Goal: Information Seeking & Learning: Learn about a topic

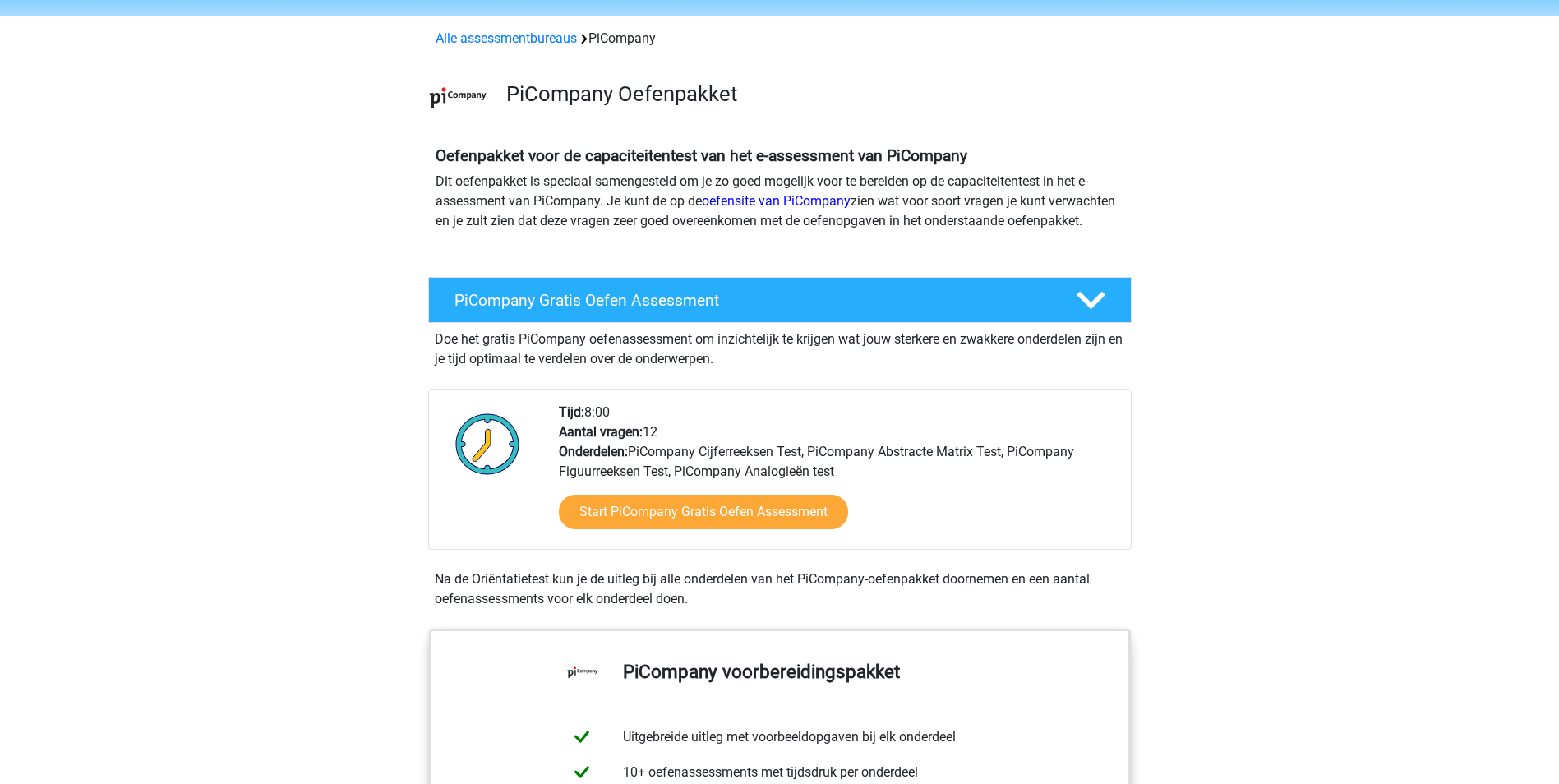
scroll to position [83, 0]
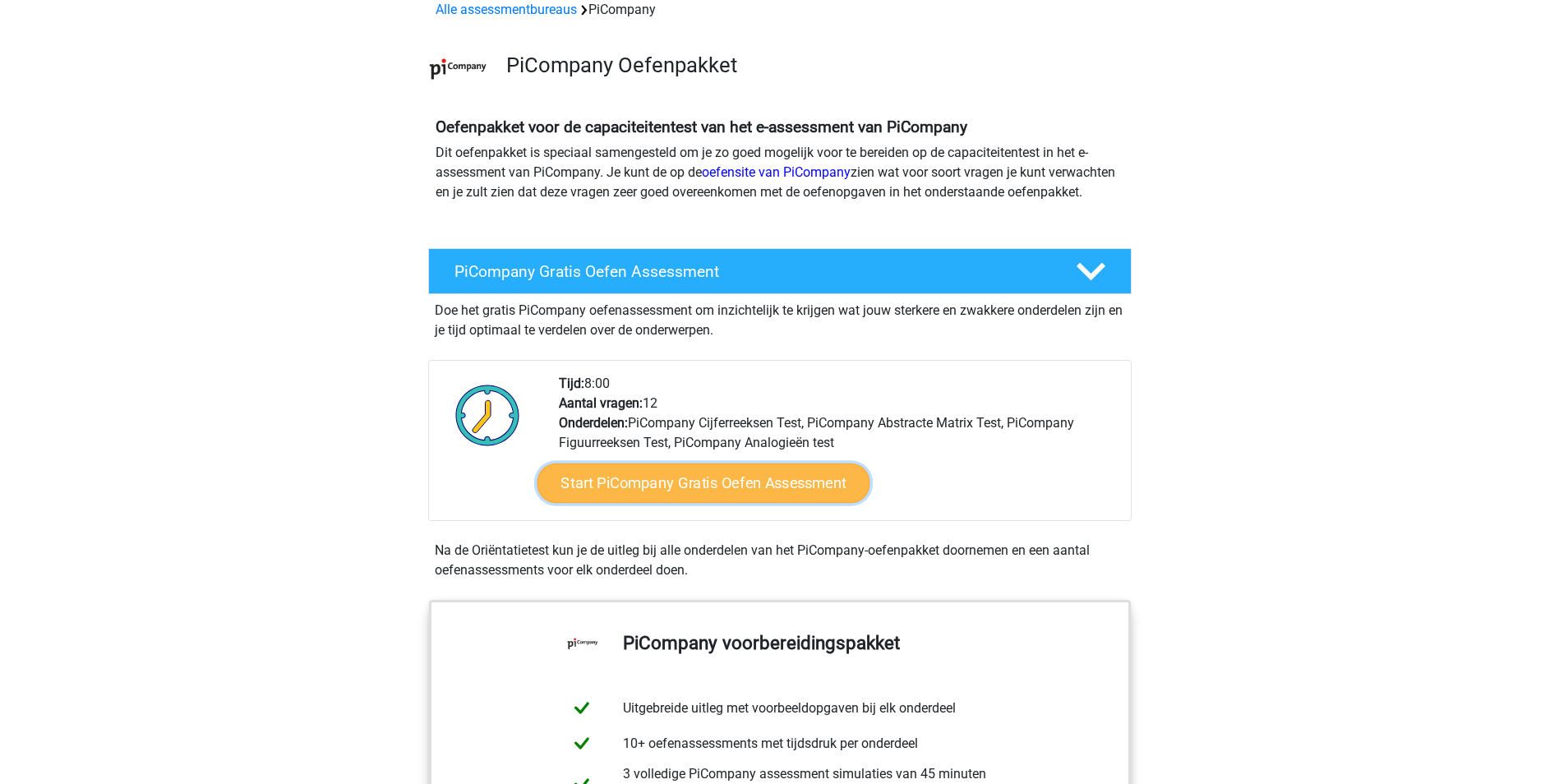
click at [740, 497] on link "Start PiCompany Gratis Oefen Assessment" at bounding box center [703, 483] width 333 height 39
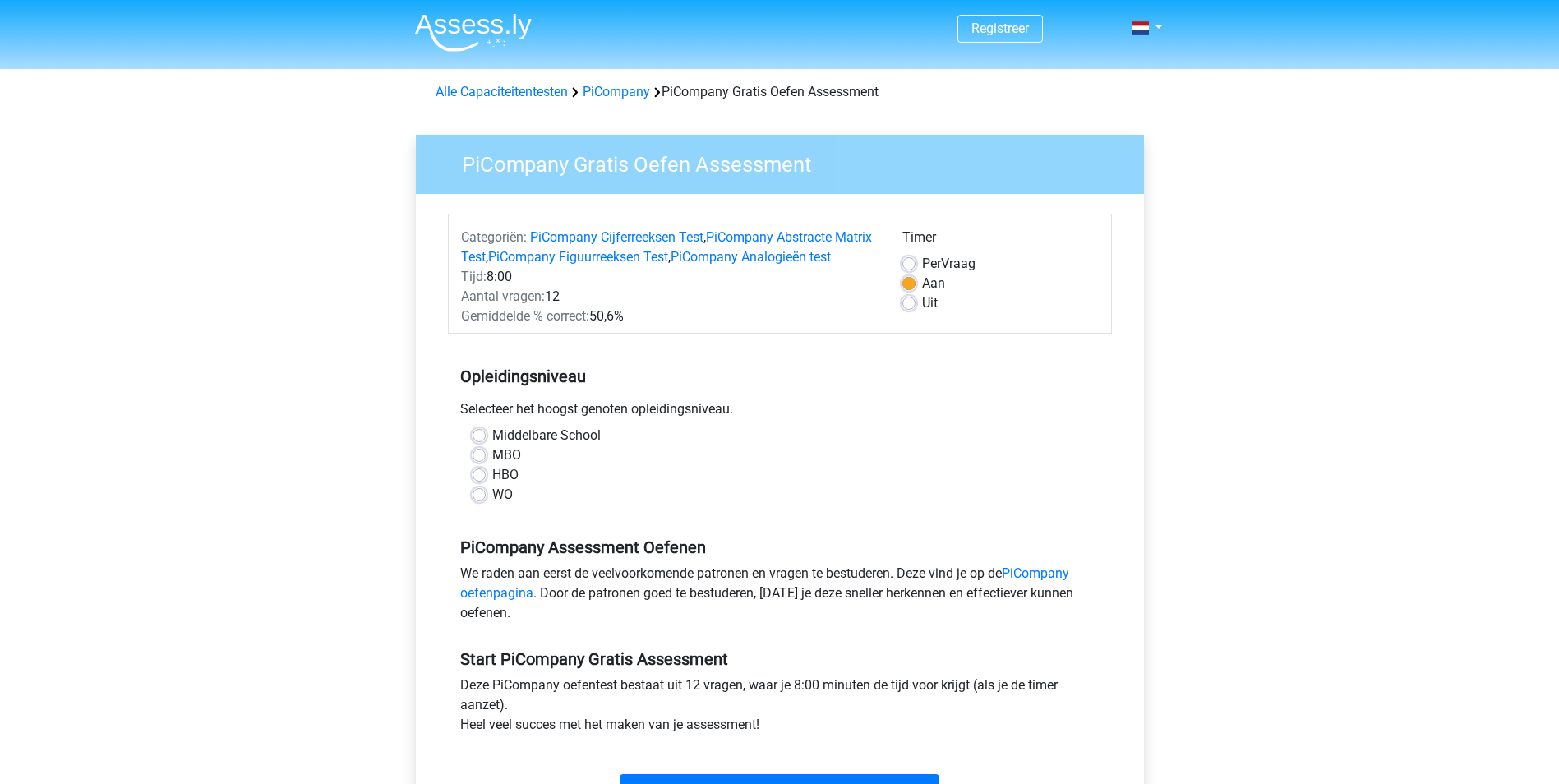
click at [508, 485] on label "HBO" at bounding box center [505, 475] width 26 height 20
click at [486, 481] on input "HBO" at bounding box center [479, 473] width 13 height 16
radio input "true"
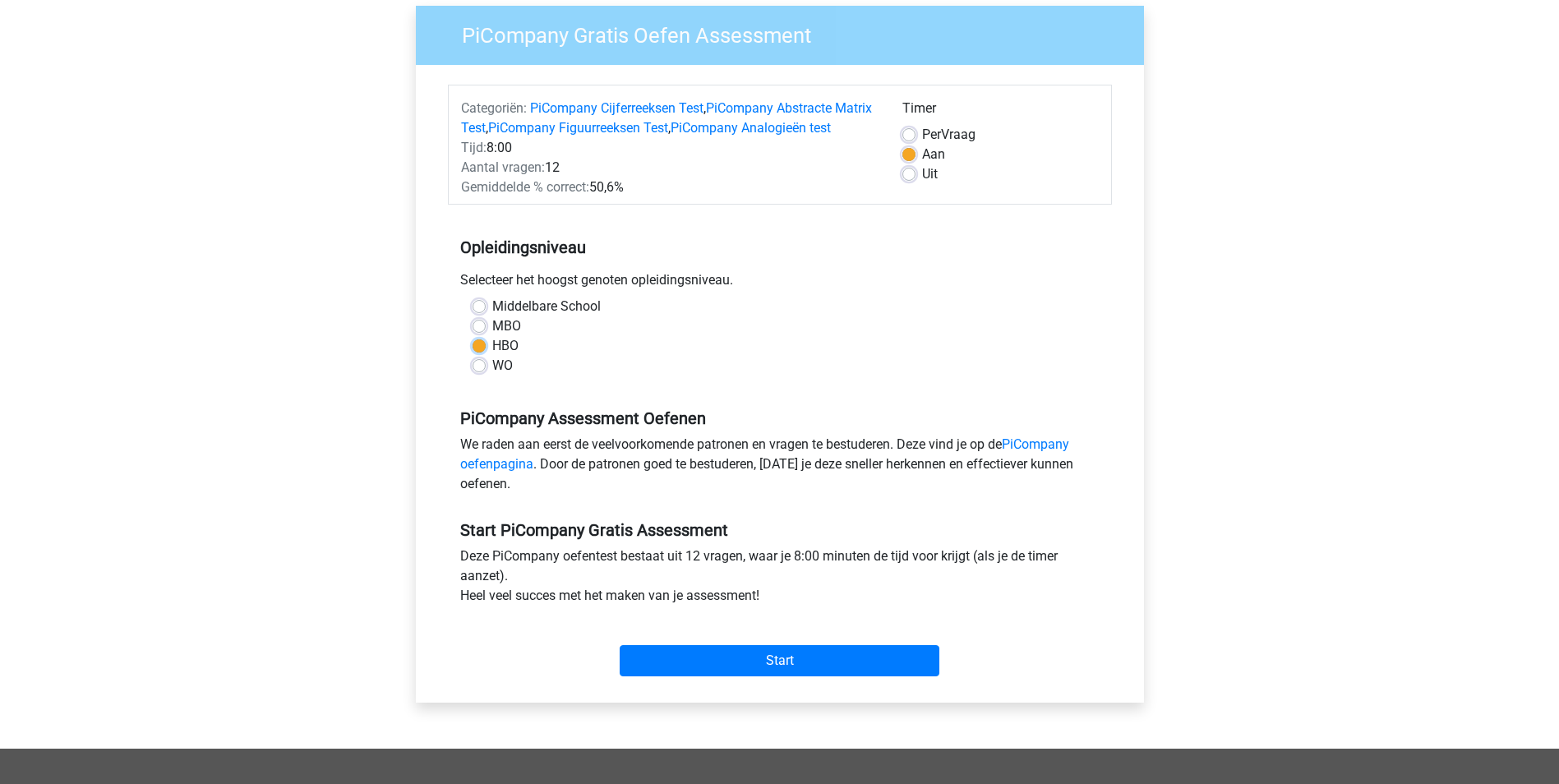
scroll to position [164, 0]
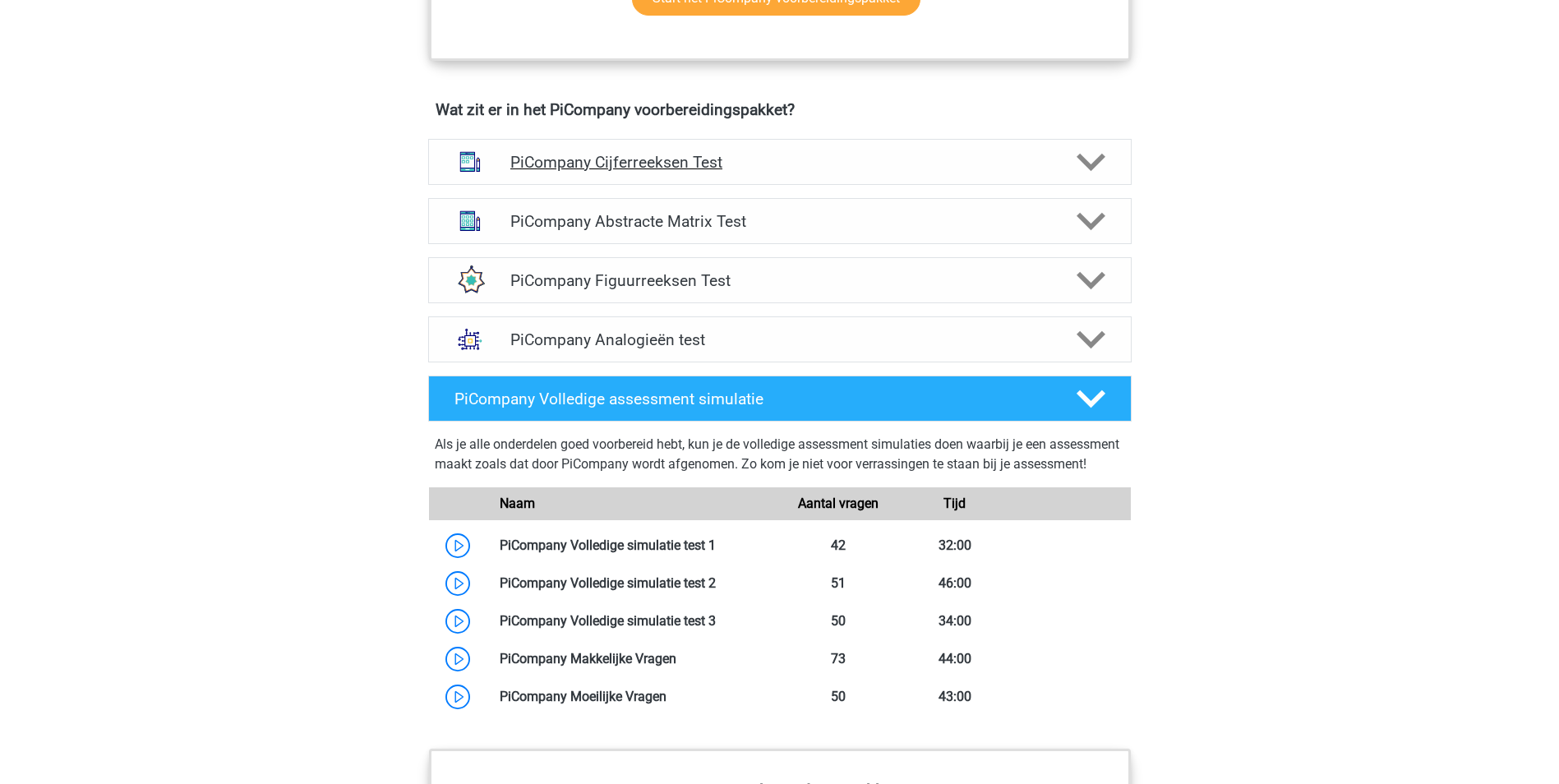
scroll to position [985, 0]
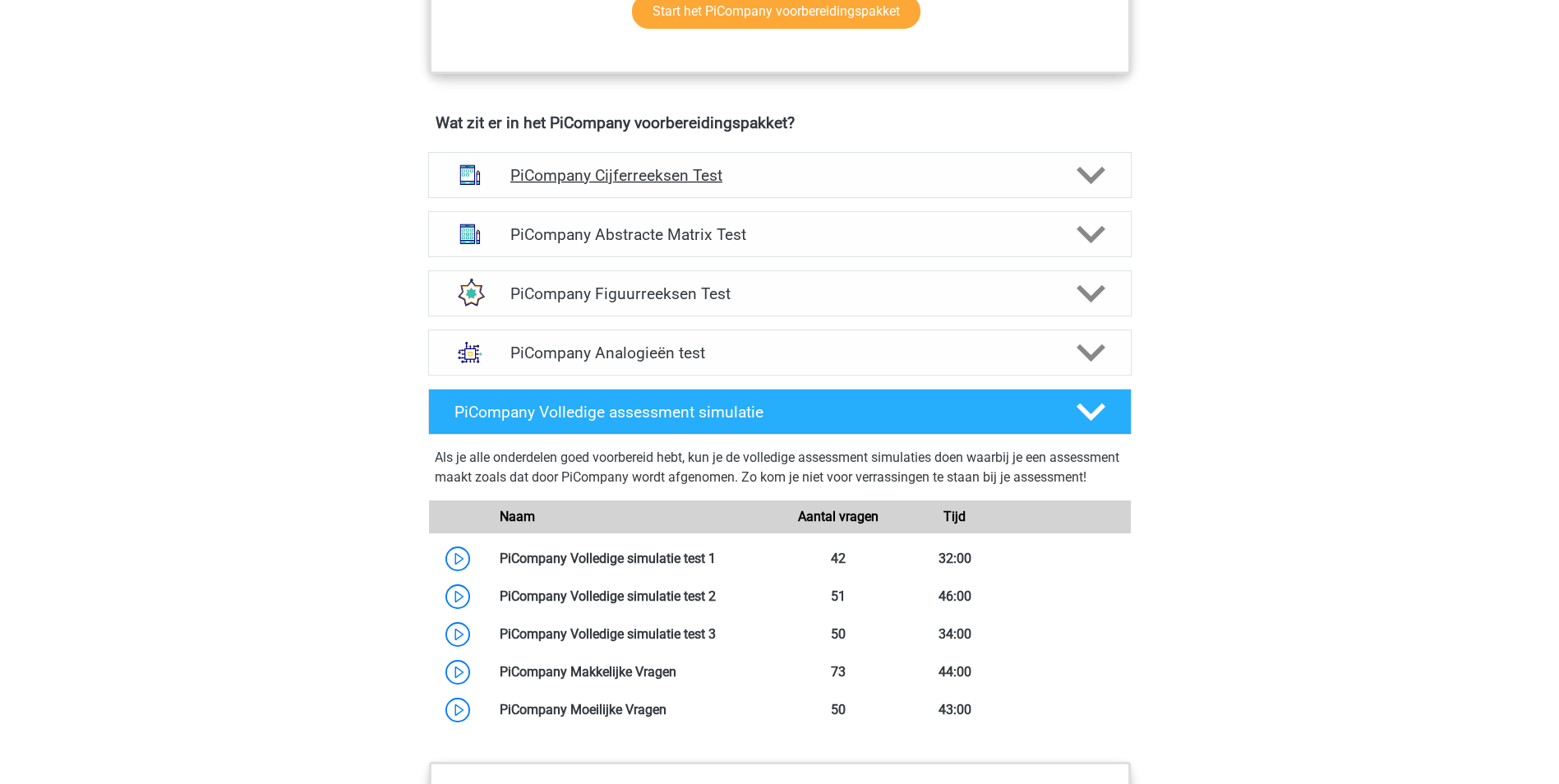
click at [1093, 190] on icon at bounding box center [1091, 175] width 29 height 29
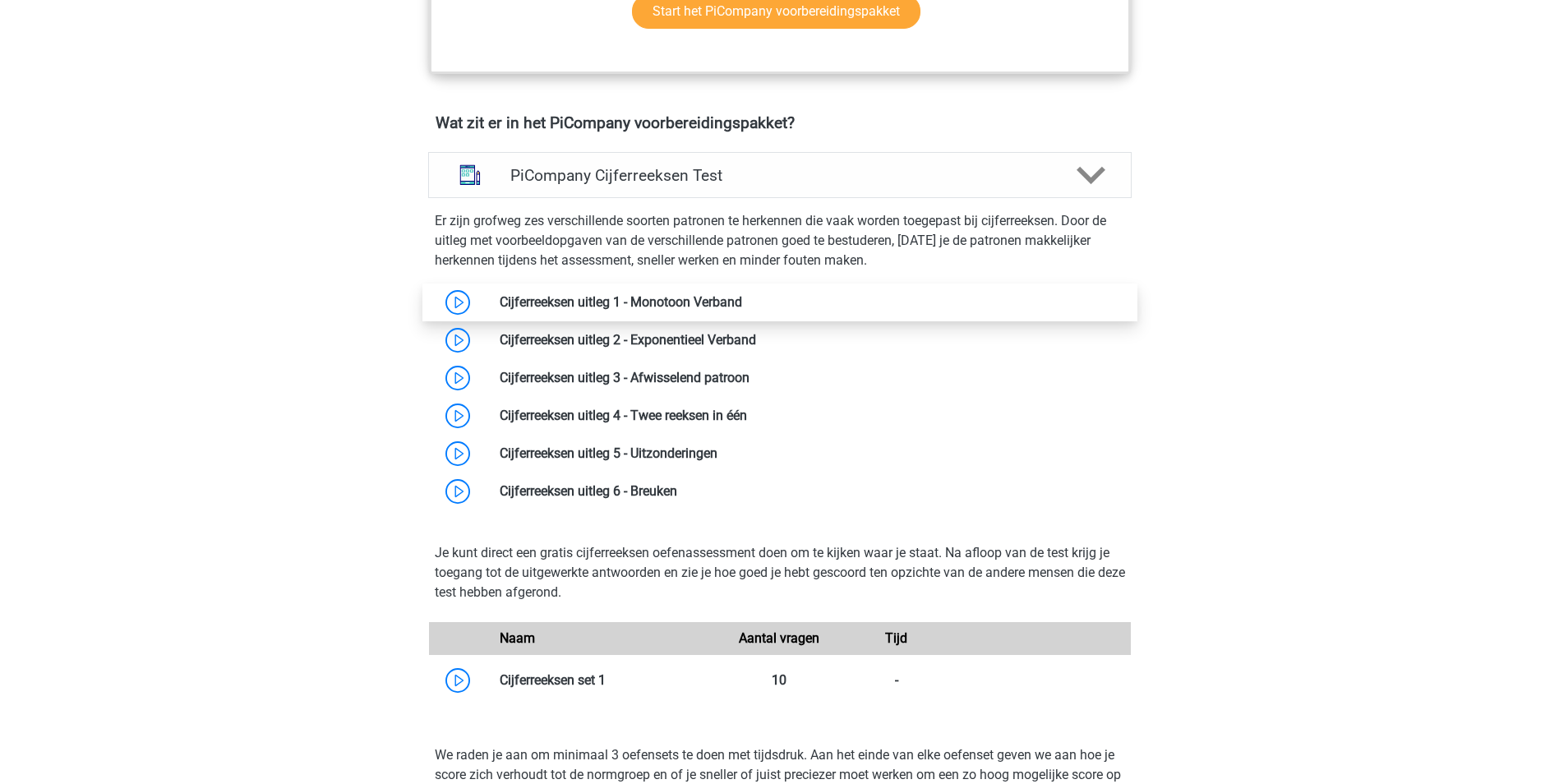
click at [742, 309] on link at bounding box center [742, 301] width 0 height 15
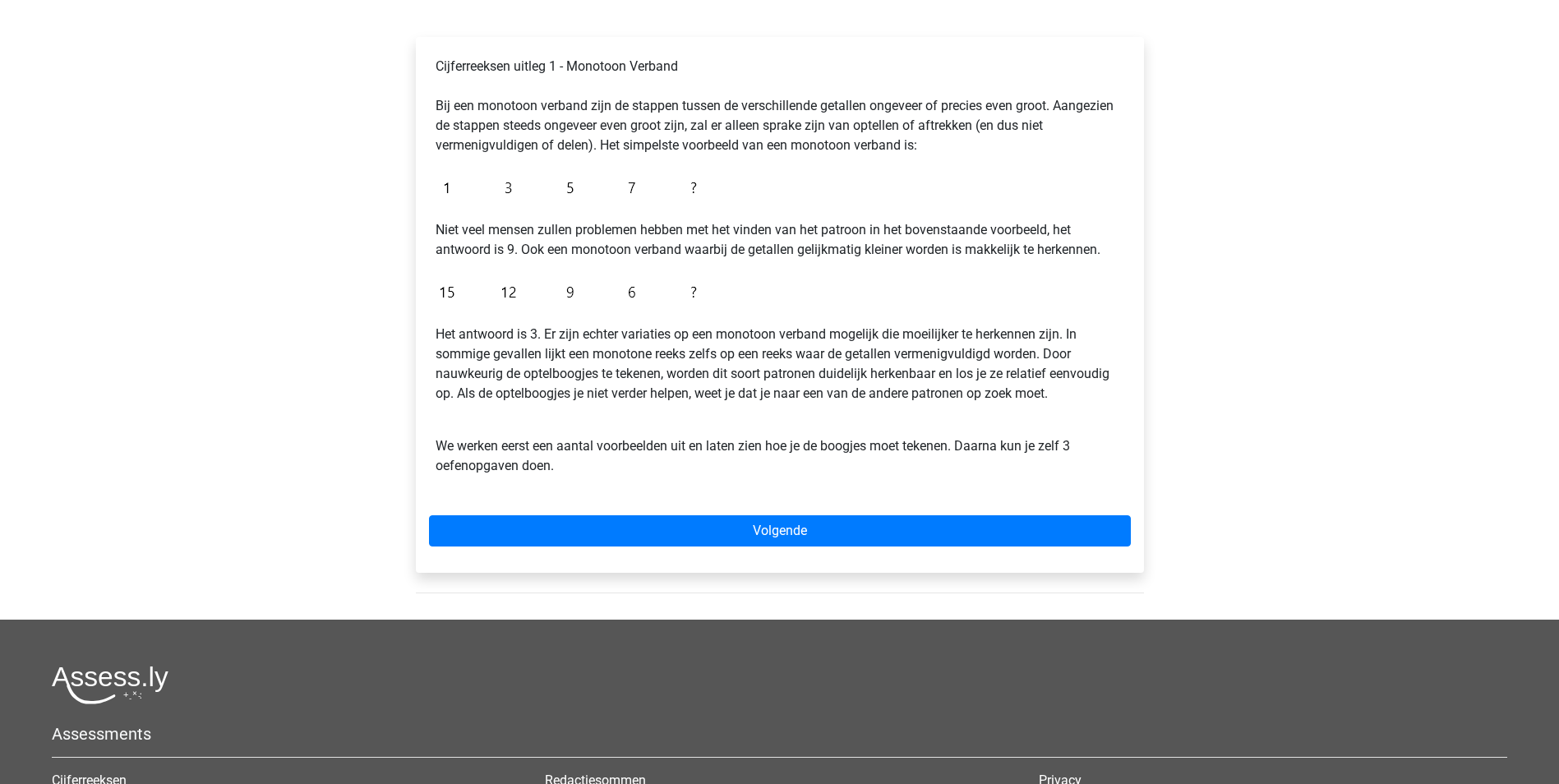
scroll to position [247, 0]
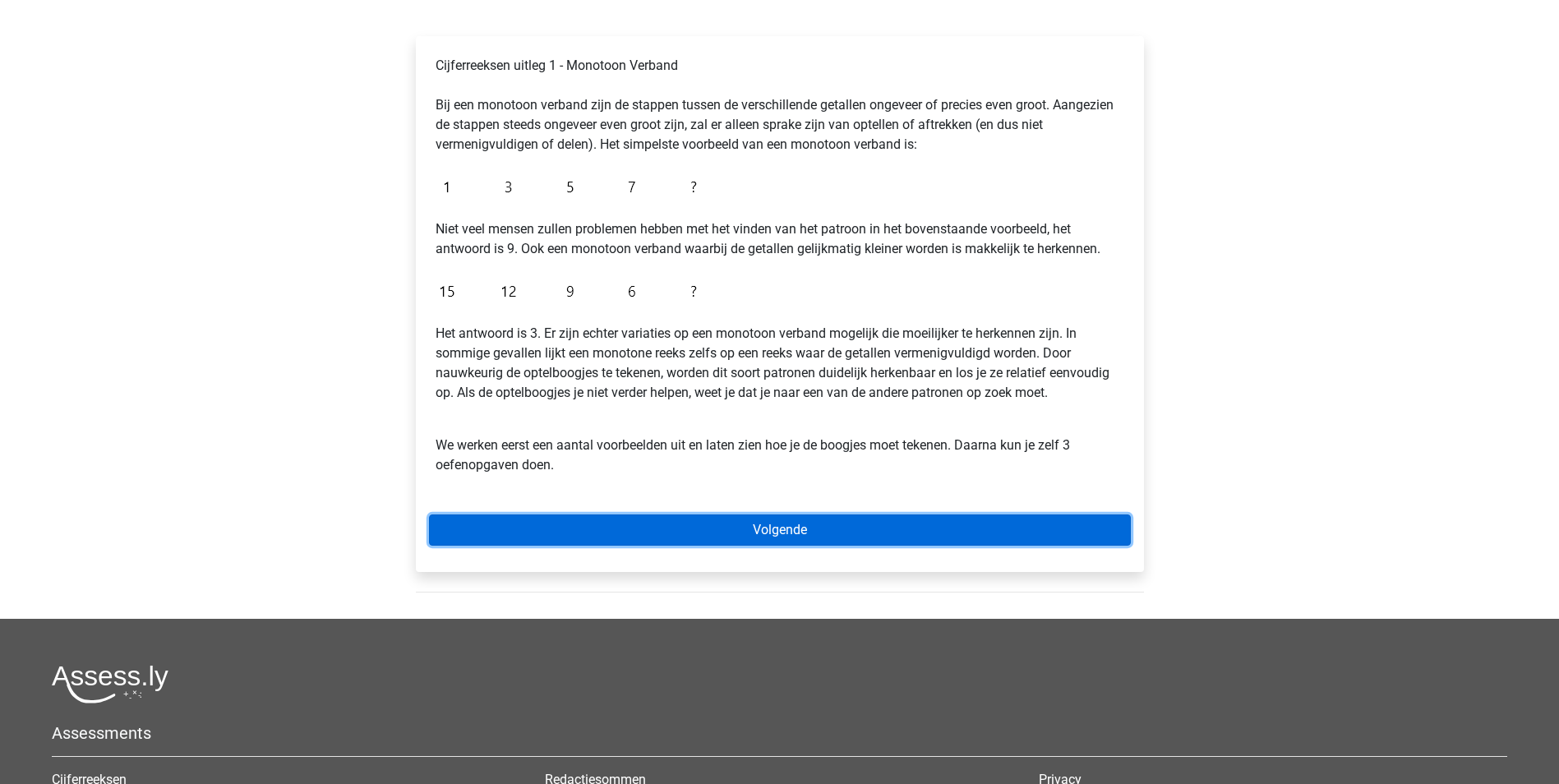
click at [780, 523] on link "Volgende" at bounding box center [780, 530] width 702 height 31
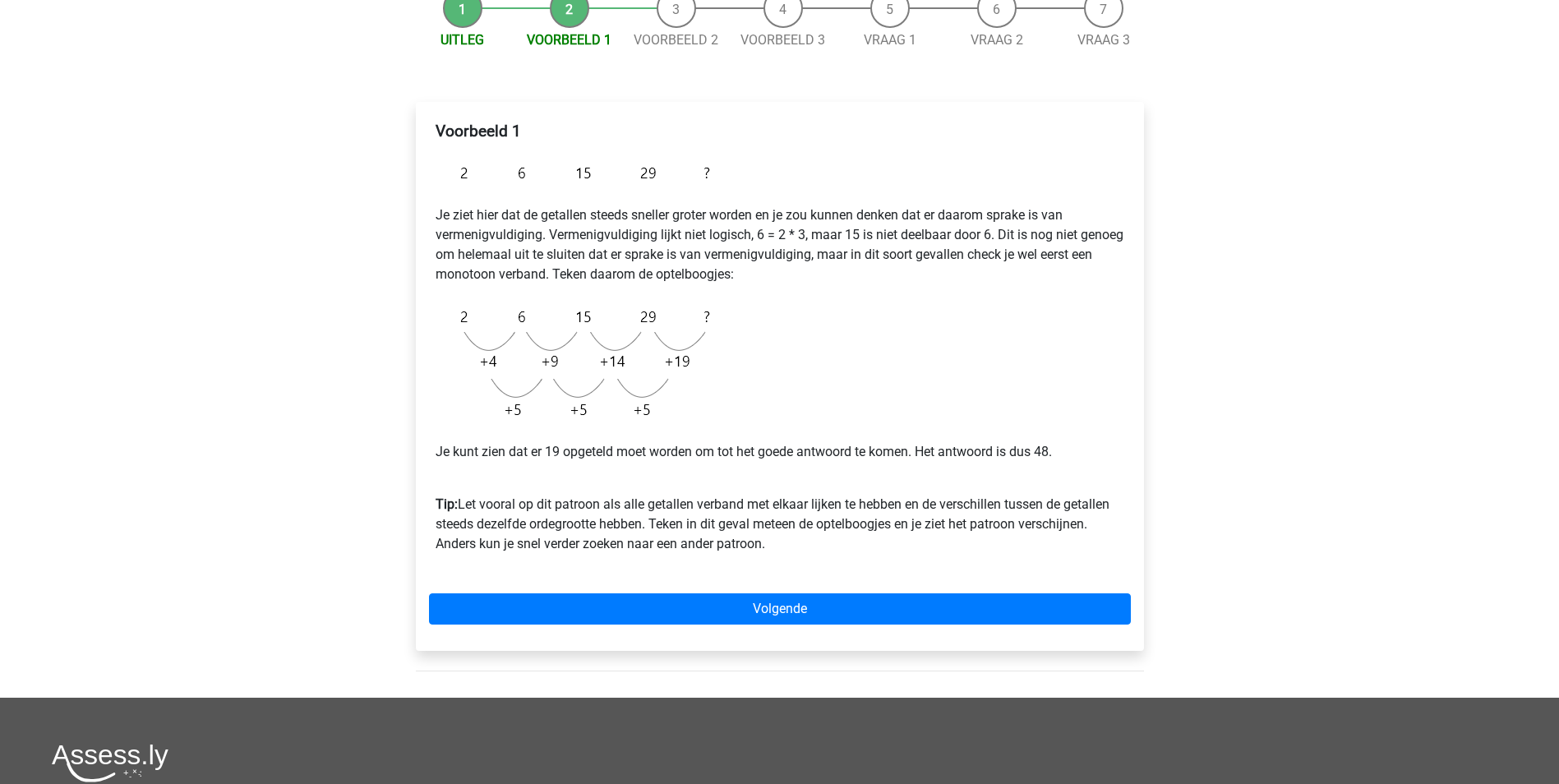
scroll to position [247, 0]
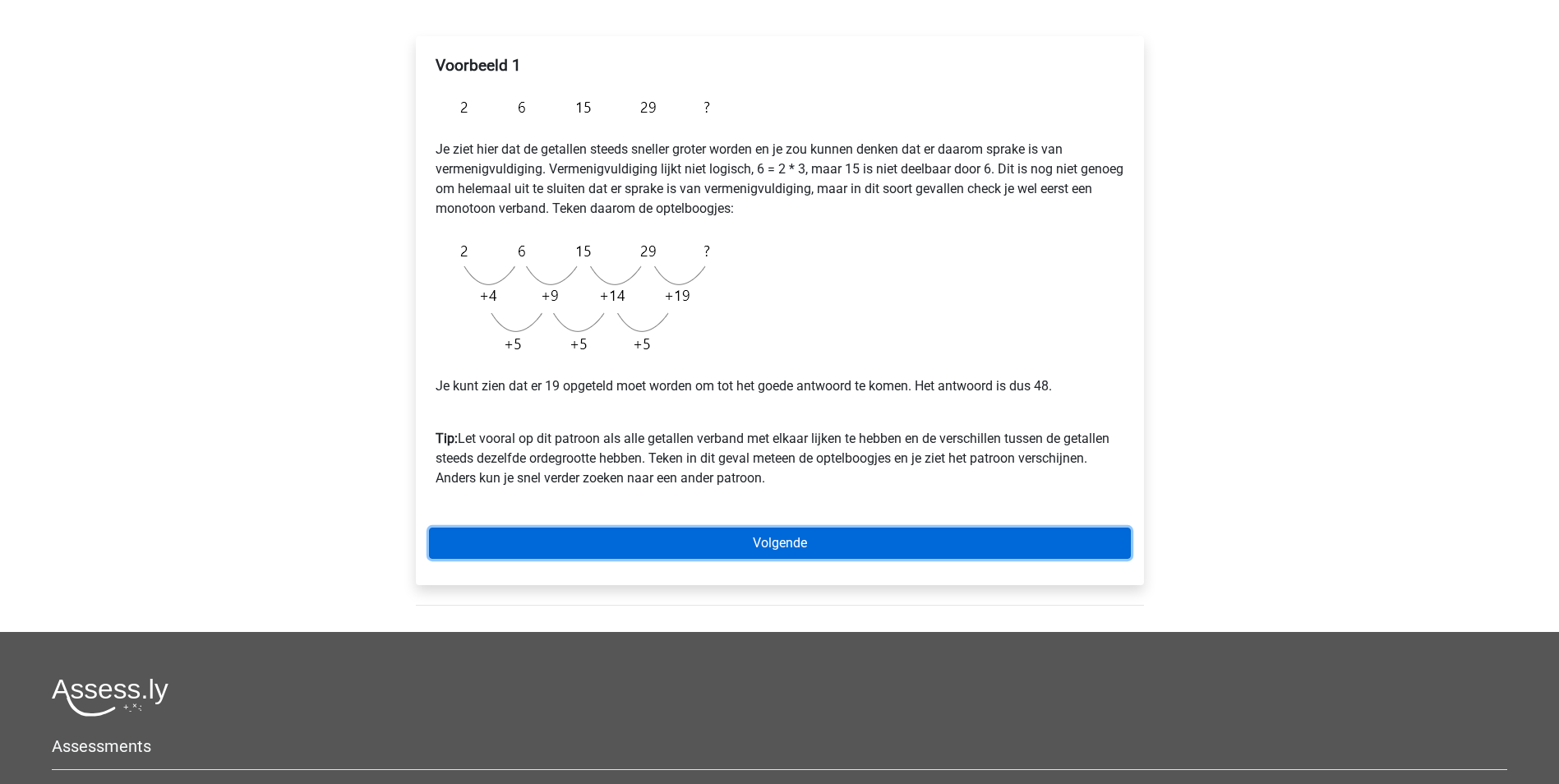
click at [789, 536] on link "Volgende" at bounding box center [780, 543] width 702 height 31
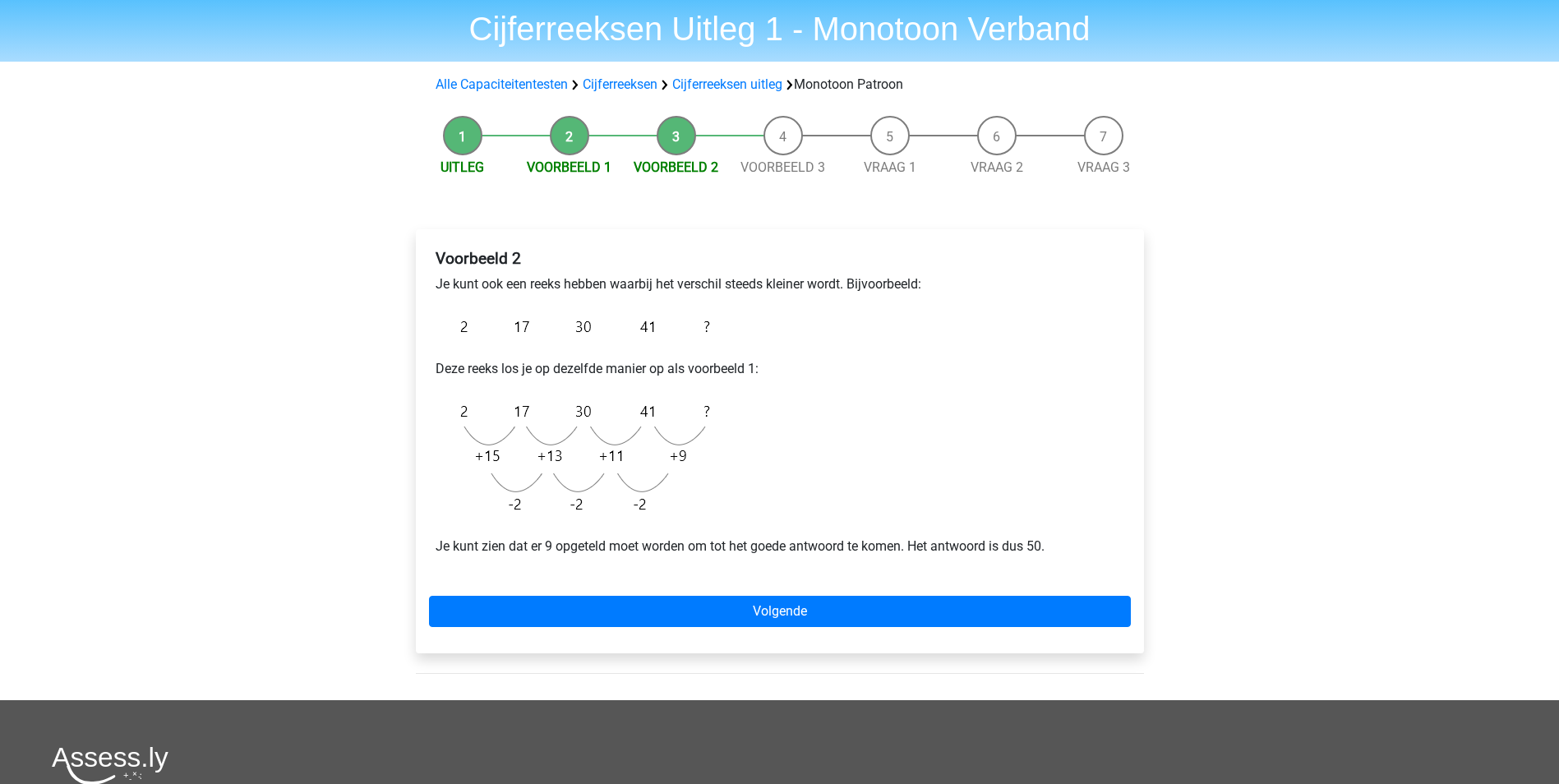
scroll to position [83, 0]
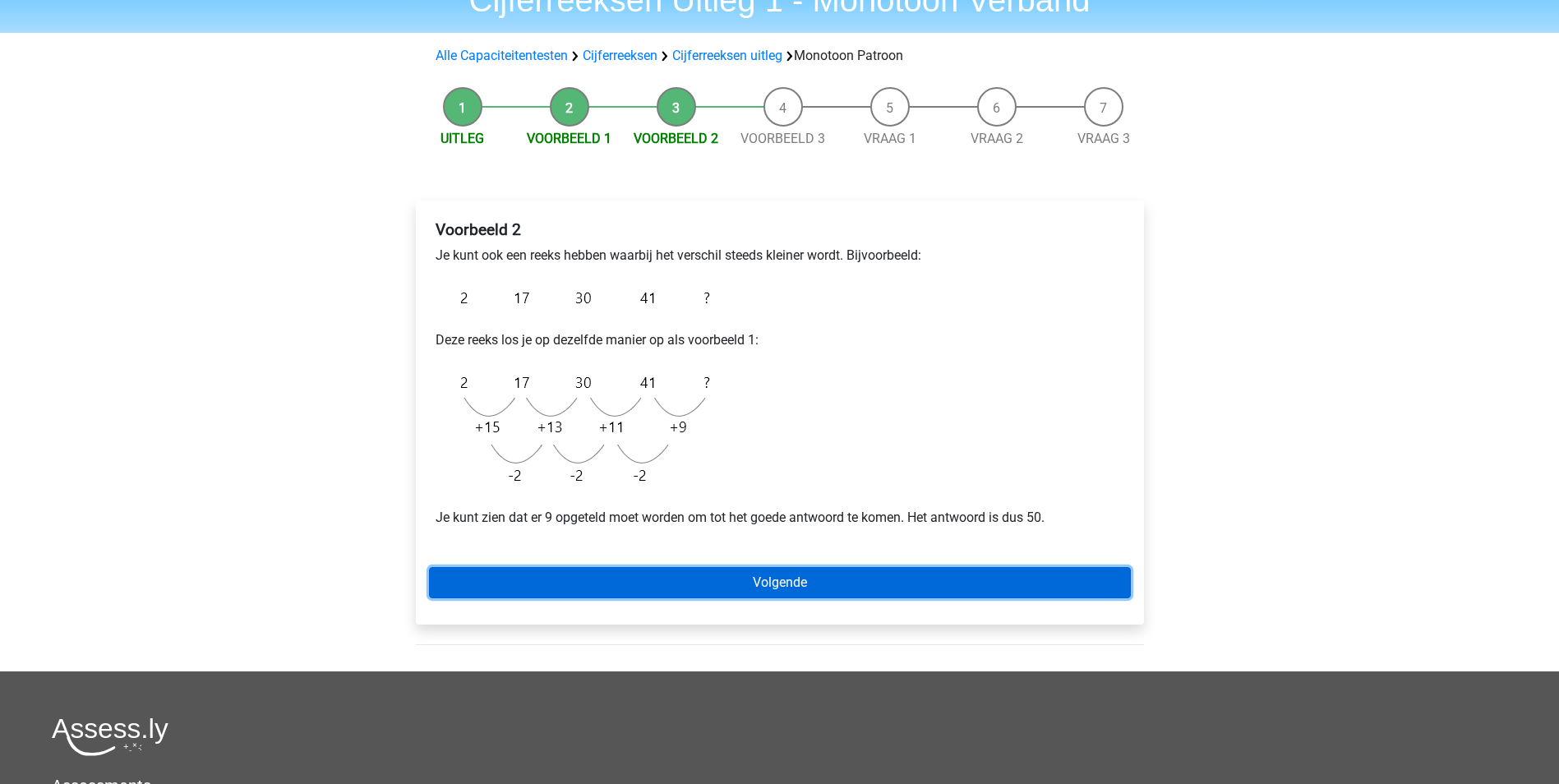
click at [793, 586] on link "Volgende" at bounding box center [780, 583] width 702 height 31
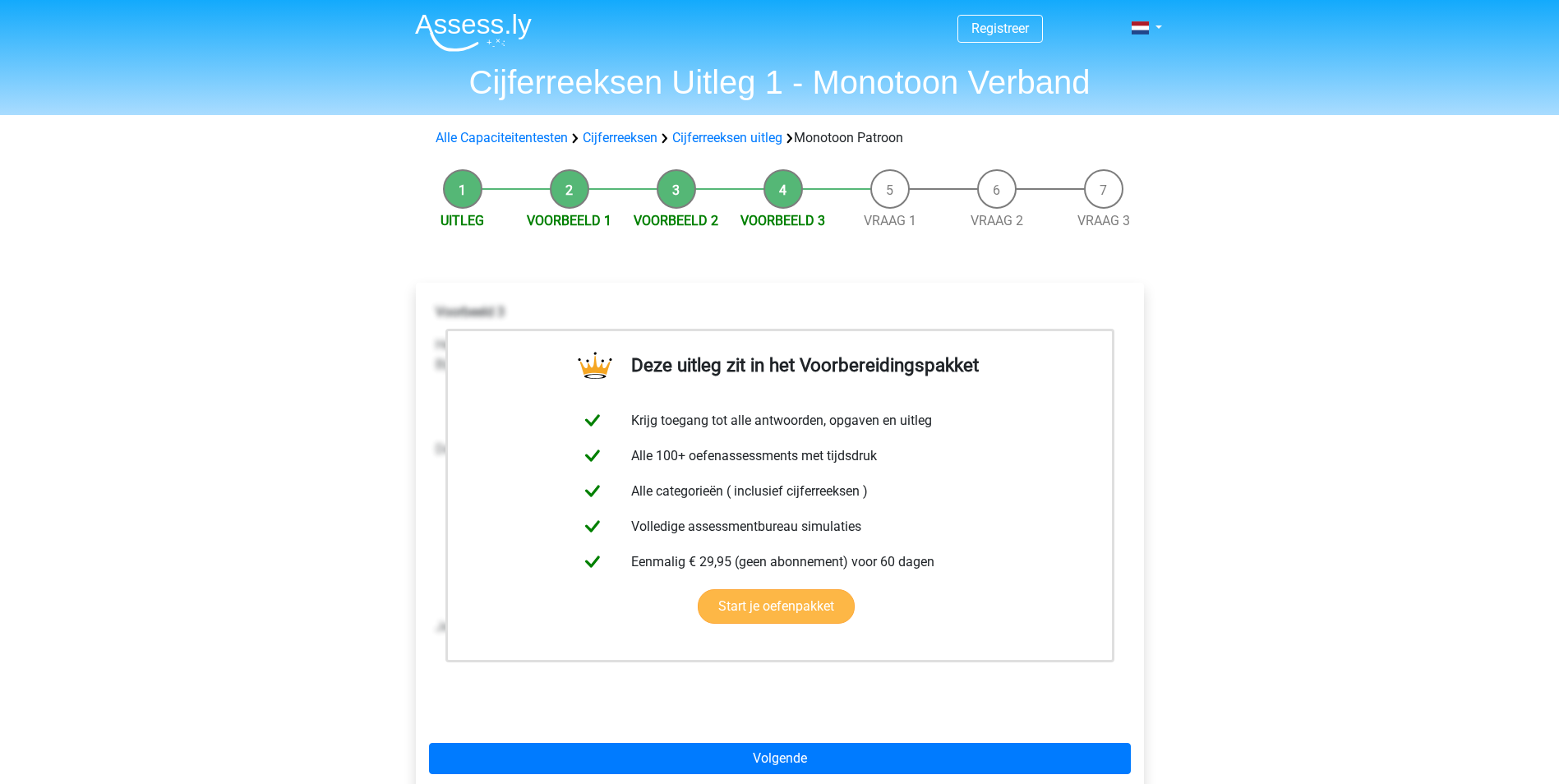
scroll to position [83, 0]
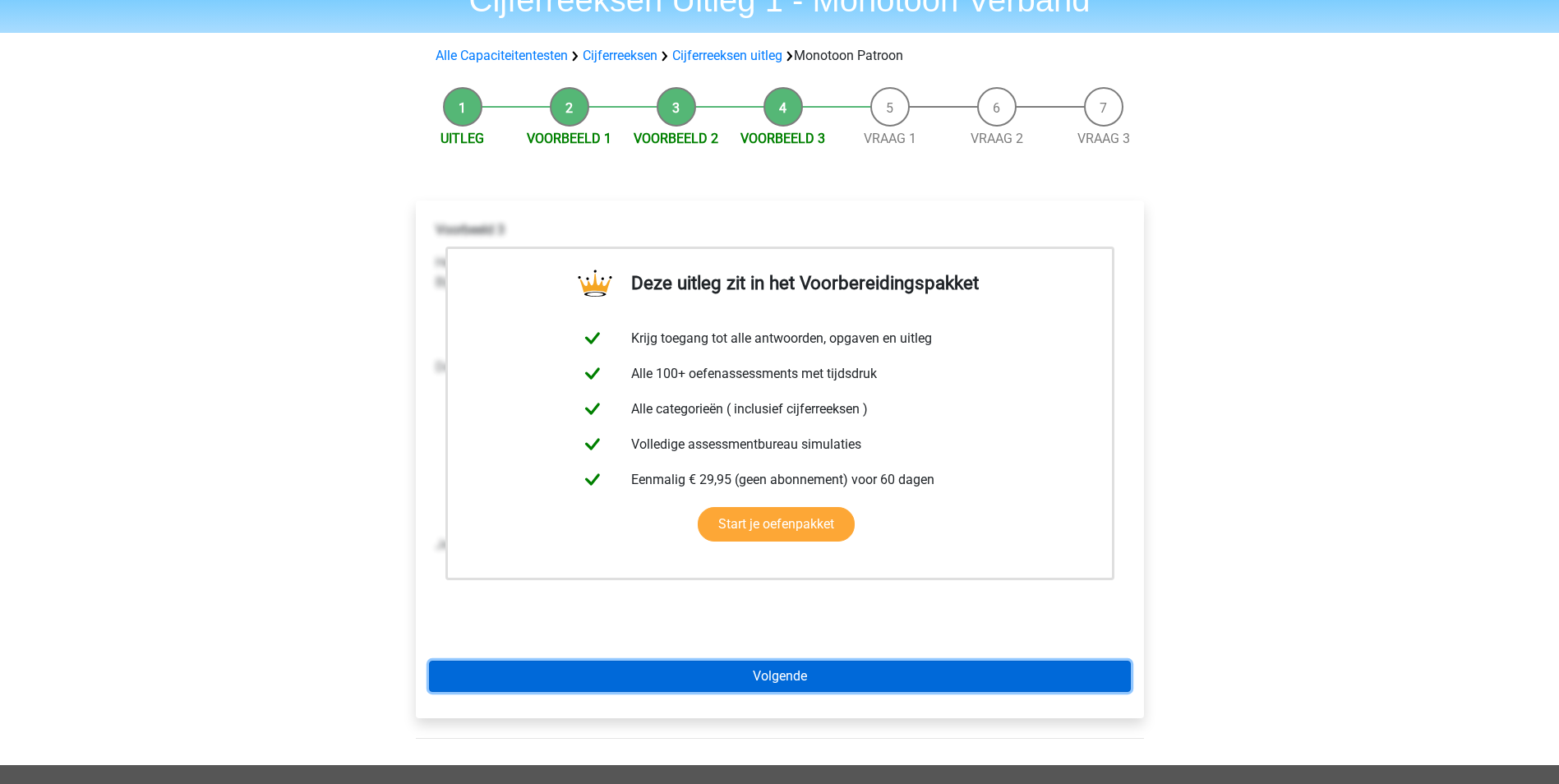
click at [810, 679] on link "Volgende" at bounding box center [780, 676] width 702 height 31
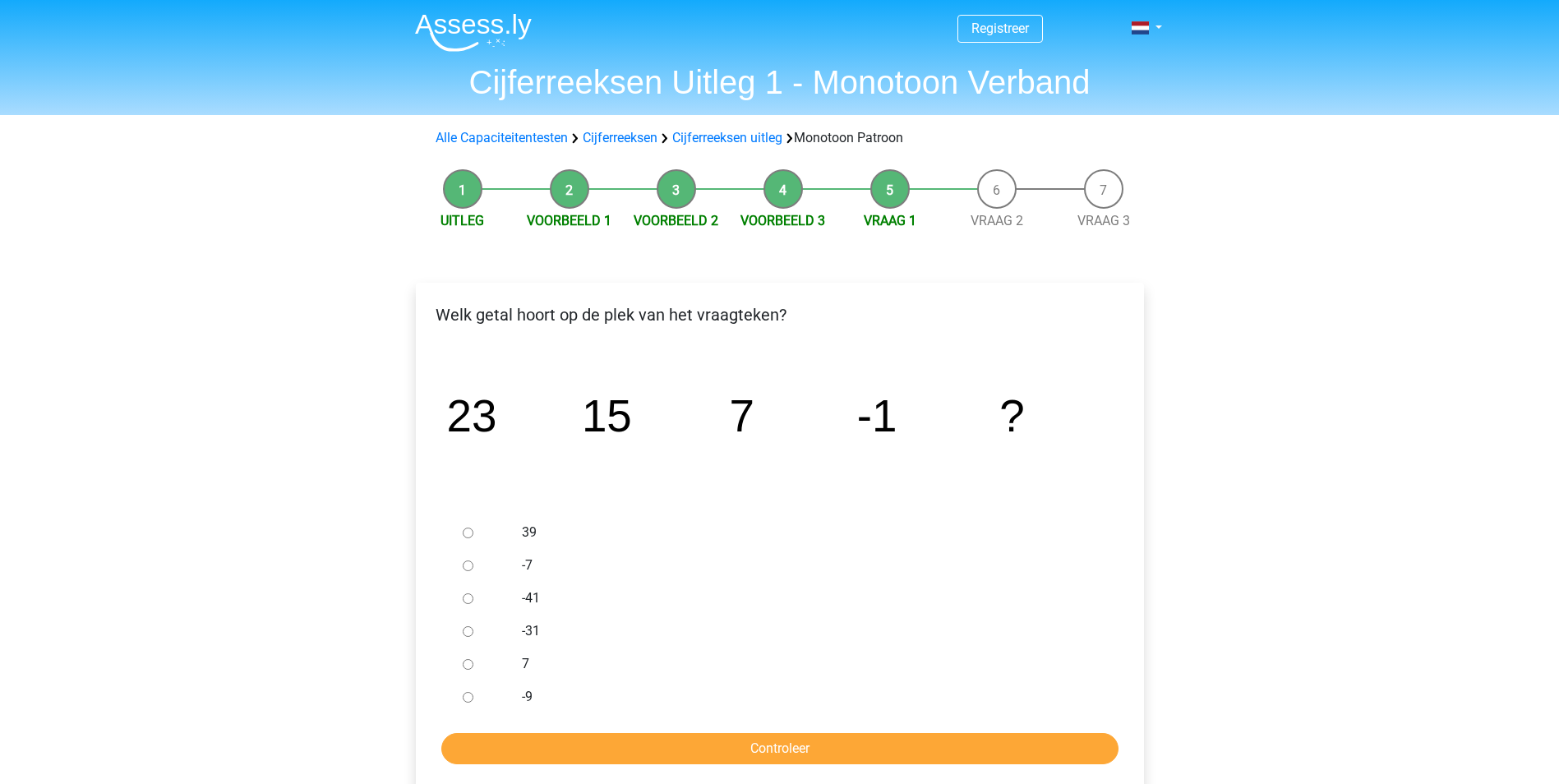
click at [469, 696] on input "-9" at bounding box center [469, 697] width 11 height 11
radio input "true"
click at [782, 749] on input "Controleer" at bounding box center [780, 748] width 677 height 31
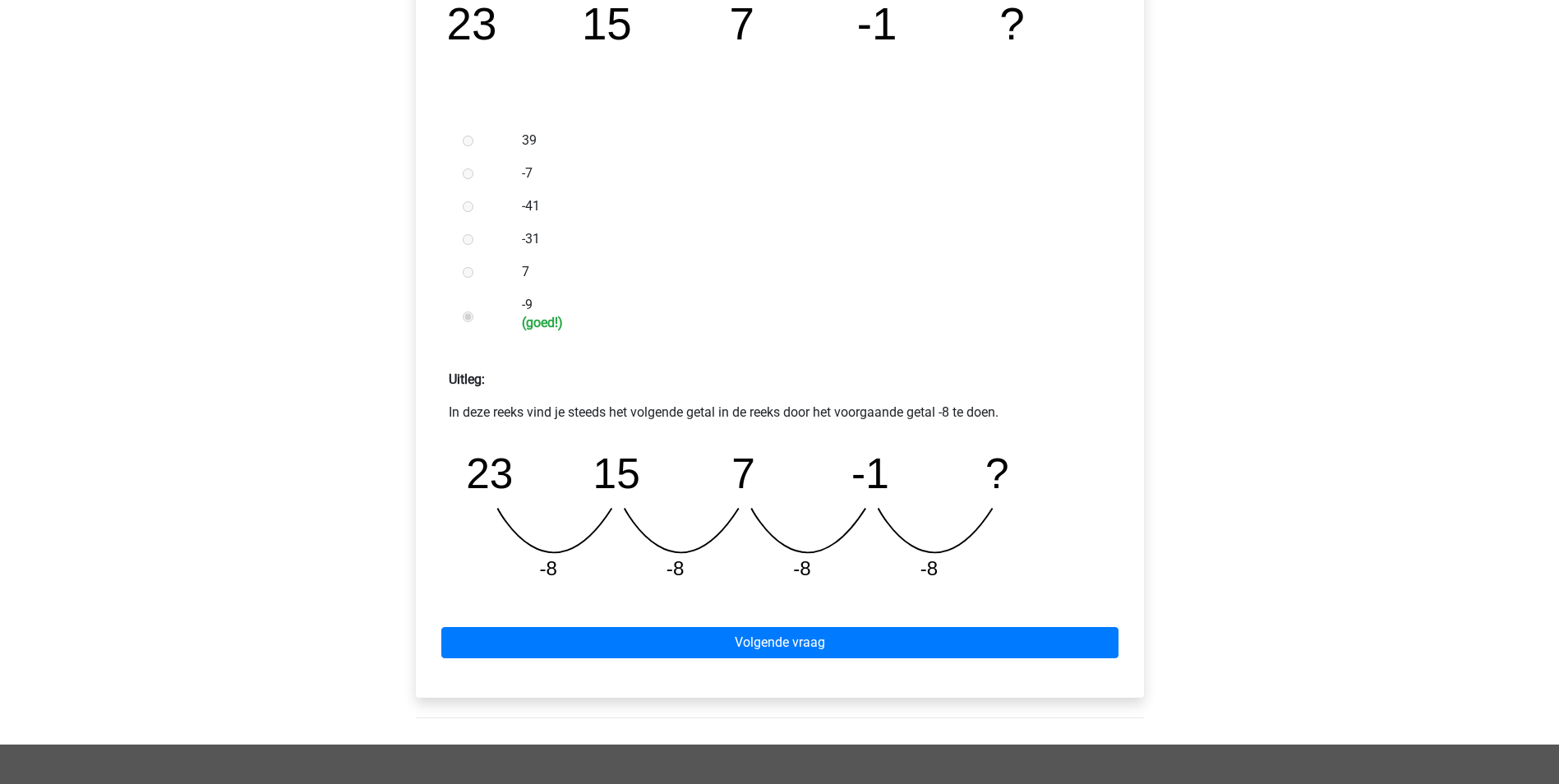
scroll to position [411, 0]
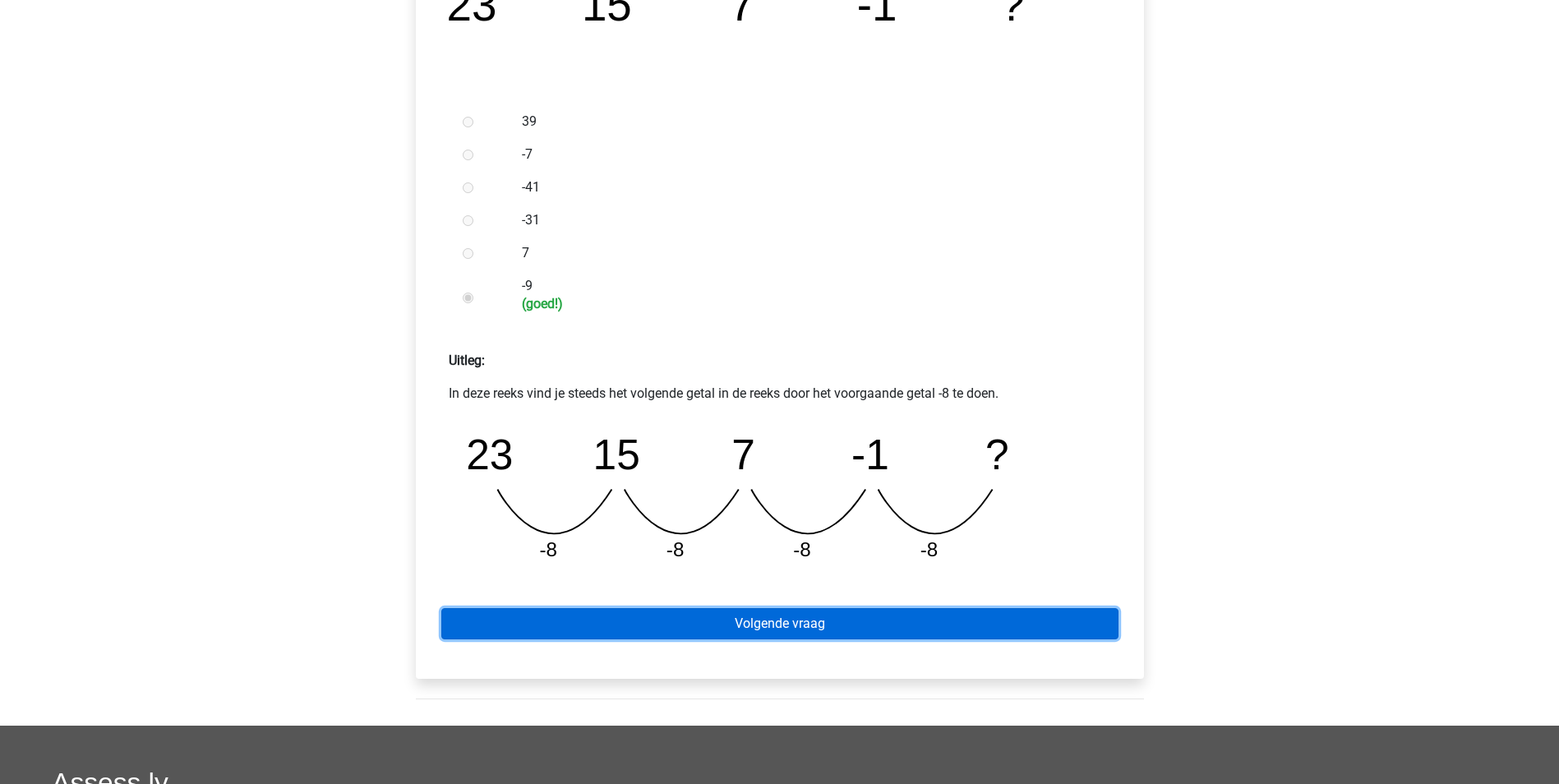
click at [775, 628] on link "Volgende vraag" at bounding box center [780, 623] width 677 height 31
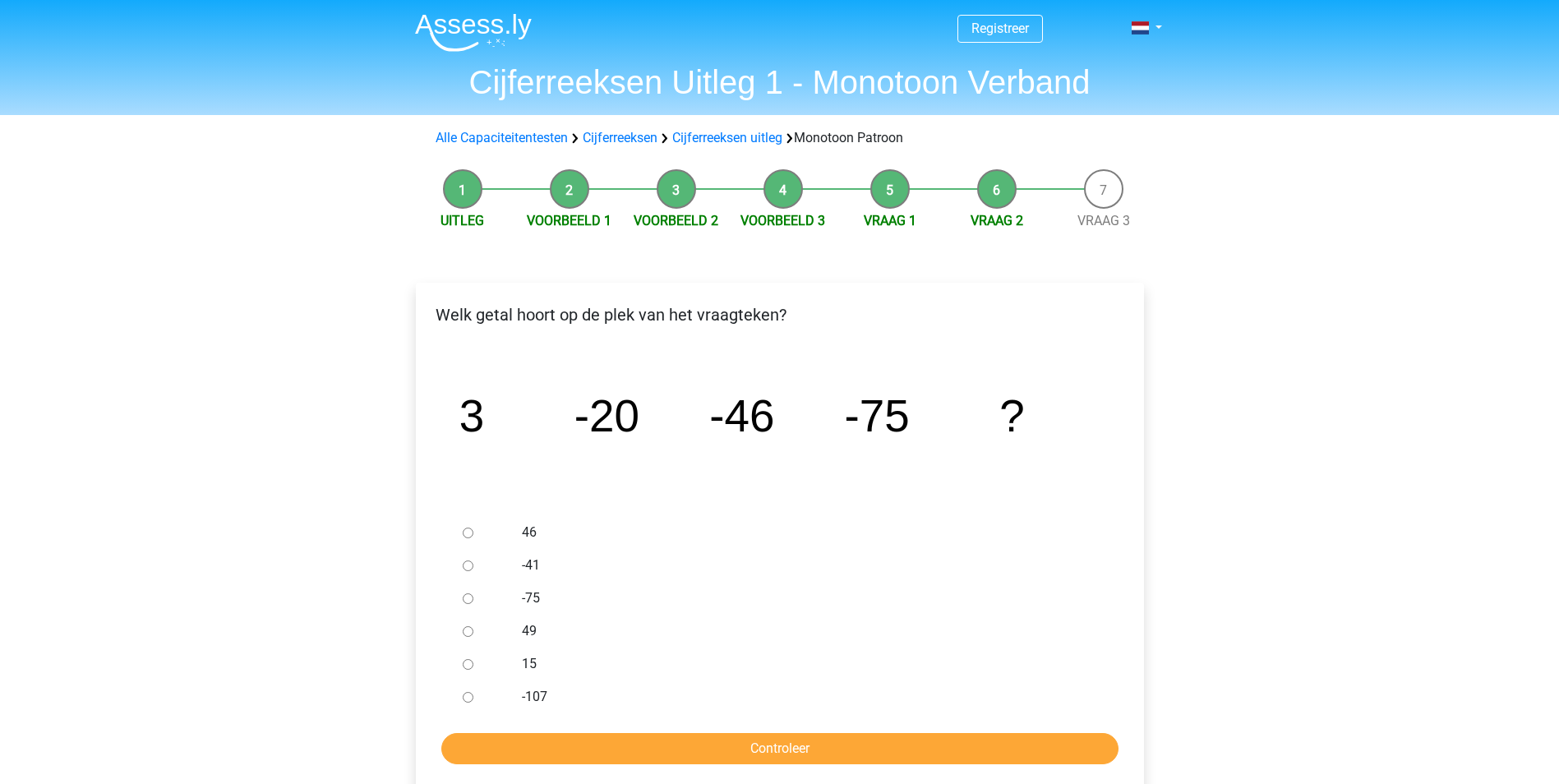
click at [471, 694] on input "-107" at bounding box center [469, 697] width 11 height 11
radio input "true"
click at [749, 738] on input "Controleer" at bounding box center [780, 748] width 677 height 31
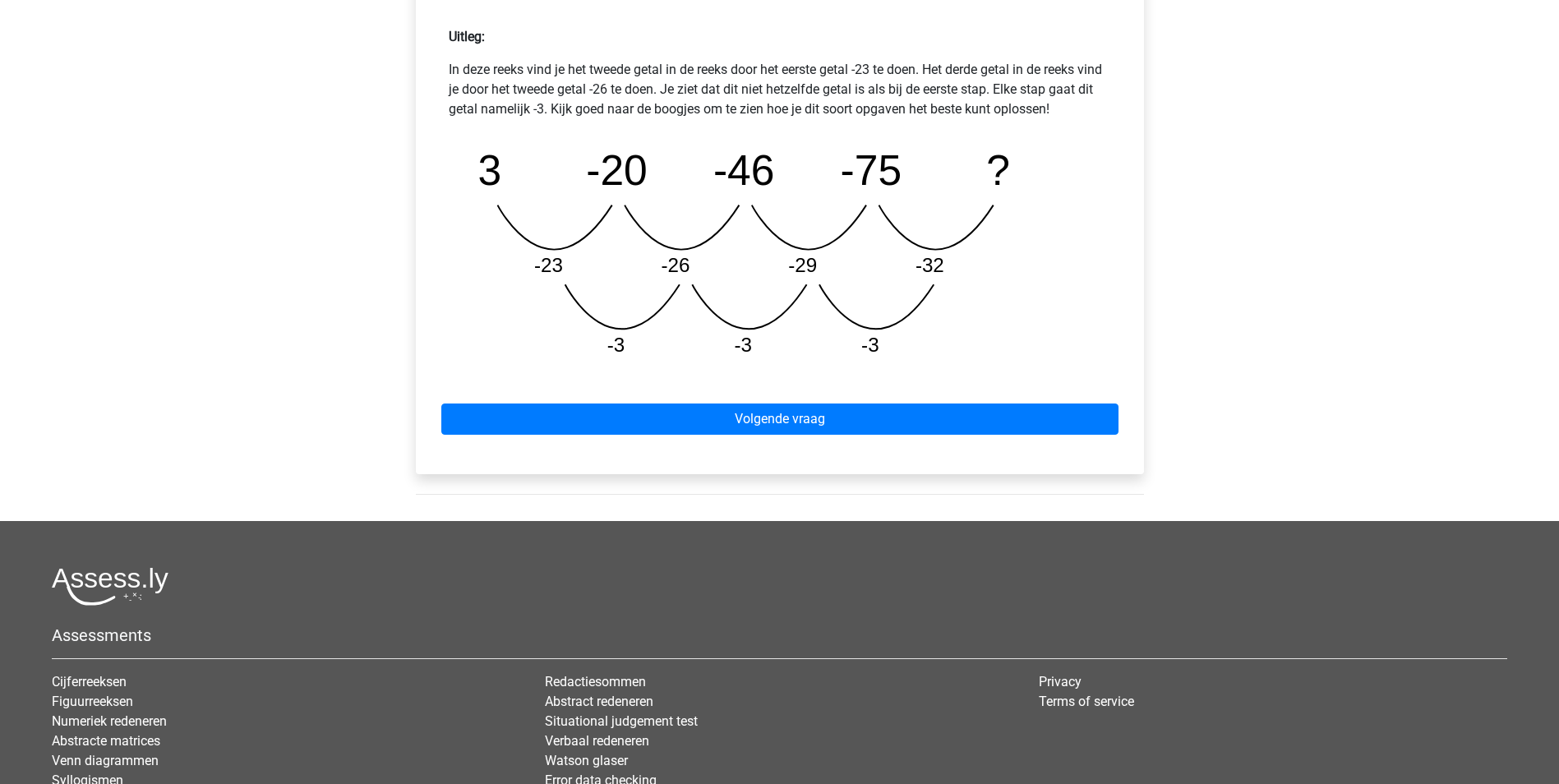
scroll to position [740, 0]
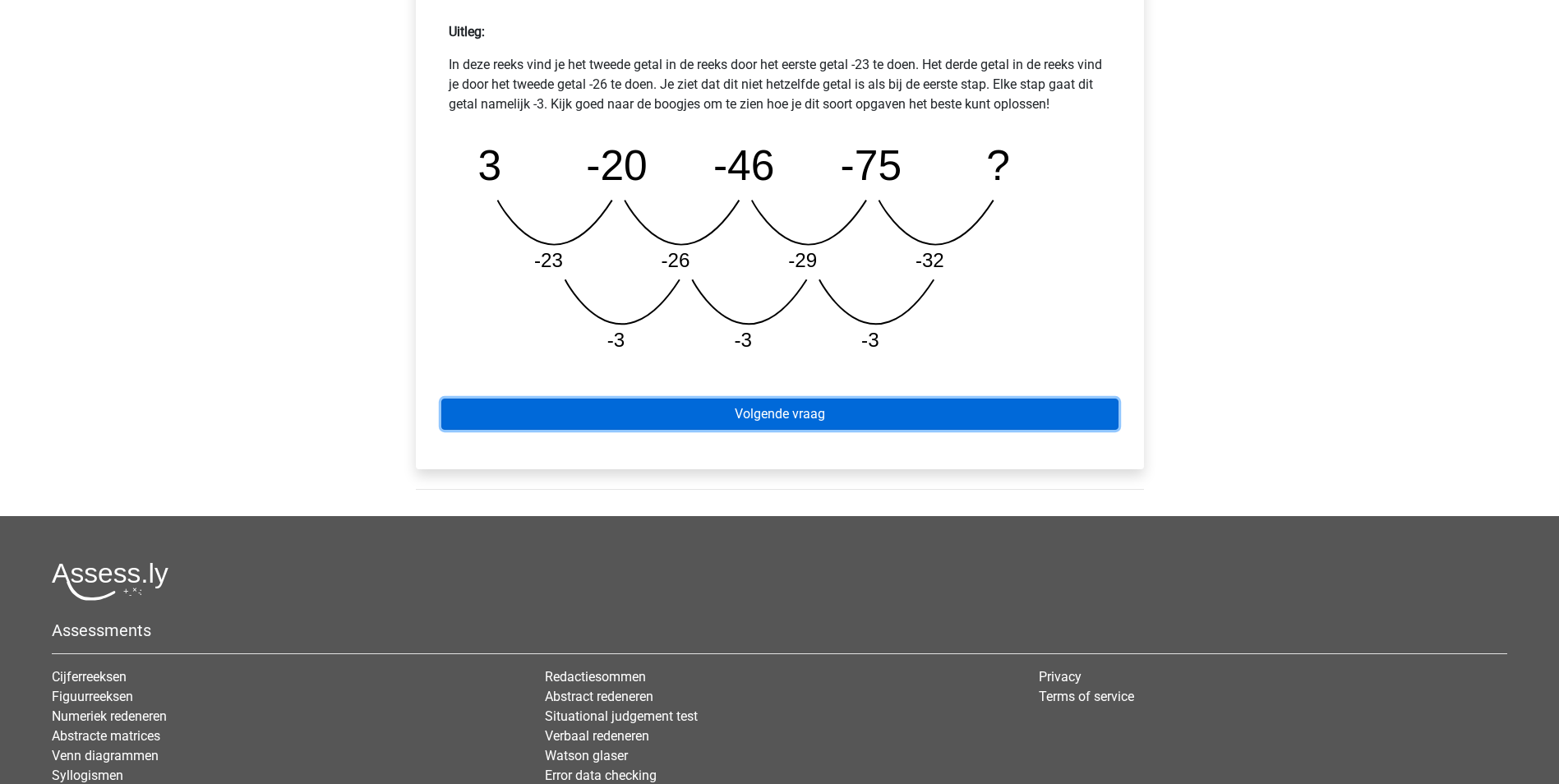
click at [747, 417] on link "Volgende vraag" at bounding box center [780, 414] width 677 height 31
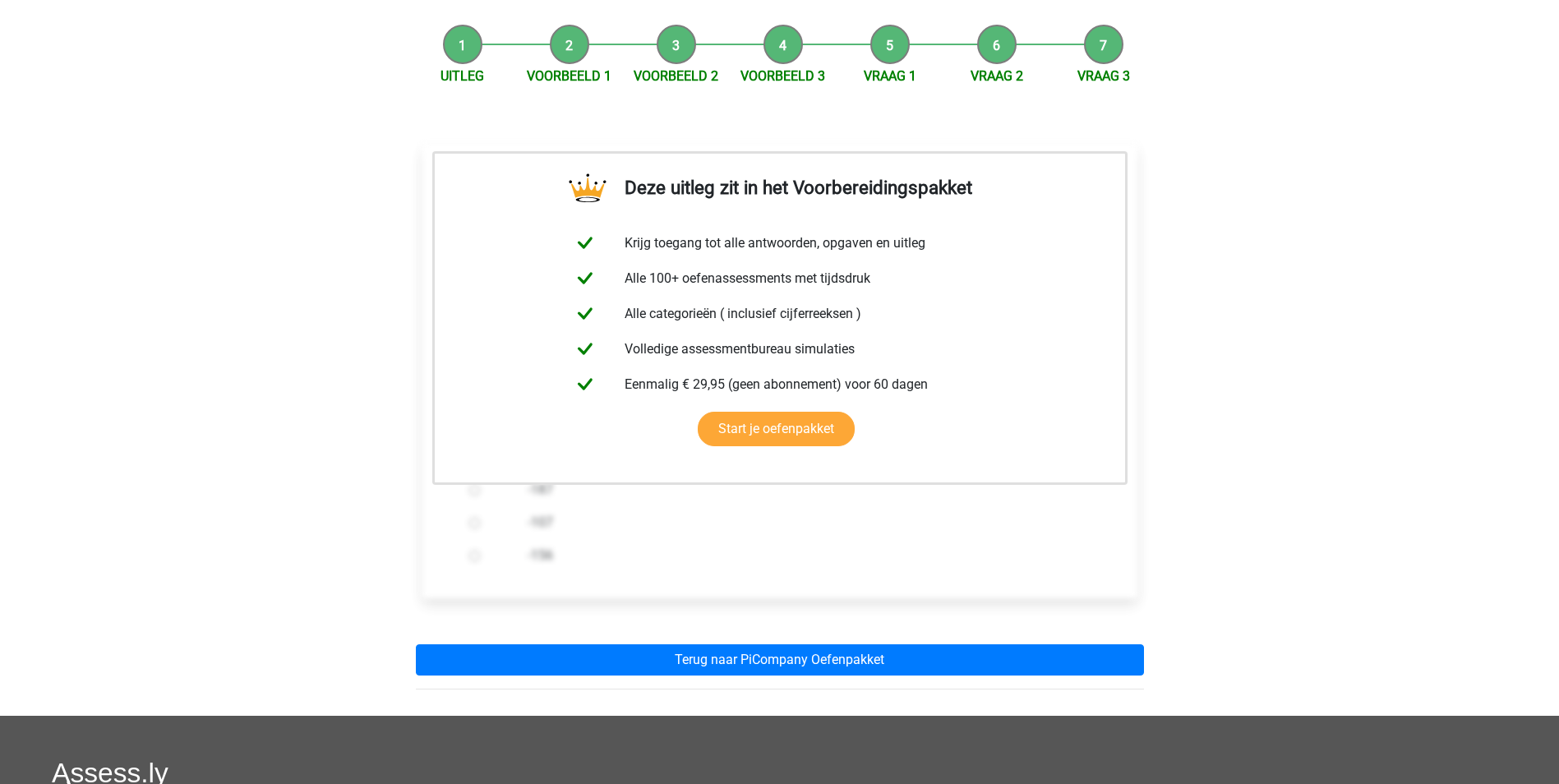
scroll to position [164, 0]
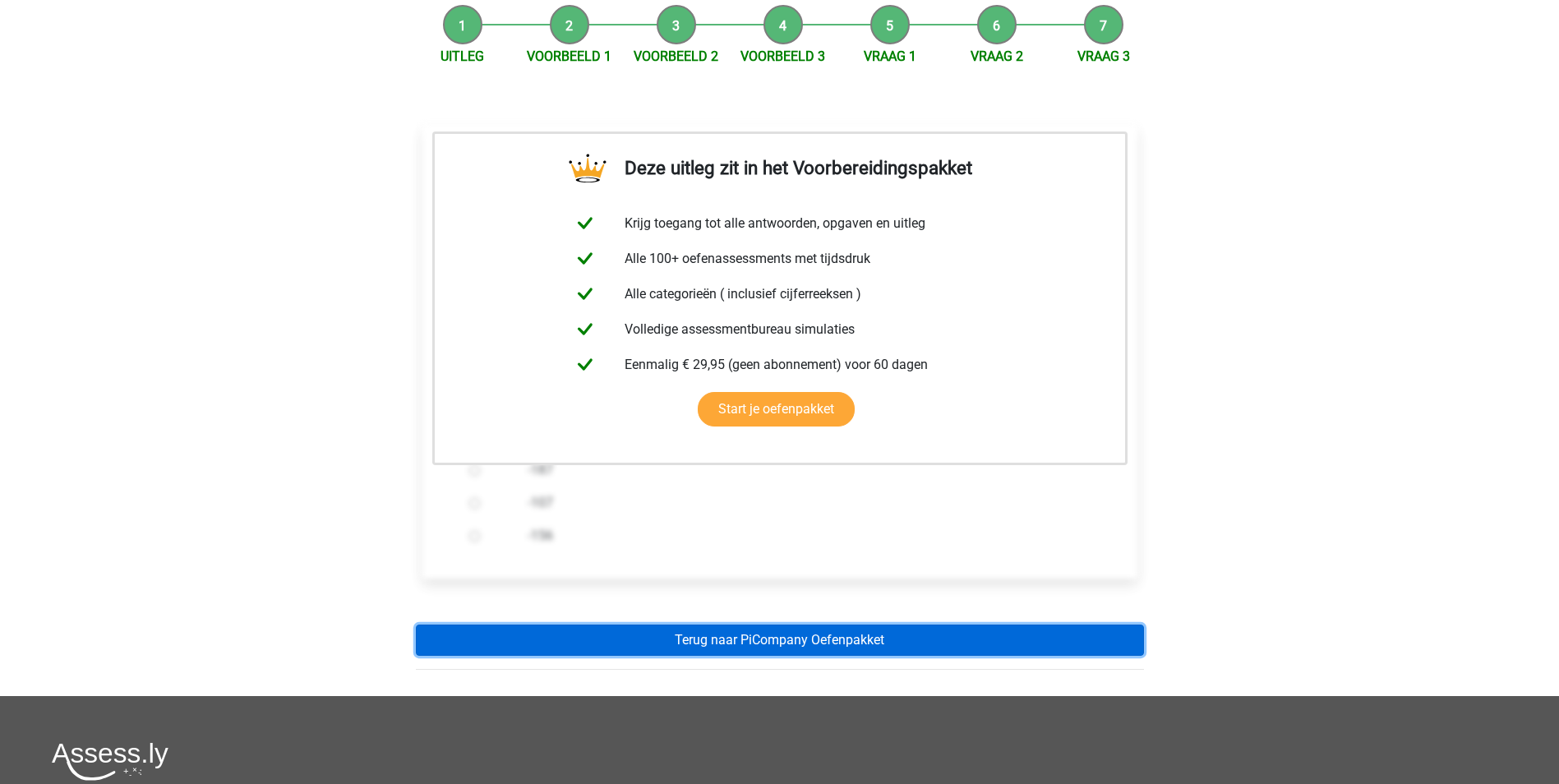
click at [801, 647] on link "Terug naar PiCompany Oefenpakket" at bounding box center [780, 640] width 728 height 31
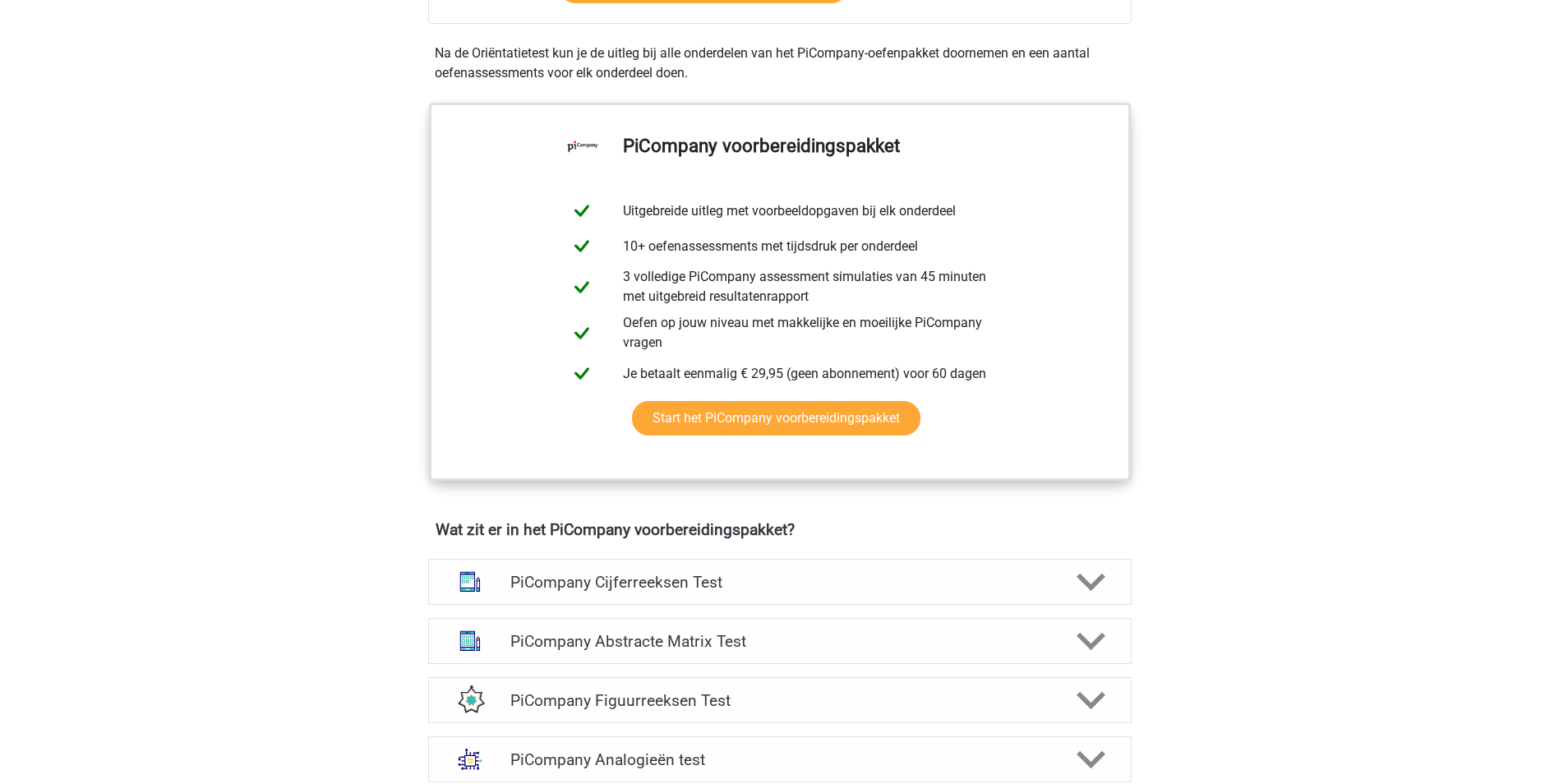
scroll to position [657, 0]
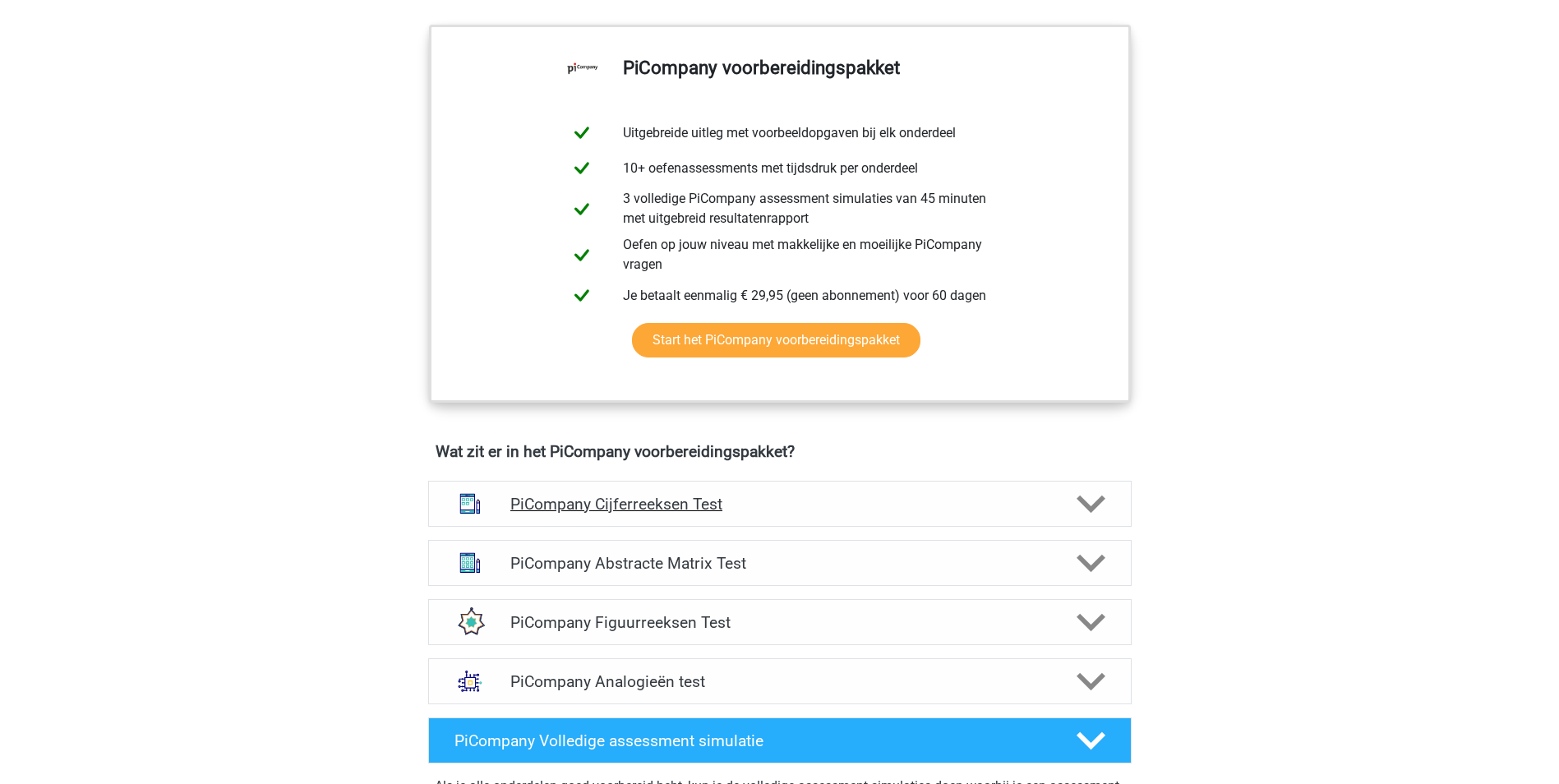
click at [1090, 513] on polygon at bounding box center [1091, 504] width 29 height 18
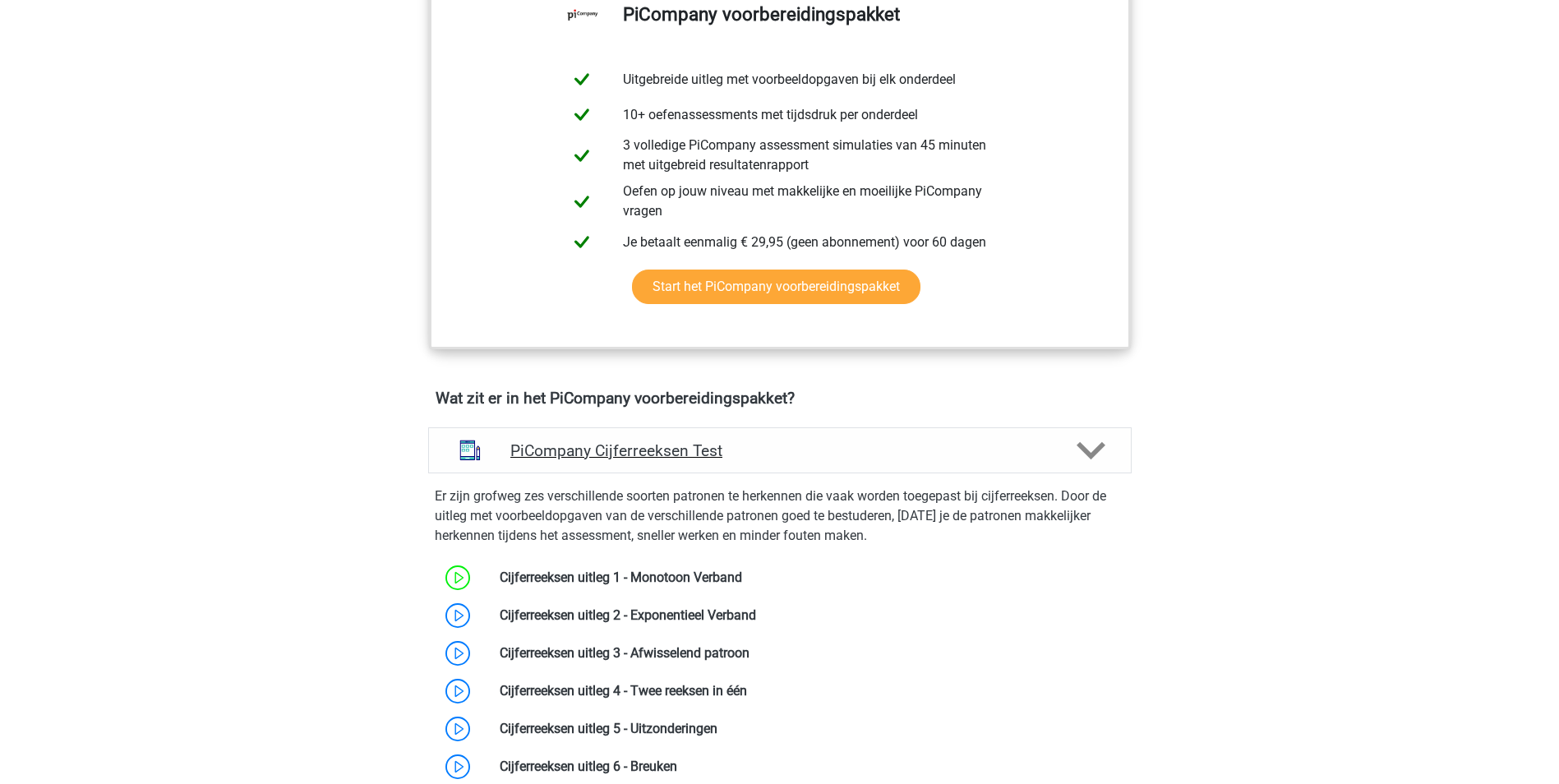
scroll to position [740, 0]
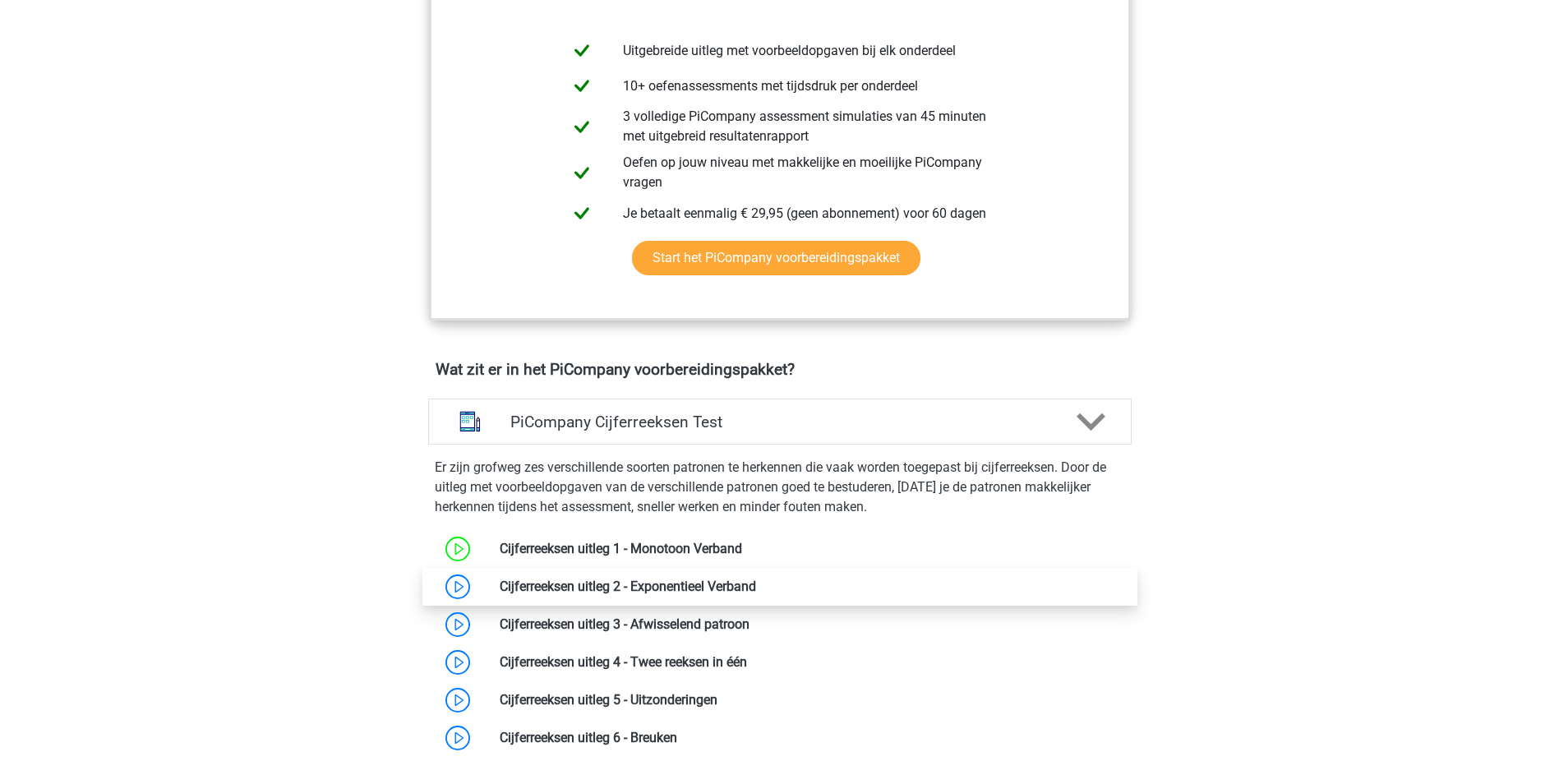
click at [756, 593] on link at bounding box center [756, 585] width 0 height 15
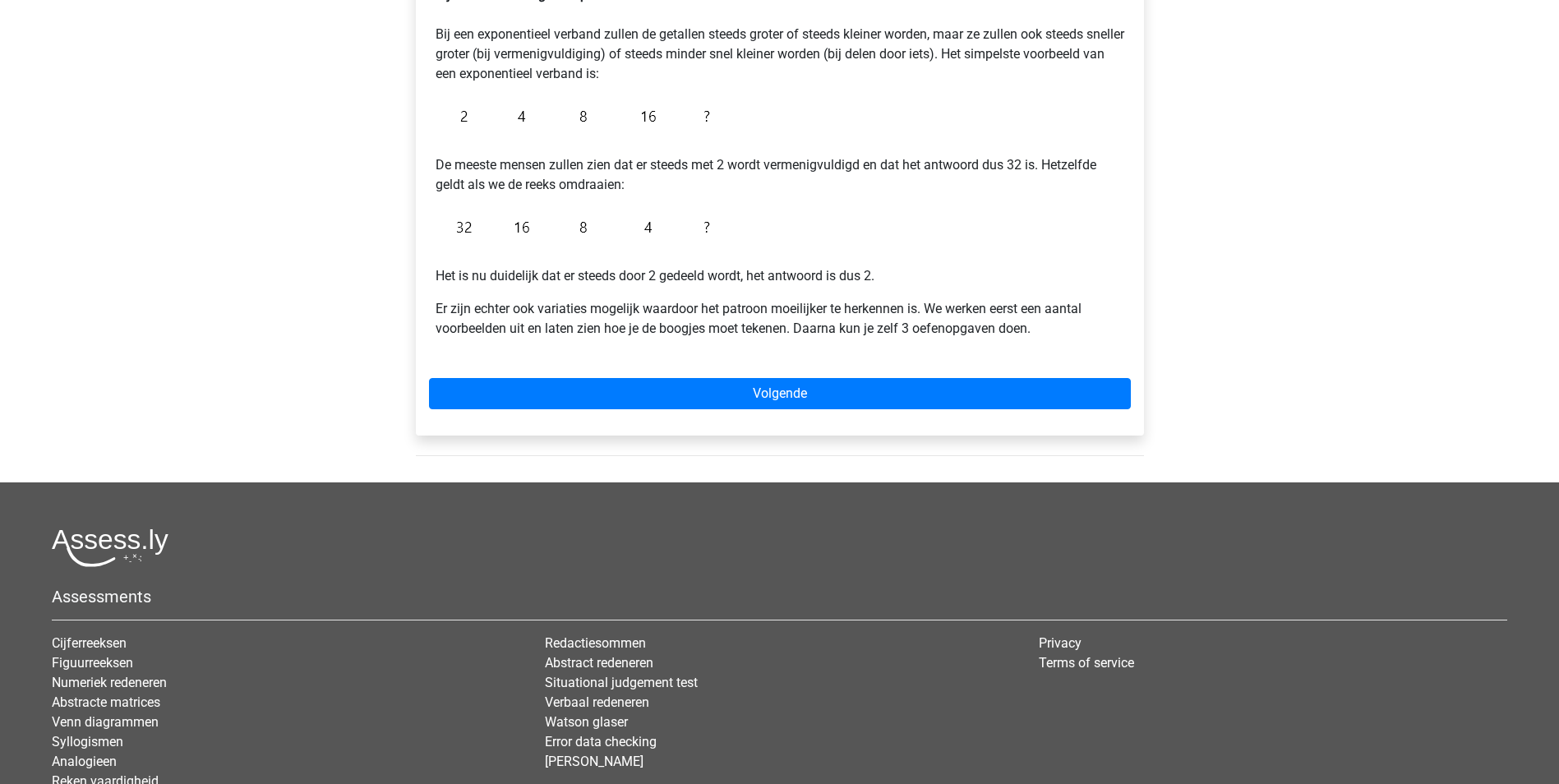
scroll to position [328, 0]
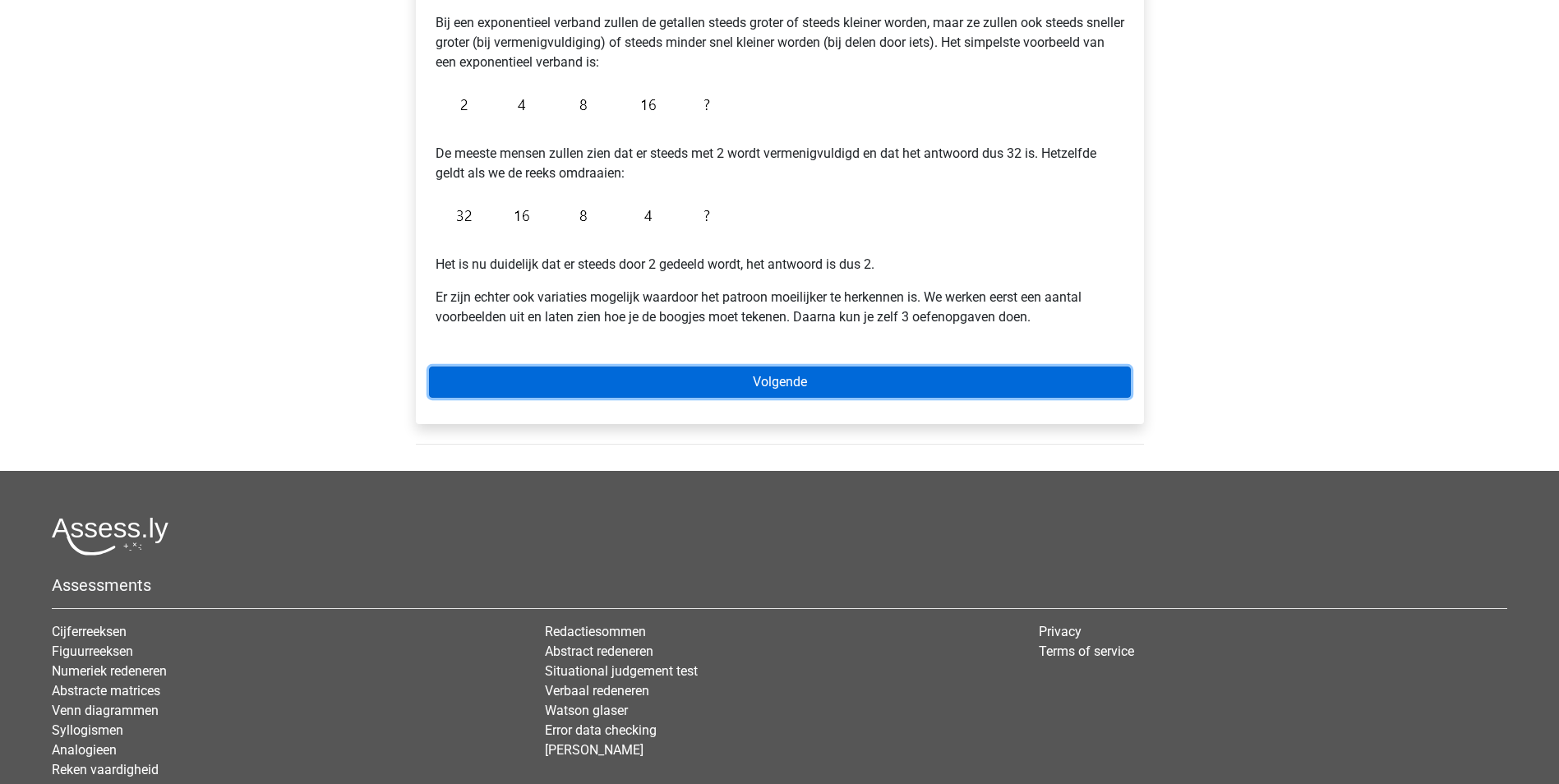
click at [689, 388] on link "Volgende" at bounding box center [780, 382] width 702 height 31
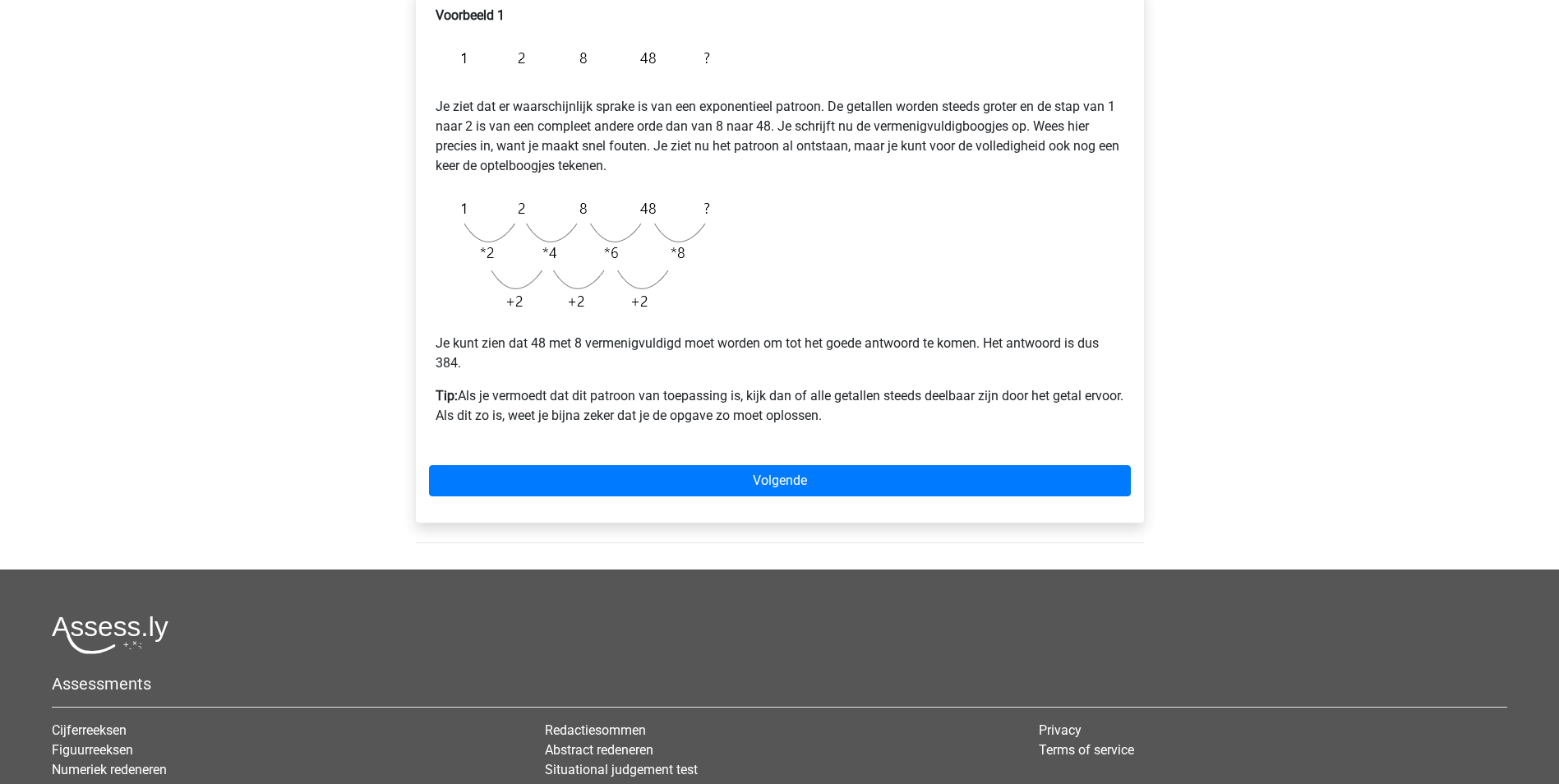
scroll to position [328, 0]
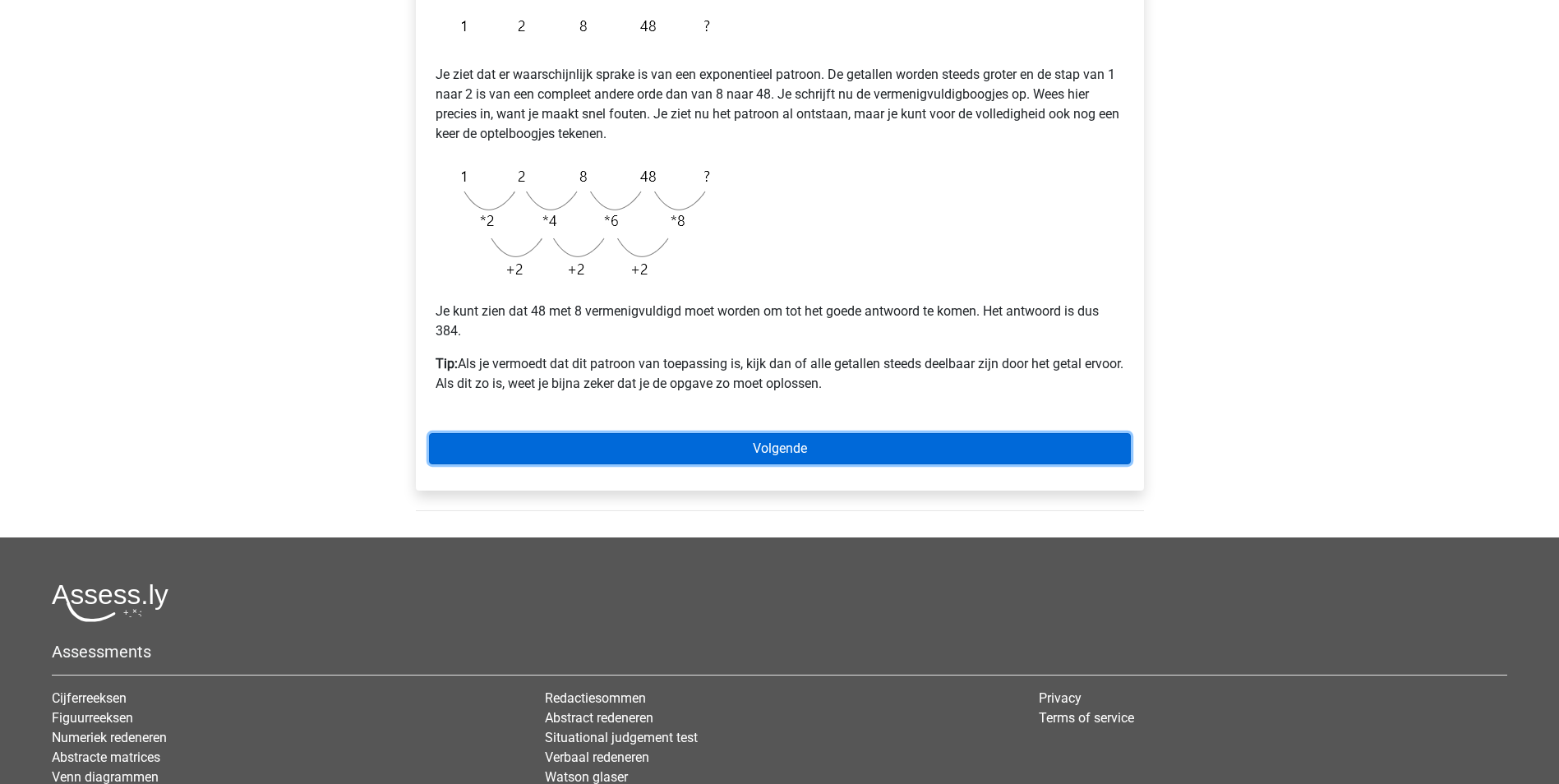
click at [749, 445] on link "Volgende" at bounding box center [780, 448] width 702 height 31
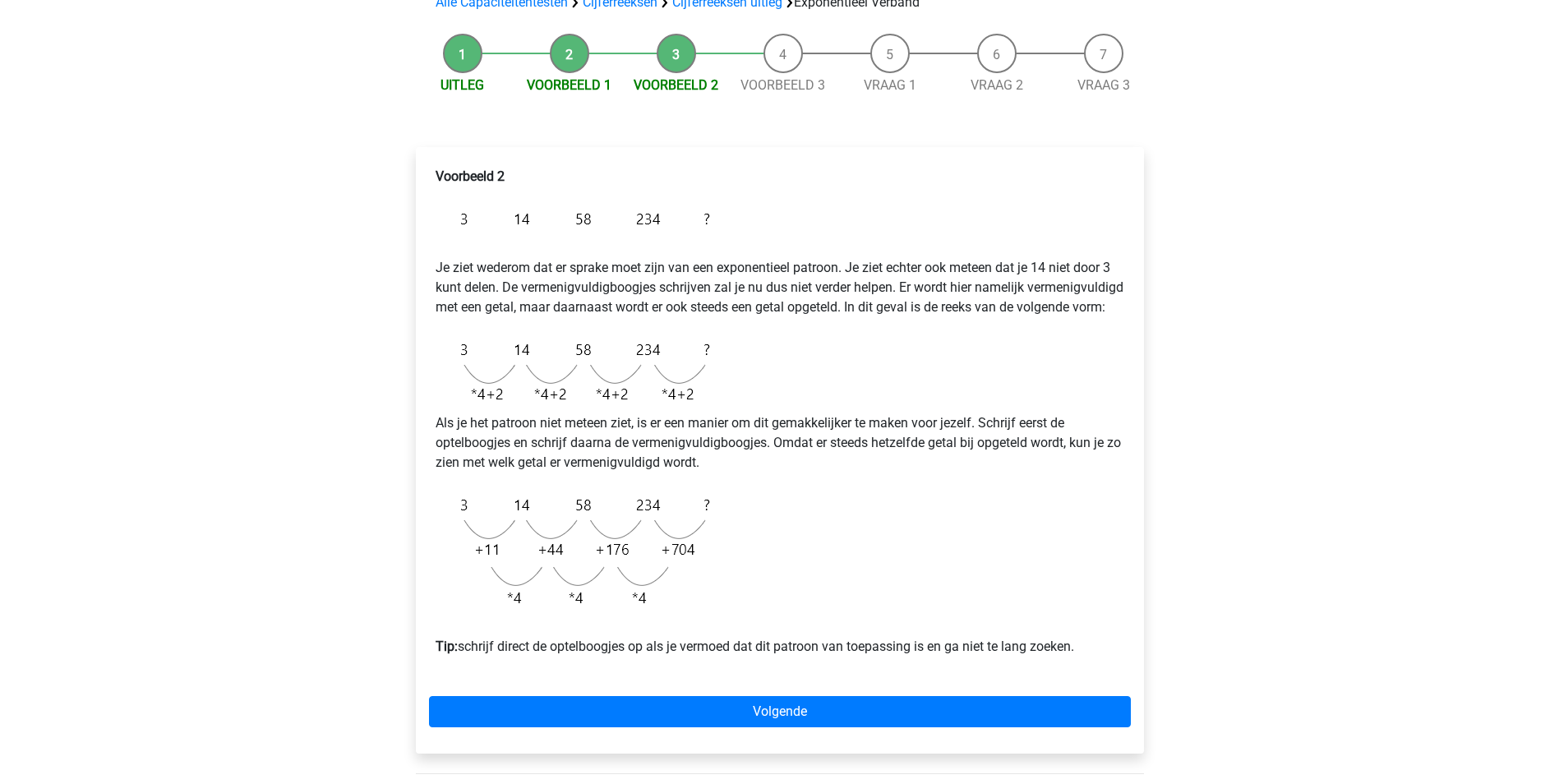
scroll to position [164, 0]
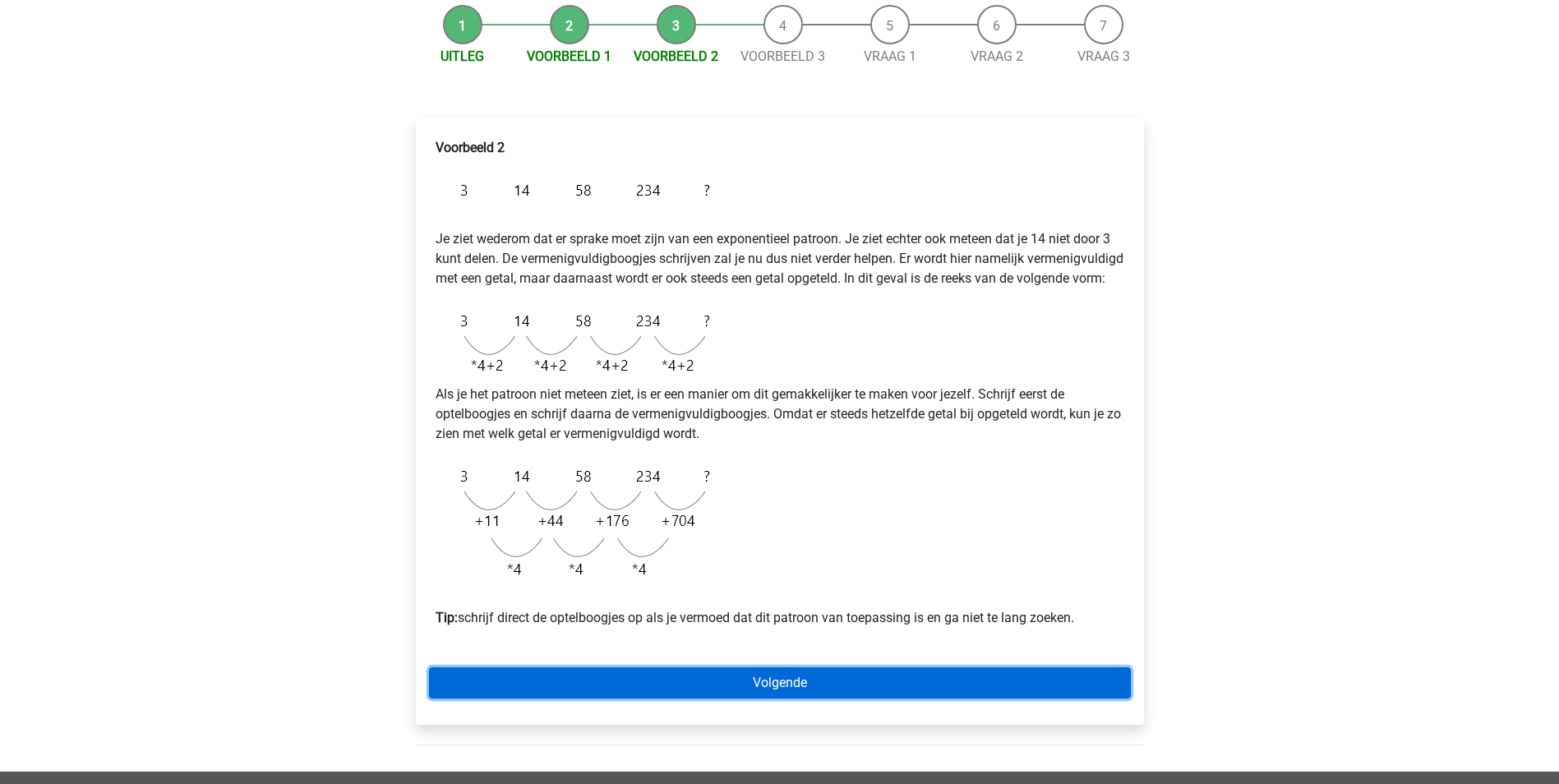
click at [827, 698] on link "Volgende" at bounding box center [780, 682] width 702 height 31
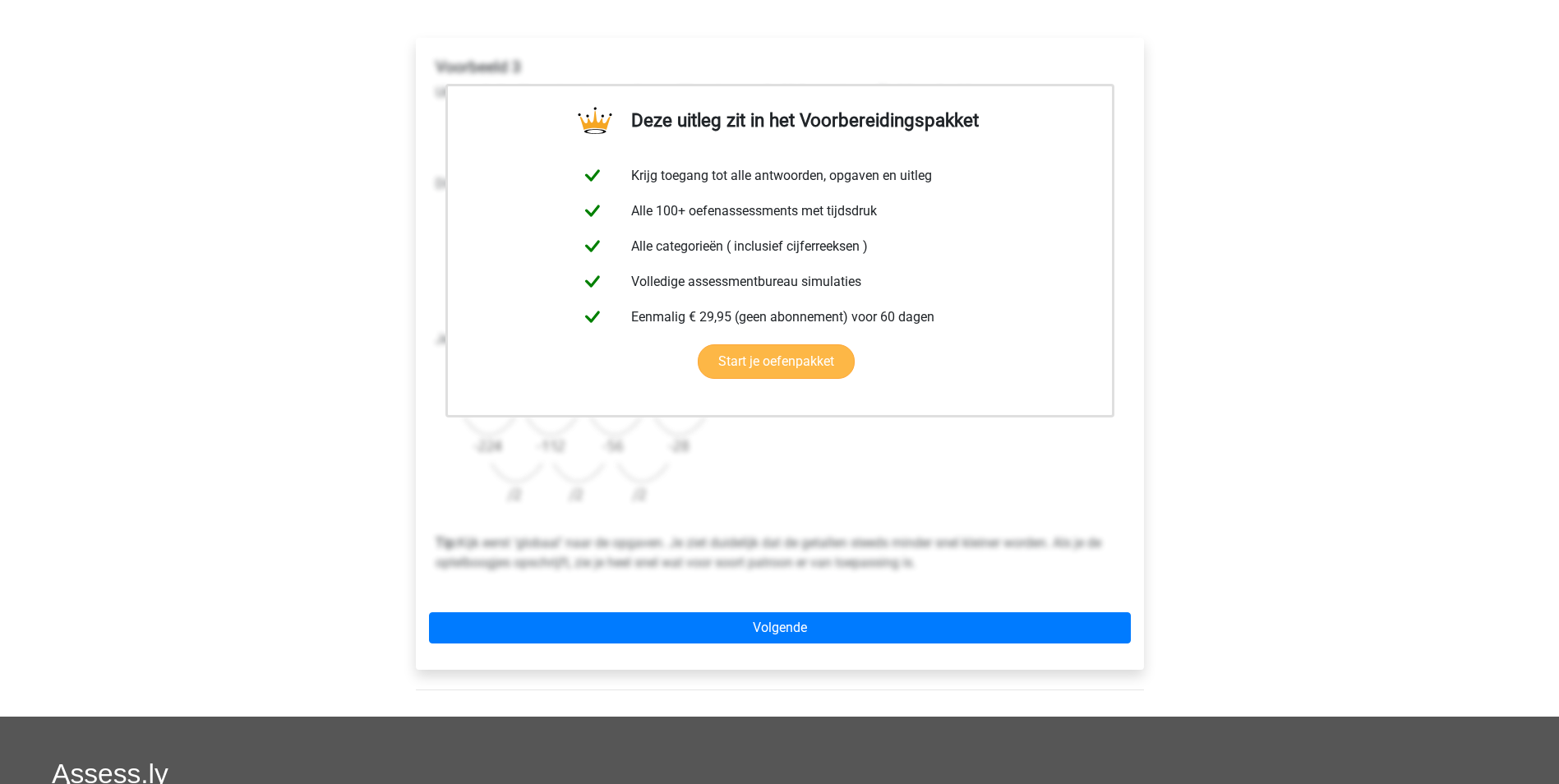
scroll to position [247, 0]
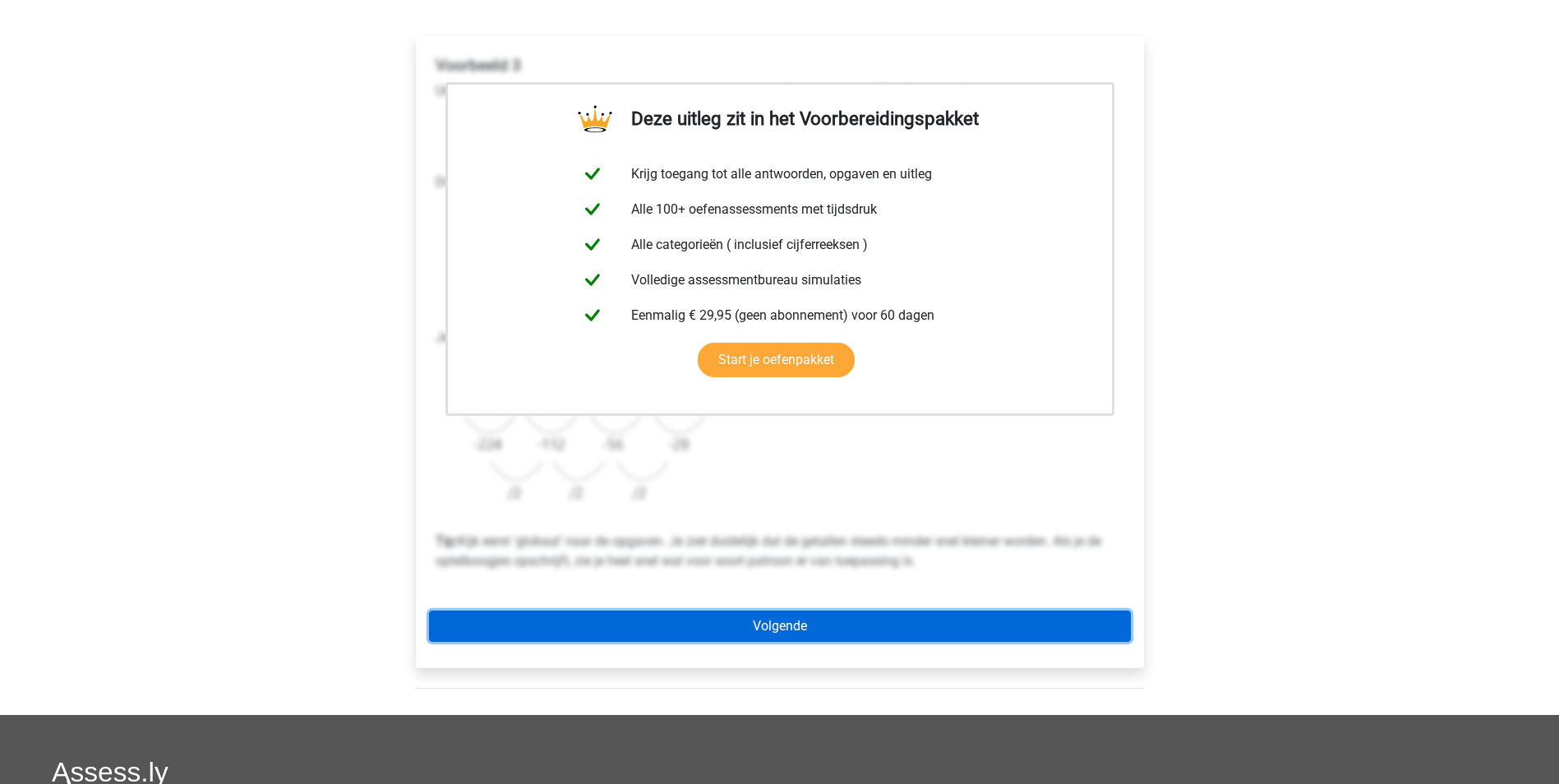
click at [802, 624] on link "Volgende" at bounding box center [780, 626] width 702 height 31
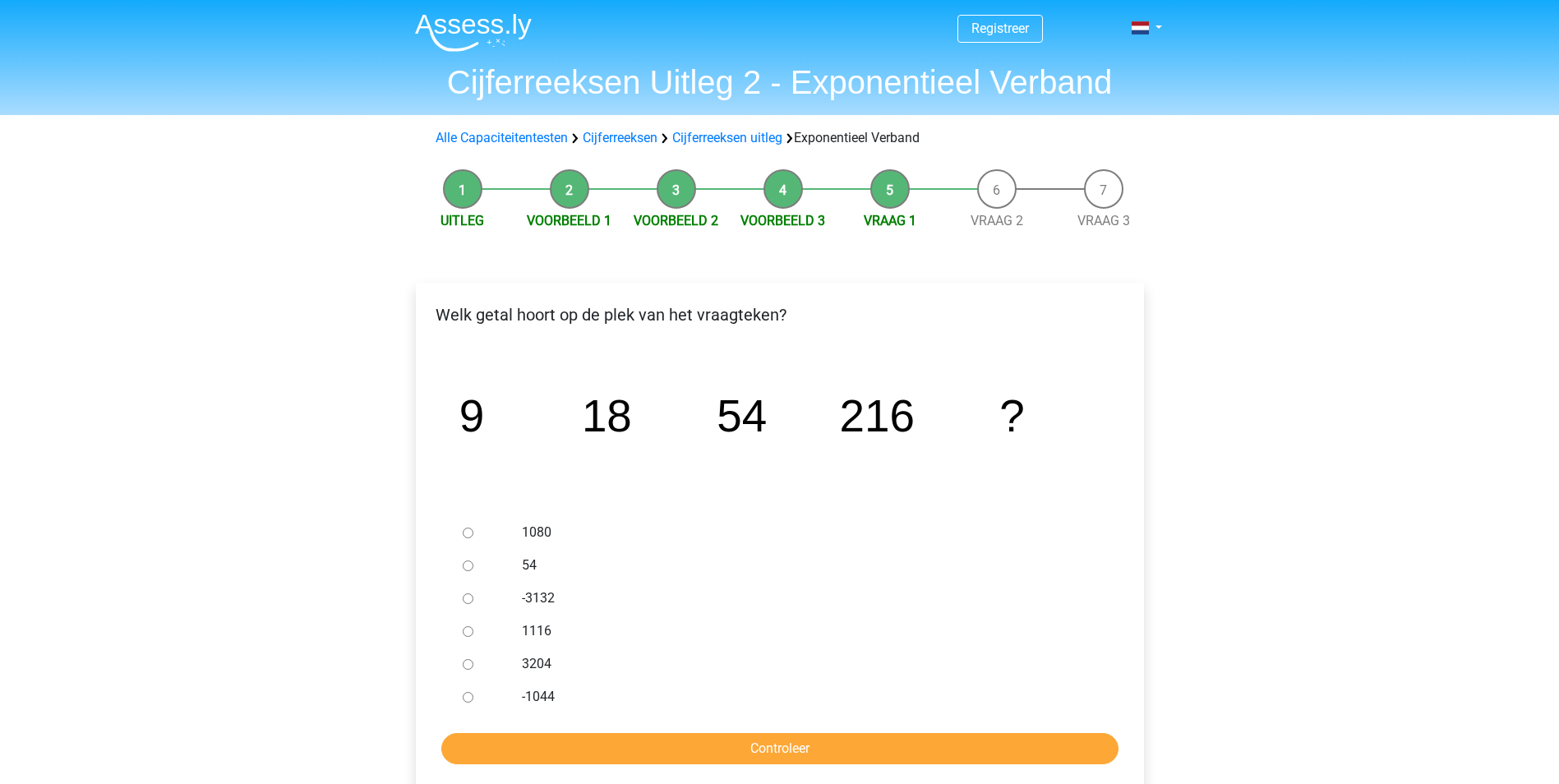
click at [467, 531] on input "1080" at bounding box center [469, 533] width 11 height 11
radio input "true"
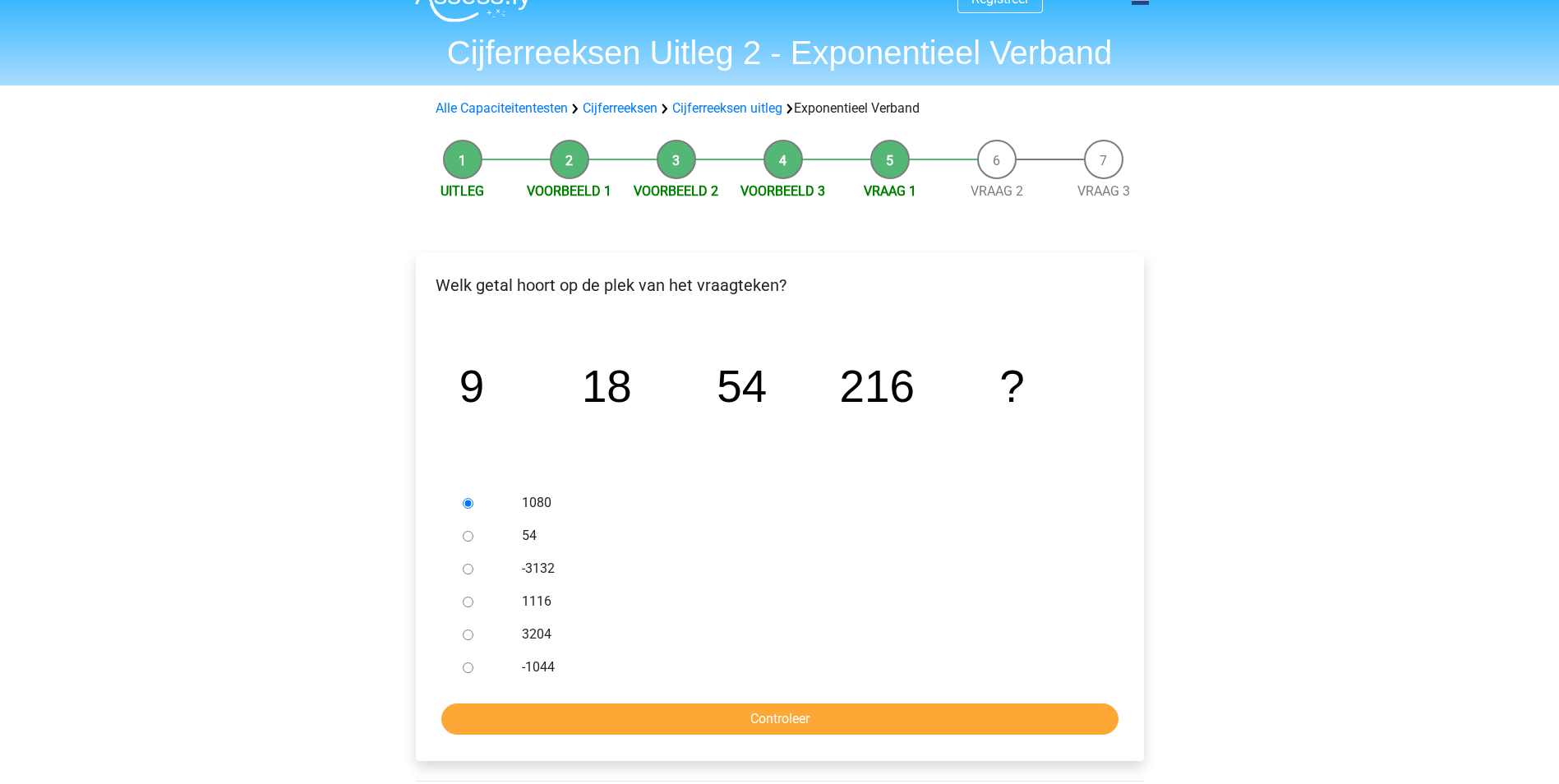
scroll to position [83, 0]
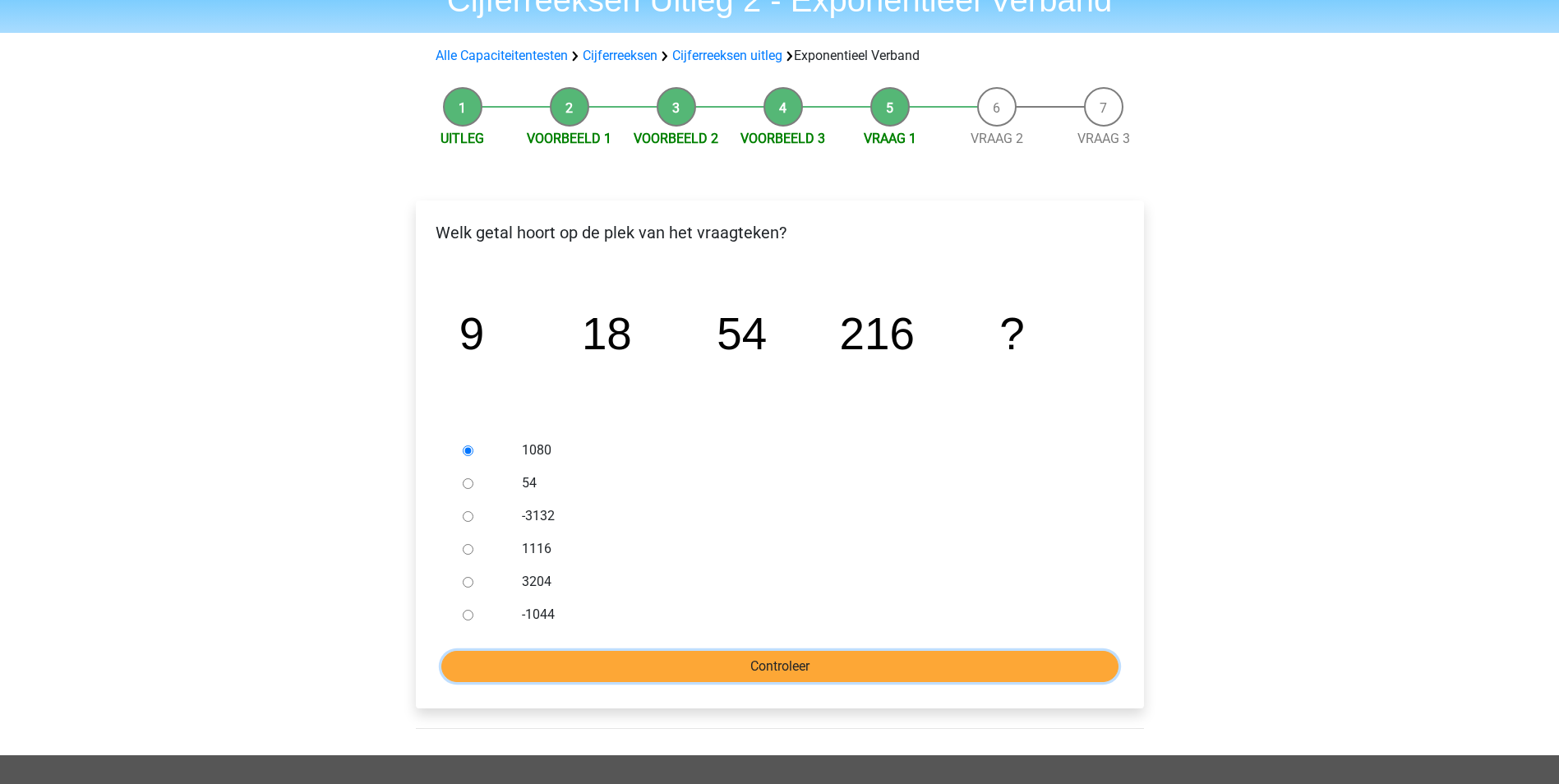
click at [765, 662] on input "Controleer" at bounding box center [780, 666] width 677 height 31
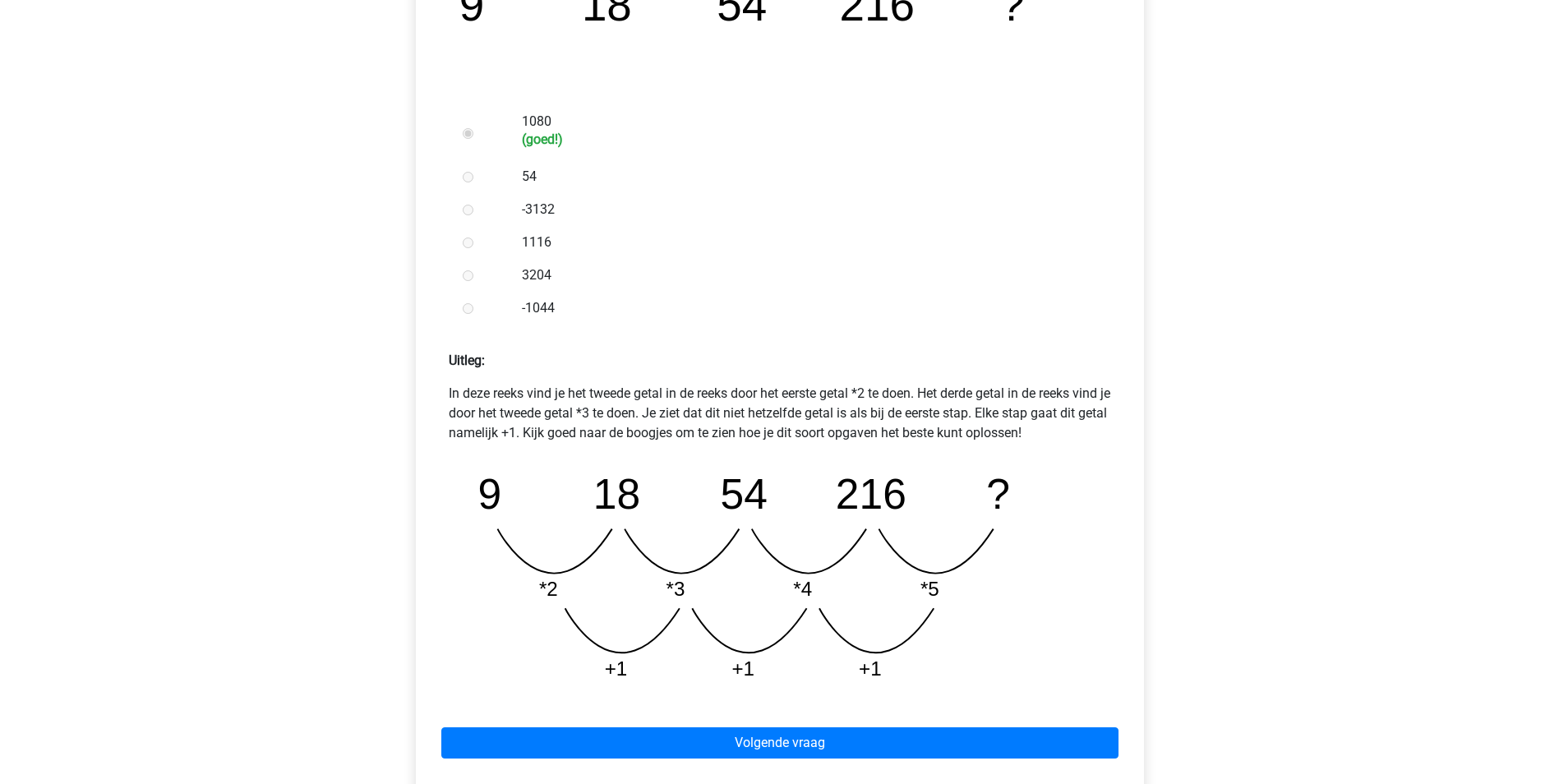
scroll to position [493, 0]
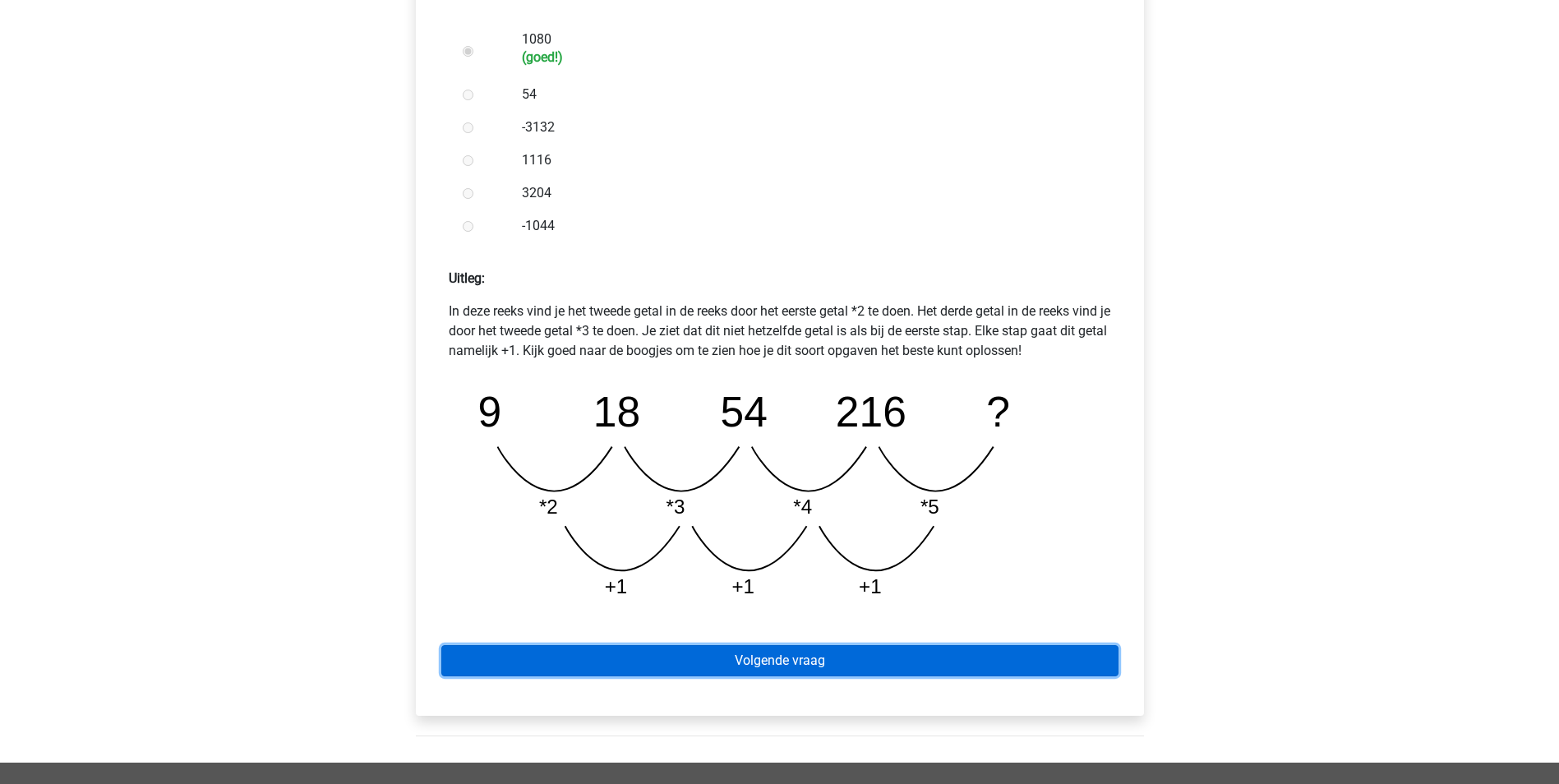
click at [799, 666] on link "Volgende vraag" at bounding box center [780, 661] width 677 height 31
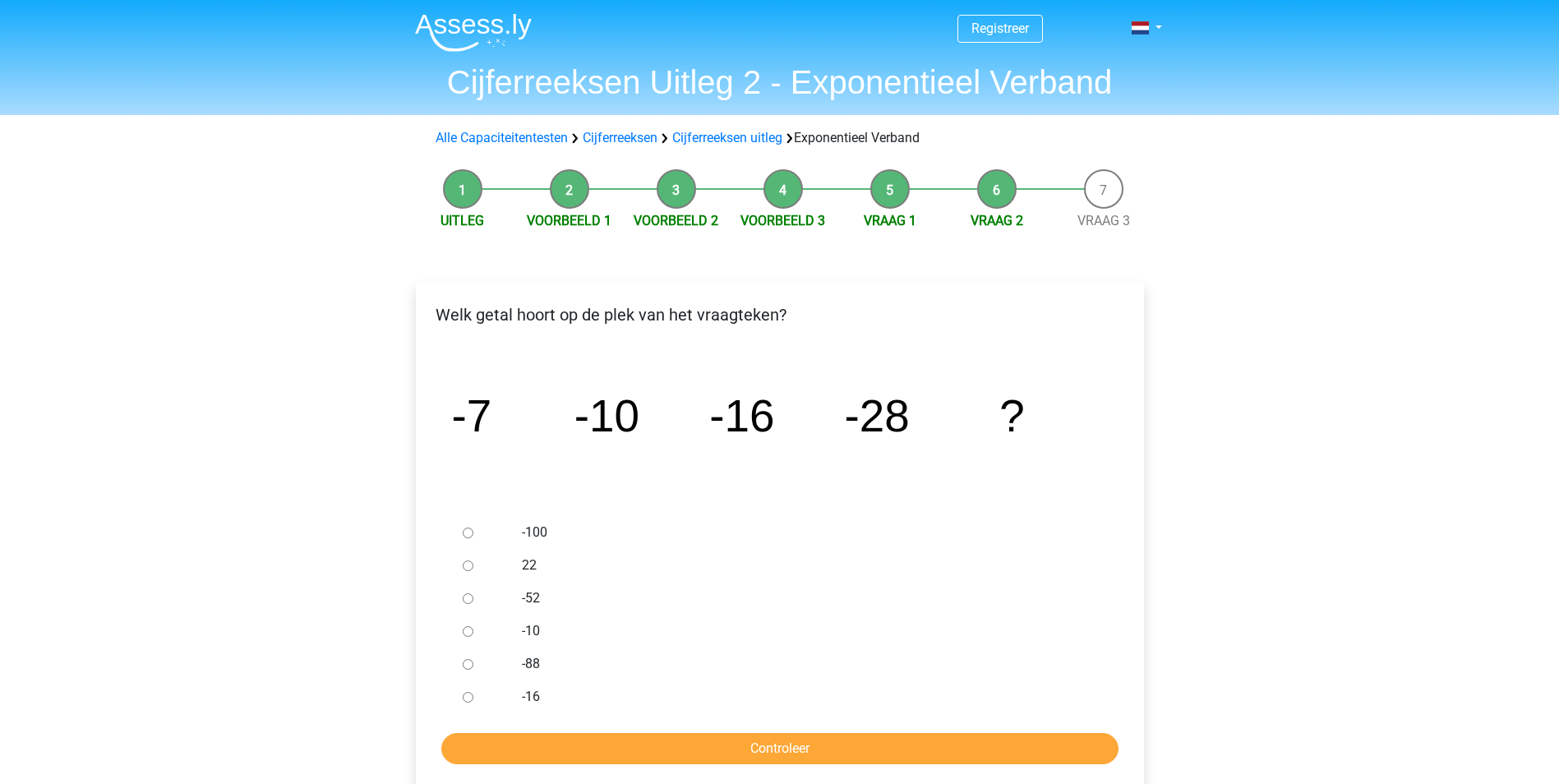
click at [466, 597] on input "-52" at bounding box center [469, 599] width 11 height 11
radio input "true"
click at [764, 748] on input "Controleer" at bounding box center [780, 748] width 677 height 31
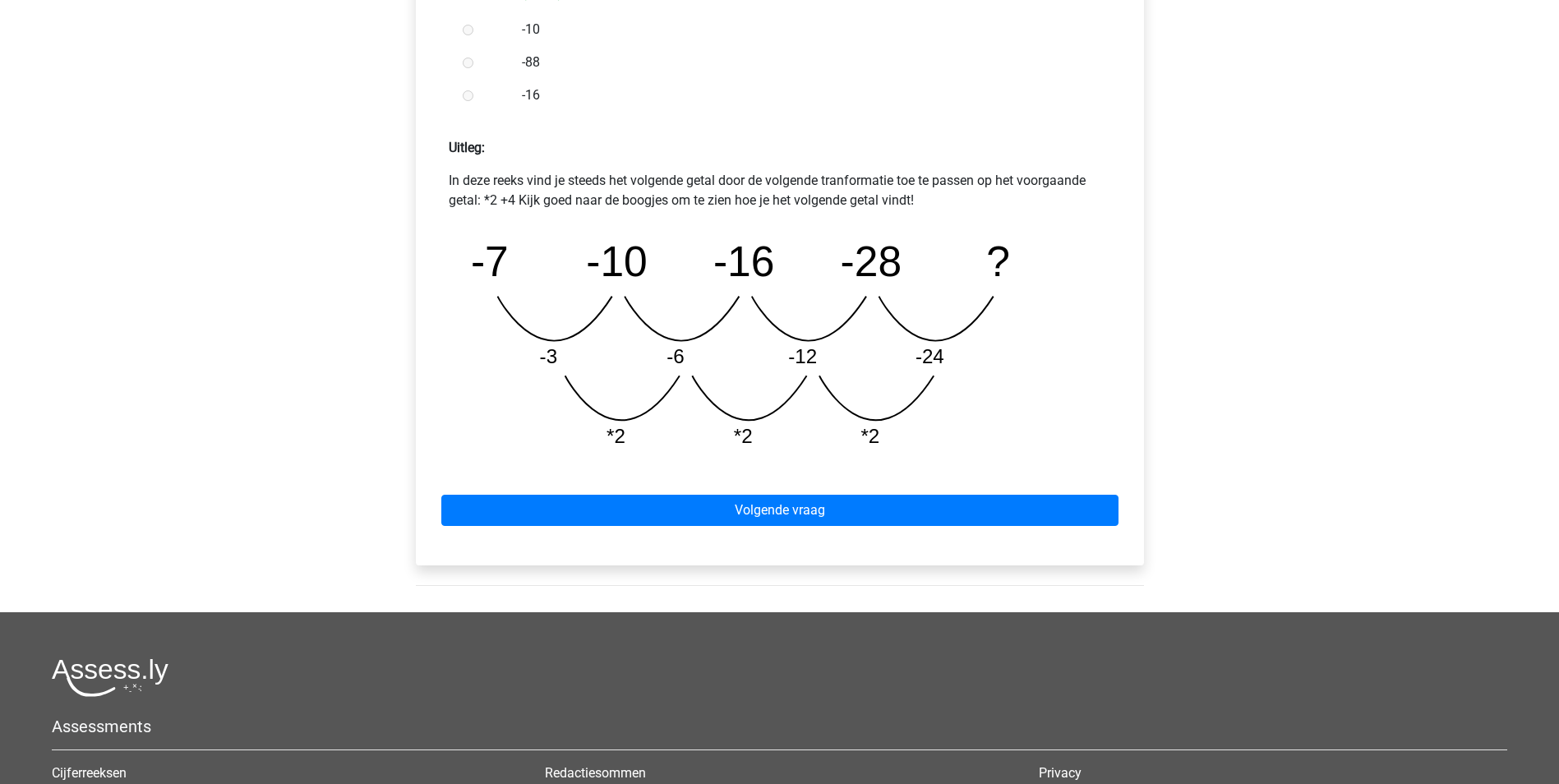
scroll to position [657, 0]
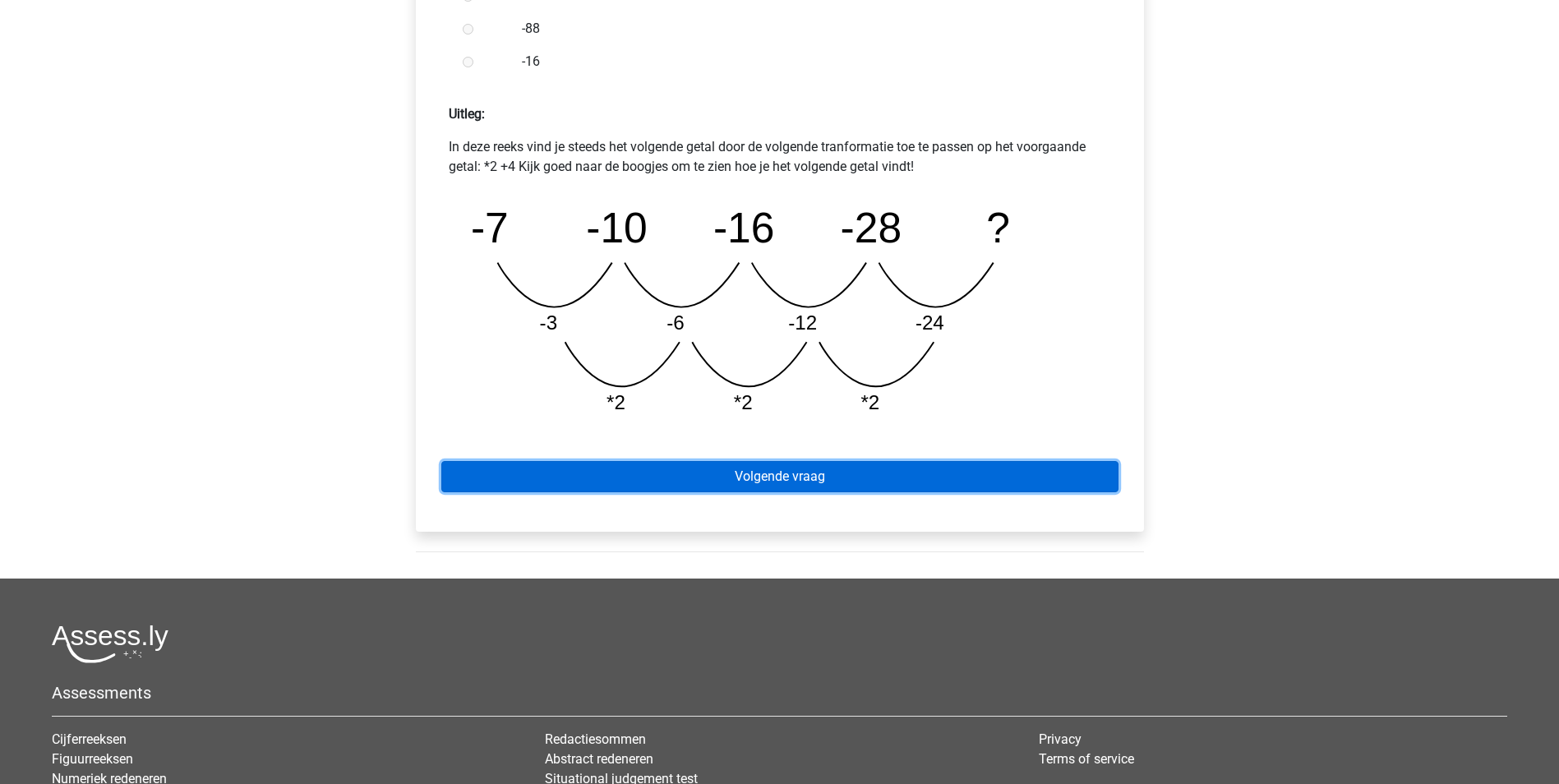
click at [796, 481] on link "Volgende vraag" at bounding box center [780, 476] width 677 height 31
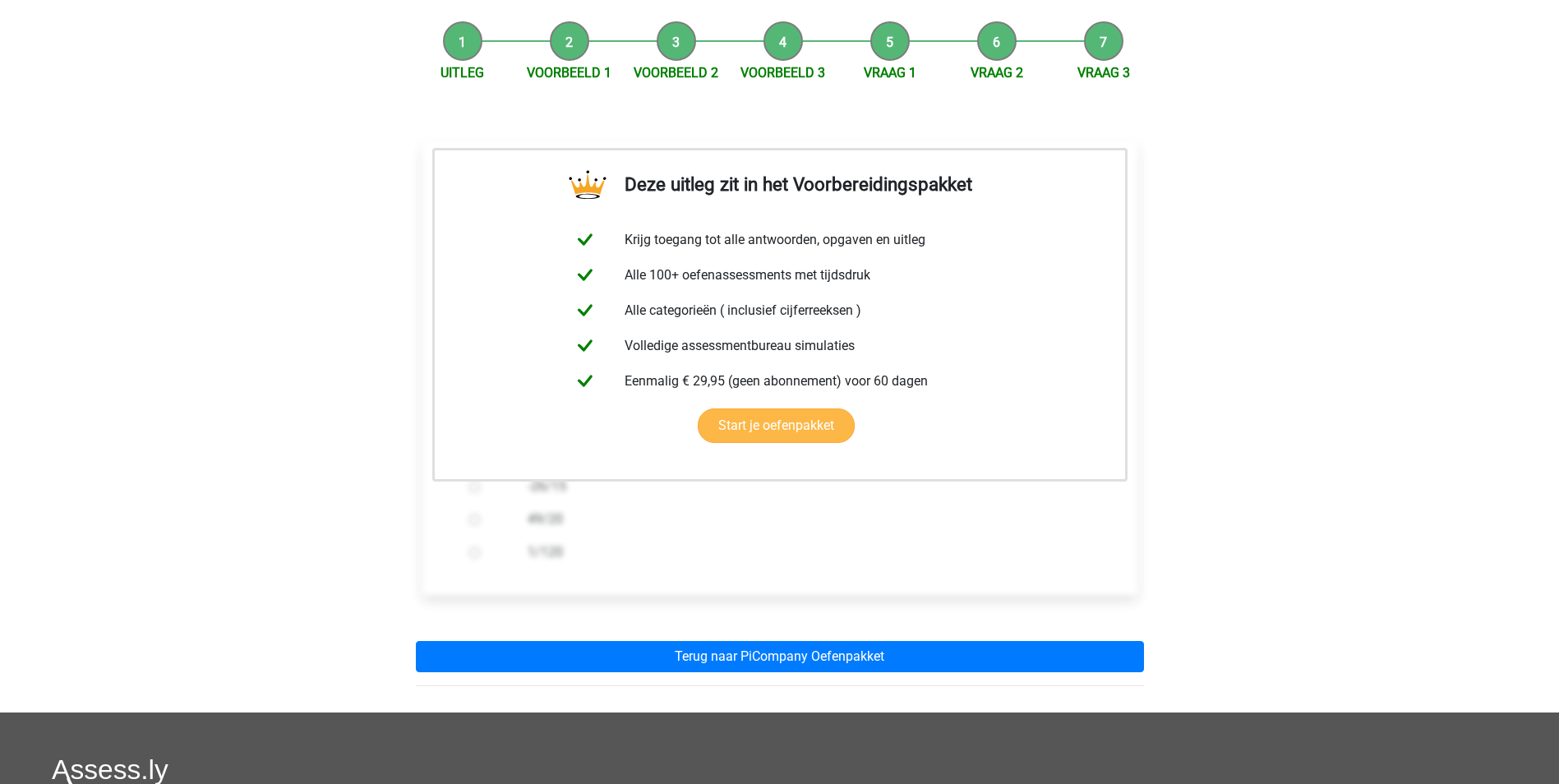
scroll to position [164, 0]
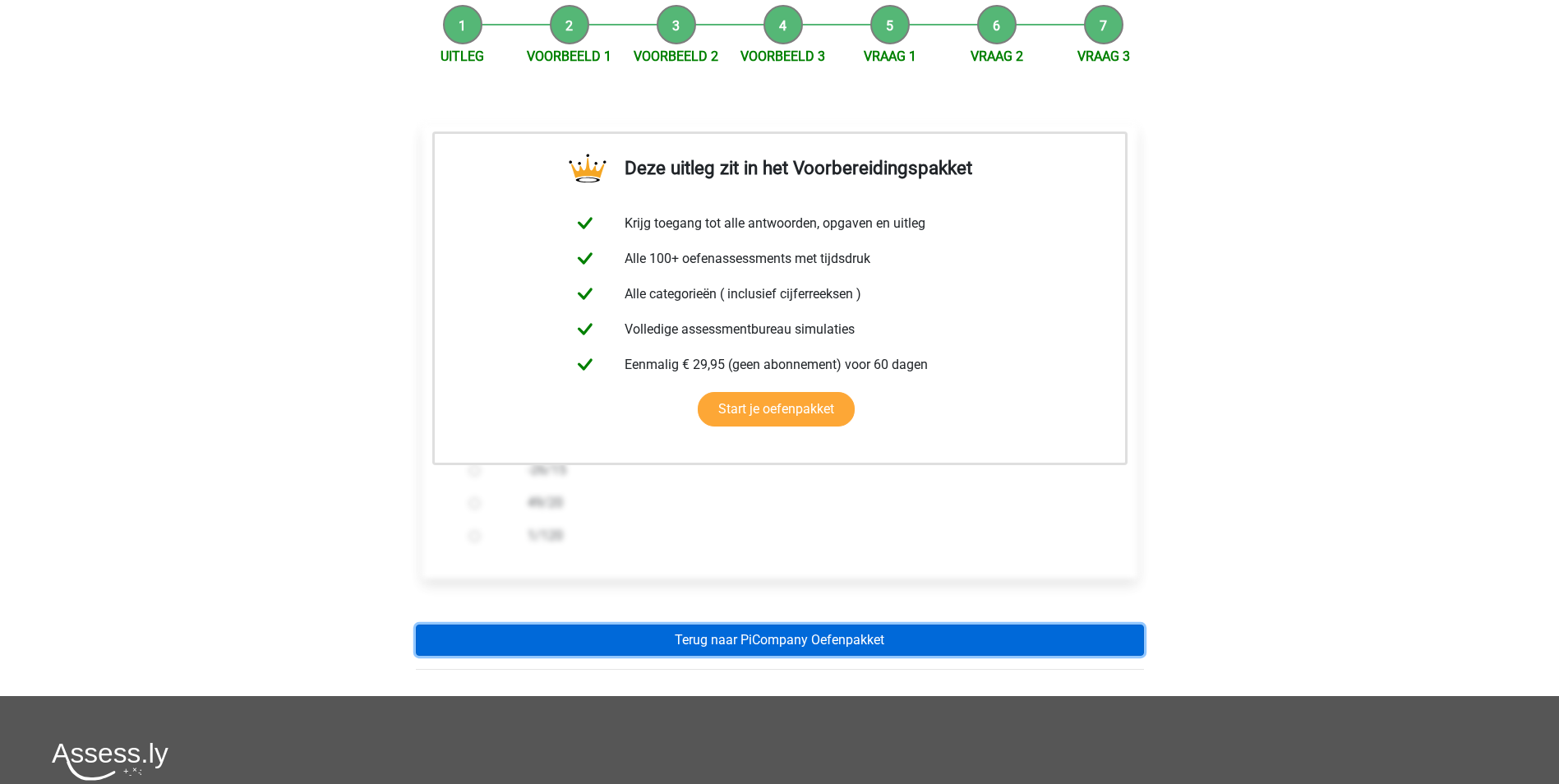
click at [788, 636] on link "Terug naar PiCompany Oefenpakket" at bounding box center [780, 640] width 728 height 31
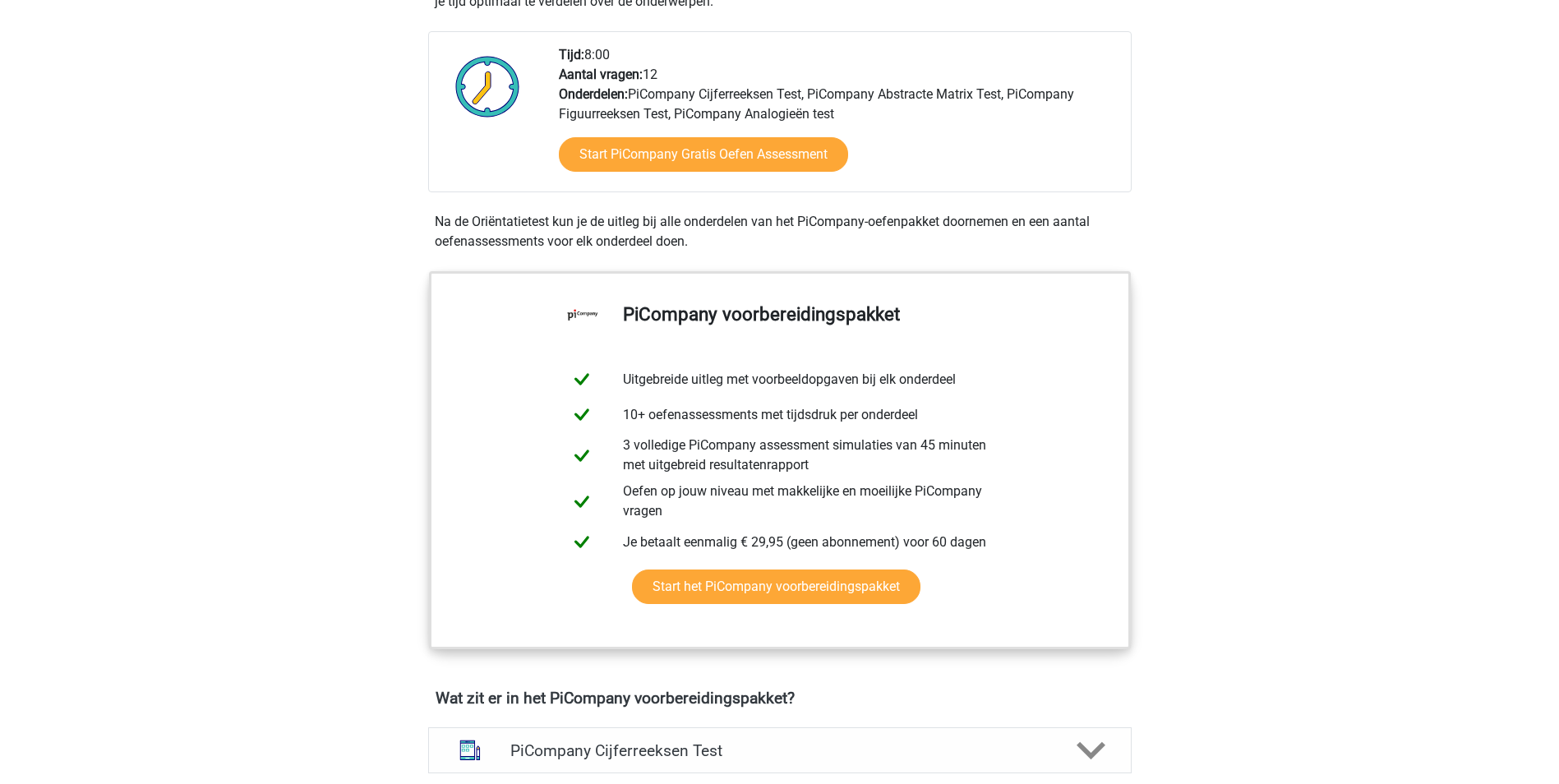
scroll to position [493, 0]
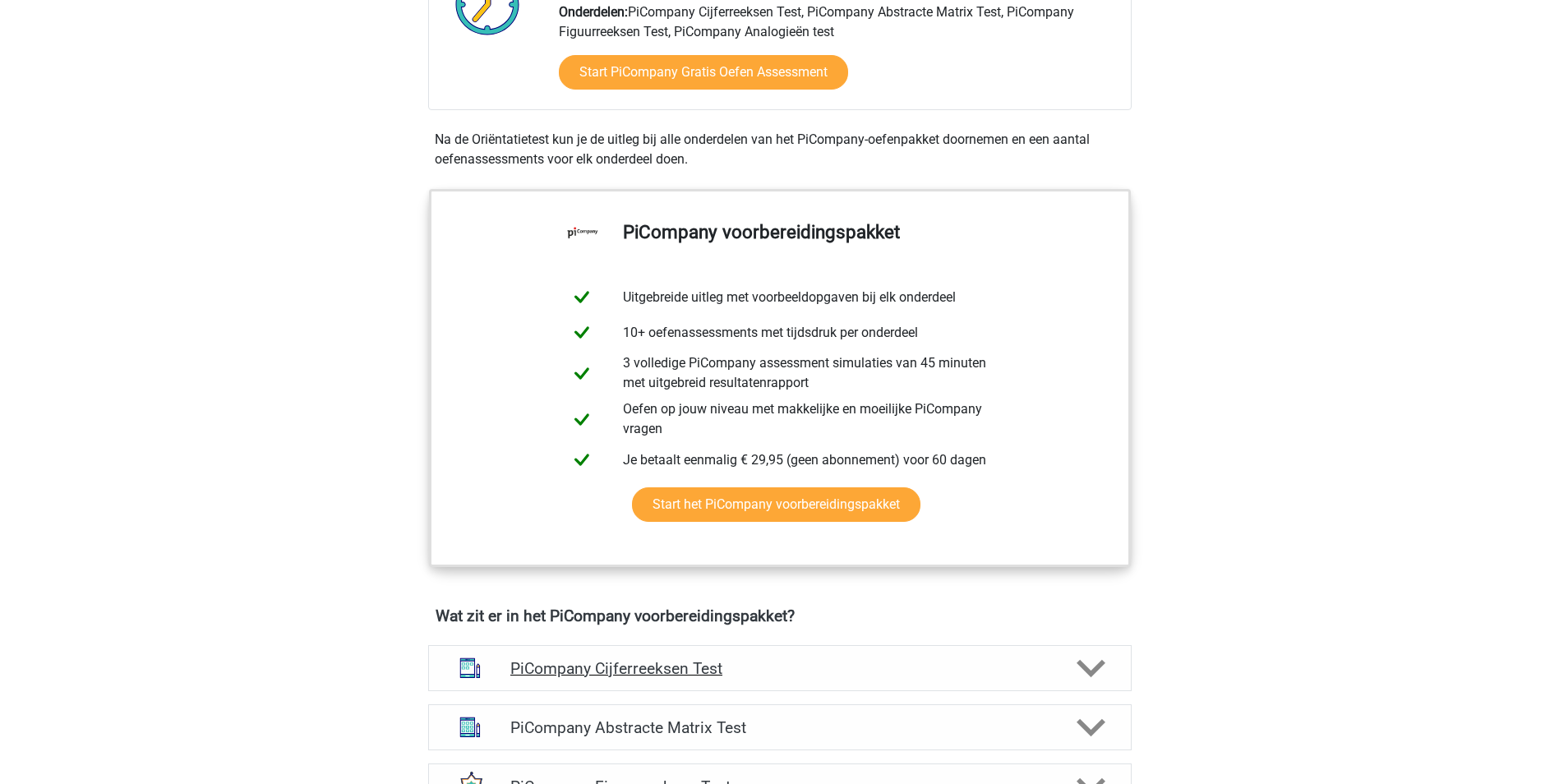
click at [1090, 682] on icon at bounding box center [1091, 669] width 29 height 29
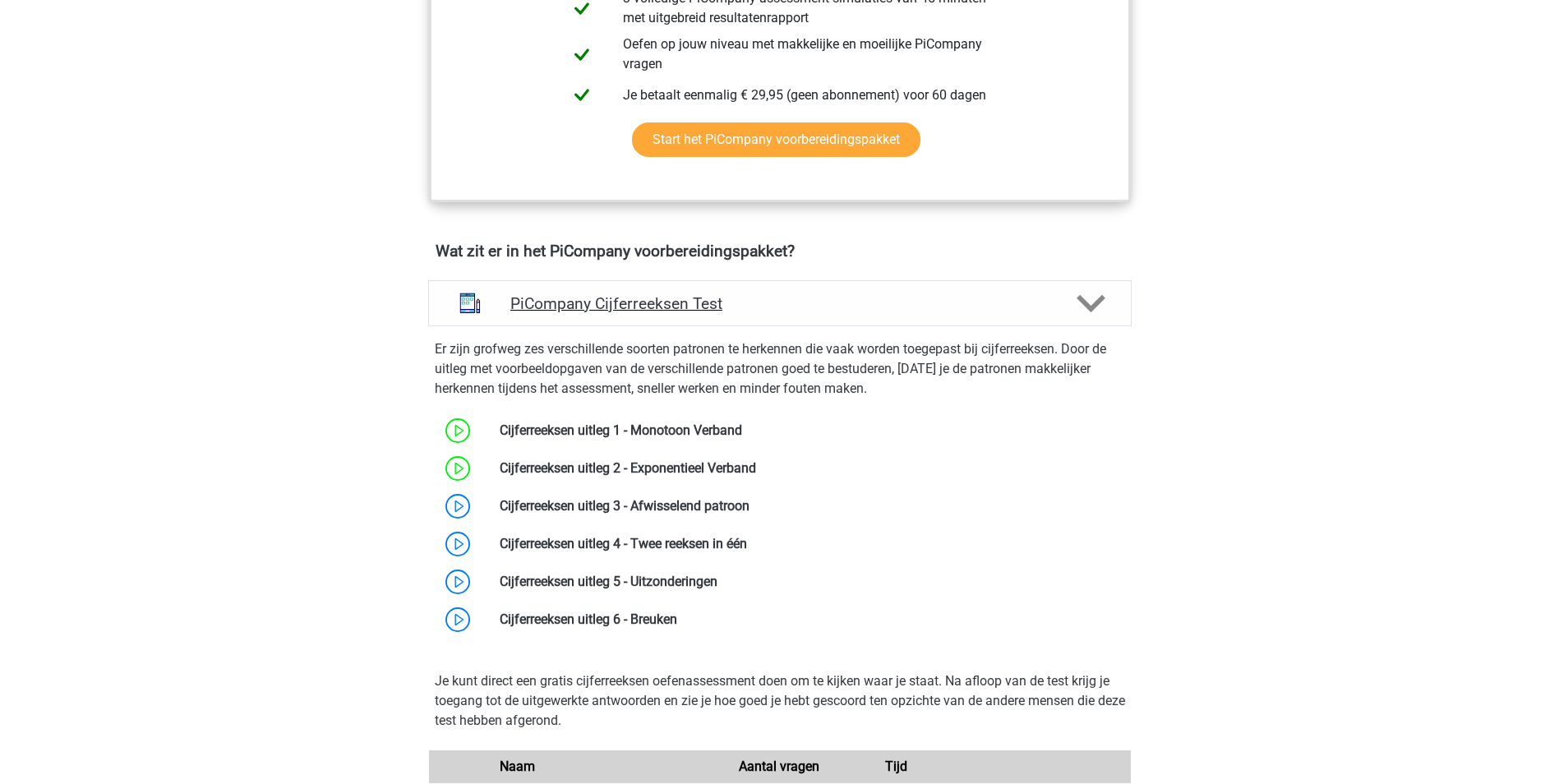
scroll to position [904, 0]
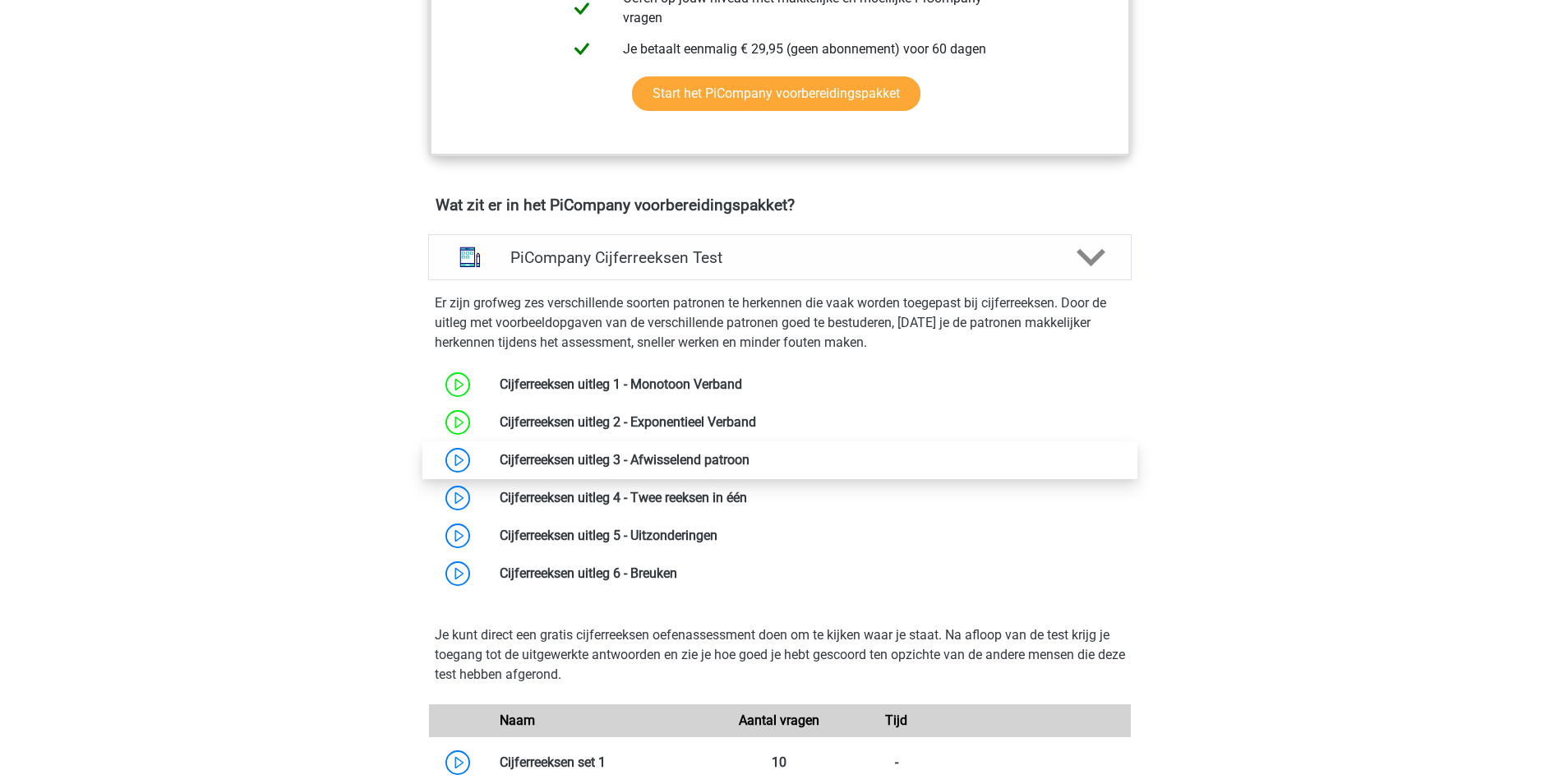
click at [750, 467] on link at bounding box center [750, 459] width 0 height 15
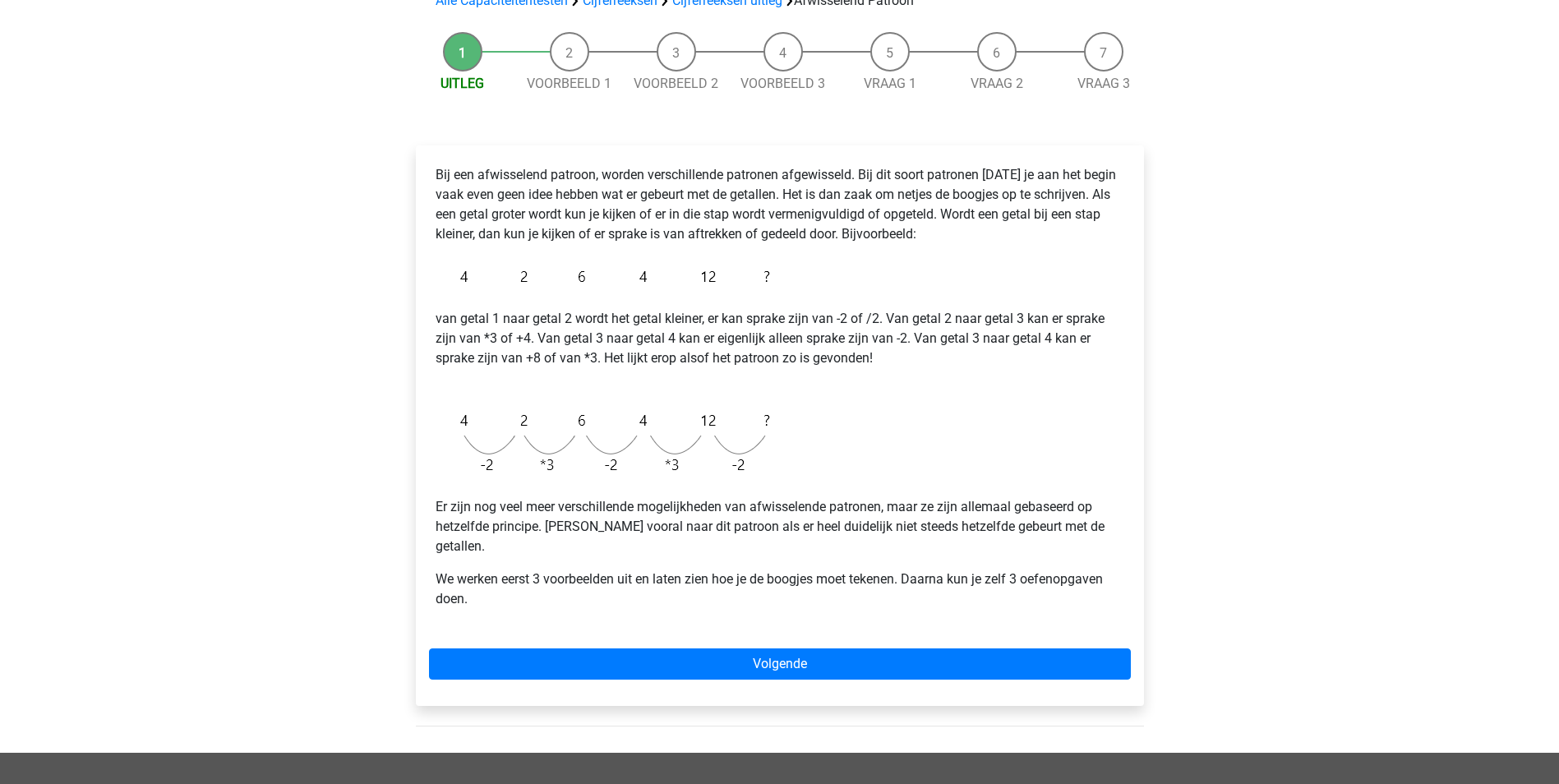
scroll to position [164, 0]
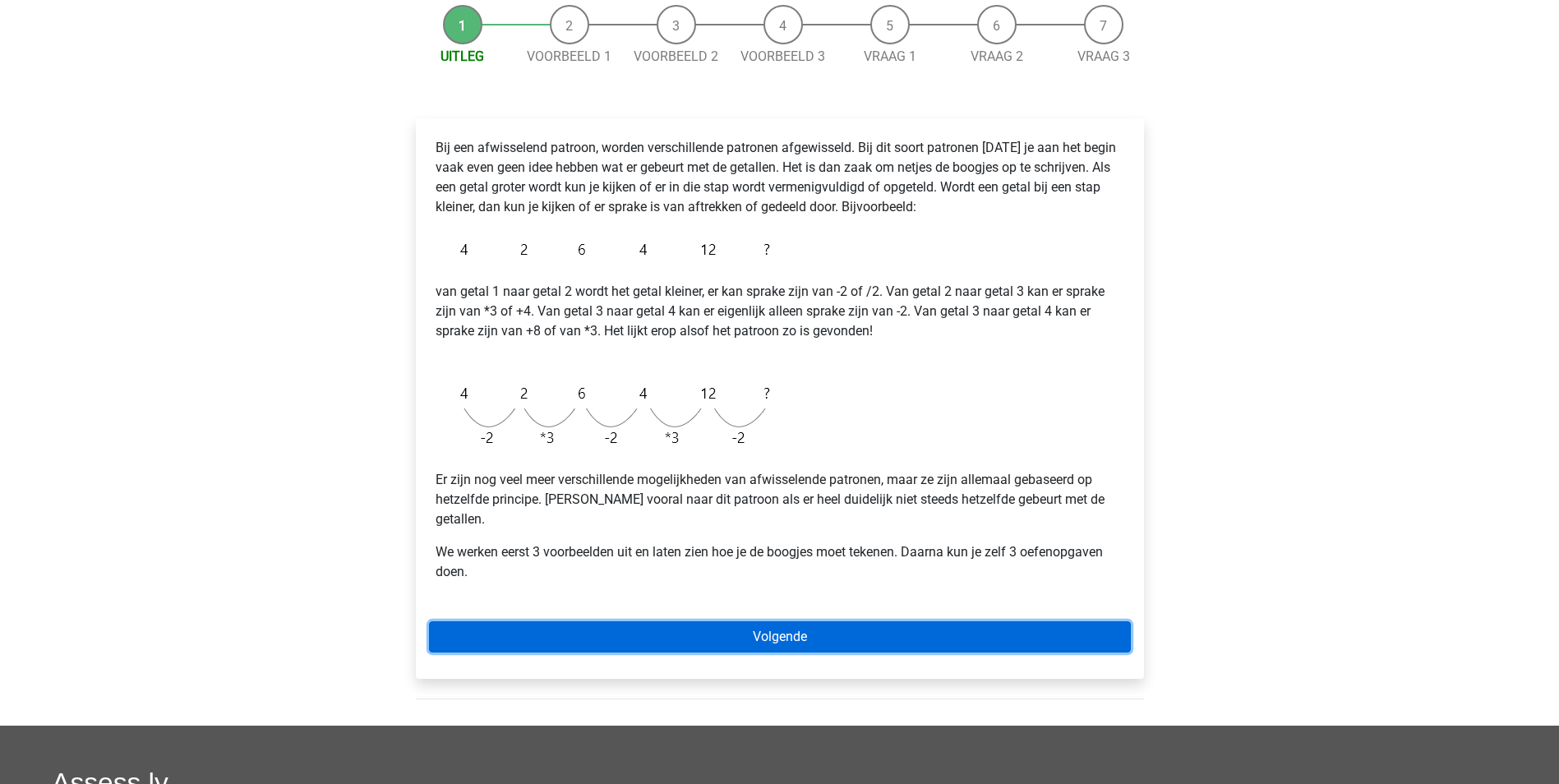
click at [769, 621] on link "Volgende" at bounding box center [780, 636] width 702 height 31
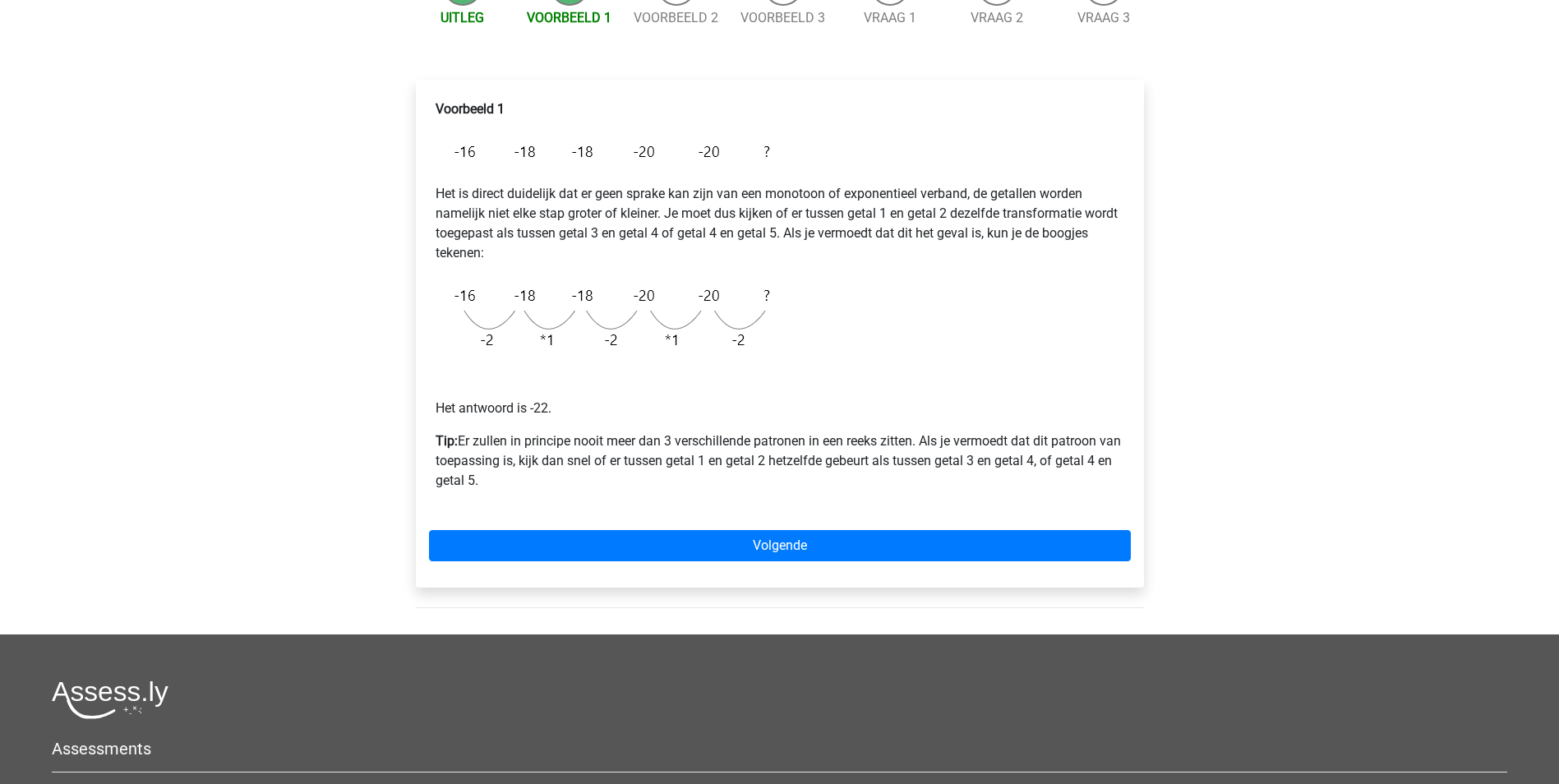
scroll to position [247, 0]
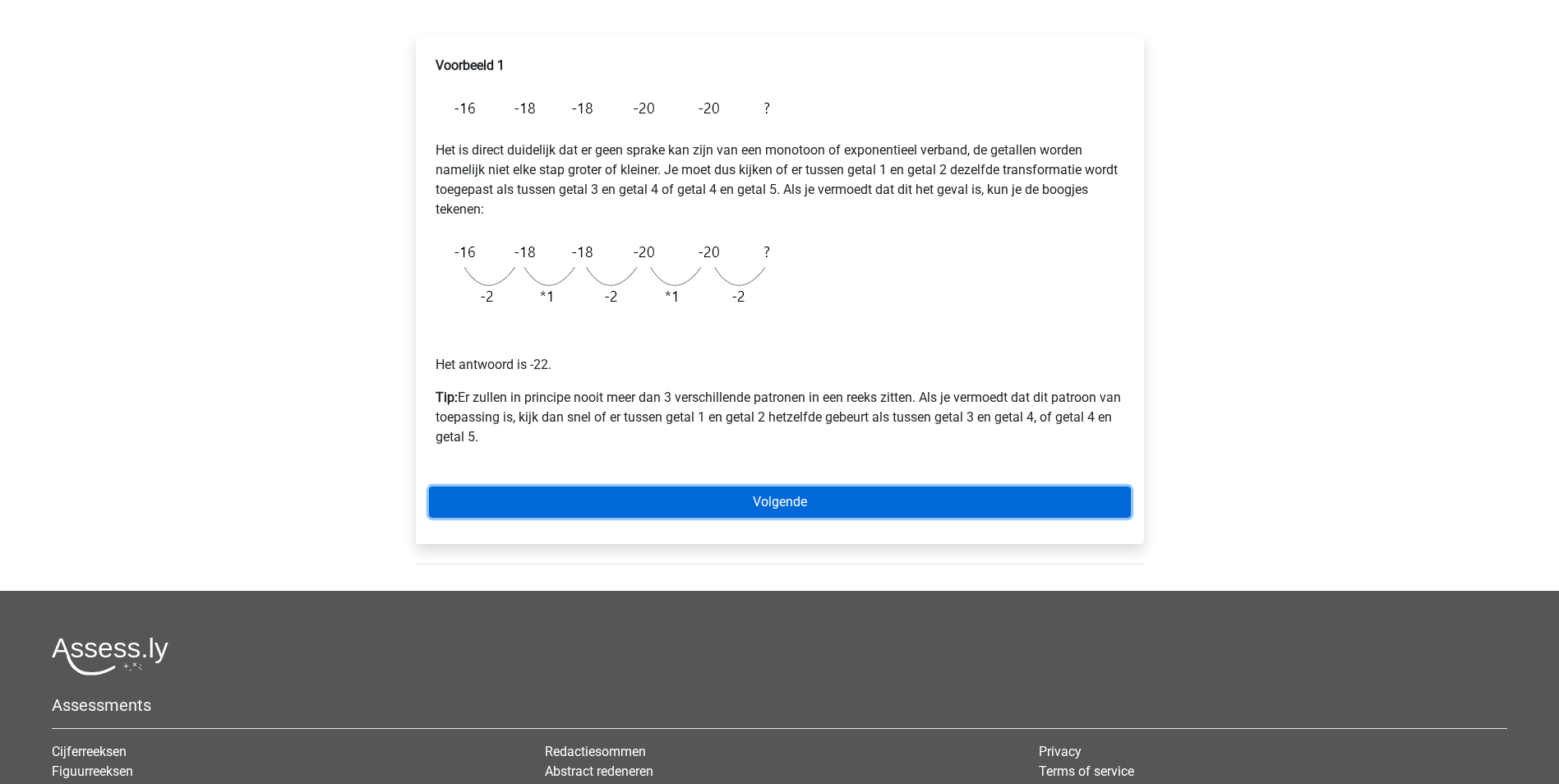
click at [793, 505] on link "Volgende" at bounding box center [780, 502] width 702 height 31
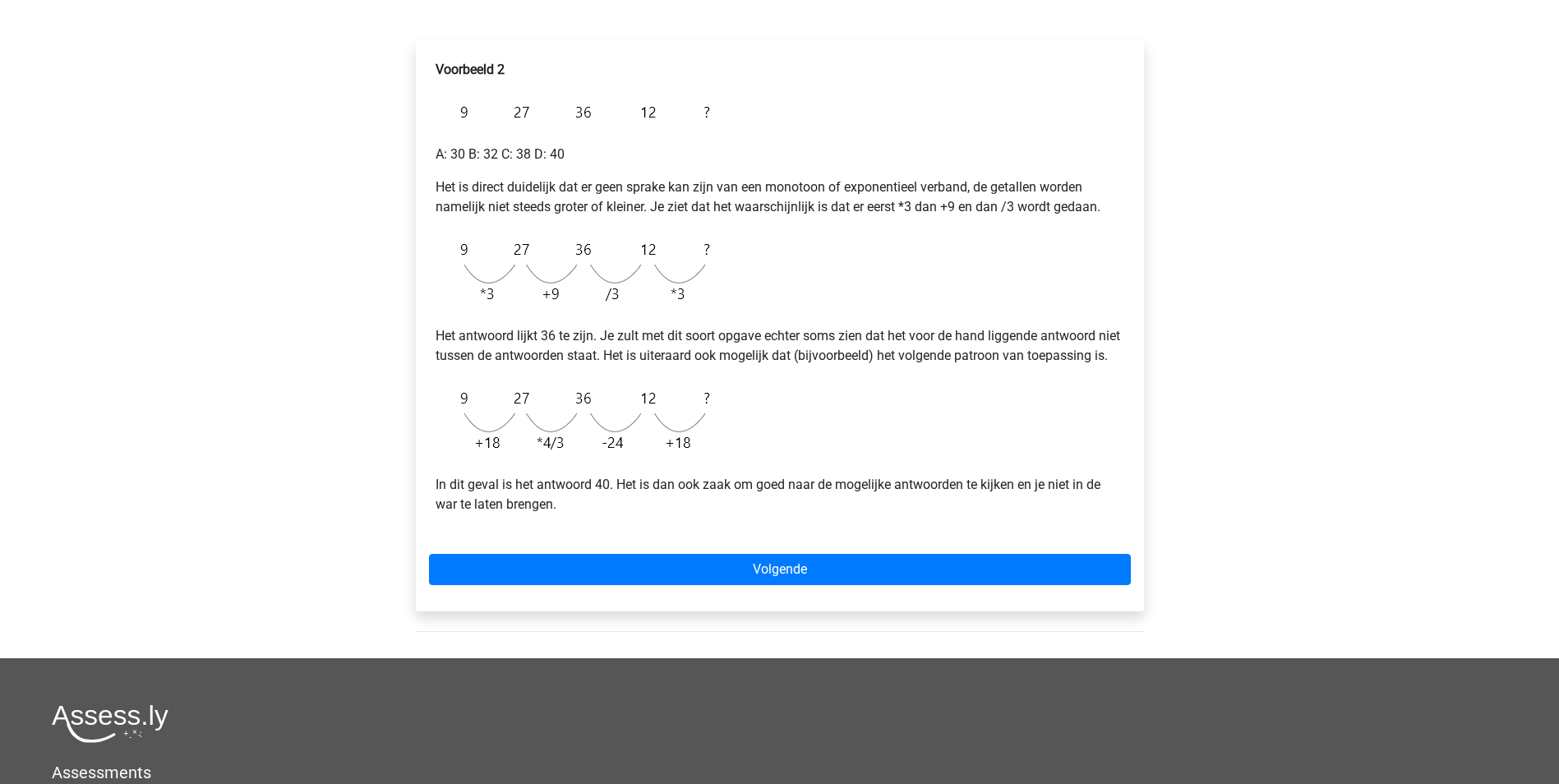
scroll to position [247, 0]
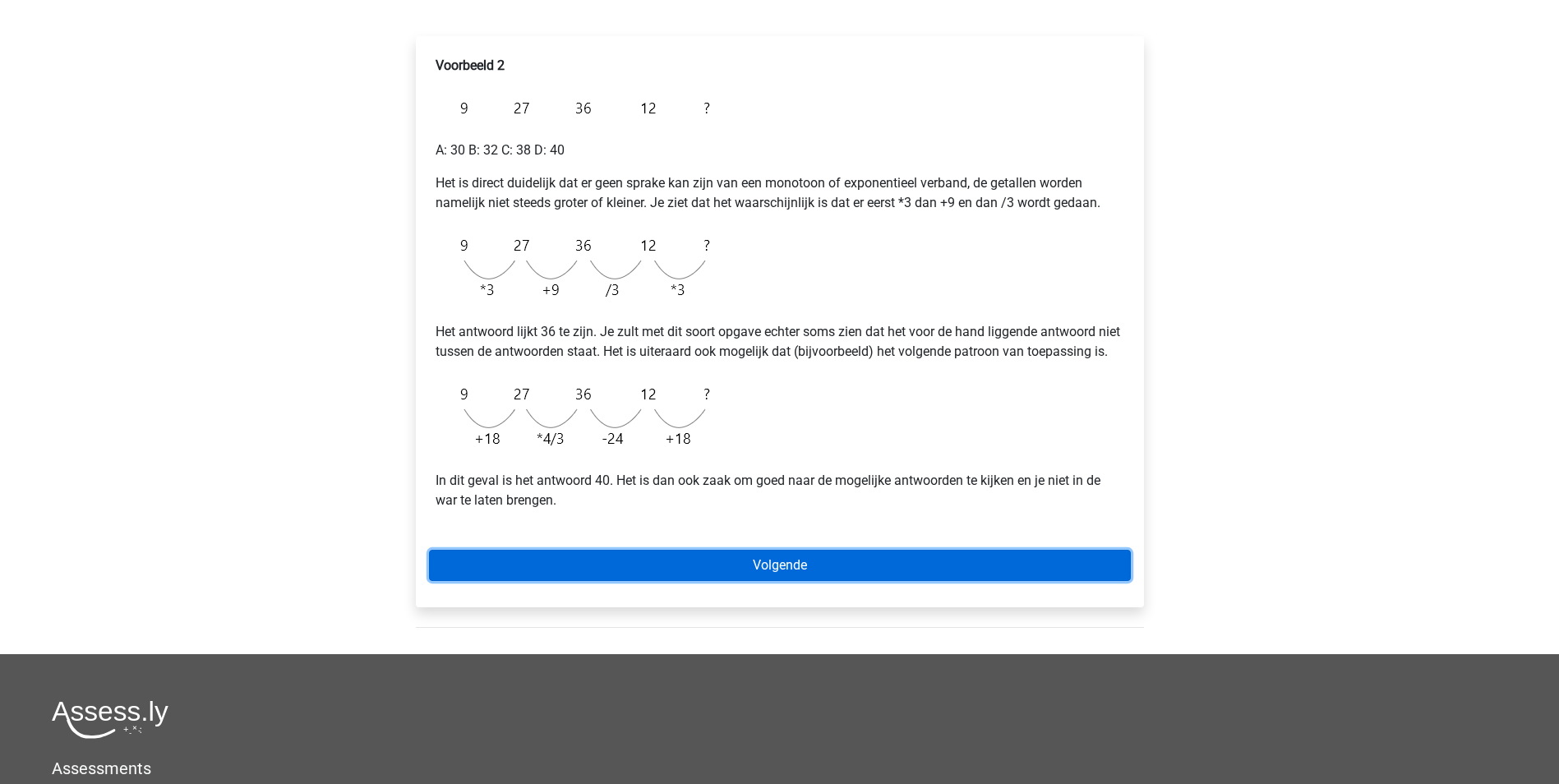
click at [809, 581] on link "Volgende" at bounding box center [780, 565] width 702 height 31
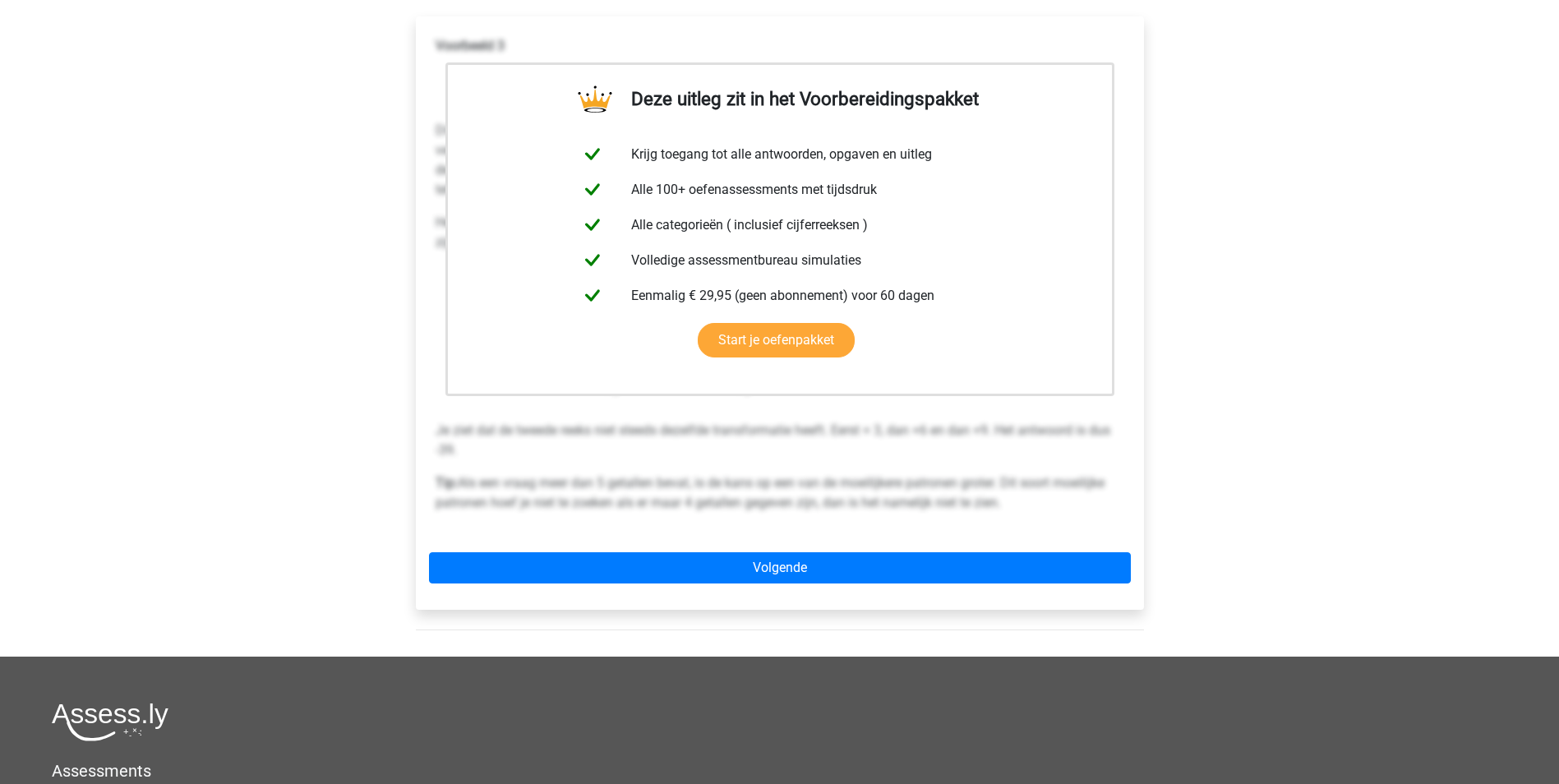
scroll to position [328, 0]
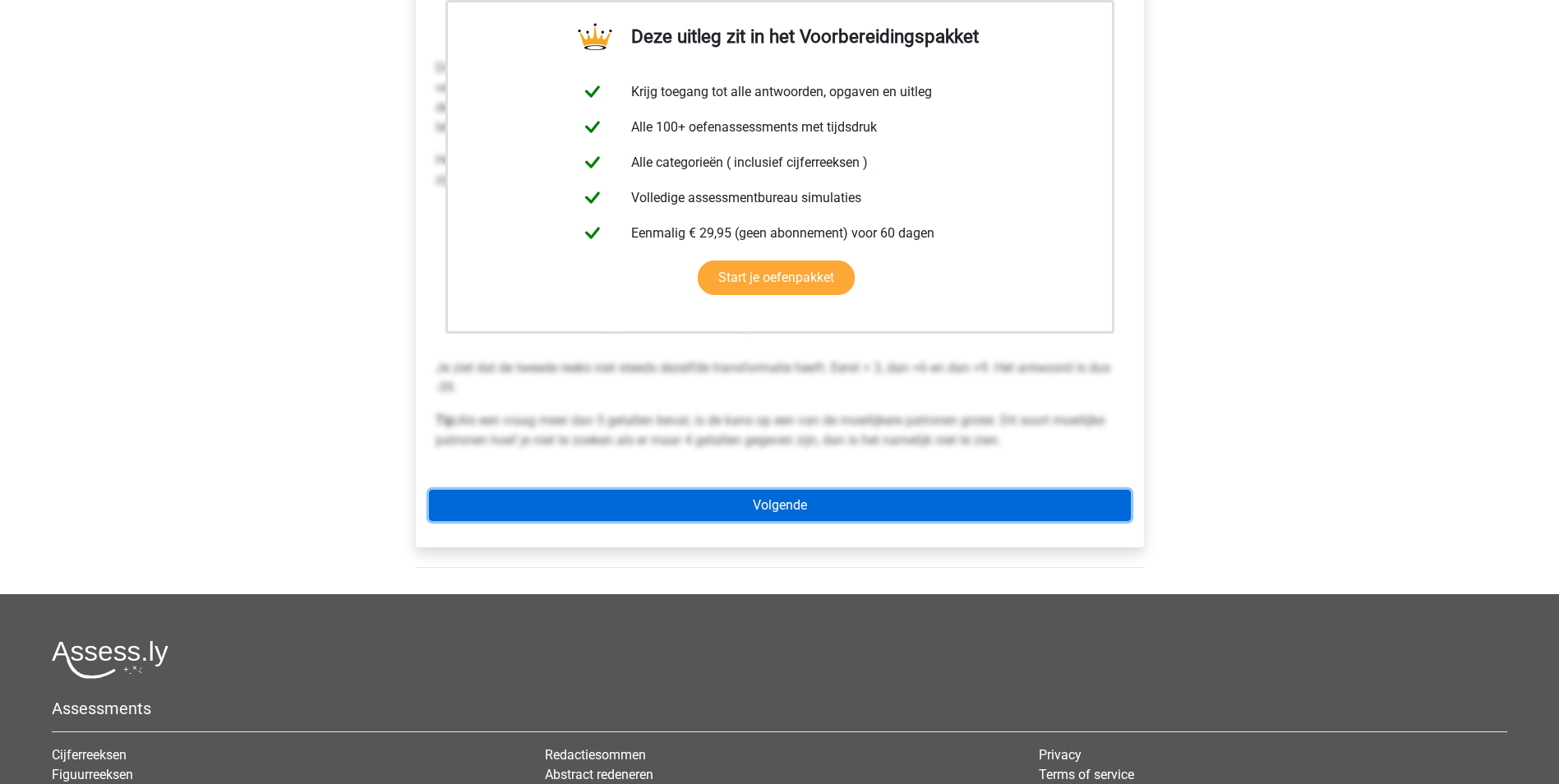
click at [820, 503] on link "Volgende" at bounding box center [780, 505] width 702 height 31
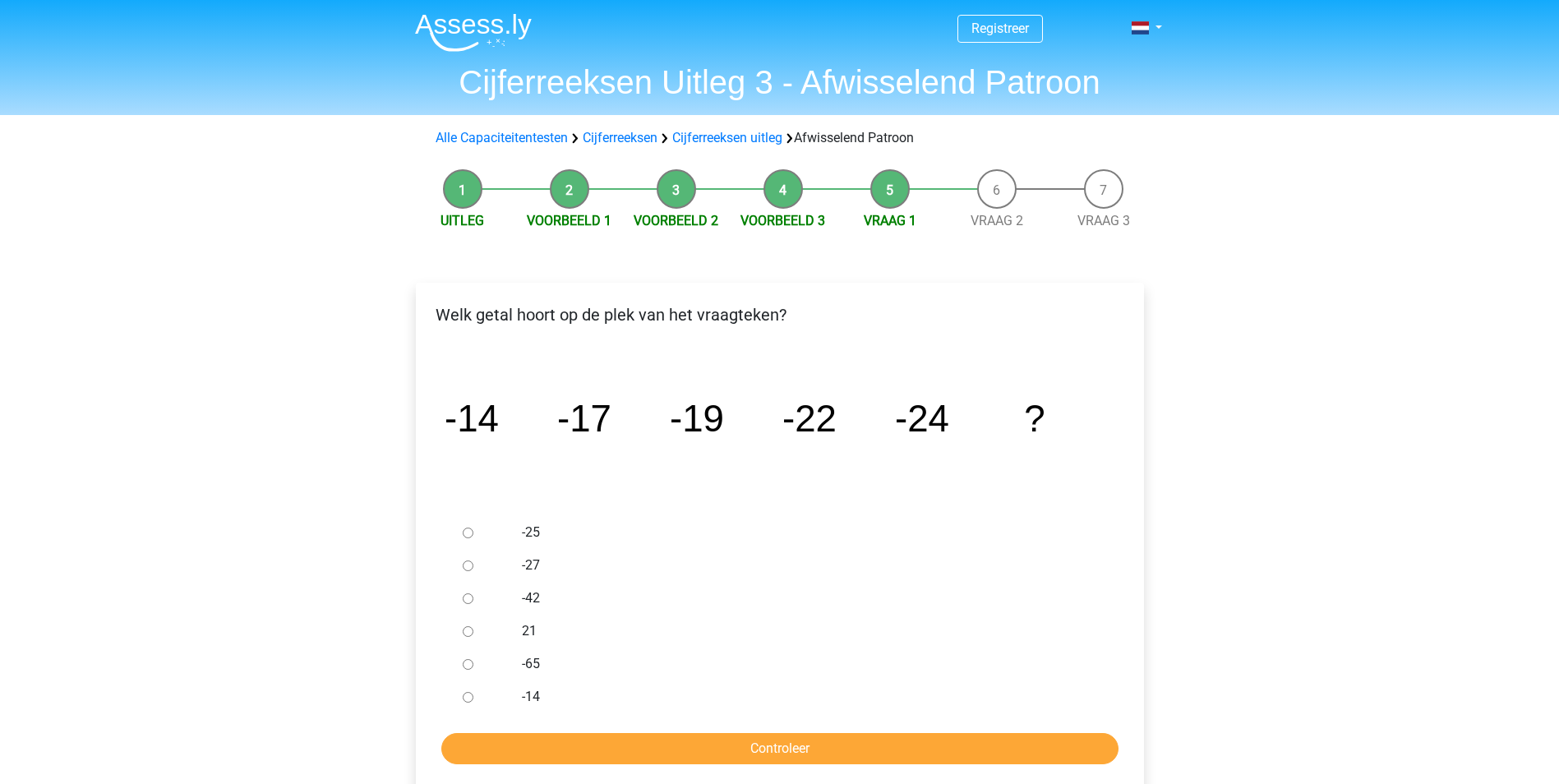
click at [466, 567] on input "-27" at bounding box center [469, 565] width 11 height 11
radio input "true"
click at [793, 748] on input "Controleer" at bounding box center [780, 748] width 677 height 31
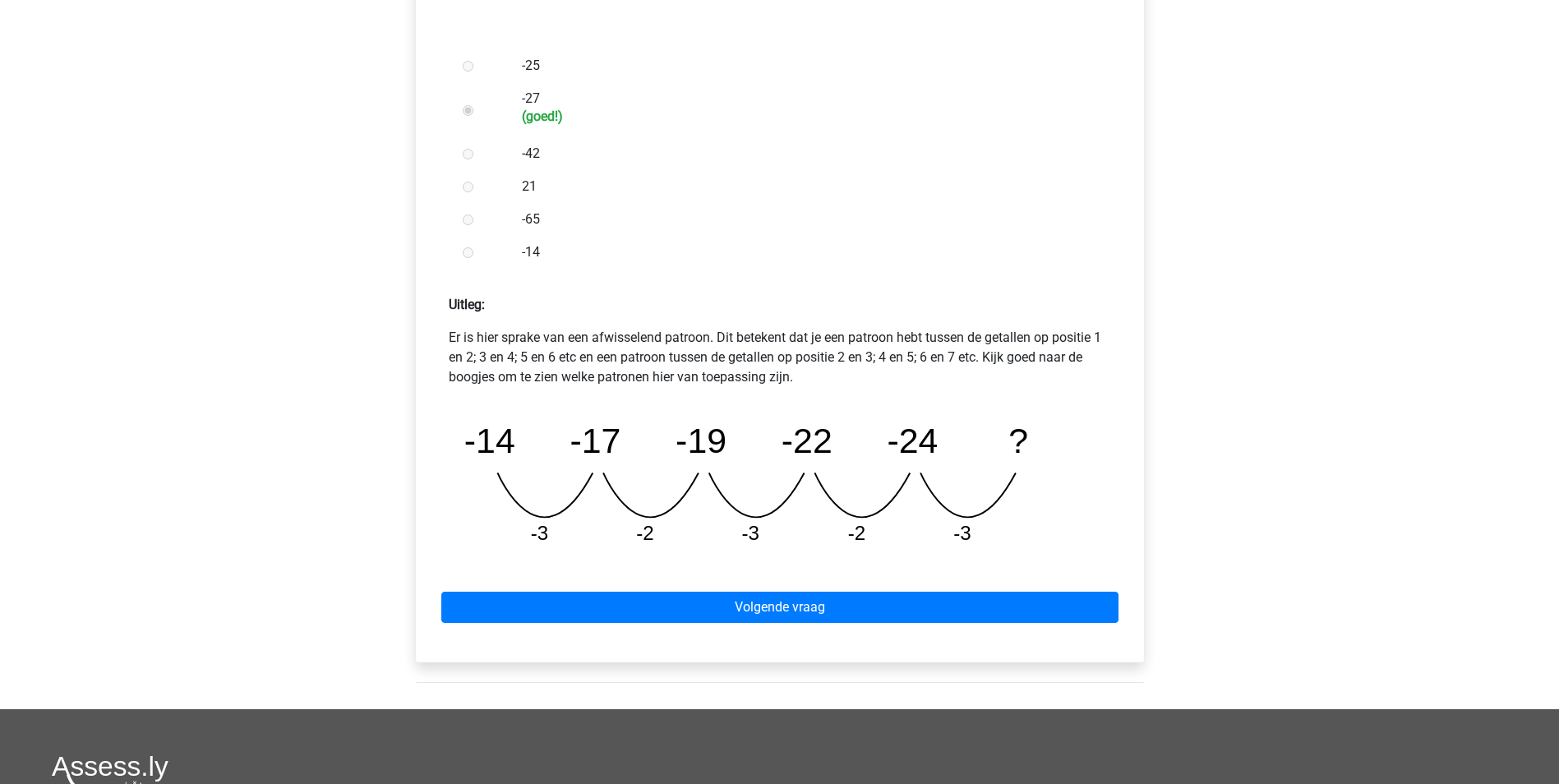
scroll to position [493, 0]
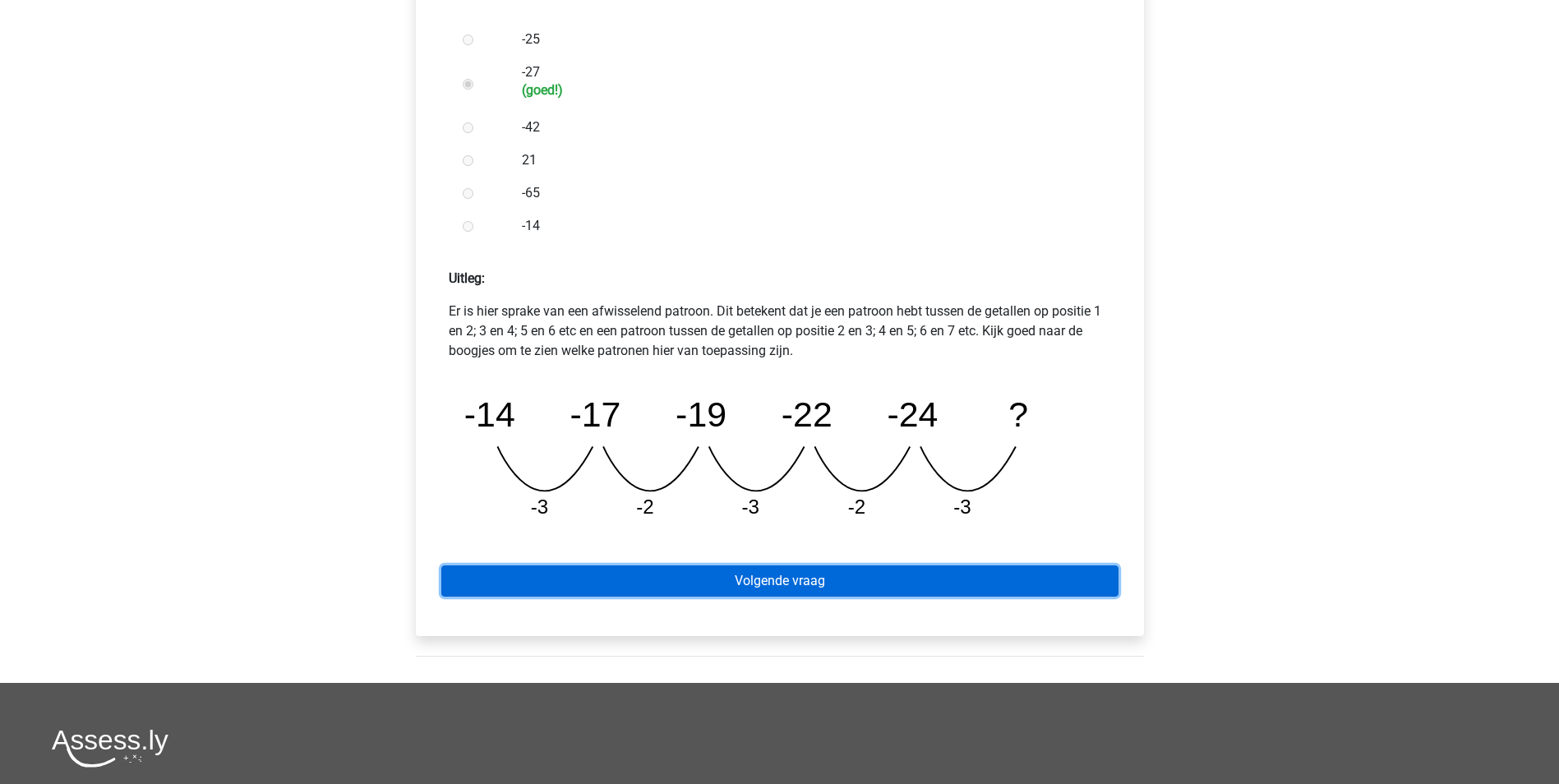
click at [772, 581] on link "Volgende vraag" at bounding box center [780, 581] width 677 height 31
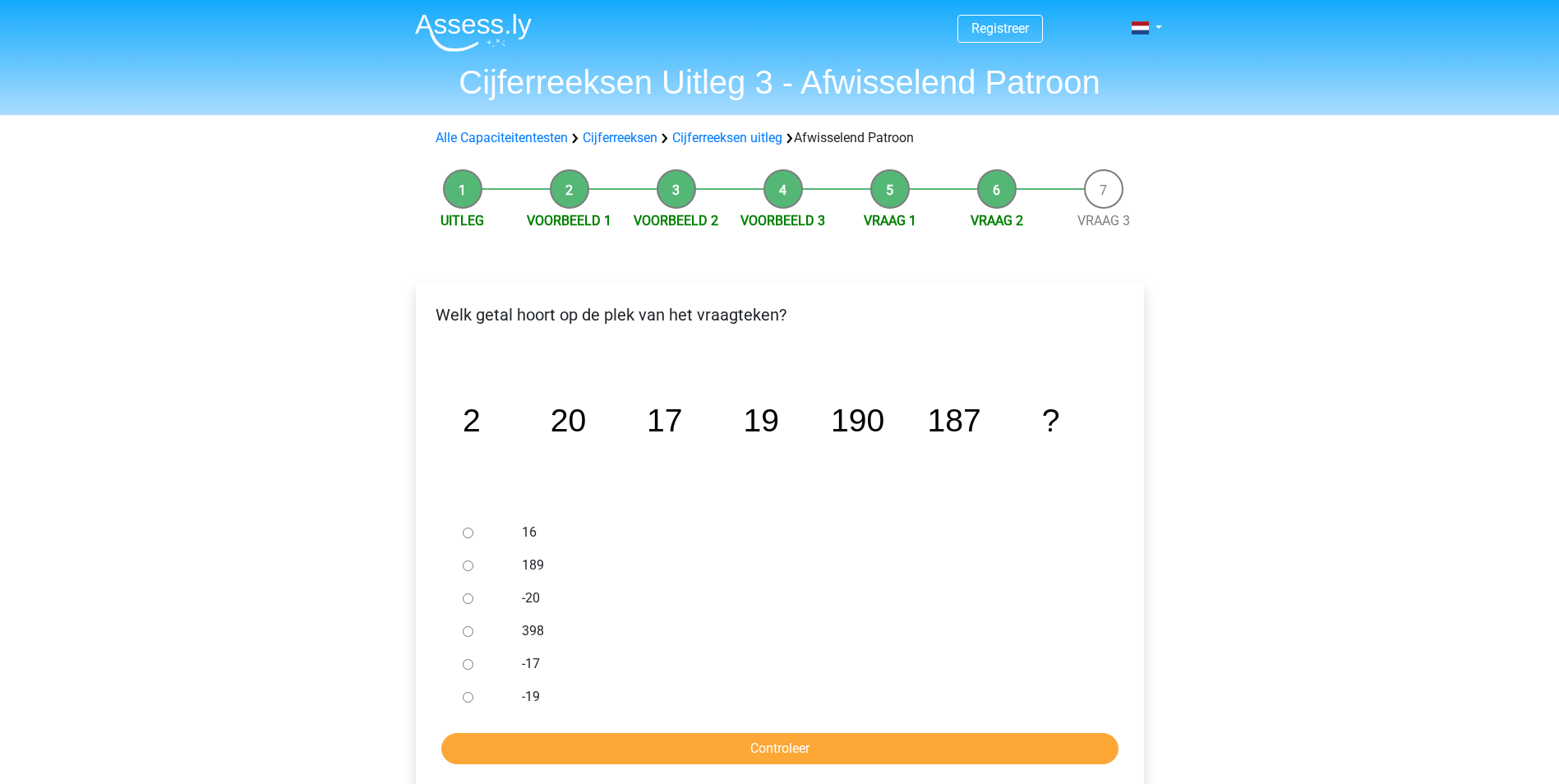
click at [471, 565] on input "189" at bounding box center [469, 565] width 11 height 11
radio input "true"
click at [778, 750] on input "Controleer" at bounding box center [780, 748] width 677 height 31
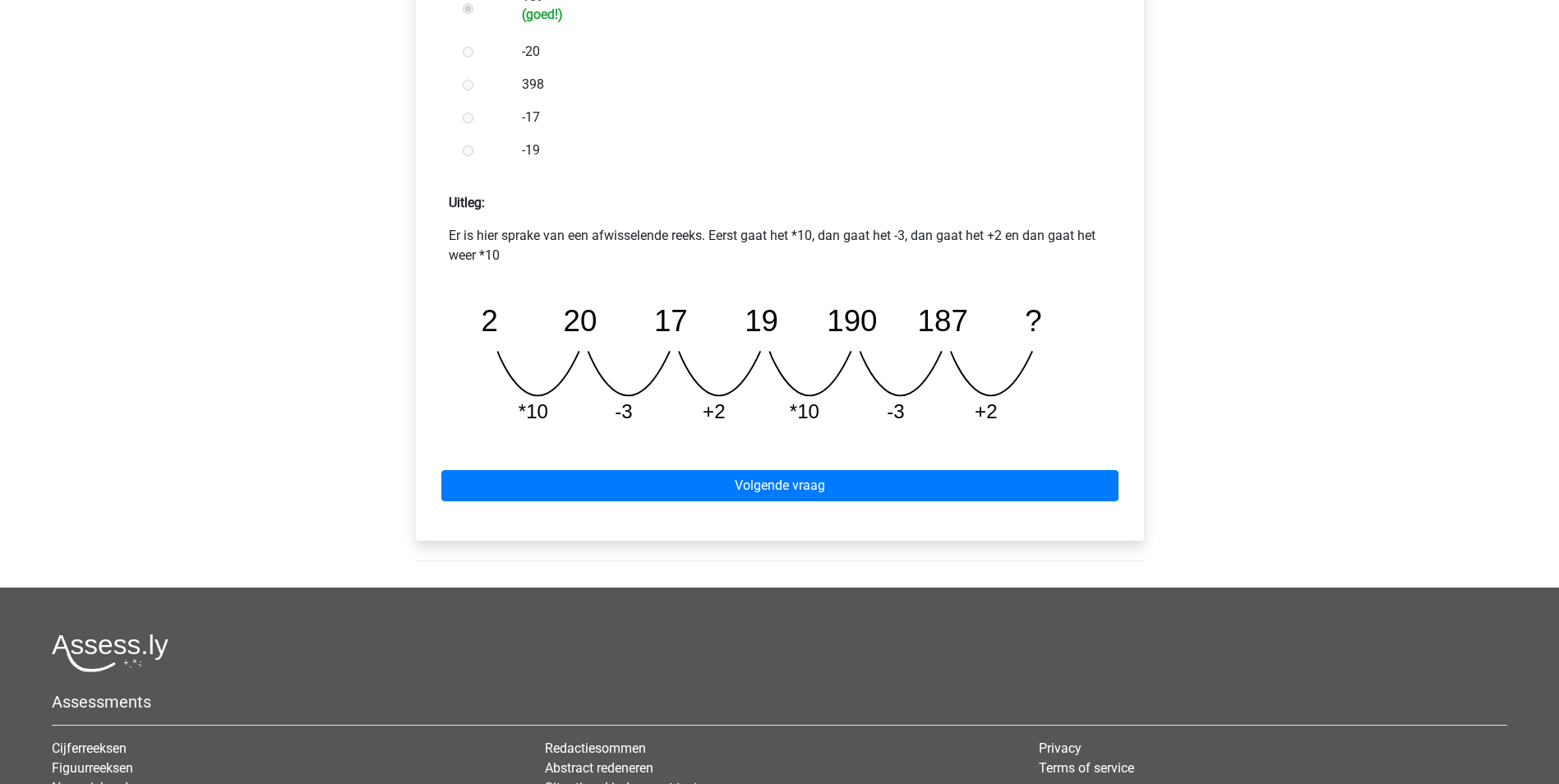
scroll to position [575, 0]
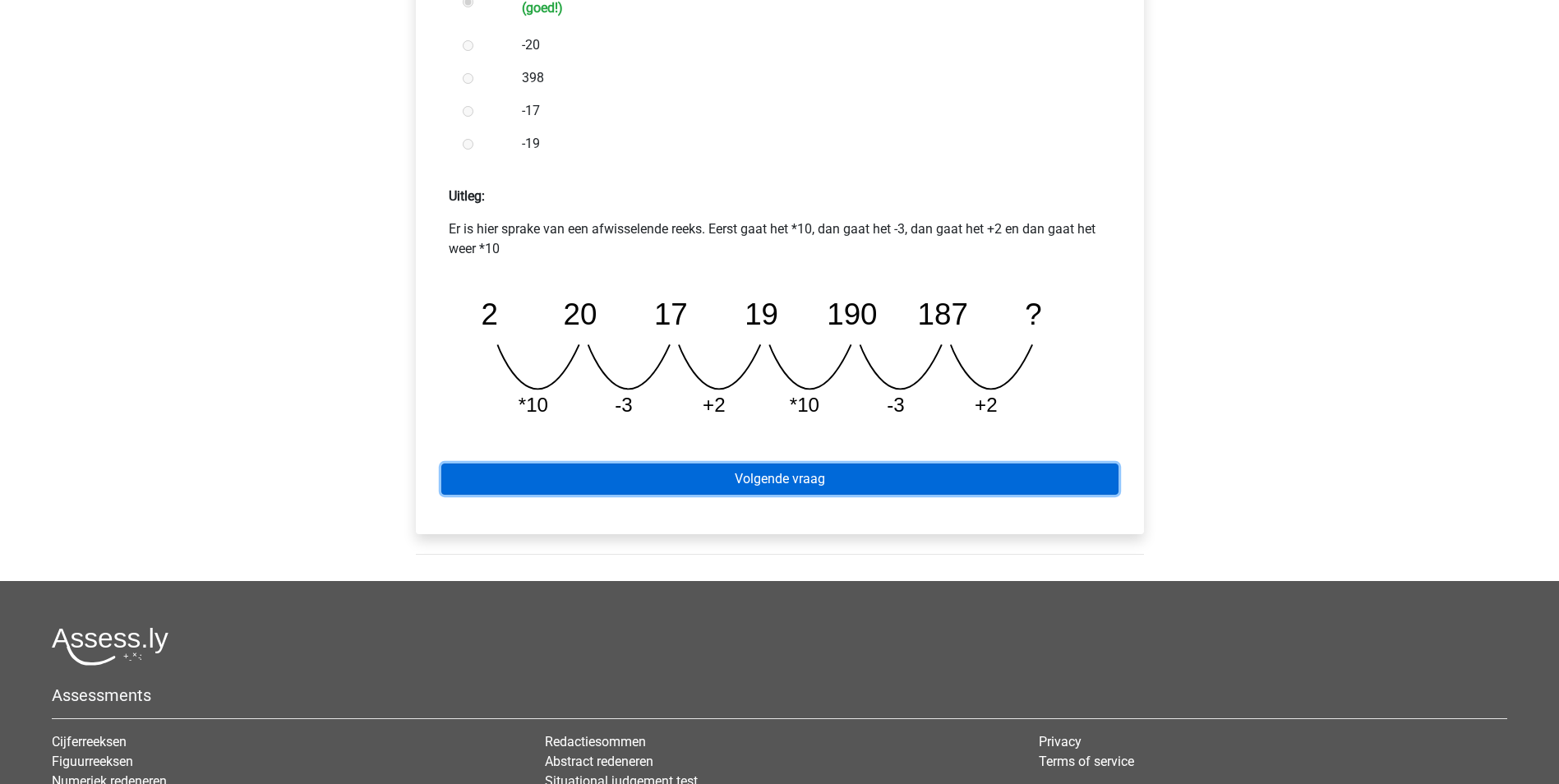
click at [794, 480] on link "Volgende vraag" at bounding box center [780, 479] width 677 height 31
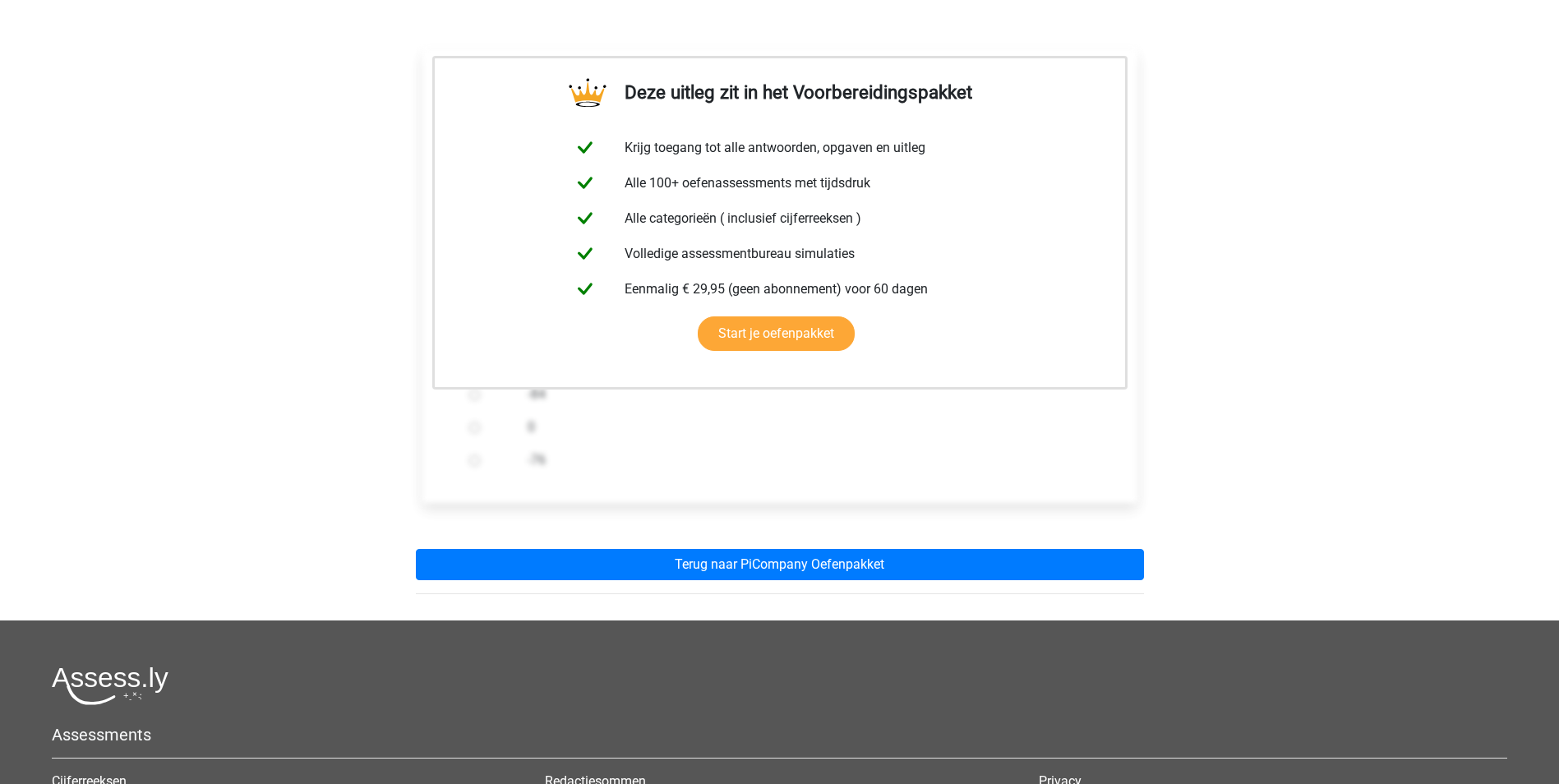
scroll to position [328, 0]
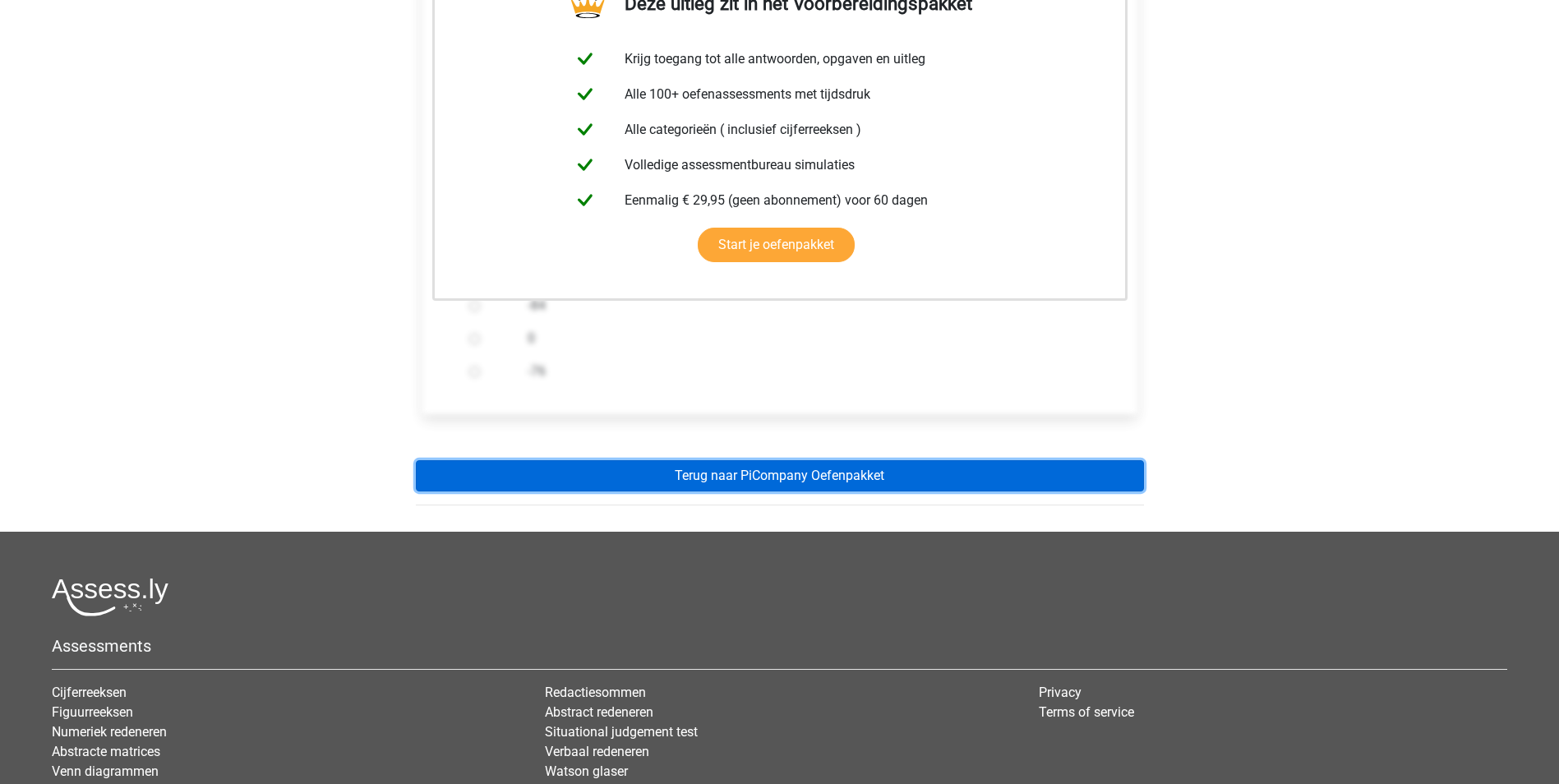
click at [794, 479] on link "Terug naar PiCompany Oefenpakket" at bounding box center [780, 475] width 728 height 31
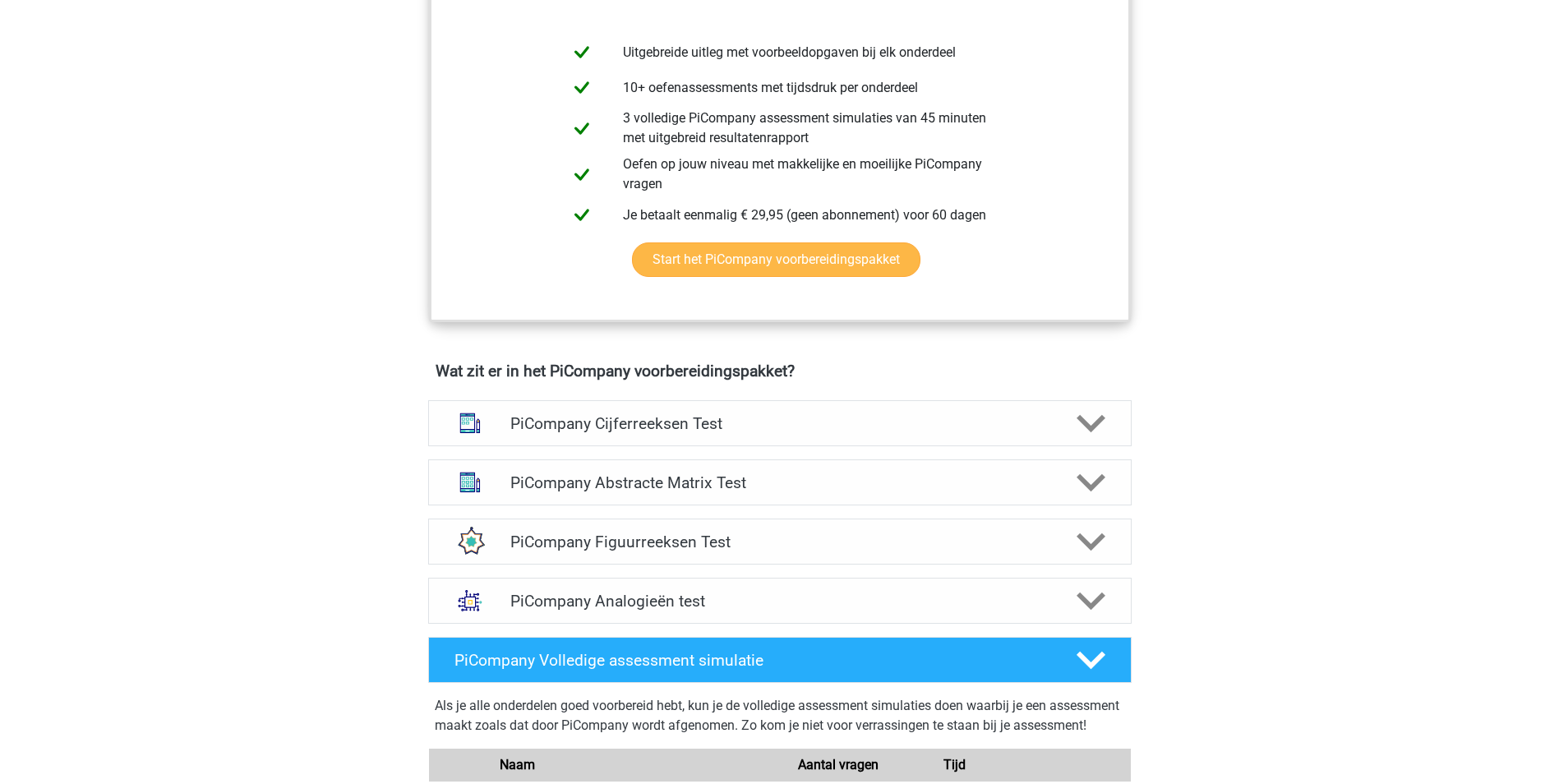
scroll to position [740, 0]
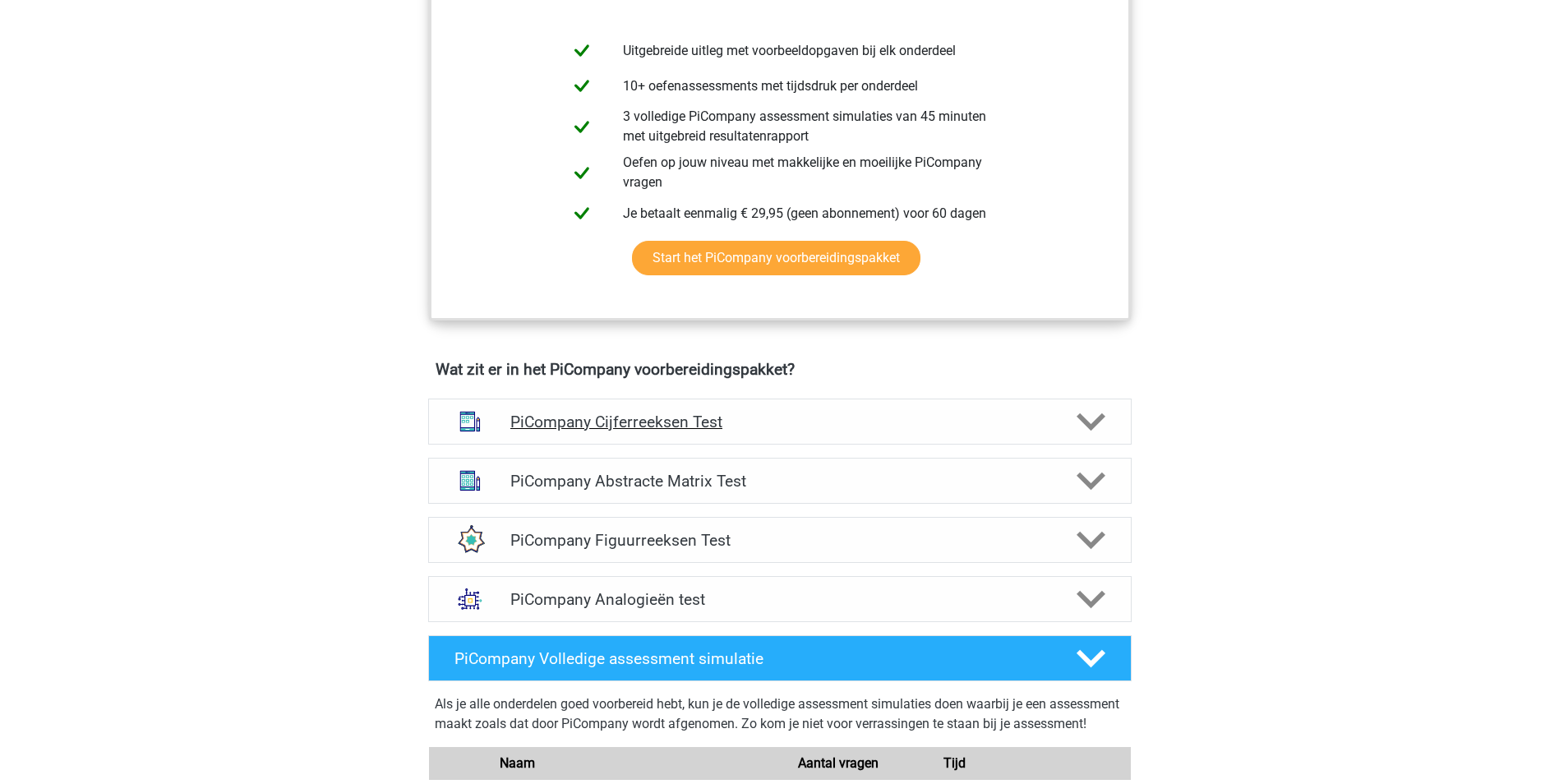
click at [1090, 436] on icon at bounding box center [1091, 422] width 29 height 29
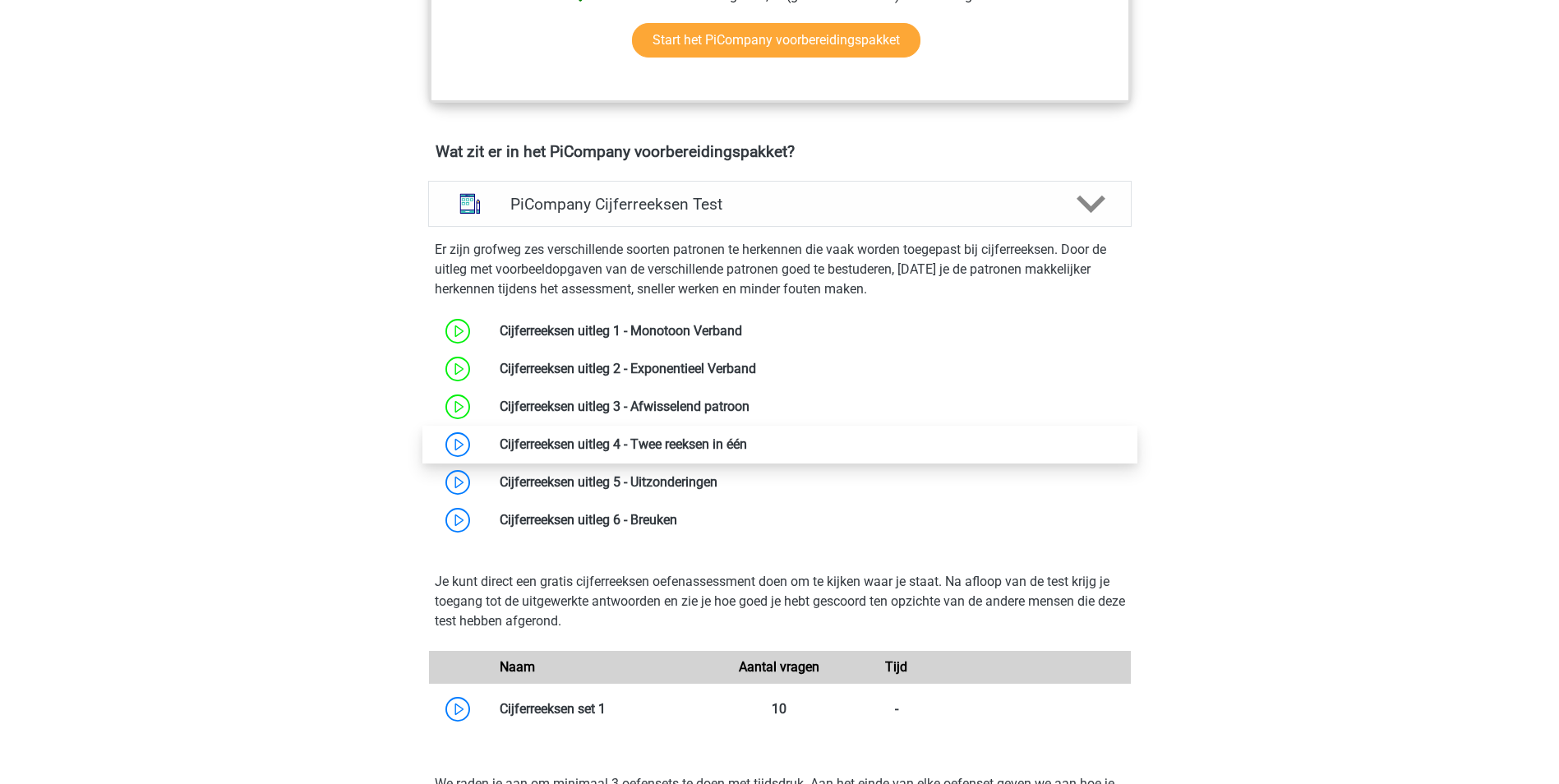
scroll to position [985, 0]
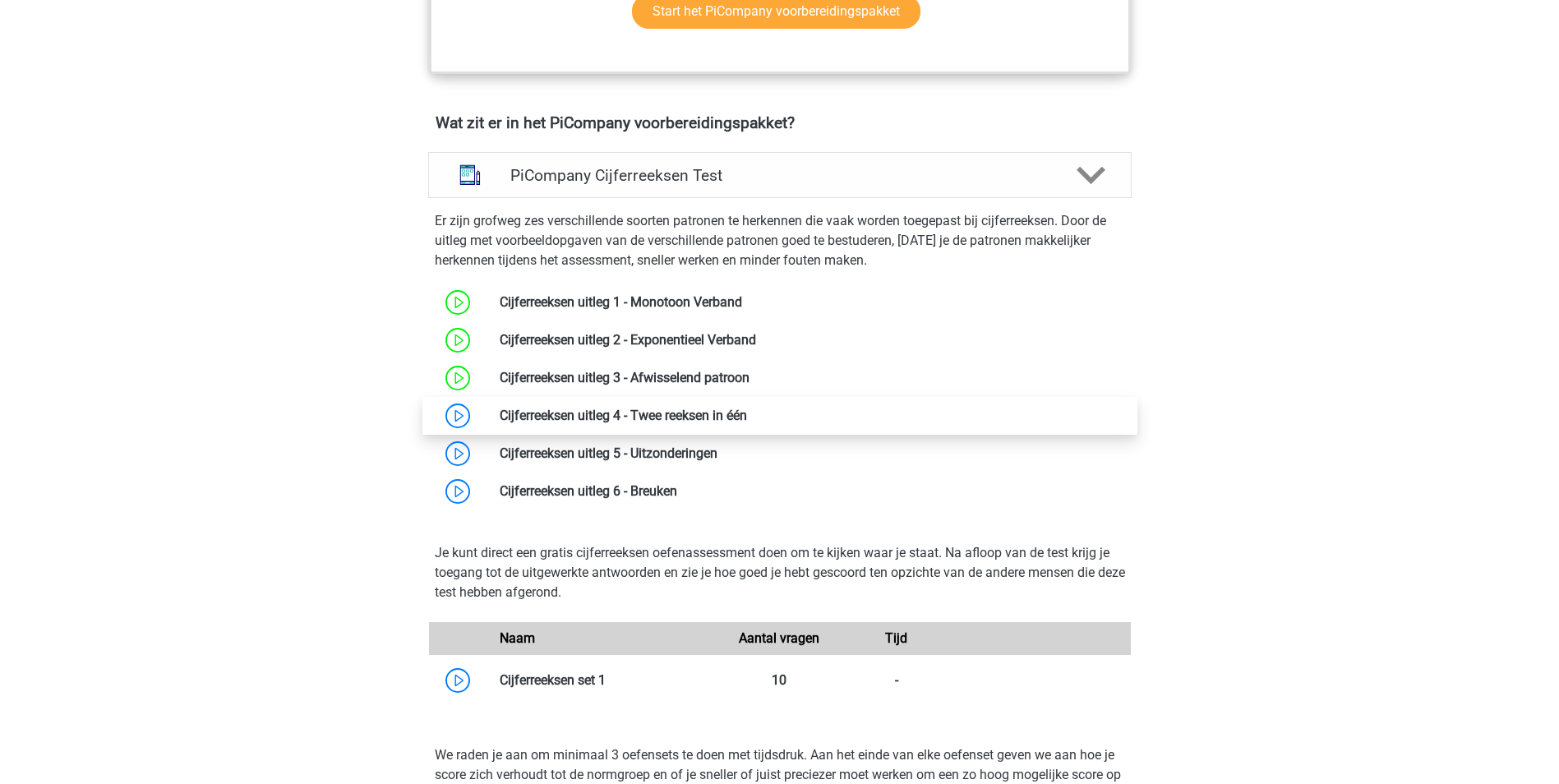
click at [747, 423] on link at bounding box center [747, 415] width 0 height 15
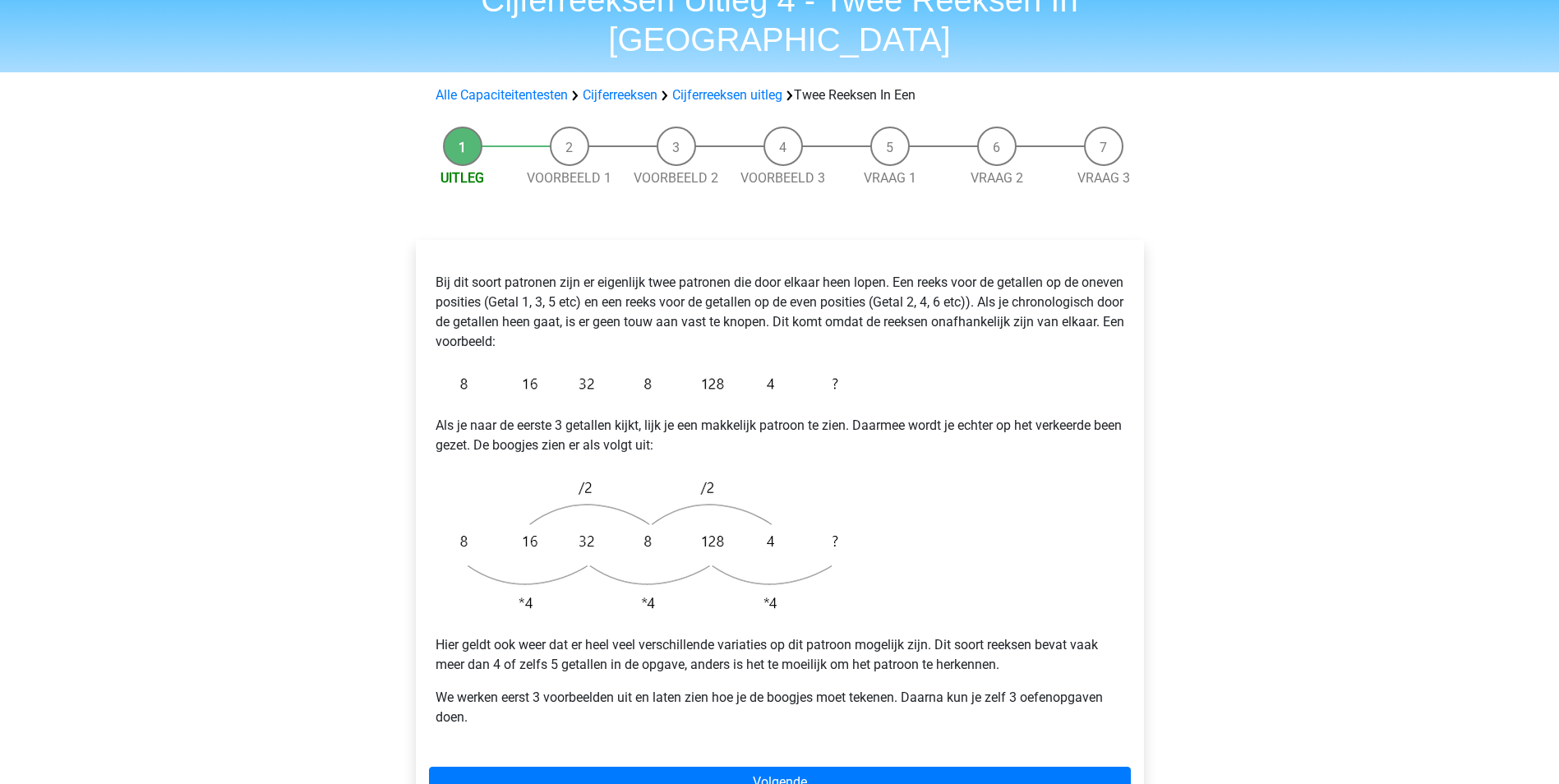
scroll to position [164, 0]
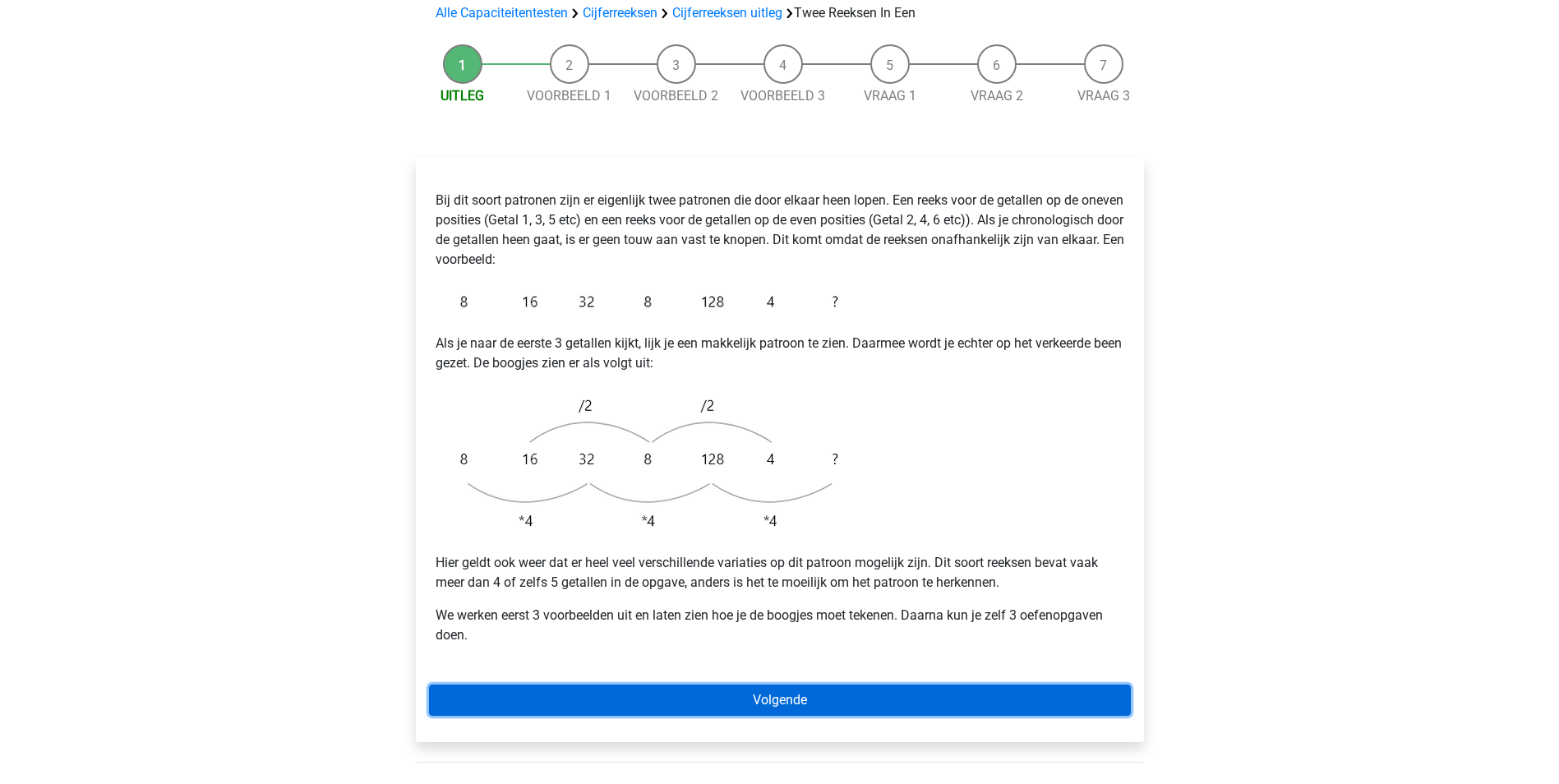
click at [784, 684] on link "Volgende" at bounding box center [780, 700] width 702 height 31
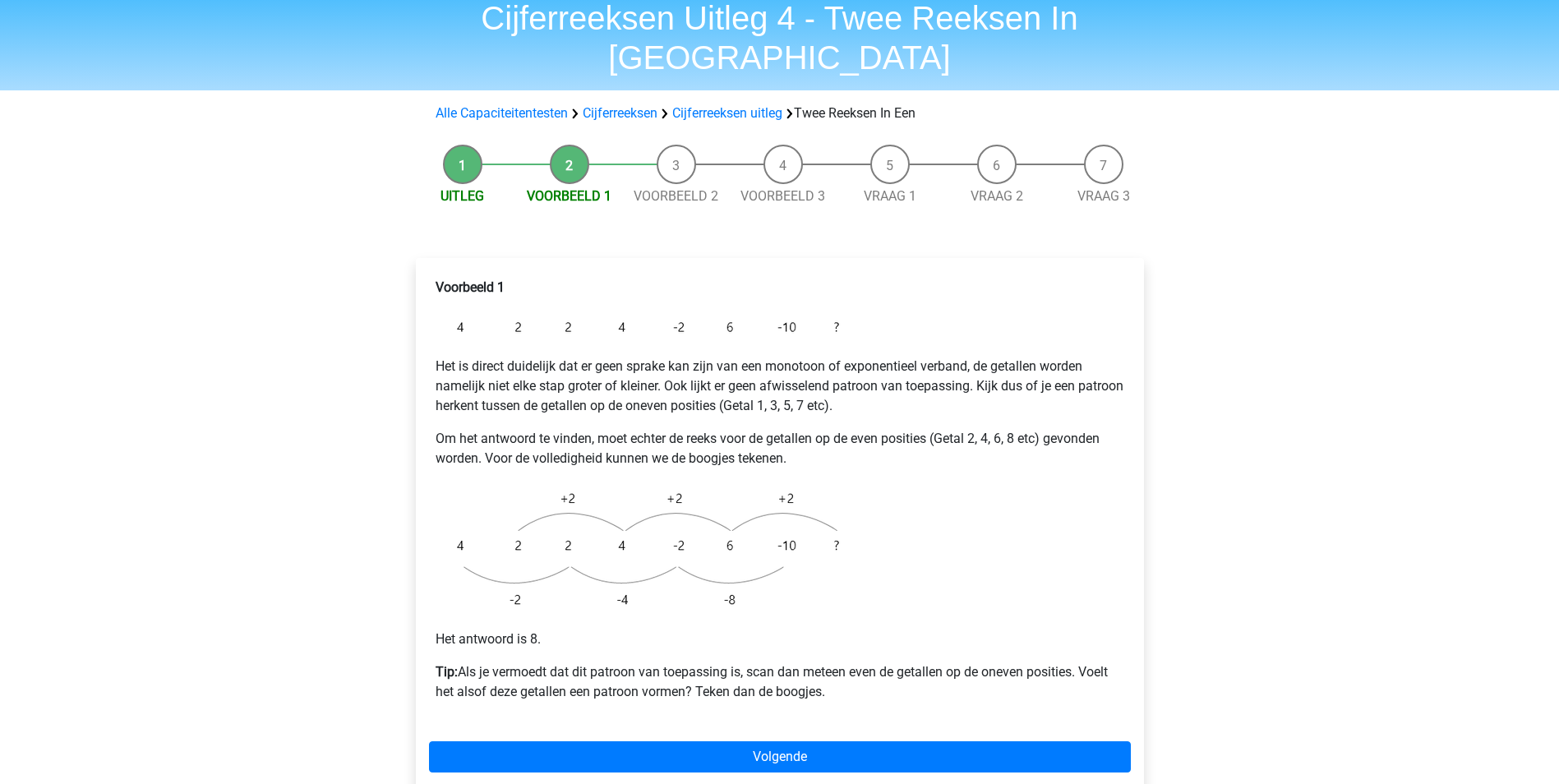
scroll to position [83, 0]
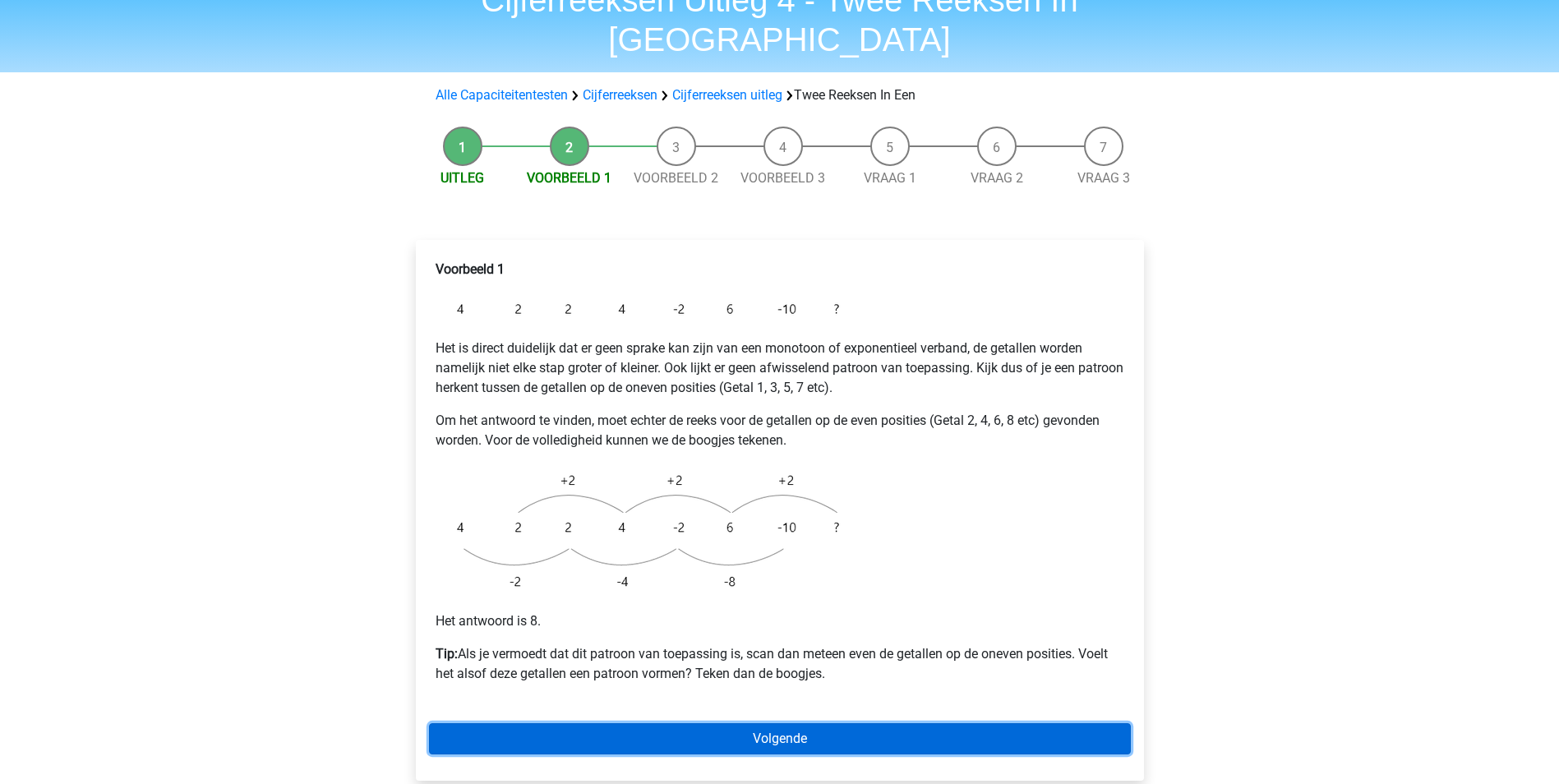
click at [711, 723] on link "Volgende" at bounding box center [780, 739] width 702 height 31
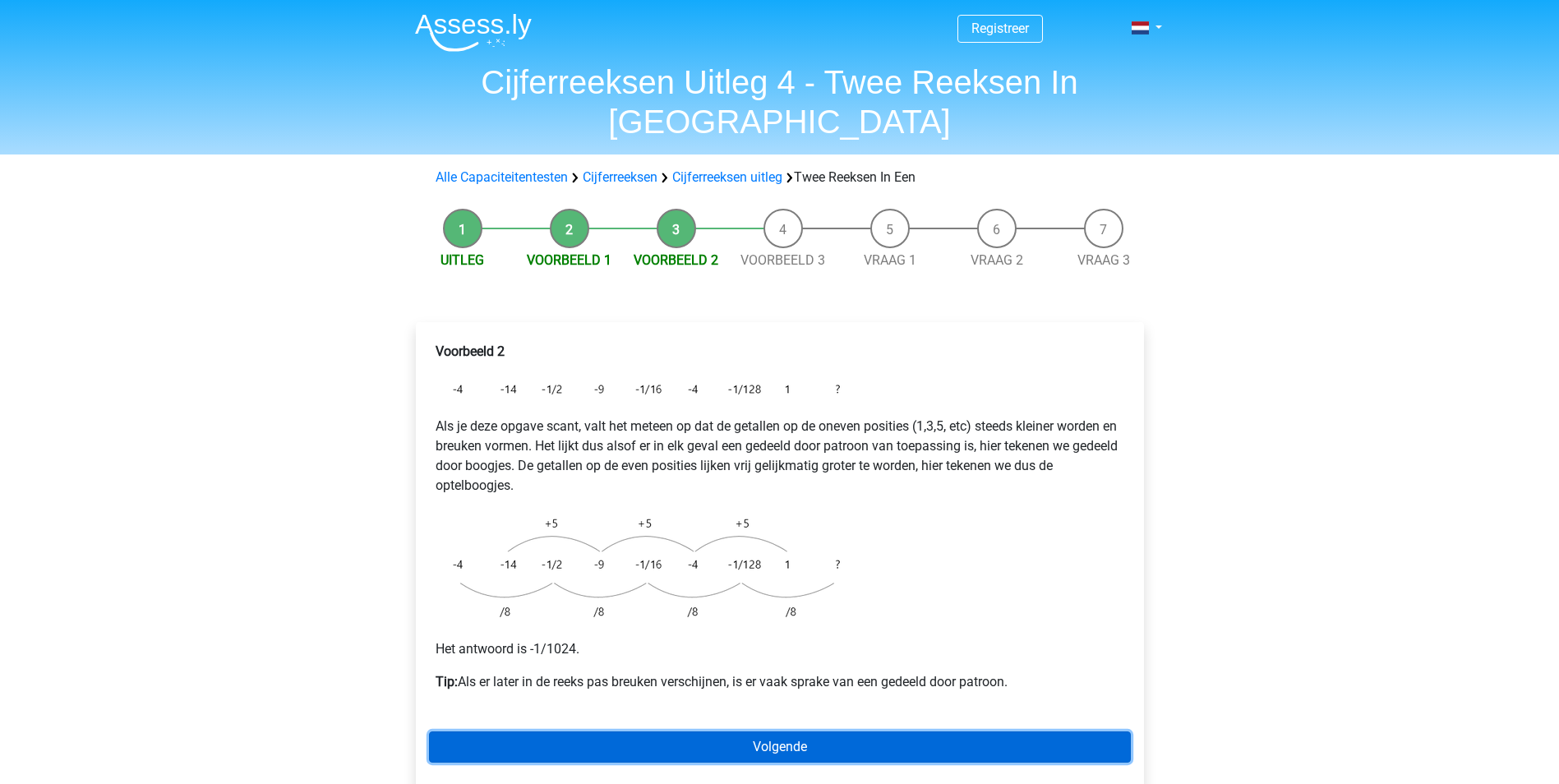
click at [740, 731] on link "Volgende" at bounding box center [780, 747] width 702 height 31
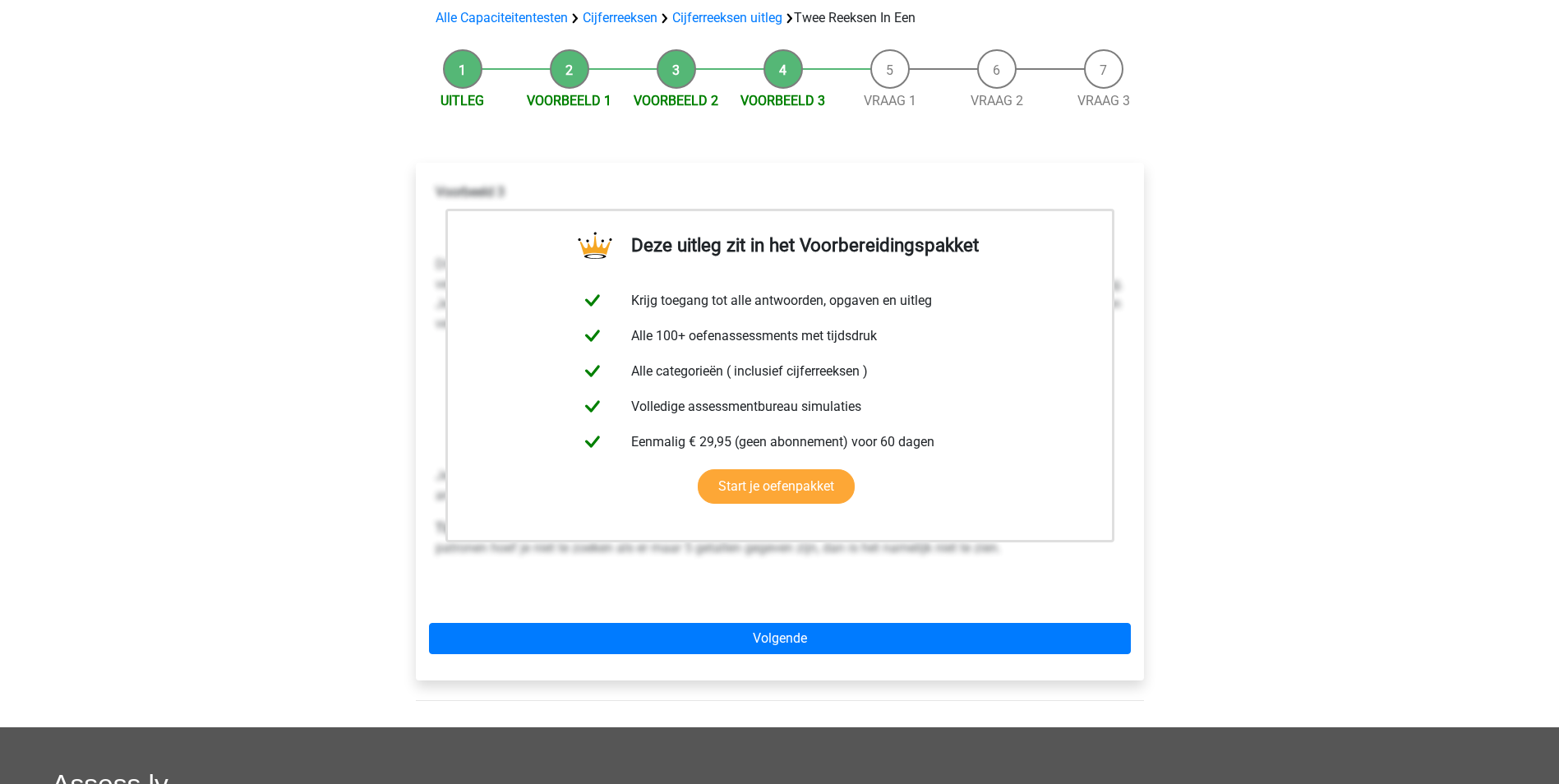
scroll to position [164, 0]
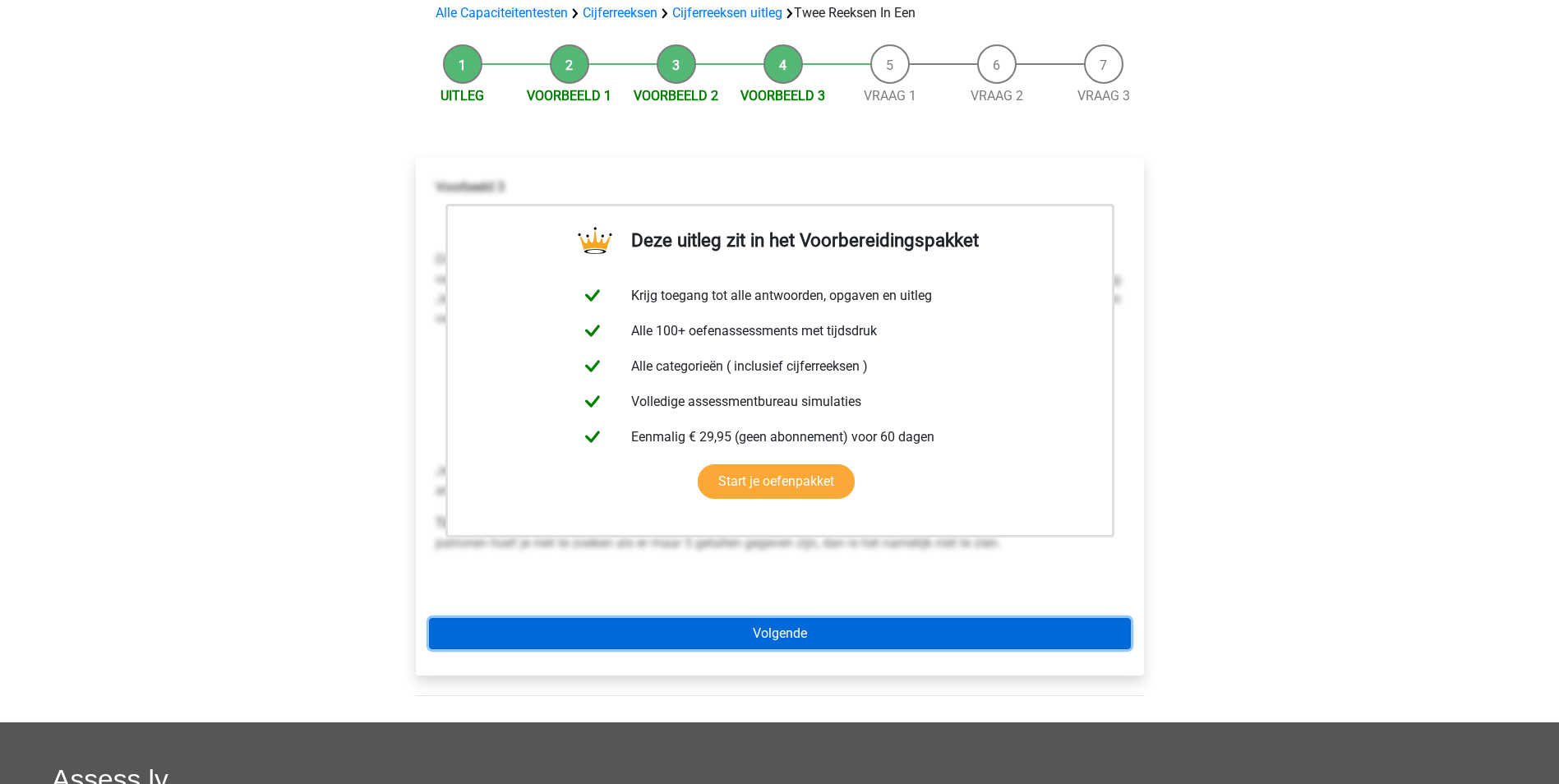
click at [768, 618] on link "Volgende" at bounding box center [780, 633] width 702 height 31
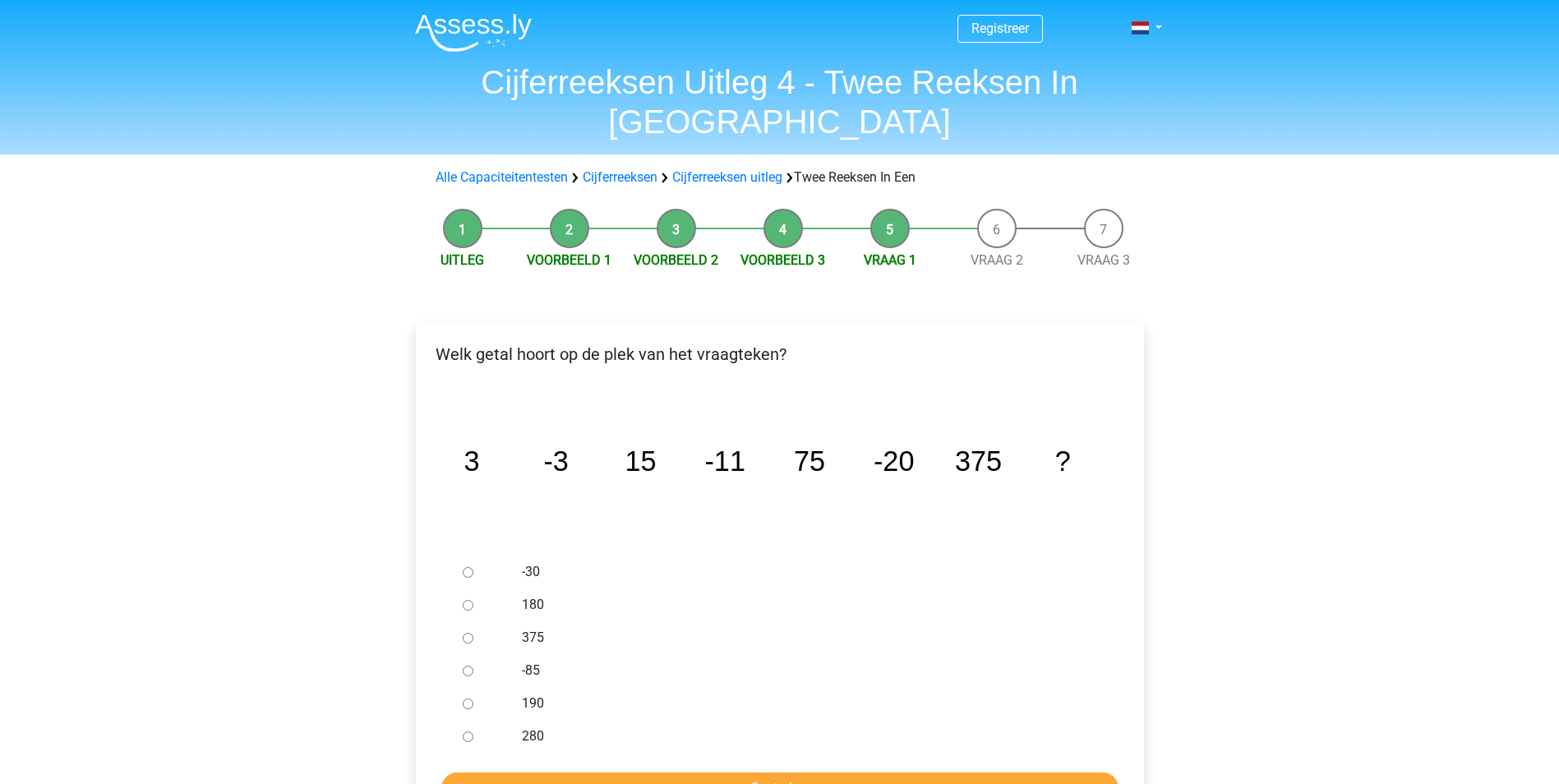
click at [470, 567] on input "-30" at bounding box center [469, 573] width 11 height 11
radio input "true"
click at [764, 772] on input "Controleer" at bounding box center [780, 788] width 677 height 31
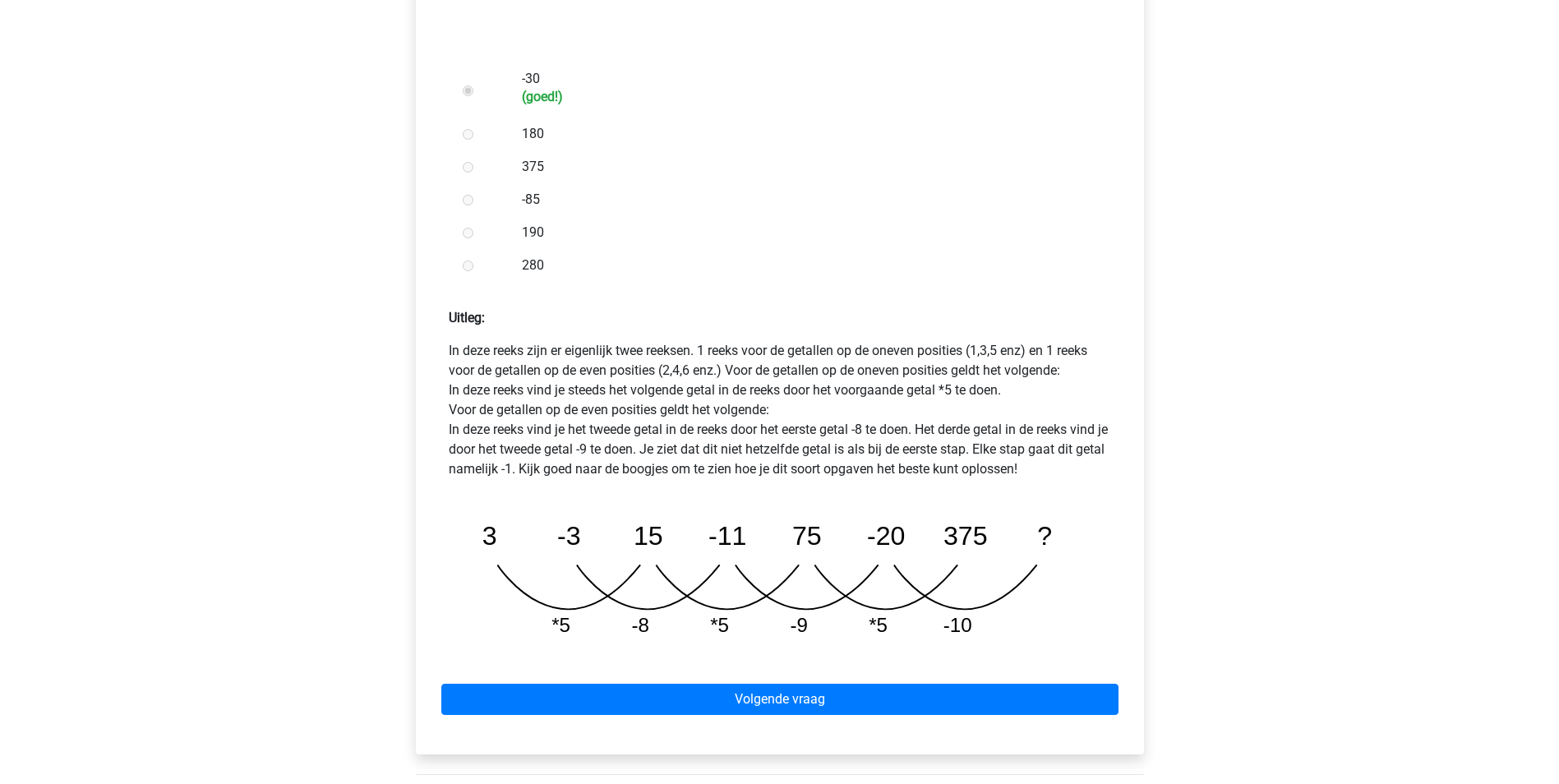
scroll to position [575, 0]
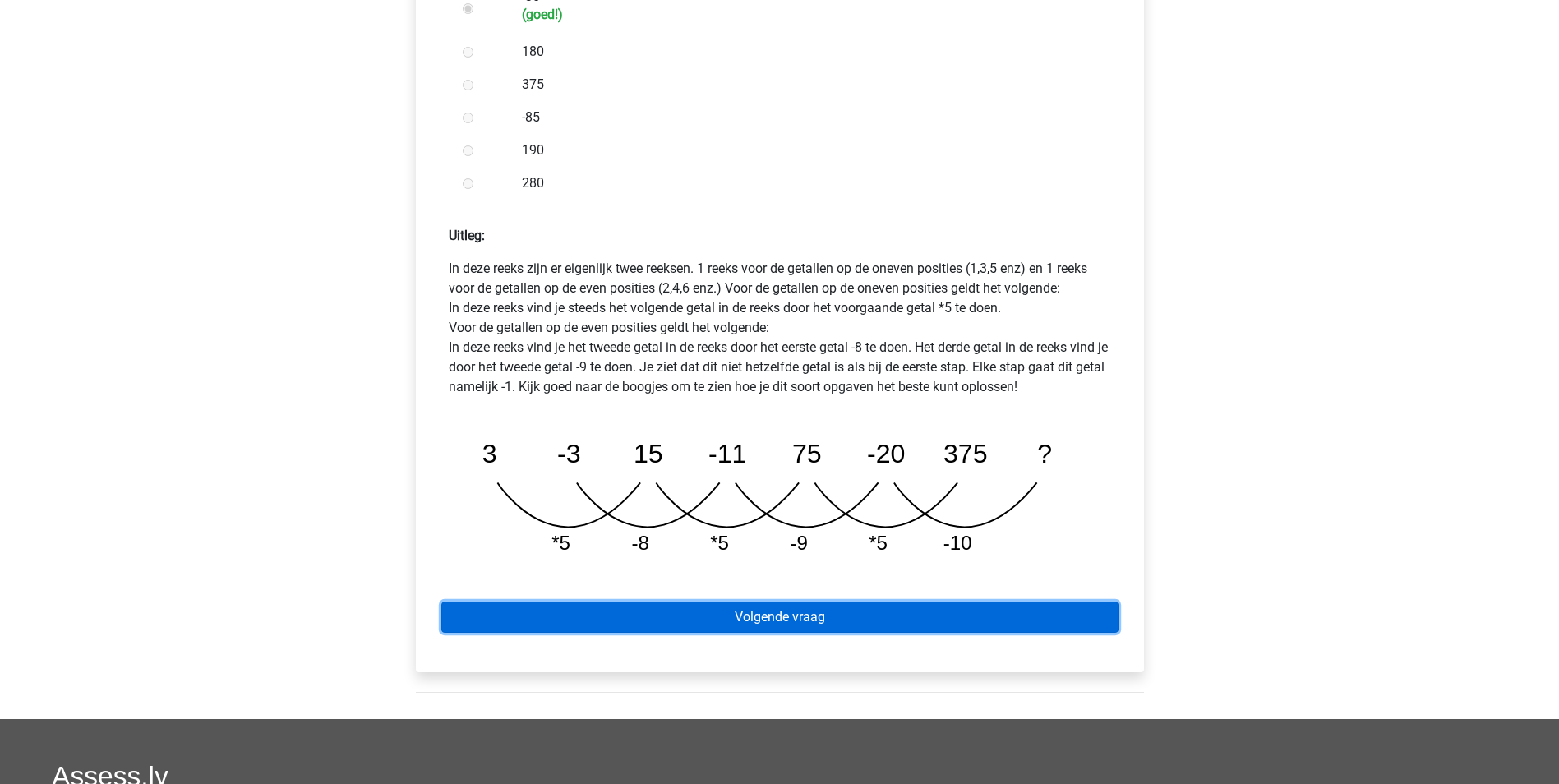
click at [753, 602] on link "Volgende vraag" at bounding box center [780, 617] width 677 height 31
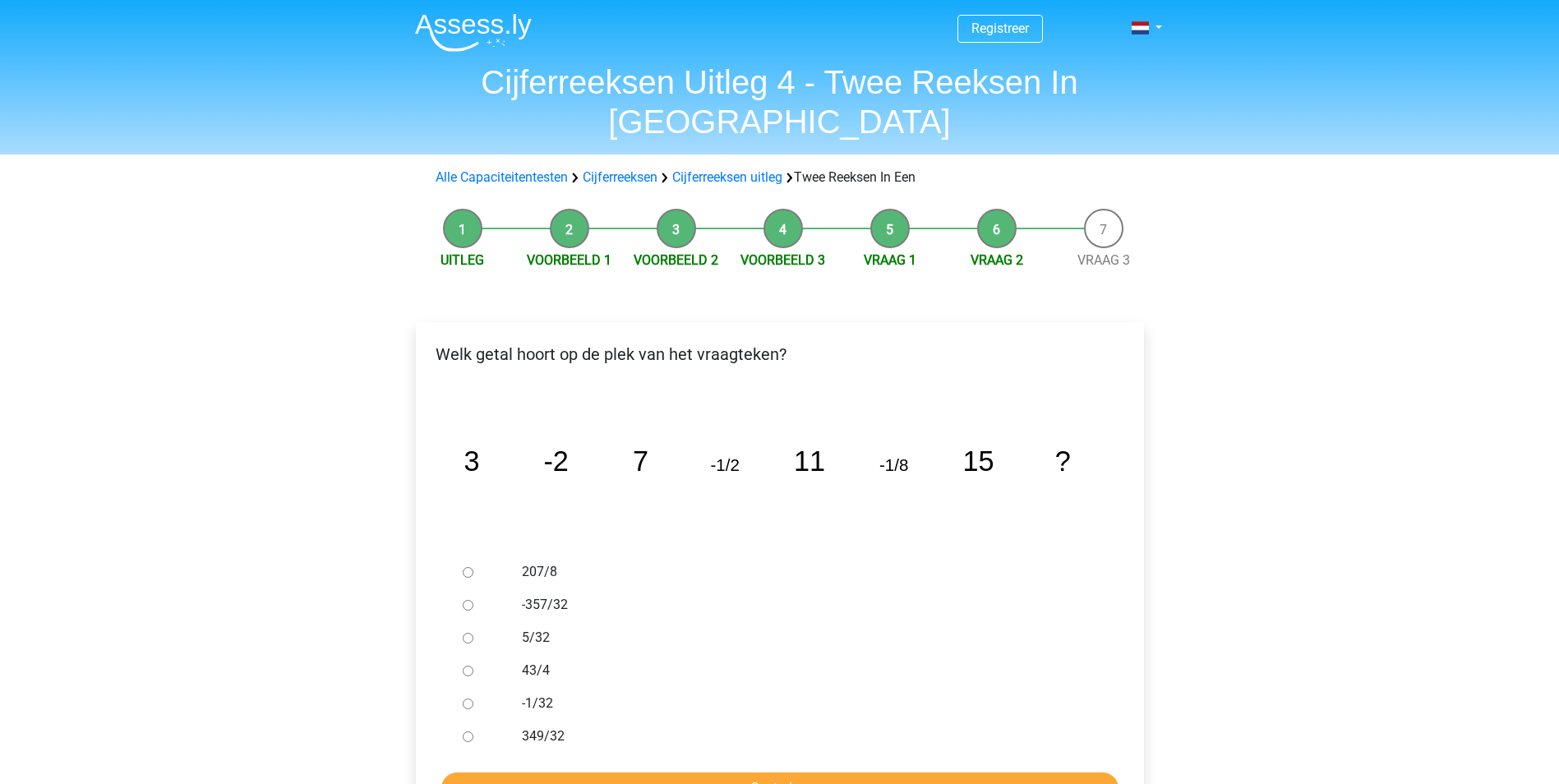
click at [467, 698] on input "-1/32" at bounding box center [469, 703] width 11 height 11
radio input "true"
click at [733, 772] on input "Controleer" at bounding box center [780, 788] width 677 height 31
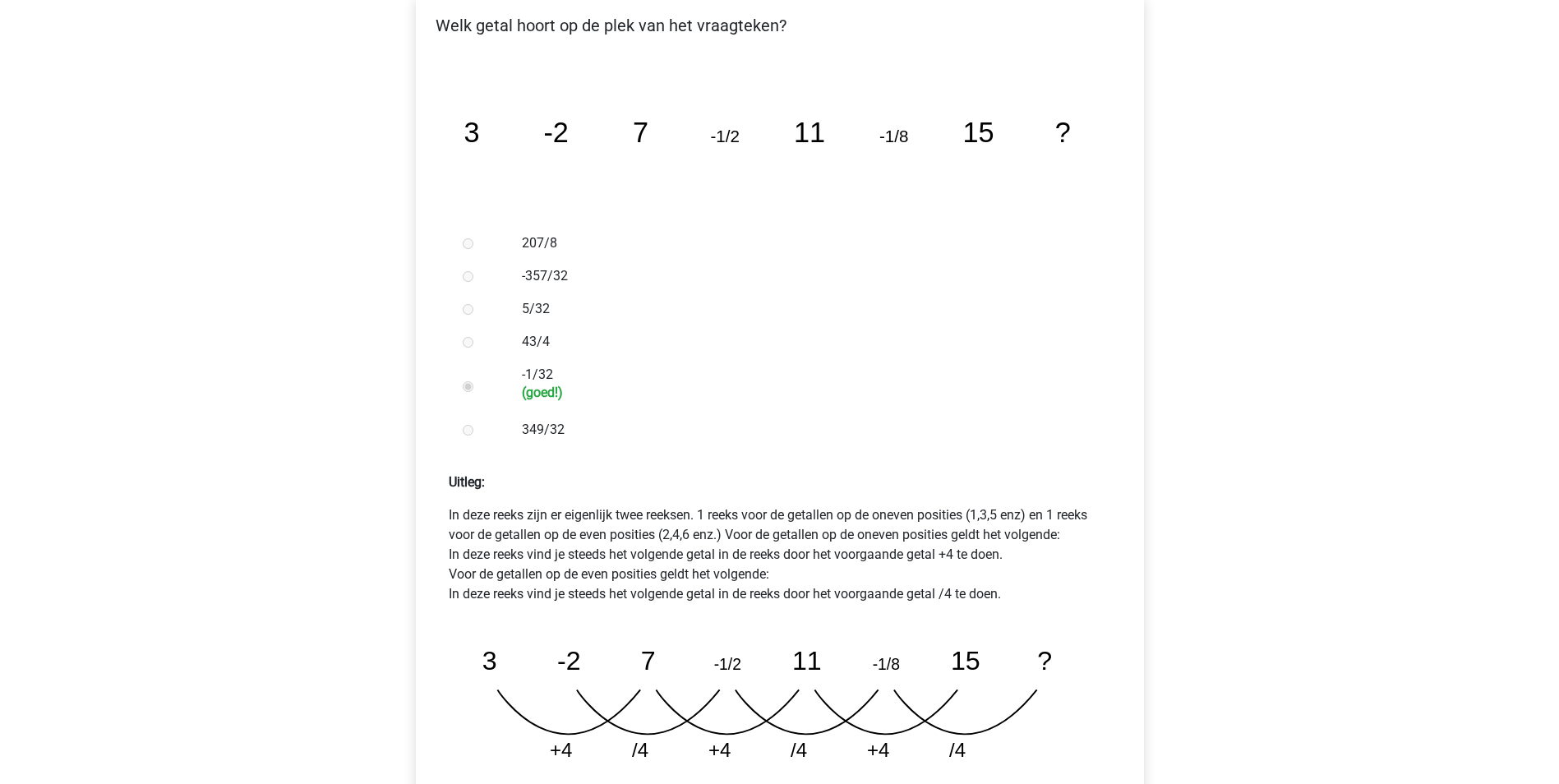
scroll to position [411, 0]
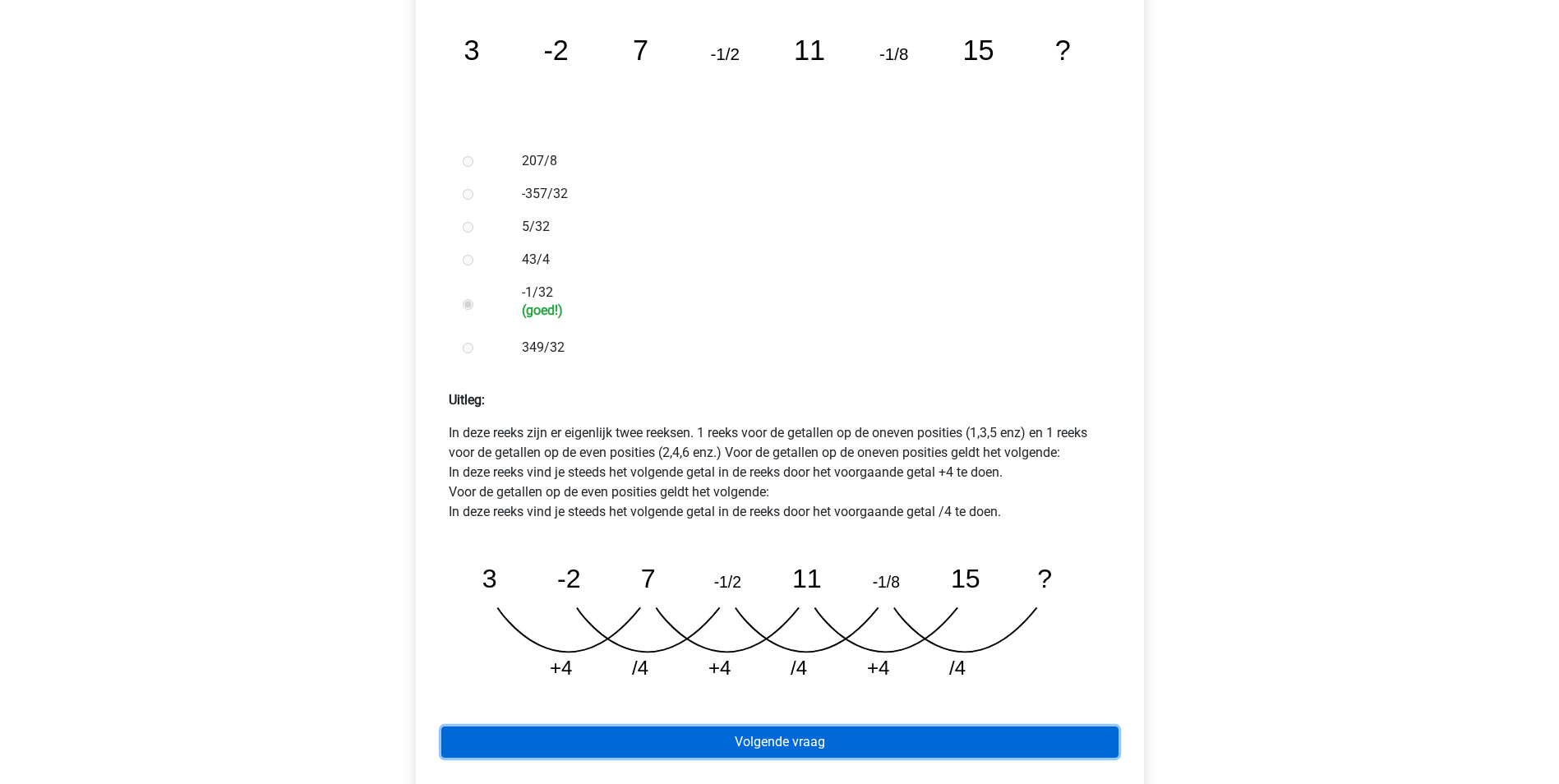
click at [767, 726] on link "Volgende vraag" at bounding box center [780, 741] width 677 height 31
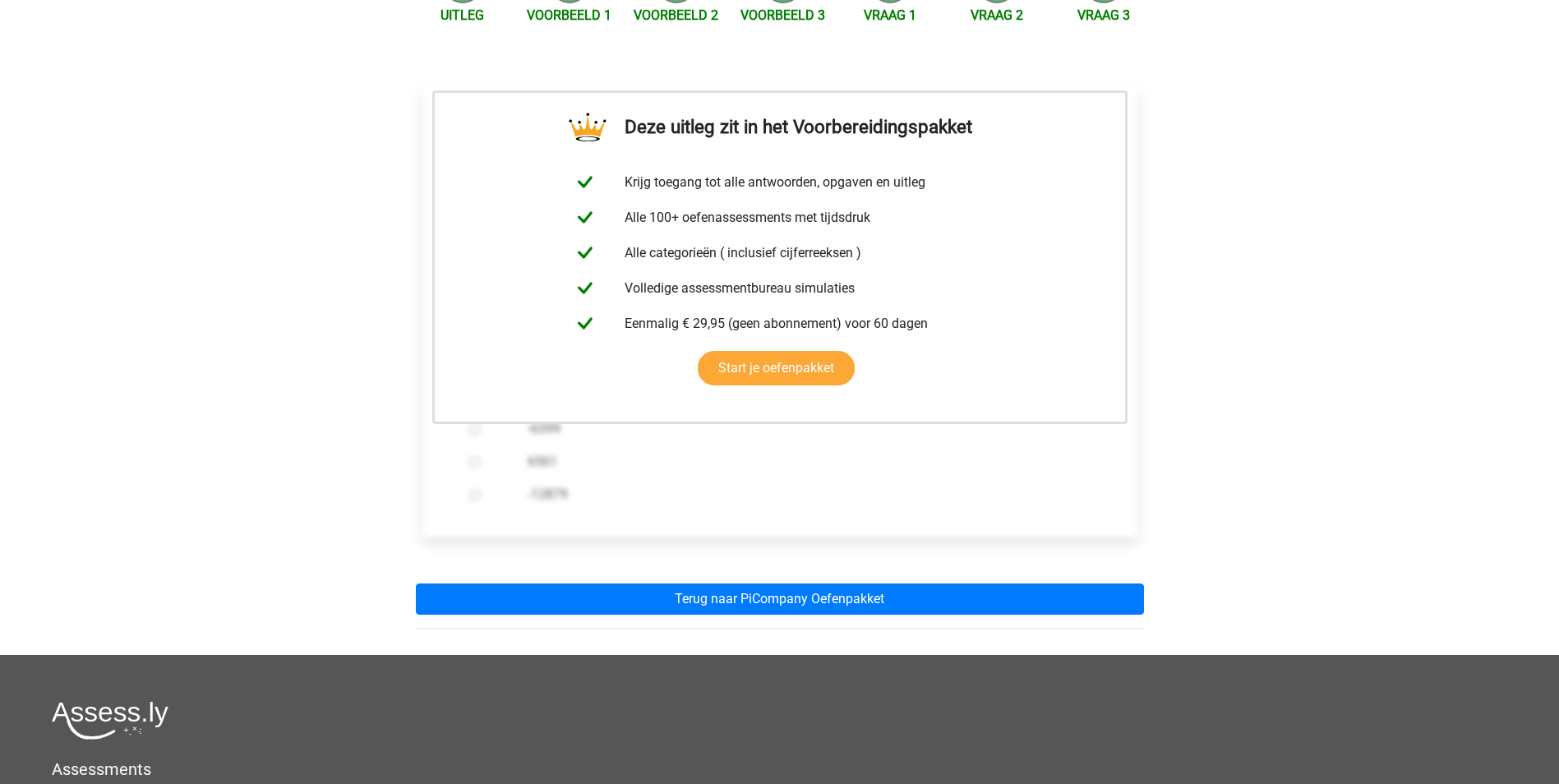
scroll to position [247, 0]
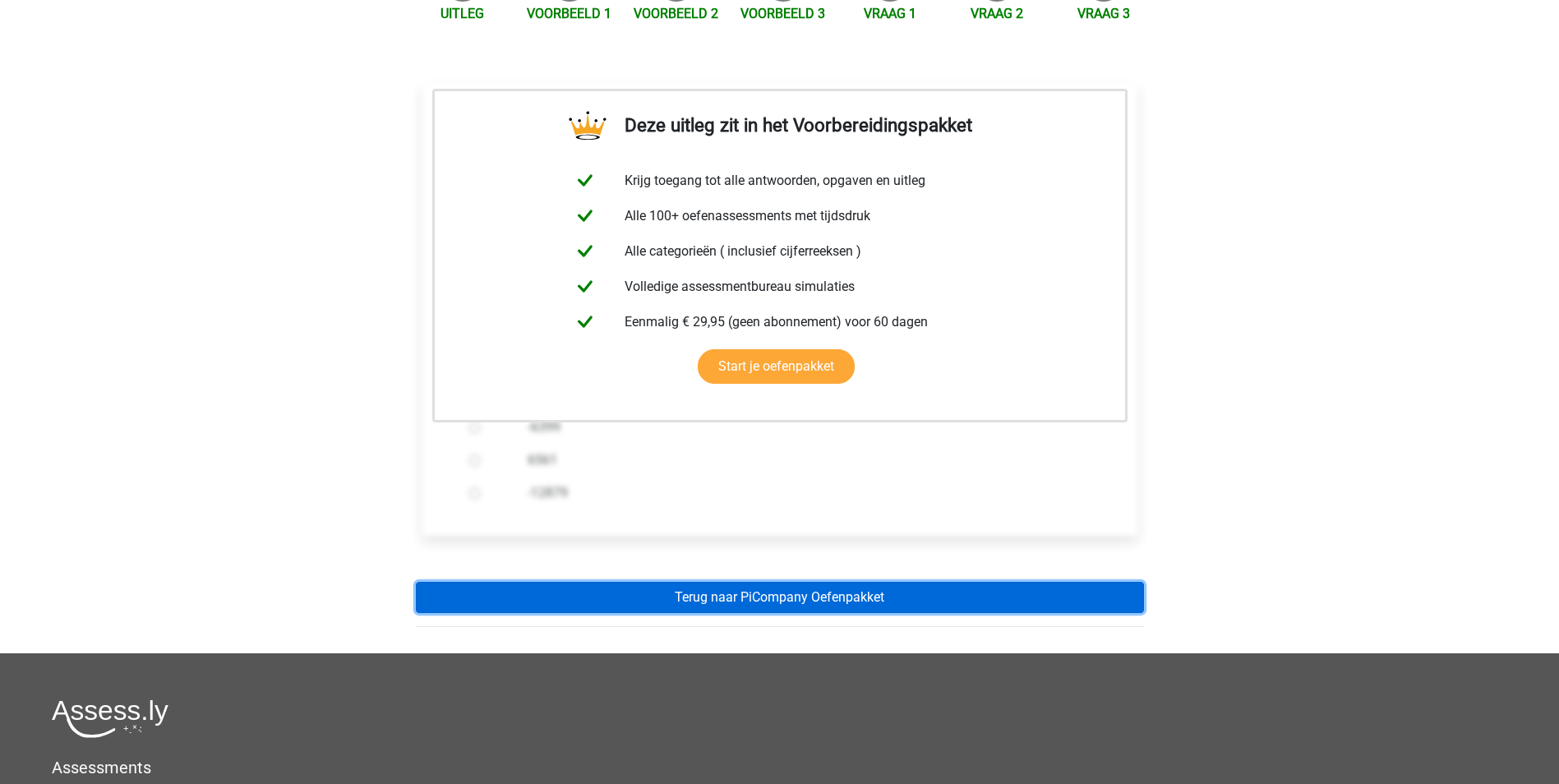
click at [812, 582] on link "Terug naar PiCompany Oefenpakket" at bounding box center [780, 597] width 728 height 31
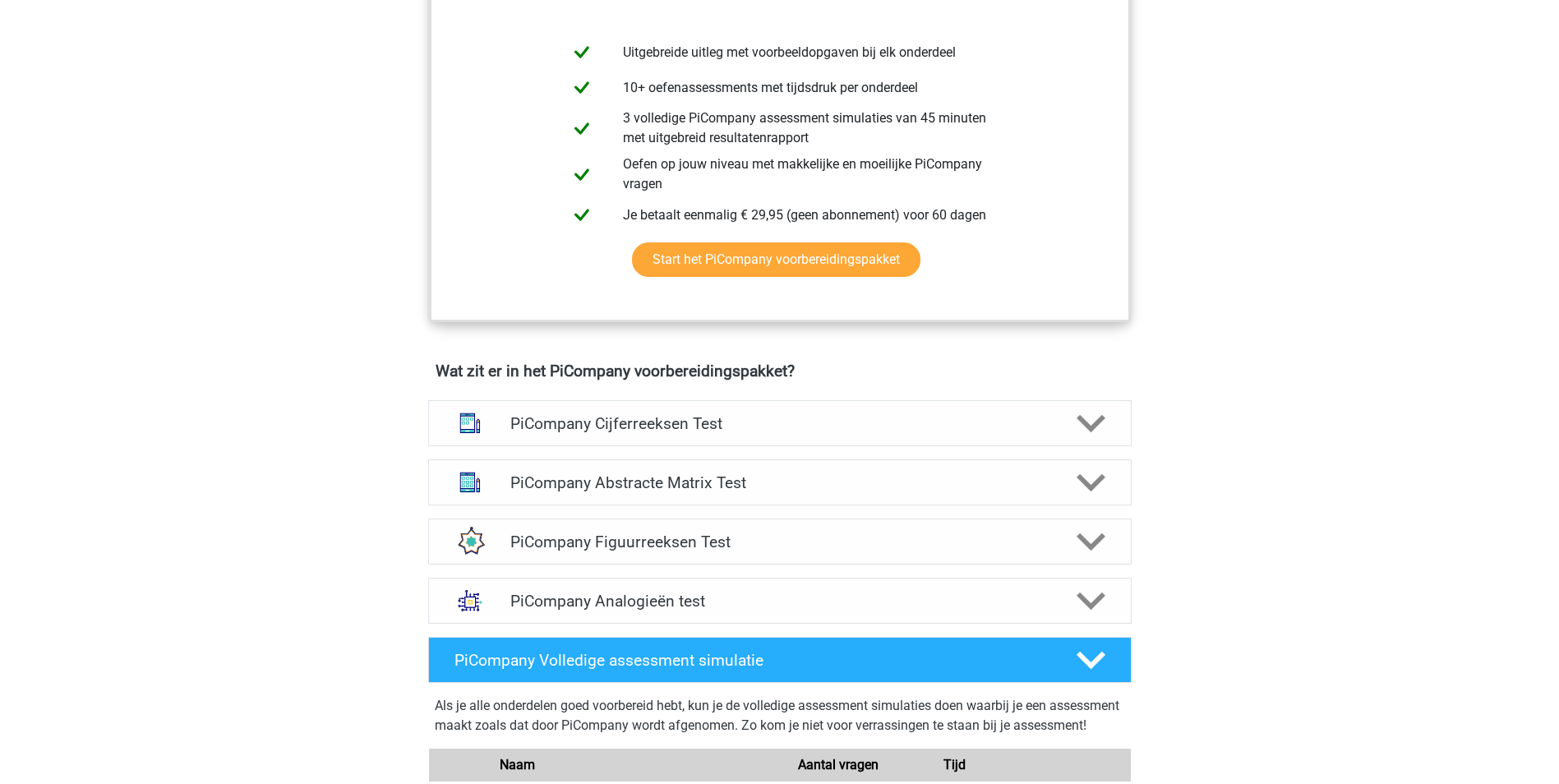
scroll to position [740, 0]
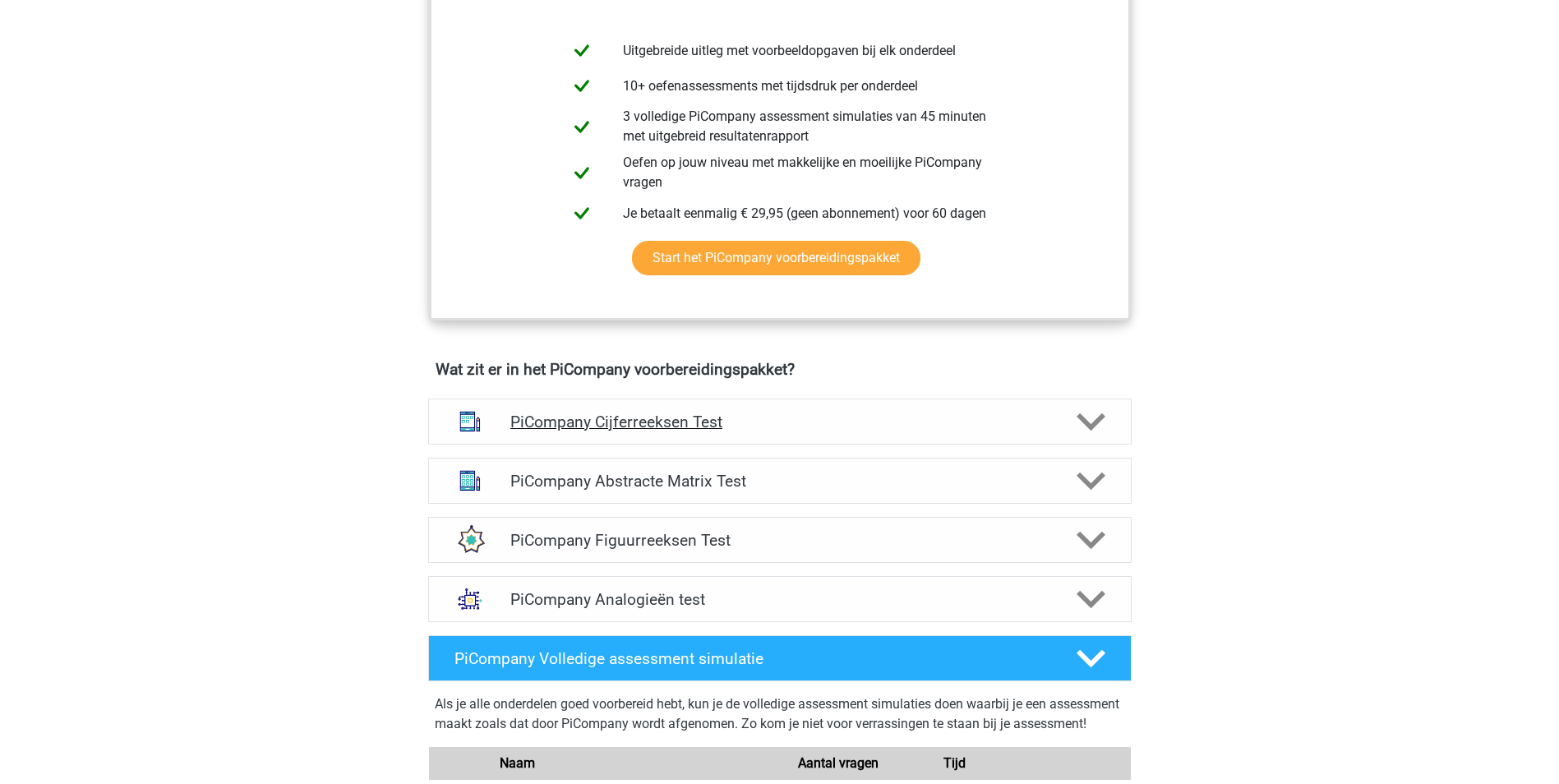
click at [1097, 436] on icon at bounding box center [1091, 422] width 29 height 29
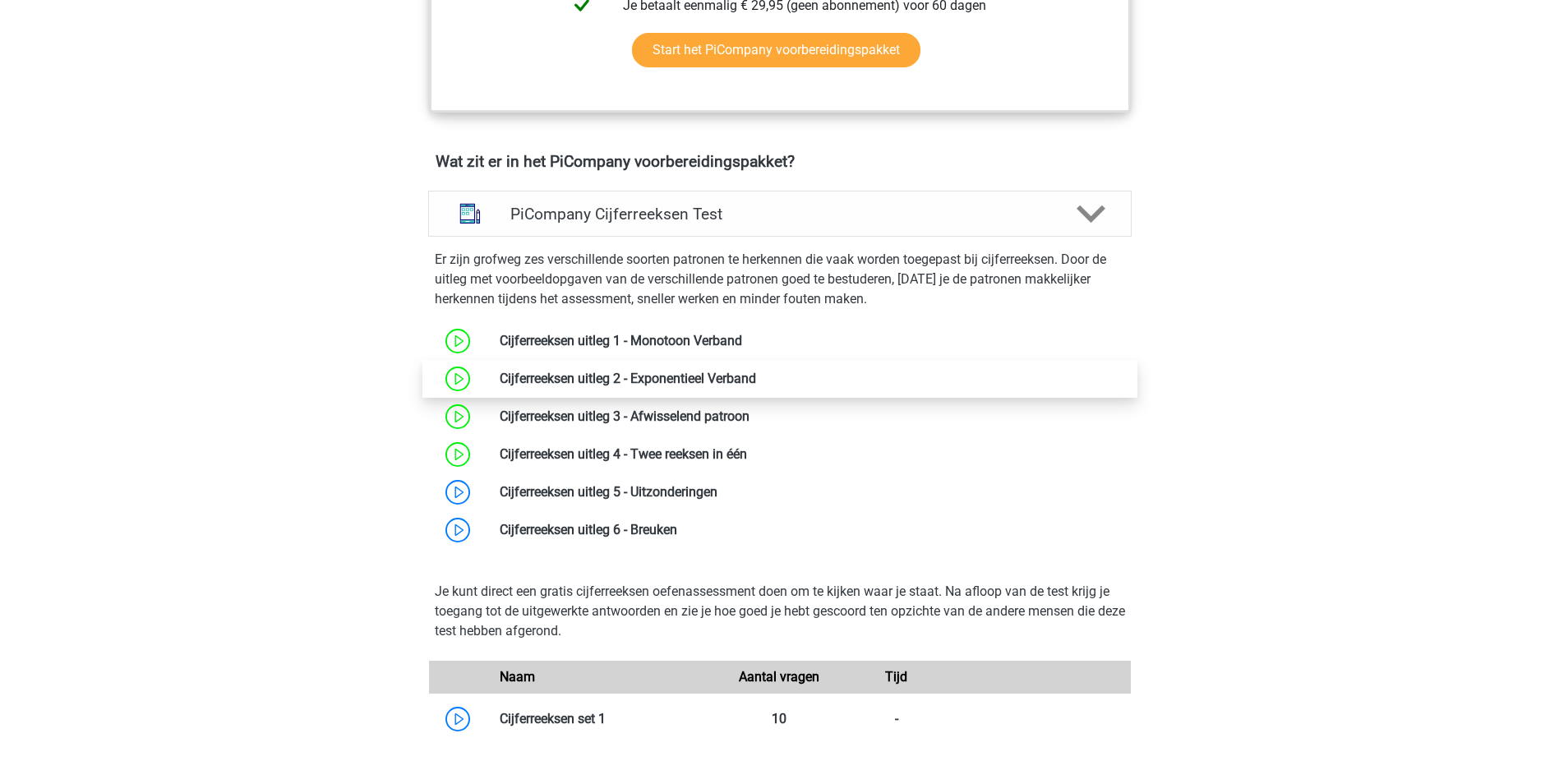
scroll to position [985, 0]
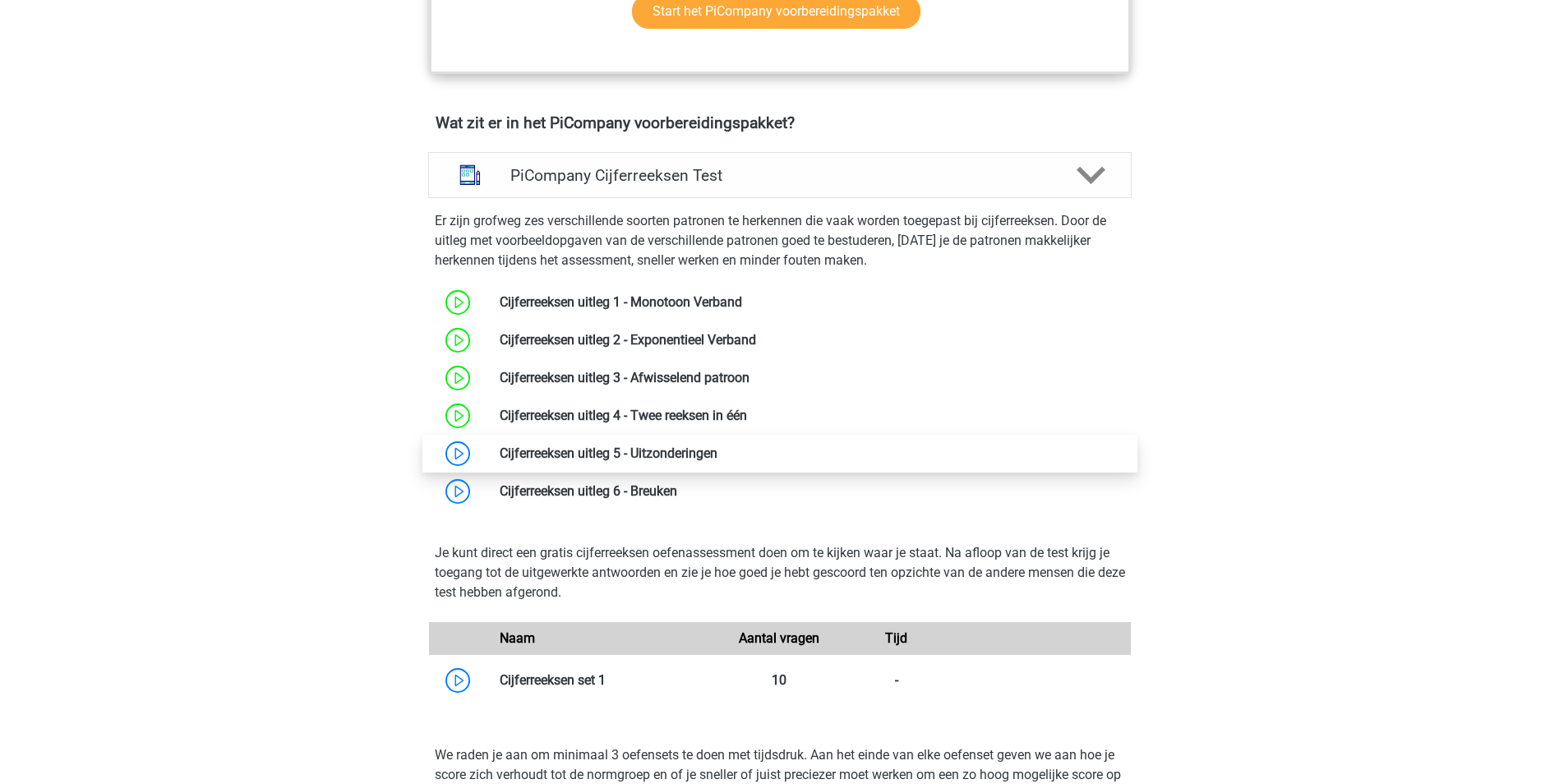
click at [717, 461] on link at bounding box center [717, 453] width 0 height 15
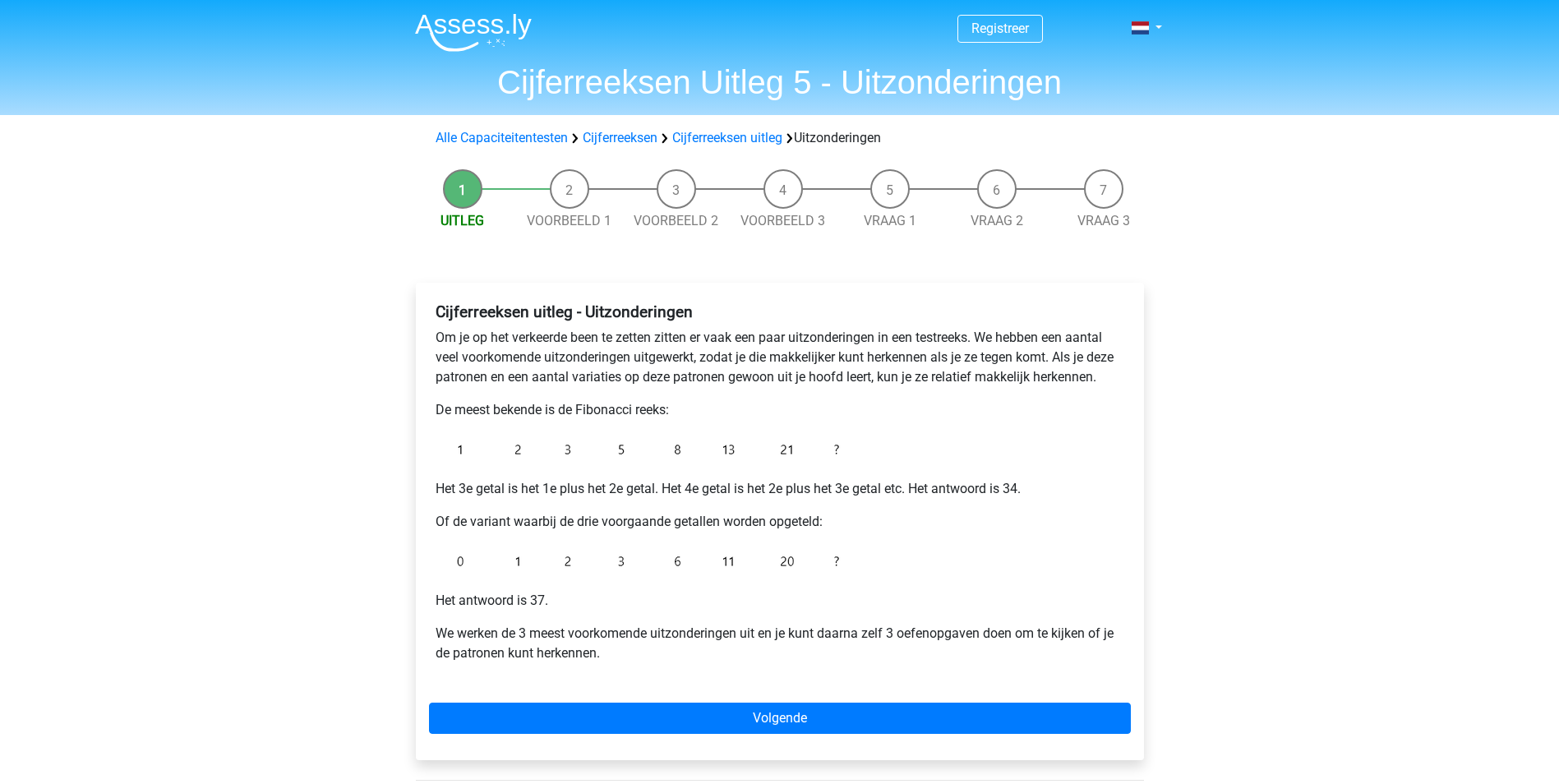
scroll to position [83, 0]
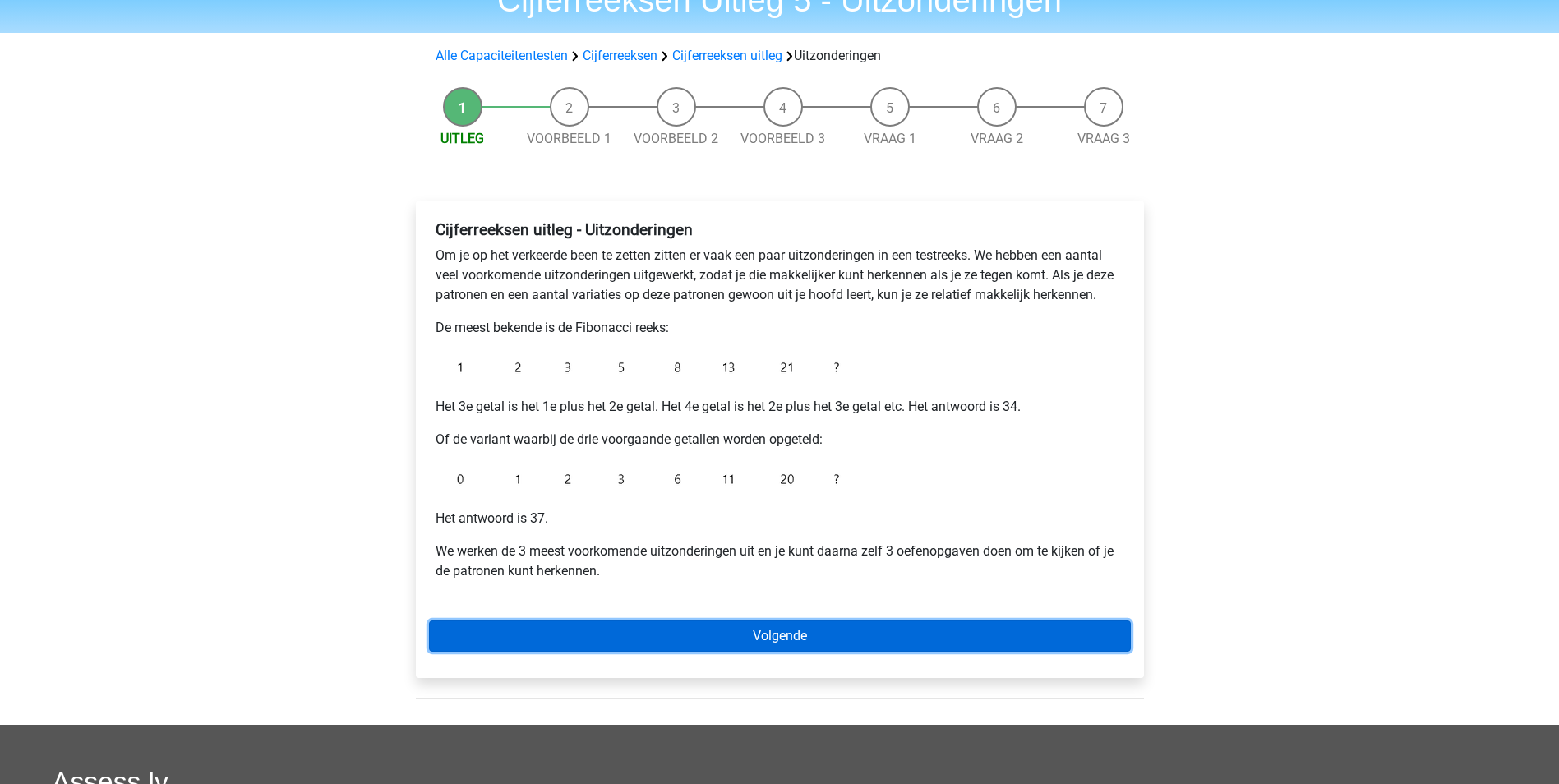
click at [776, 633] on link "Volgende" at bounding box center [780, 635] width 702 height 31
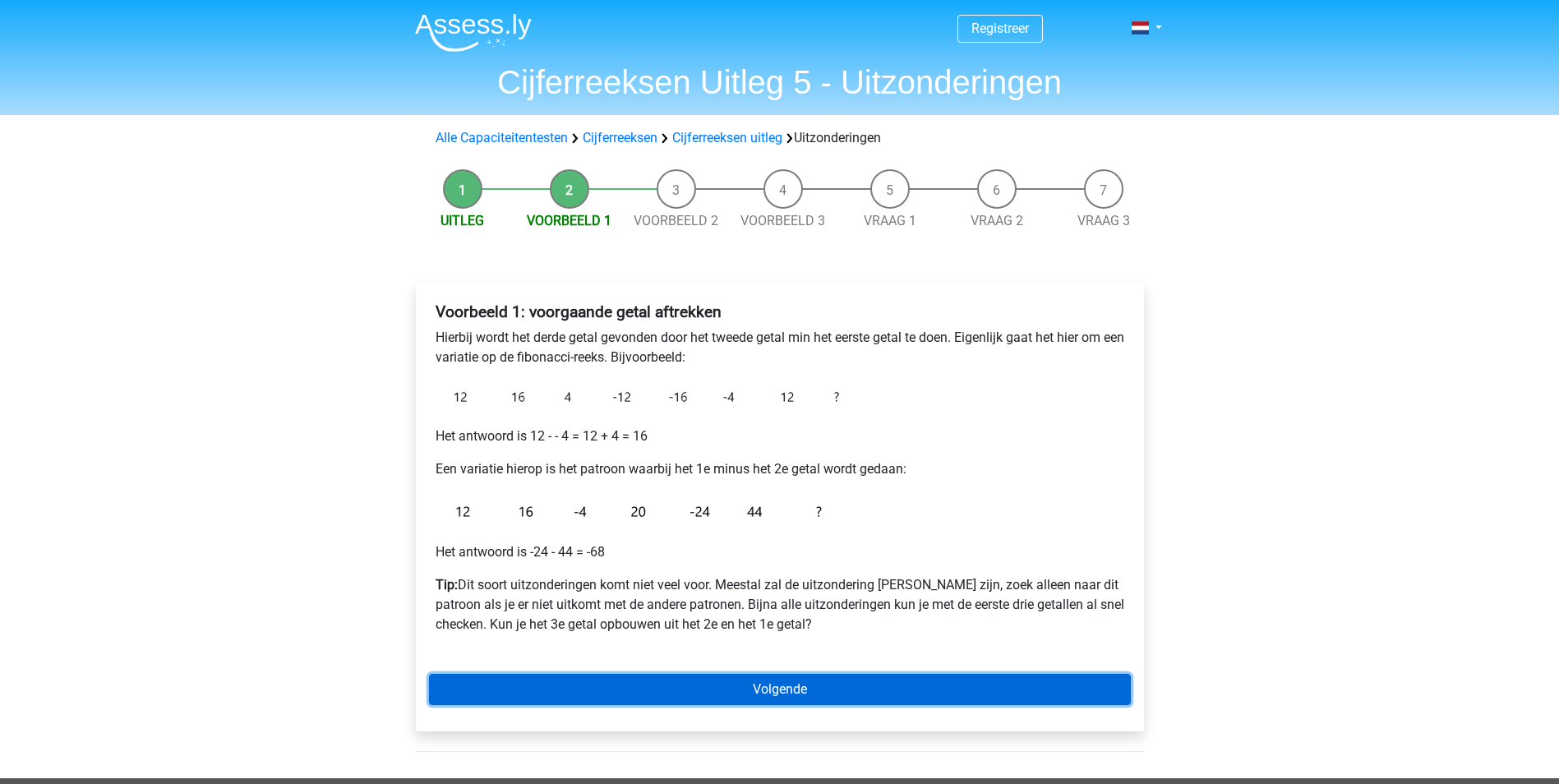
click at [784, 691] on link "Volgende" at bounding box center [780, 689] width 702 height 31
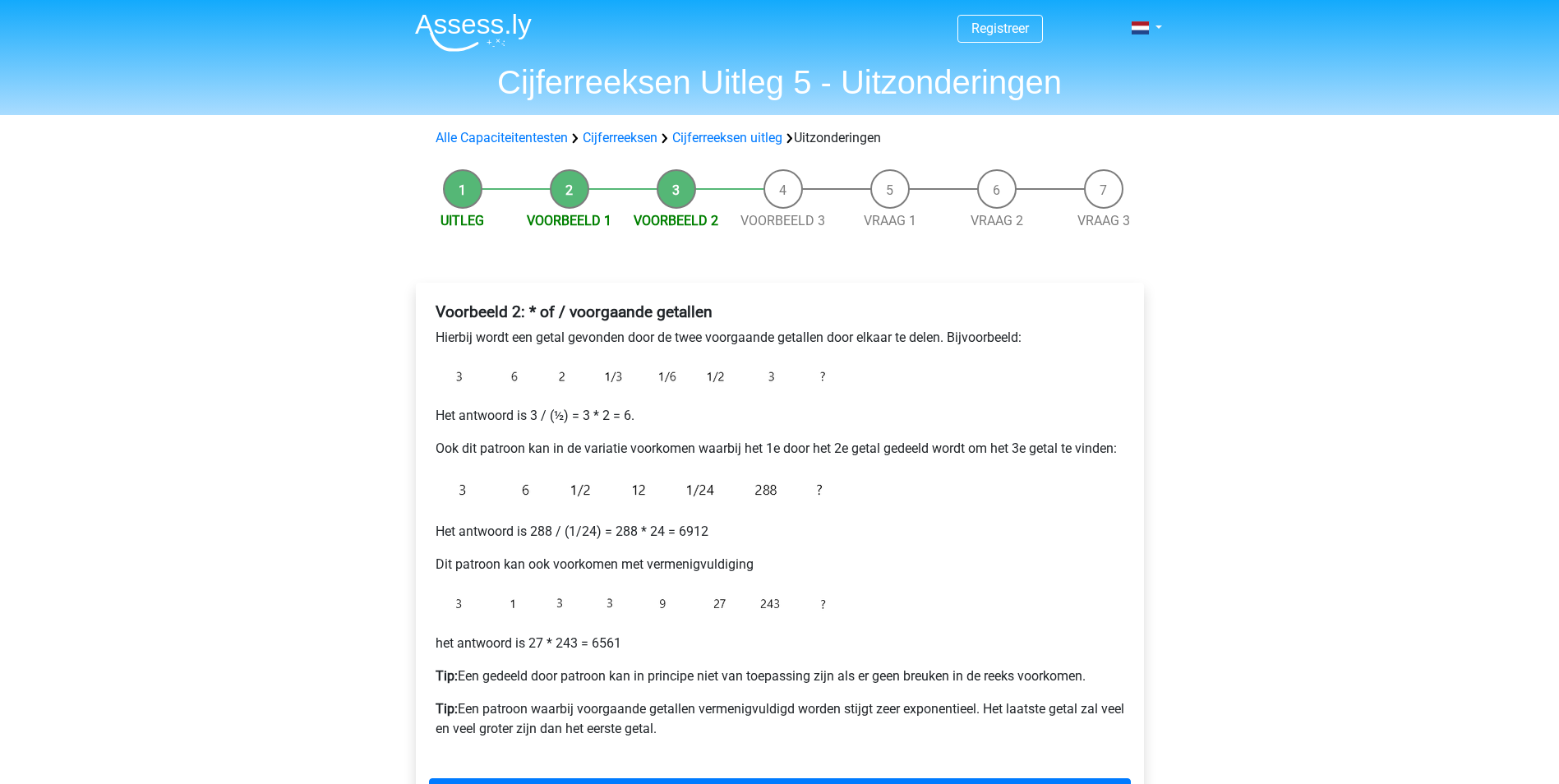
scroll to position [83, 0]
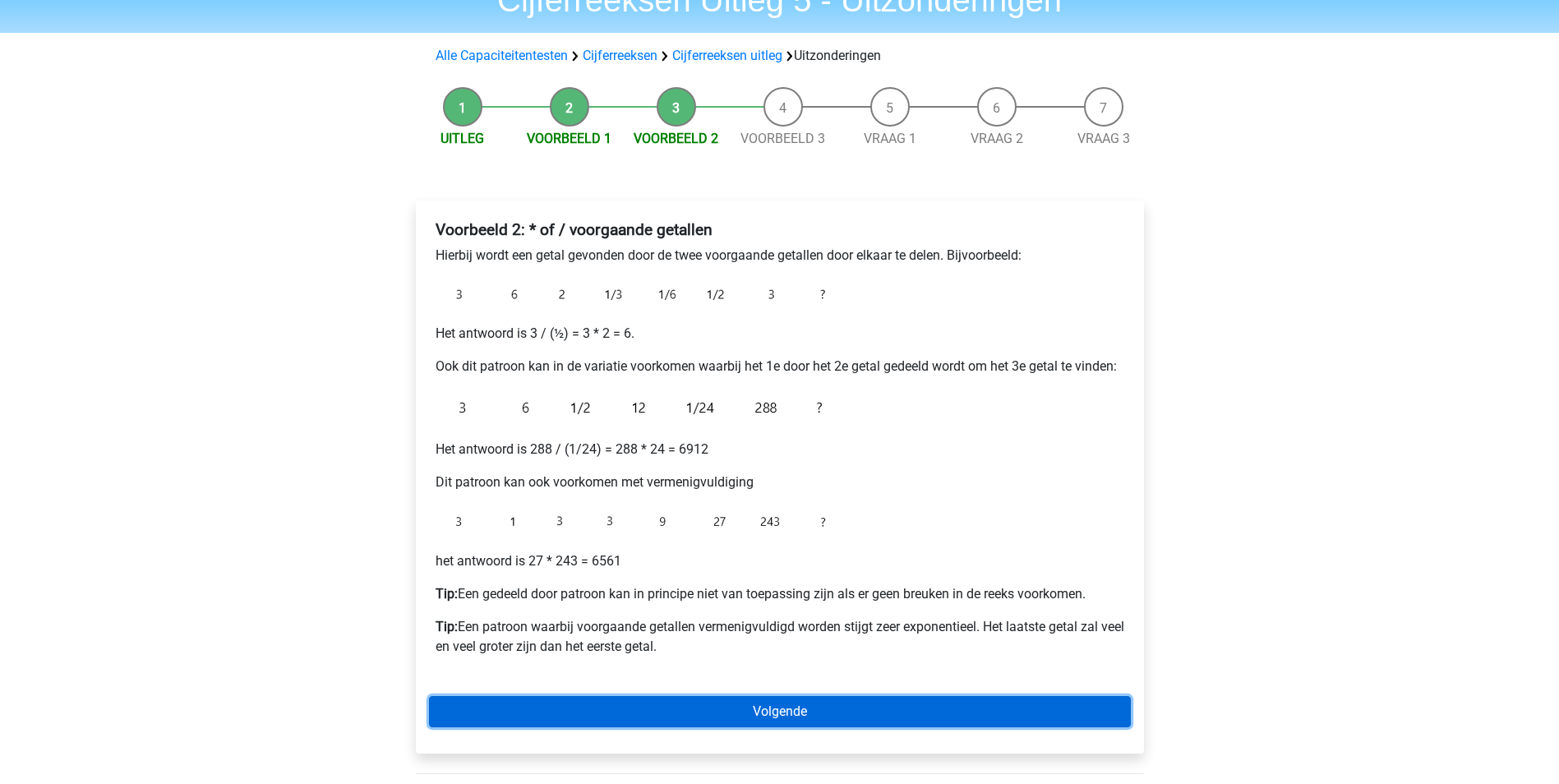
click at [773, 715] on link "Volgende" at bounding box center [780, 711] width 702 height 31
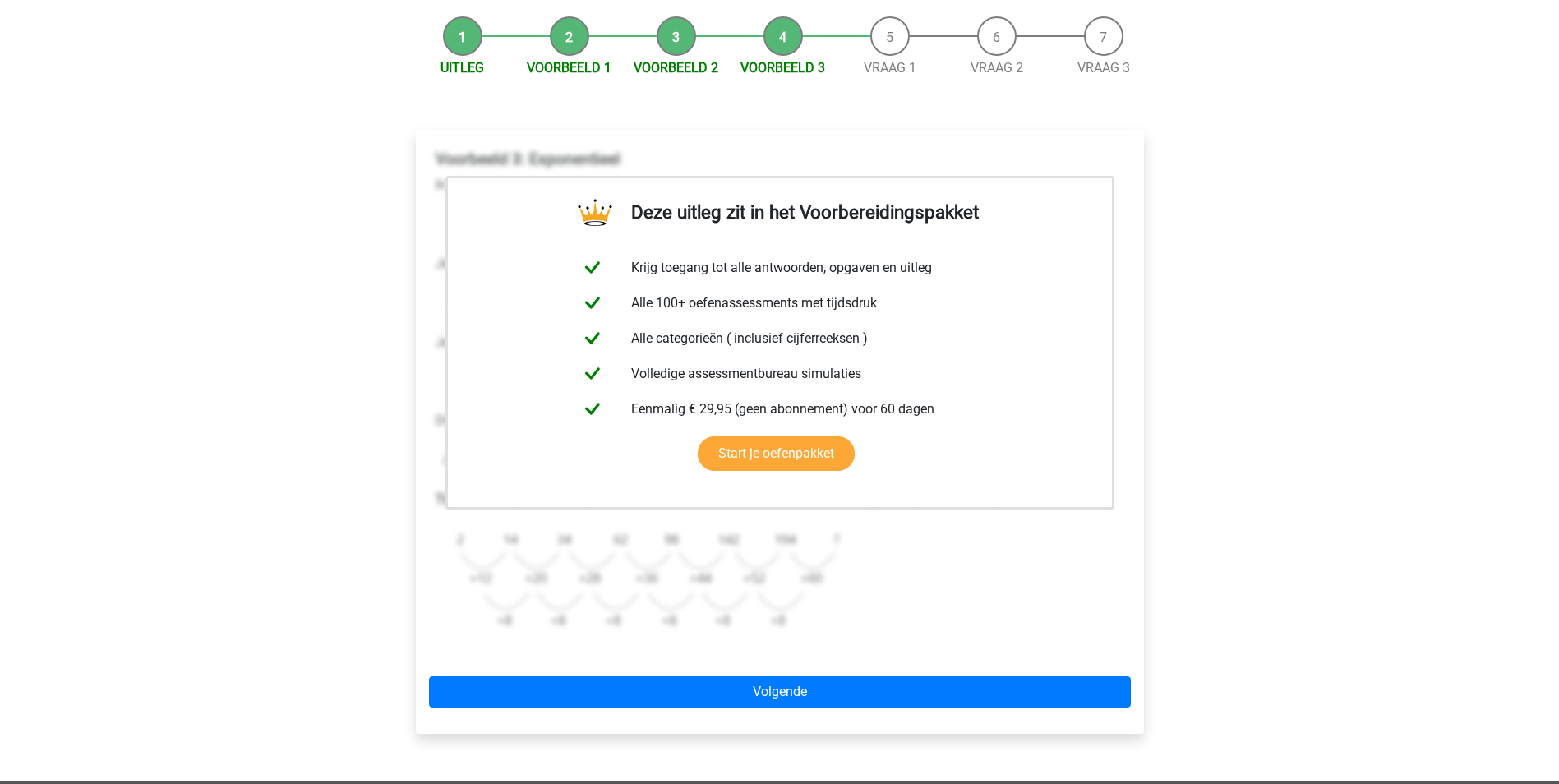
scroll to position [164, 0]
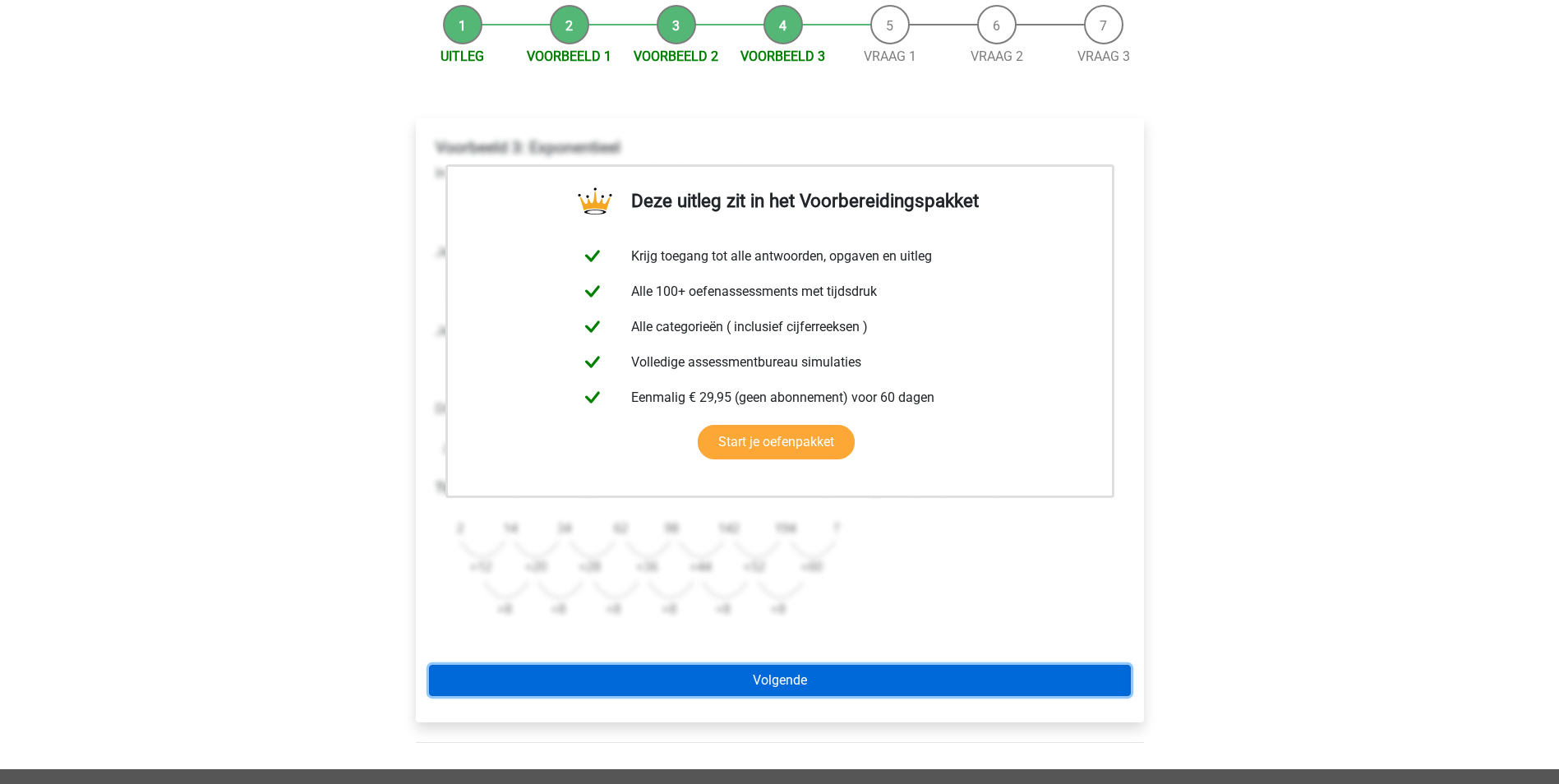
click at [790, 676] on link "Volgende" at bounding box center [780, 680] width 702 height 31
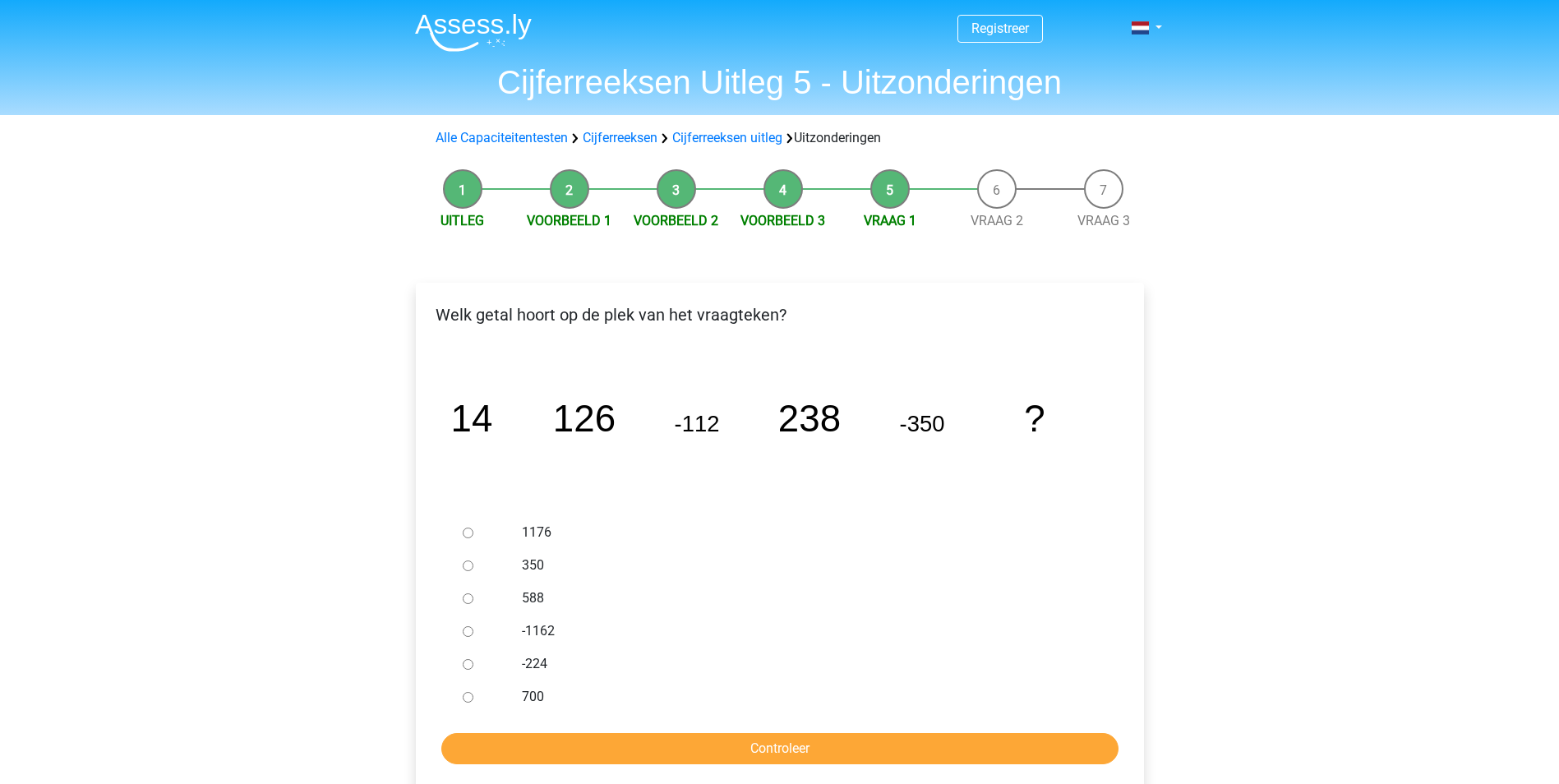
click at [467, 533] on input "1176" at bounding box center [469, 533] width 11 height 11
radio input "true"
click at [834, 747] on input "Controleer" at bounding box center [780, 748] width 677 height 31
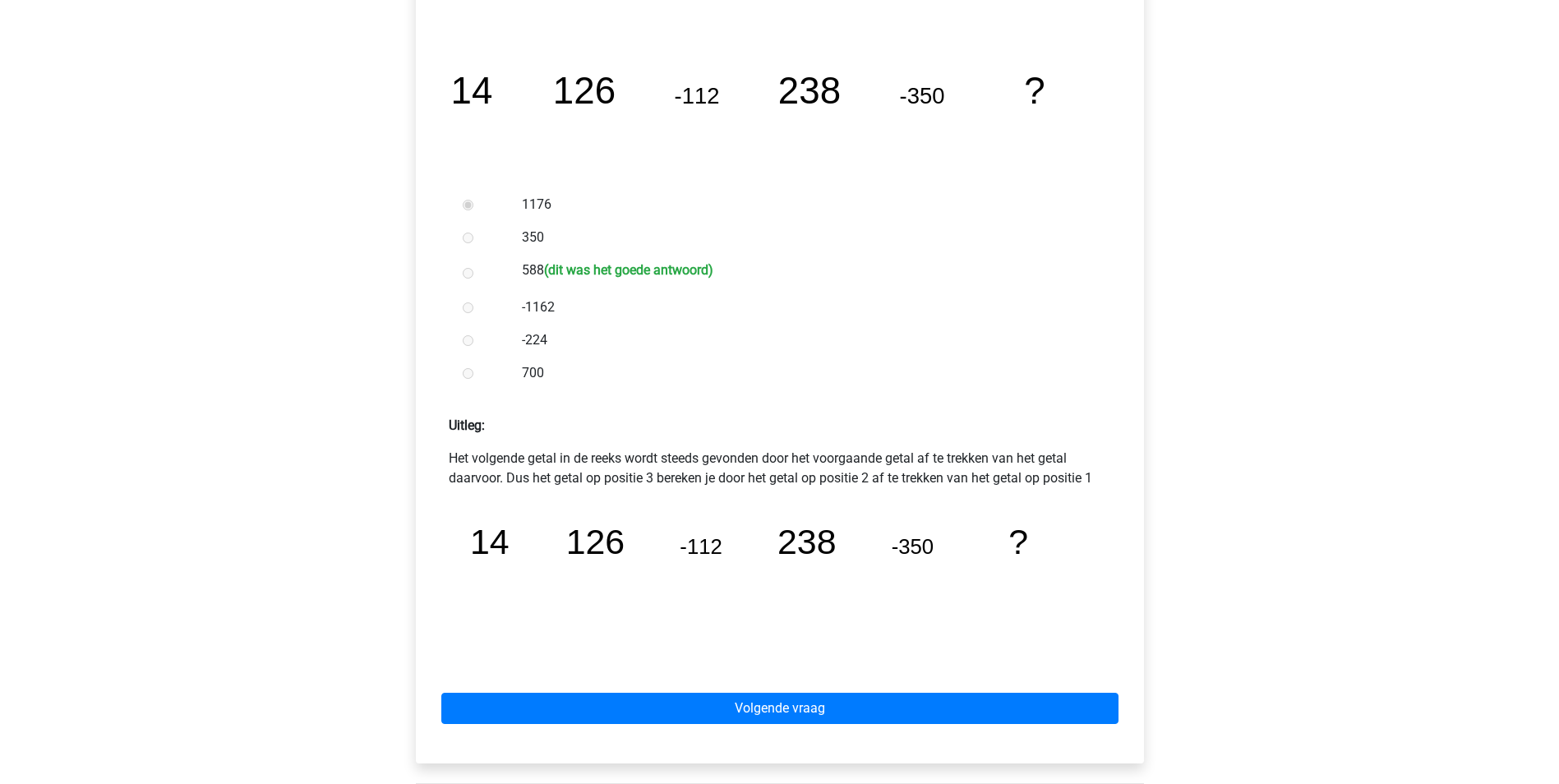
scroll to position [328, 0]
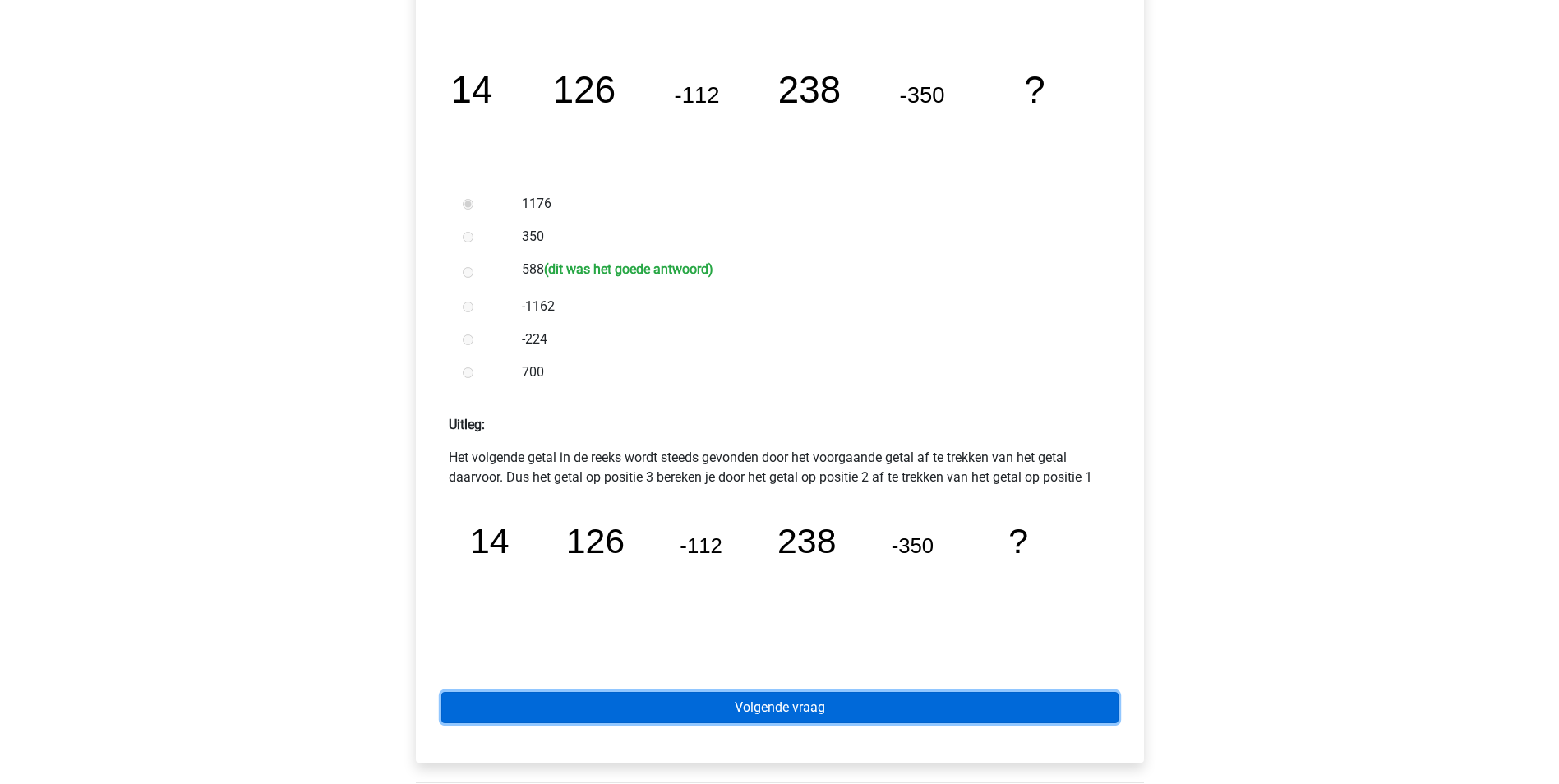
click at [794, 701] on link "Volgende vraag" at bounding box center [780, 707] width 677 height 31
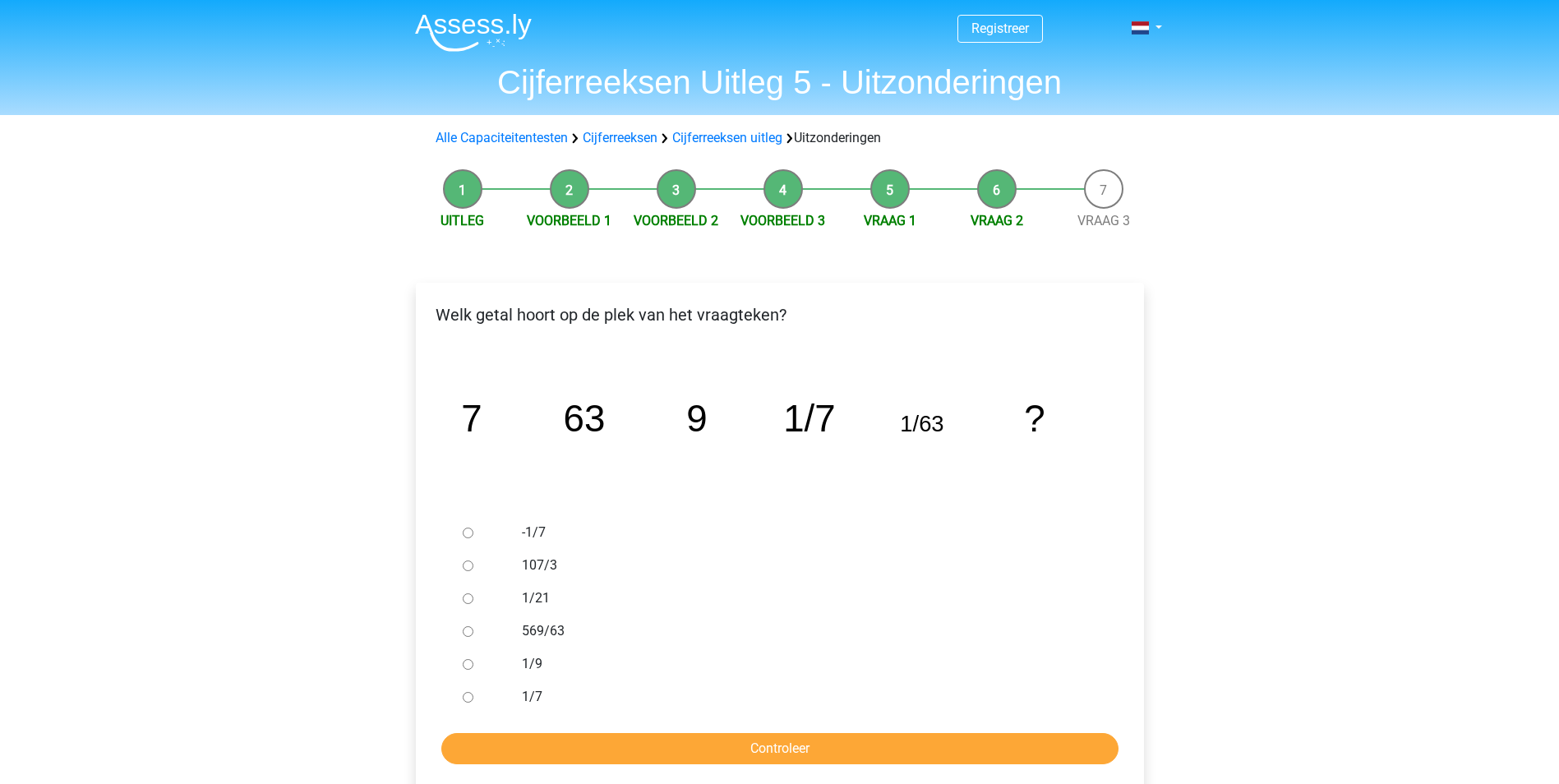
click at [463, 663] on input "1/9" at bounding box center [469, 664] width 11 height 11
radio input "true"
click at [743, 747] on input "Controleer" at bounding box center [780, 748] width 677 height 31
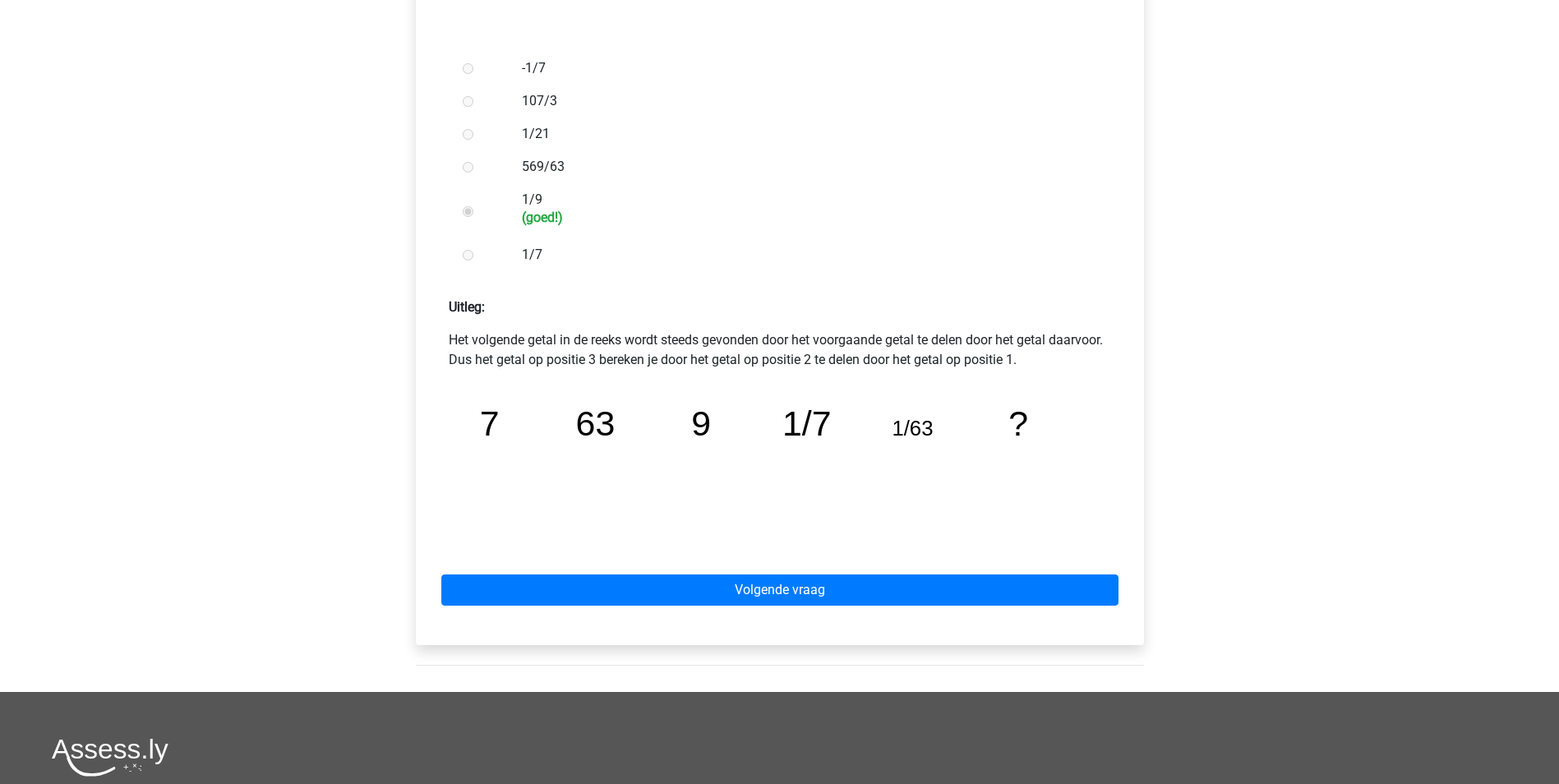
scroll to position [493, 0]
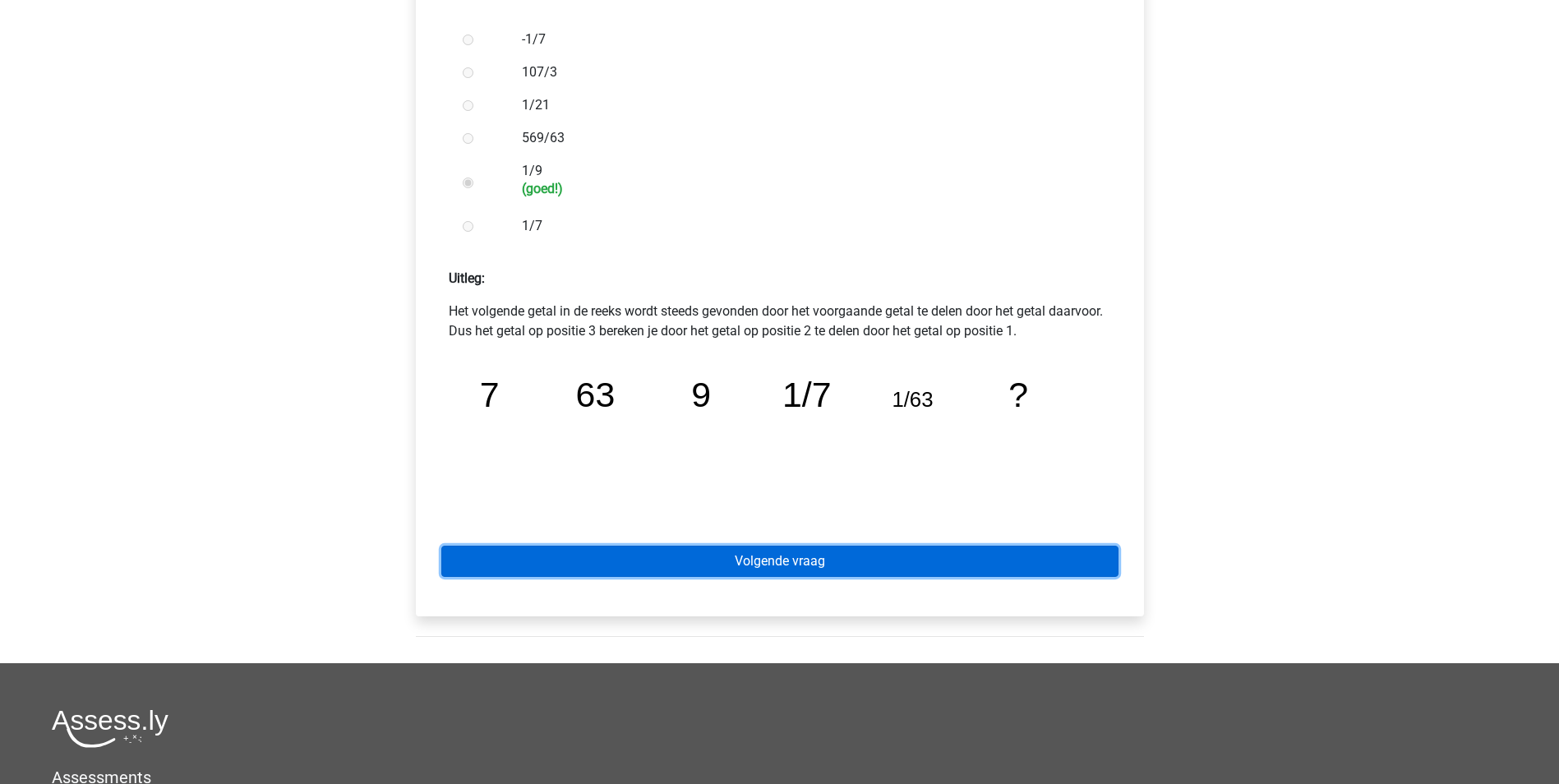
click at [786, 566] on link "Volgende vraag" at bounding box center [780, 561] width 677 height 31
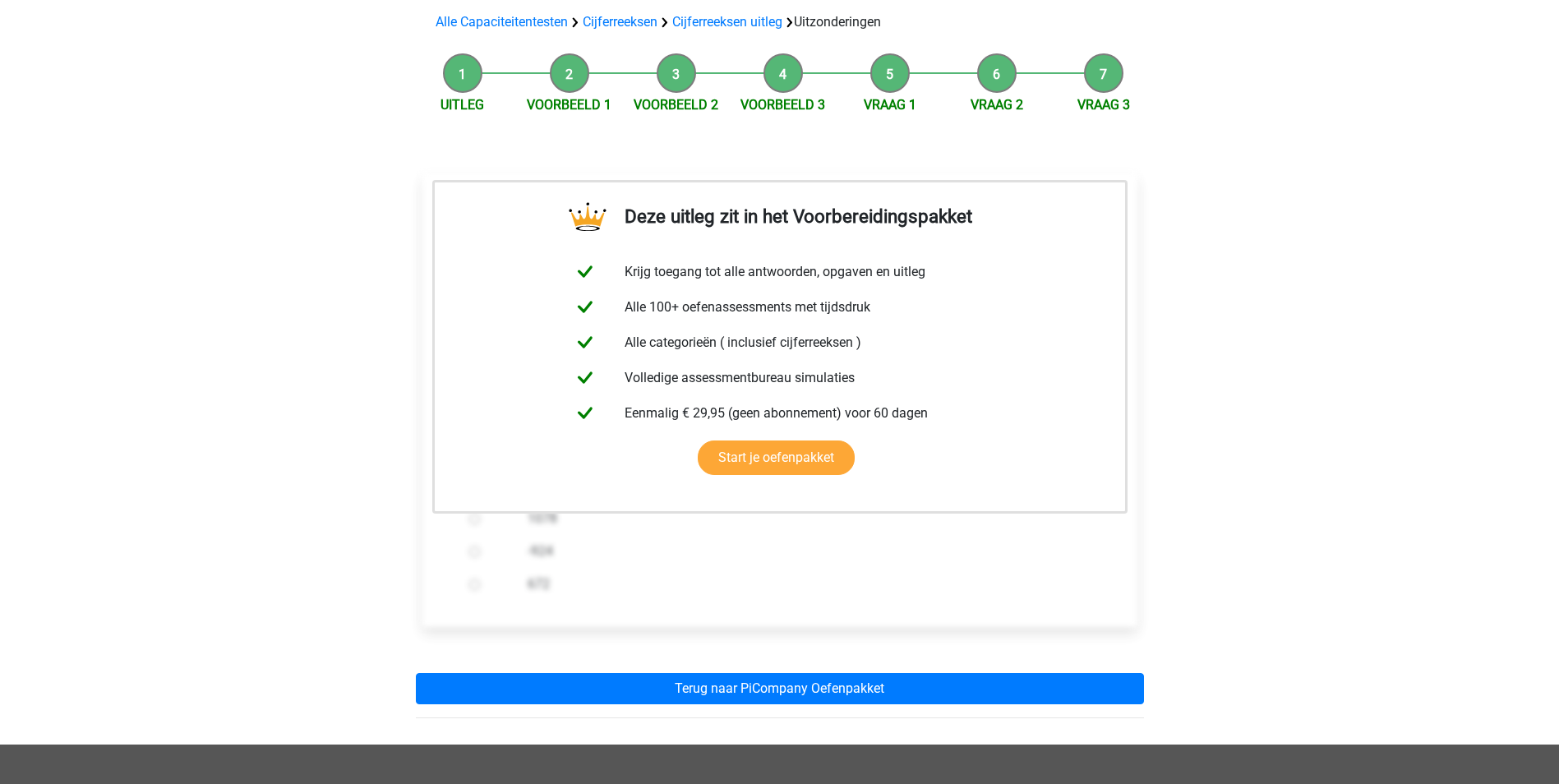
scroll to position [164, 0]
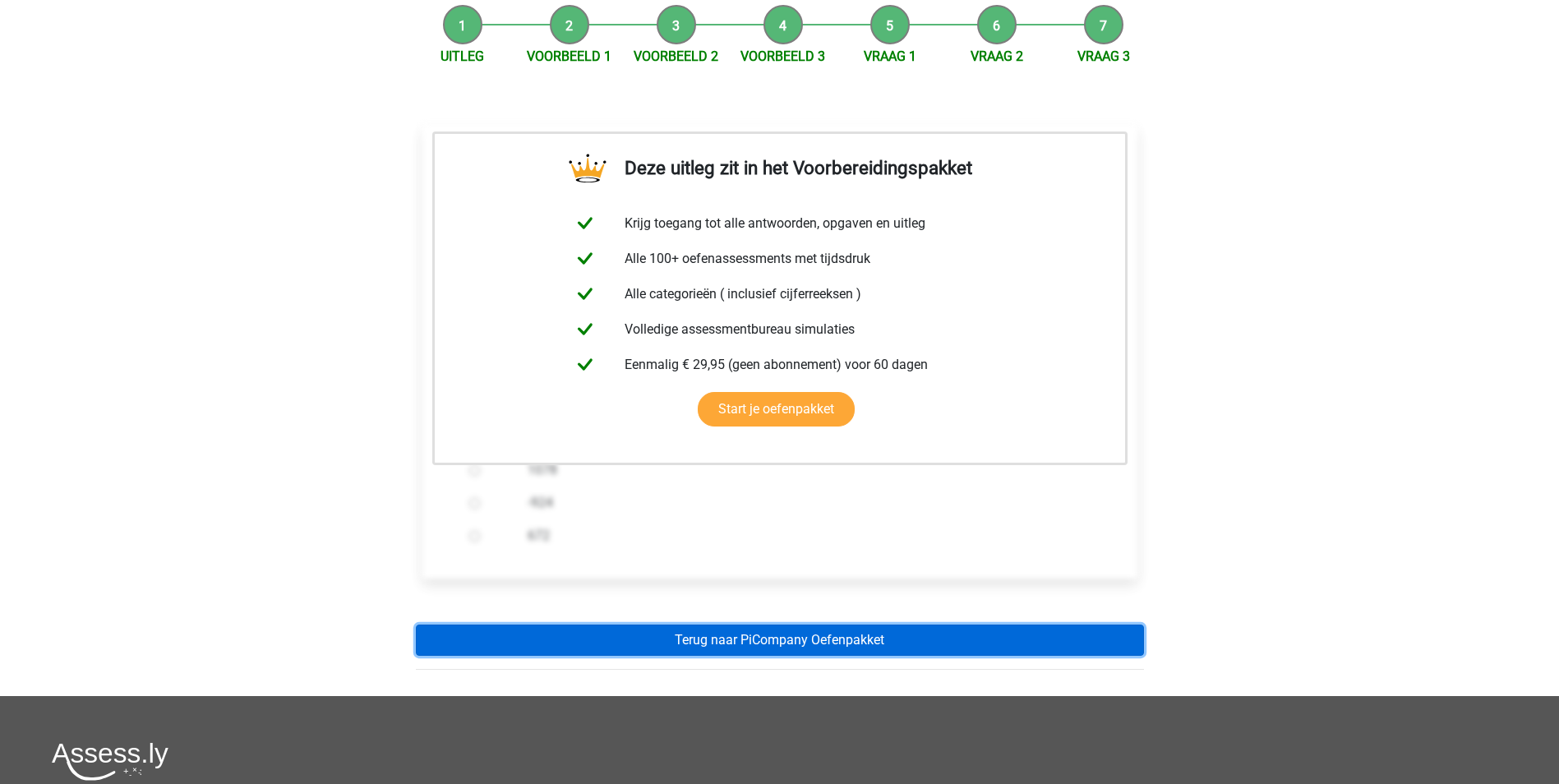
click at [778, 637] on link "Terug naar PiCompany Oefenpakket" at bounding box center [780, 640] width 728 height 31
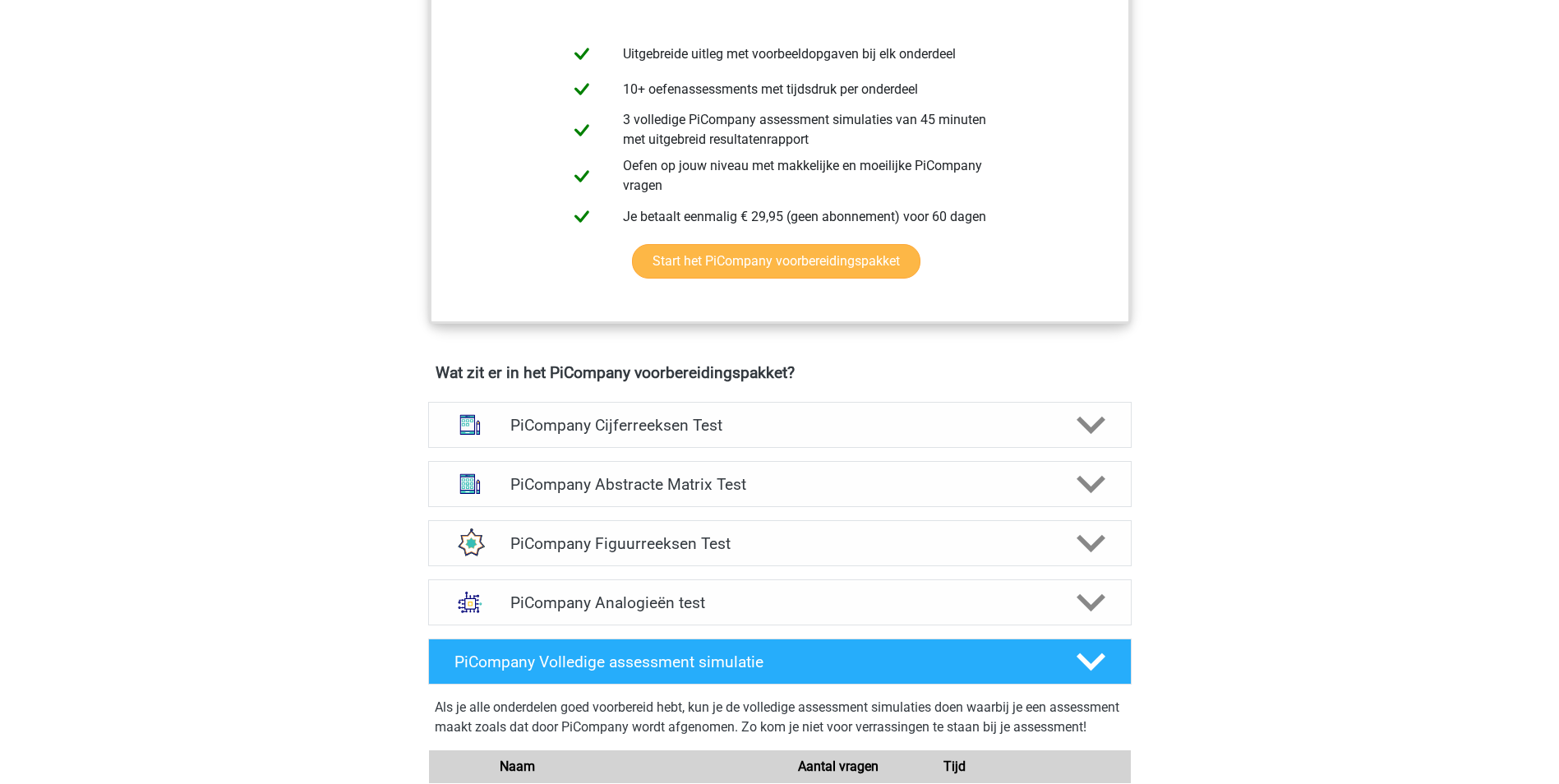
scroll to position [740, 0]
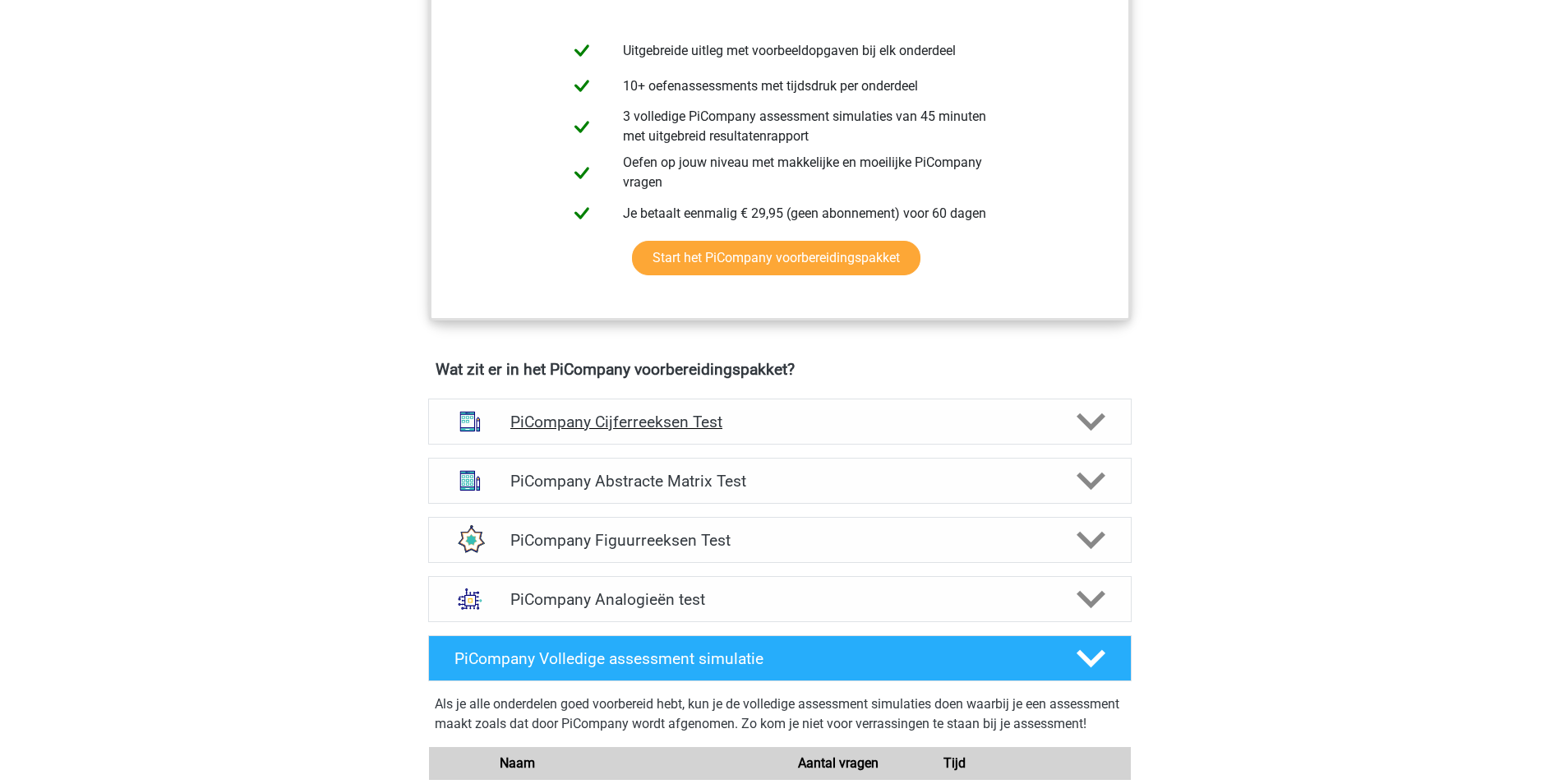
click at [1096, 430] on polygon at bounding box center [1091, 421] width 29 height 18
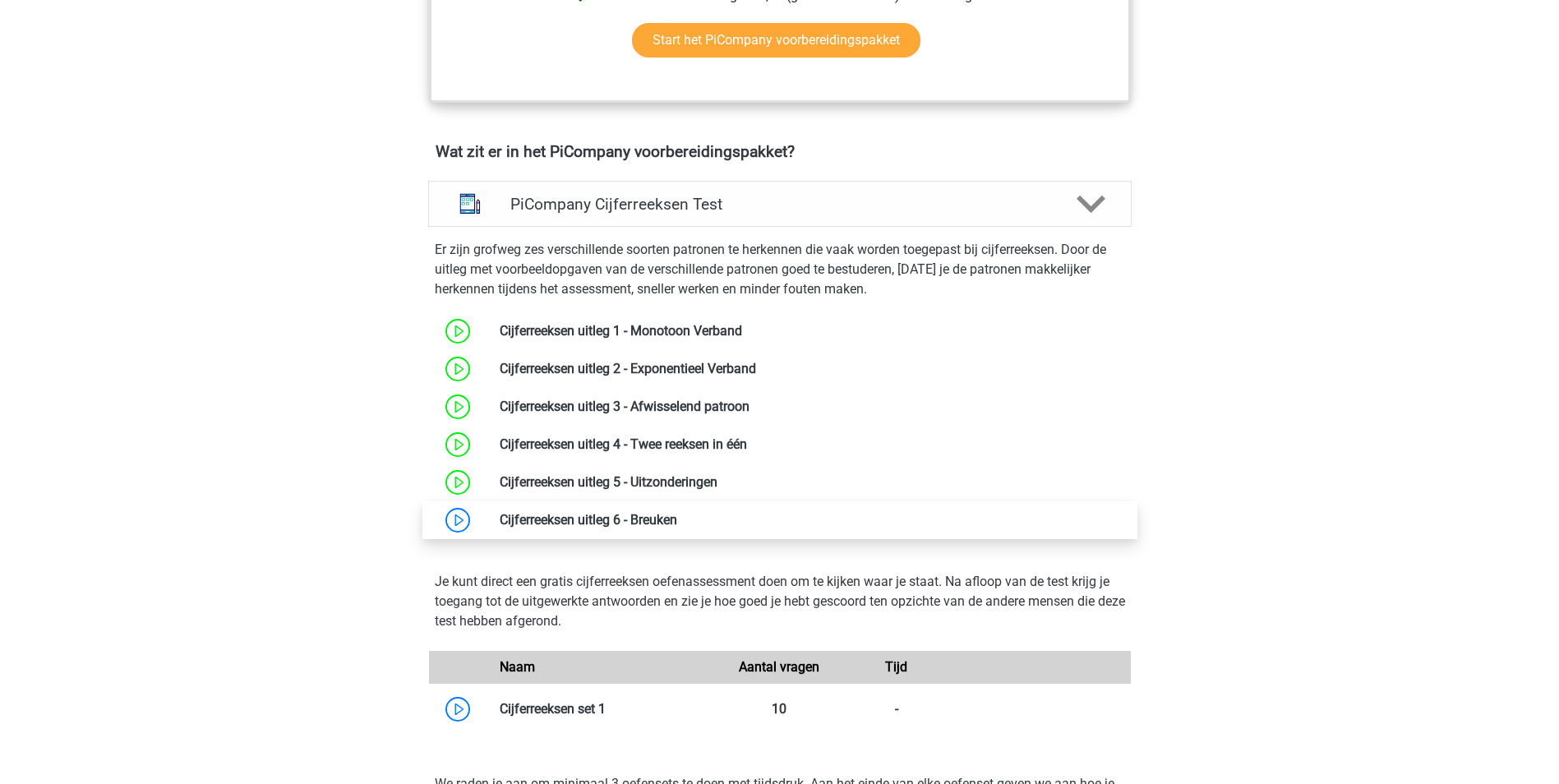
scroll to position [985, 0]
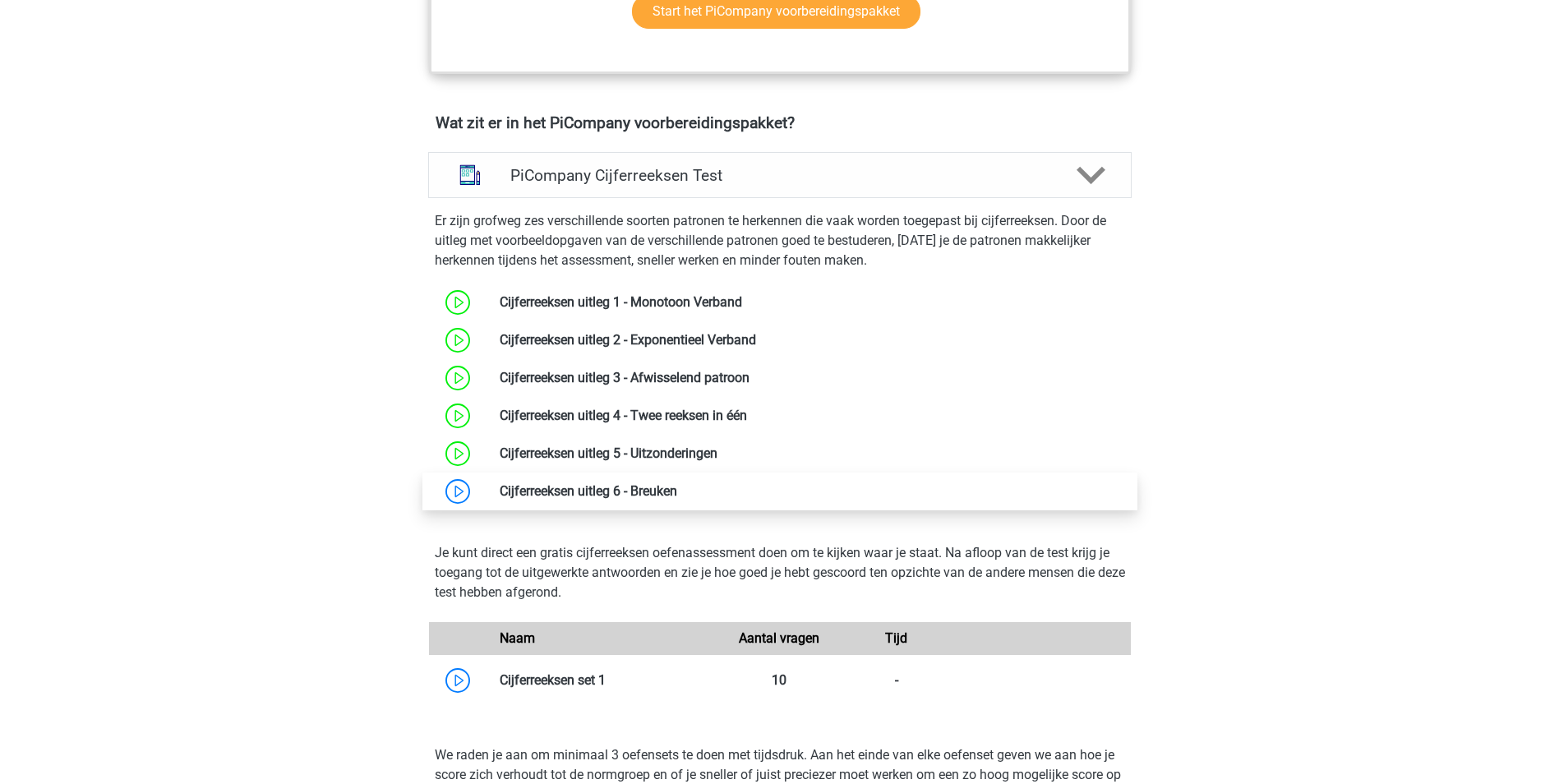
click at [677, 498] on link at bounding box center [677, 490] width 0 height 15
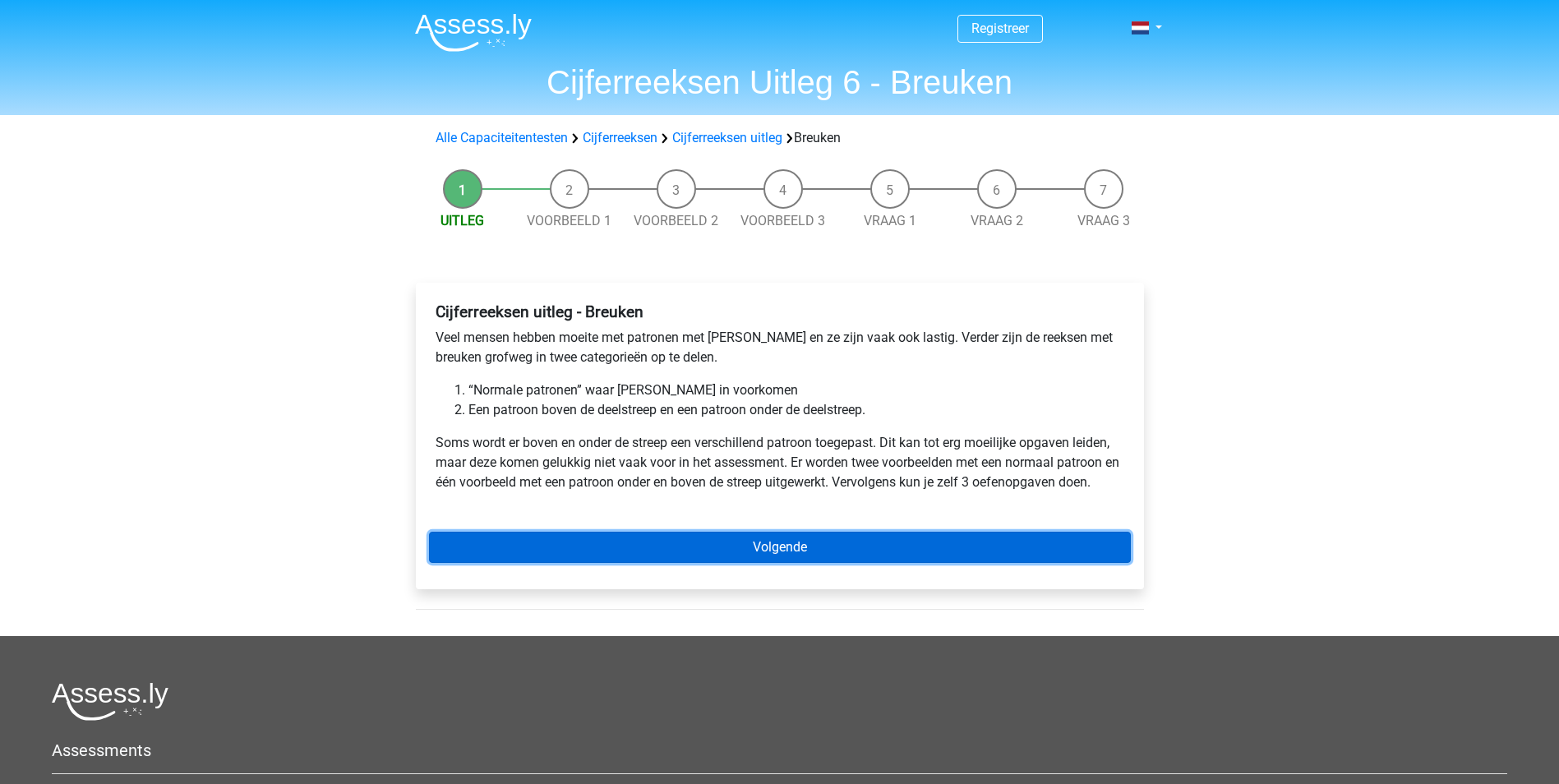
click at [823, 544] on link "Volgende" at bounding box center [780, 547] width 702 height 31
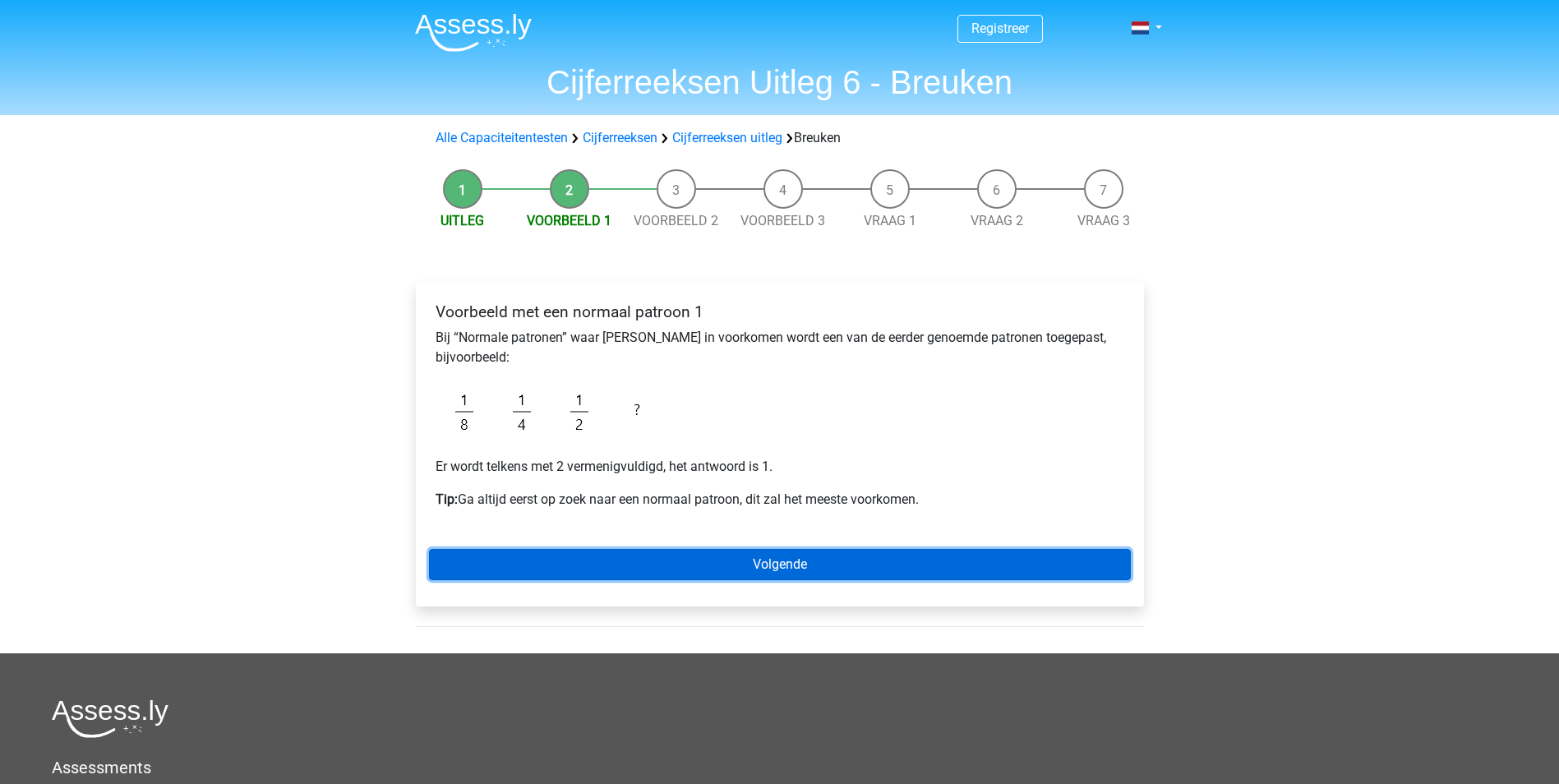
click at [797, 560] on link "Volgende" at bounding box center [780, 564] width 702 height 31
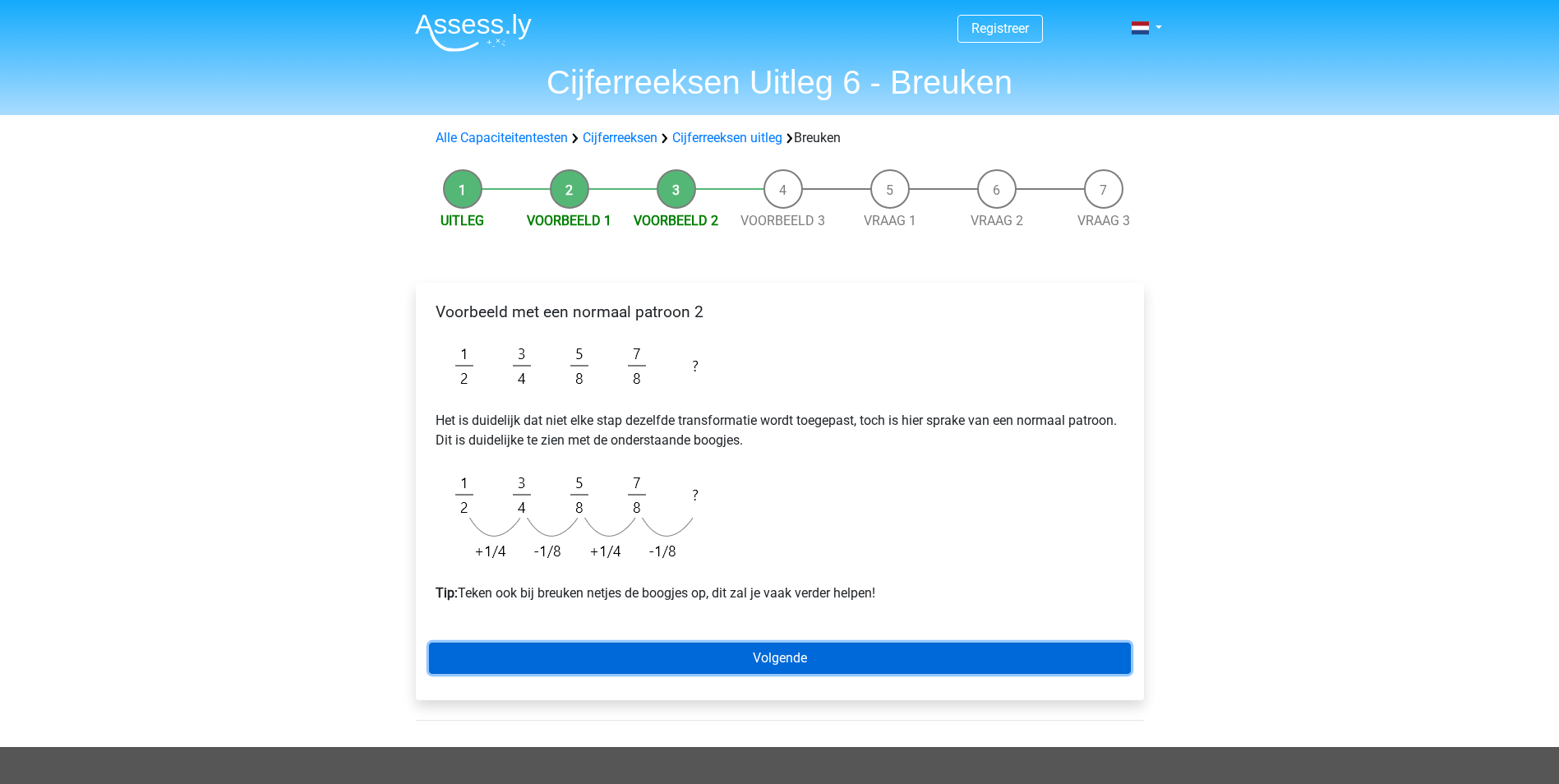
click at [814, 662] on link "Volgende" at bounding box center [780, 658] width 702 height 31
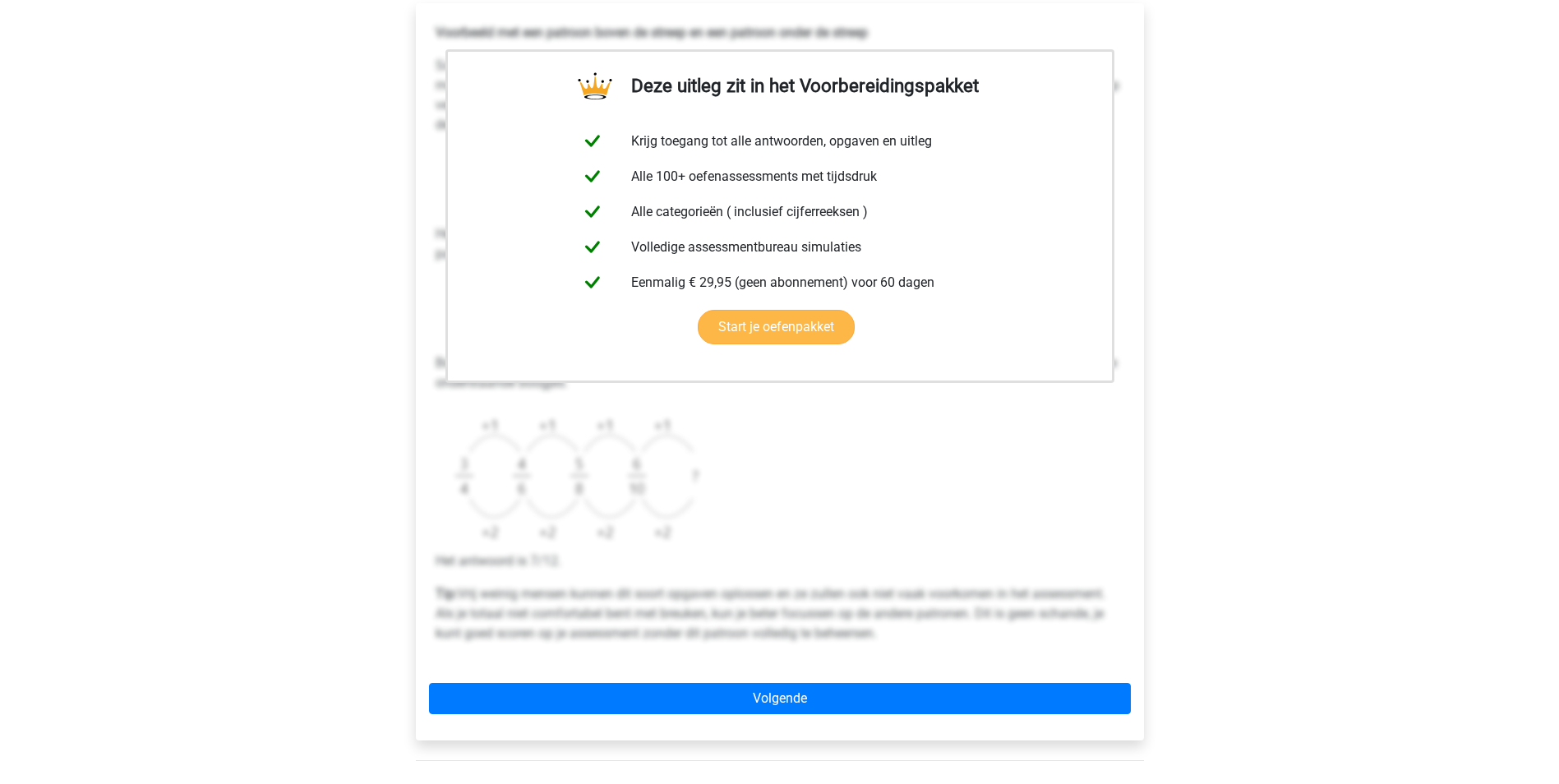
scroll to position [328, 0]
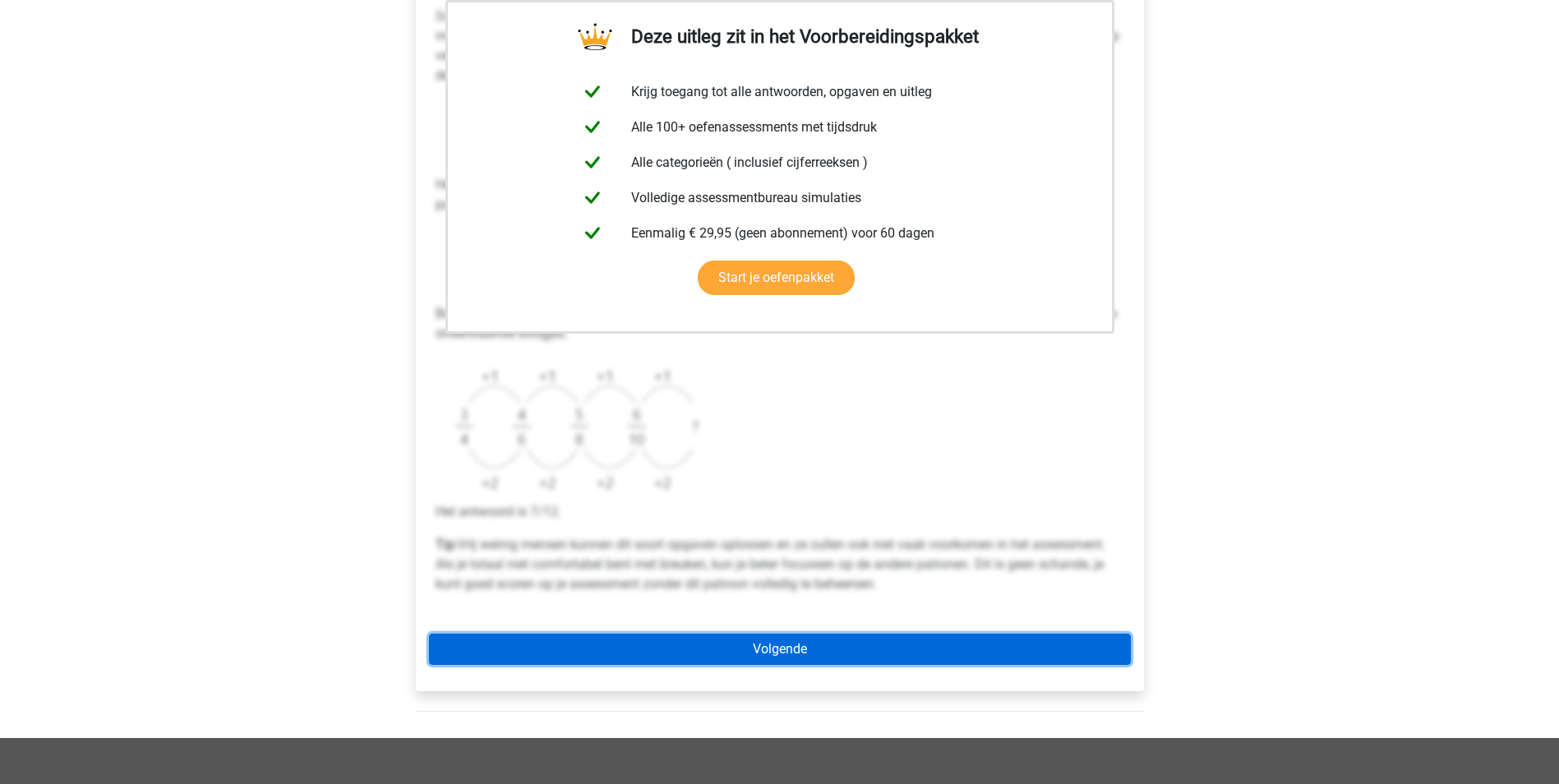
click at [841, 650] on link "Volgende" at bounding box center [780, 649] width 702 height 31
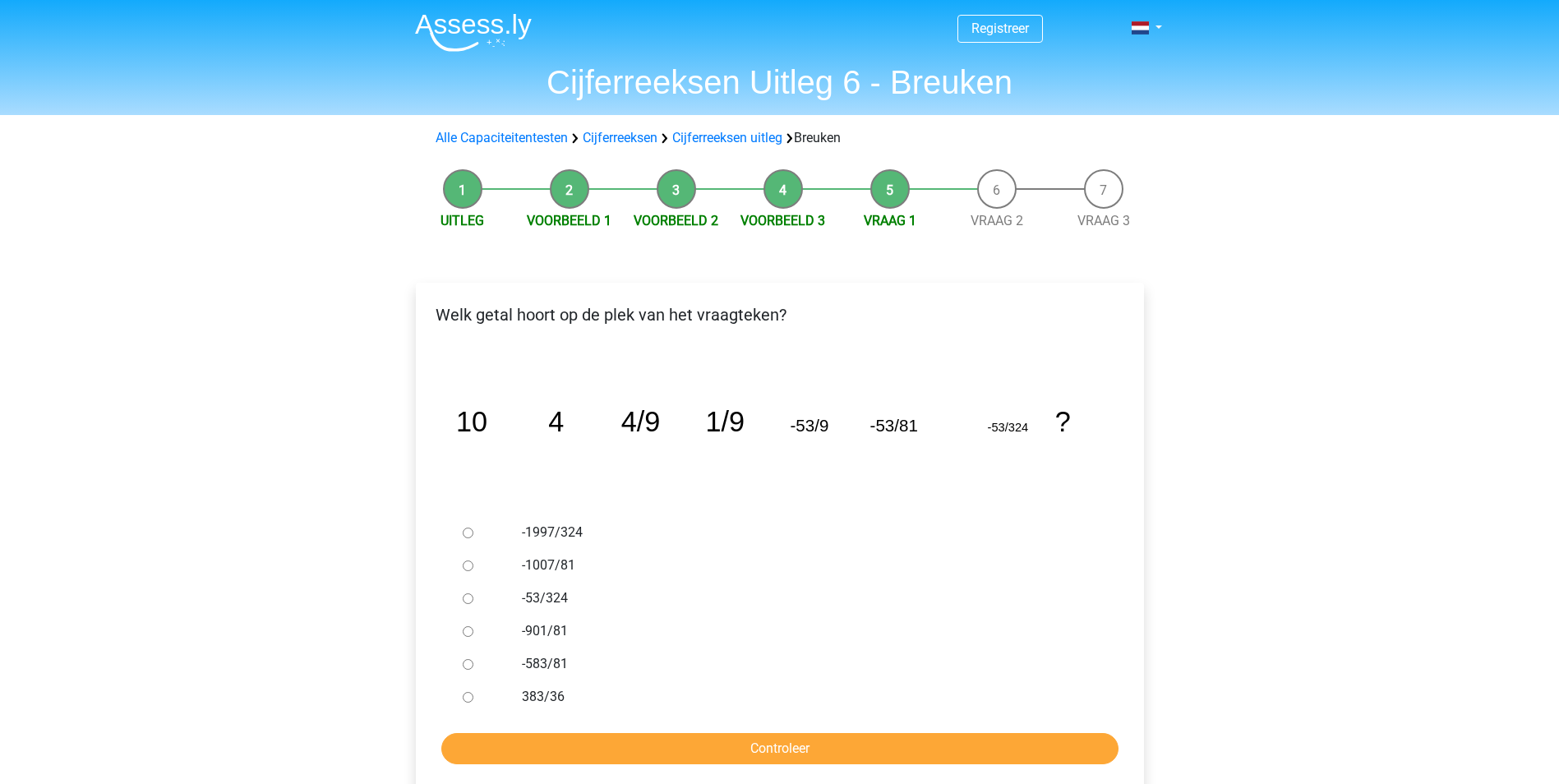
click at [479, 530] on div at bounding box center [483, 532] width 54 height 33
click at [468, 533] on input "-1997/324" at bounding box center [469, 533] width 11 height 11
radio input "true"
click at [761, 740] on input "Controleer" at bounding box center [780, 748] width 677 height 31
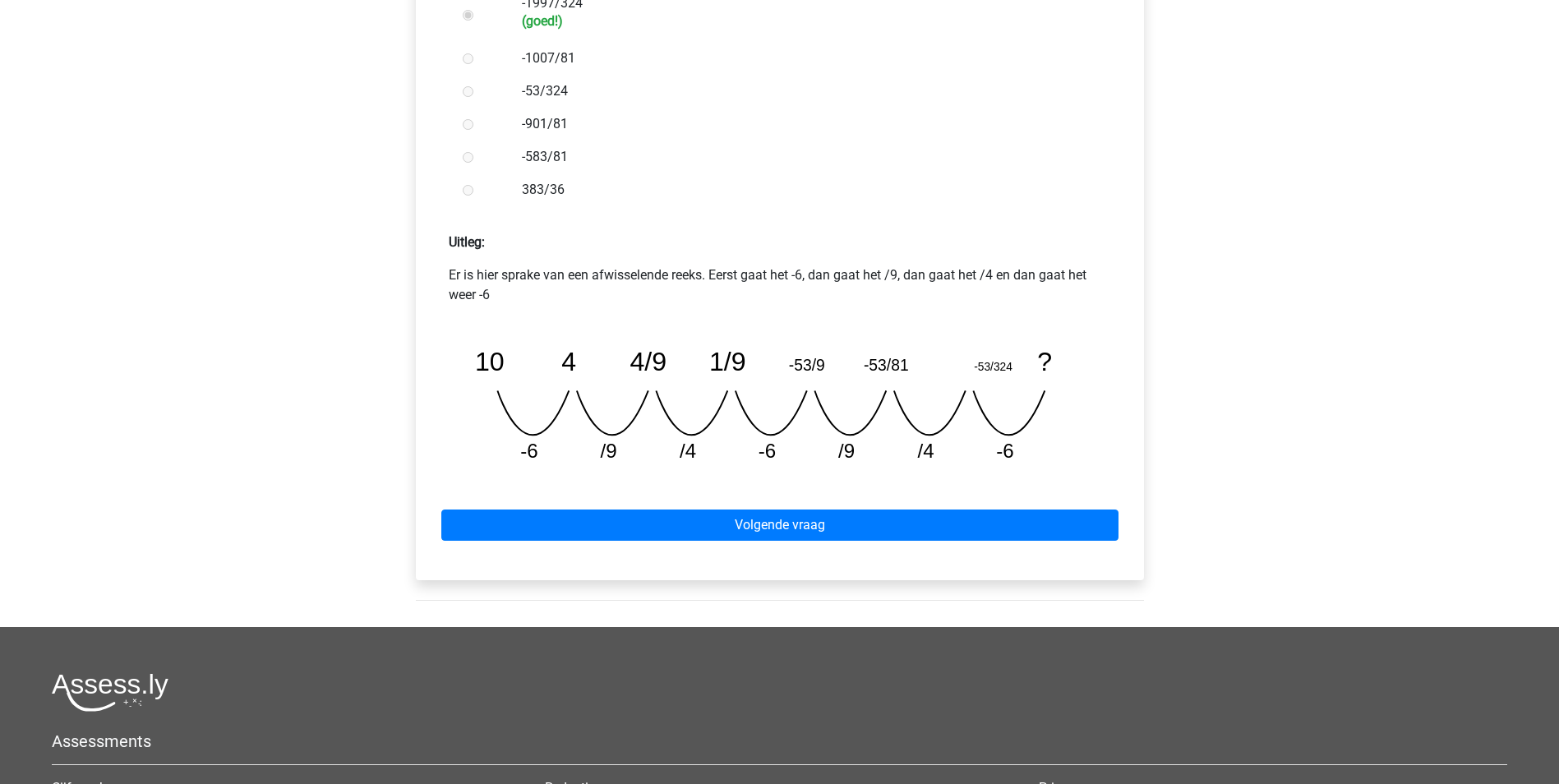
scroll to position [575, 0]
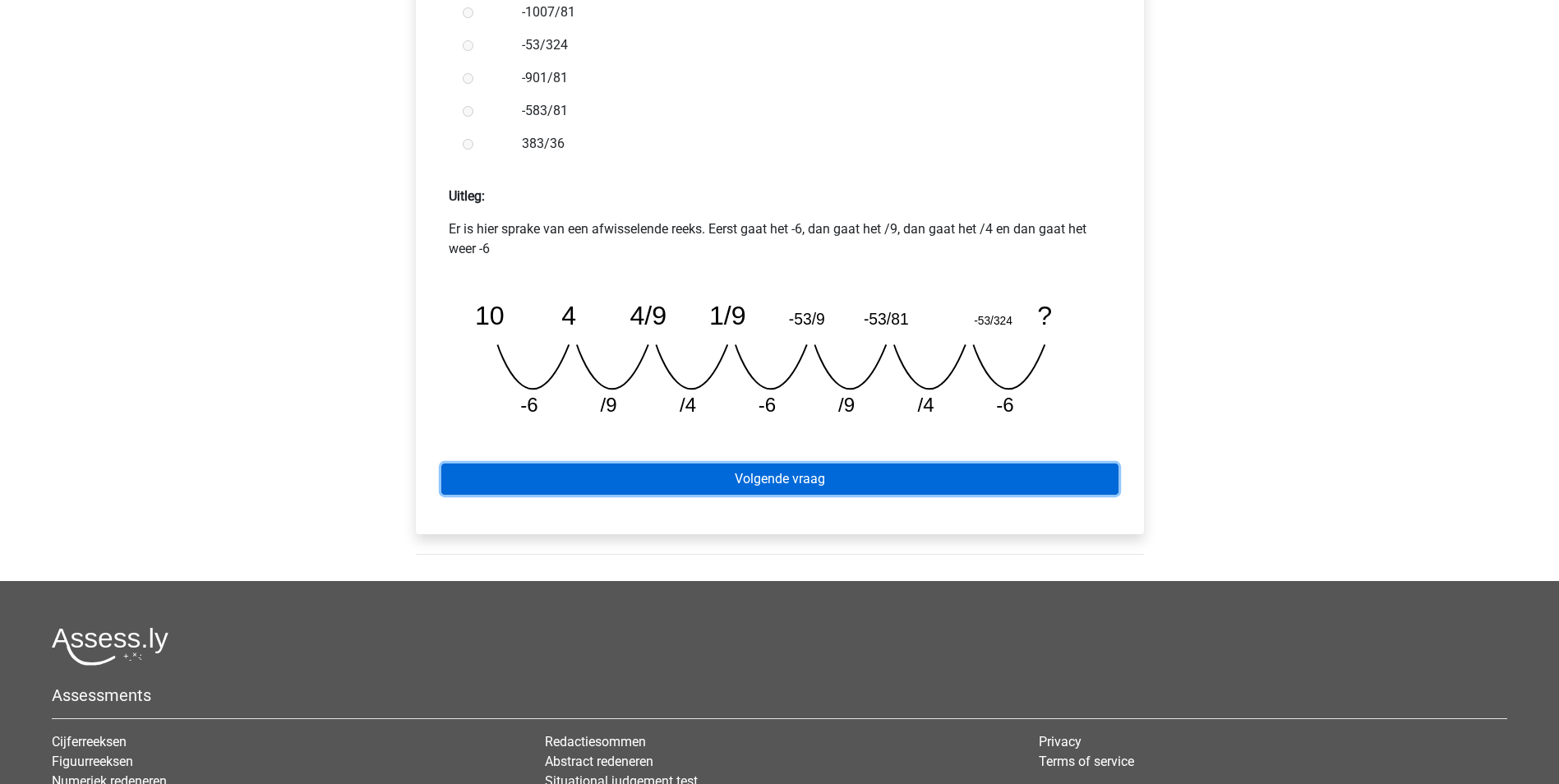
click at [808, 479] on link "Volgende vraag" at bounding box center [780, 479] width 677 height 31
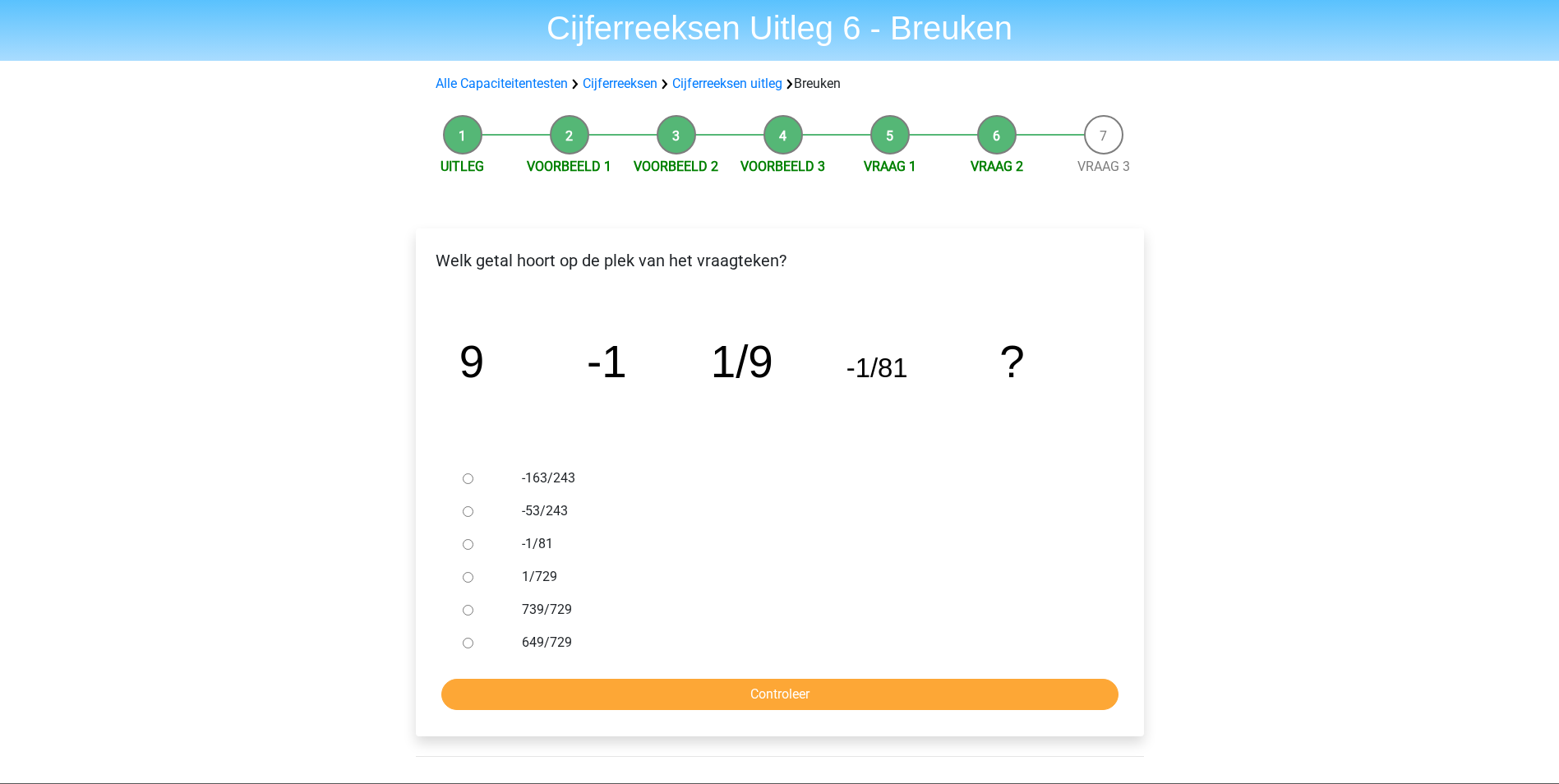
scroll to position [83, 0]
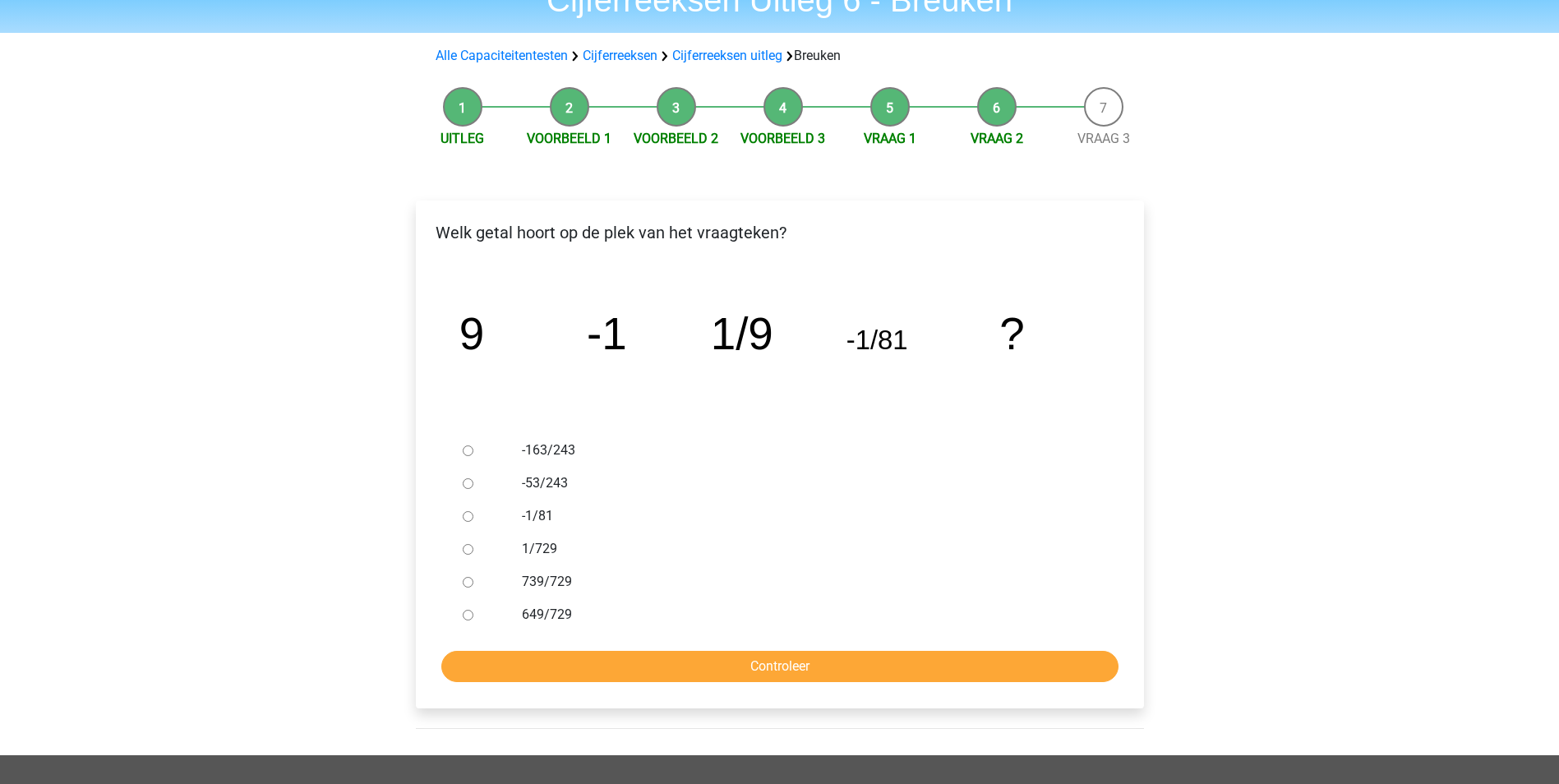
click at [469, 547] on input "1/729" at bounding box center [469, 549] width 11 height 11
radio input "true"
click at [702, 656] on input "Controleer" at bounding box center [780, 666] width 677 height 31
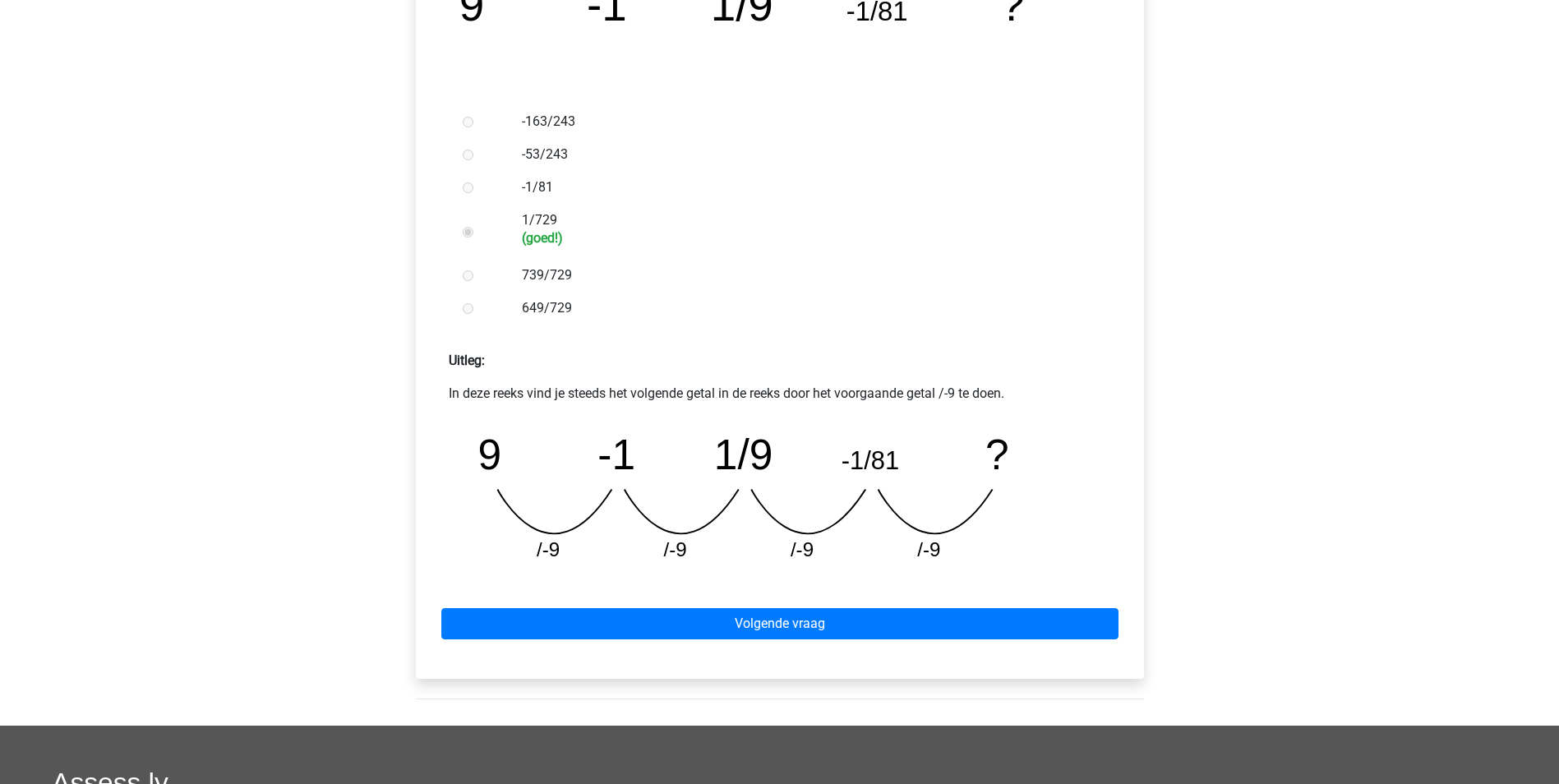
scroll to position [493, 0]
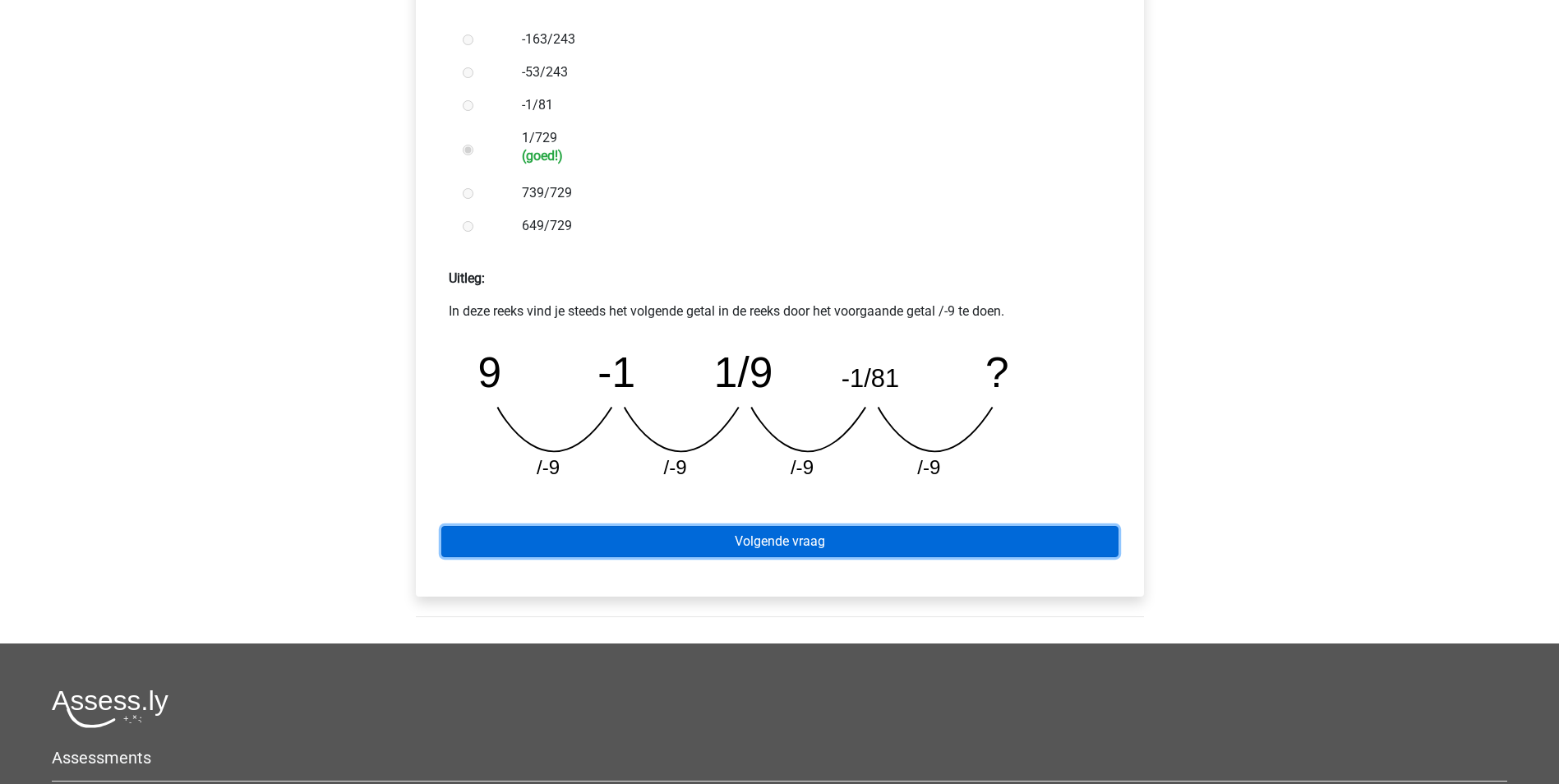
click at [780, 541] on link "Volgende vraag" at bounding box center [780, 541] width 677 height 31
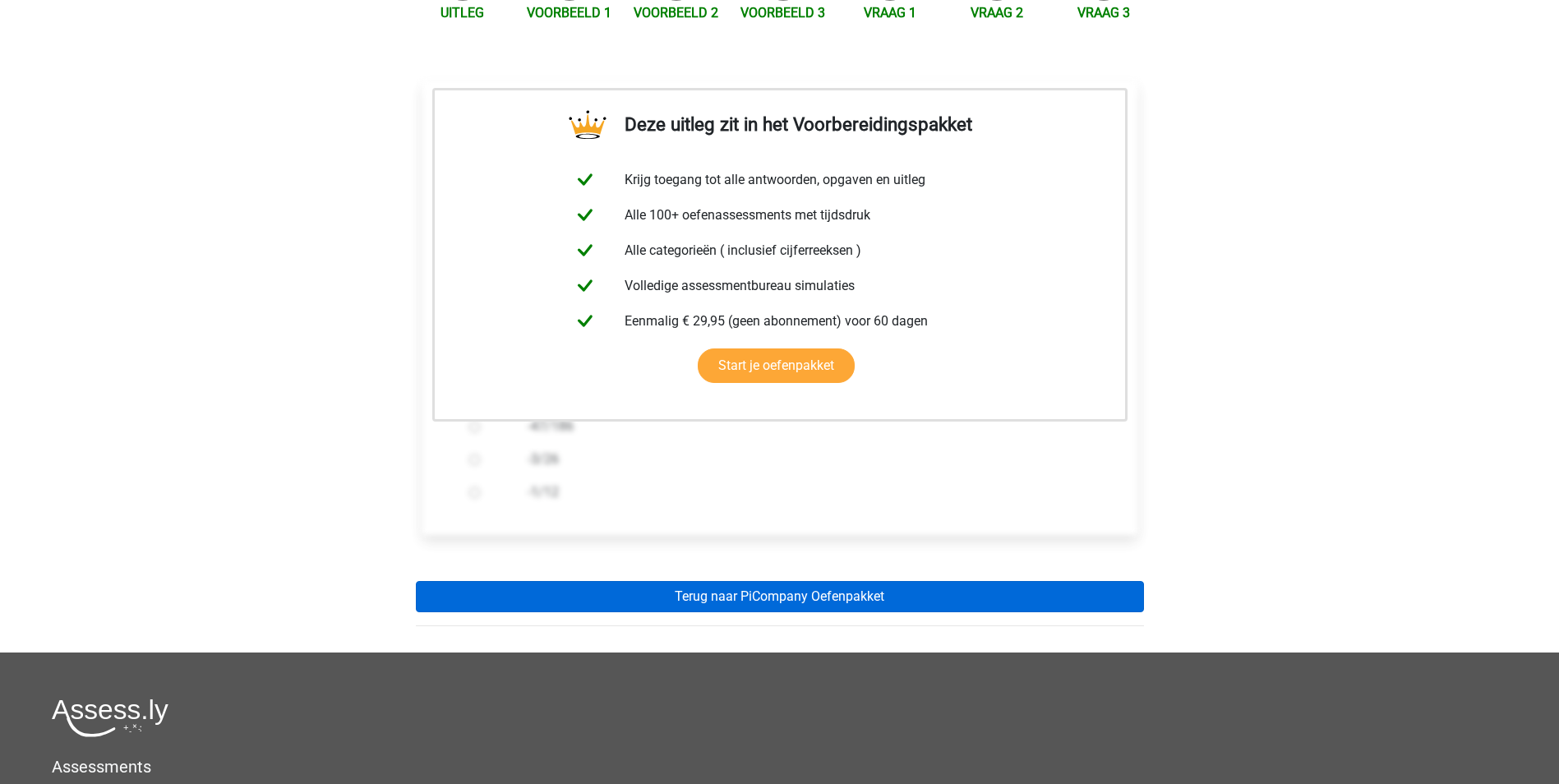
scroll to position [247, 0]
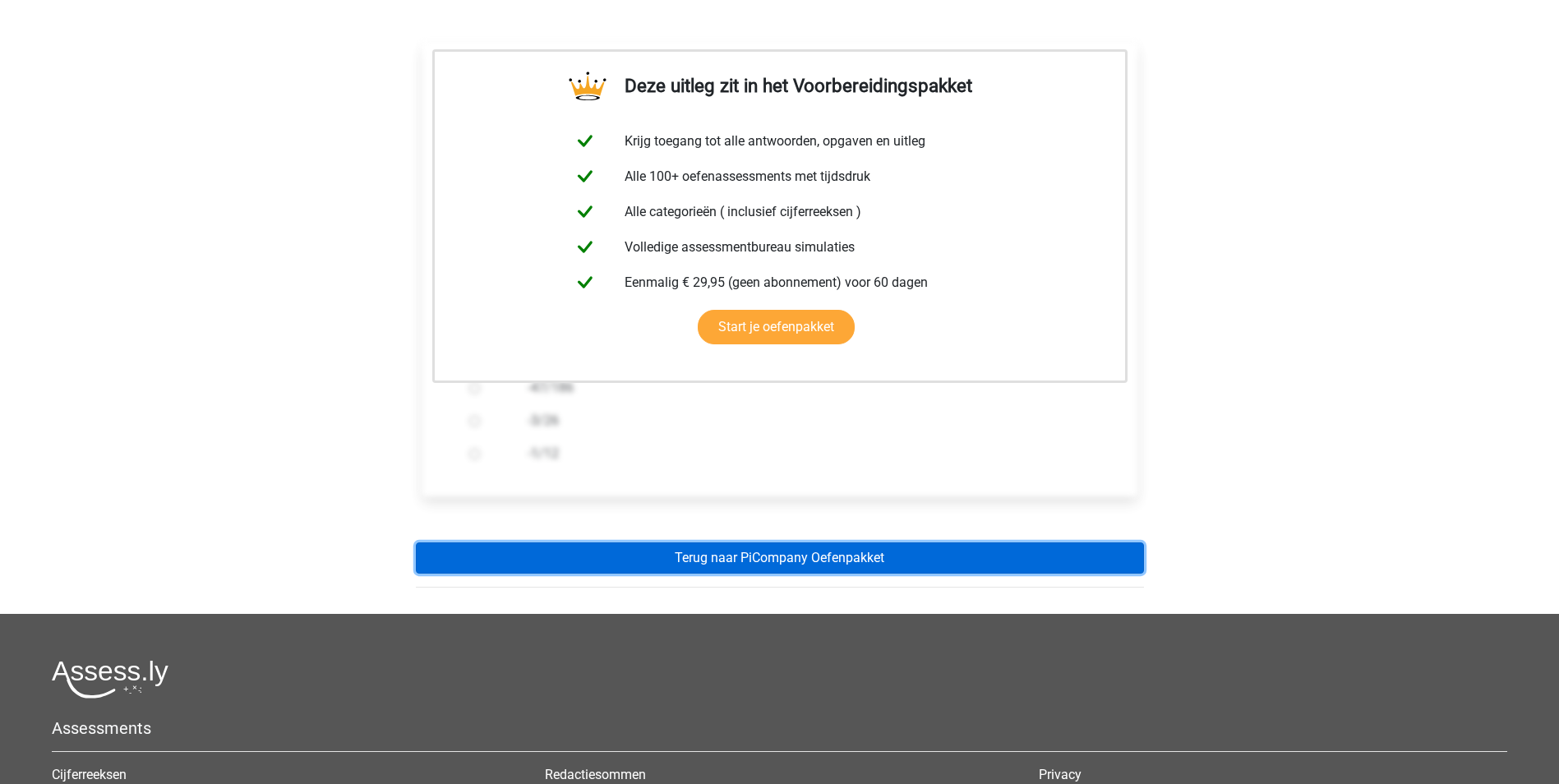
click at [781, 558] on link "Terug naar PiCompany Oefenpakket" at bounding box center [780, 557] width 728 height 31
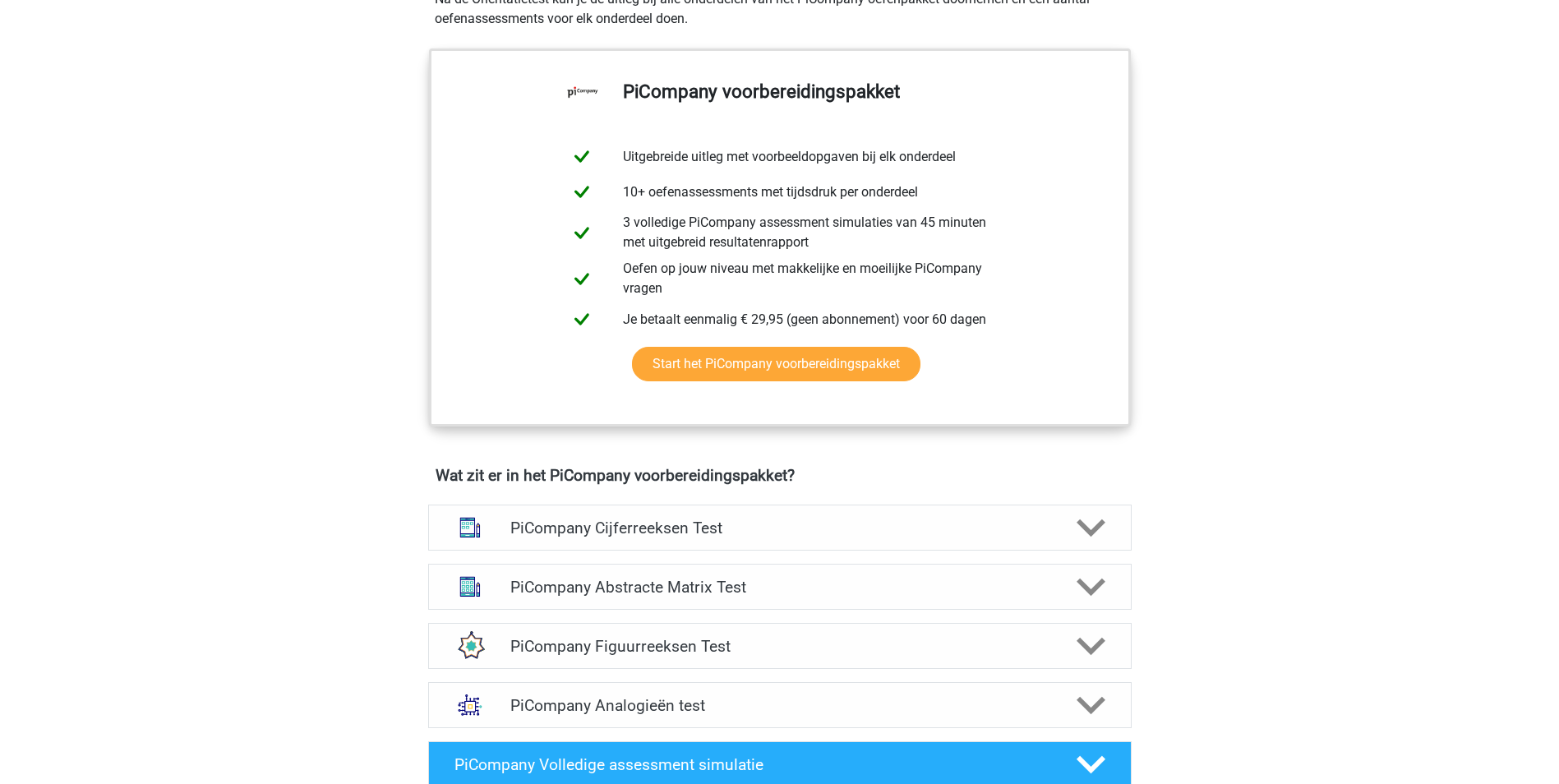
scroll to position [657, 0]
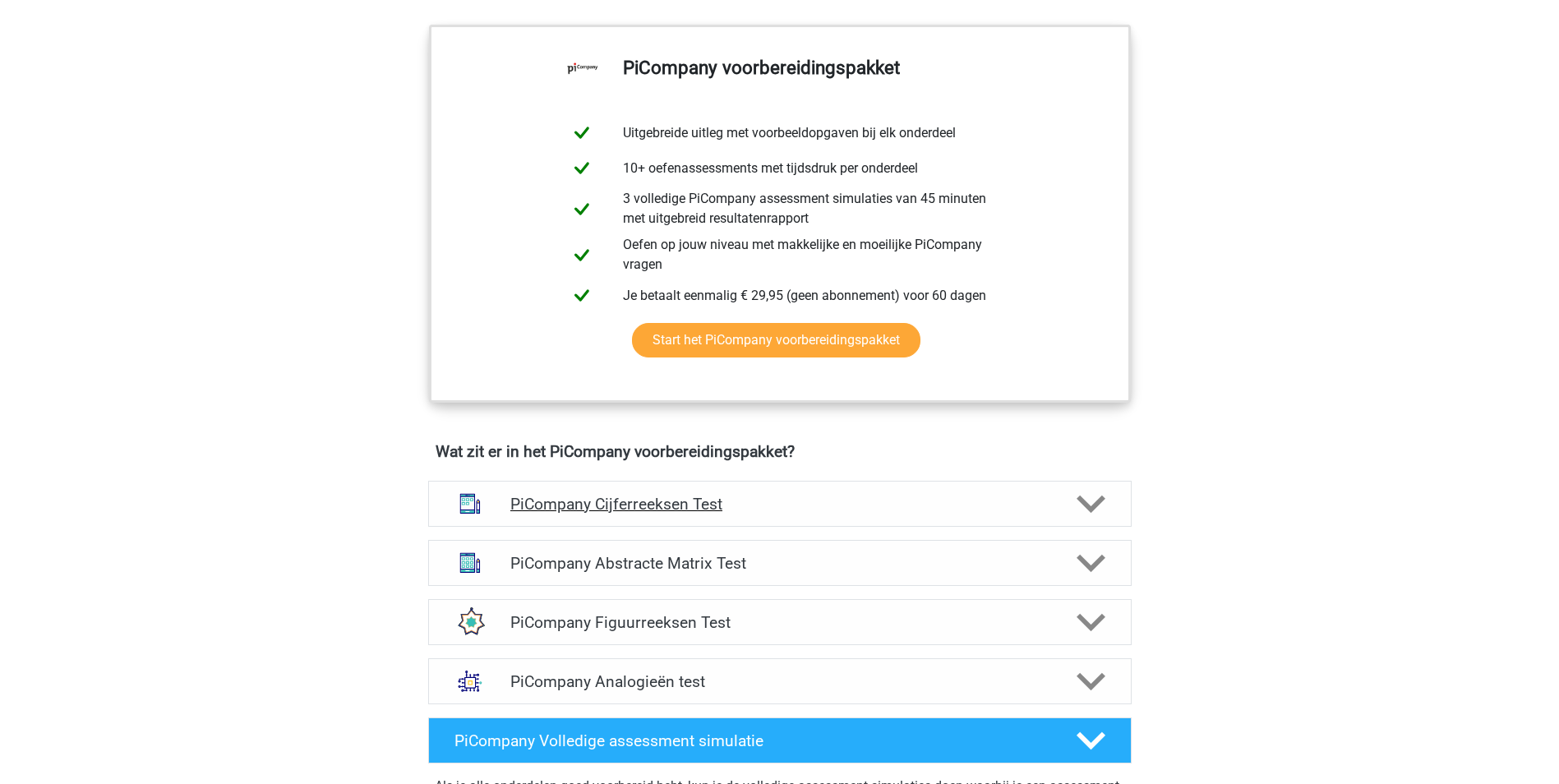
click at [1094, 517] on icon at bounding box center [1091, 504] width 29 height 29
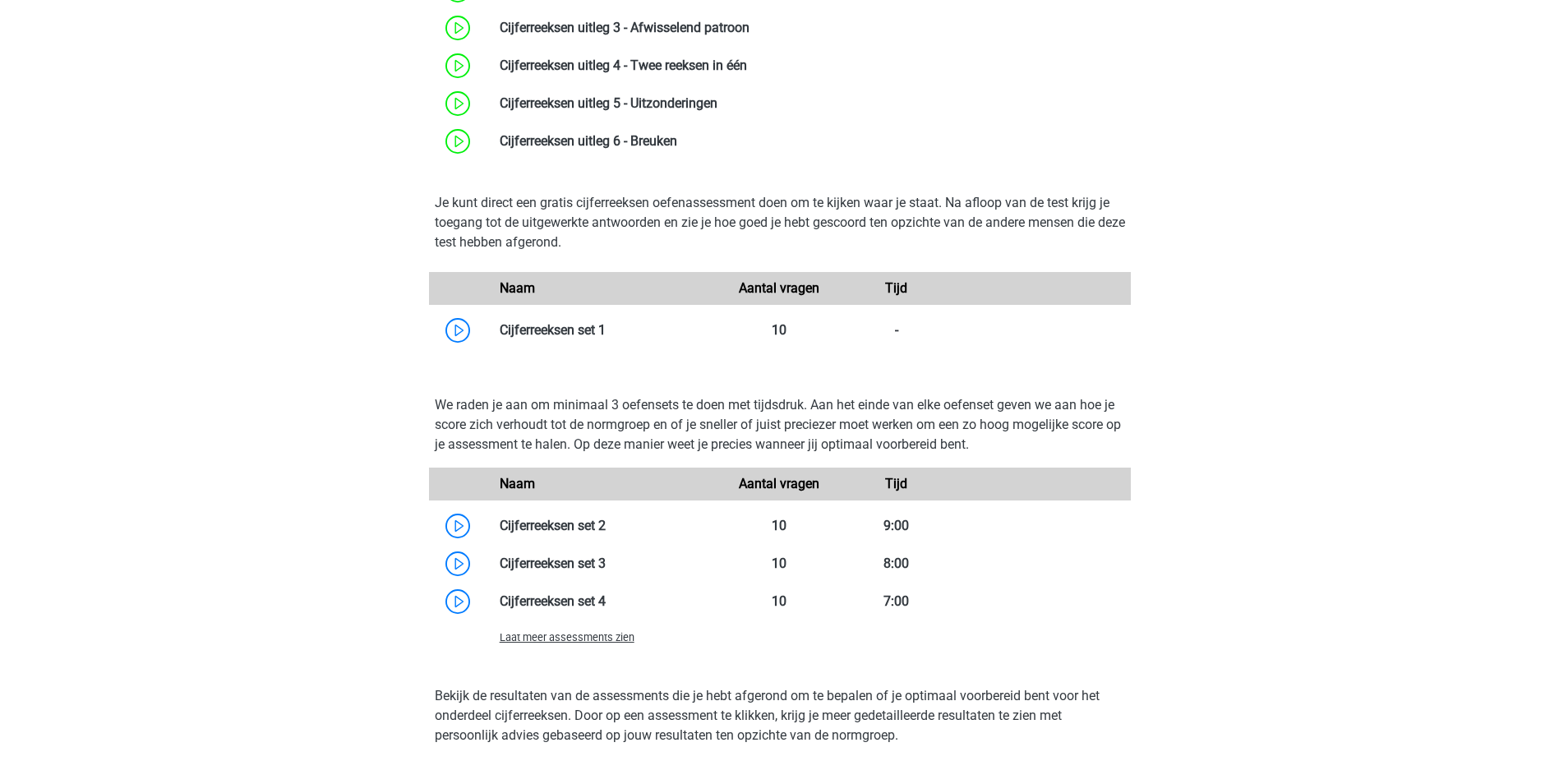
scroll to position [1314, 0]
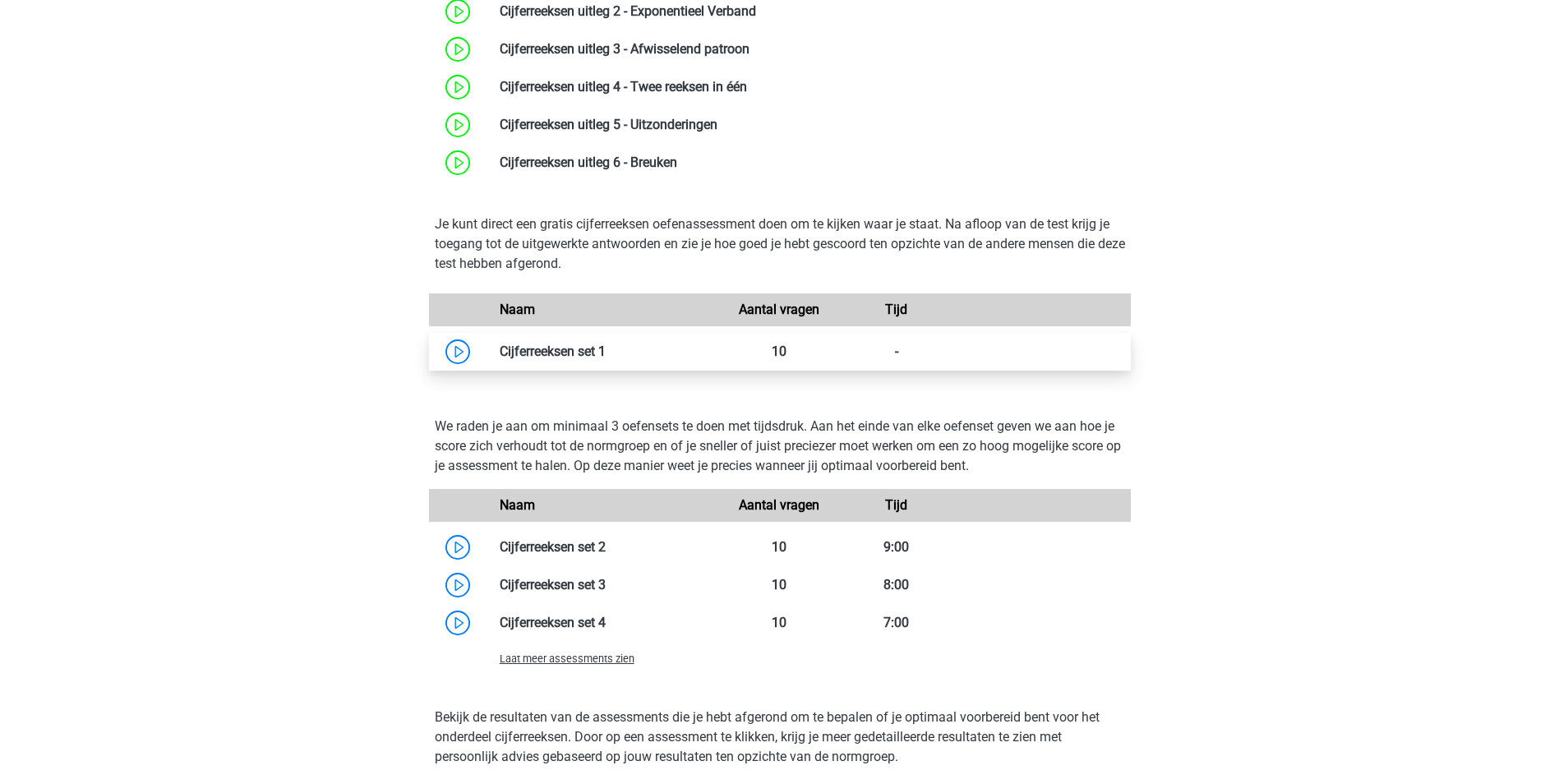
click at [606, 359] on link at bounding box center [606, 350] width 0 height 15
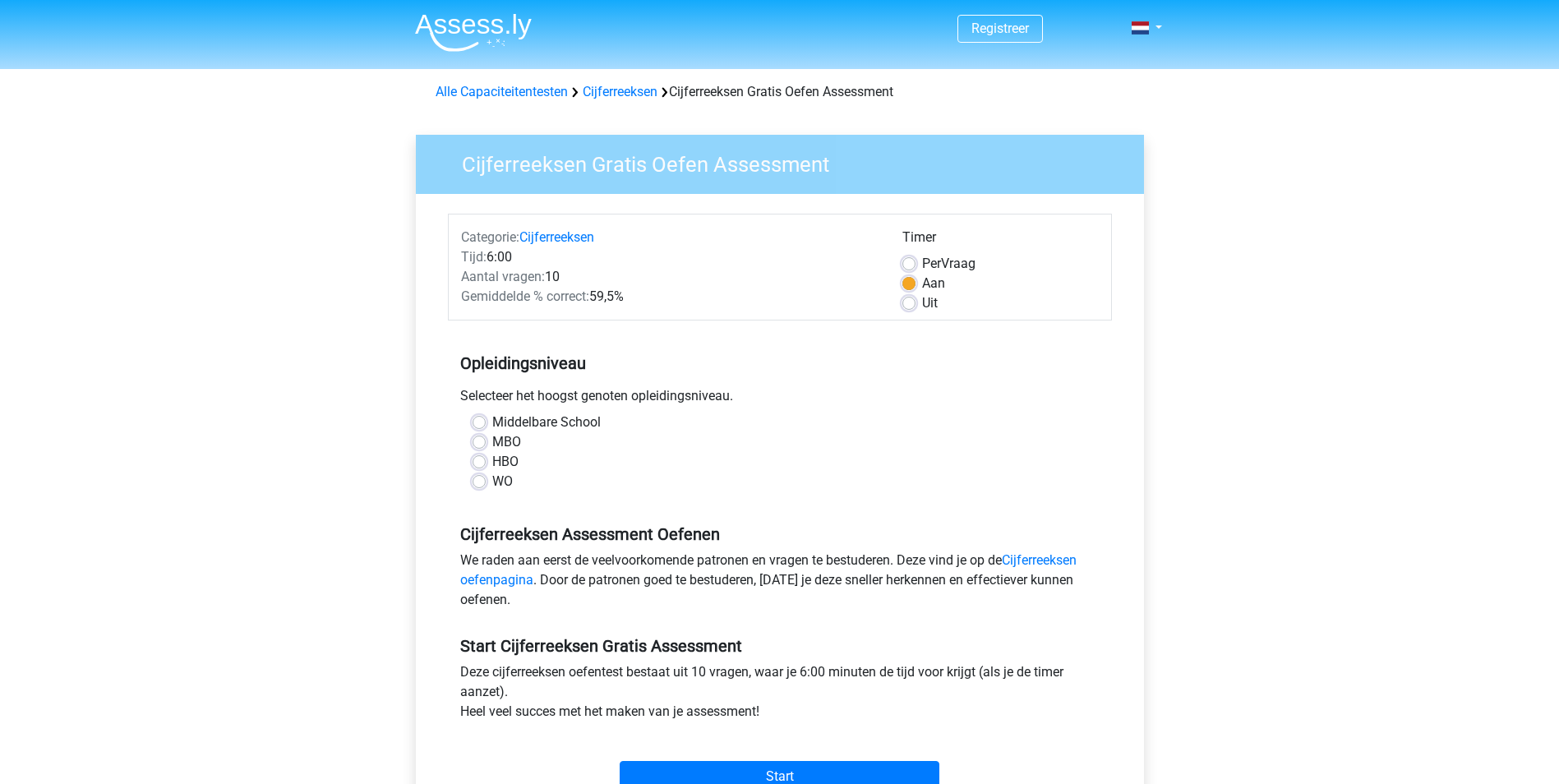
click at [492, 464] on label "HBO" at bounding box center [505, 462] width 26 height 20
click at [481, 464] on input "HBO" at bounding box center [479, 460] width 13 height 16
radio input "true"
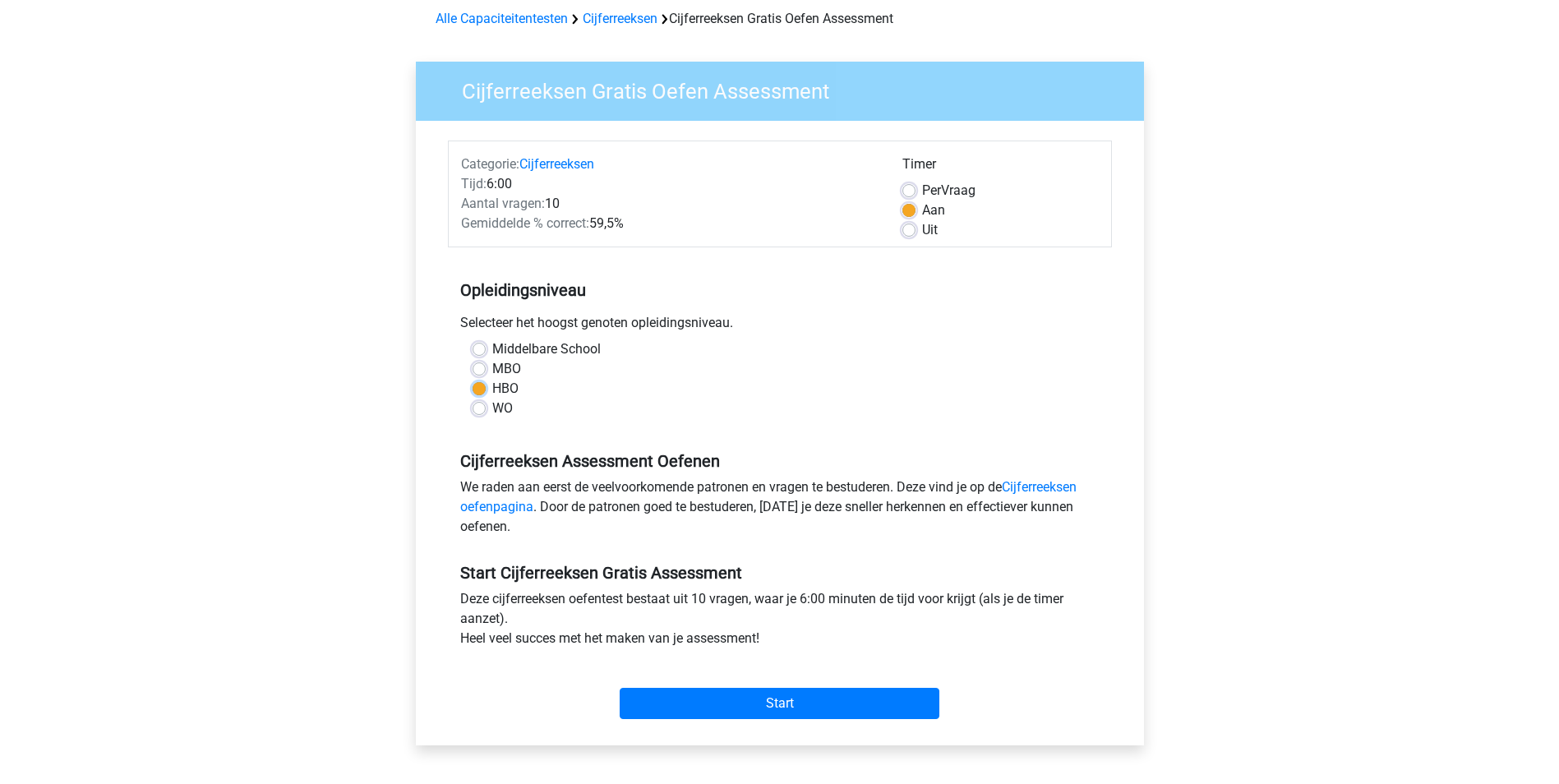
scroll to position [164, 0]
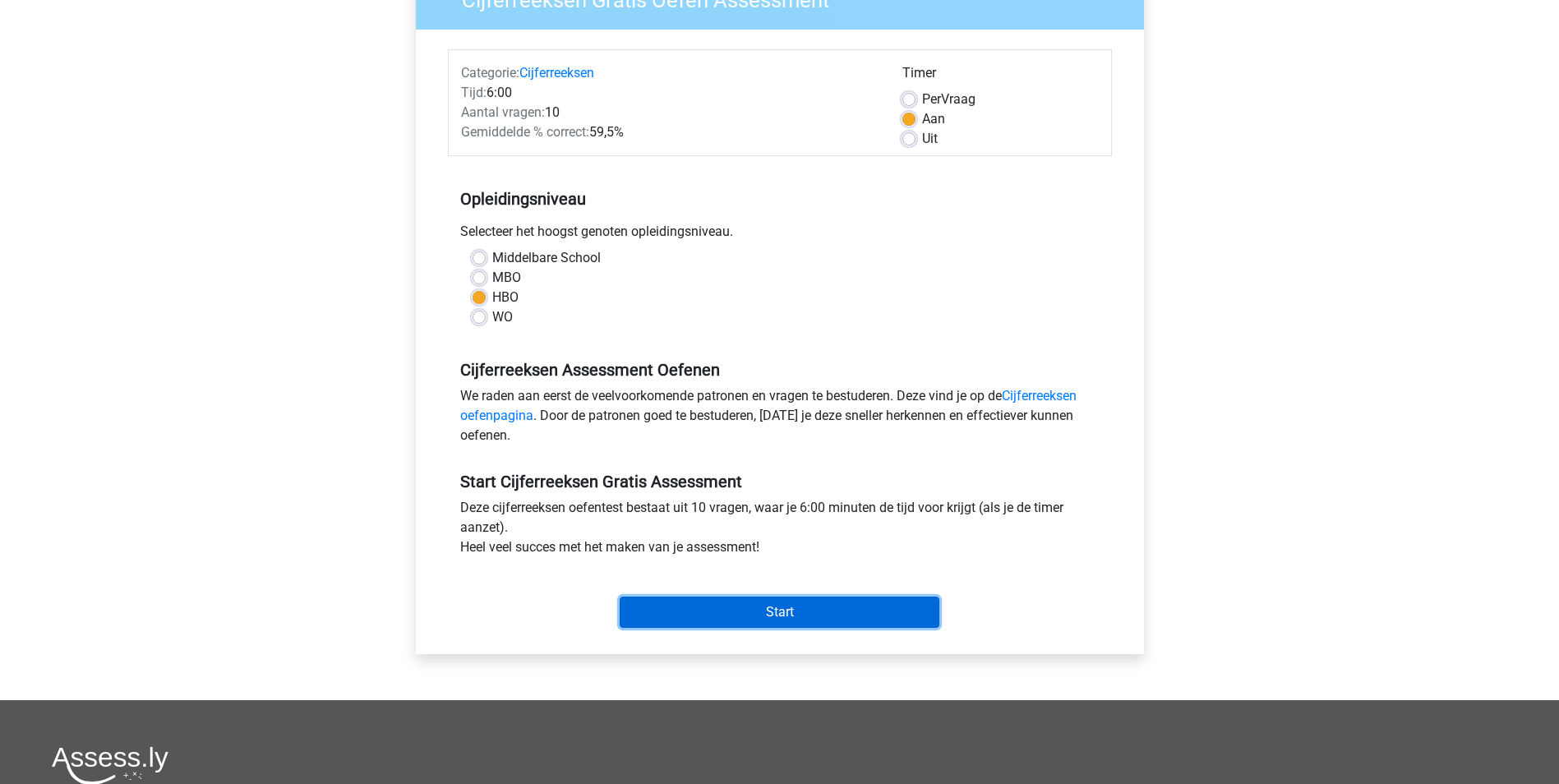
click at [809, 607] on input "Start" at bounding box center [780, 612] width 320 height 31
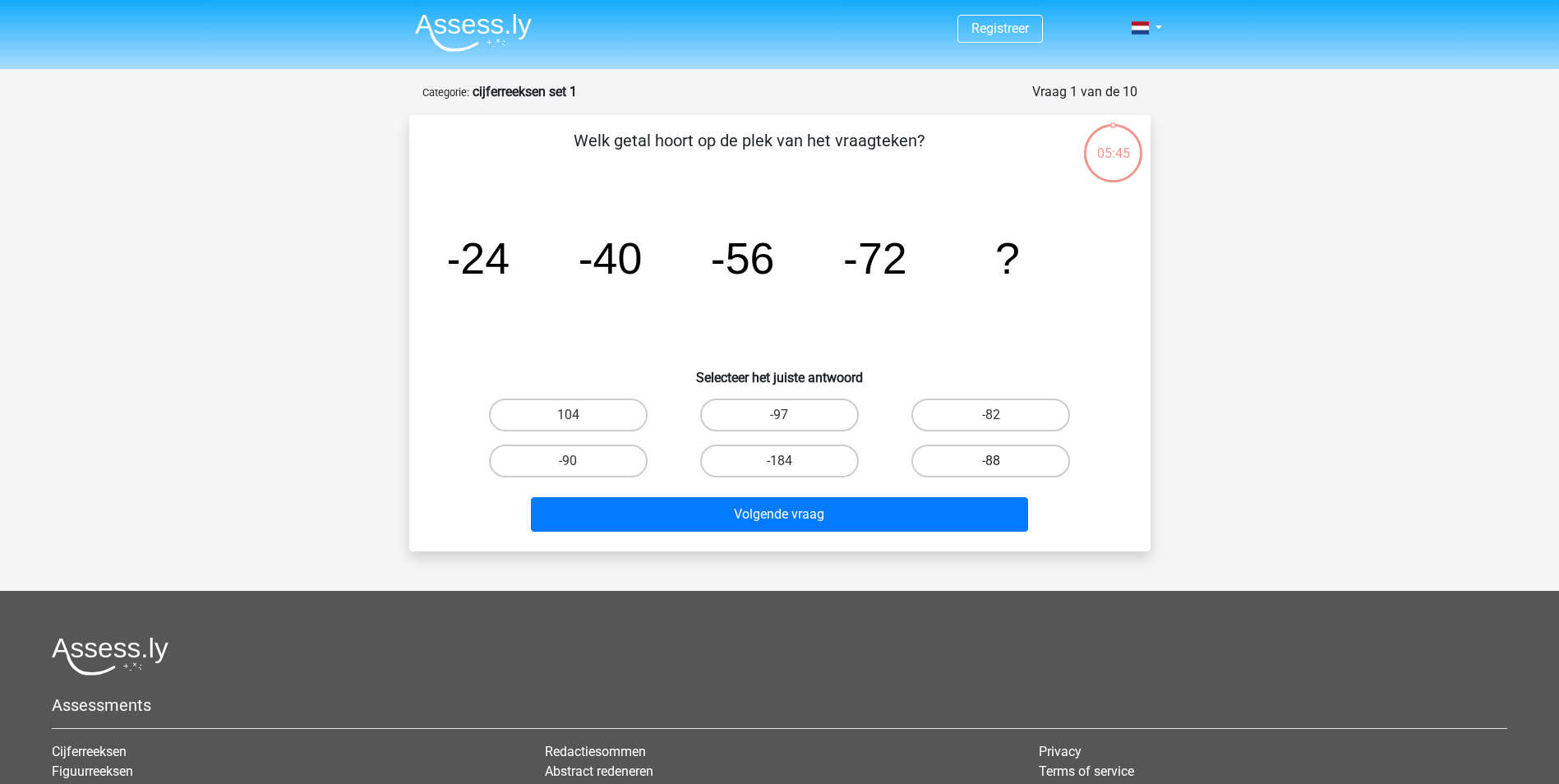
click at [982, 456] on label "-88" at bounding box center [991, 461] width 159 height 33
click at [992, 461] on input "-88" at bounding box center [997, 466] width 11 height 11
radio input "true"
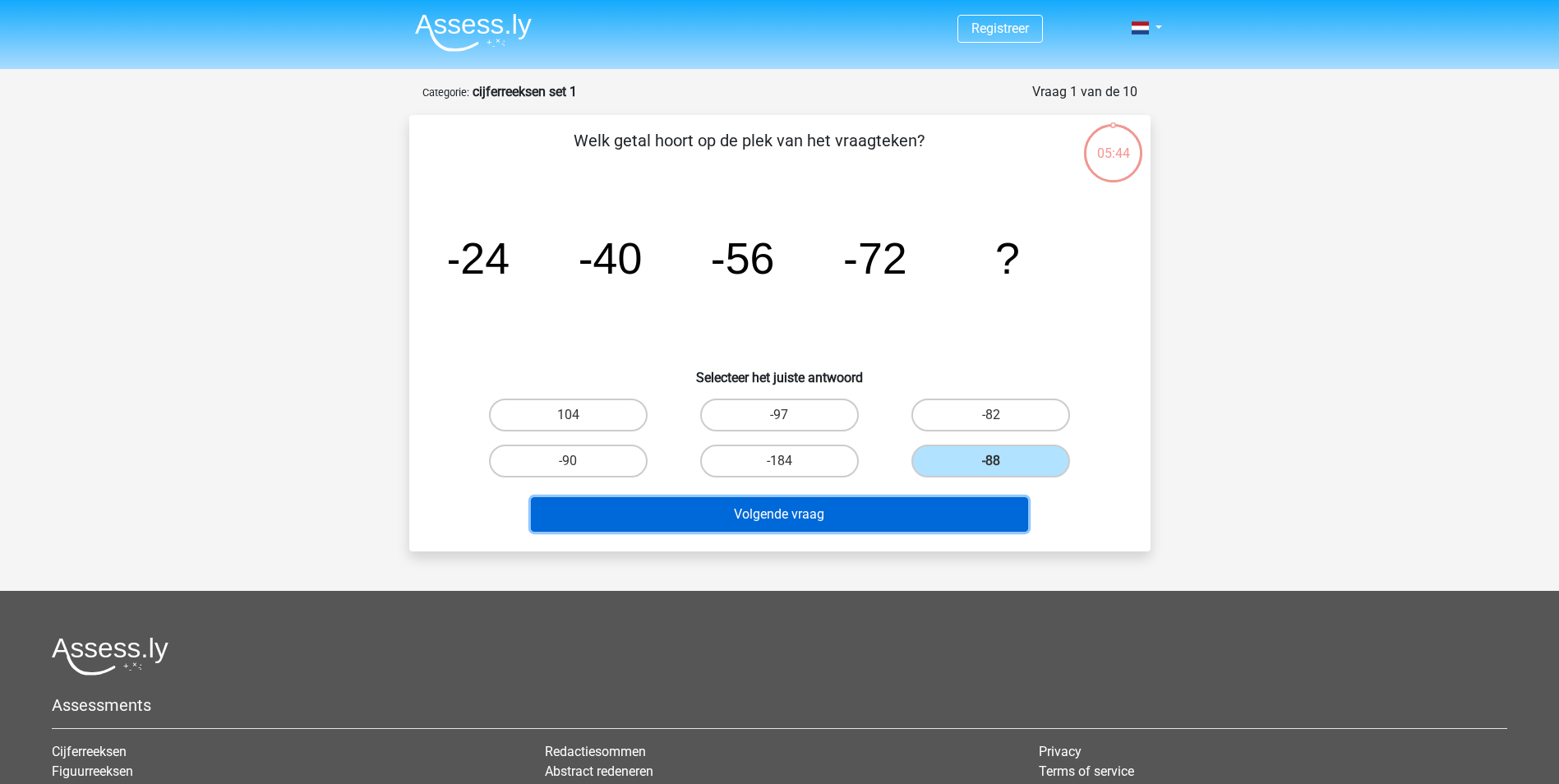
click at [859, 517] on button "Volgende vraag" at bounding box center [780, 514] width 498 height 34
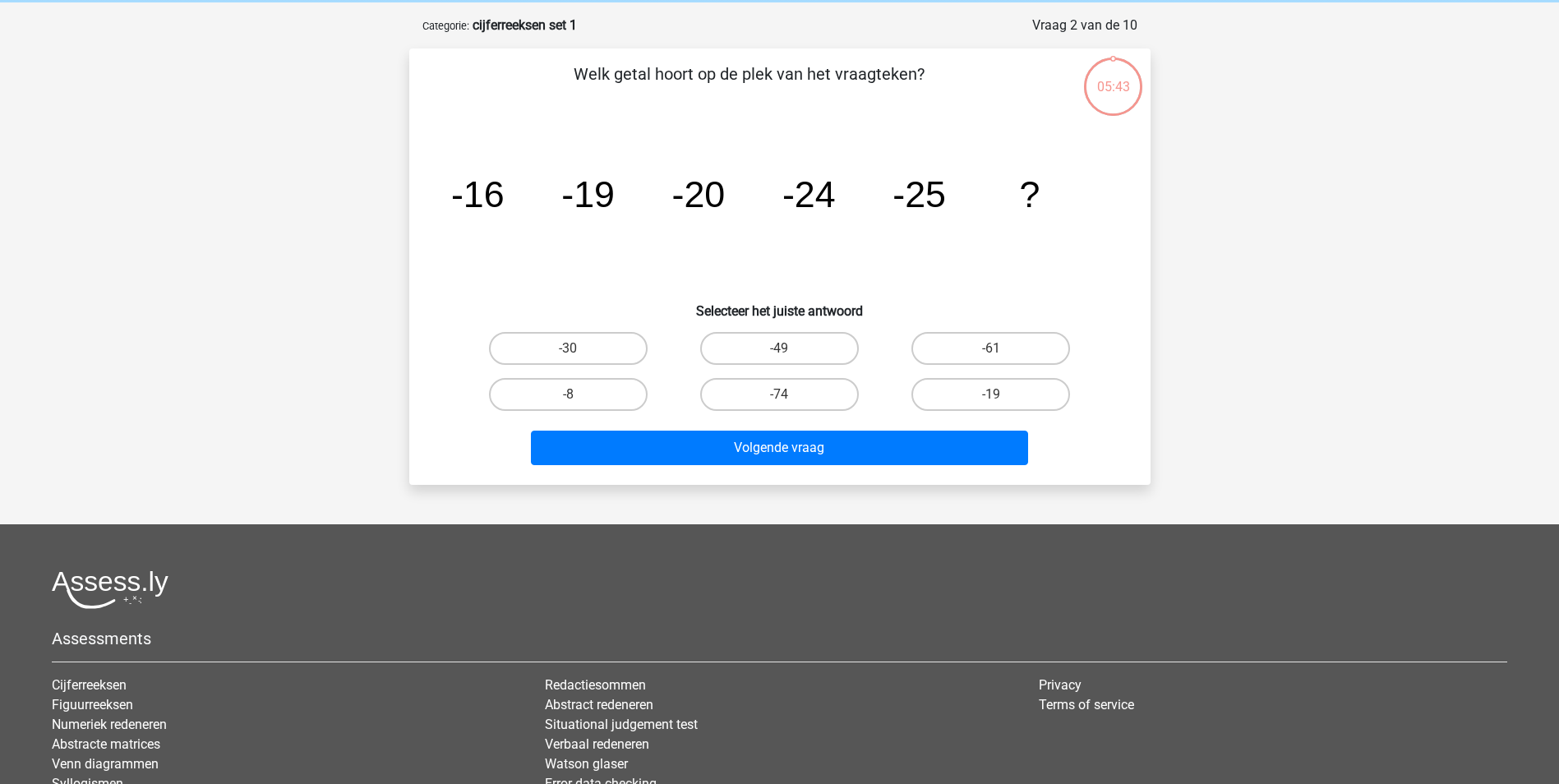
scroll to position [83, 0]
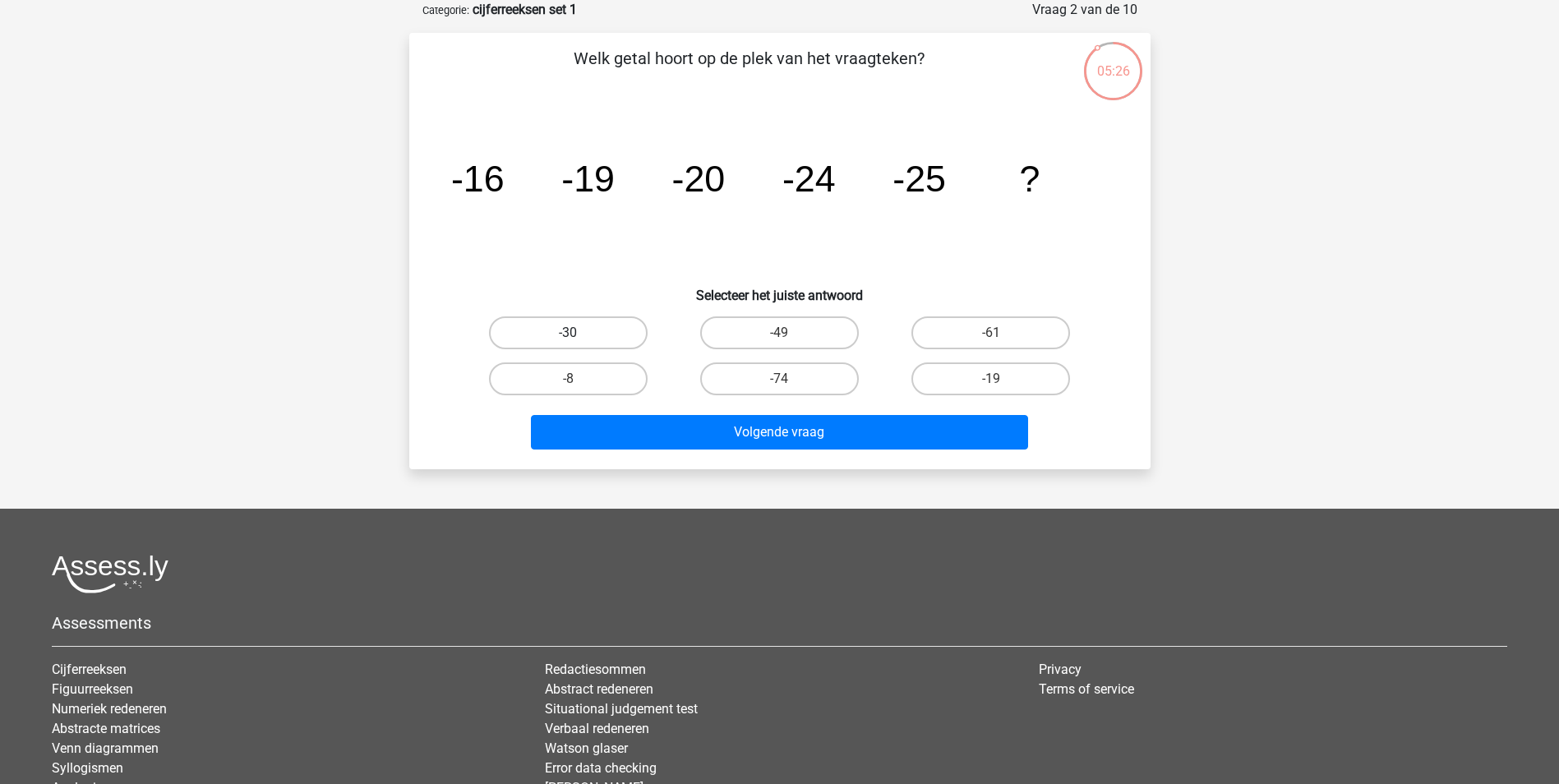
click at [560, 330] on label "-30" at bounding box center [568, 332] width 159 height 33
click at [567, 333] on input "-30" at bounding box center [573, 338] width 11 height 11
radio input "true"
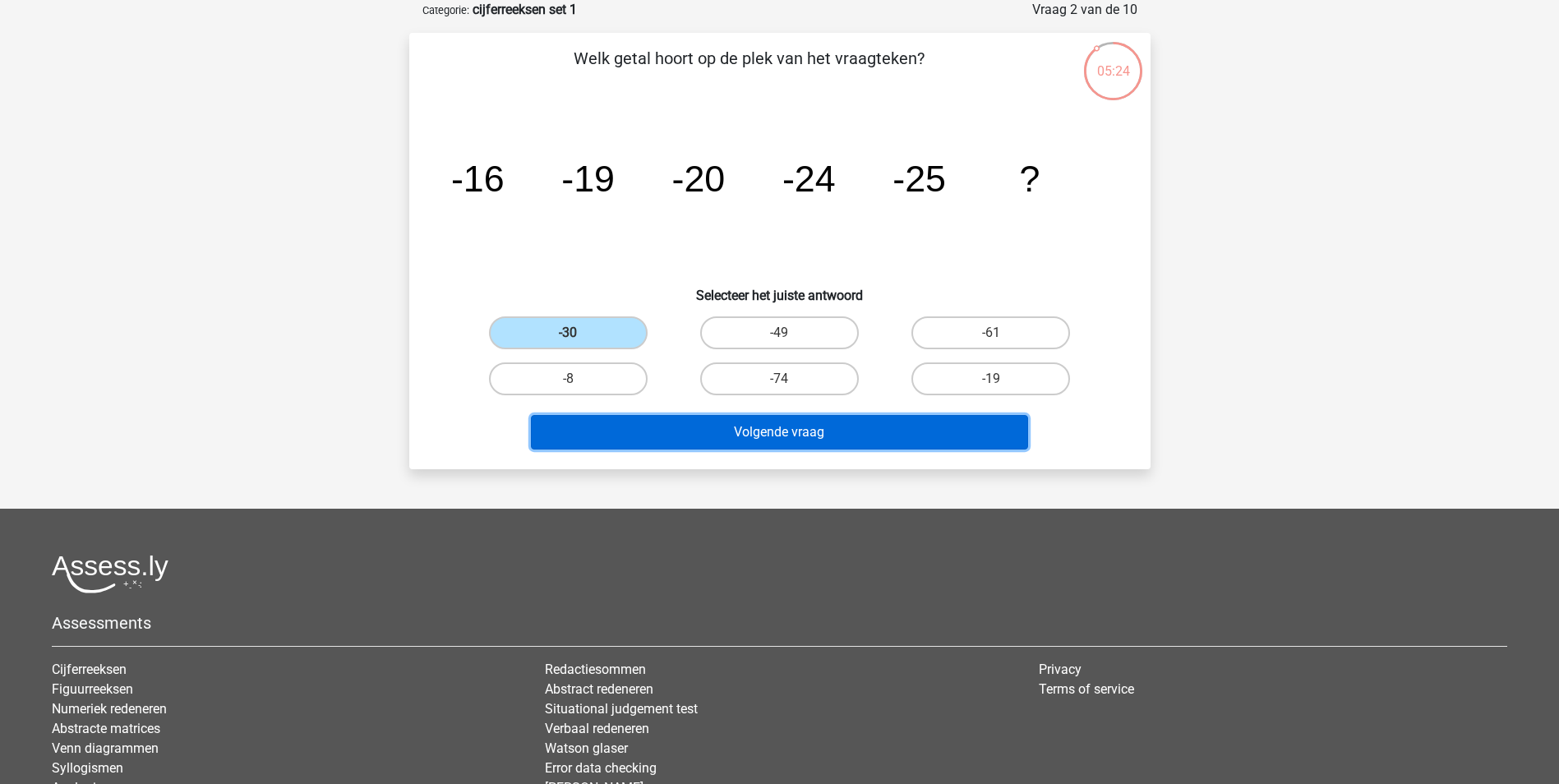
click at [784, 433] on button "Volgende vraag" at bounding box center [780, 432] width 498 height 34
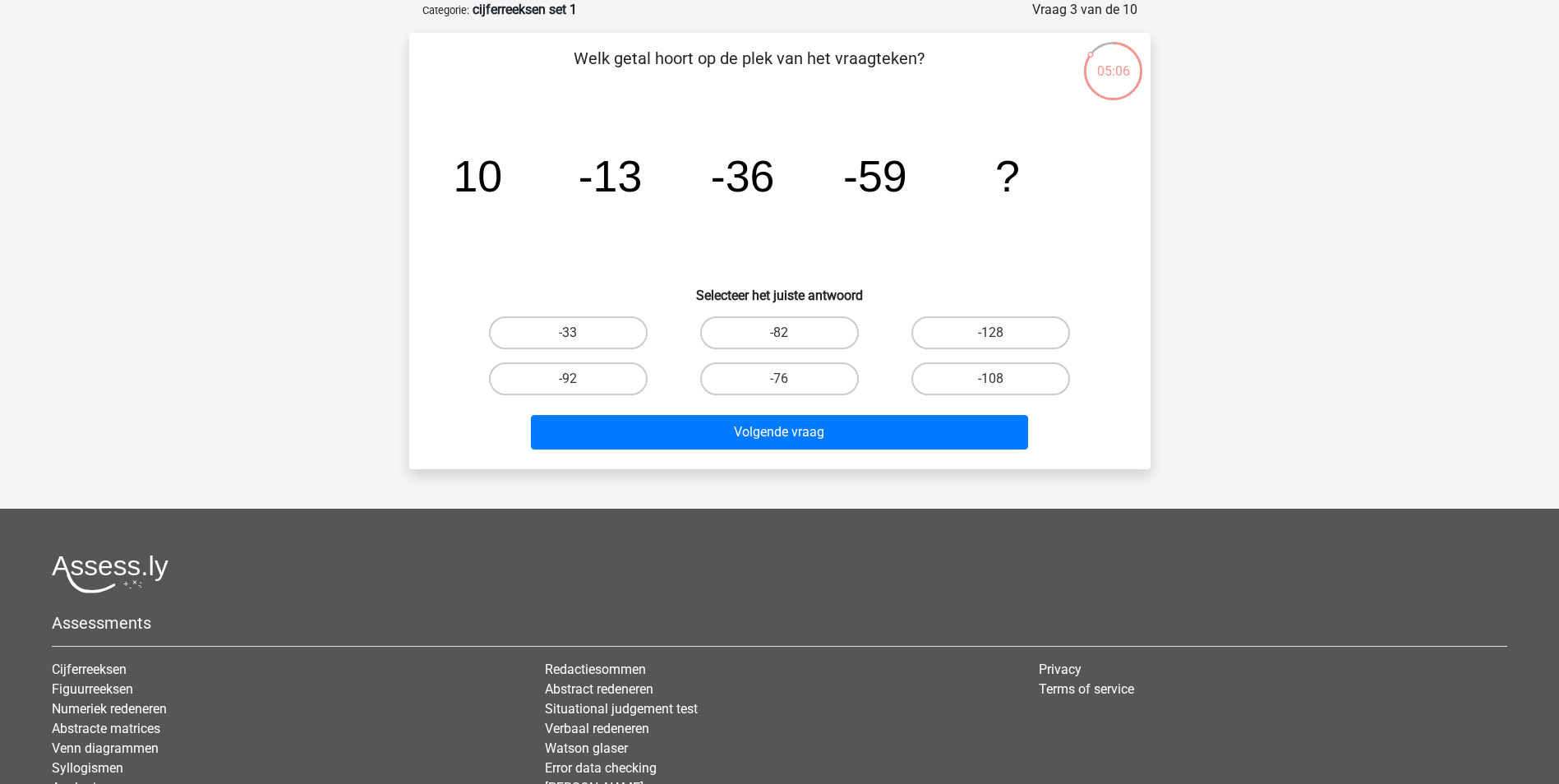
click at [783, 333] on input "-82" at bounding box center [784, 338] width 11 height 11
radio input "true"
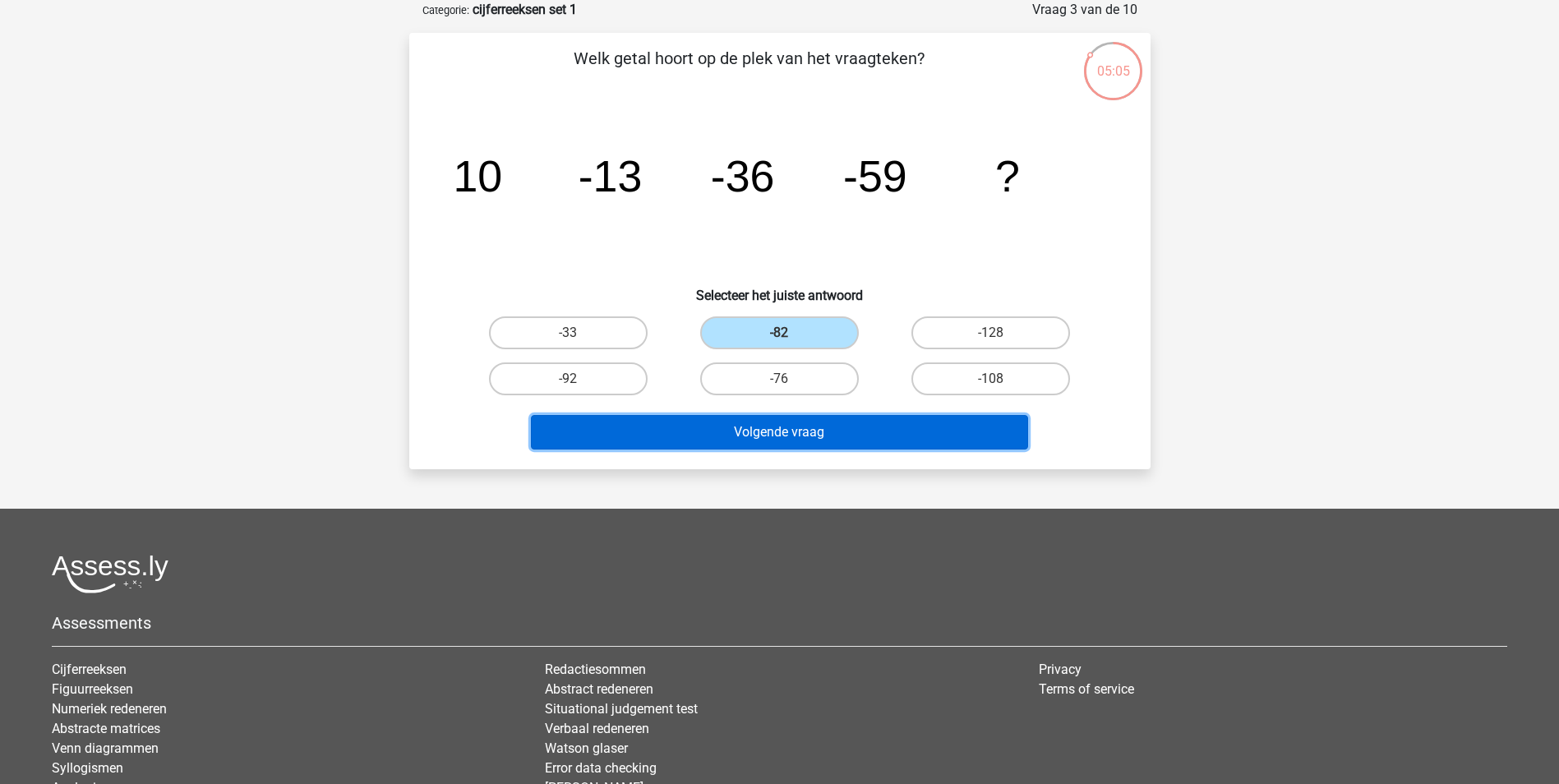
click at [784, 436] on button "Volgende vraag" at bounding box center [780, 432] width 498 height 34
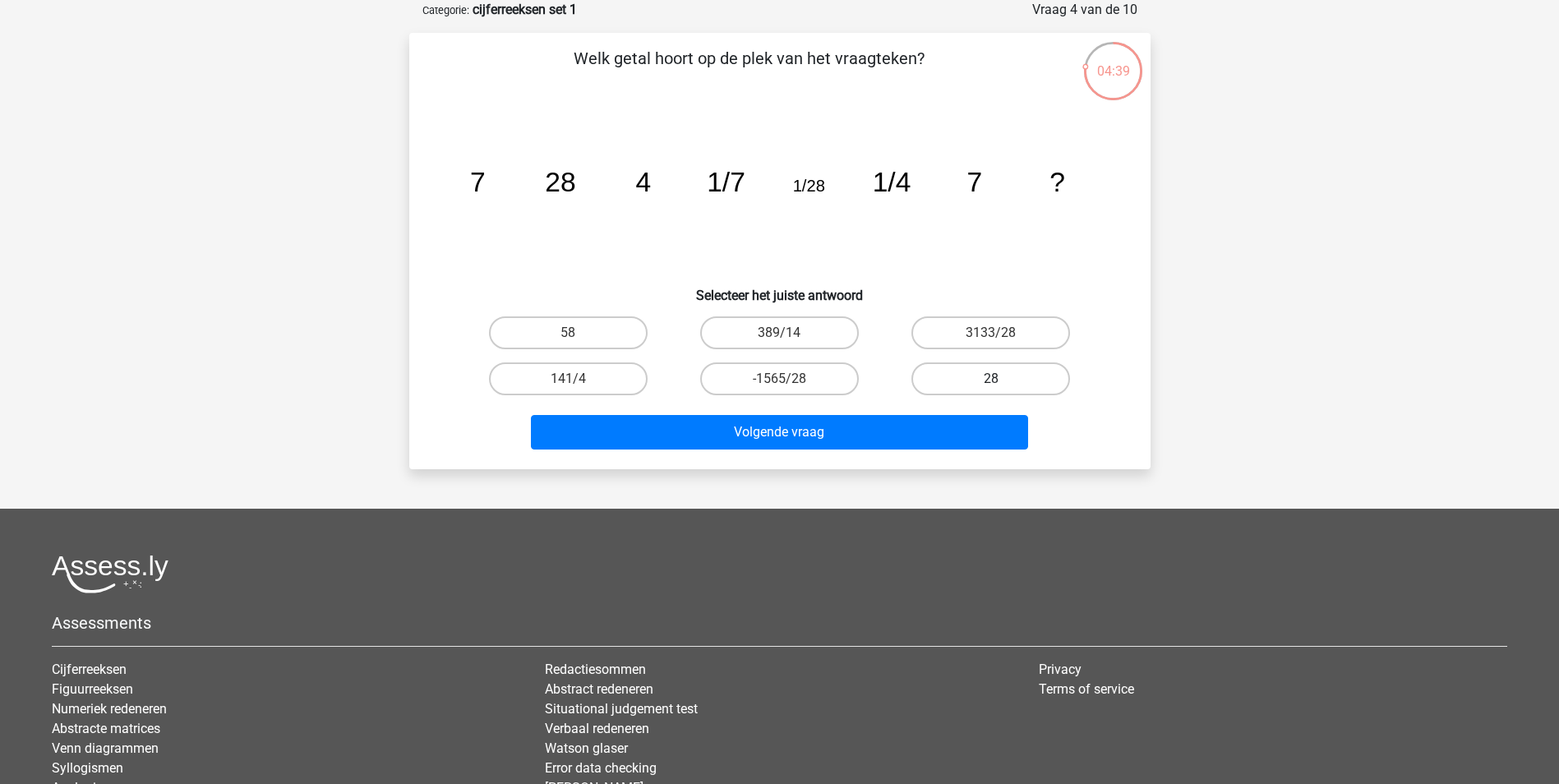
click at [979, 379] on label "28" at bounding box center [991, 378] width 159 height 33
click at [992, 379] on input "28" at bounding box center [997, 384] width 11 height 11
radio input "true"
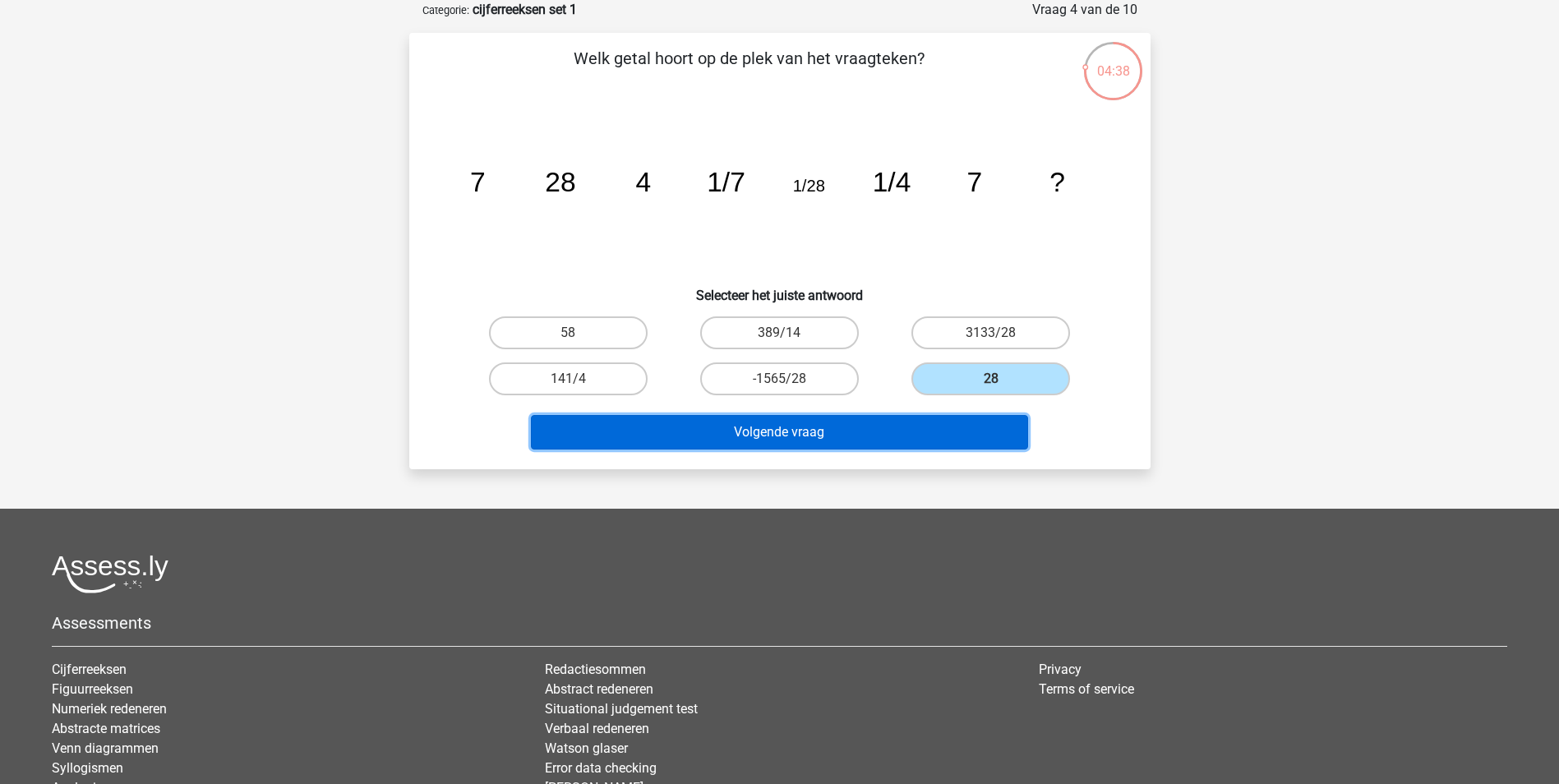
click at [813, 424] on button "Volgende vraag" at bounding box center [780, 432] width 498 height 34
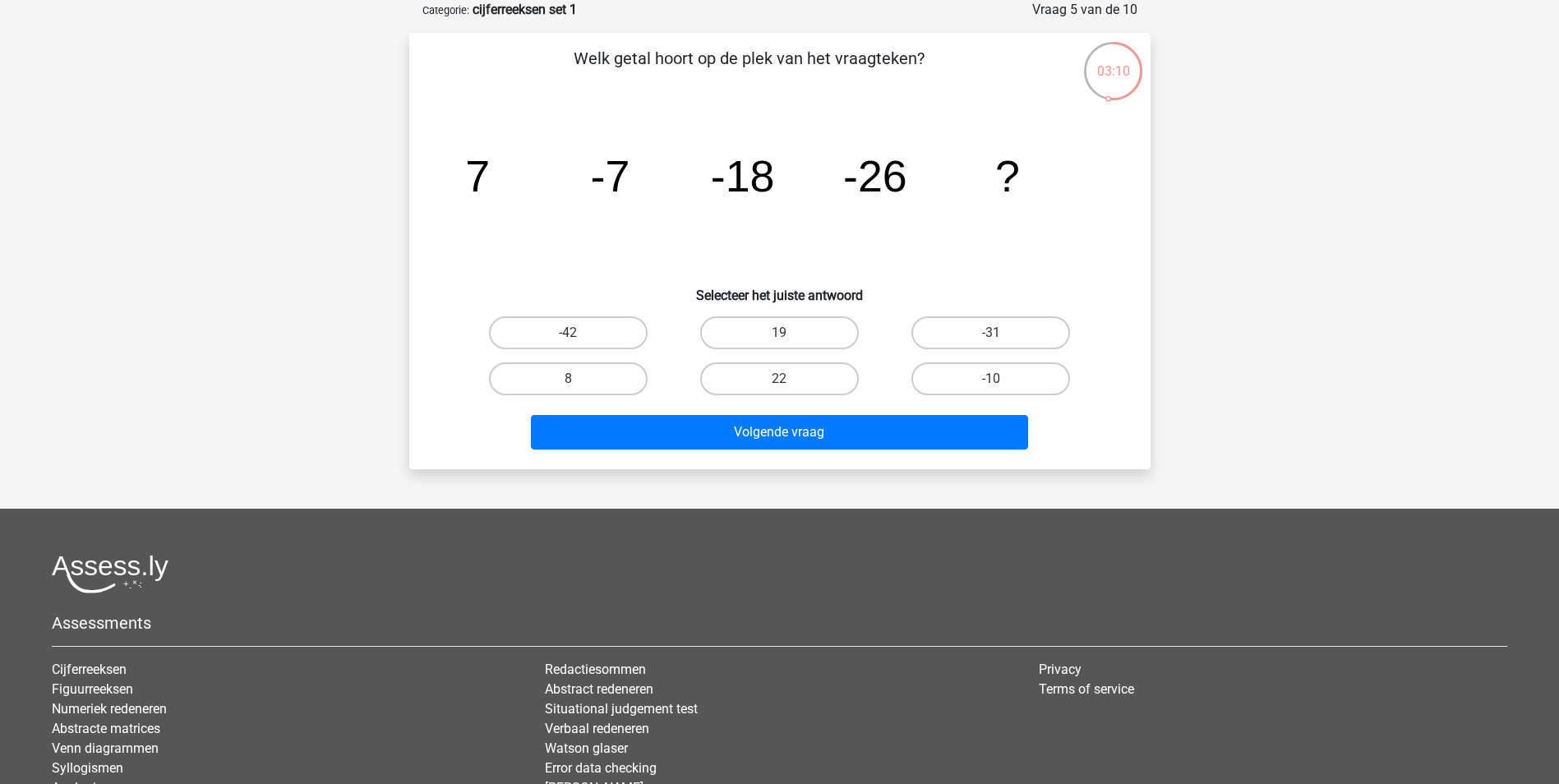
click at [999, 333] on input "-31" at bounding box center [997, 338] width 11 height 11
radio input "true"
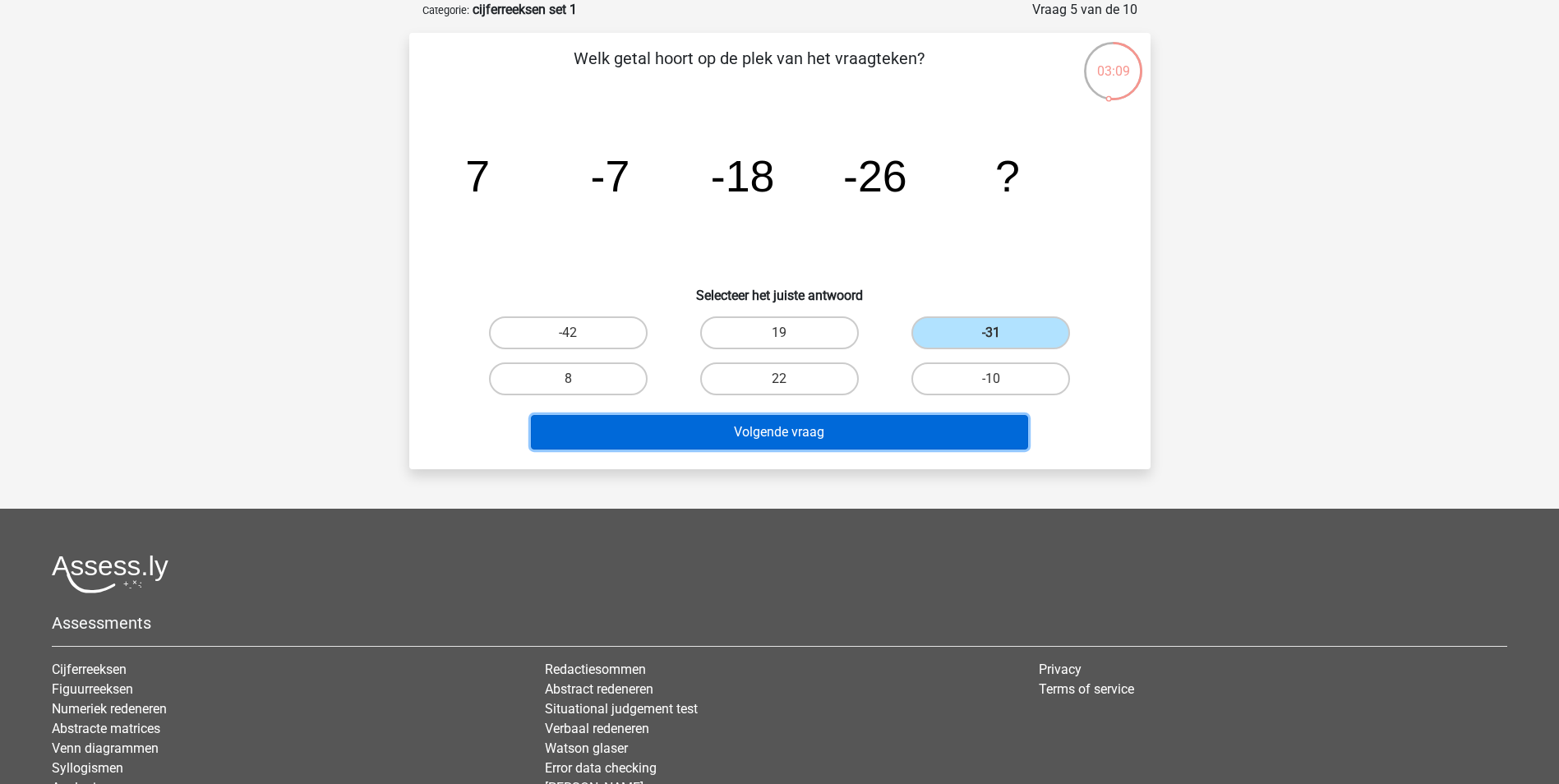
click at [836, 432] on button "Volgende vraag" at bounding box center [780, 432] width 498 height 34
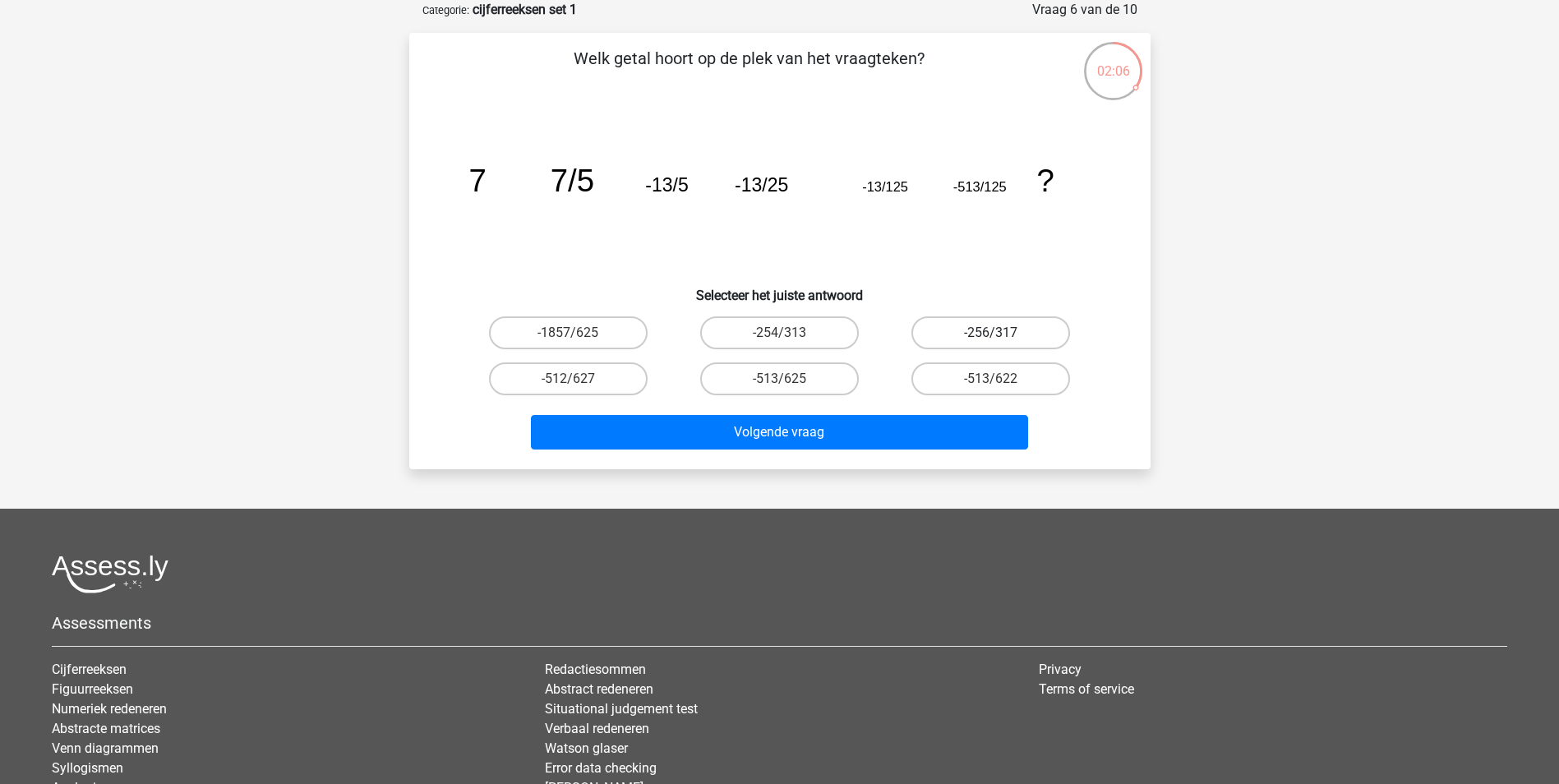
click at [1011, 320] on label "-256/317" at bounding box center [991, 332] width 159 height 33
click at [1002, 333] on input "-256/317" at bounding box center [997, 338] width 11 height 11
radio input "true"
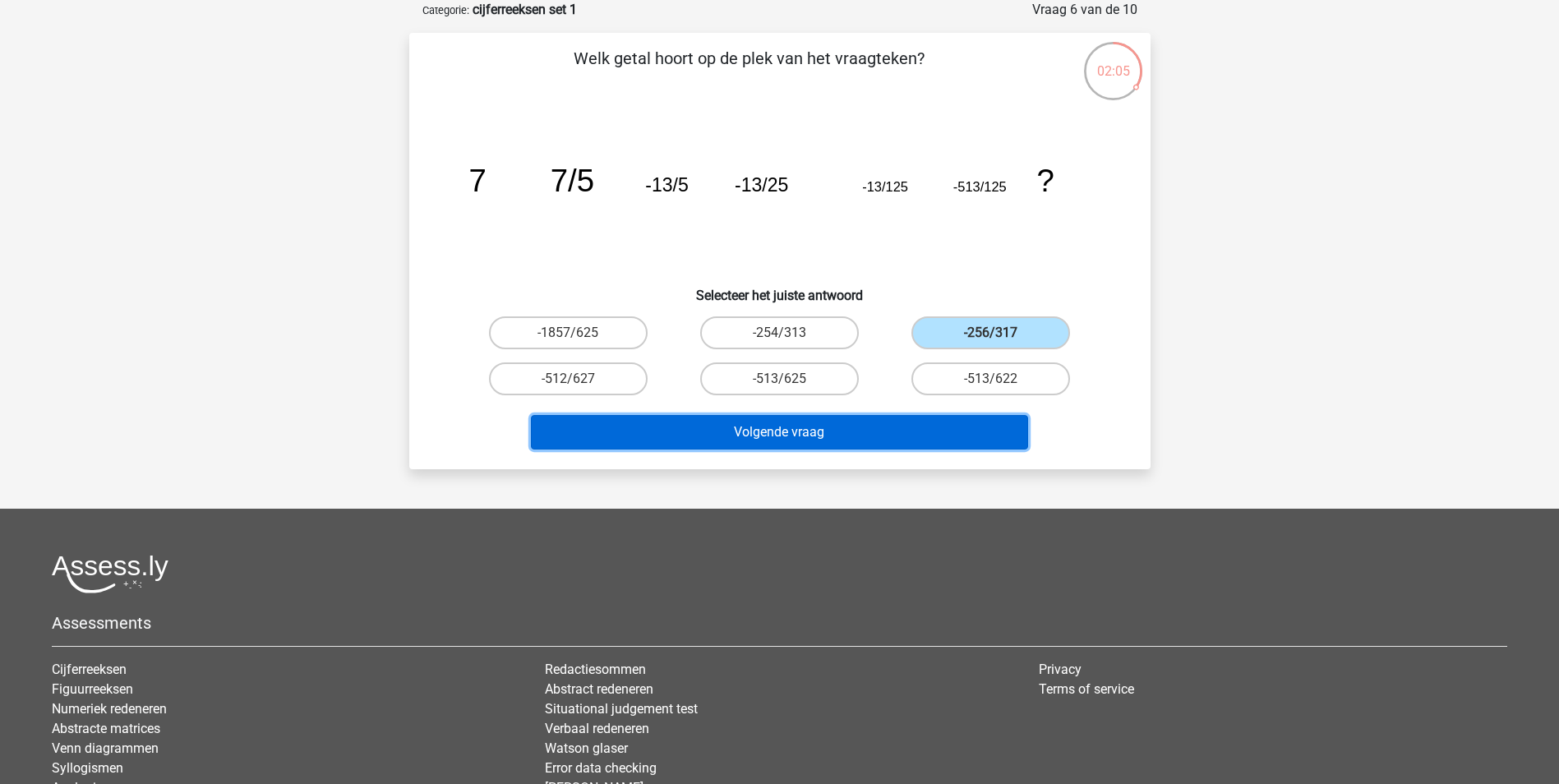
click at [889, 433] on button "Volgende vraag" at bounding box center [780, 432] width 498 height 34
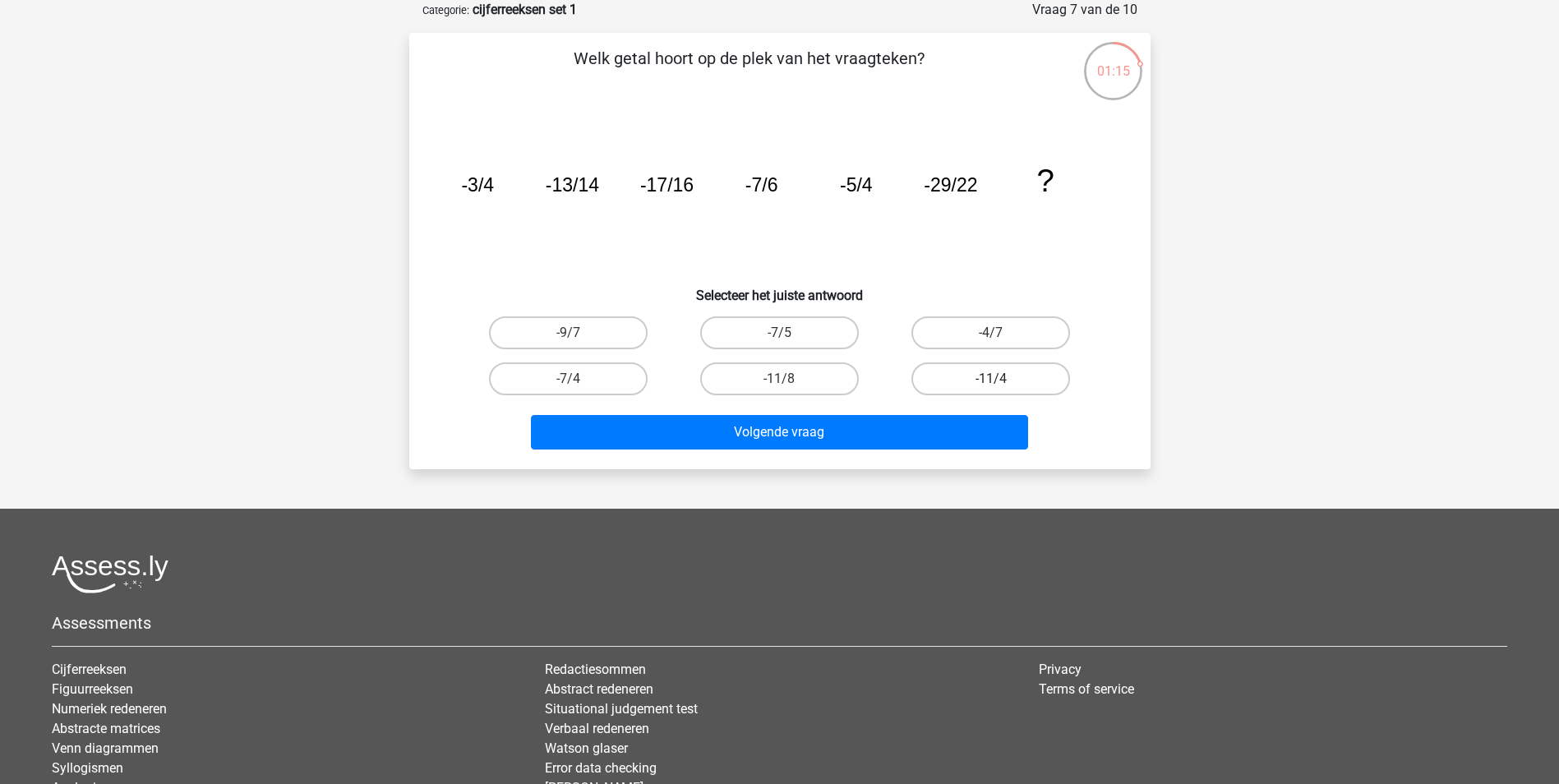
click at [1000, 375] on label "-11/4" at bounding box center [991, 378] width 159 height 33
click at [1000, 378] on input "-11/4" at bounding box center [997, 384] width 11 height 11
radio input "true"
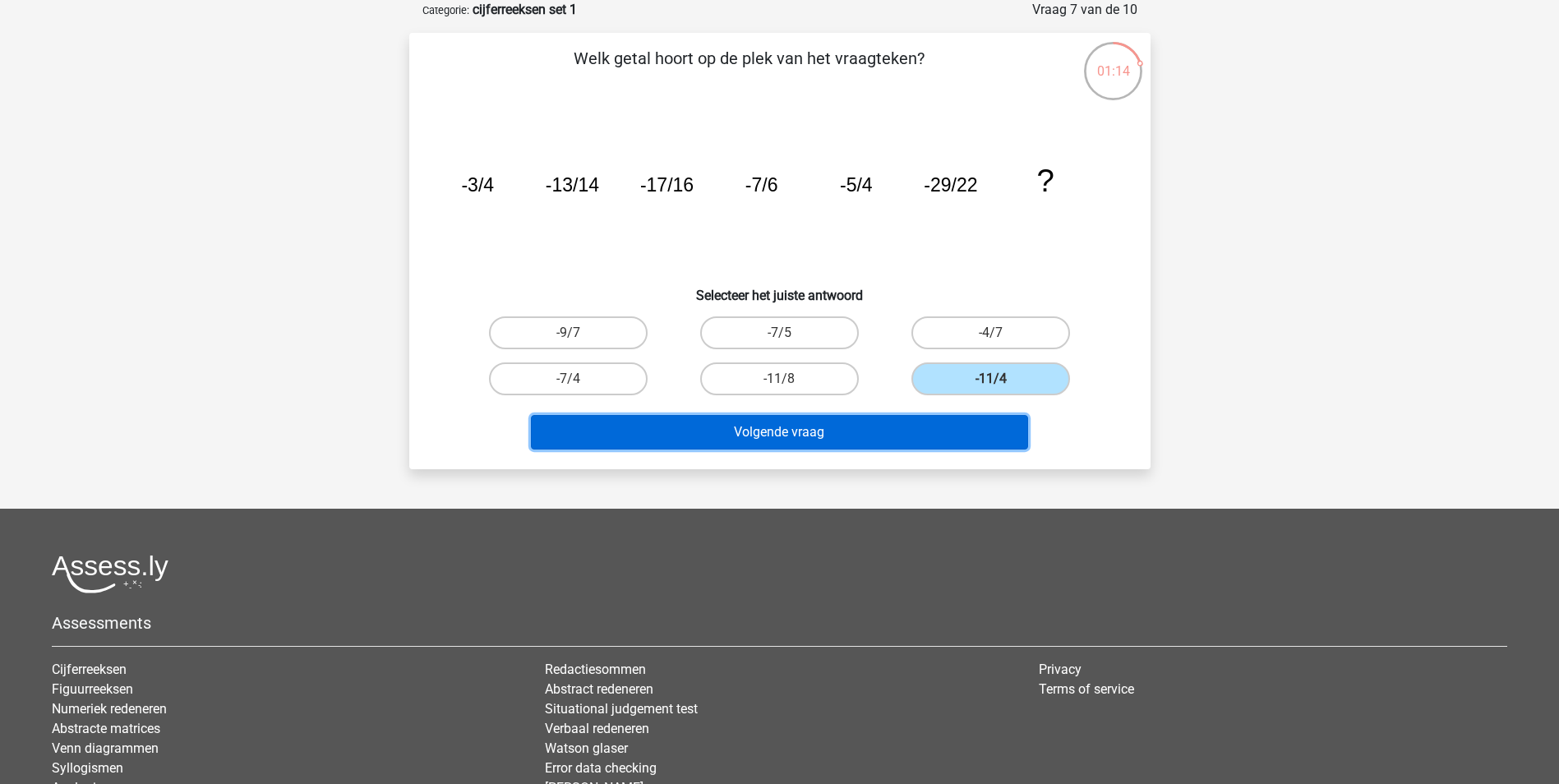
click at [839, 446] on button "Volgende vraag" at bounding box center [780, 432] width 498 height 34
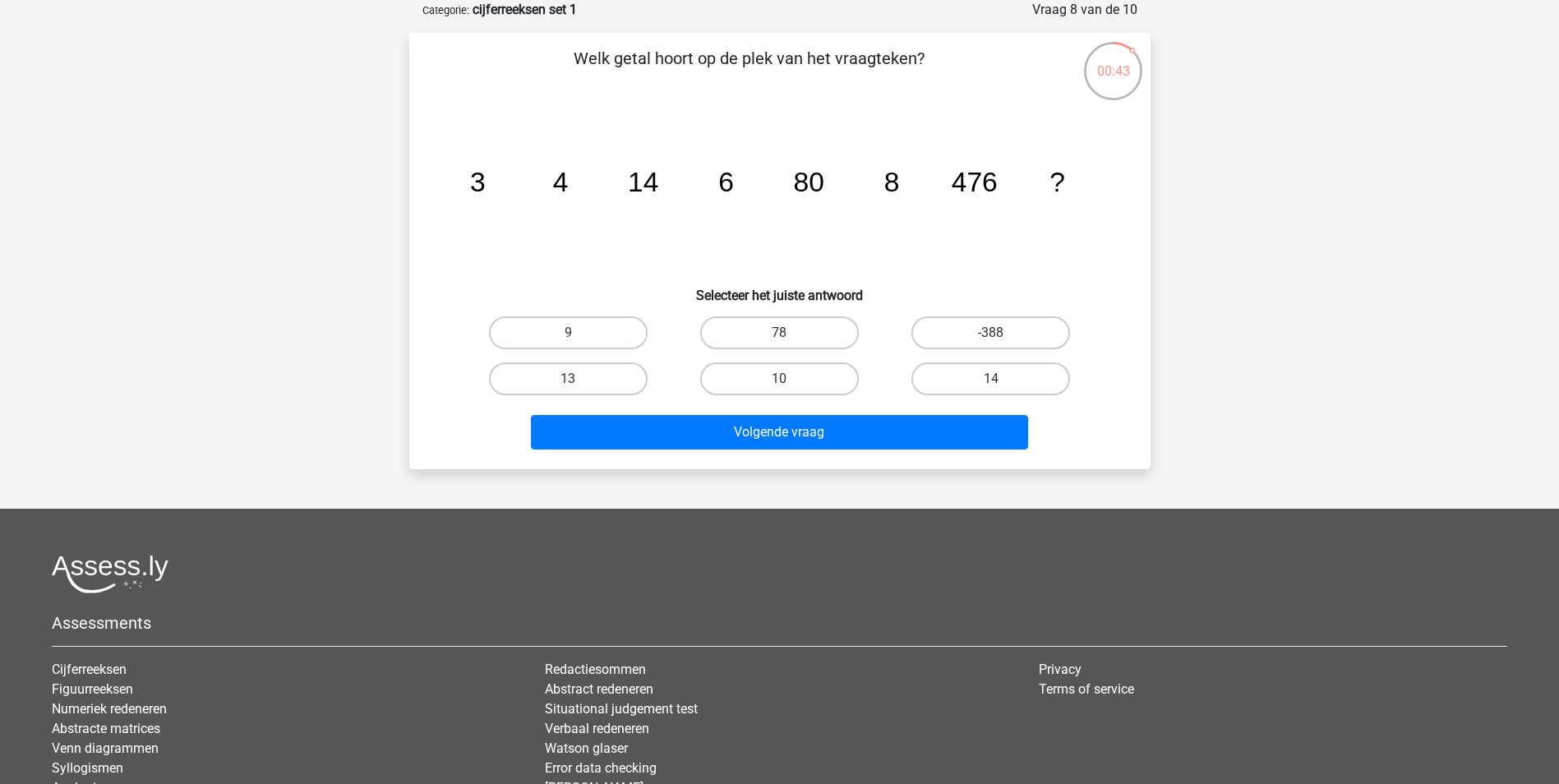
click at [787, 379] on input "10" at bounding box center [784, 384] width 11 height 11
radio input "true"
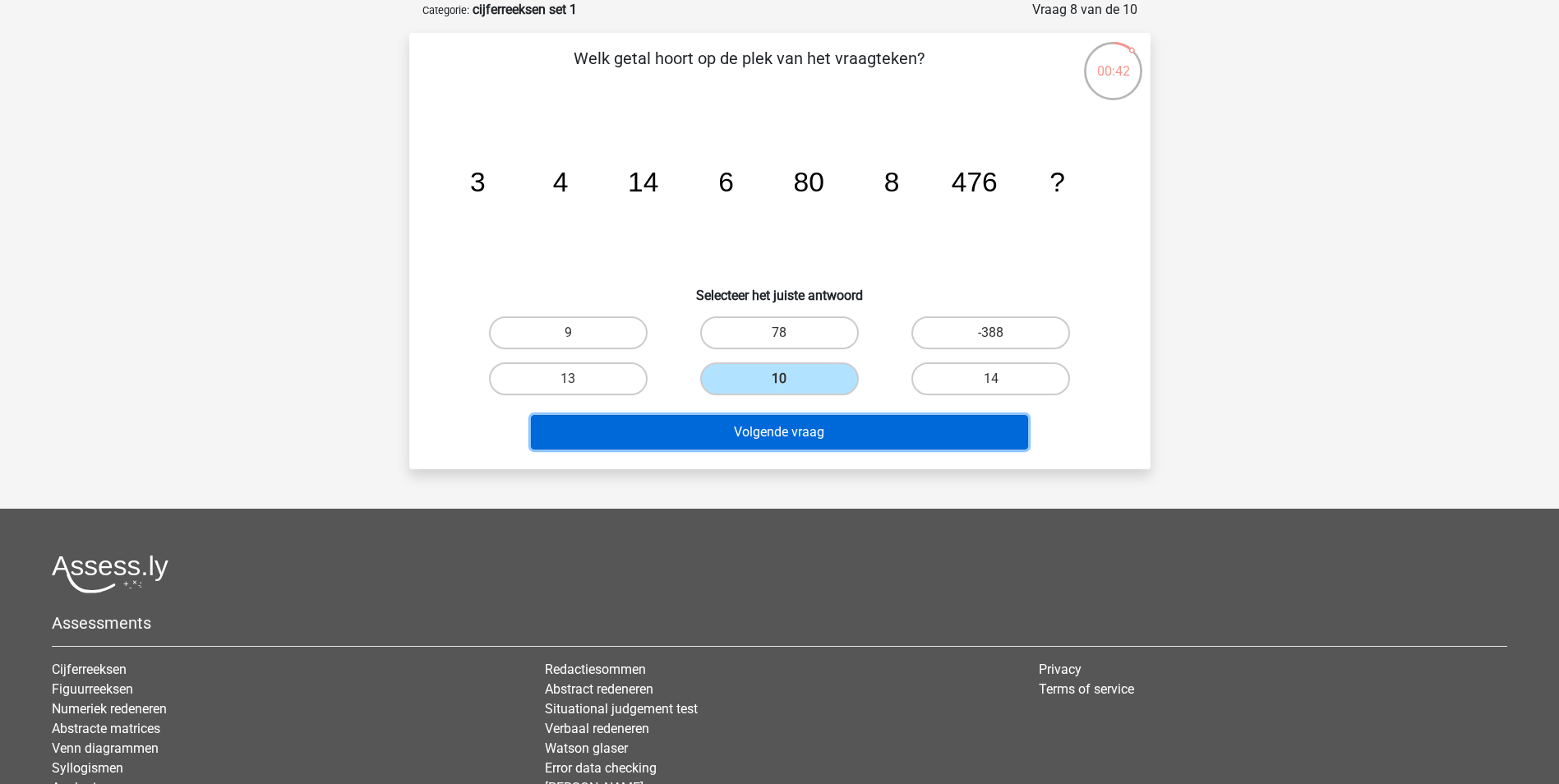
click at [792, 429] on button "Volgende vraag" at bounding box center [780, 432] width 498 height 34
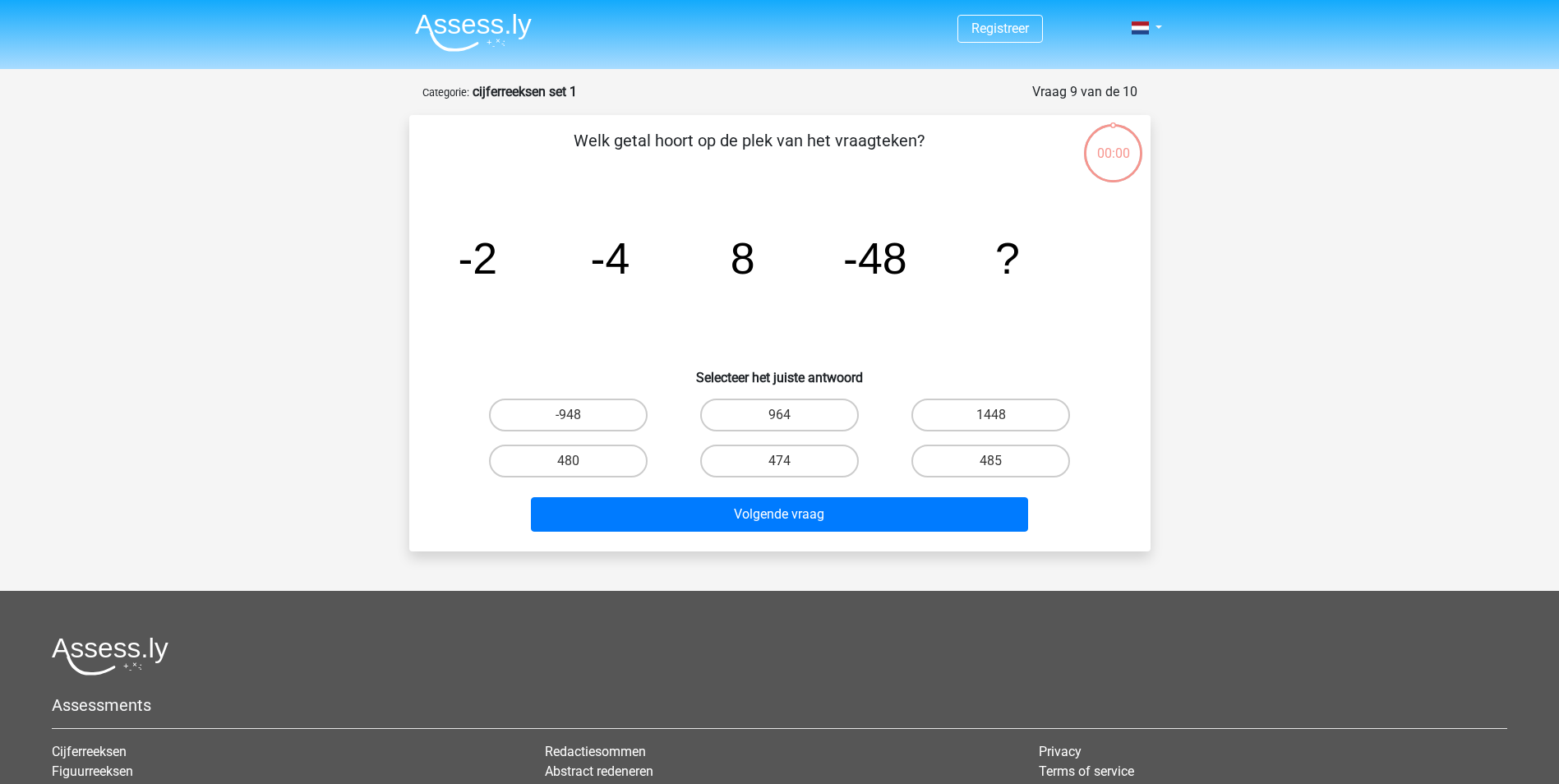
scroll to position [83, 0]
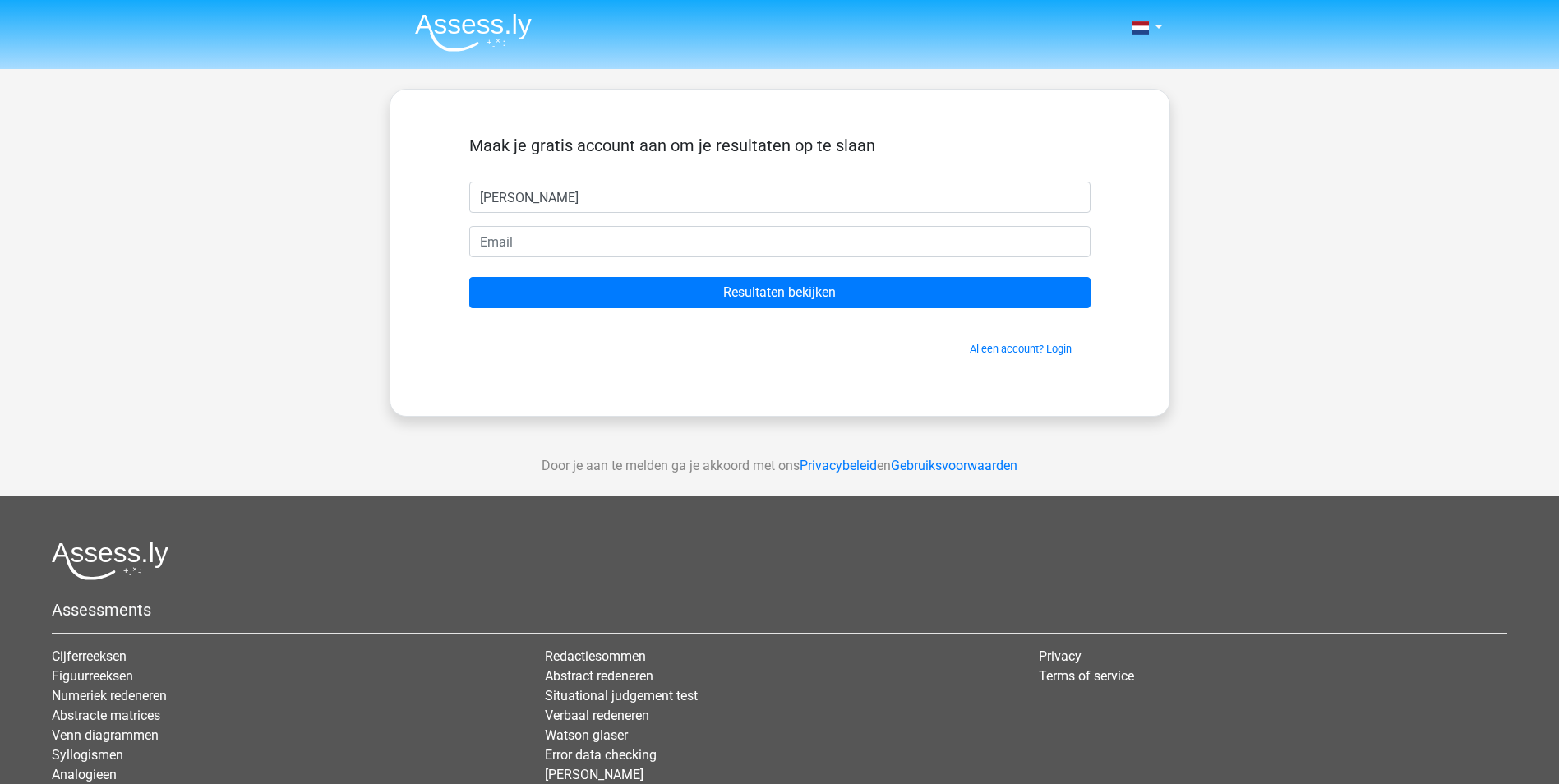
type input "[PERSON_NAME]"
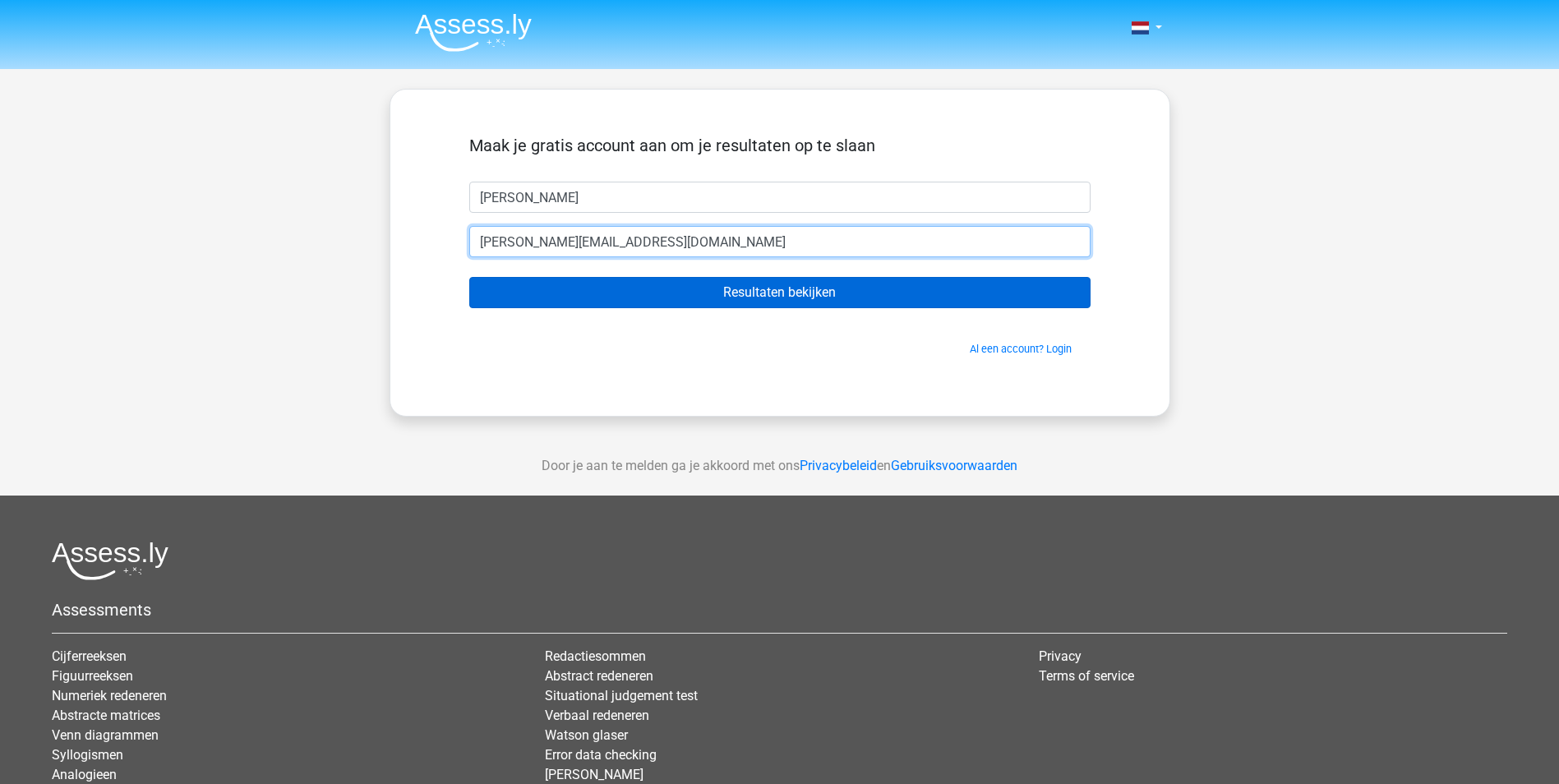
type input "john.bloedjes@ziggo.nl"
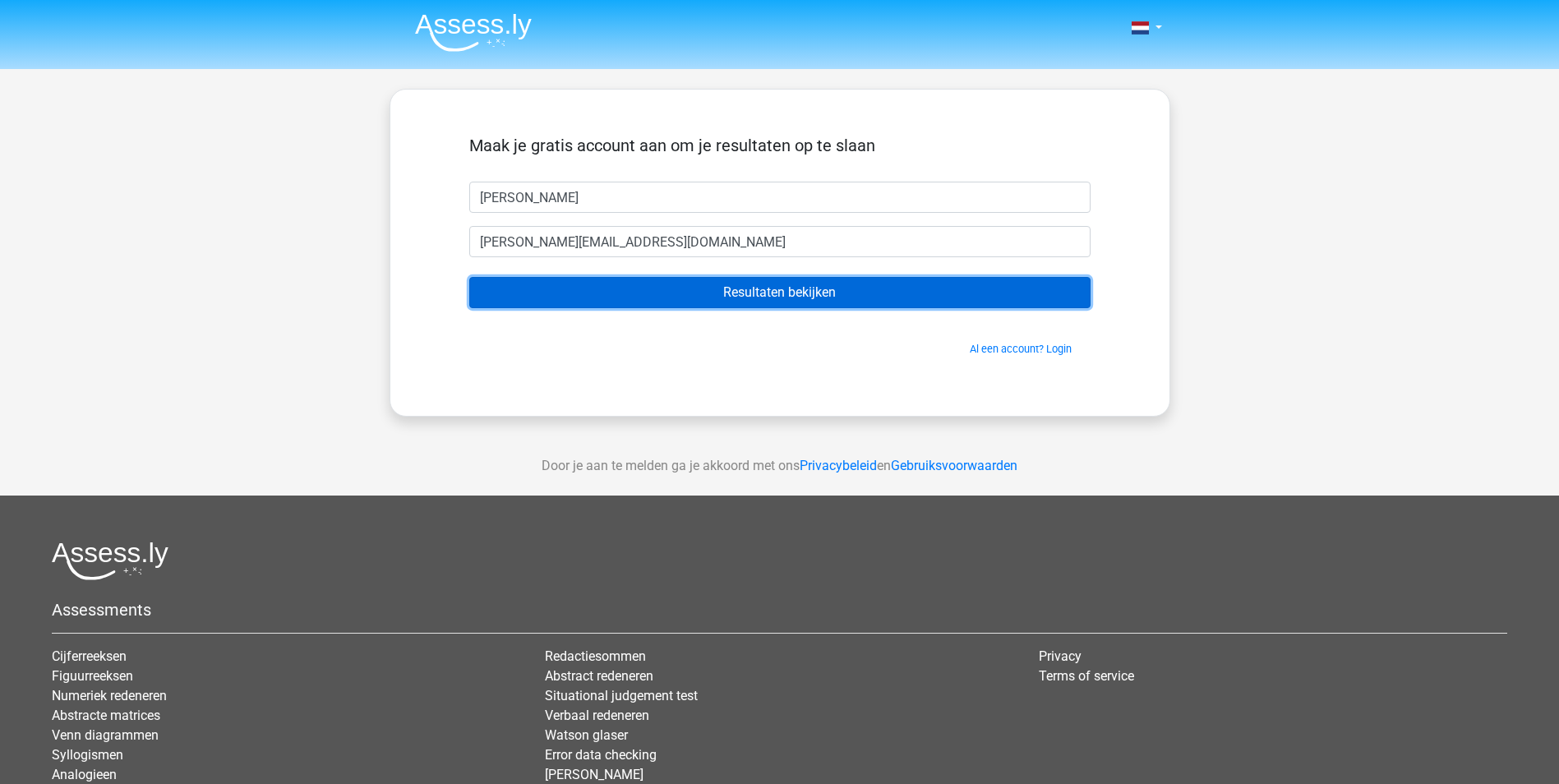
click at [787, 288] on input "Resultaten bekijken" at bounding box center [780, 292] width 621 height 31
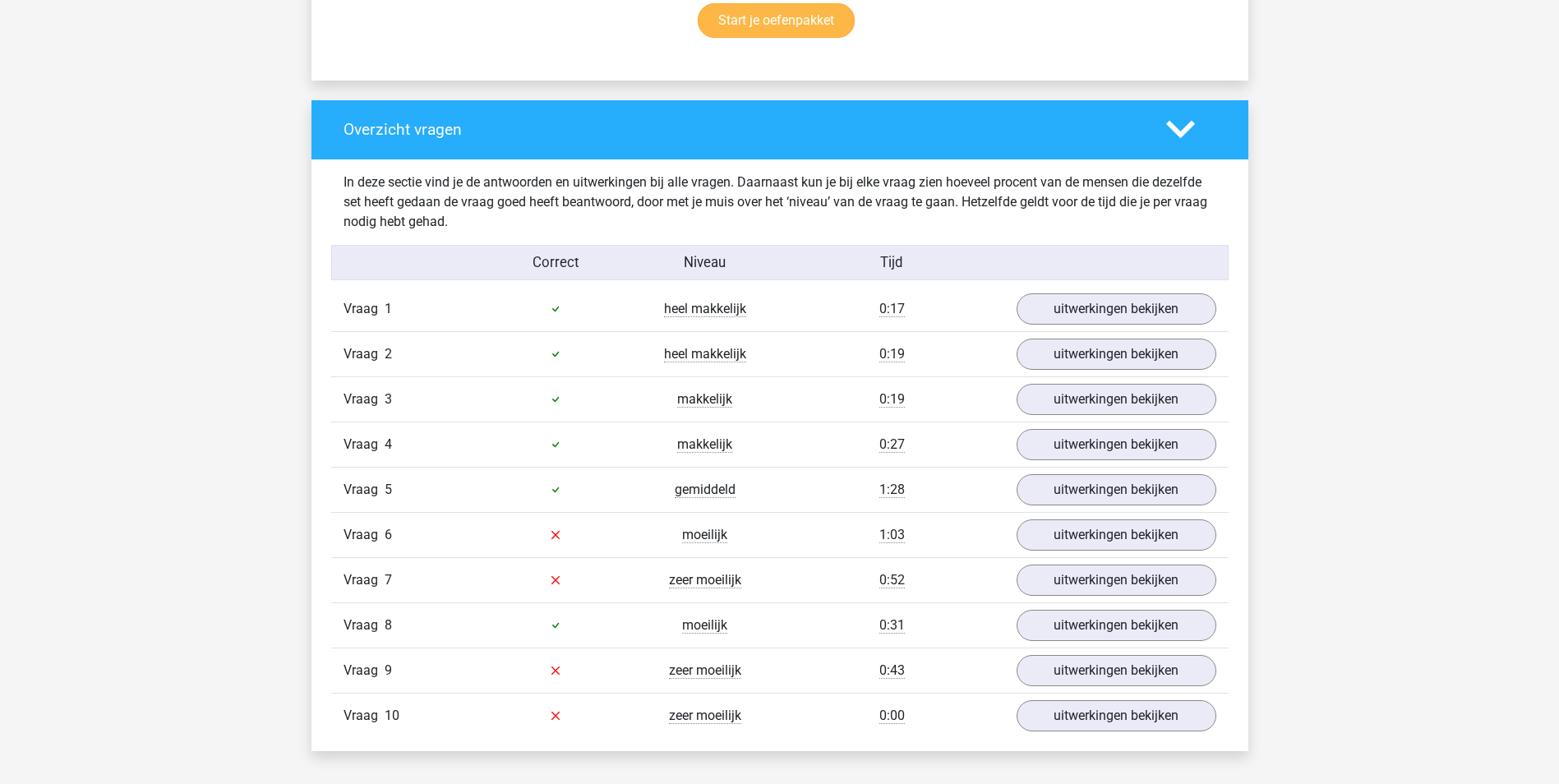
scroll to position [1150, 0]
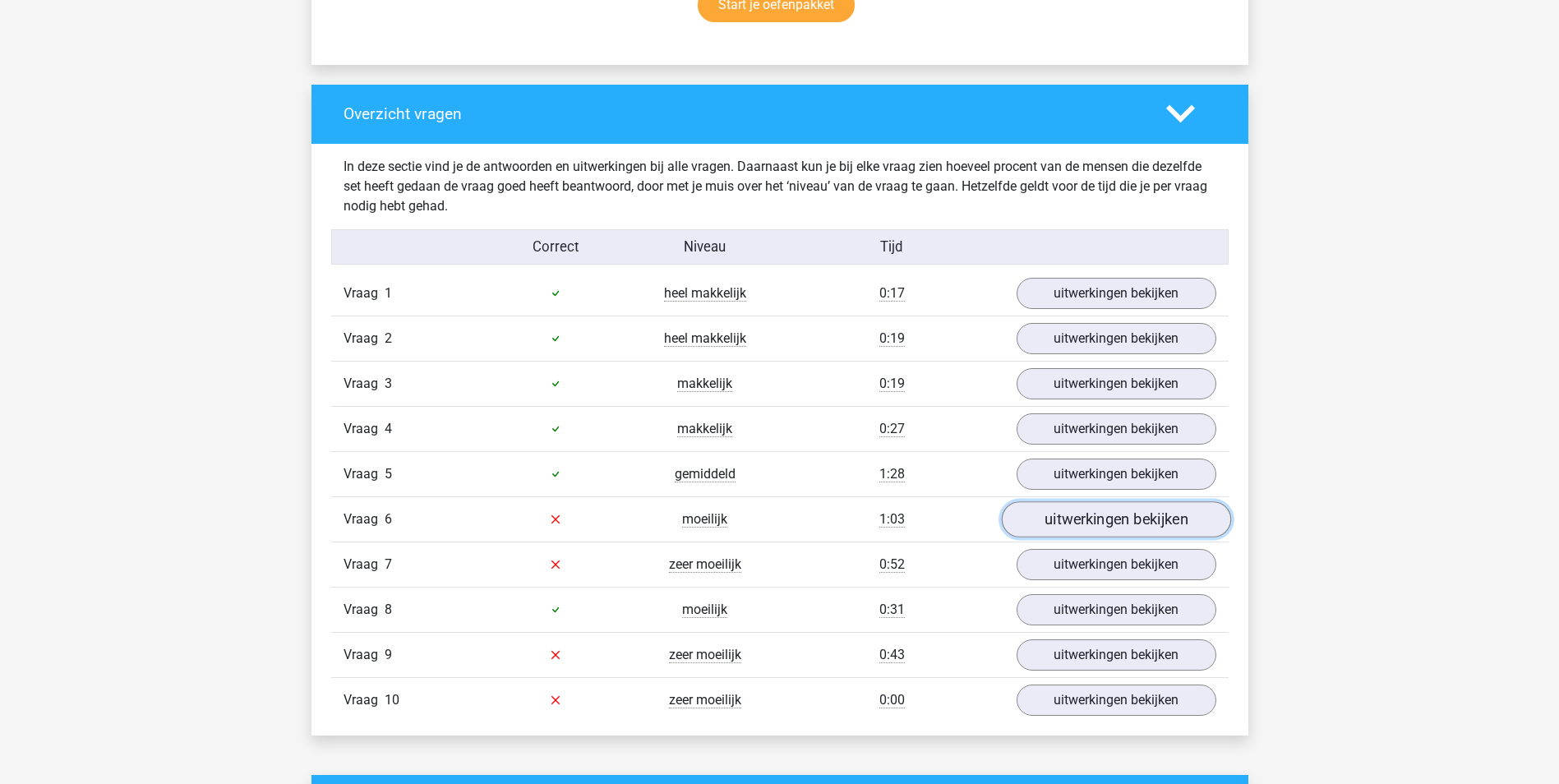
click at [1141, 517] on link "uitwerkingen bekijken" at bounding box center [1116, 519] width 230 height 36
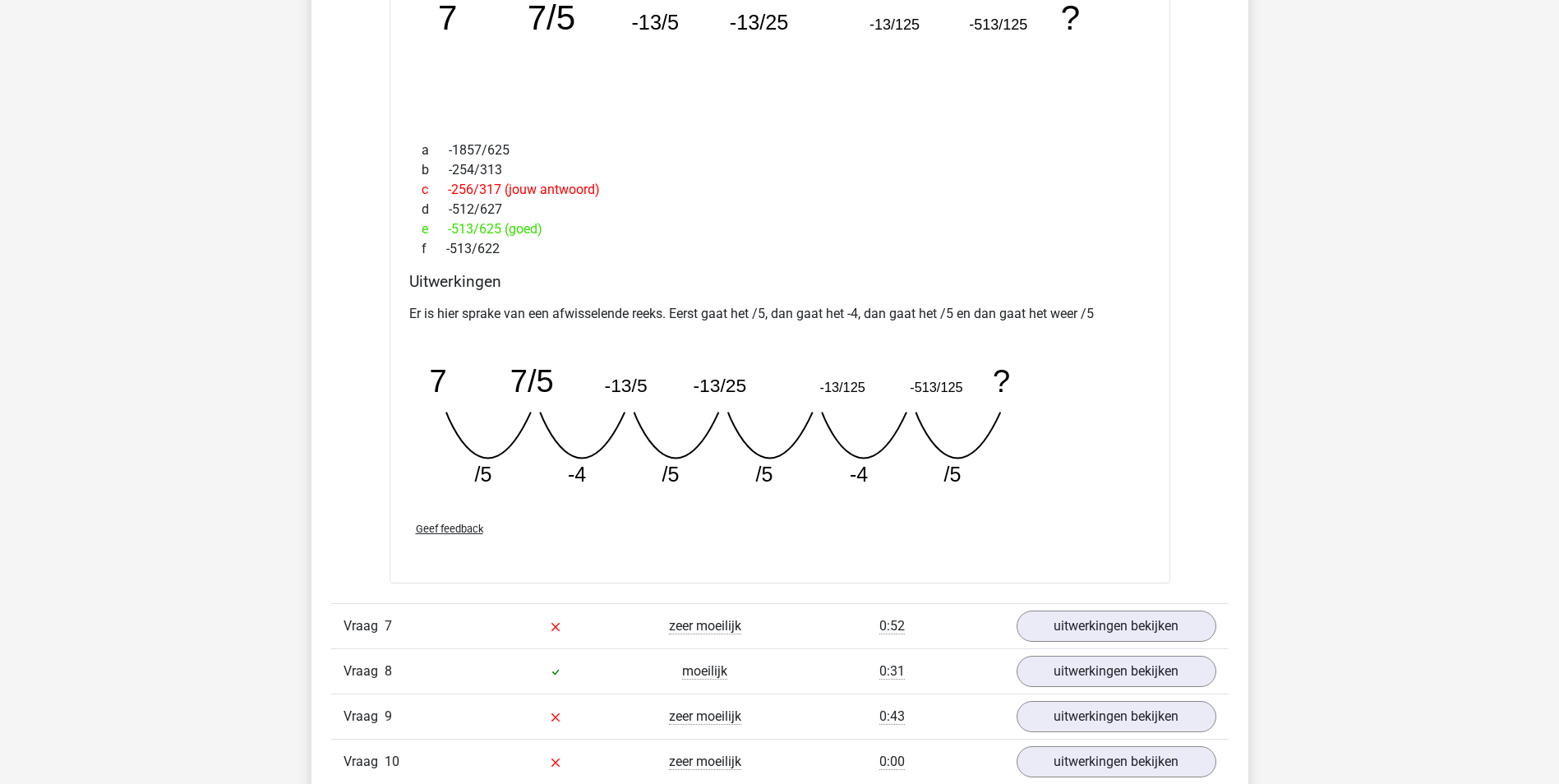
scroll to position [1807, 0]
click at [1094, 628] on link "uitwerkingen bekijken" at bounding box center [1116, 625] width 230 height 36
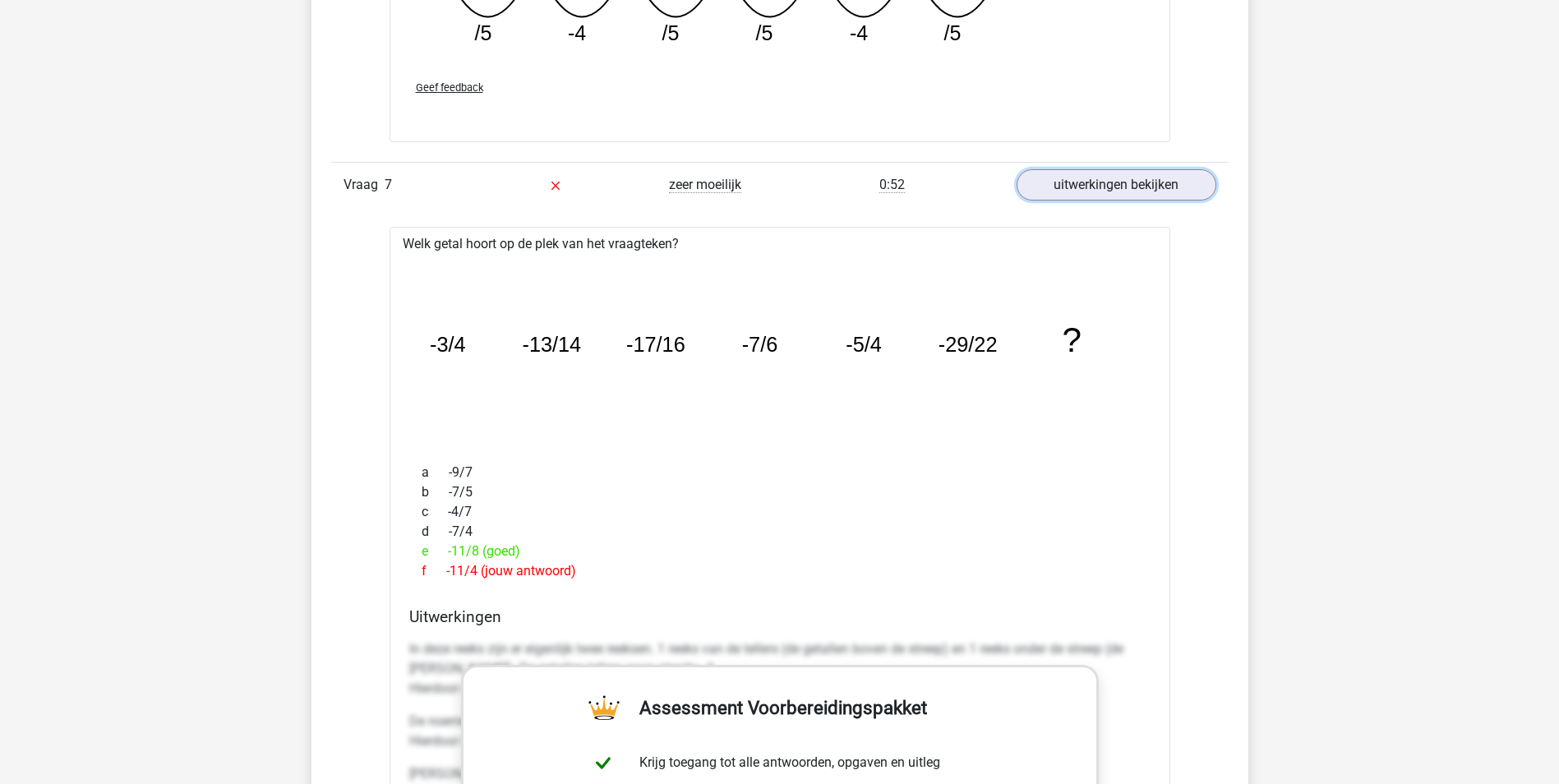
scroll to position [2218, 0]
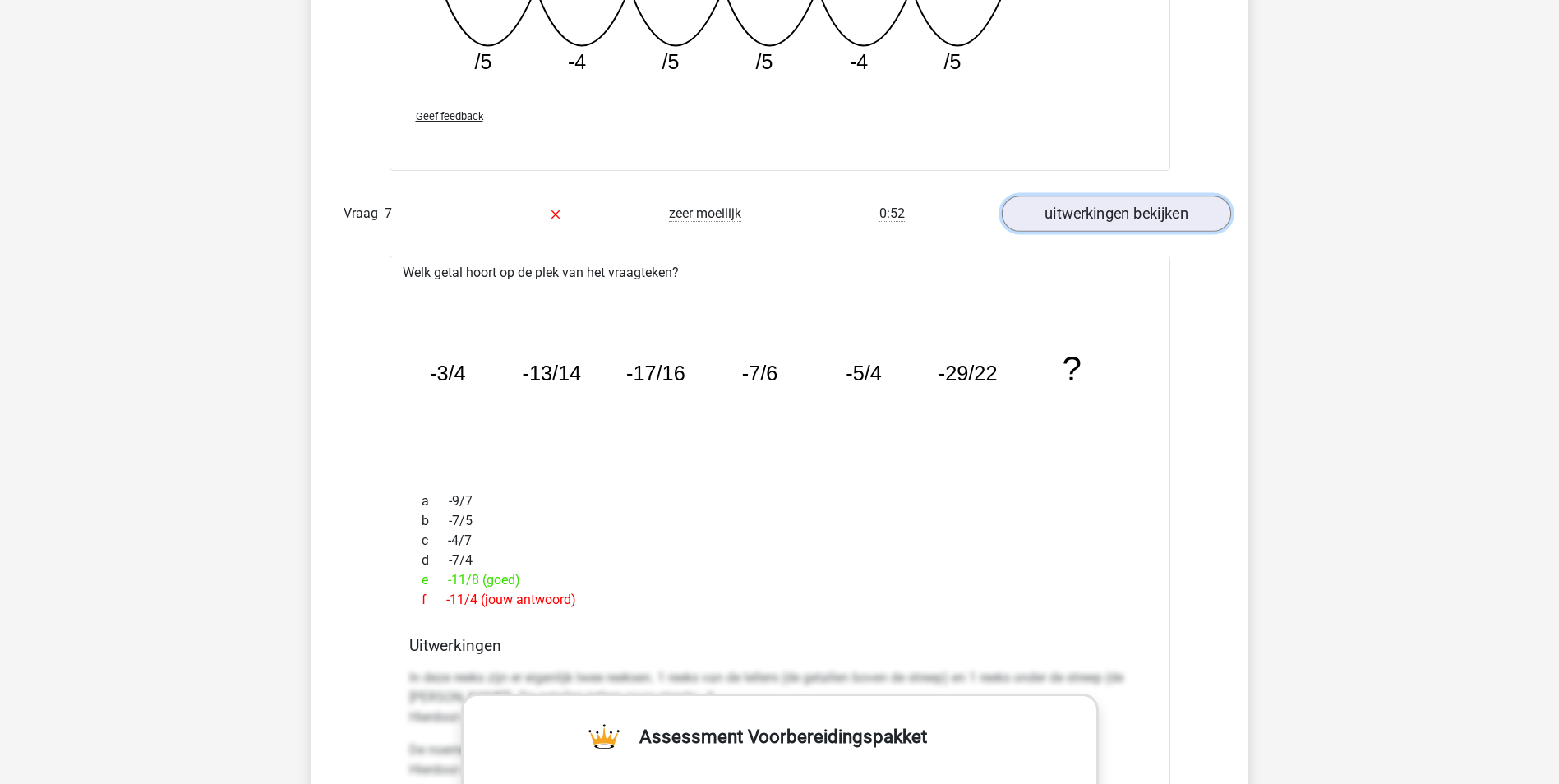
click at [1131, 215] on link "uitwerkingen bekijken" at bounding box center [1116, 214] width 230 height 36
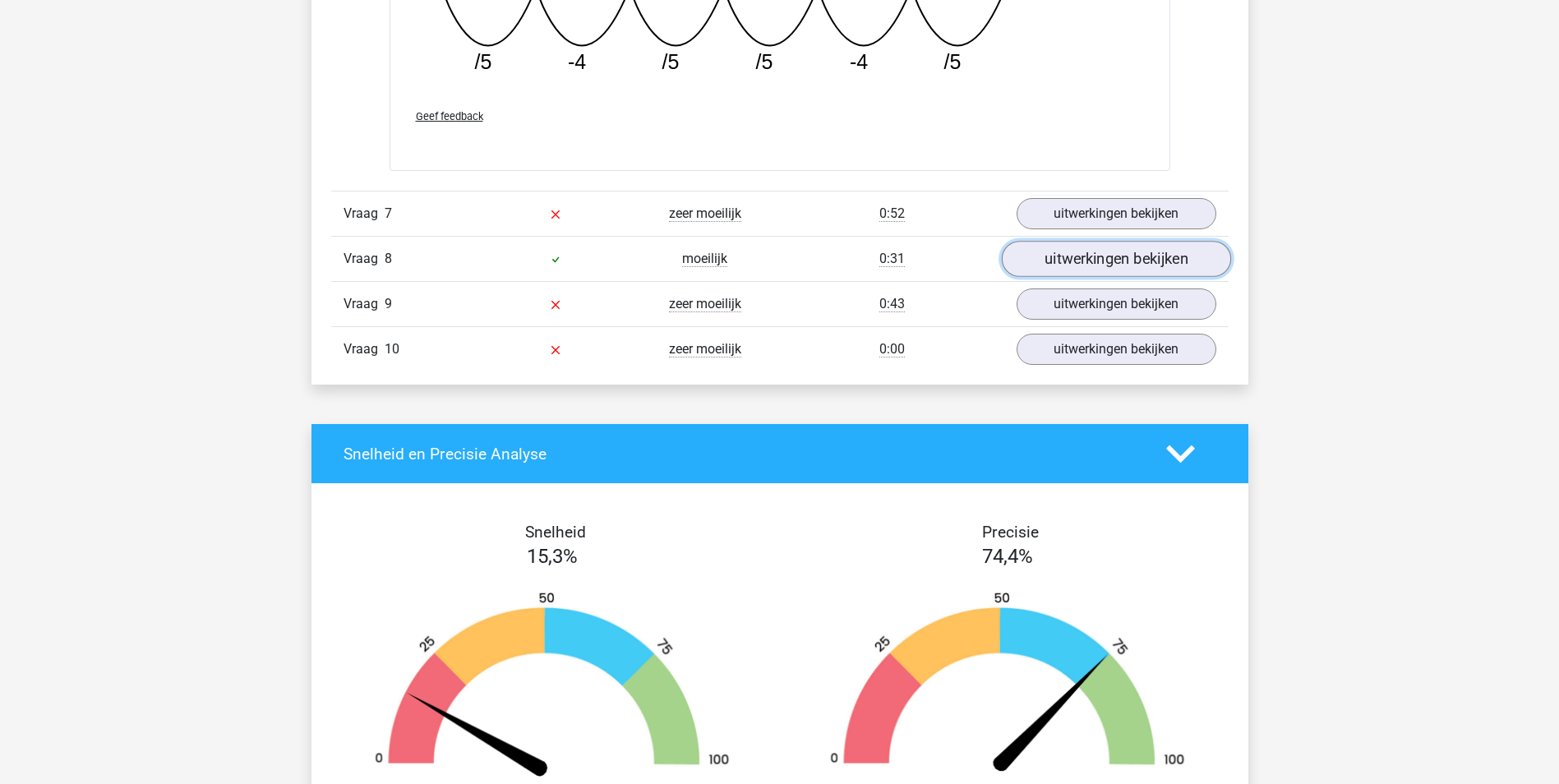
click at [1115, 258] on link "uitwerkingen bekijken" at bounding box center [1116, 260] width 230 height 36
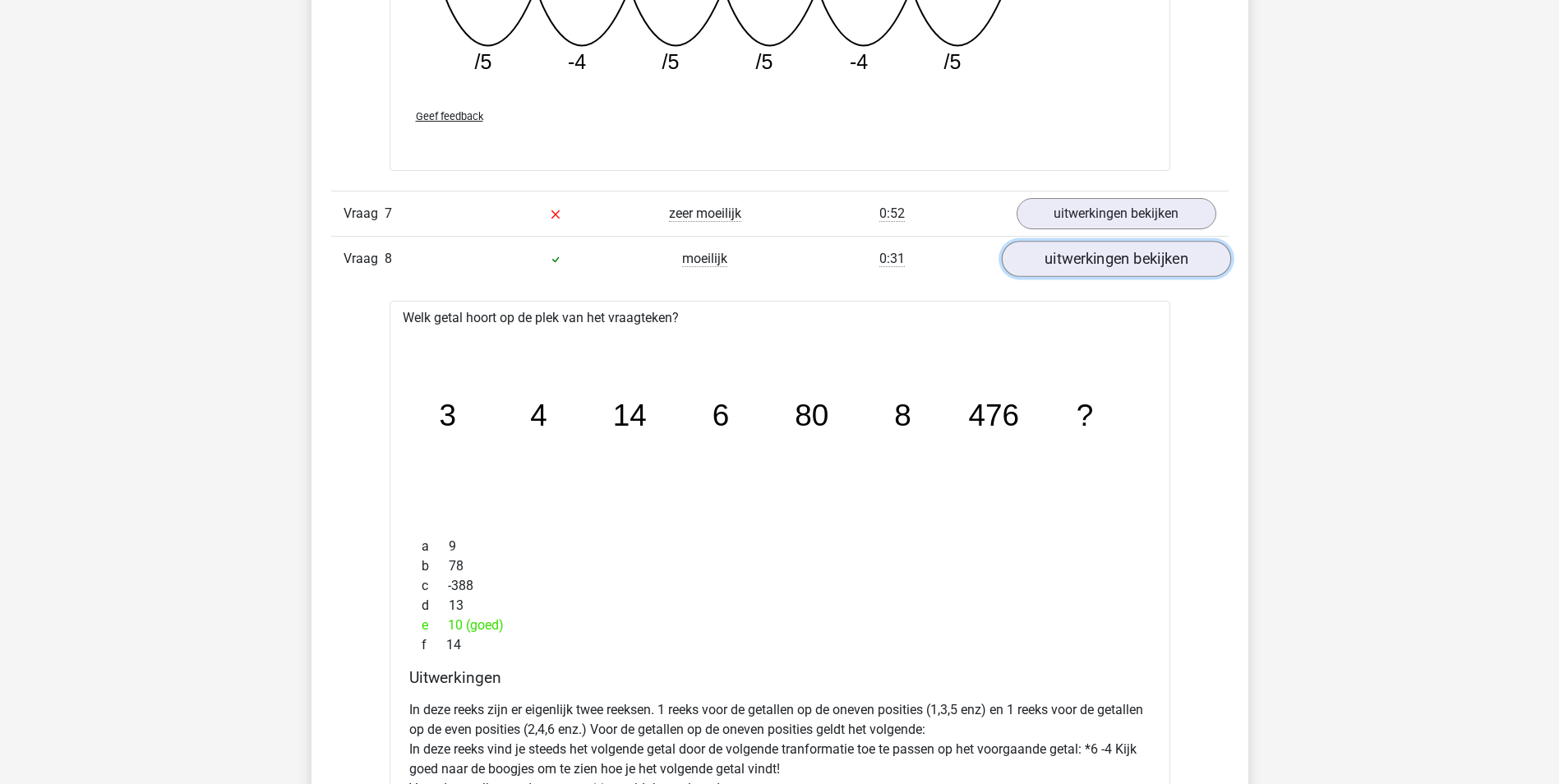
click at [1115, 258] on link "uitwerkingen bekijken" at bounding box center [1116, 260] width 230 height 36
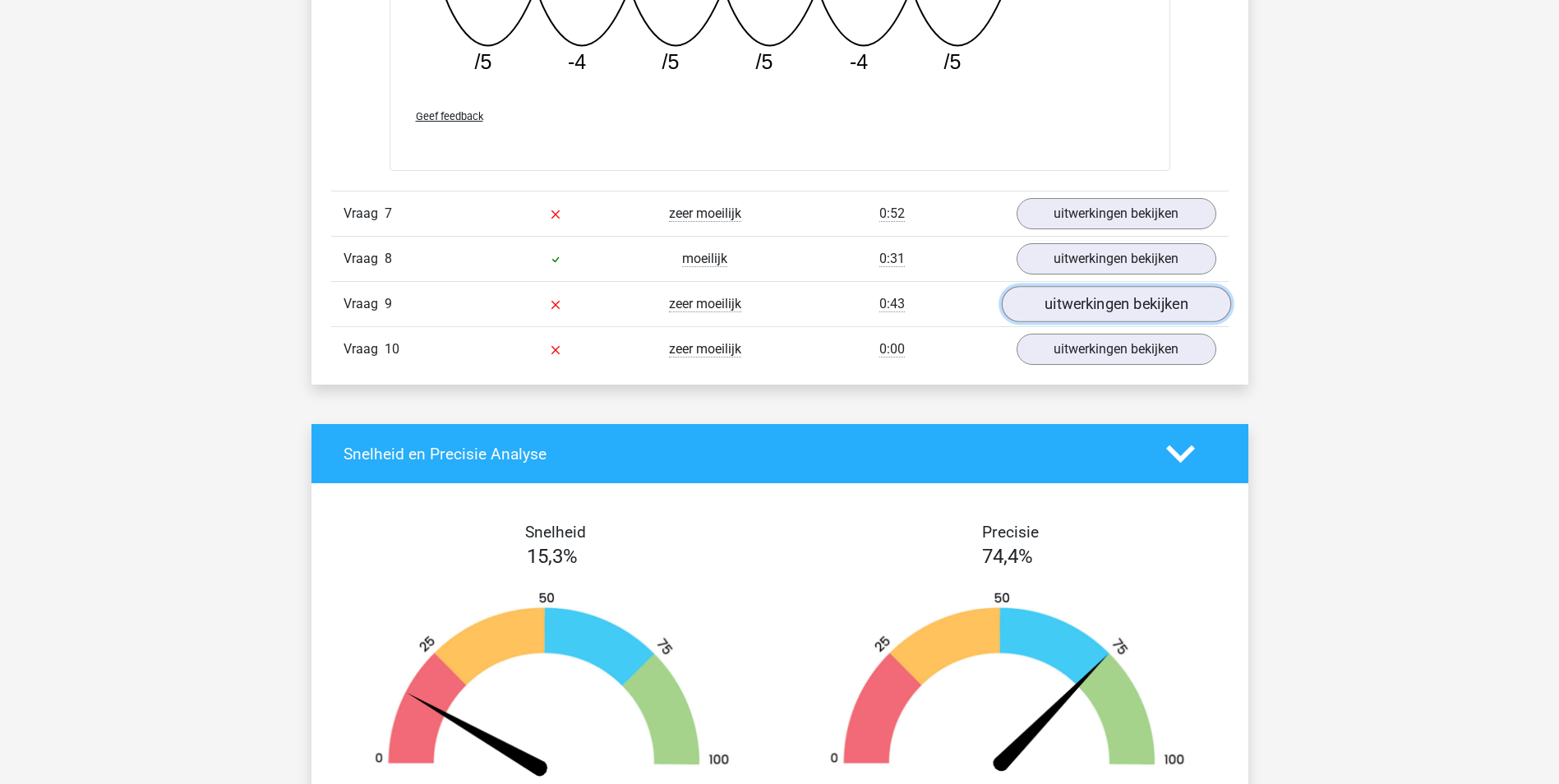
click at [1103, 303] on link "uitwerkingen bekijken" at bounding box center [1116, 305] width 230 height 36
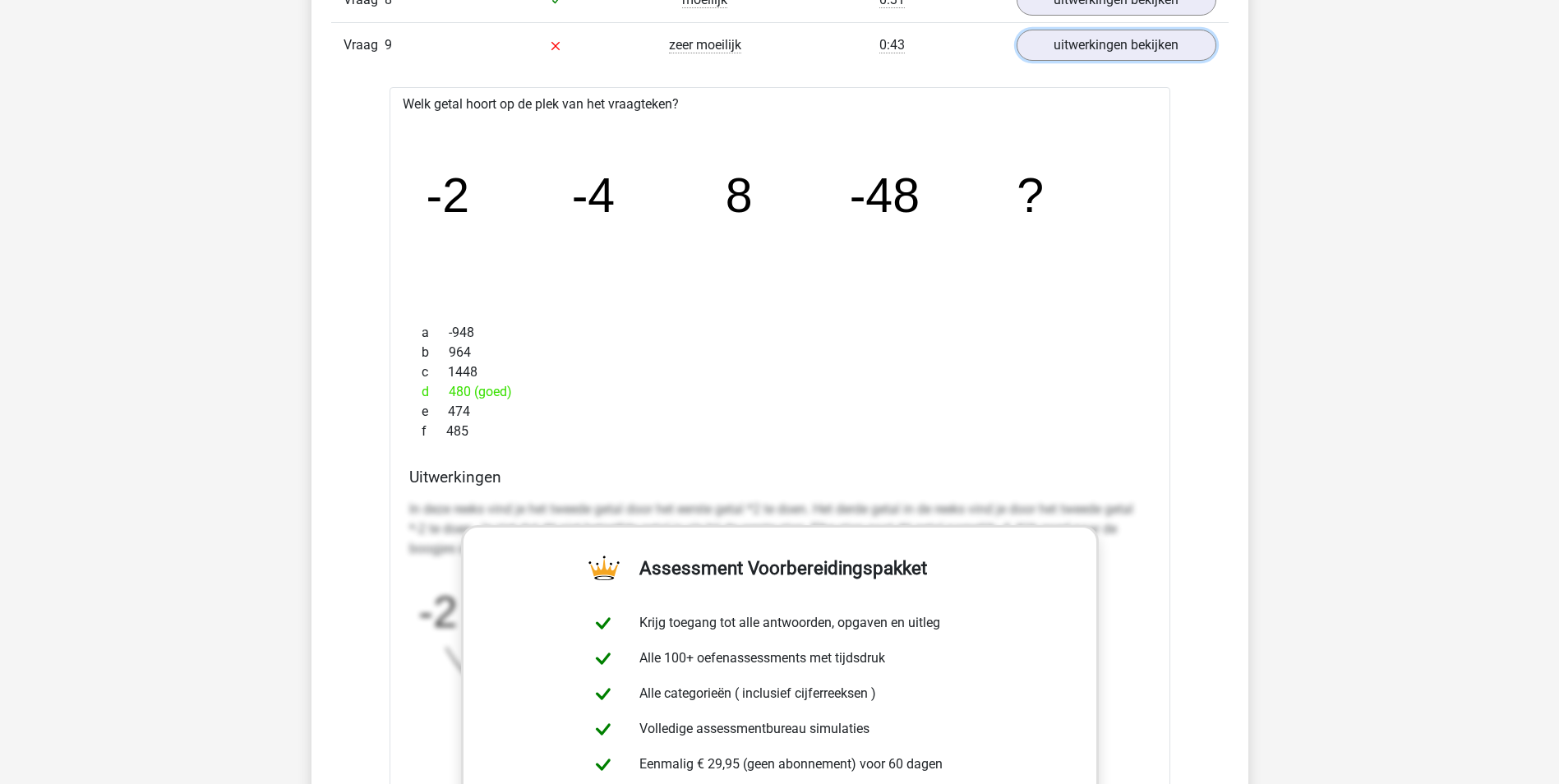
scroll to position [2382, 0]
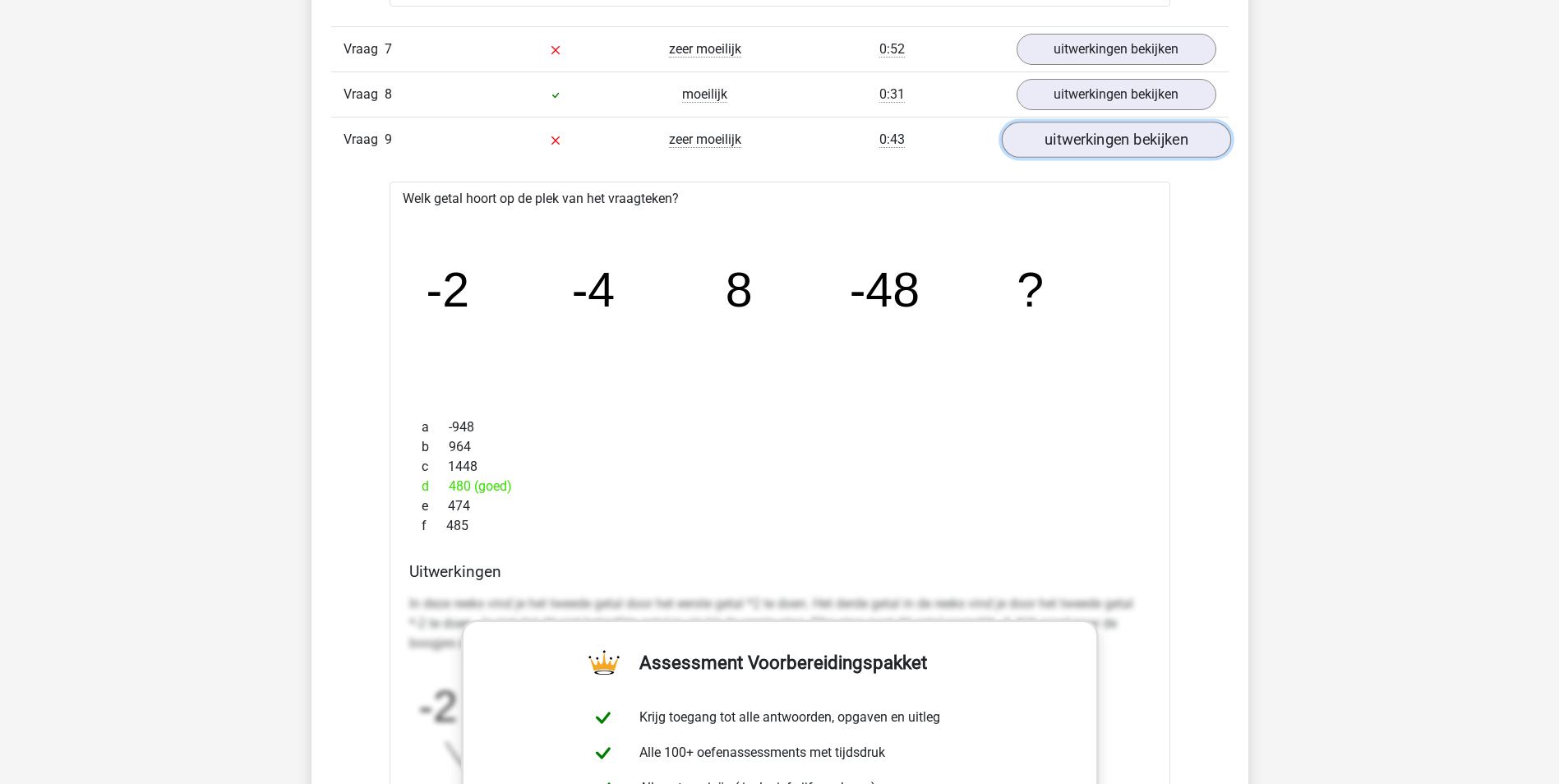
click at [1115, 144] on link "uitwerkingen bekijken" at bounding box center [1116, 141] width 230 height 36
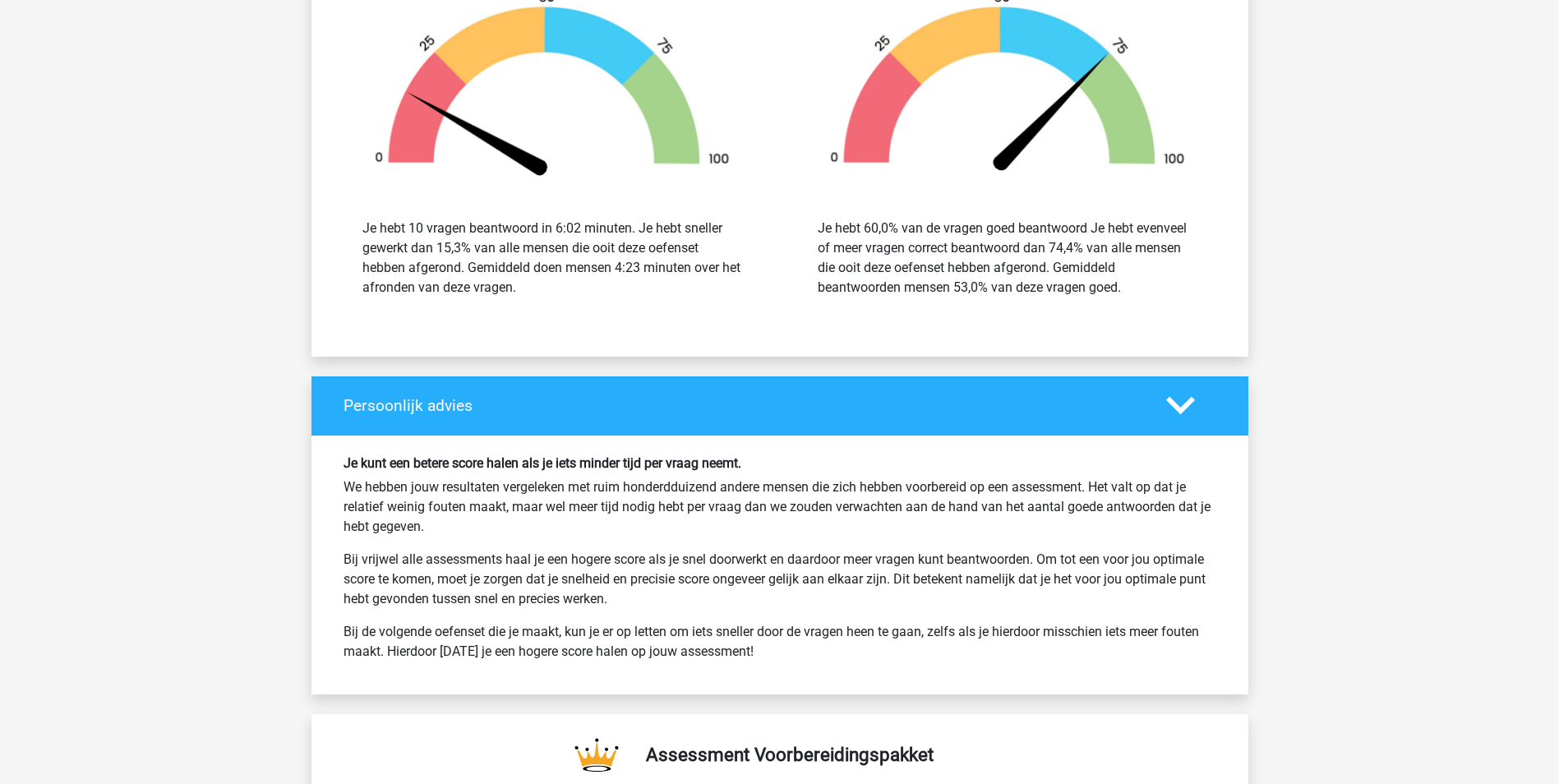
scroll to position [2629, 0]
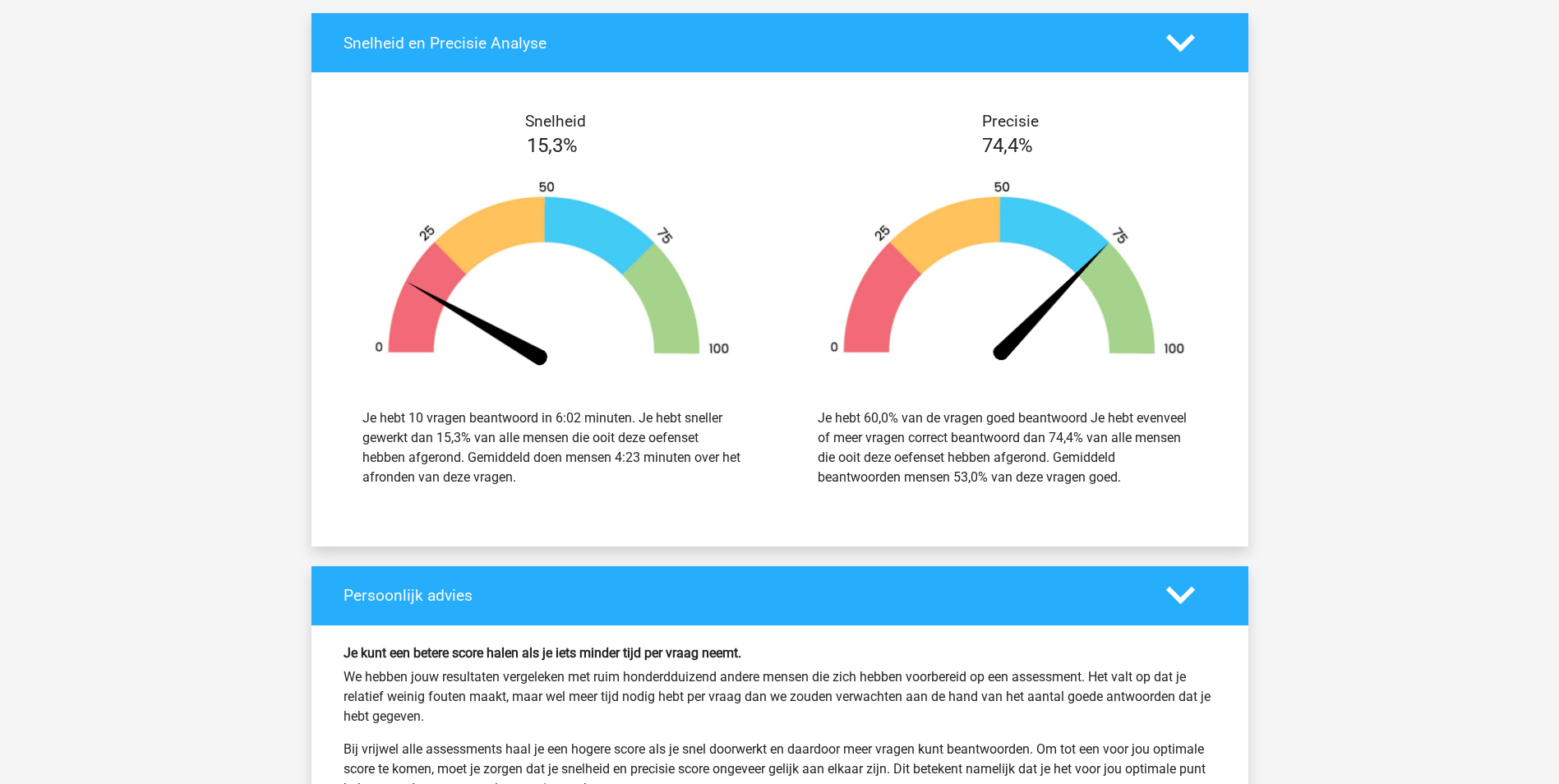
click at [1174, 596] on polygon at bounding box center [1180, 595] width 29 height 18
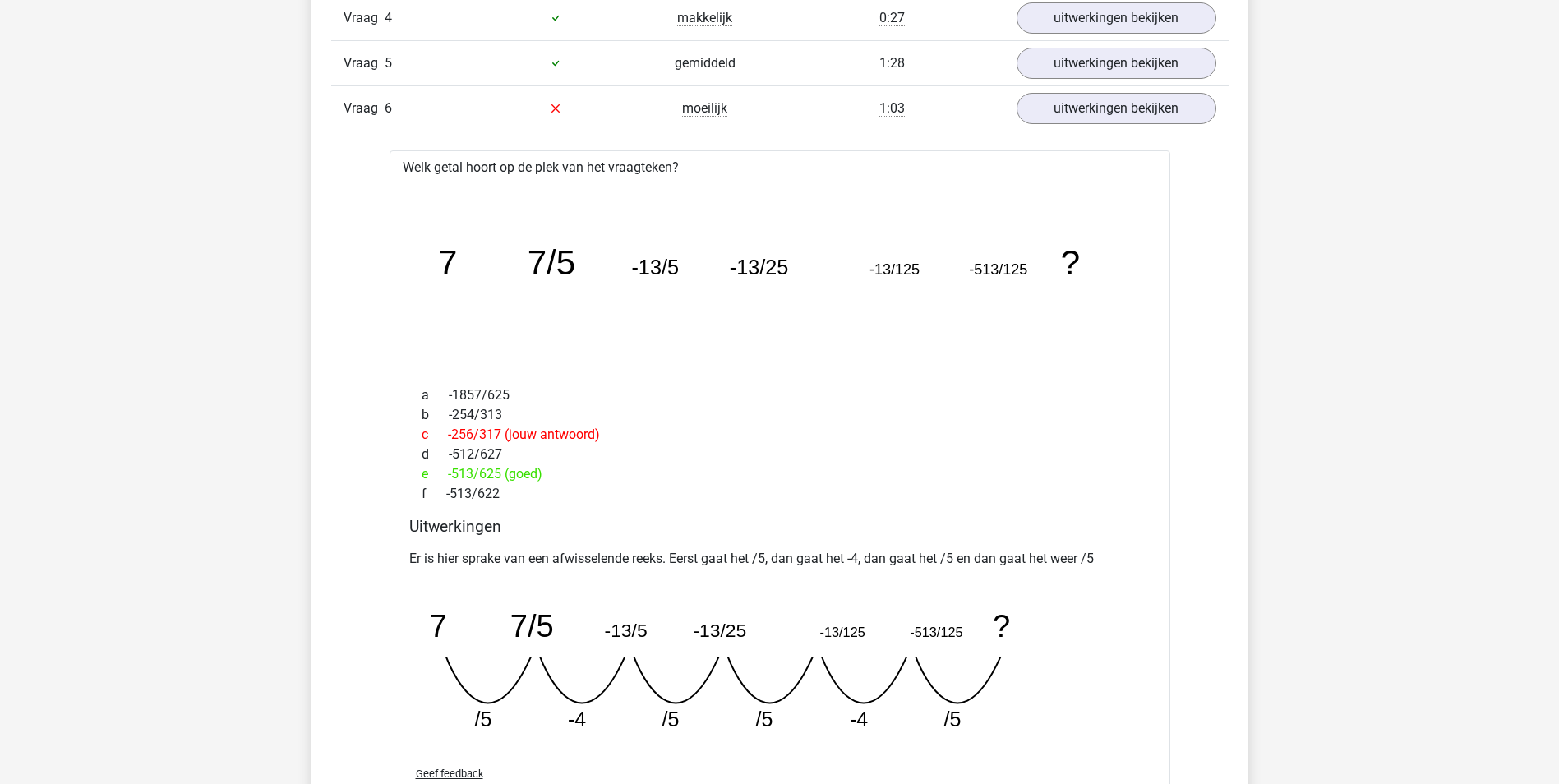
scroll to position [1150, 0]
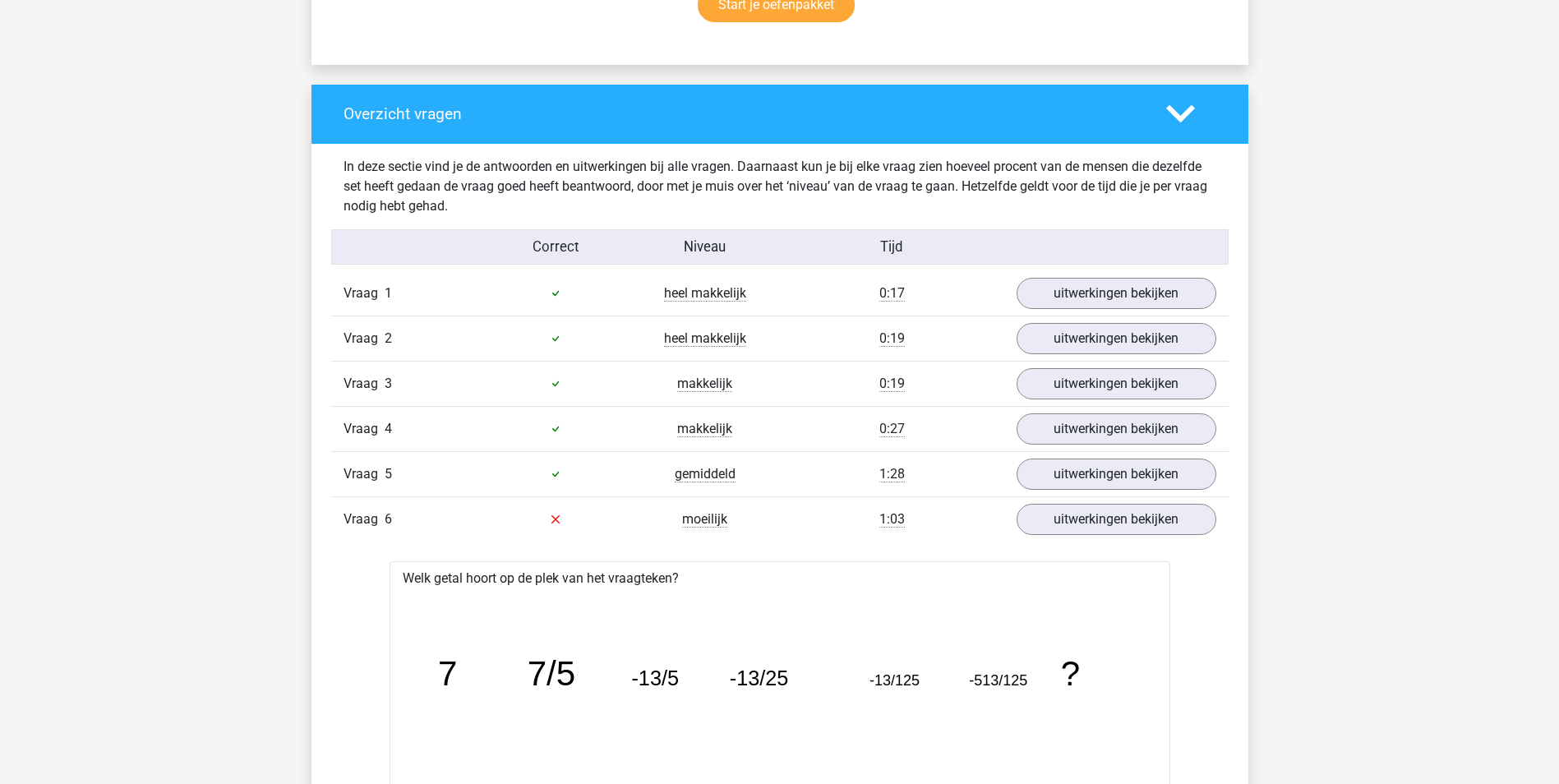
click at [1184, 112] on icon at bounding box center [1180, 114] width 29 height 29
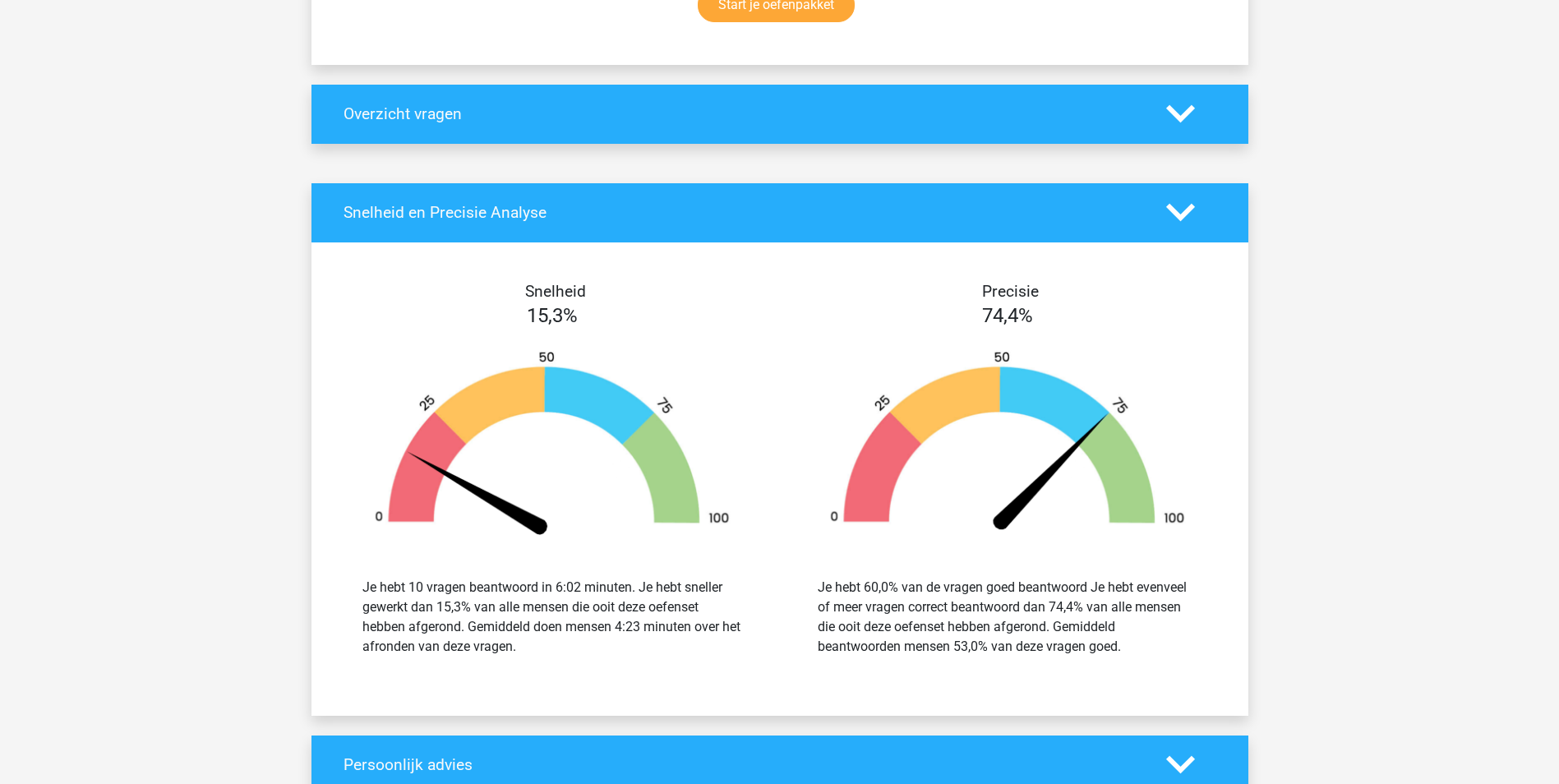
click at [1193, 213] on icon at bounding box center [1180, 212] width 29 height 29
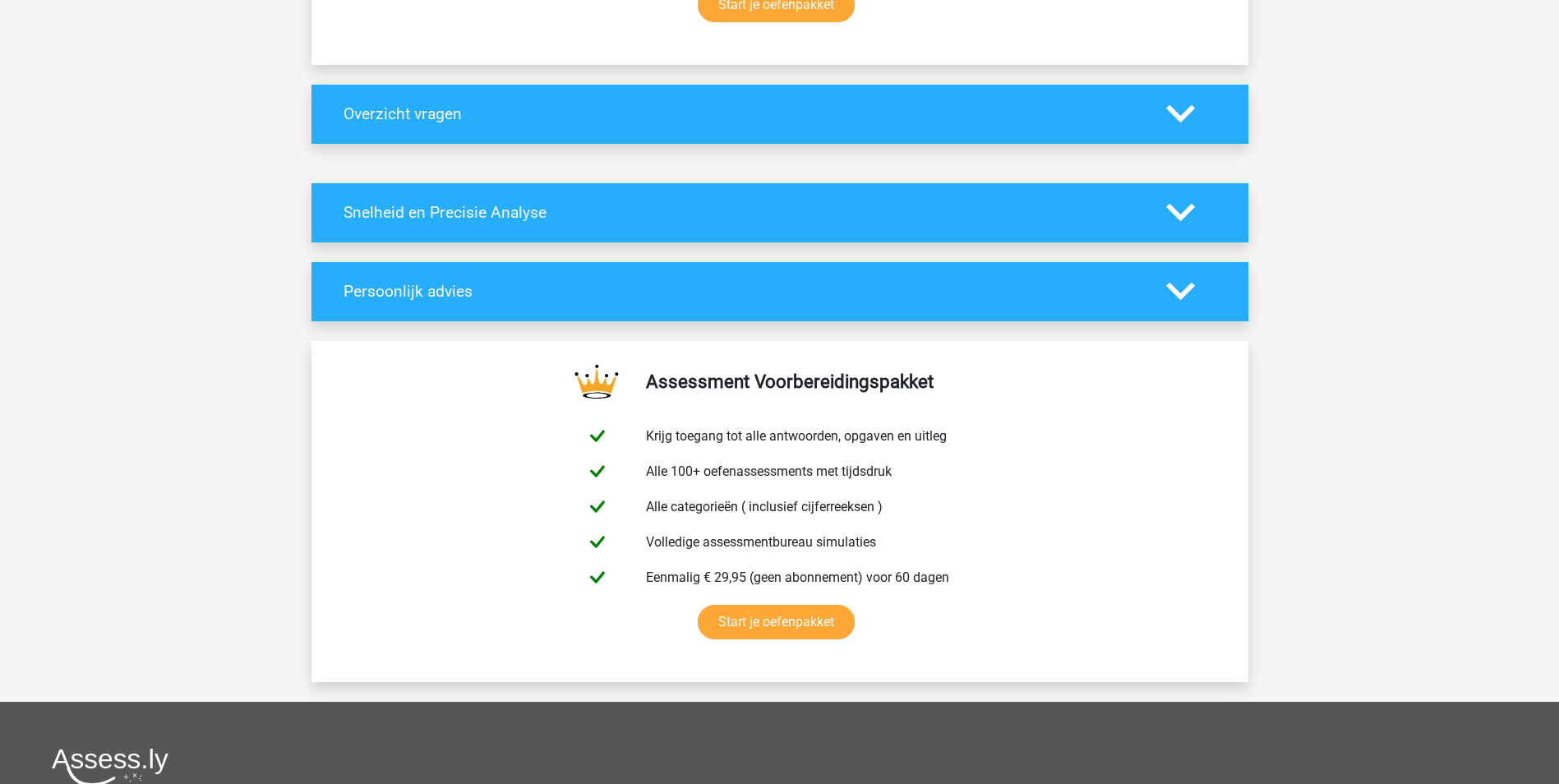
click at [1179, 283] on icon at bounding box center [1180, 291] width 29 height 29
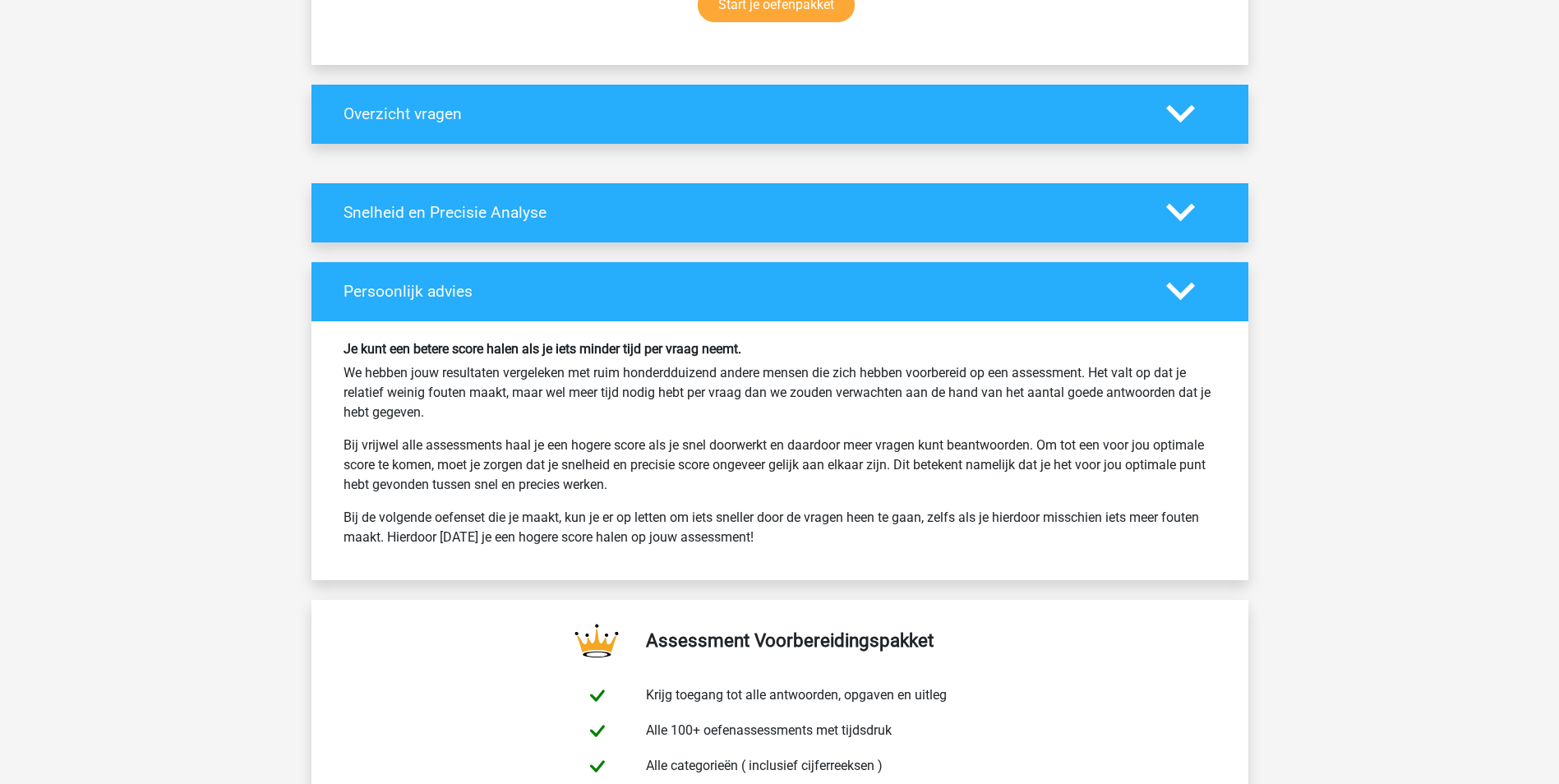
click at [1179, 283] on icon at bounding box center [1180, 291] width 29 height 29
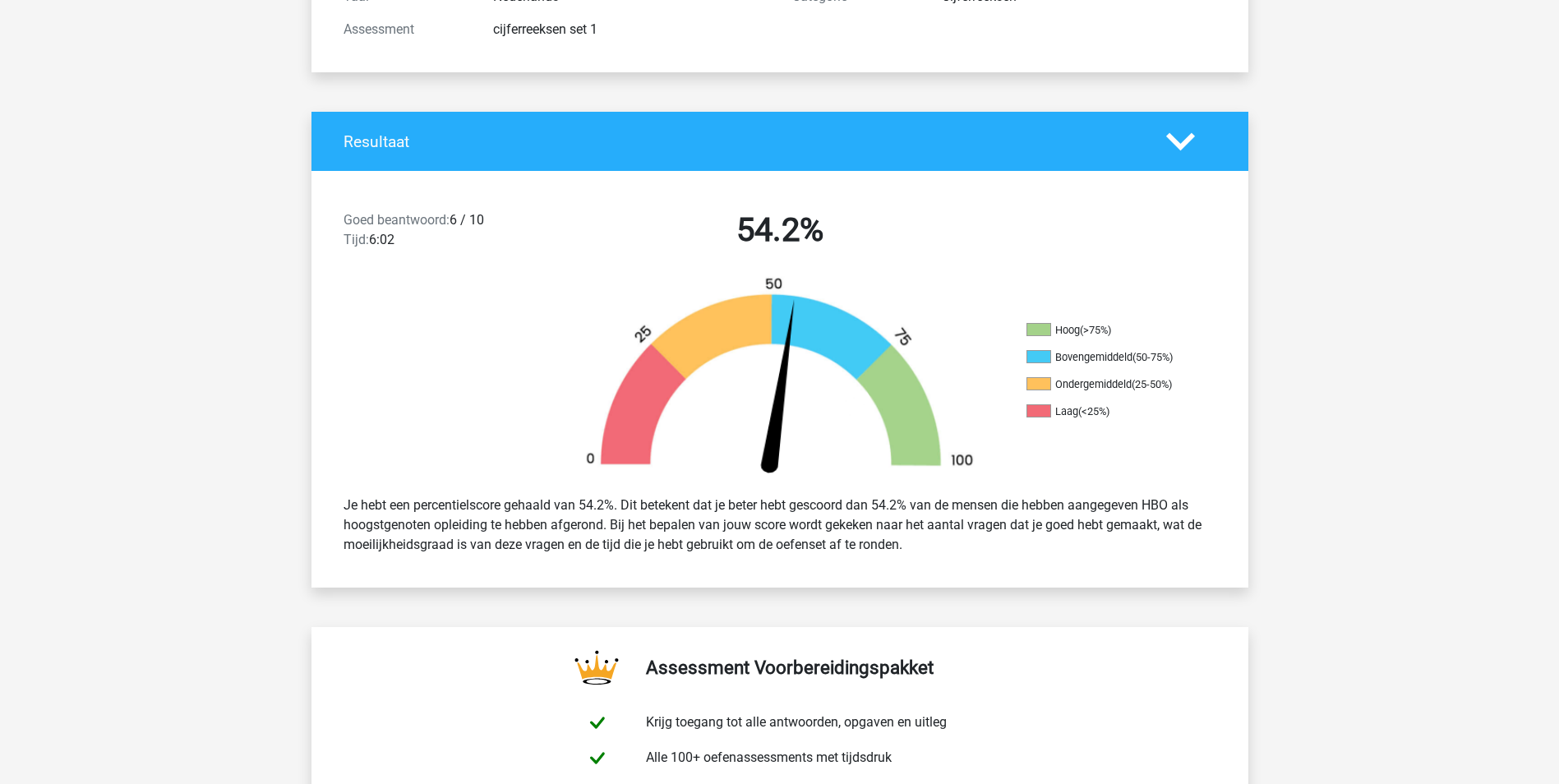
scroll to position [0, 0]
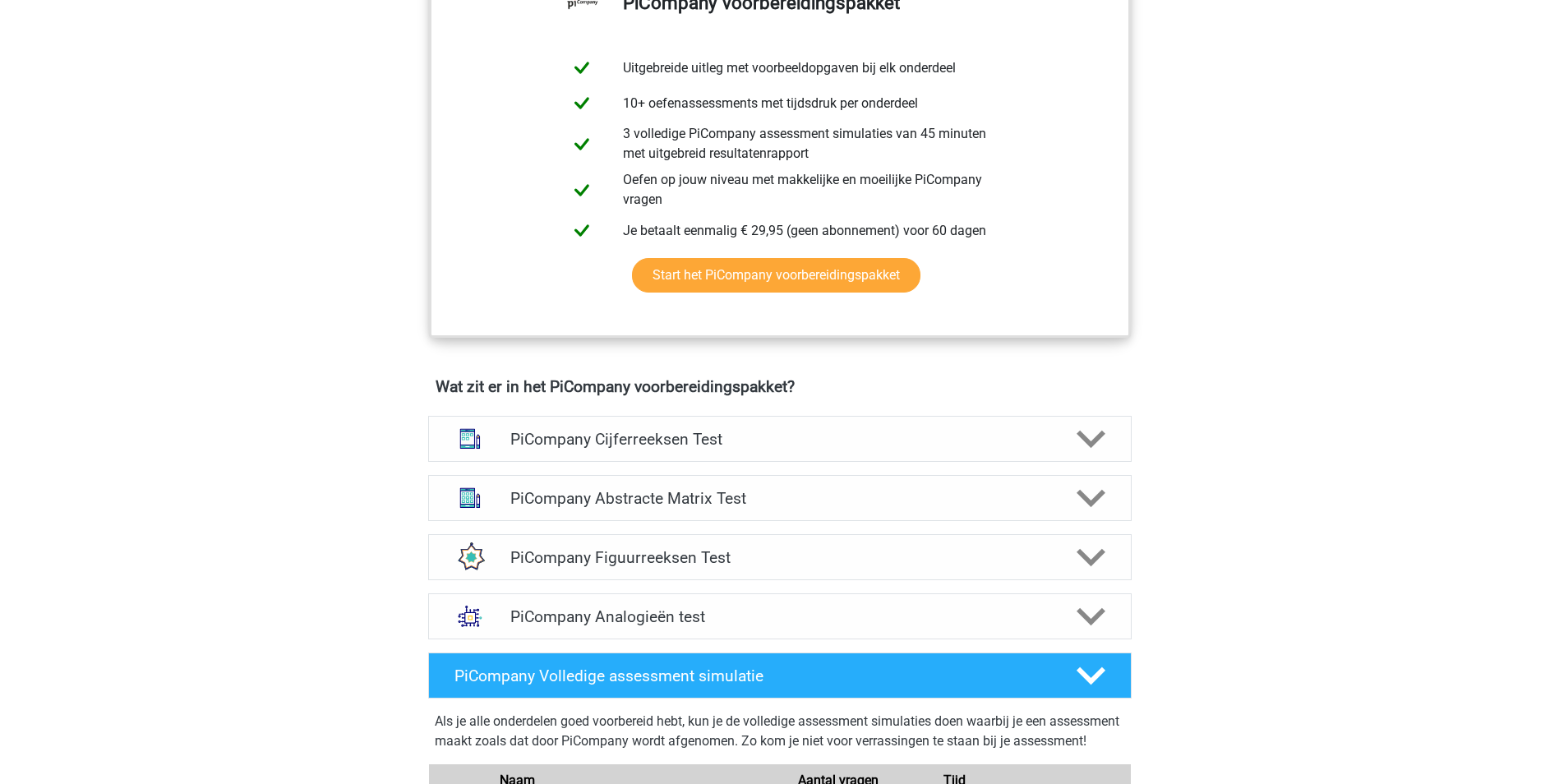
scroll to position [740, 0]
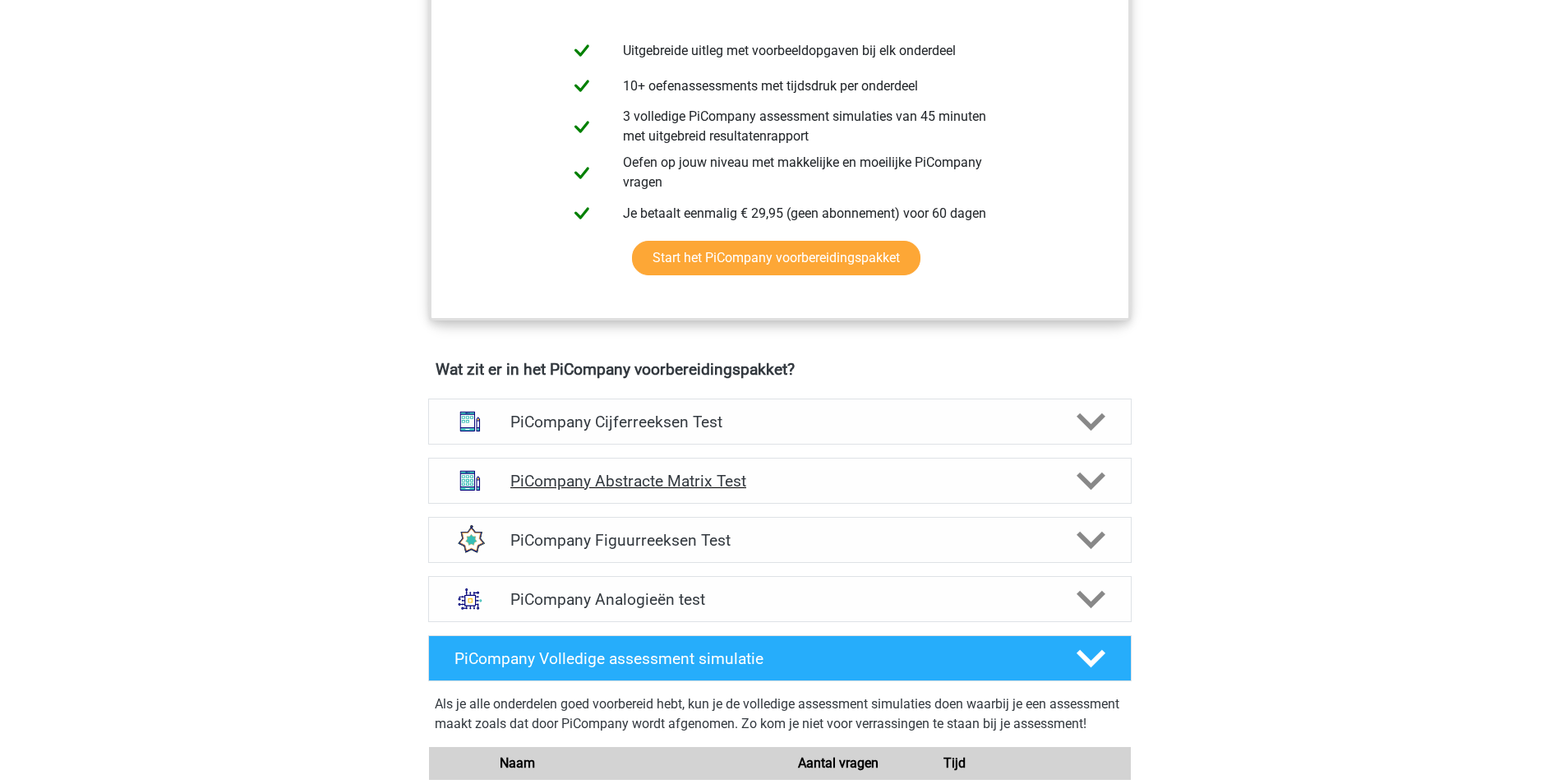
click at [1088, 495] on icon at bounding box center [1091, 481] width 29 height 29
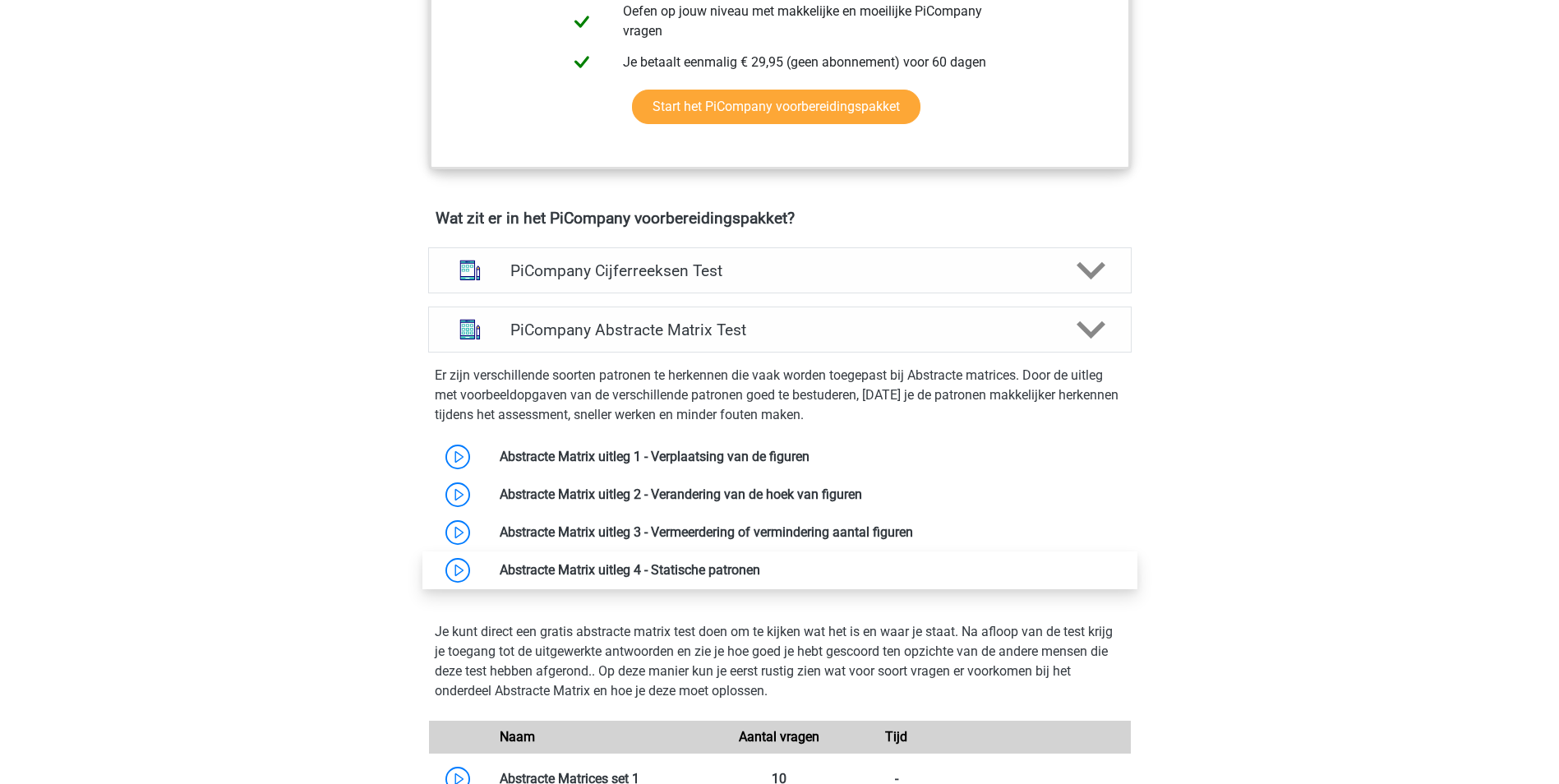
scroll to position [985, 0]
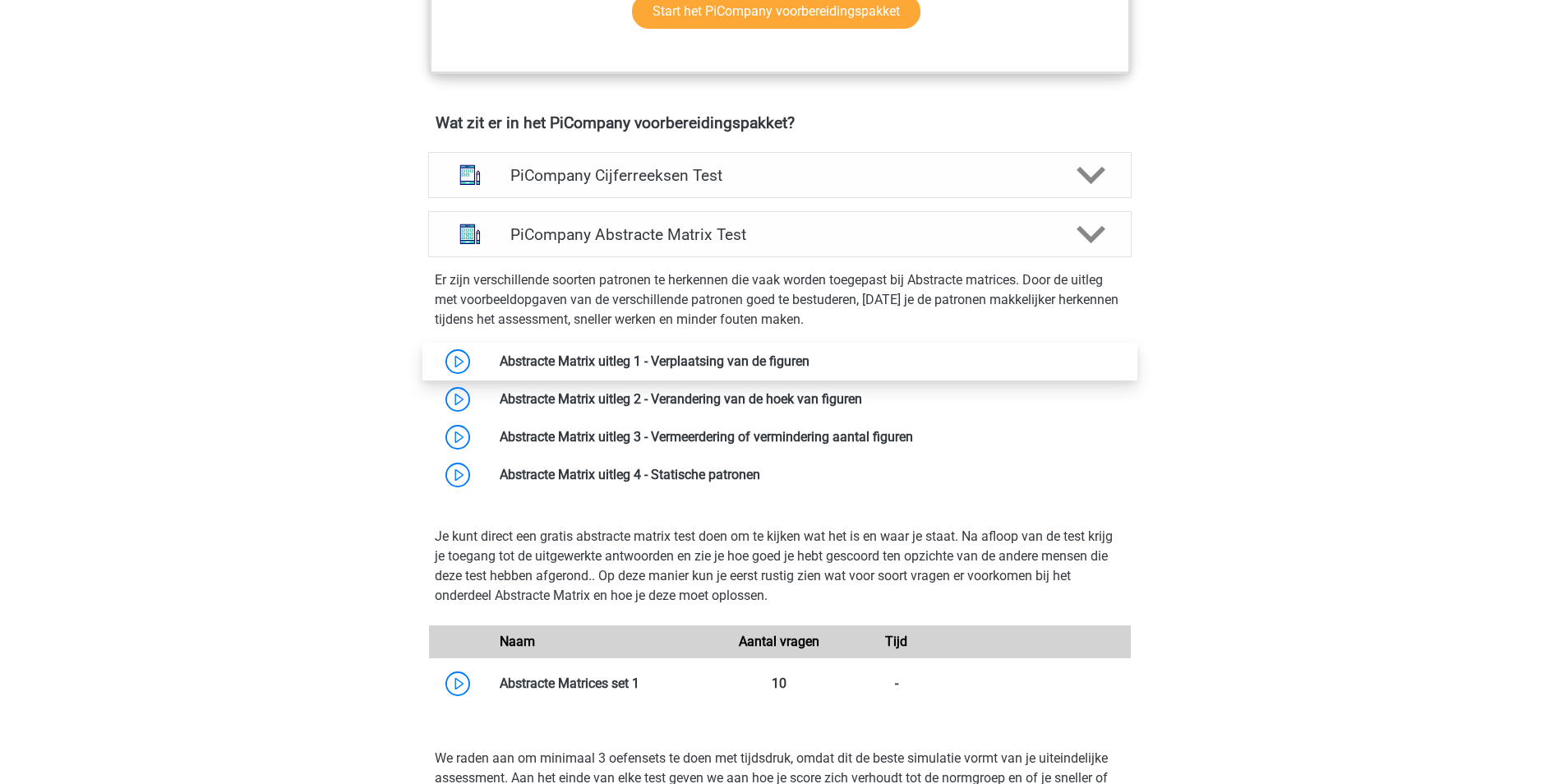
click at [810, 368] on link at bounding box center [810, 360] width 0 height 15
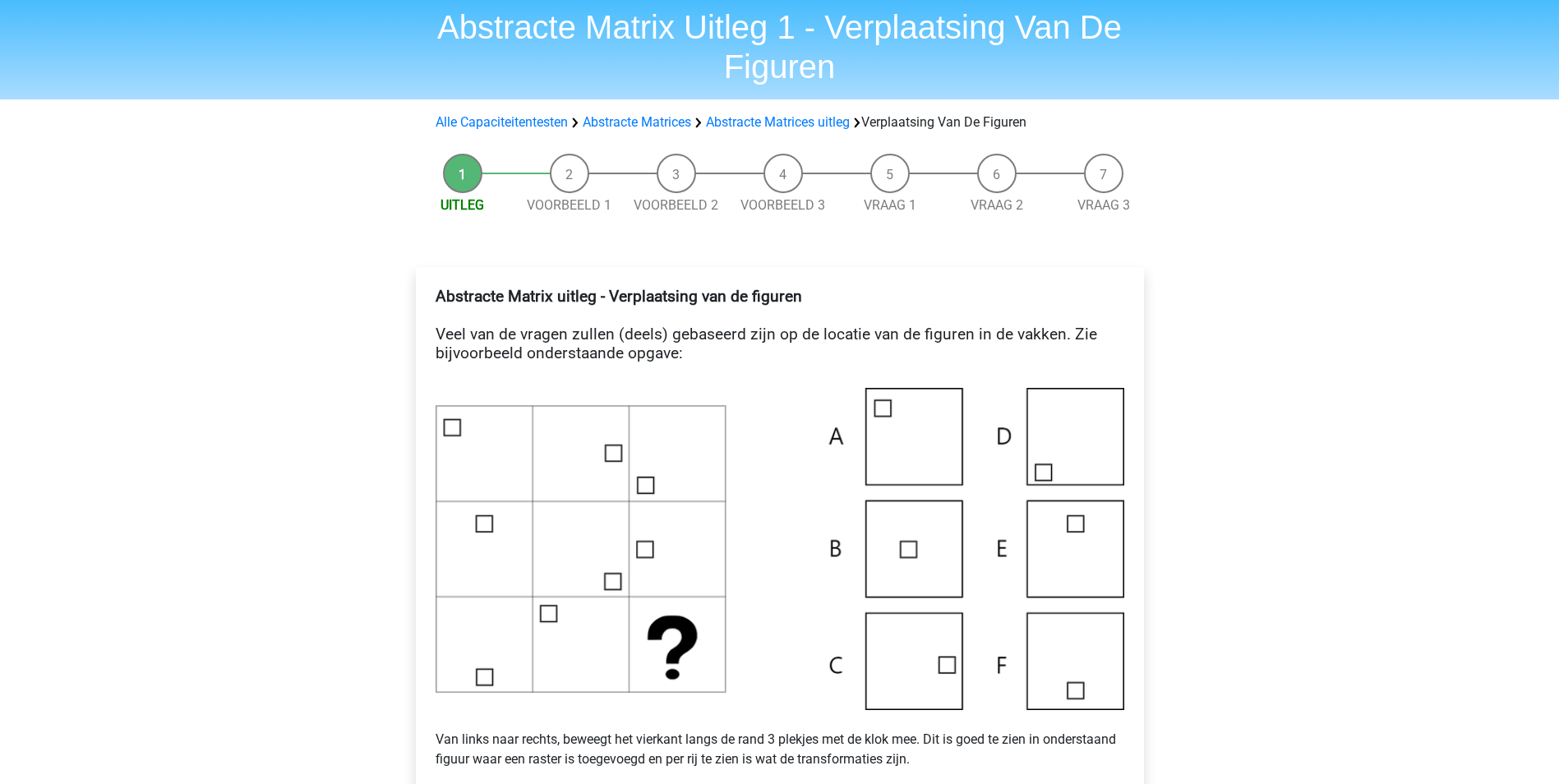
scroll to position [83, 0]
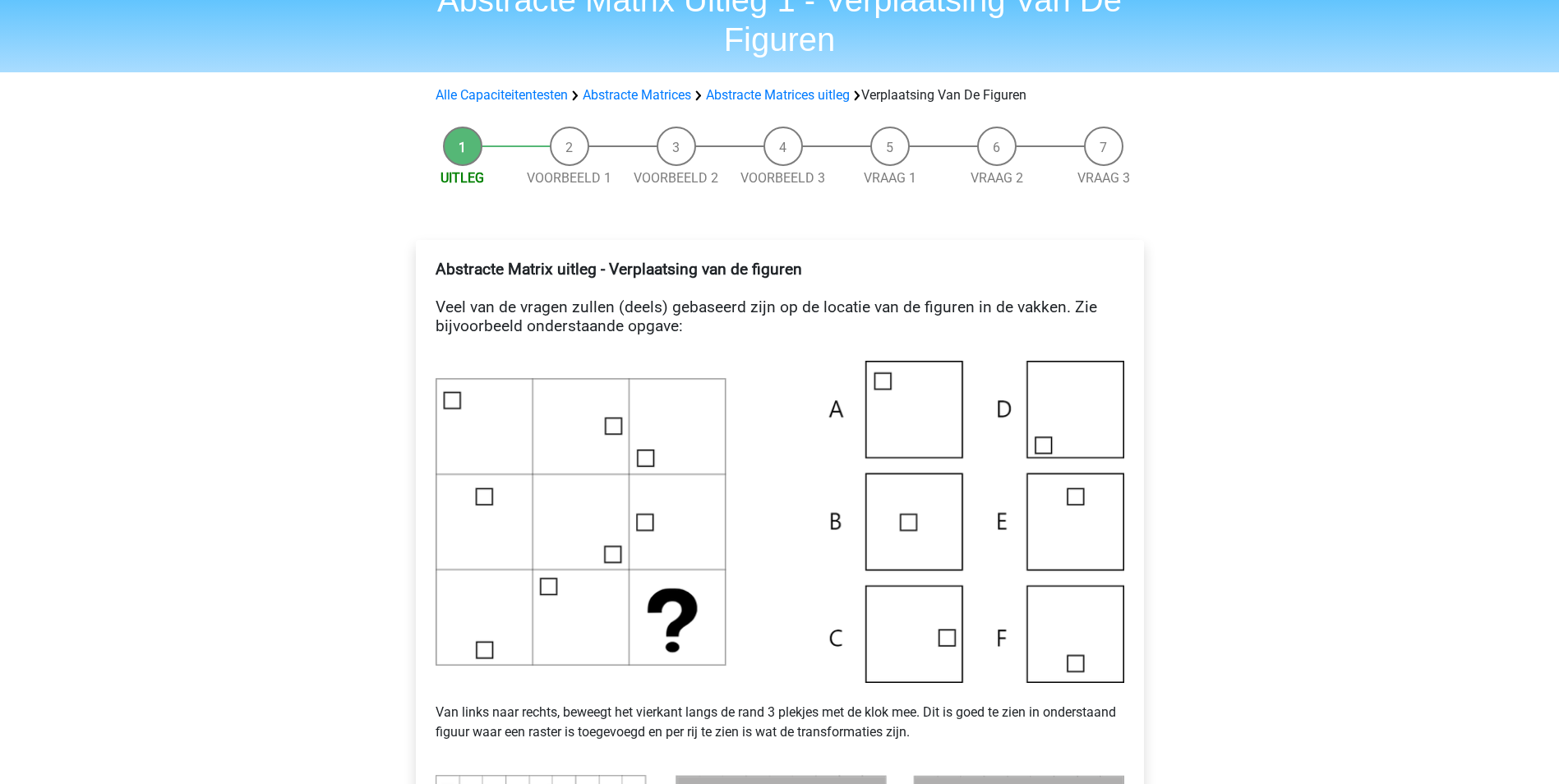
click at [935, 650] on img at bounding box center [780, 521] width 689 height 322
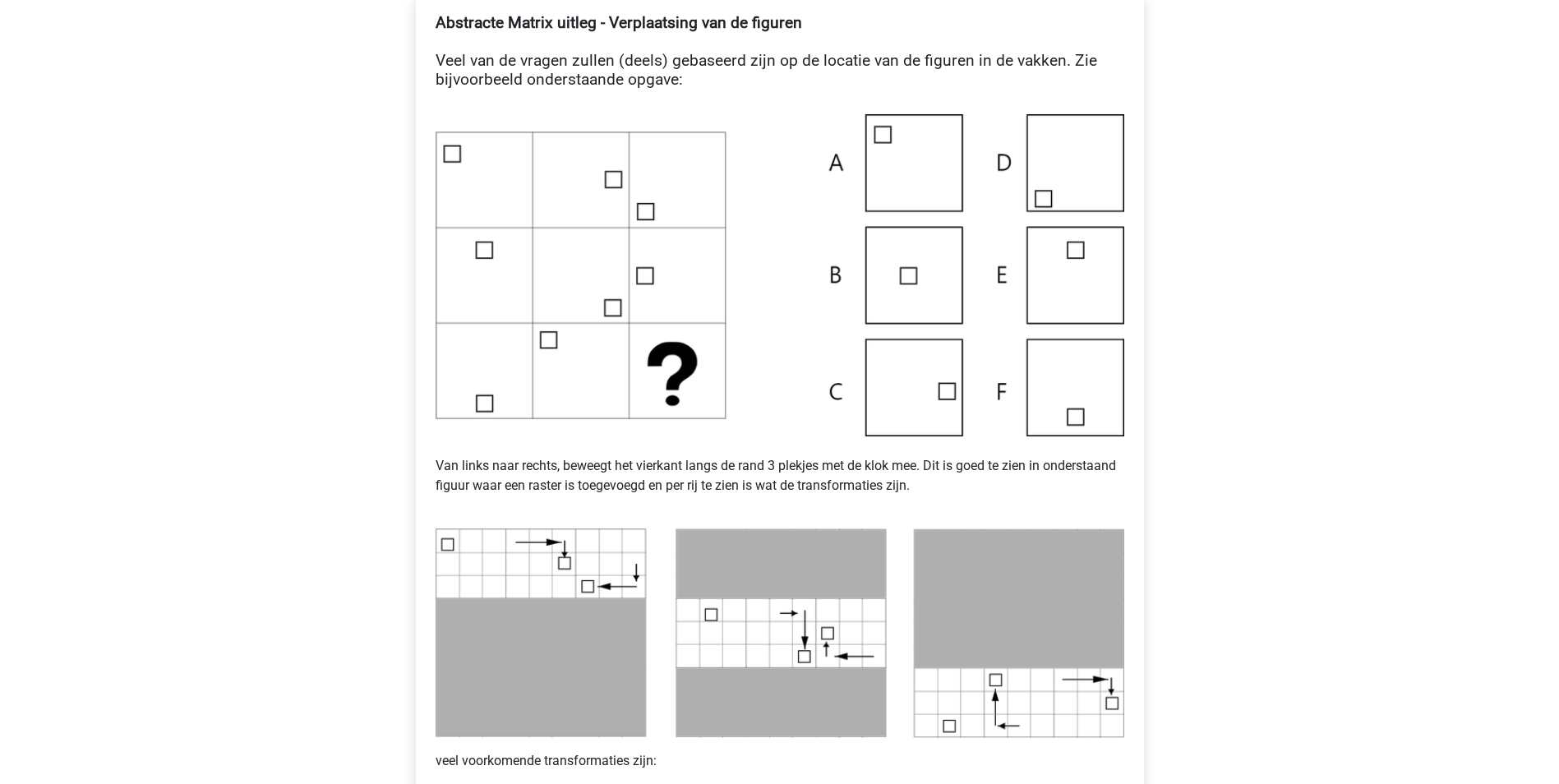
scroll to position [411, 0]
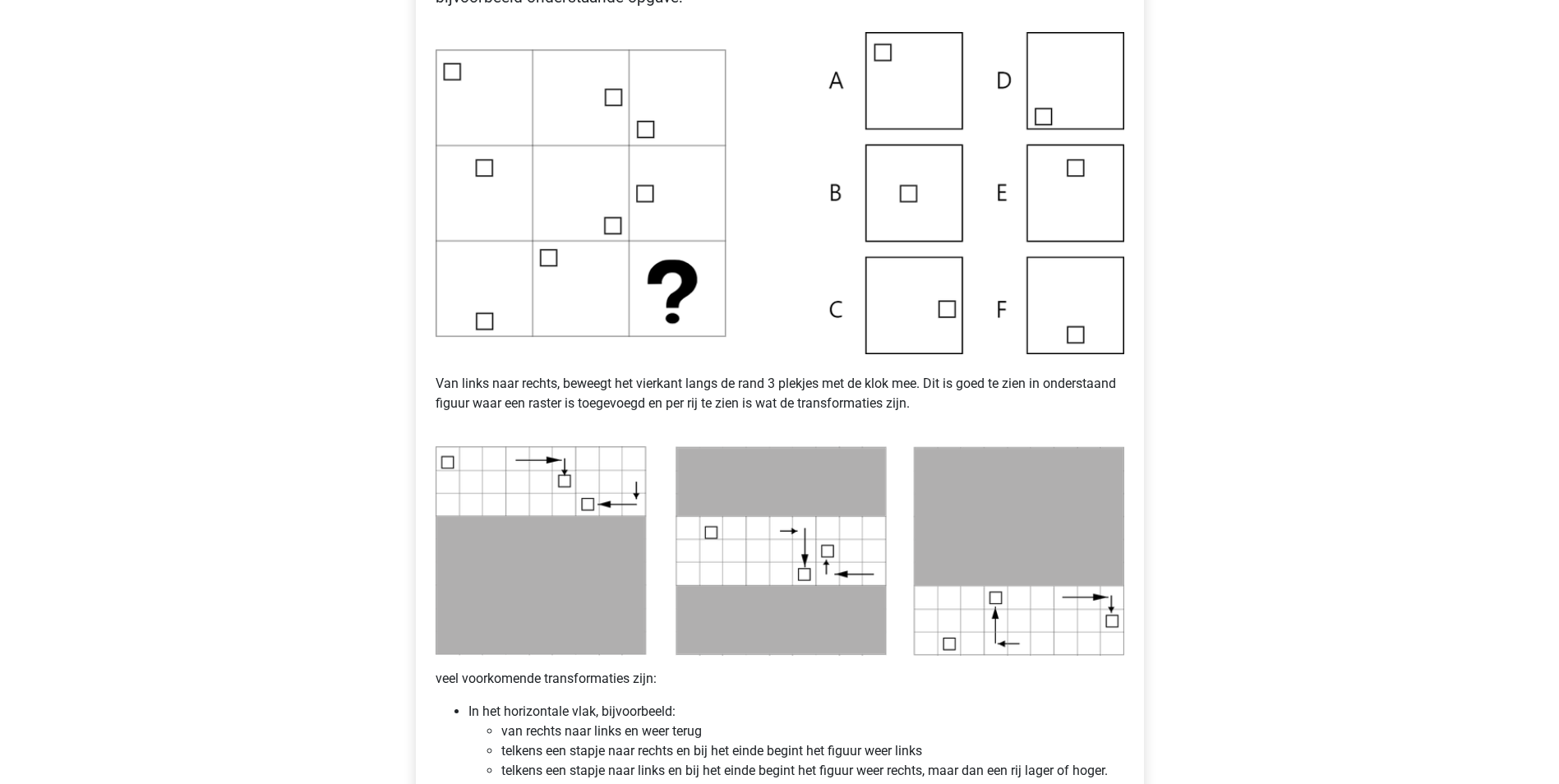
click at [946, 306] on img at bounding box center [780, 192] width 689 height 322
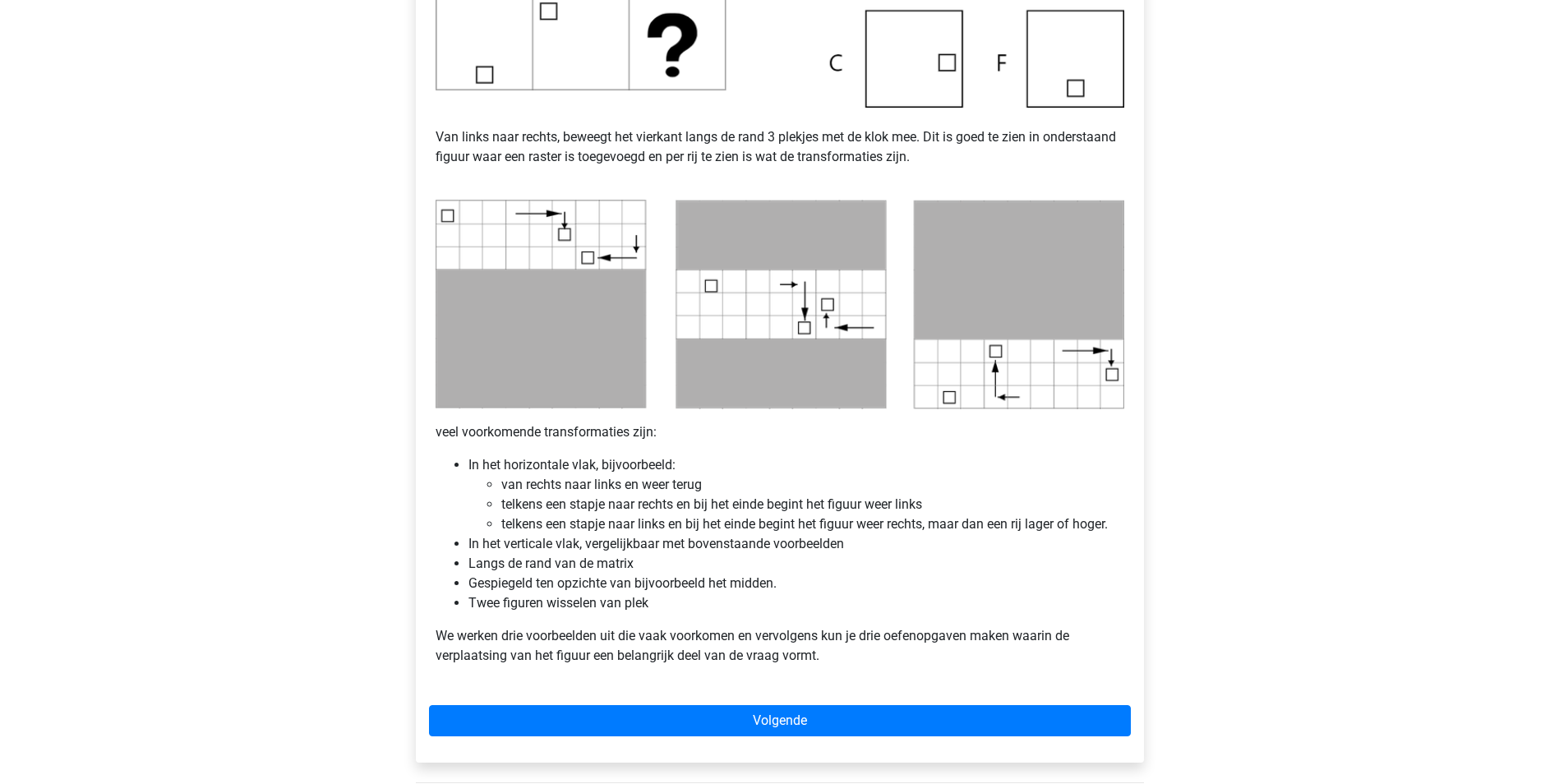
scroll to position [740, 0]
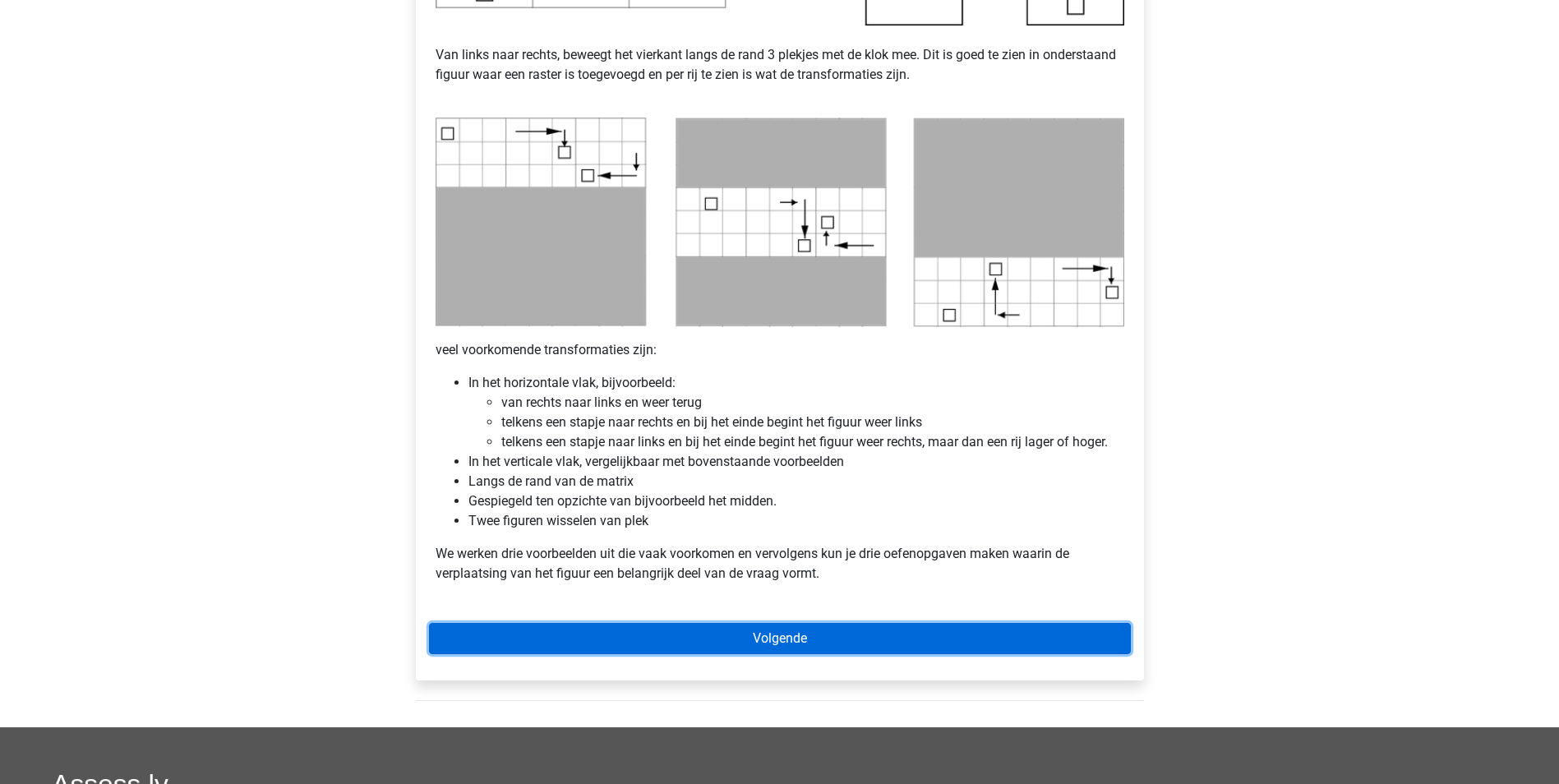
click at [726, 637] on link "Volgende" at bounding box center [780, 638] width 702 height 31
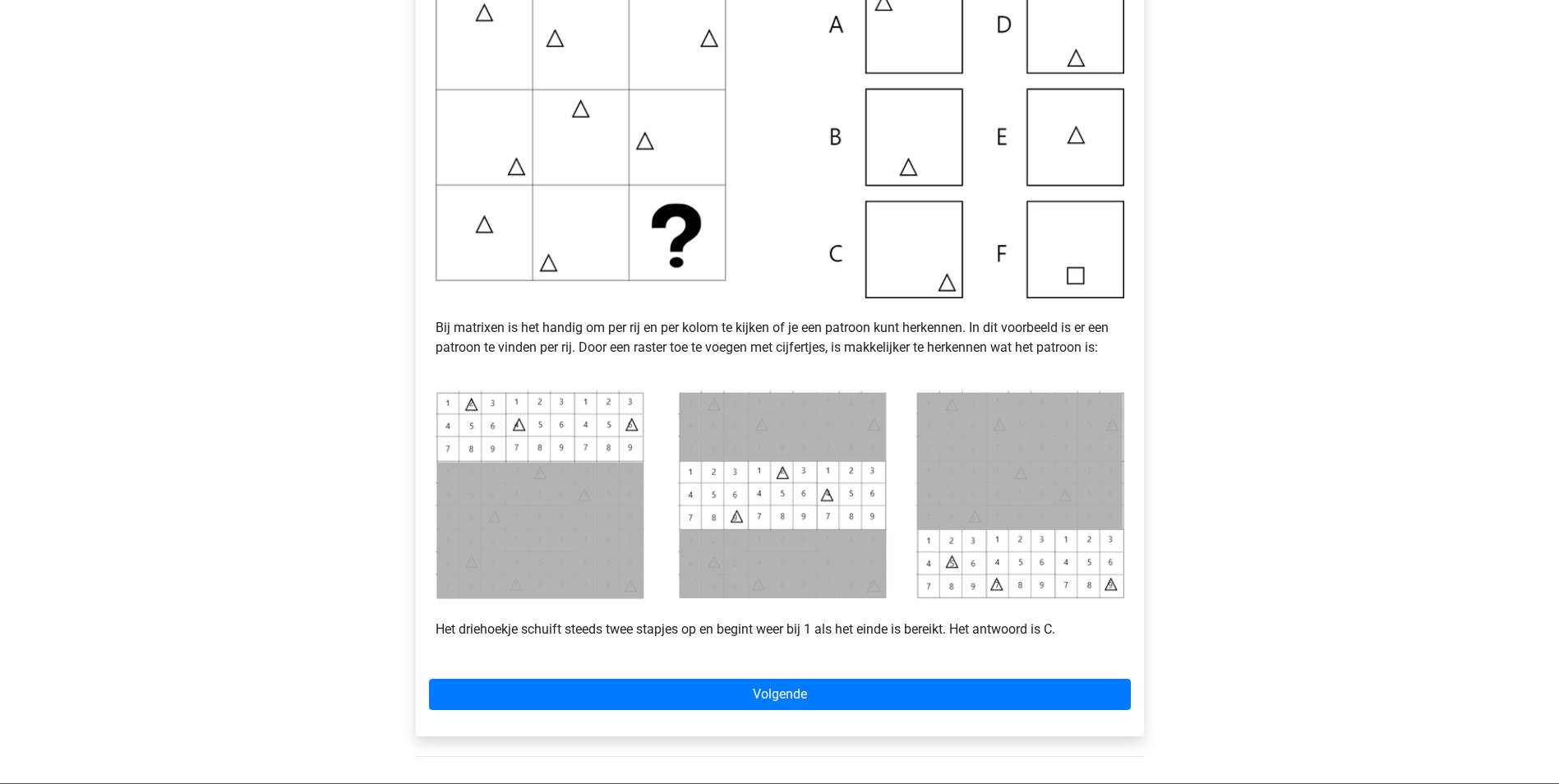
scroll to position [411, 0]
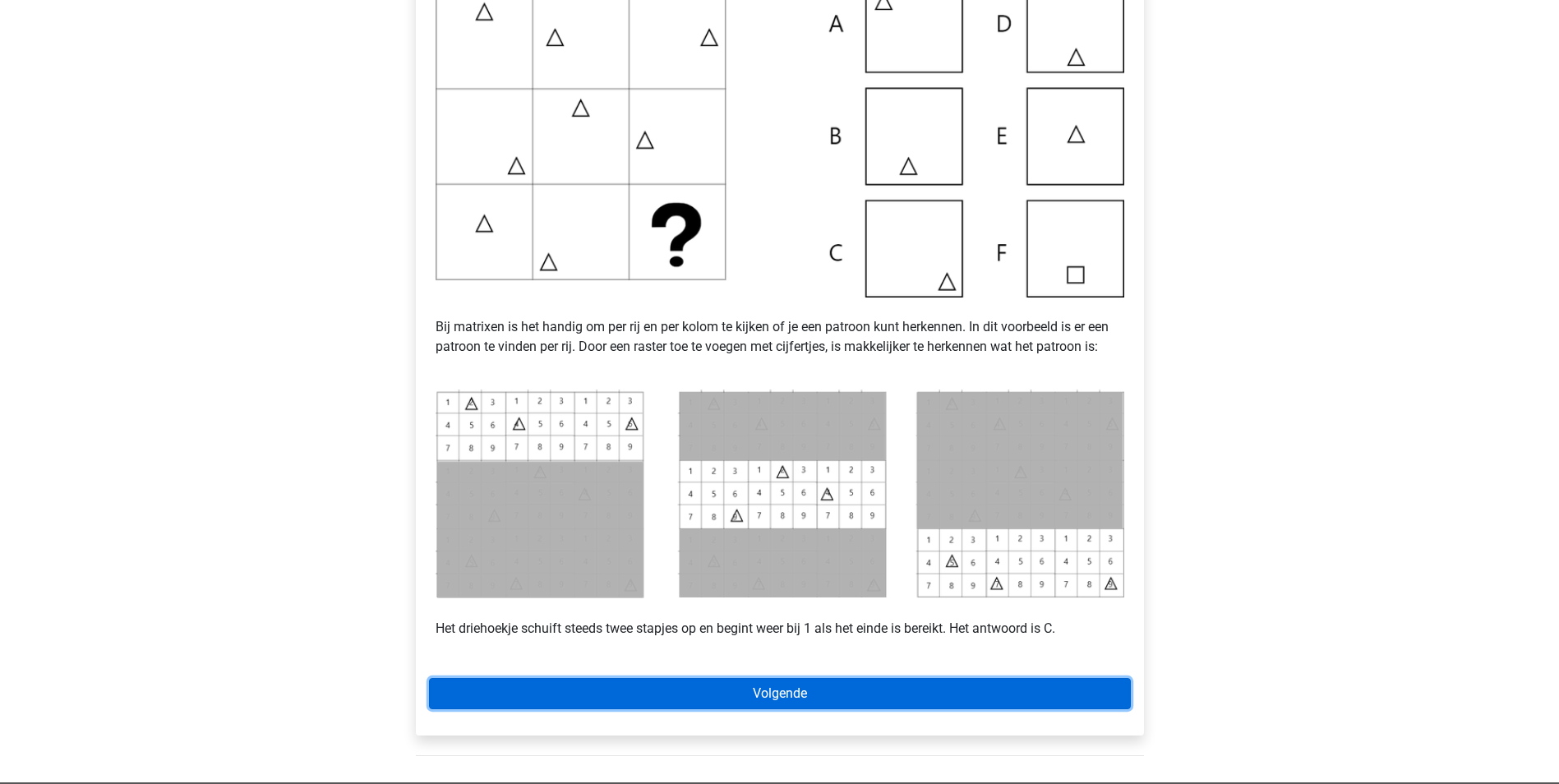
click at [781, 694] on link "Volgende" at bounding box center [780, 693] width 702 height 31
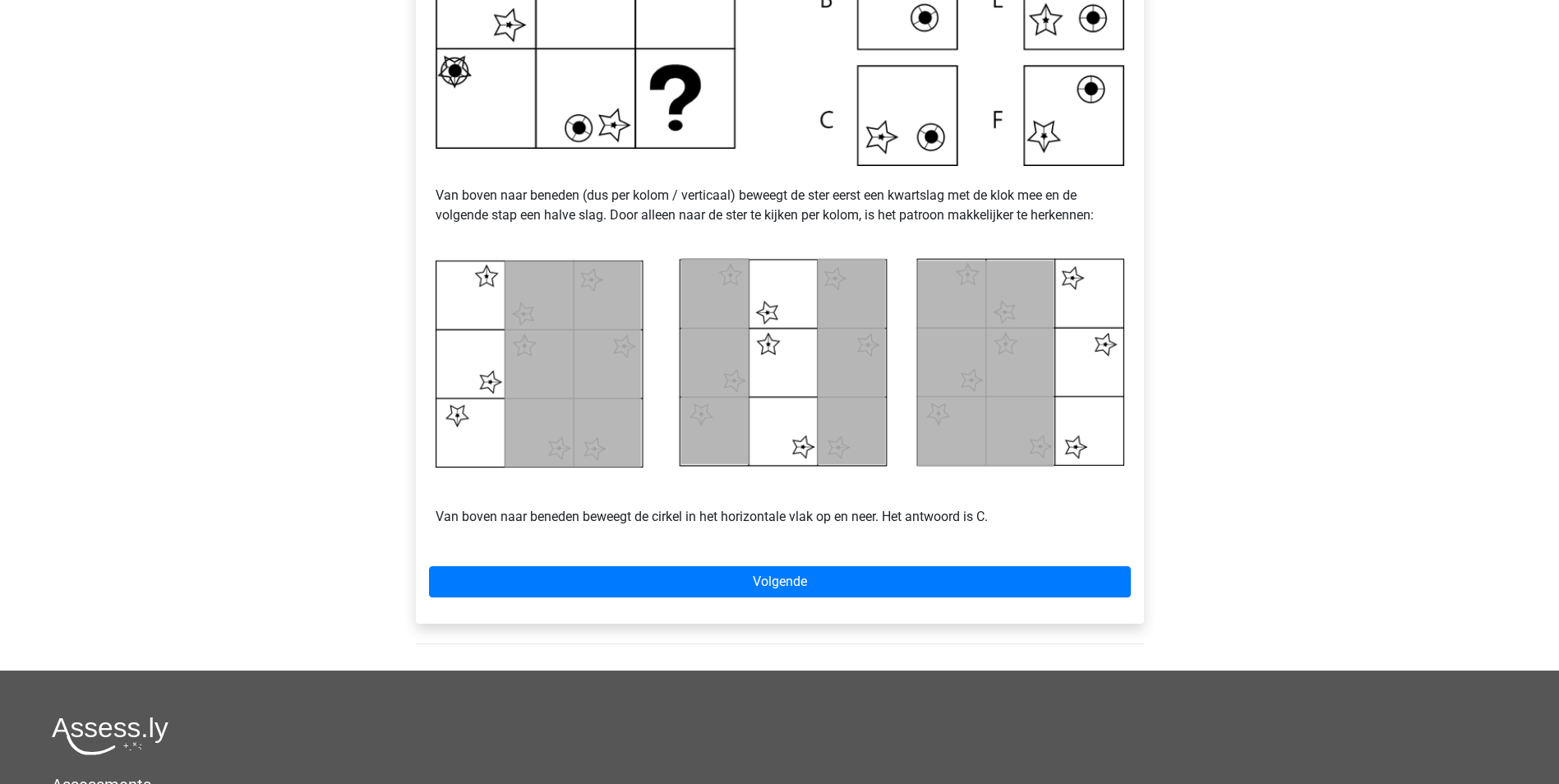
scroll to position [575, 0]
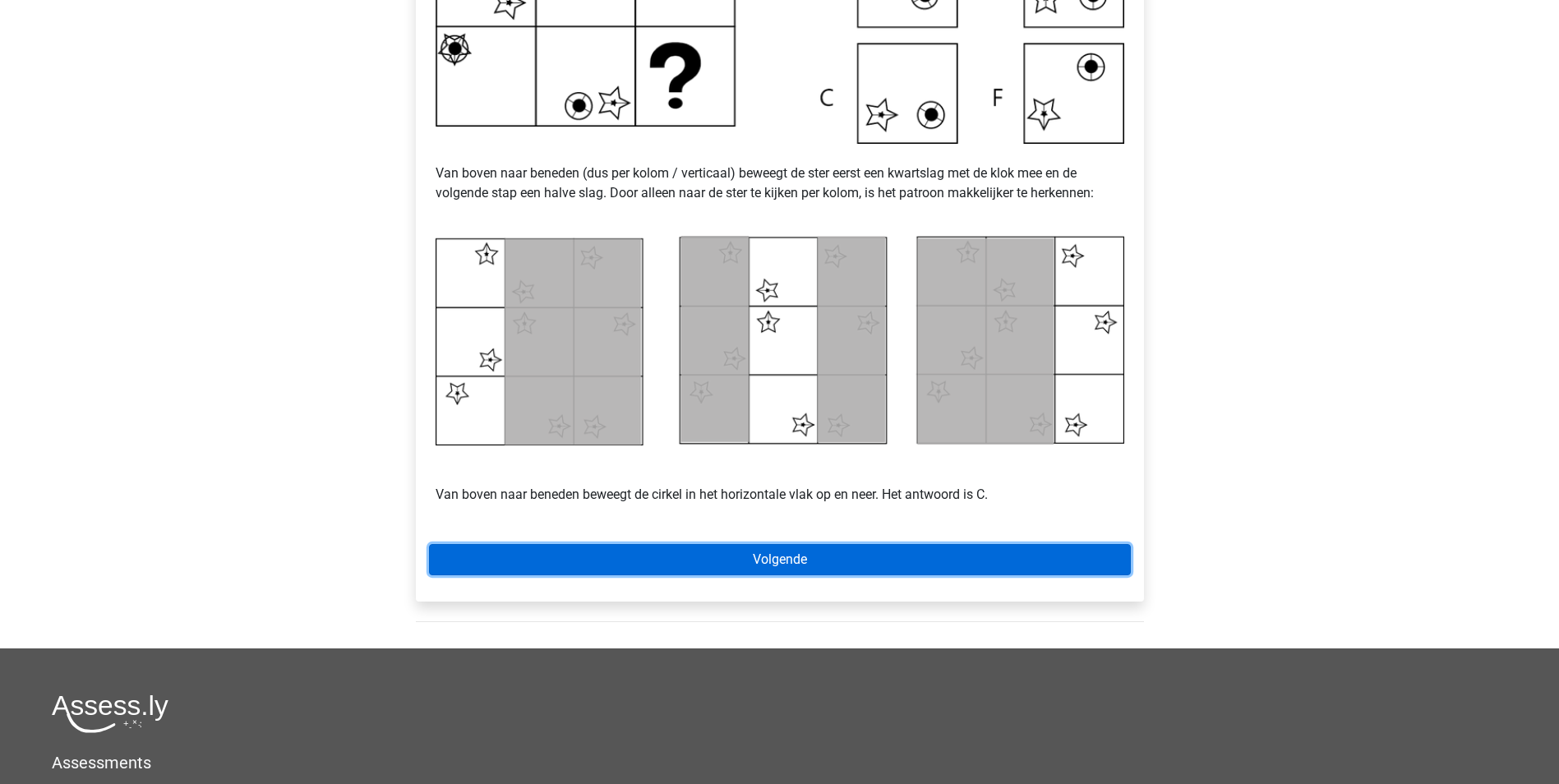
click at [774, 560] on link "Volgende" at bounding box center [780, 559] width 702 height 31
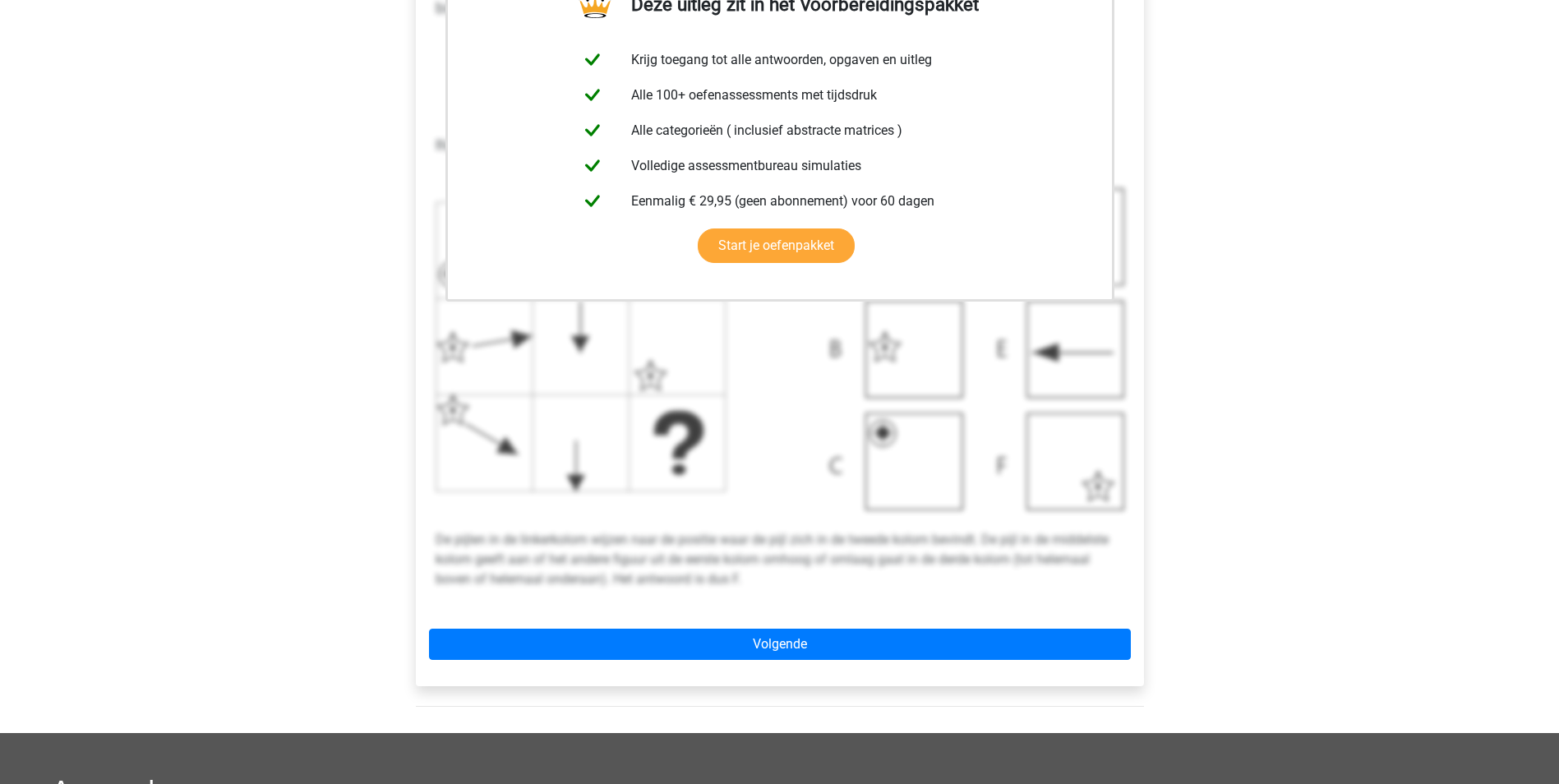
scroll to position [411, 0]
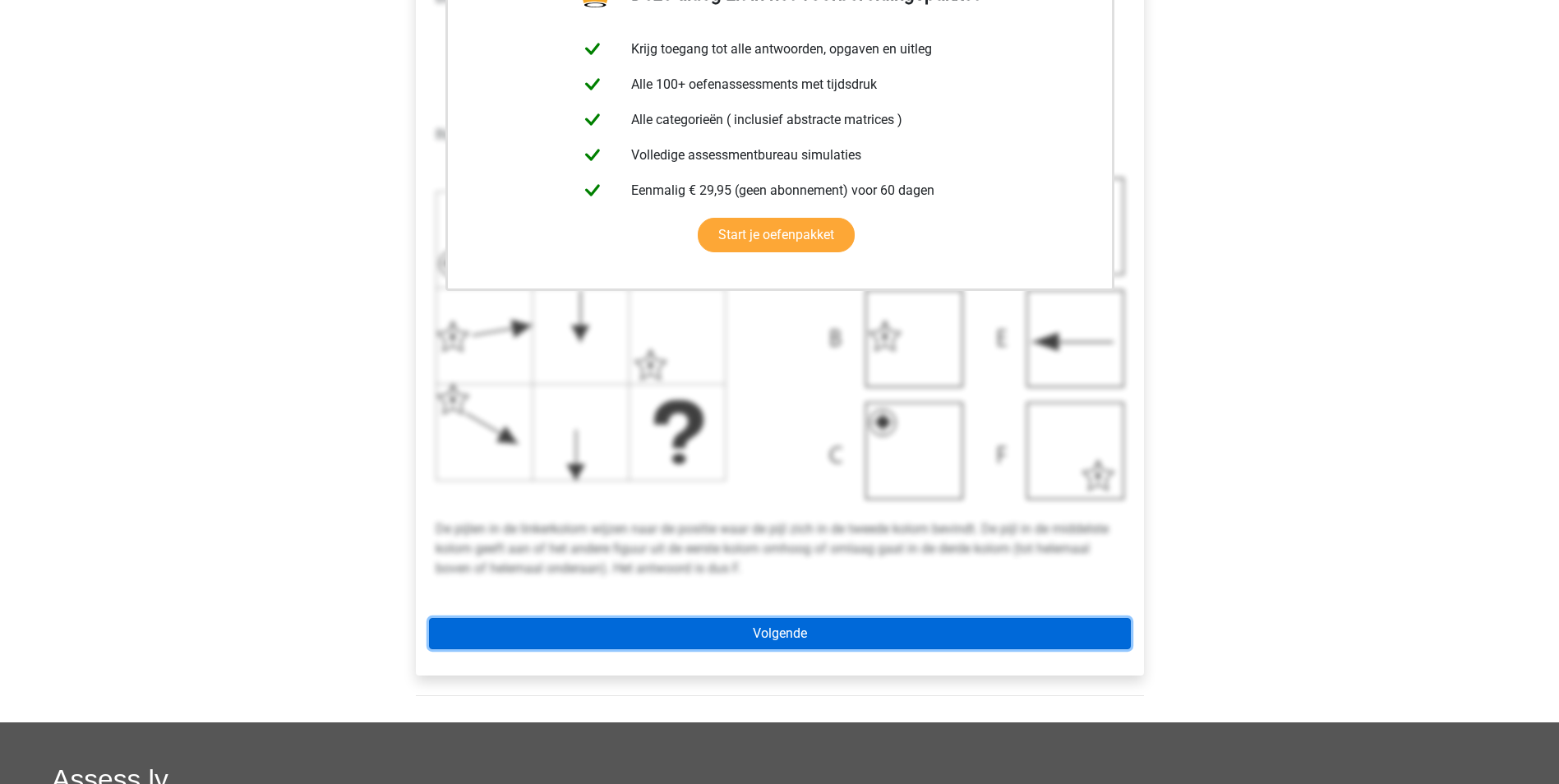
click at [792, 628] on link "Volgende" at bounding box center [780, 633] width 702 height 31
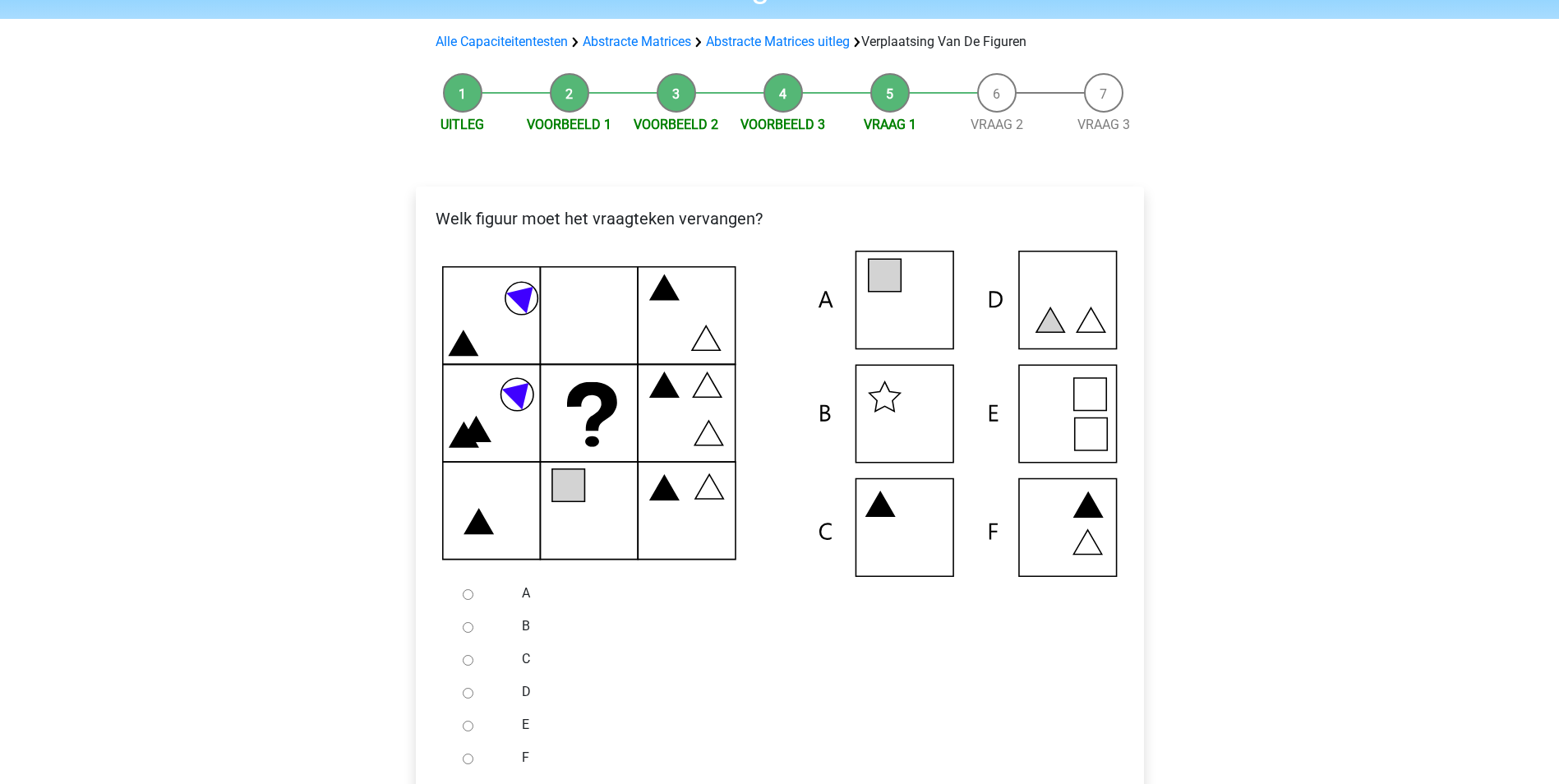
scroll to position [164, 0]
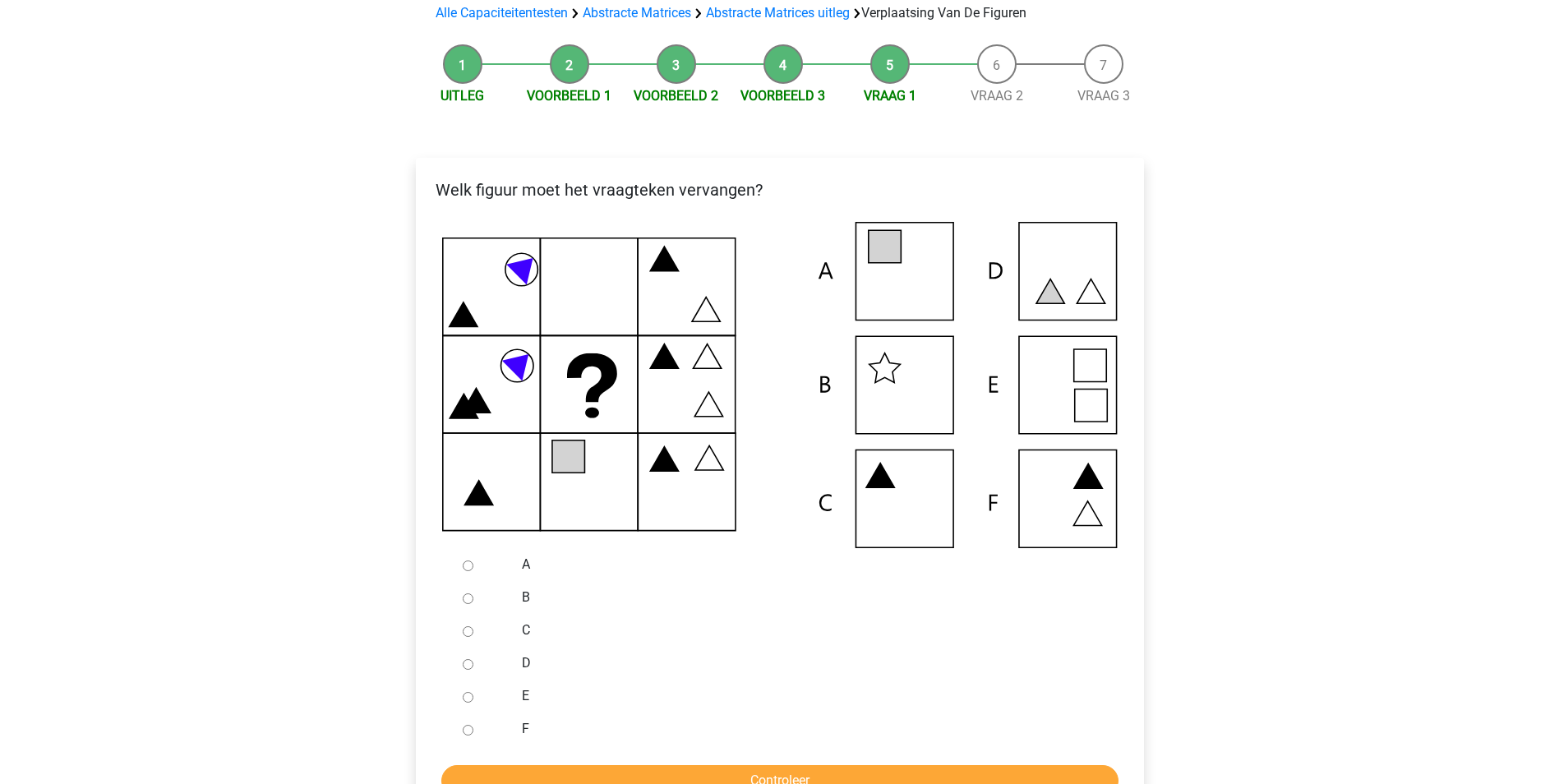
click at [467, 693] on input "E" at bounding box center [469, 697] width 11 height 11
radio input "true"
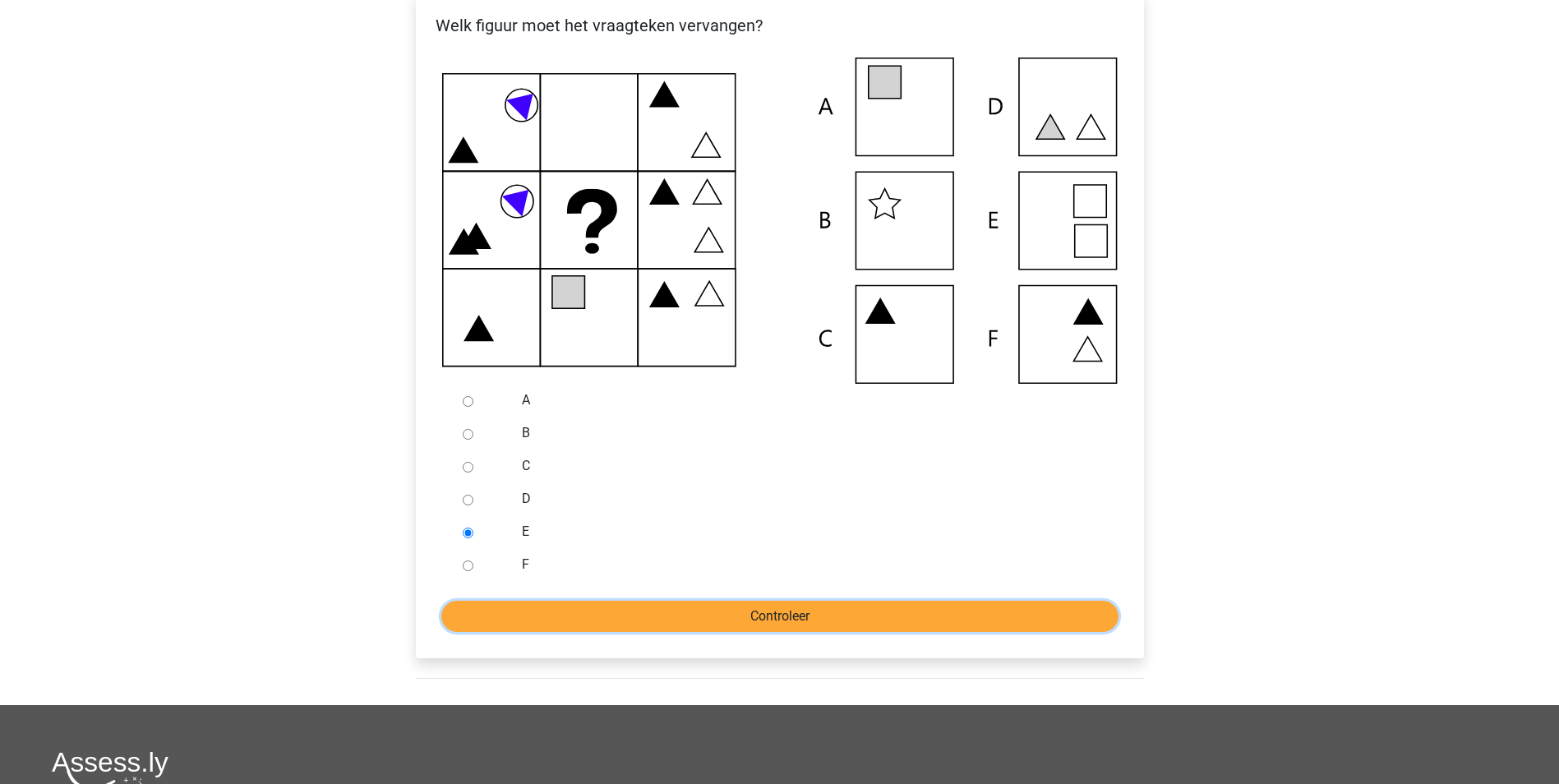
click at [713, 618] on input "Controleer" at bounding box center [780, 616] width 677 height 31
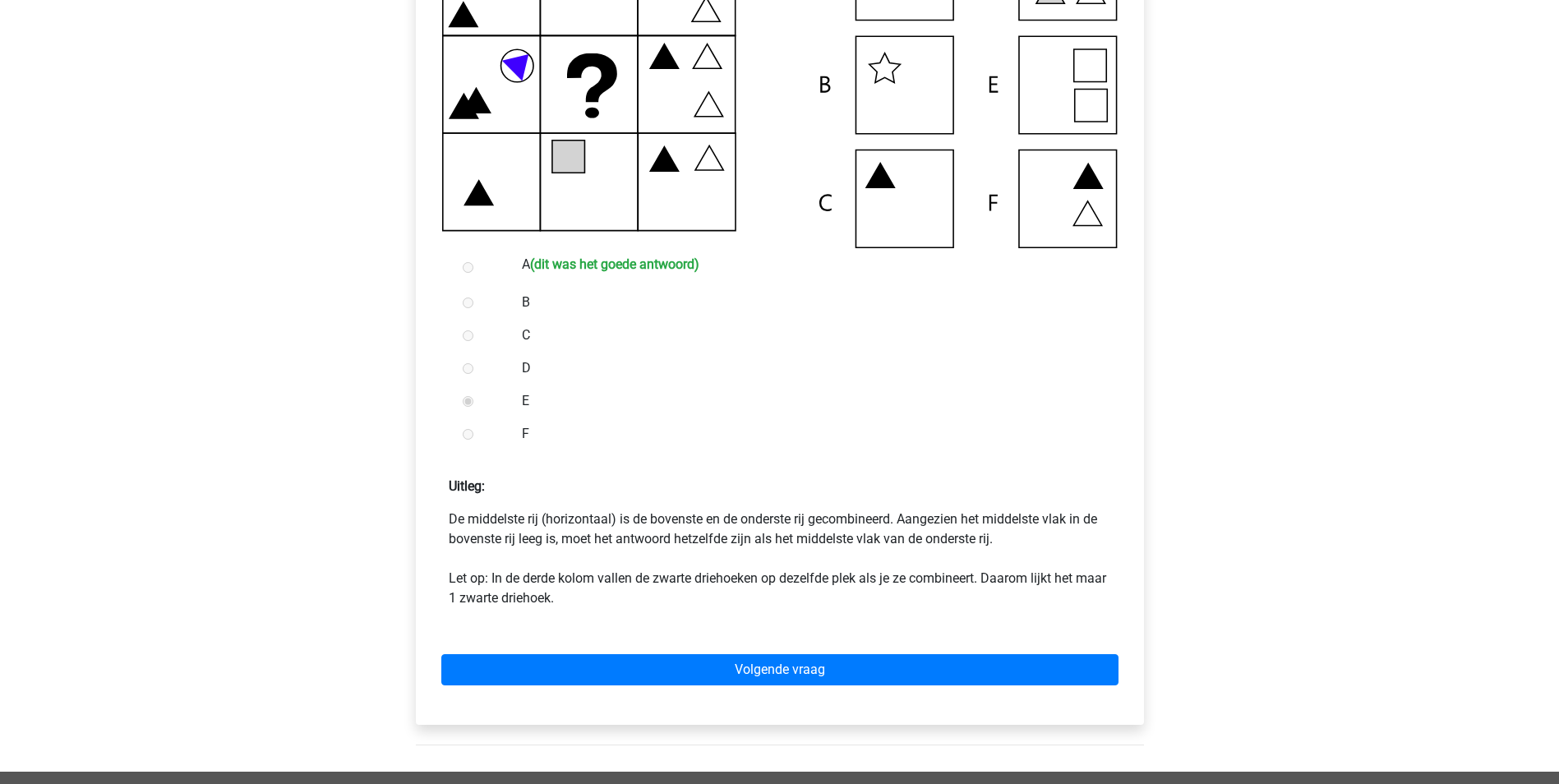
scroll to position [493, 0]
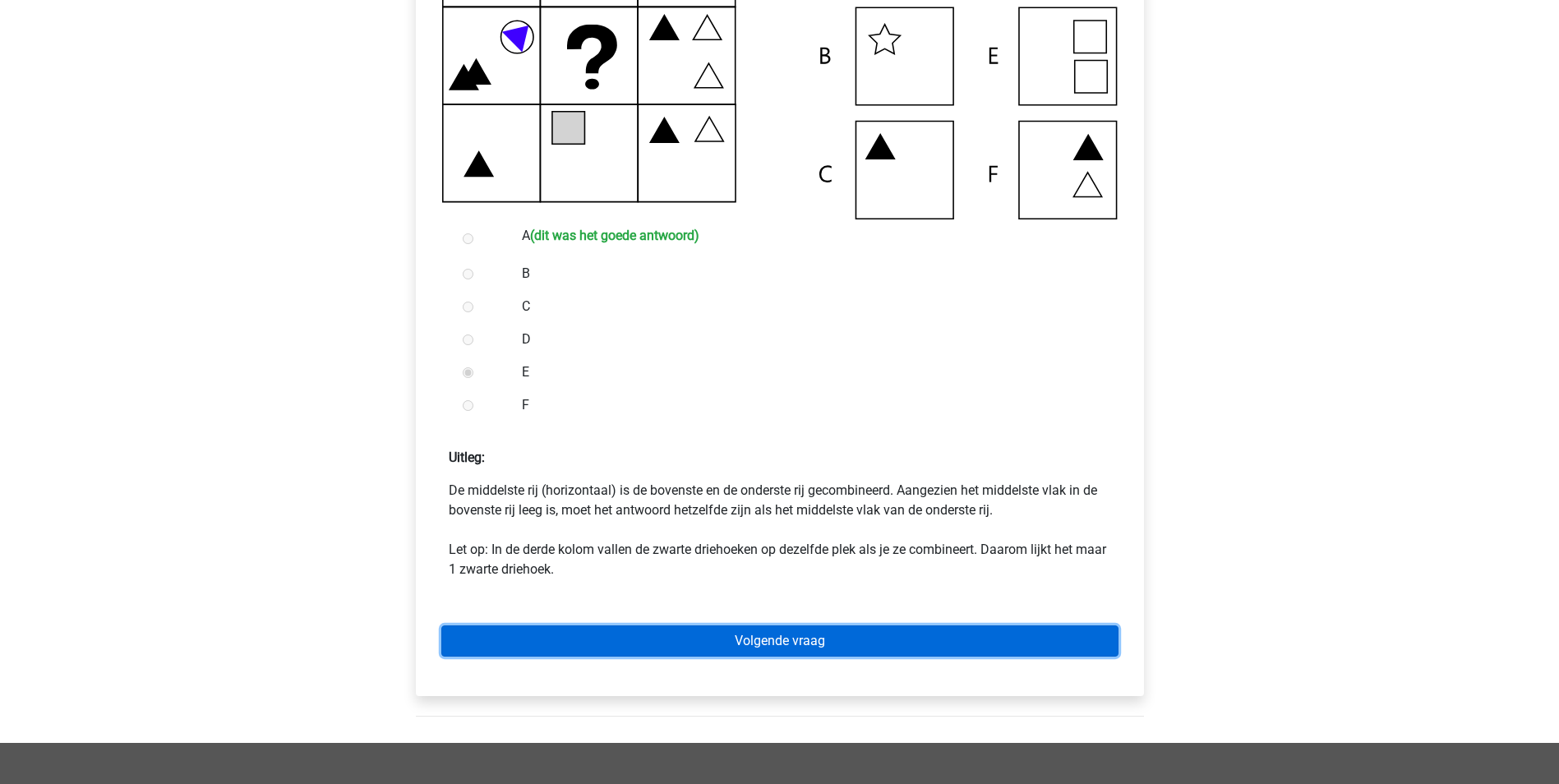
click at [773, 641] on link "Volgende vraag" at bounding box center [780, 641] width 677 height 31
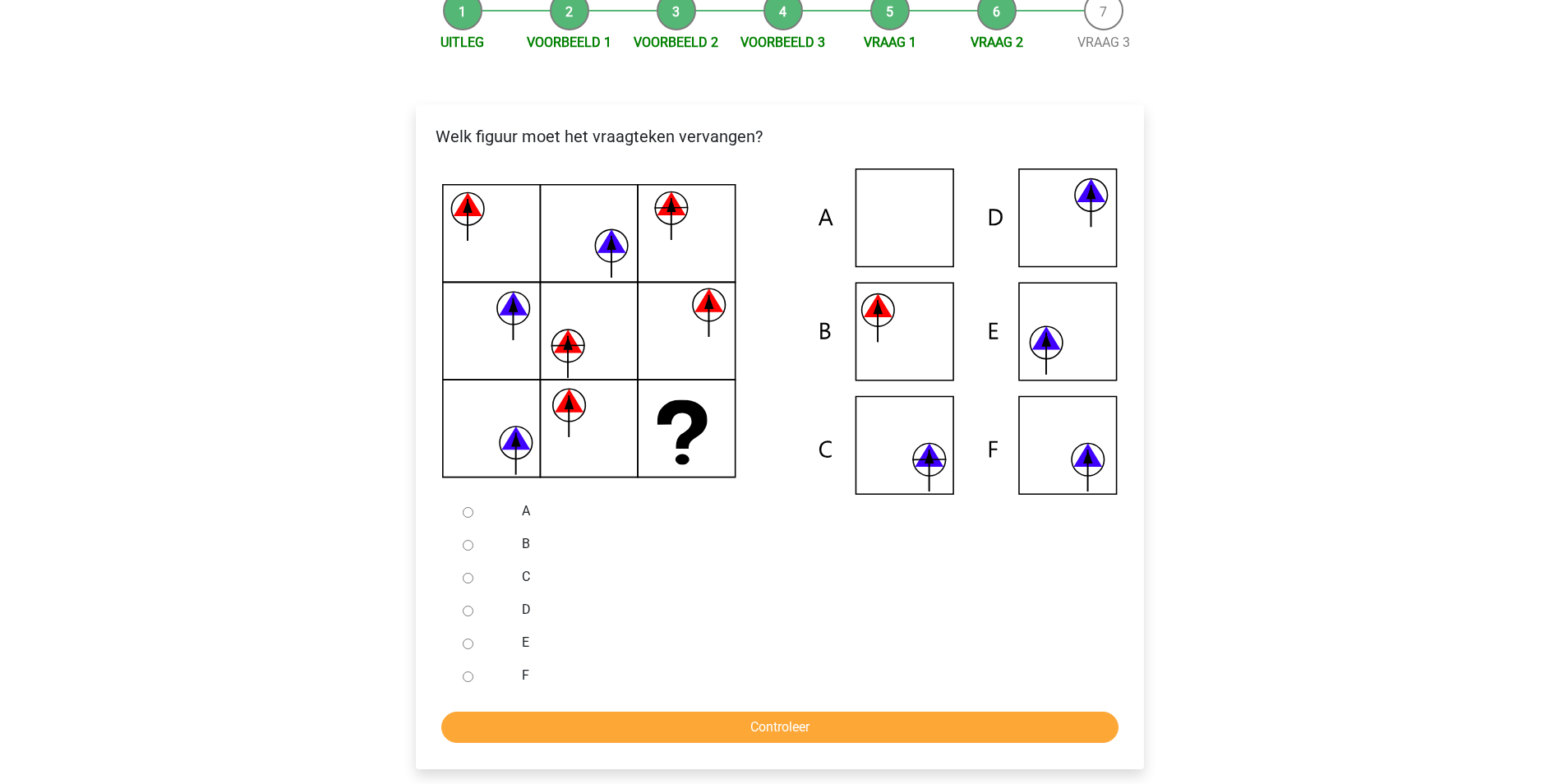
scroll to position [247, 0]
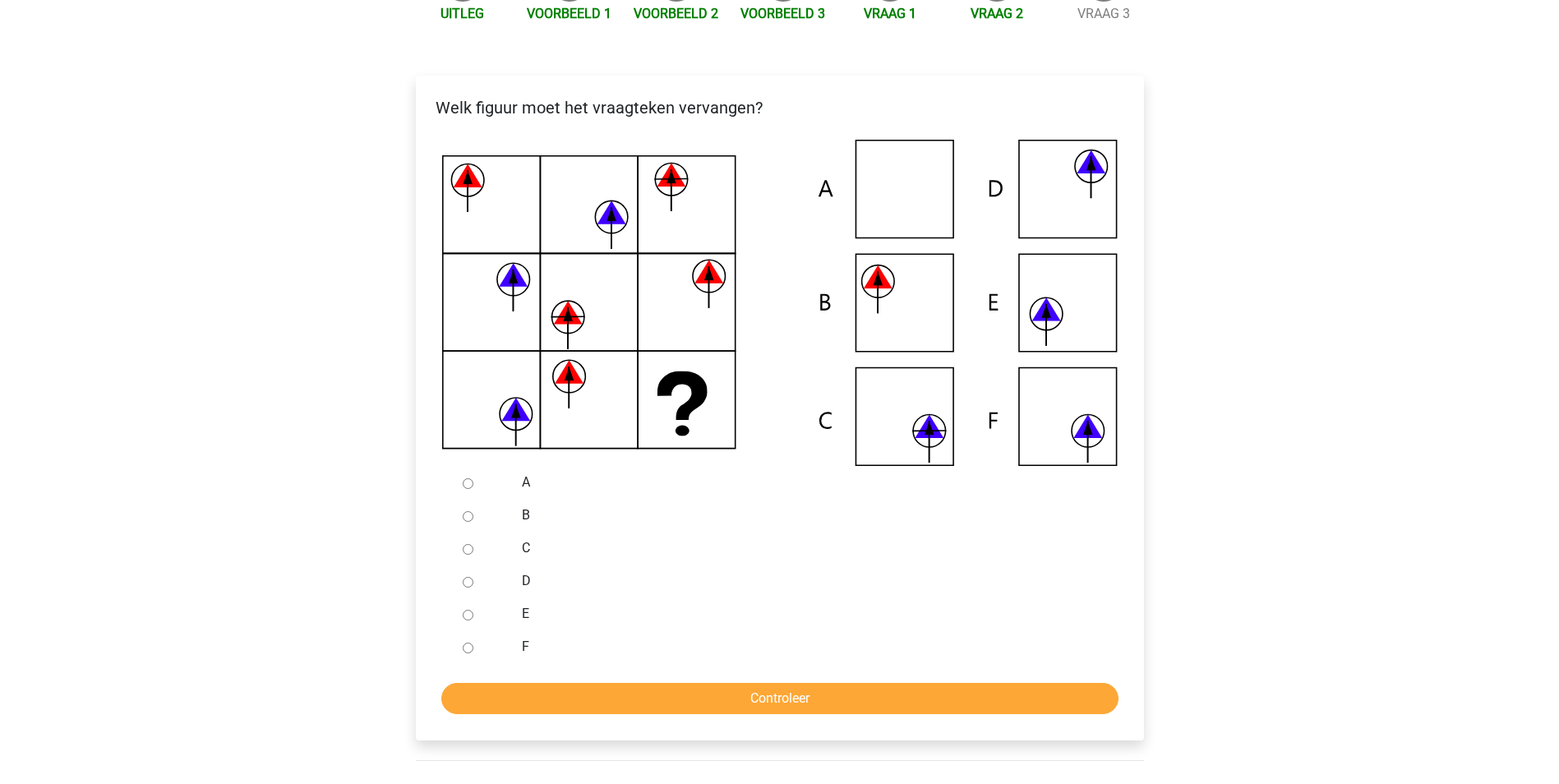
click at [469, 517] on input "B" at bounding box center [469, 516] width 11 height 11
radio input "true"
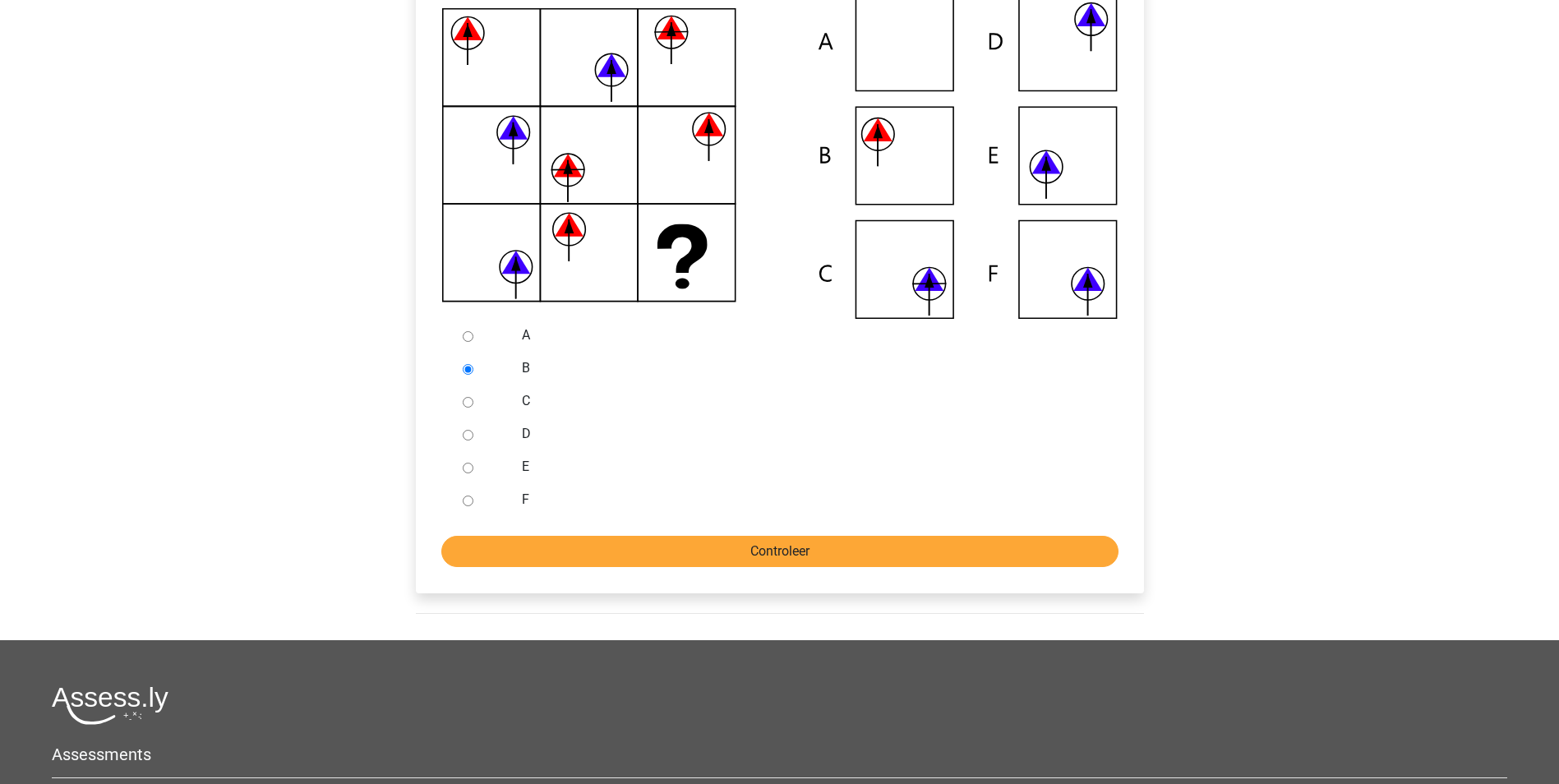
scroll to position [411, 0]
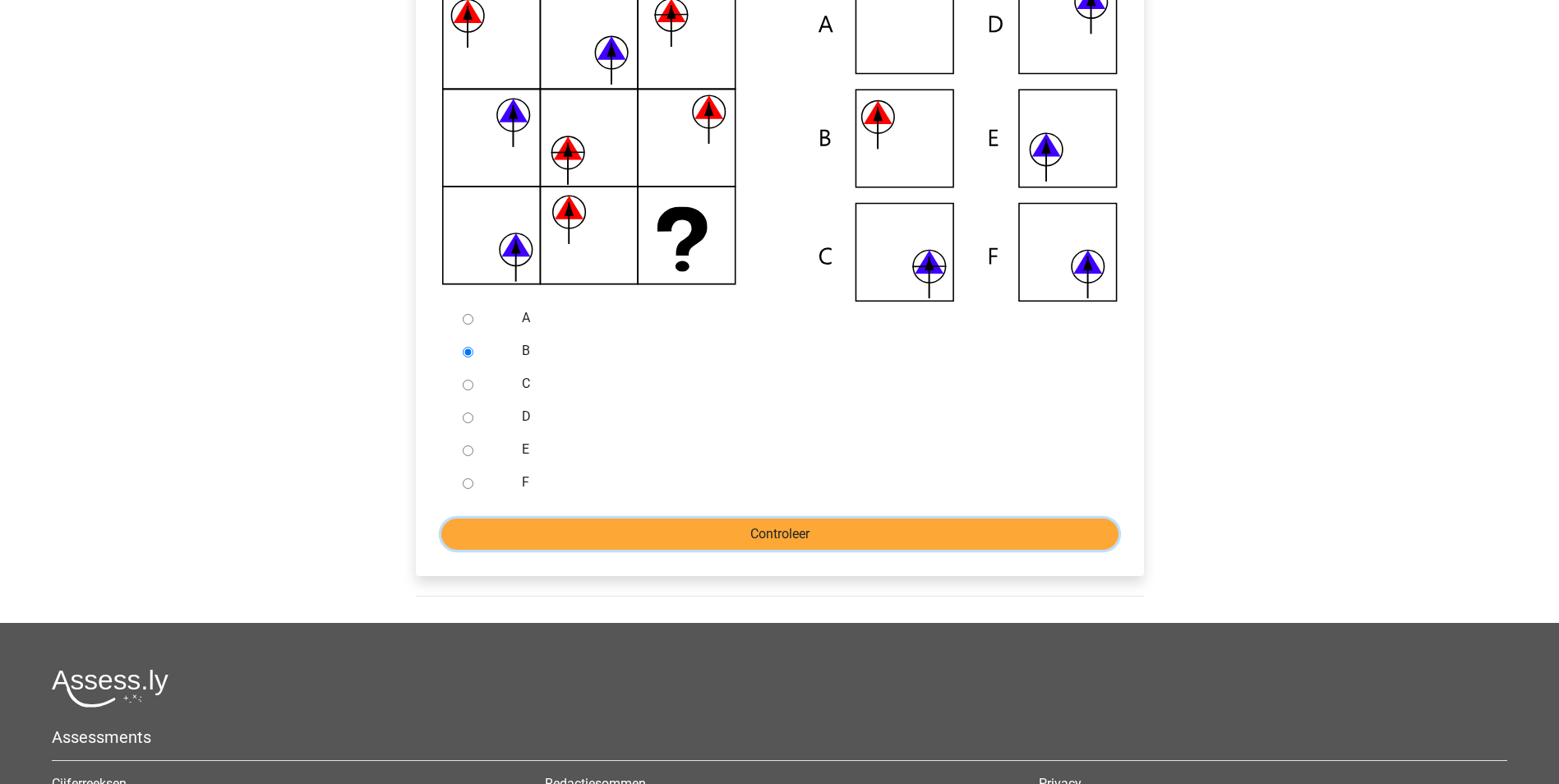
click at [760, 533] on input "Controleer" at bounding box center [780, 534] width 677 height 31
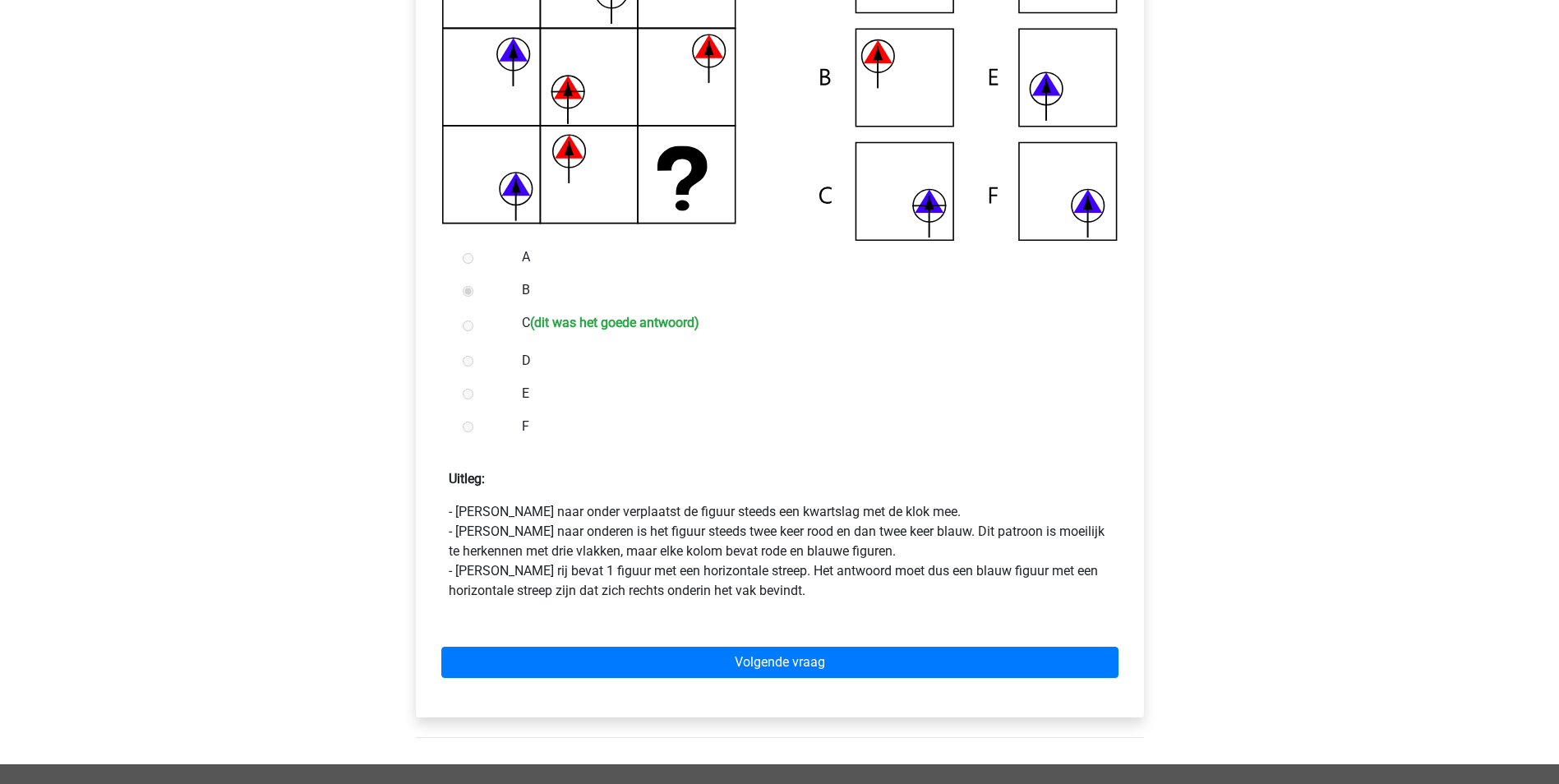
scroll to position [575, 0]
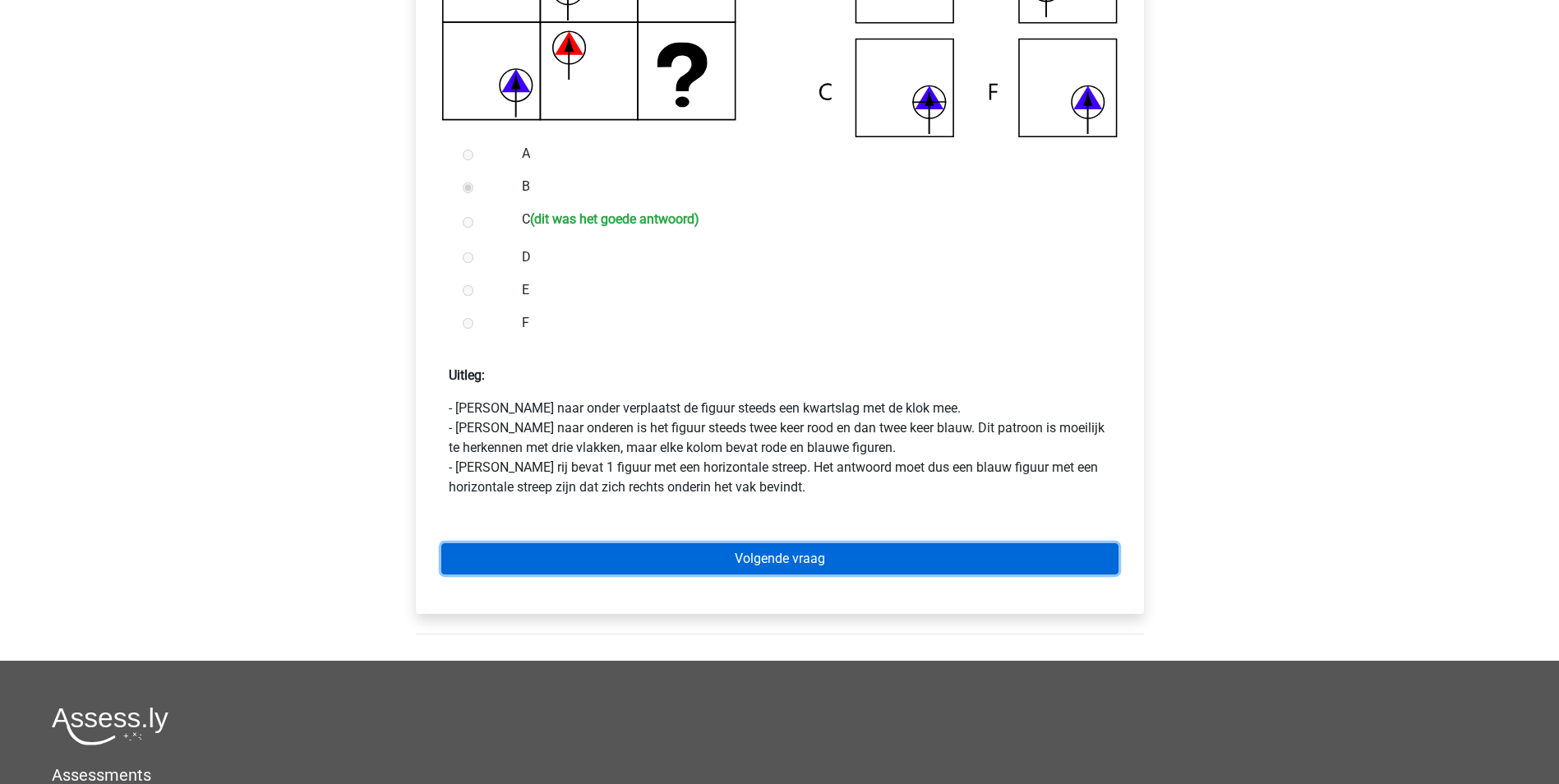
click at [750, 560] on link "Volgende vraag" at bounding box center [780, 558] width 677 height 31
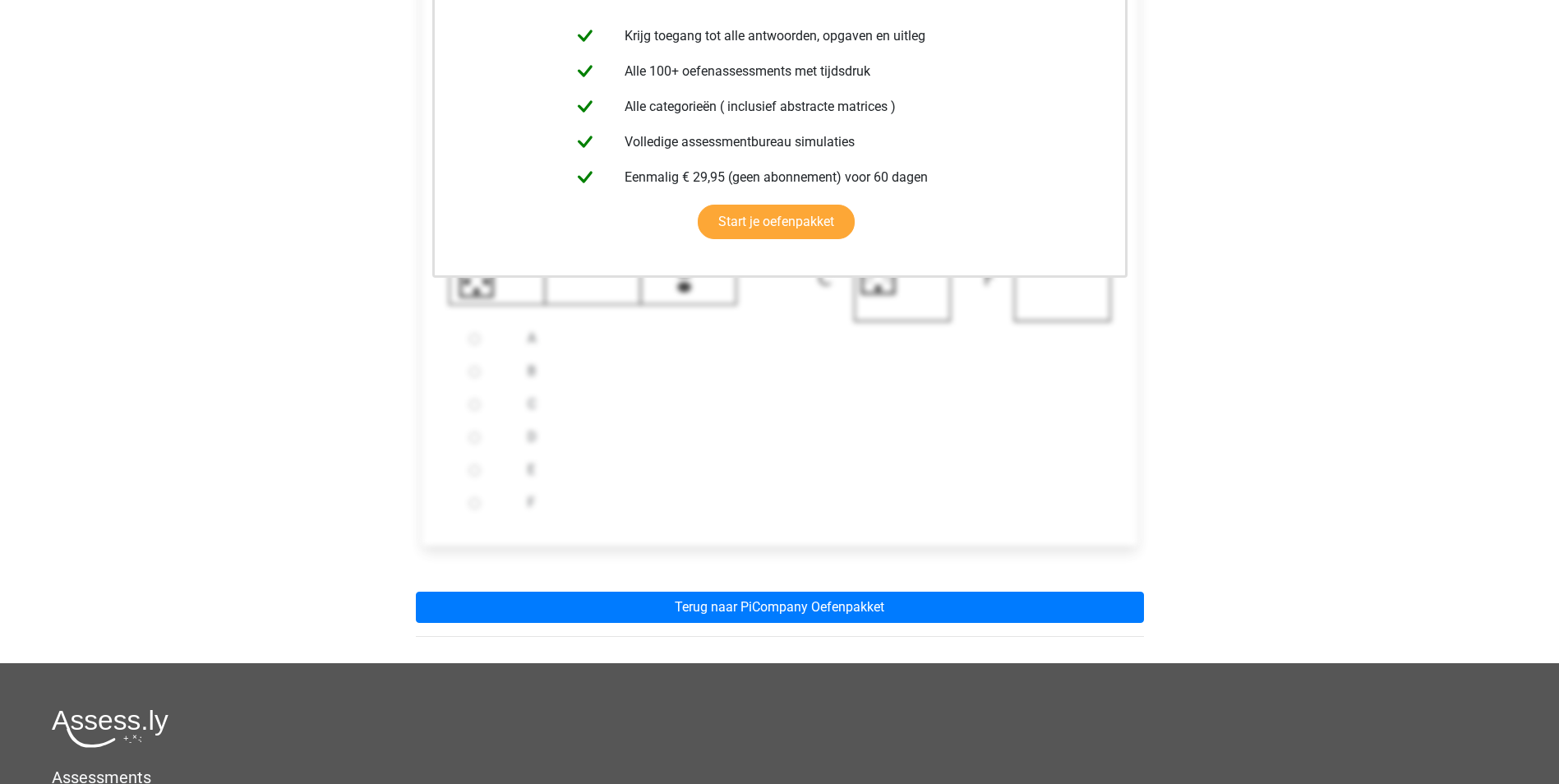
scroll to position [411, 0]
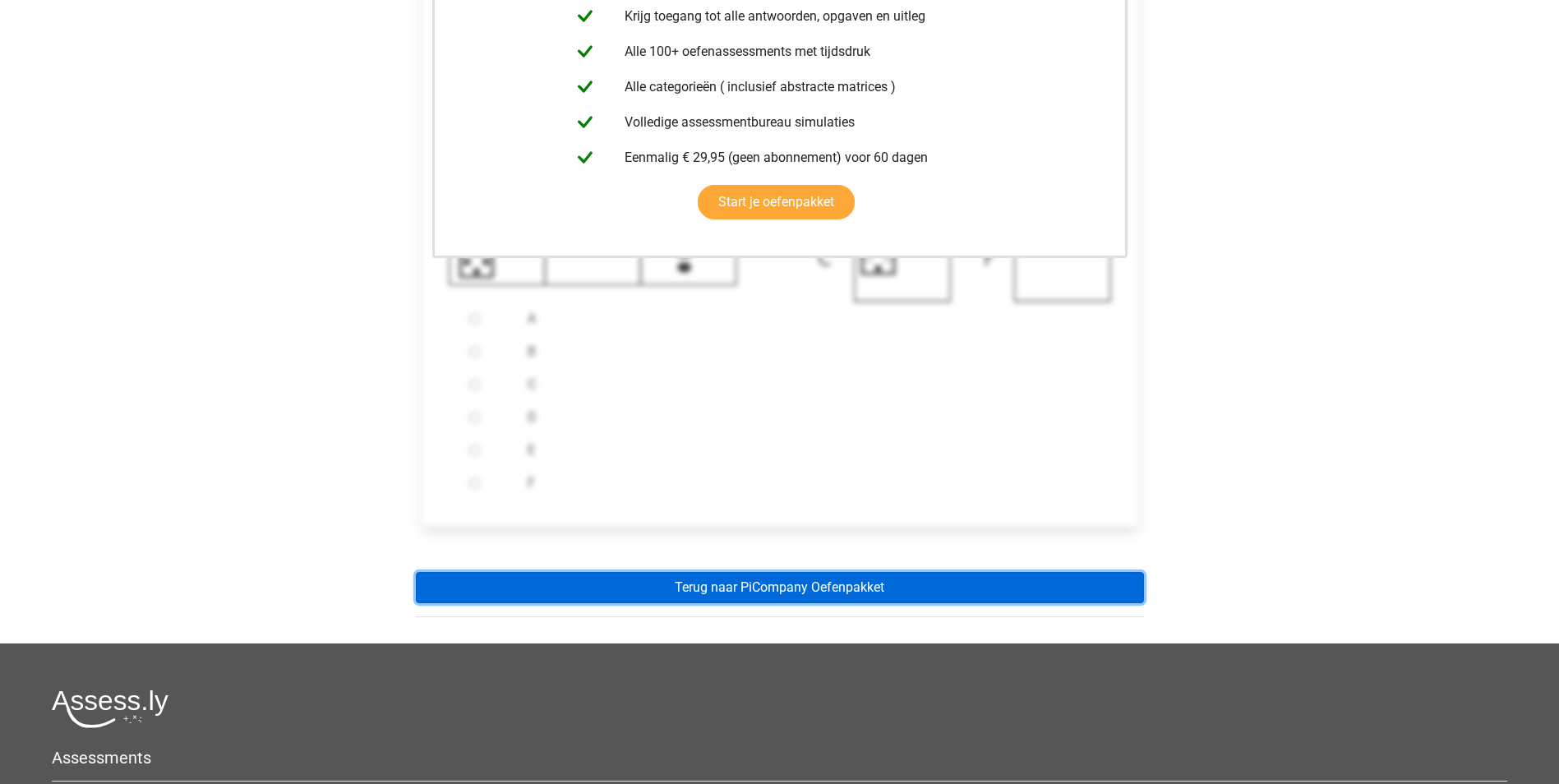
click at [774, 584] on link "Terug naar PiCompany Oefenpakket" at bounding box center [780, 587] width 728 height 31
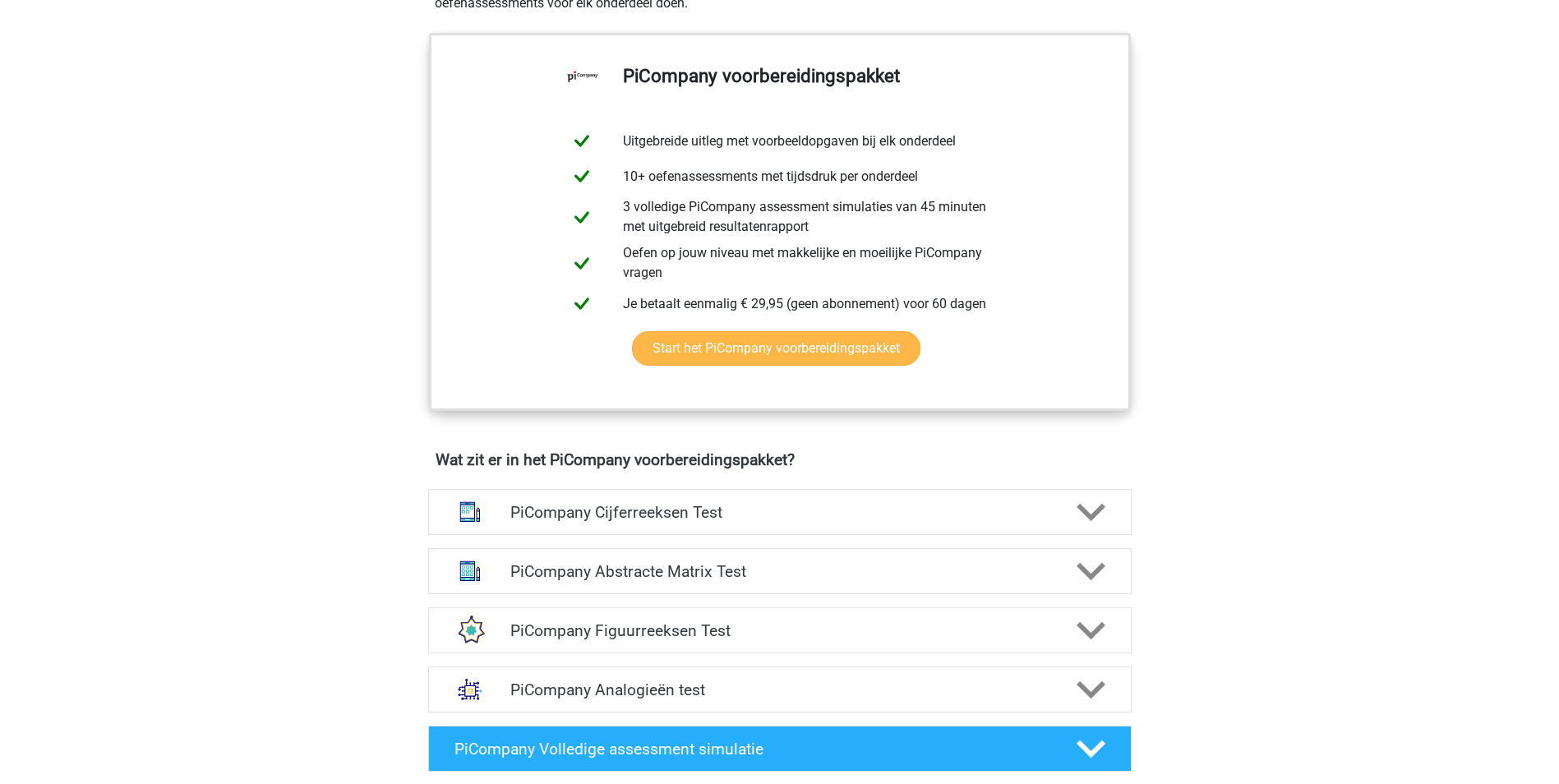
scroll to position [657, 0]
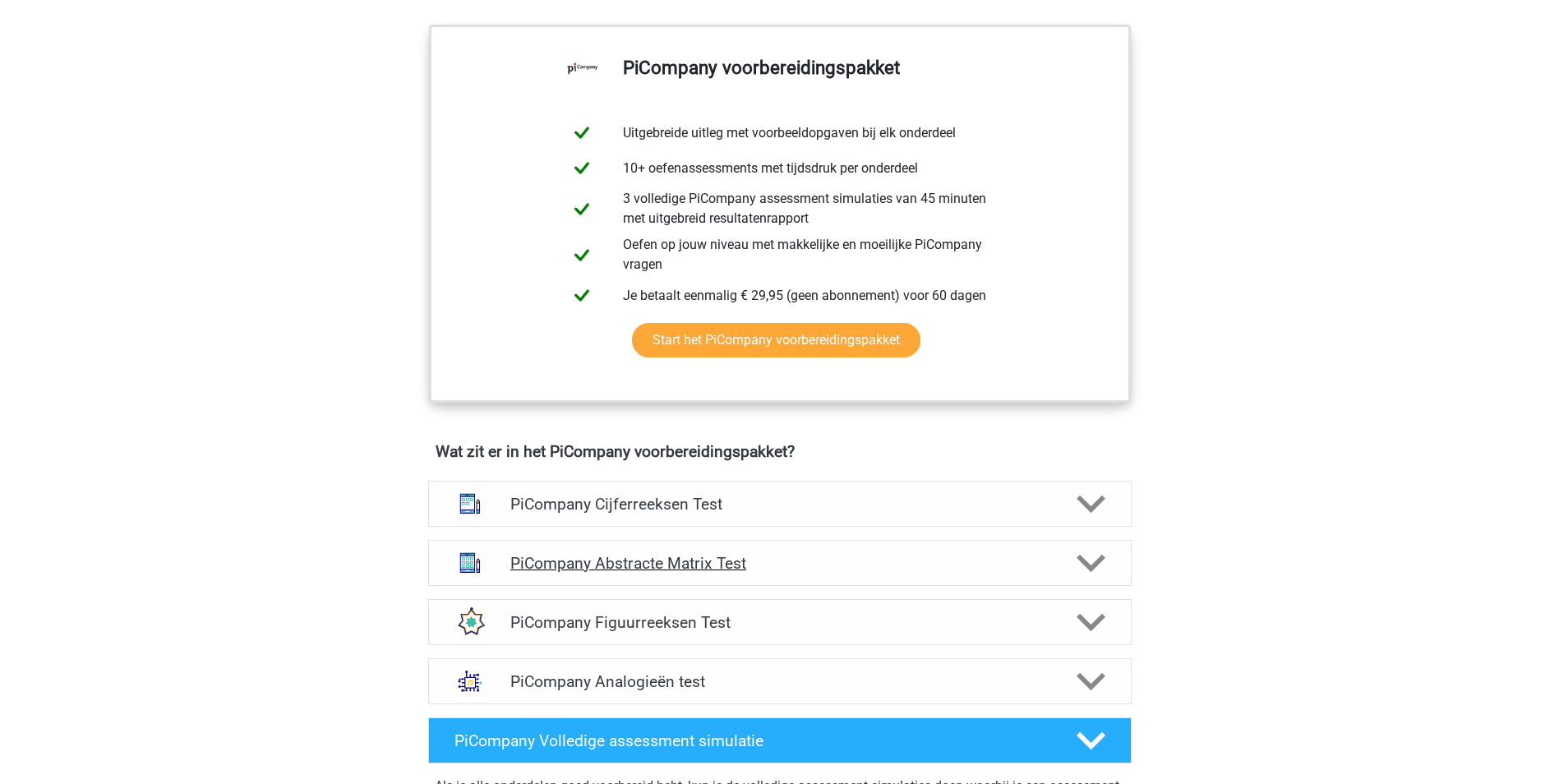
click at [1087, 572] on polygon at bounding box center [1091, 563] width 29 height 18
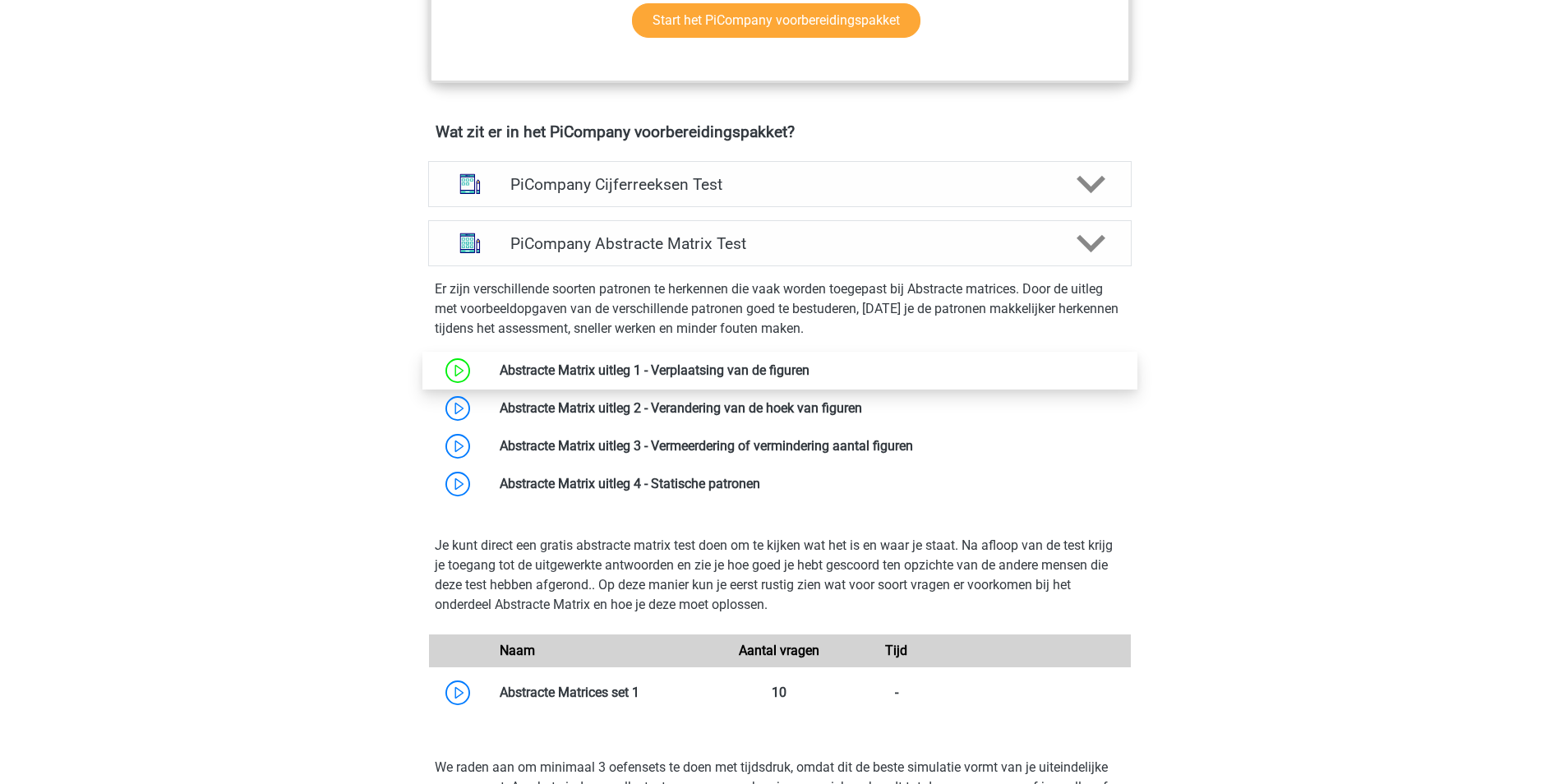
scroll to position [985, 0]
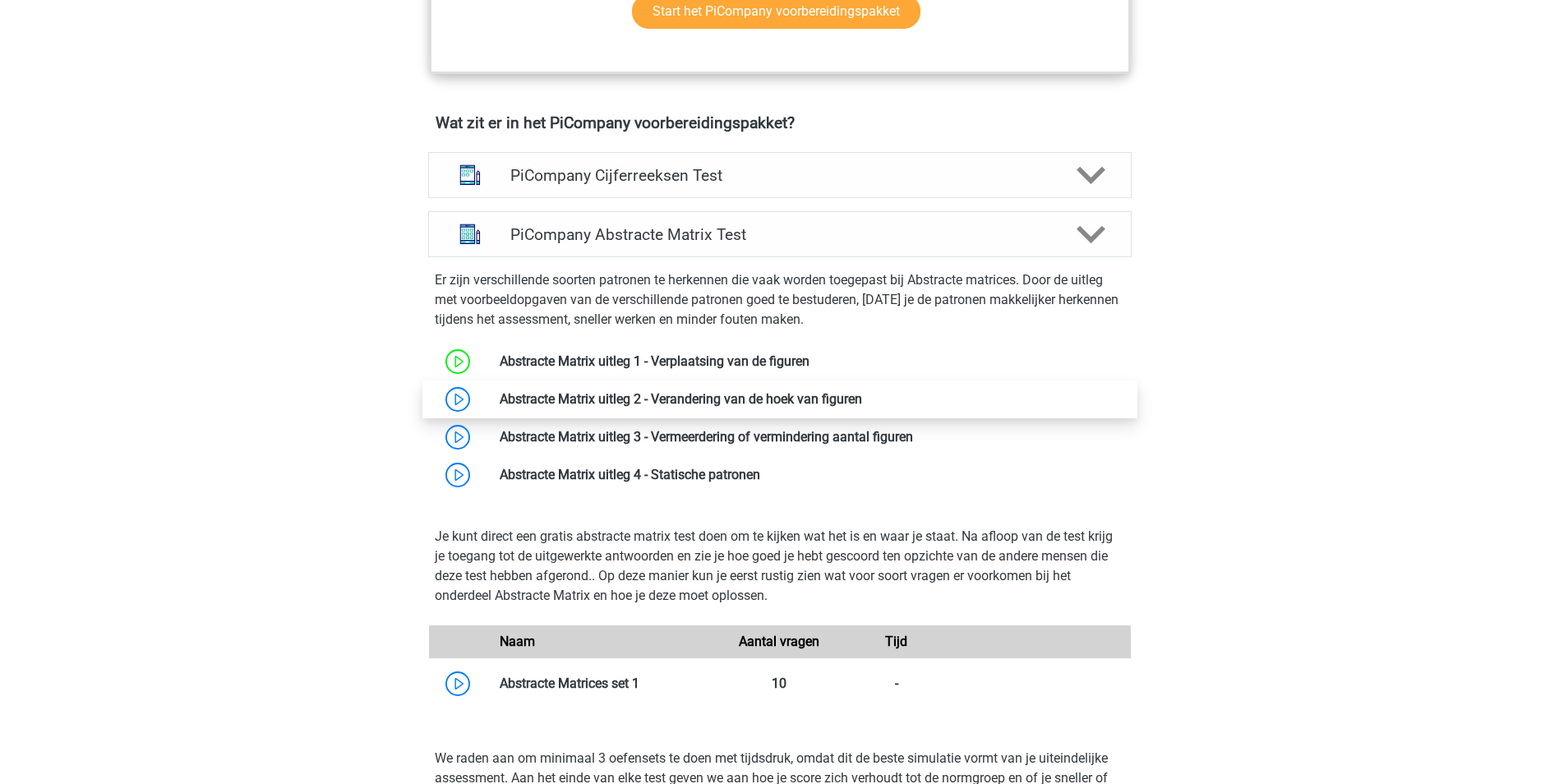
click at [863, 407] on link at bounding box center [863, 398] width 0 height 15
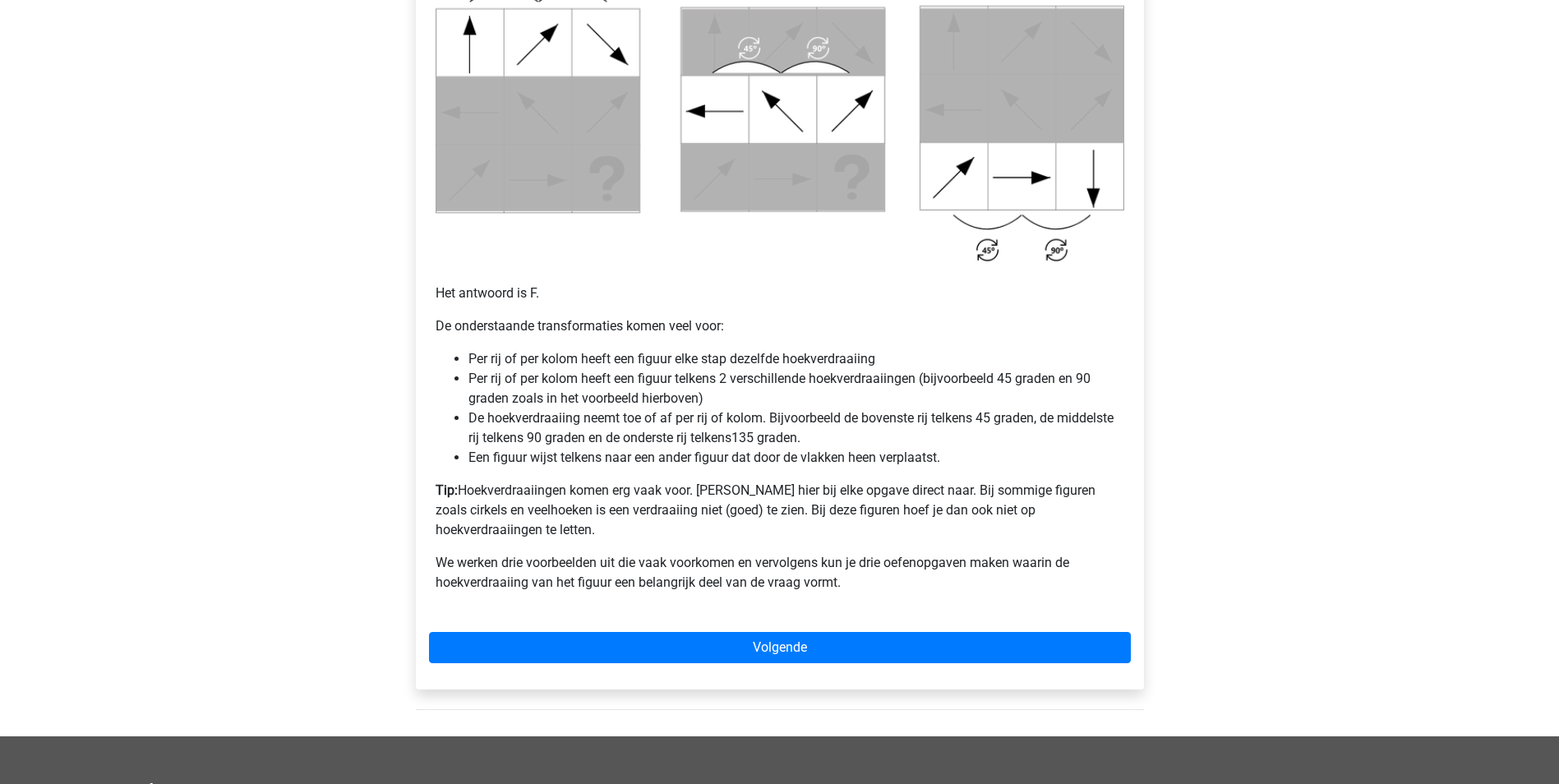
scroll to position [904, 0]
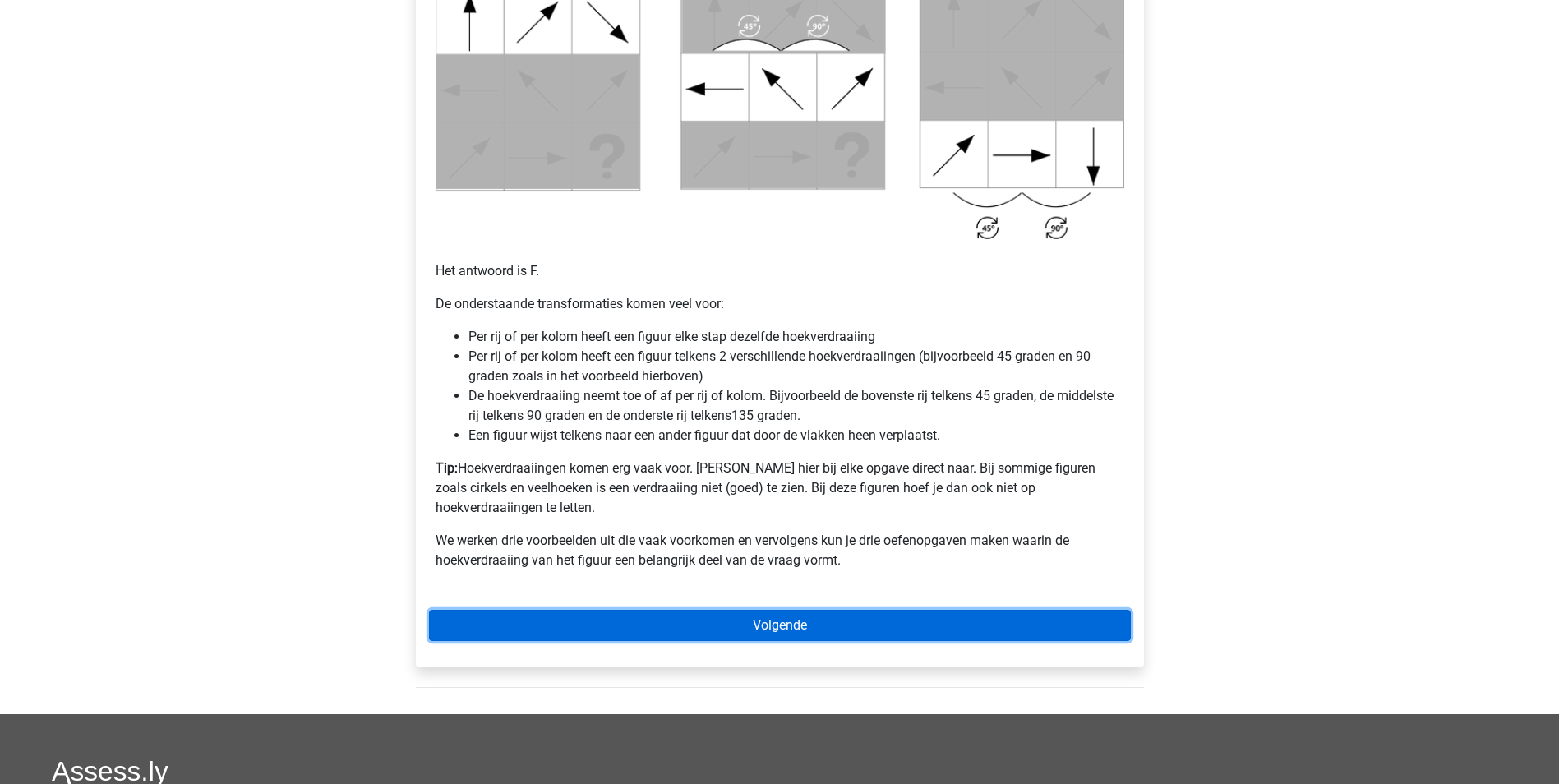
click at [793, 610] on link "Volgende" at bounding box center [780, 625] width 702 height 31
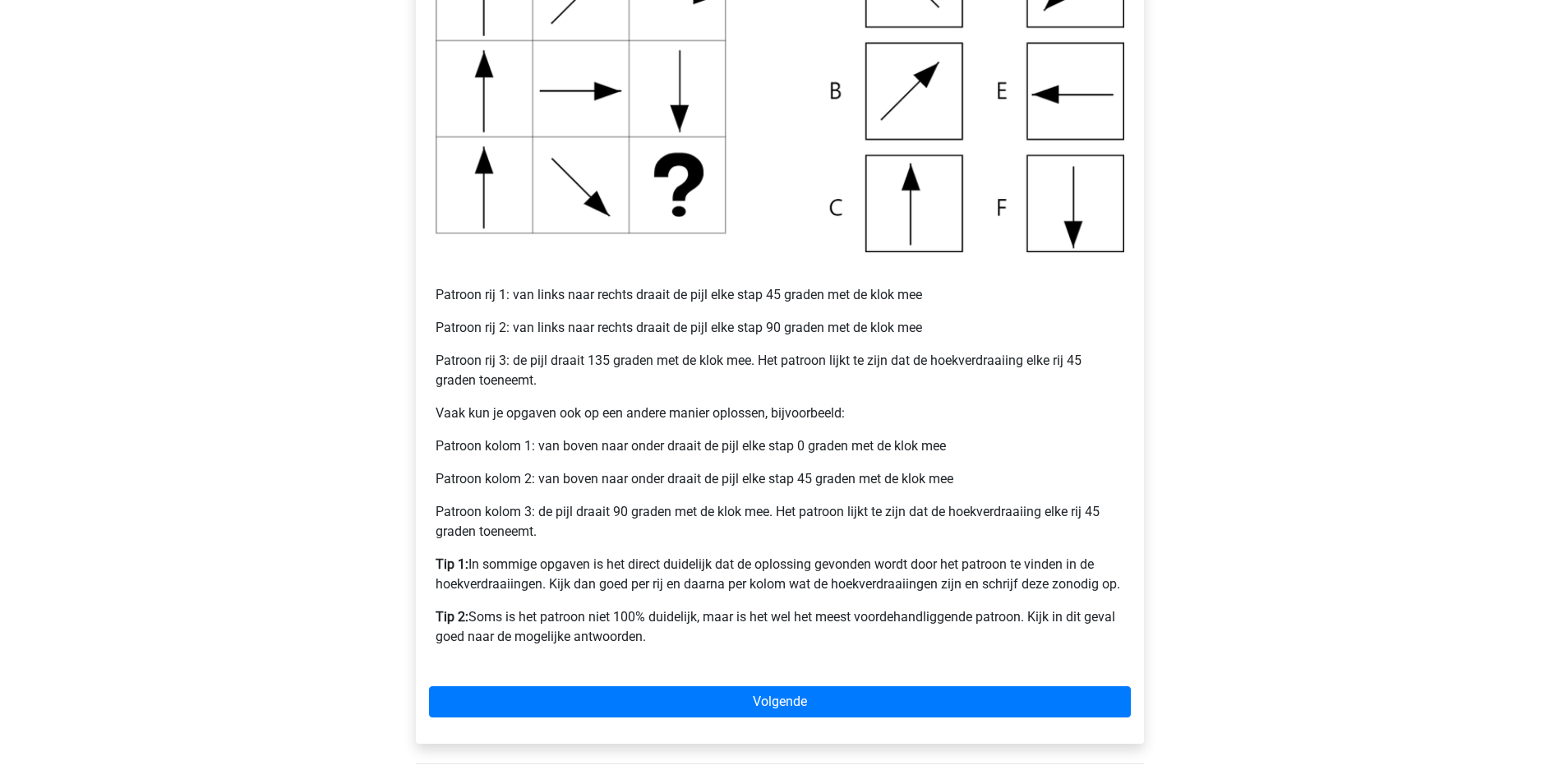
scroll to position [493, 0]
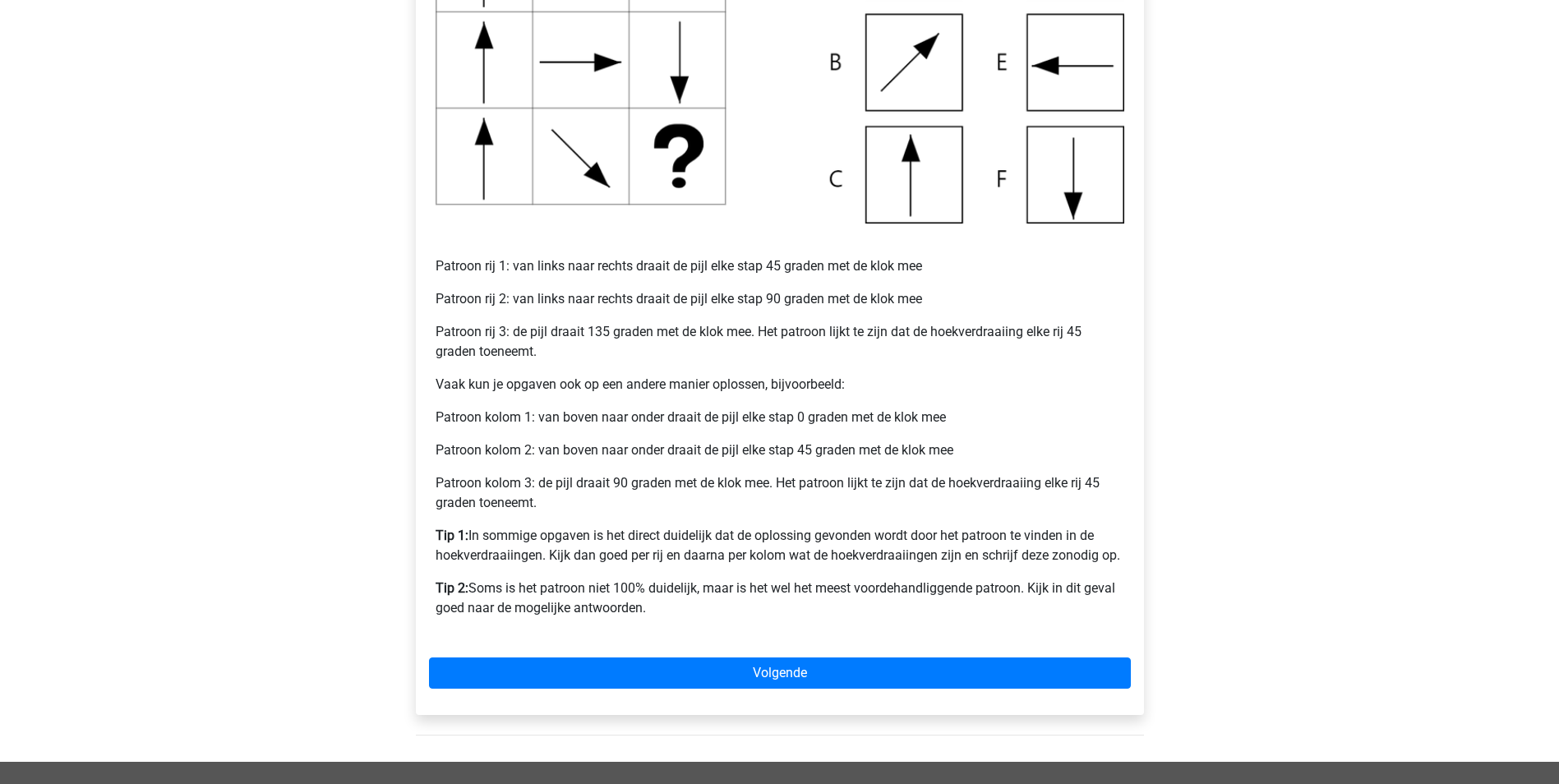
click at [931, 189] on img at bounding box center [780, 62] width 689 height 322
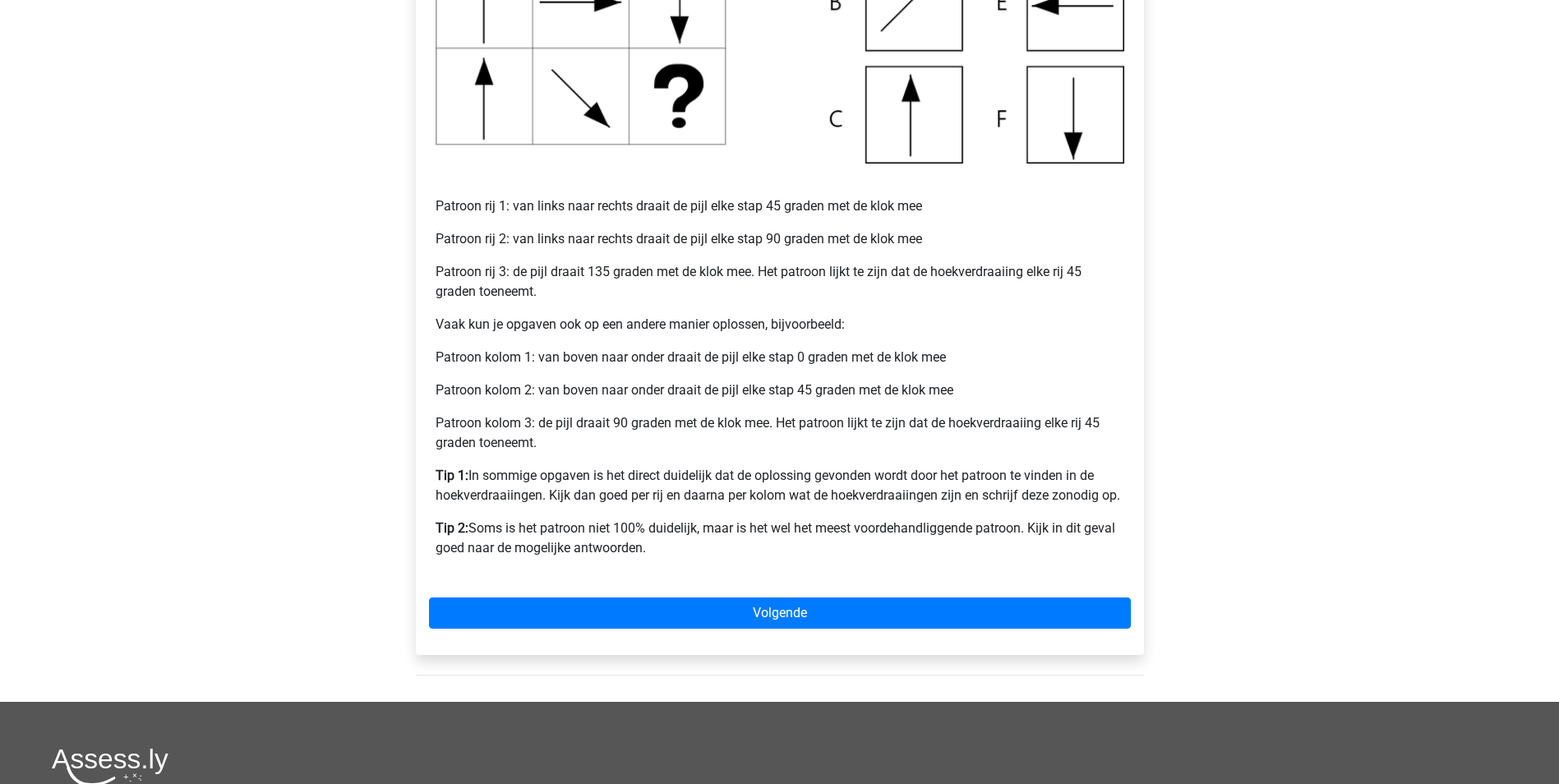
scroll to position [575, 0]
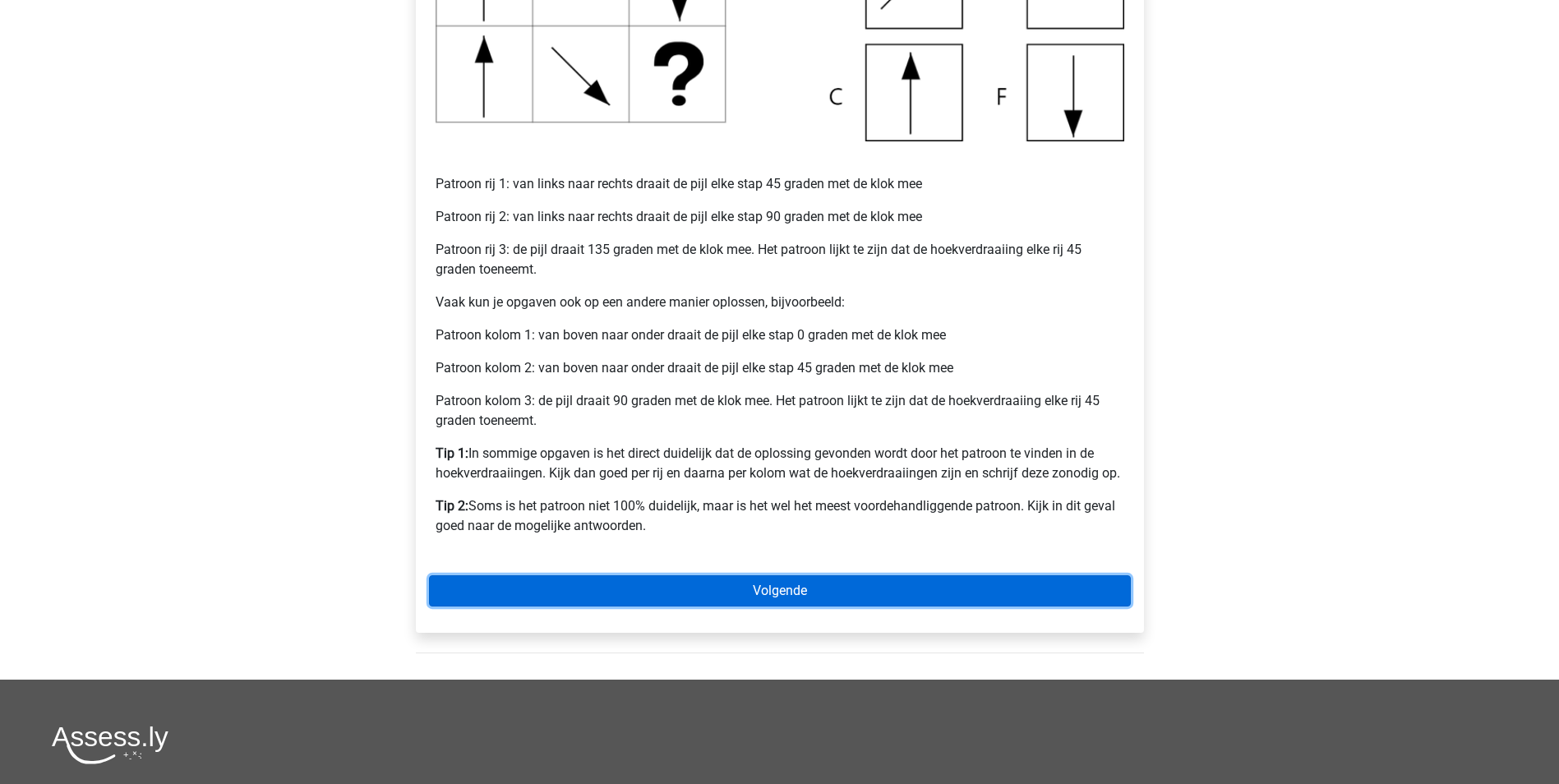
click at [820, 590] on link "Volgende" at bounding box center [780, 591] width 702 height 31
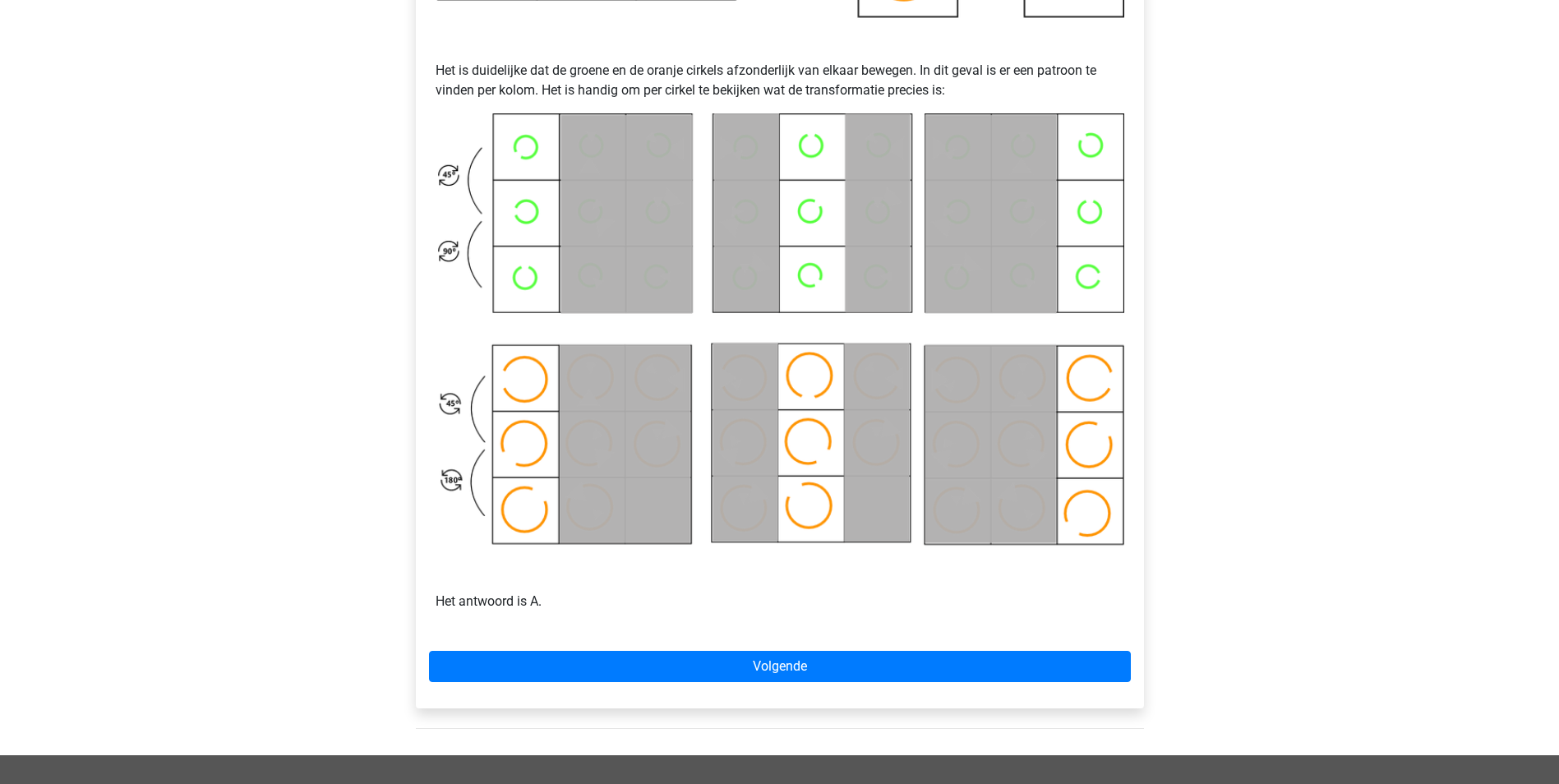
scroll to position [740, 0]
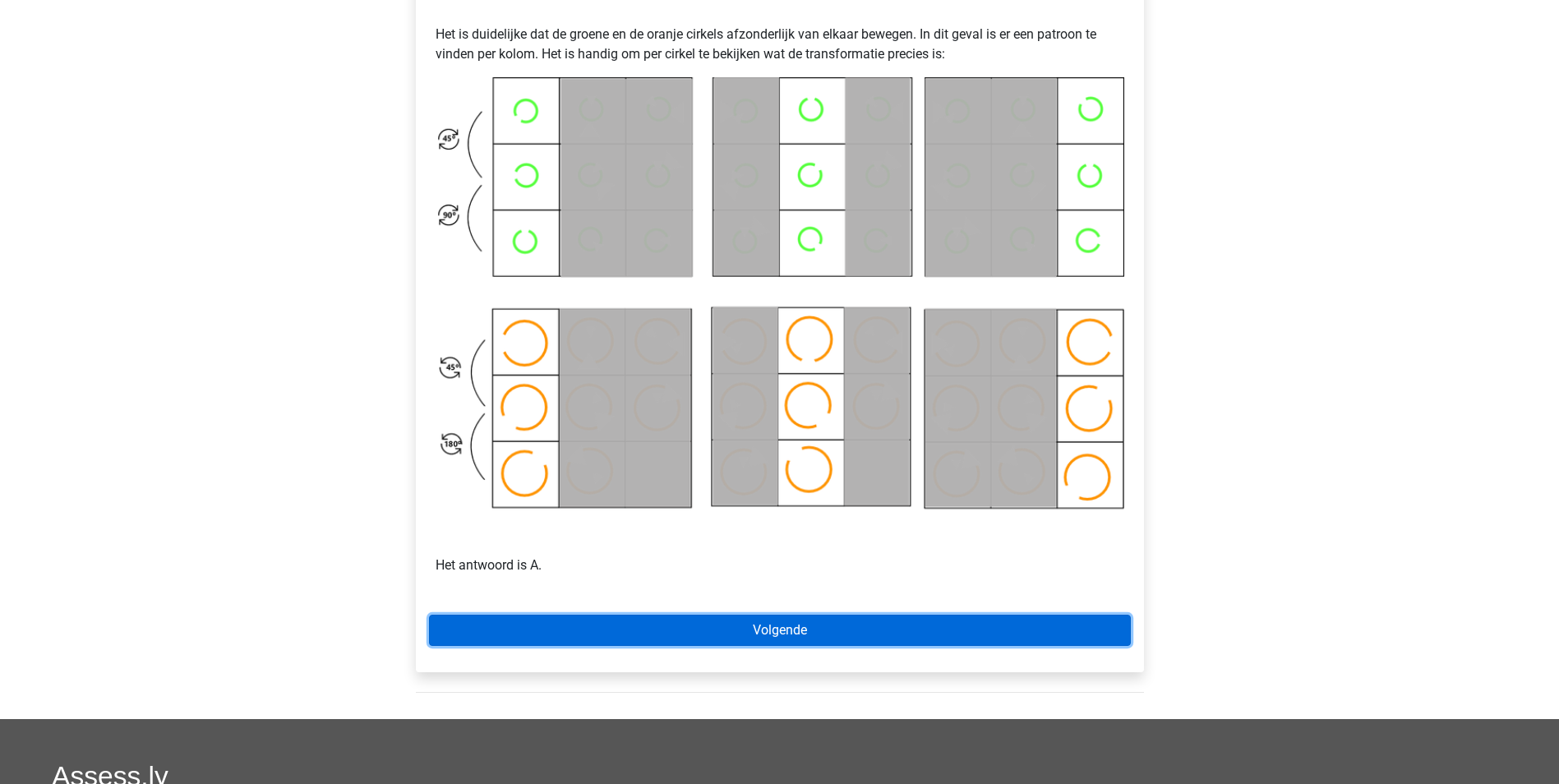
click at [784, 631] on link "Volgende" at bounding box center [780, 630] width 702 height 31
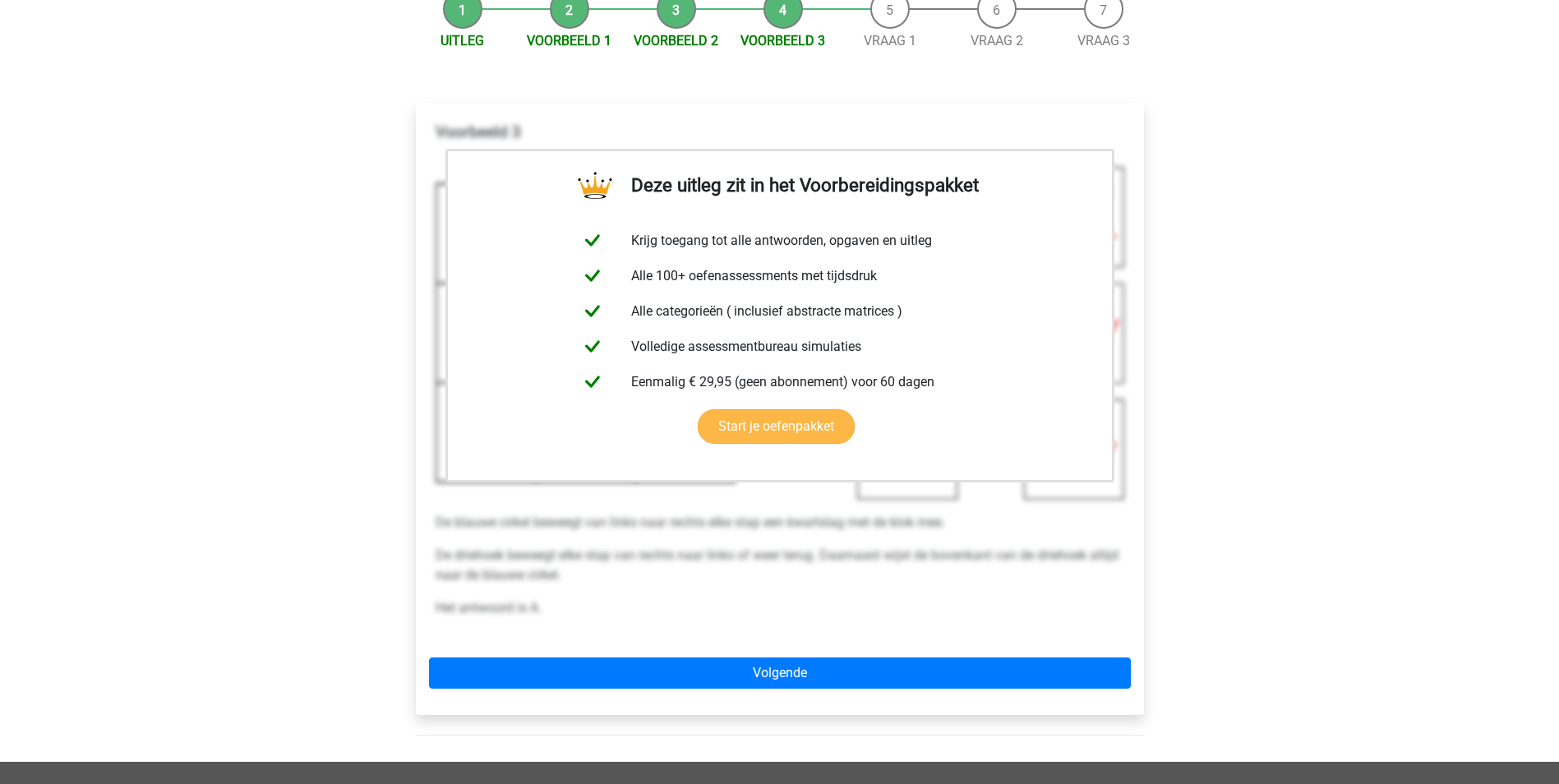
scroll to position [247, 0]
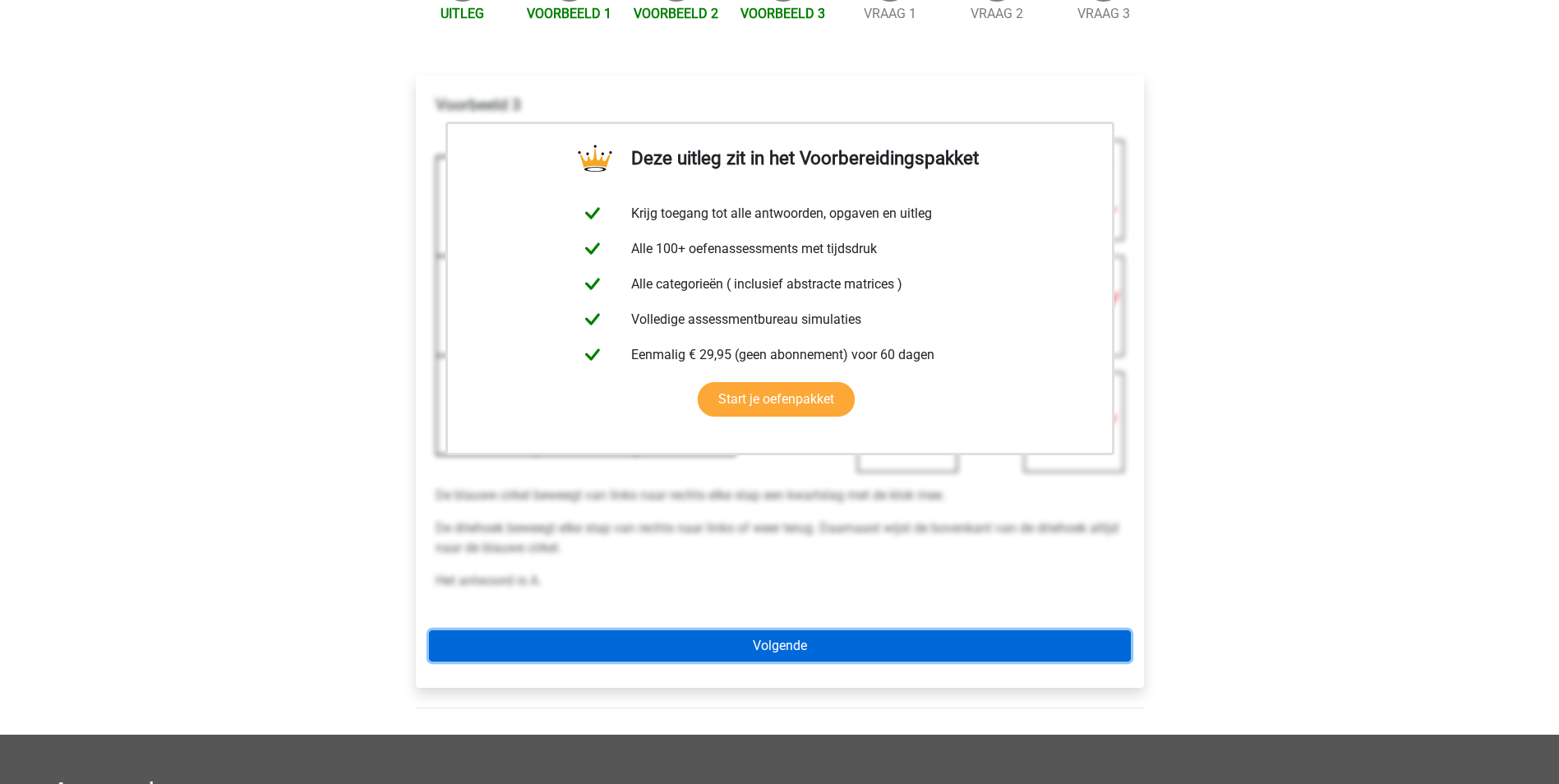
click at [779, 645] on link "Volgende" at bounding box center [780, 645] width 702 height 31
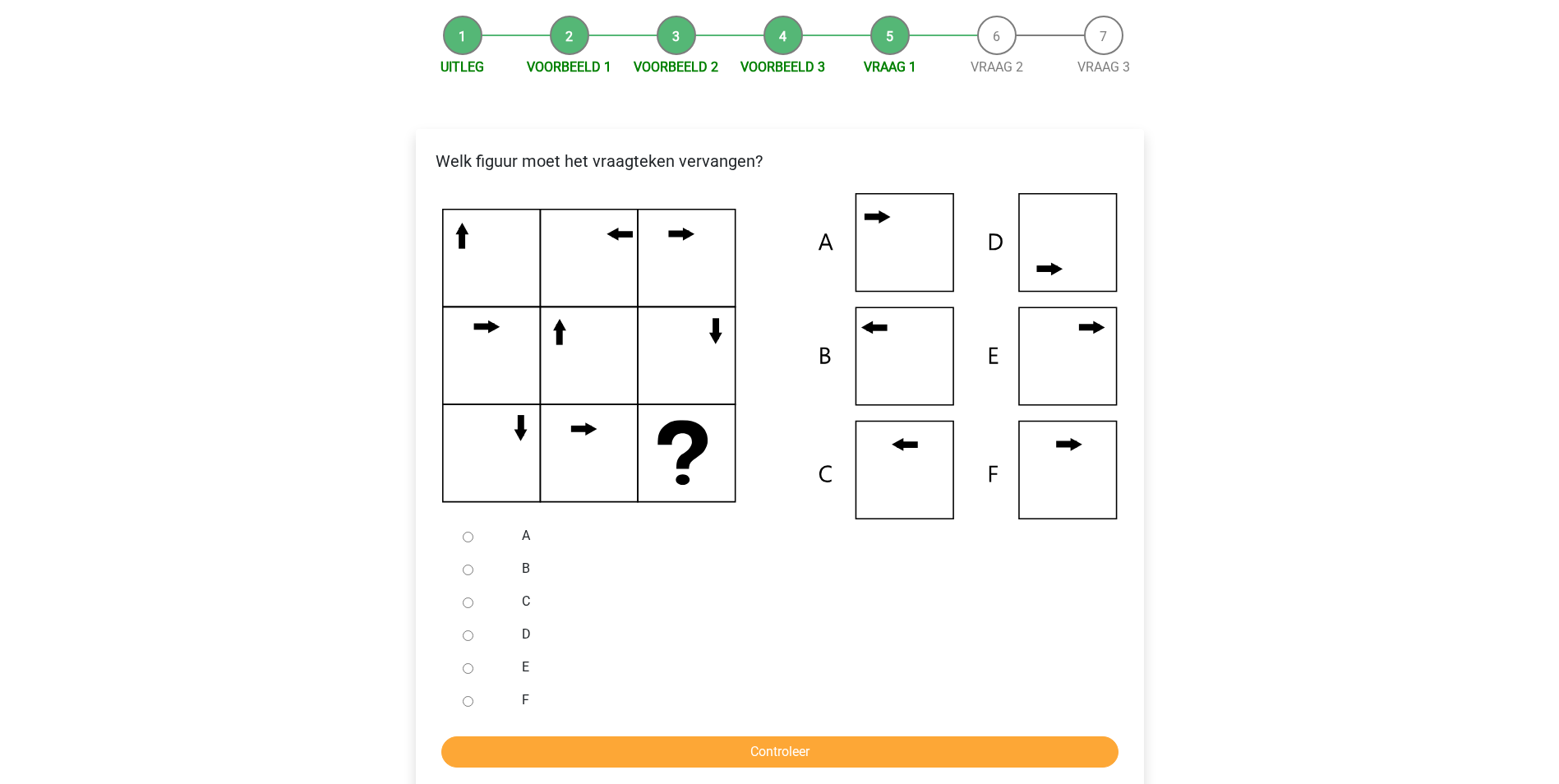
scroll to position [164, 0]
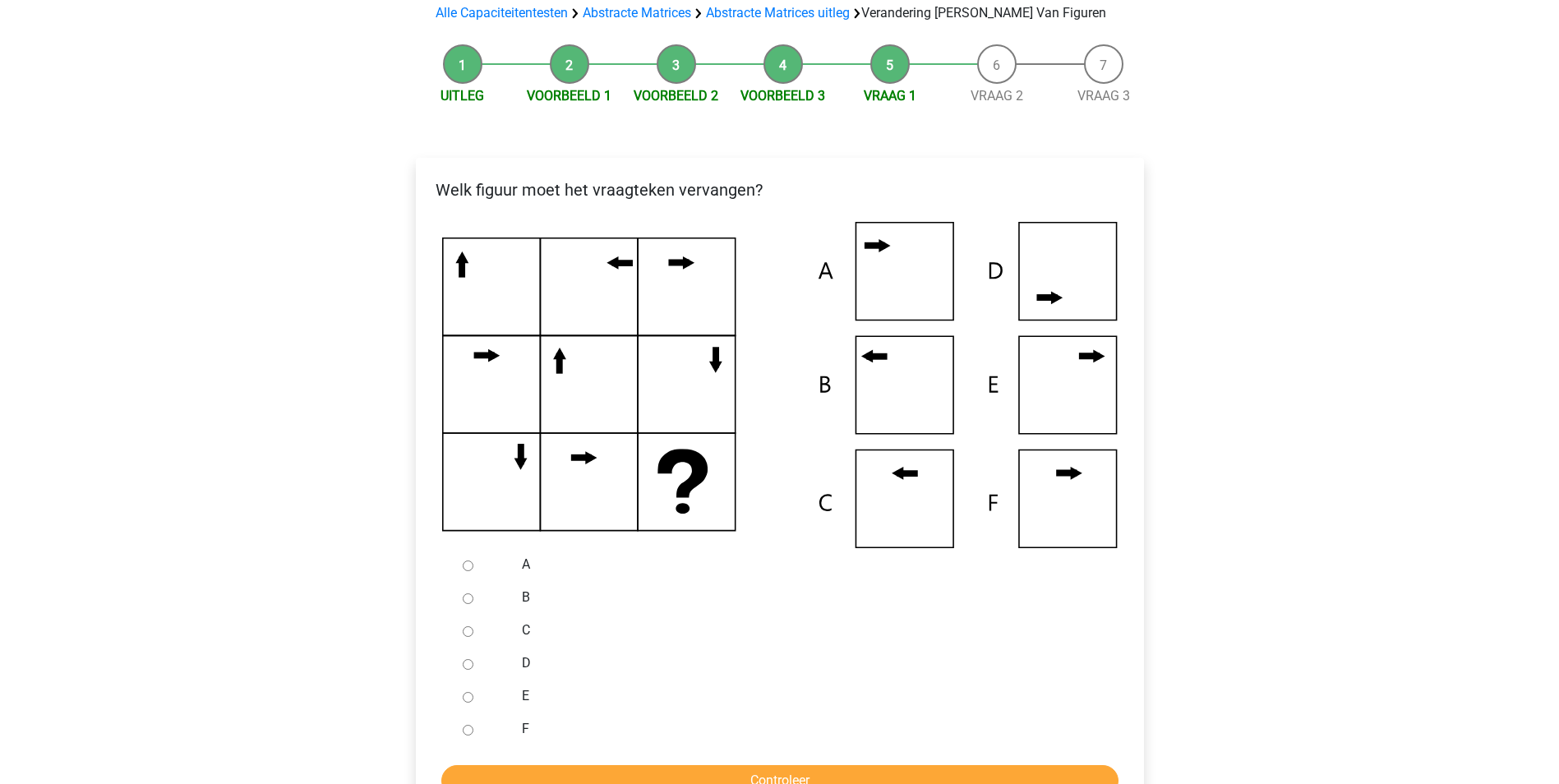
click at [467, 601] on input "B" at bounding box center [469, 599] width 11 height 11
radio input "true"
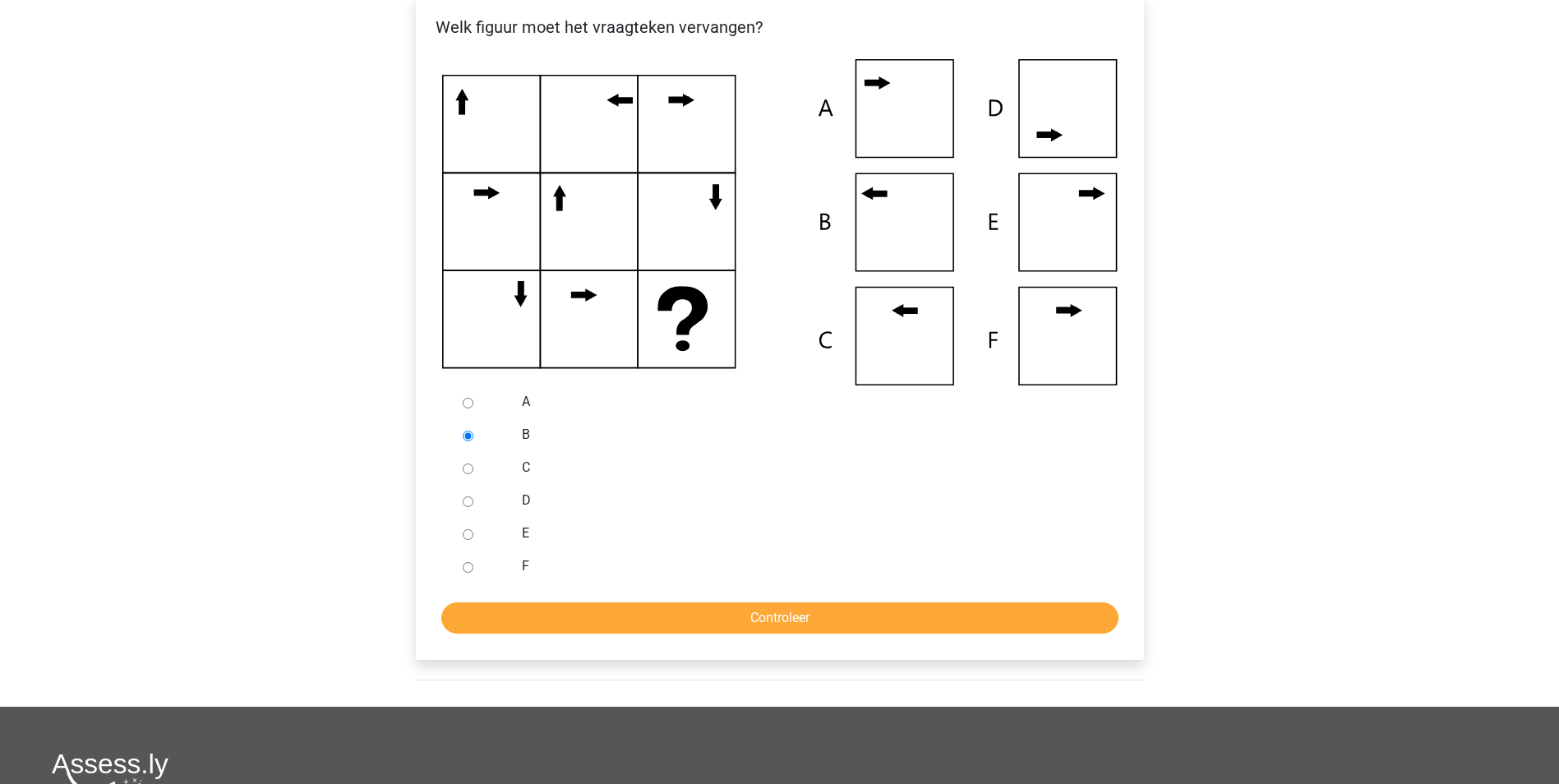
scroll to position [328, 0]
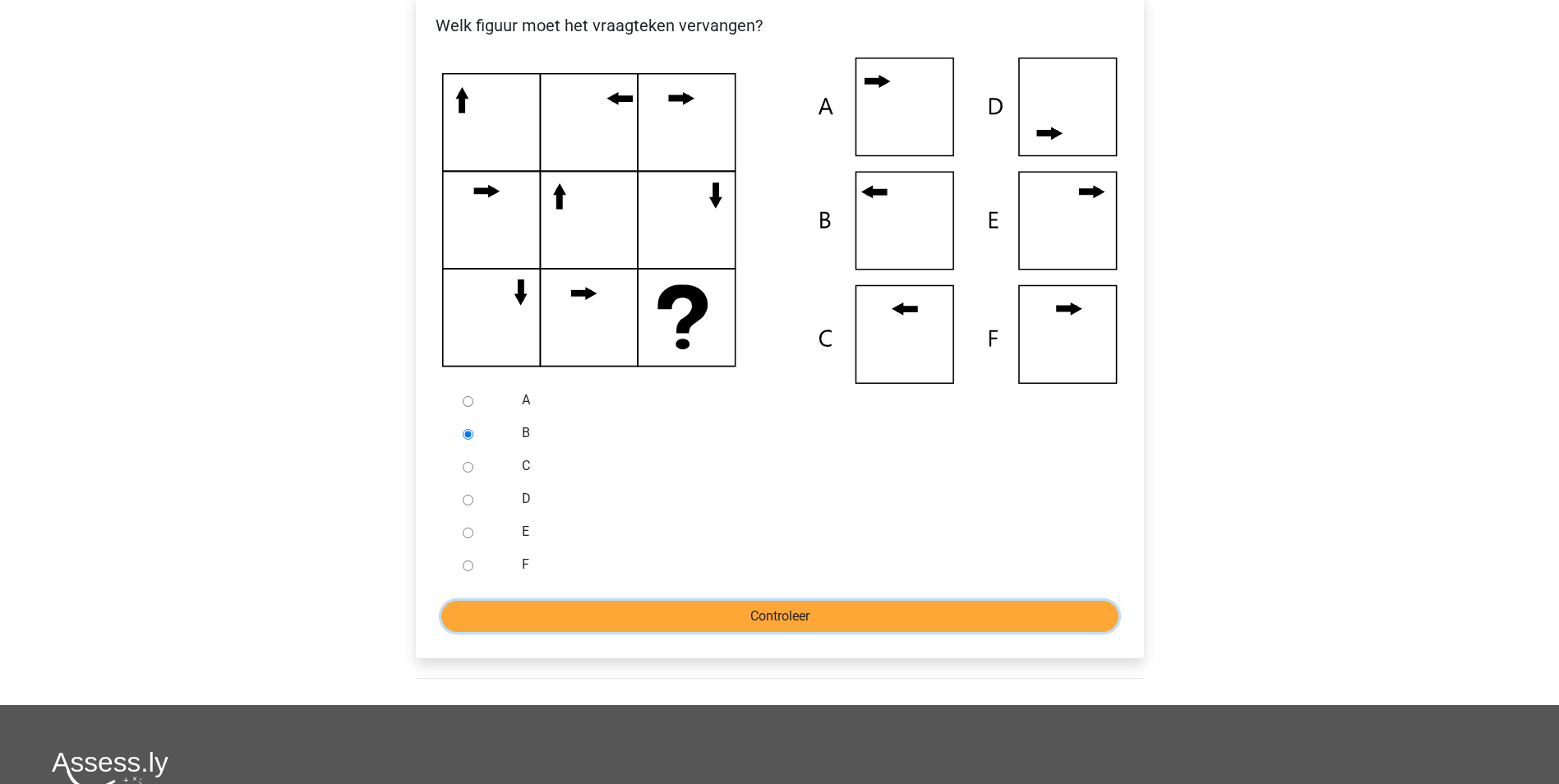
click at [725, 613] on input "Controleer" at bounding box center [780, 616] width 677 height 31
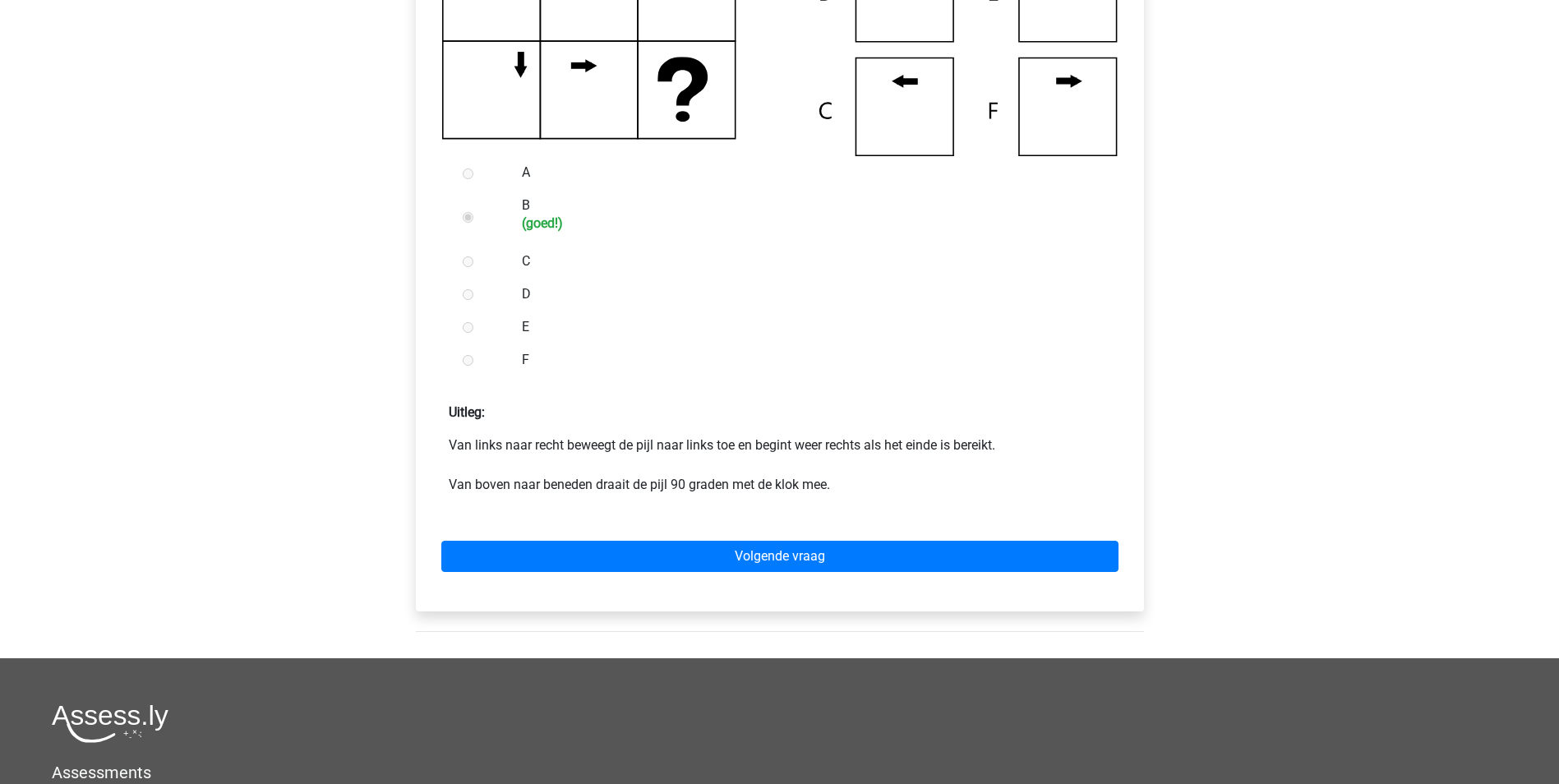
scroll to position [575, 0]
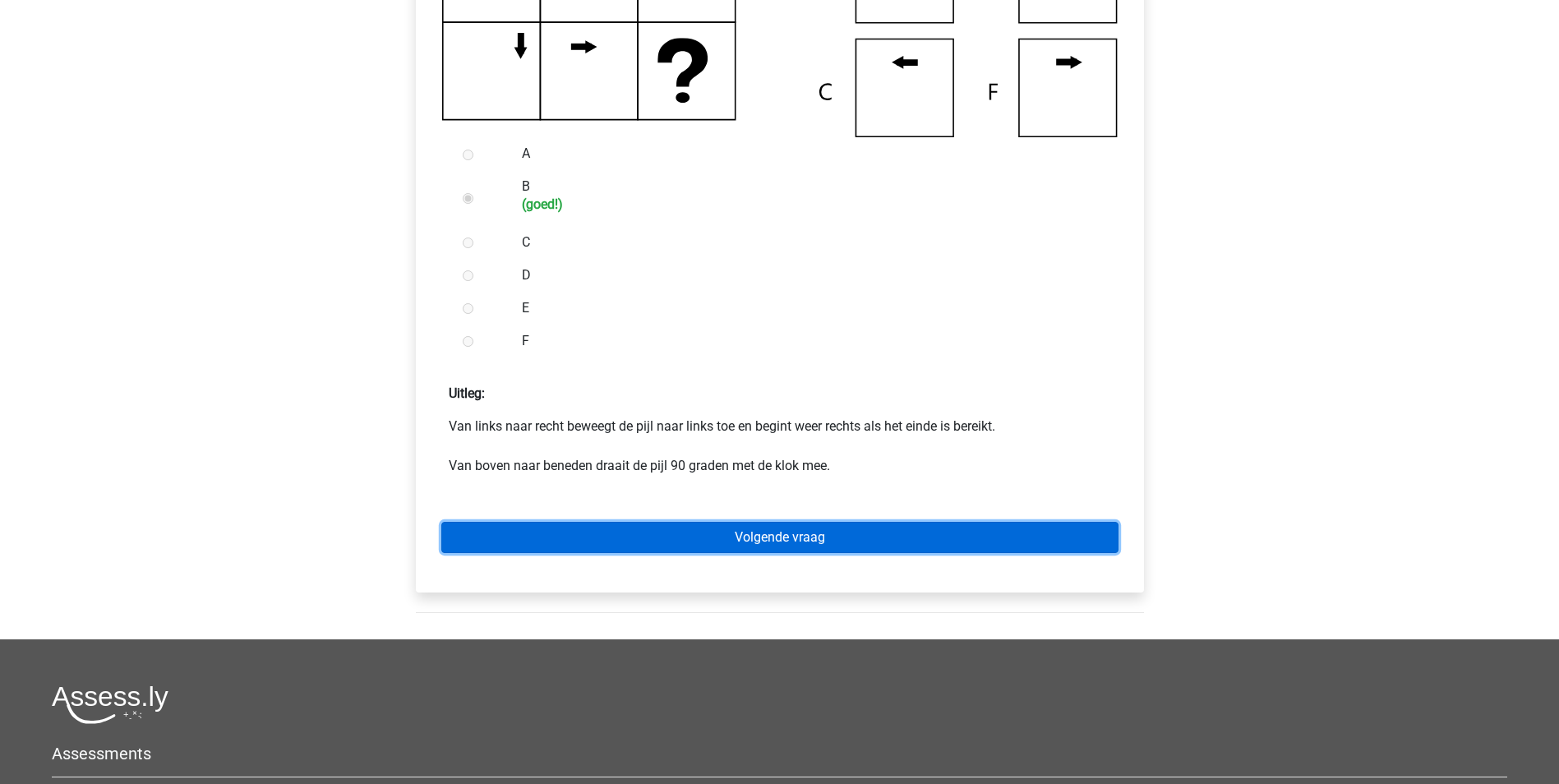
click at [826, 543] on link "Volgende vraag" at bounding box center [780, 537] width 677 height 31
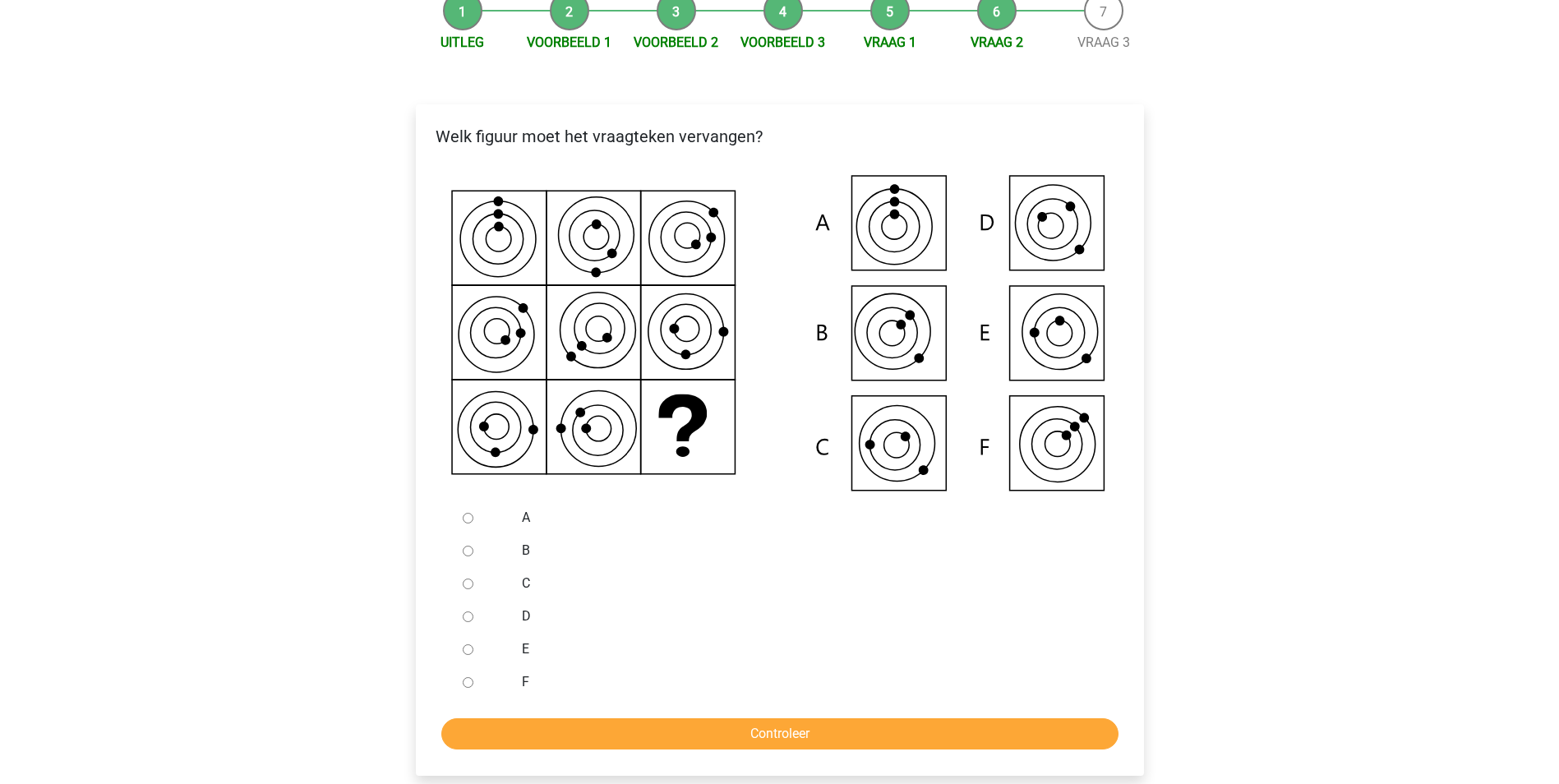
scroll to position [247, 0]
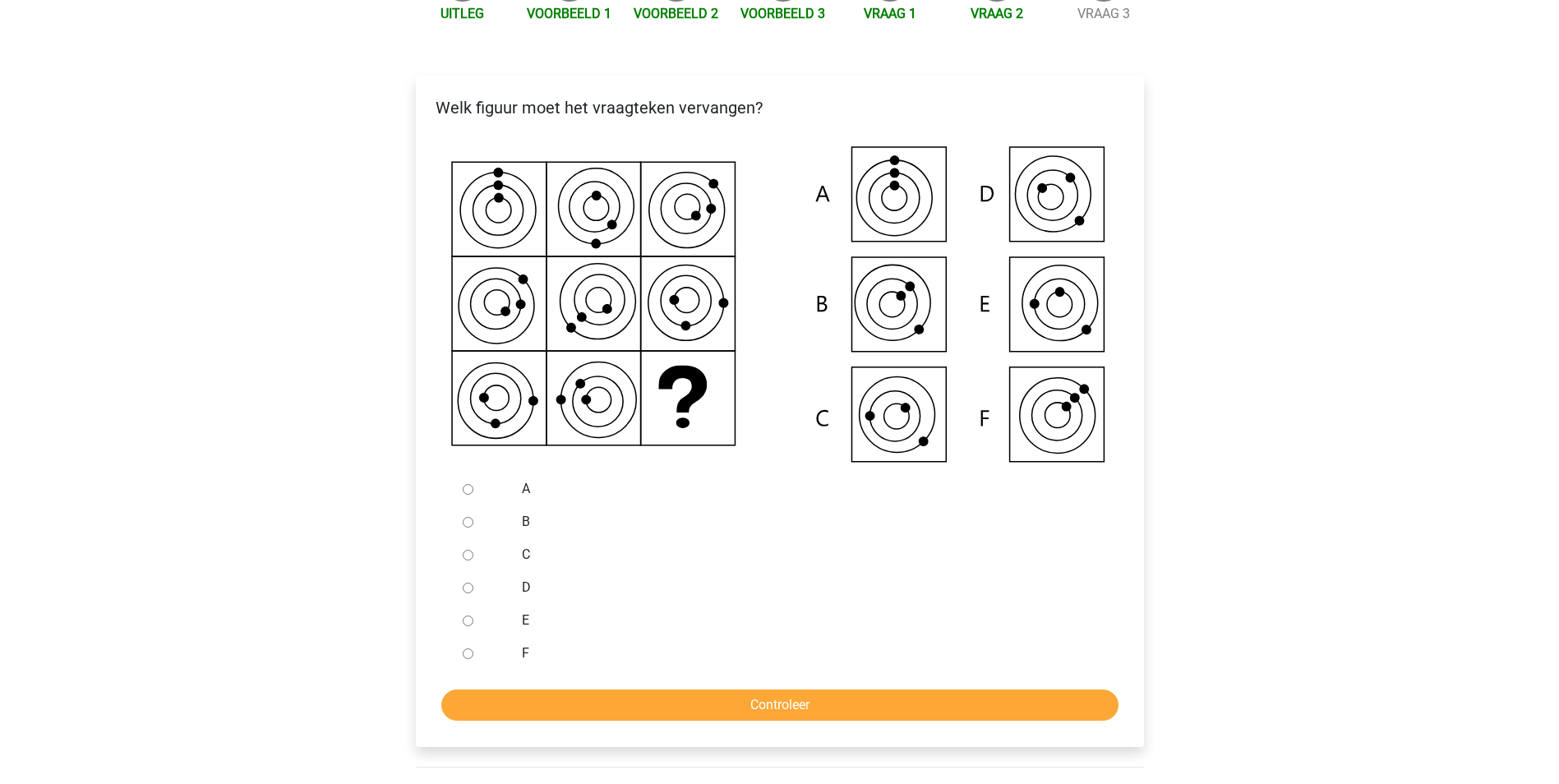
click at [469, 550] on input "C" at bounding box center [469, 555] width 11 height 11
radio input "true"
click at [787, 710] on input "Controleer" at bounding box center [780, 704] width 677 height 31
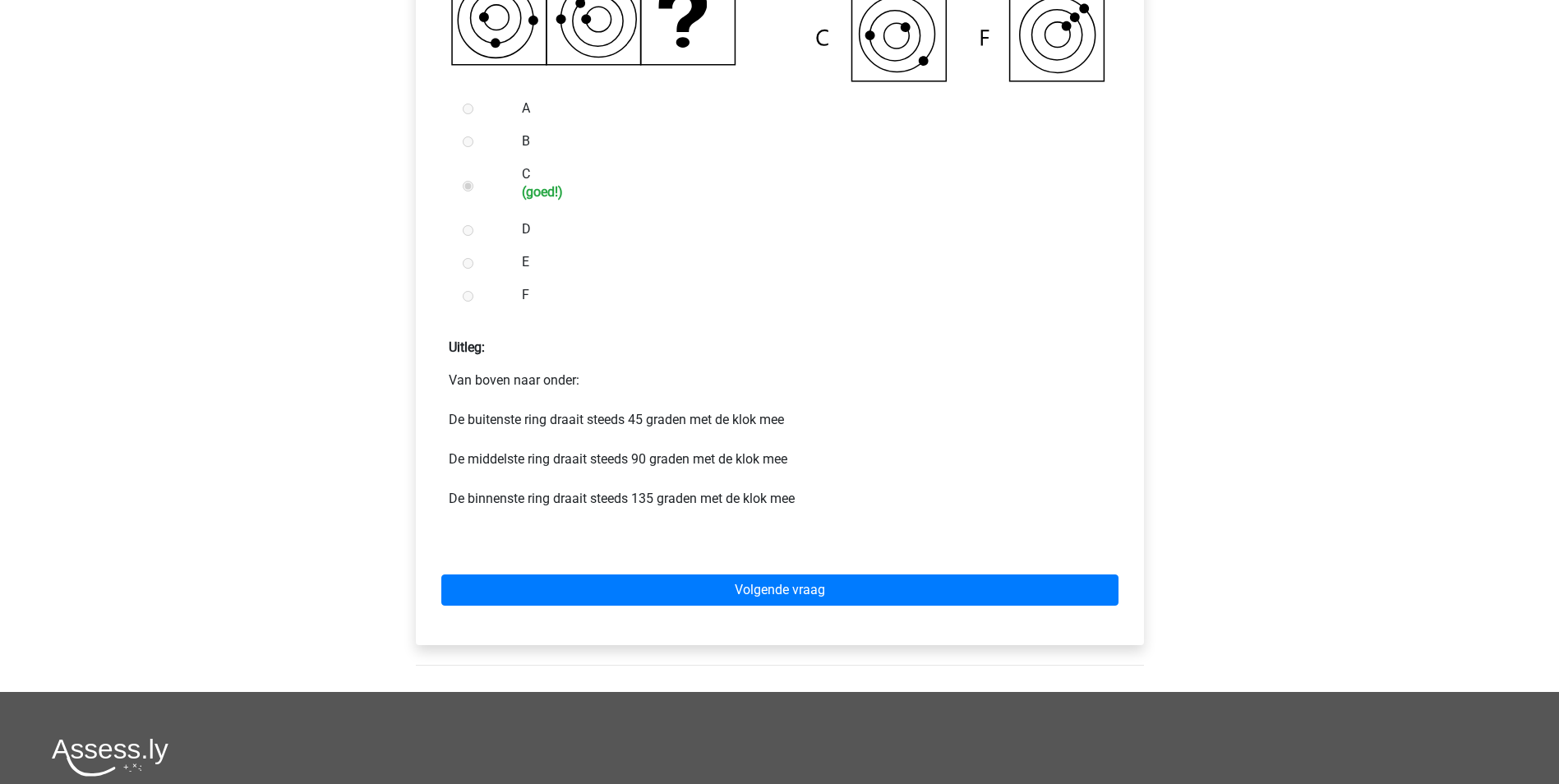
scroll to position [657, 0]
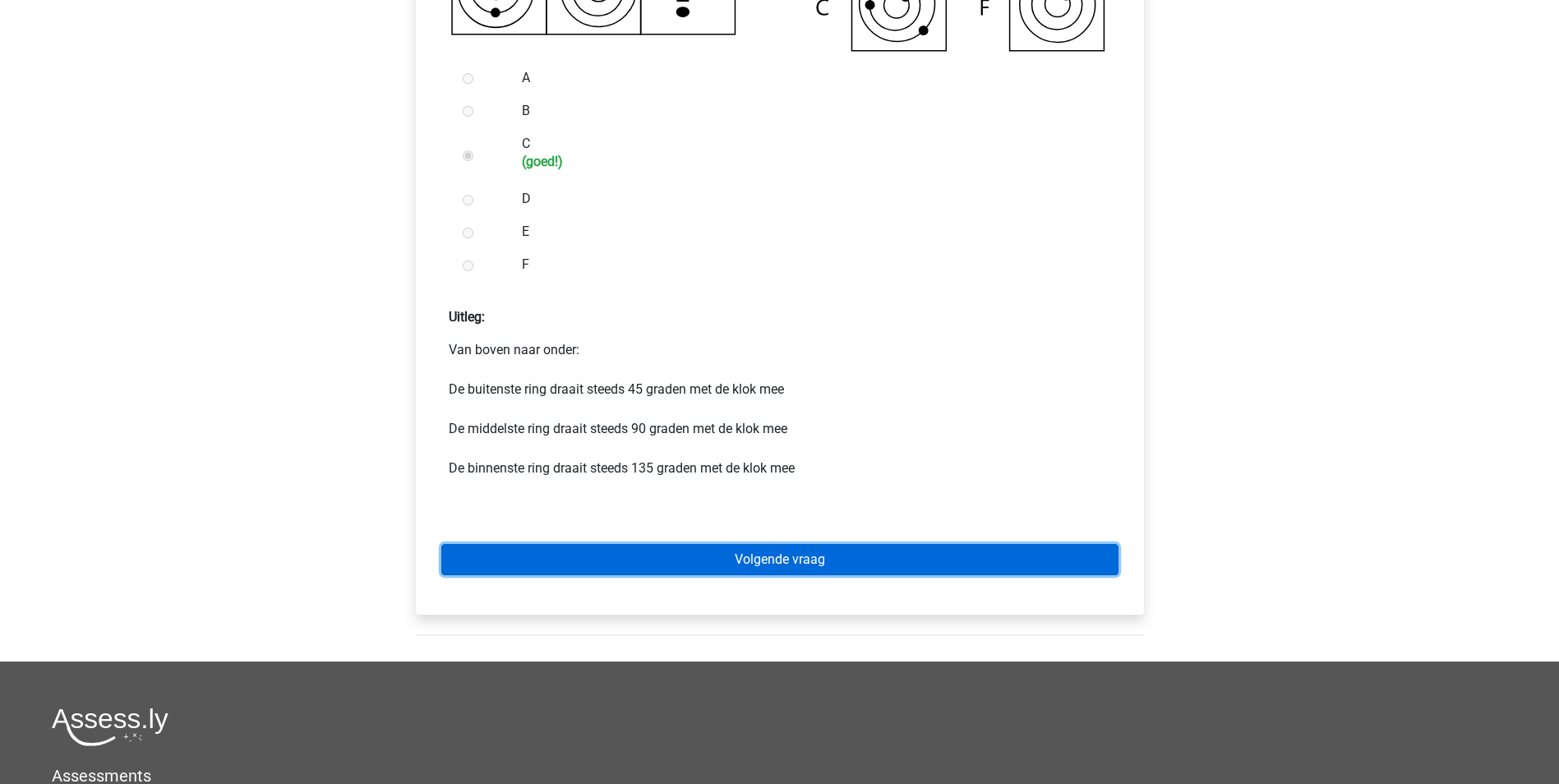
click at [771, 559] on link "Volgende vraag" at bounding box center [780, 559] width 677 height 31
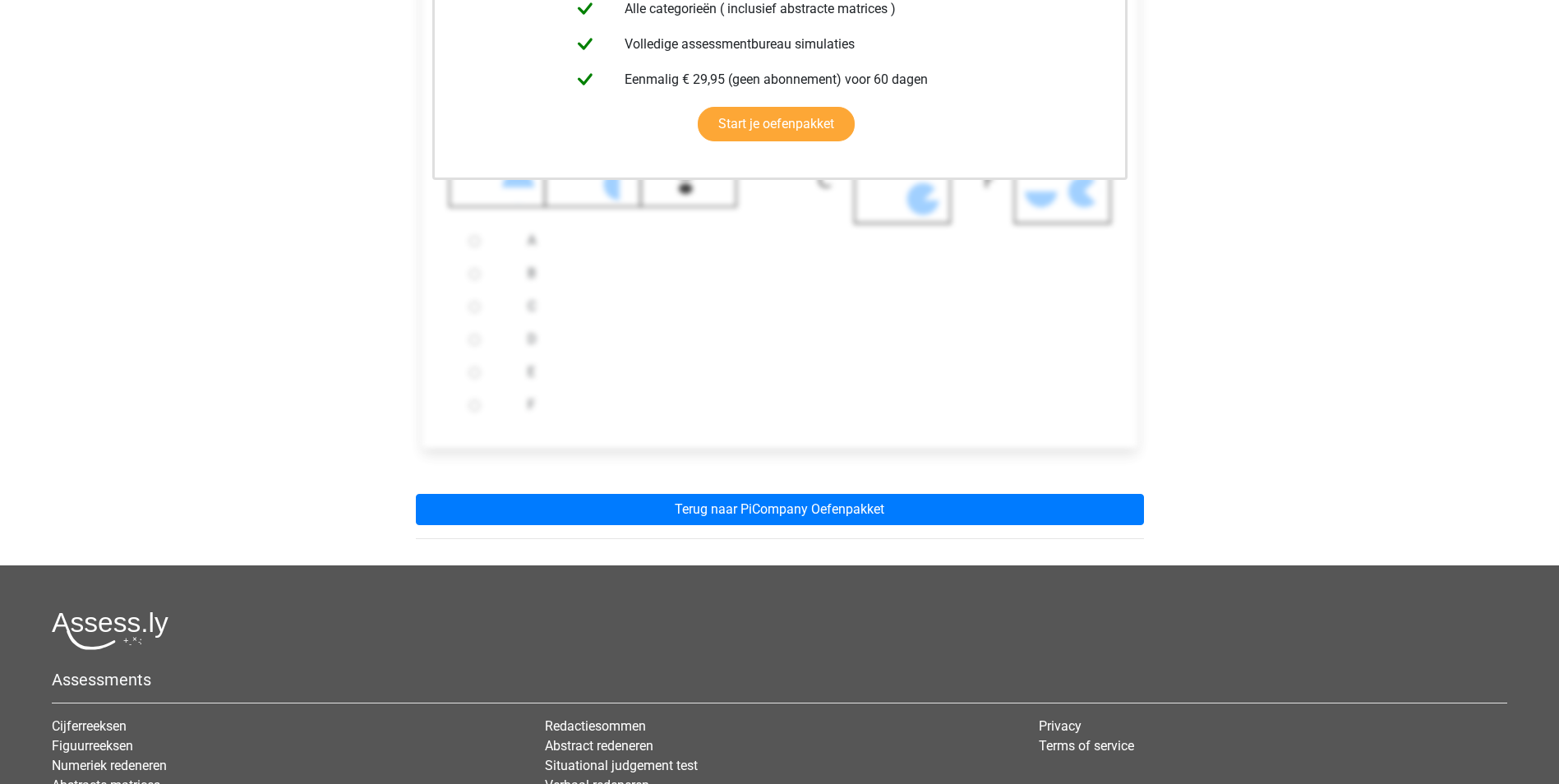
scroll to position [575, 0]
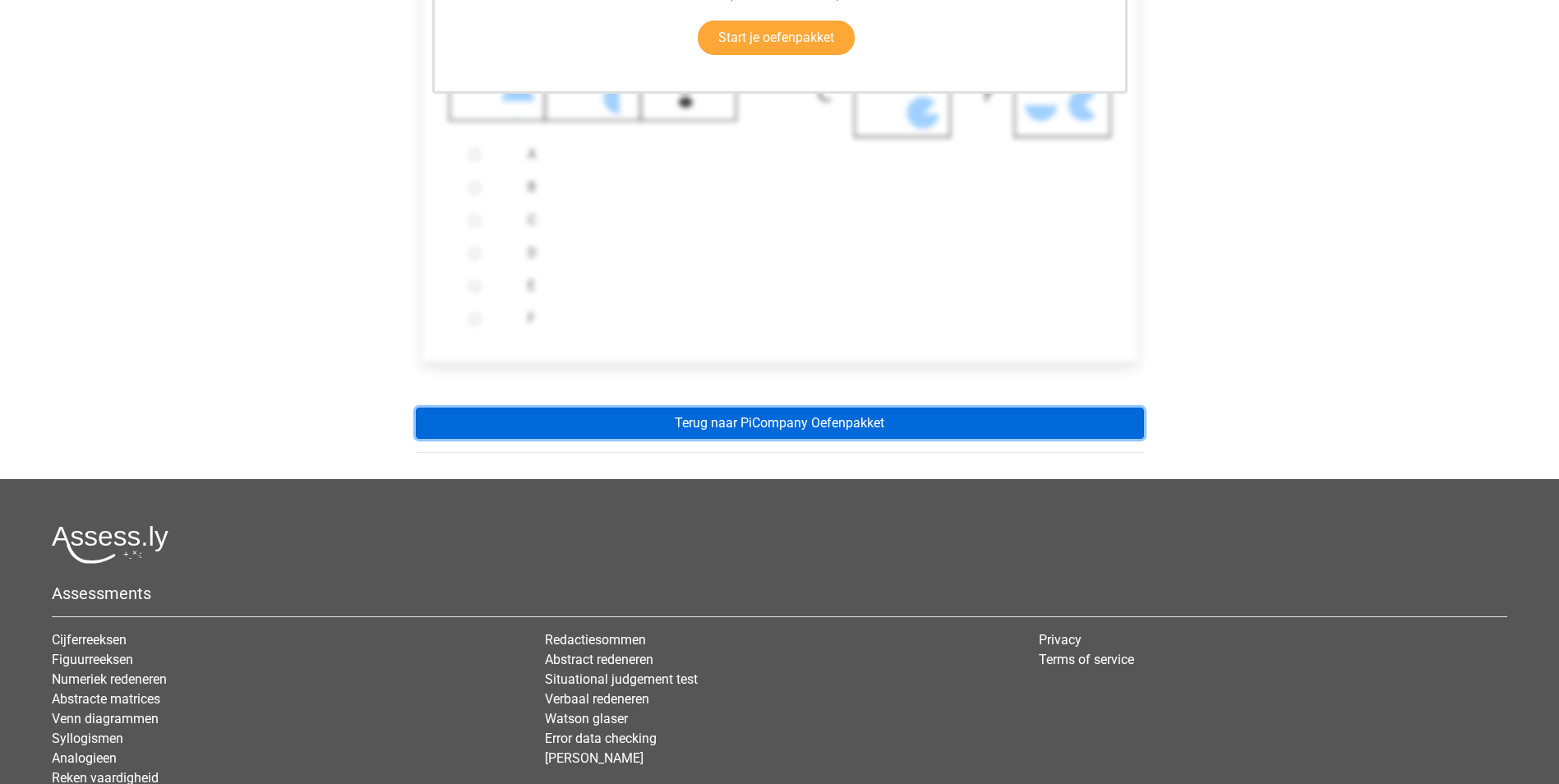
click at [807, 422] on link "Terug naar PiCompany Oefenpakket" at bounding box center [780, 423] width 728 height 31
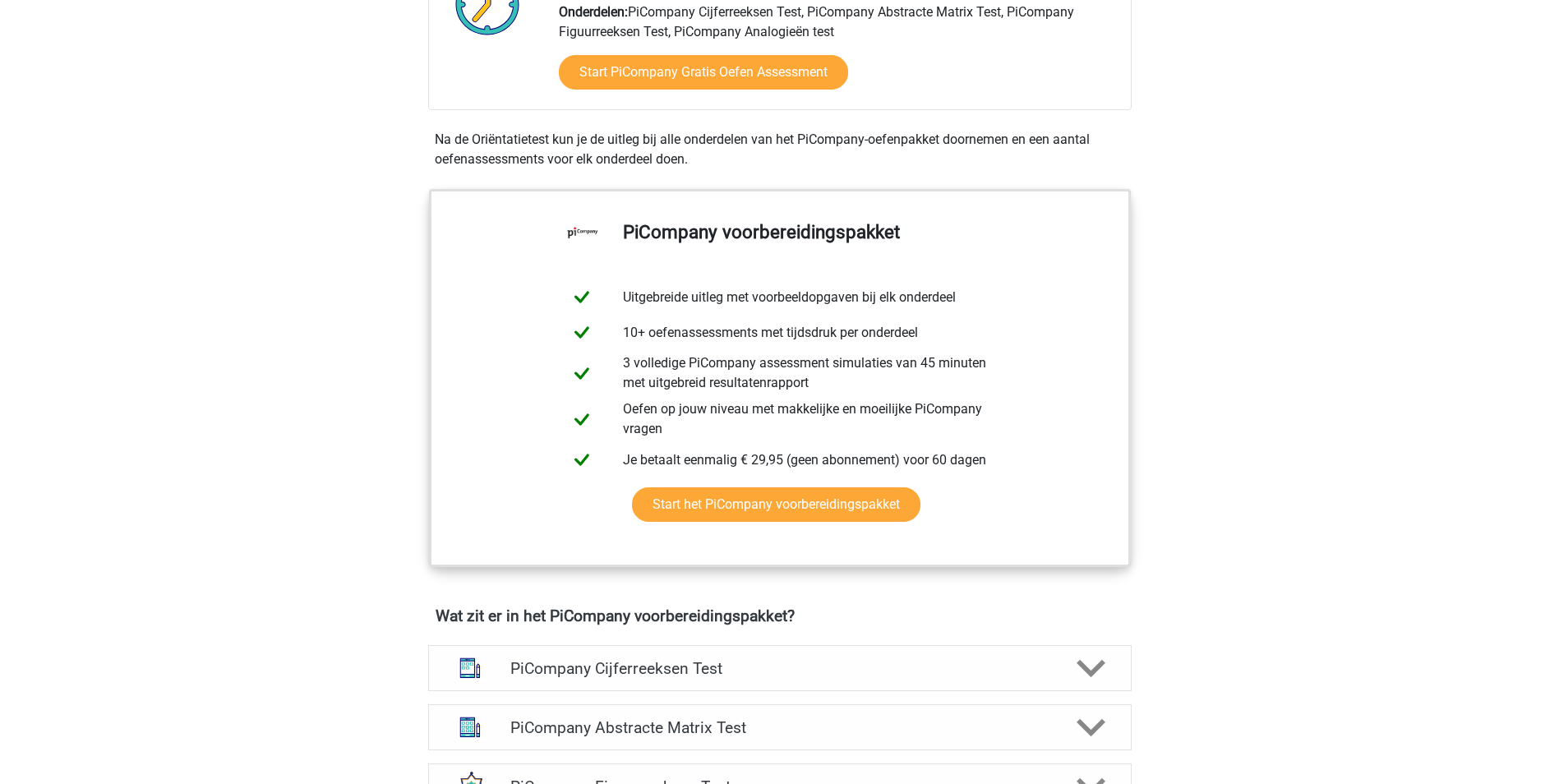
scroll to position [657, 0]
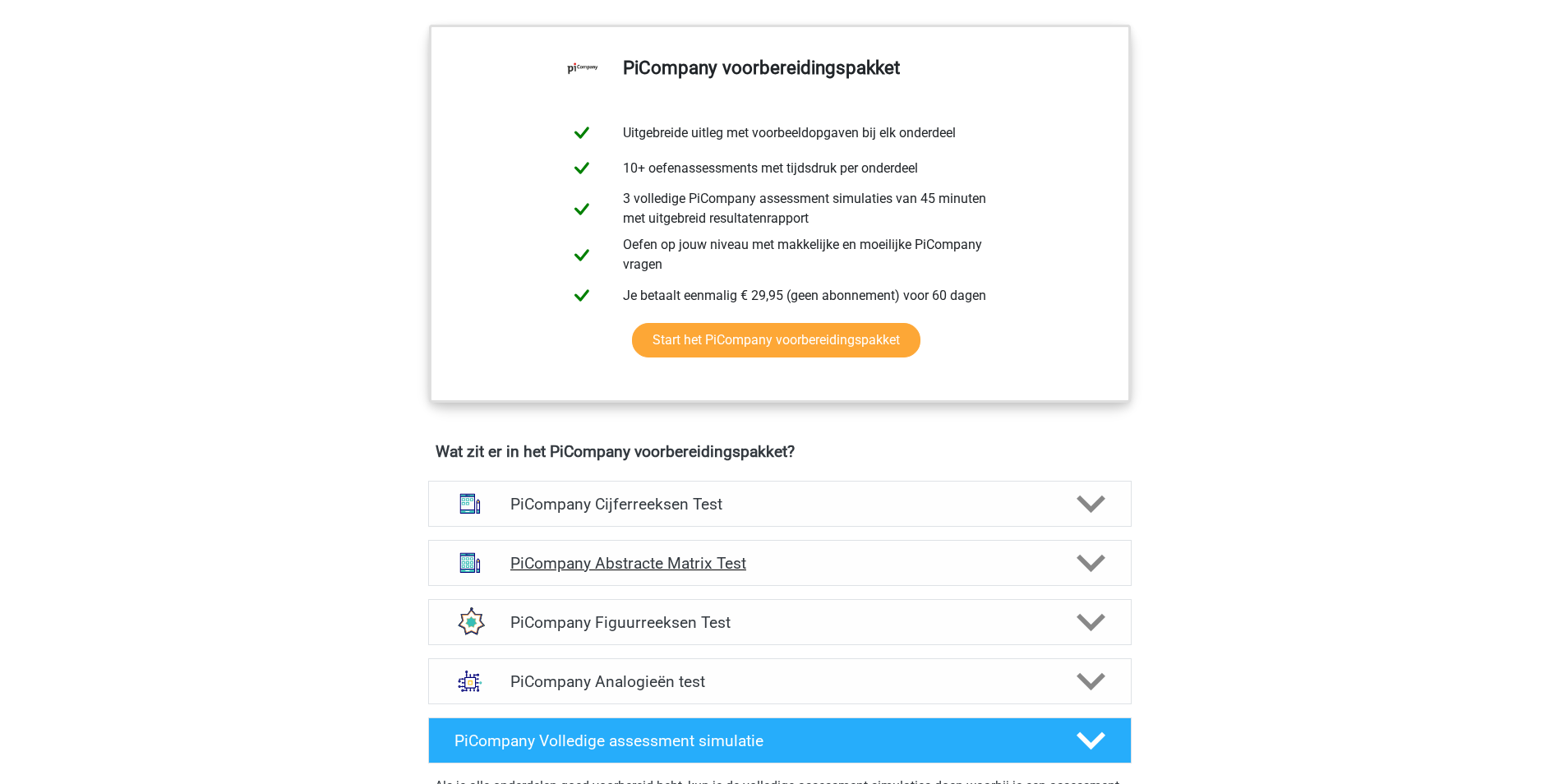
click at [1089, 572] on polygon at bounding box center [1091, 563] width 29 height 18
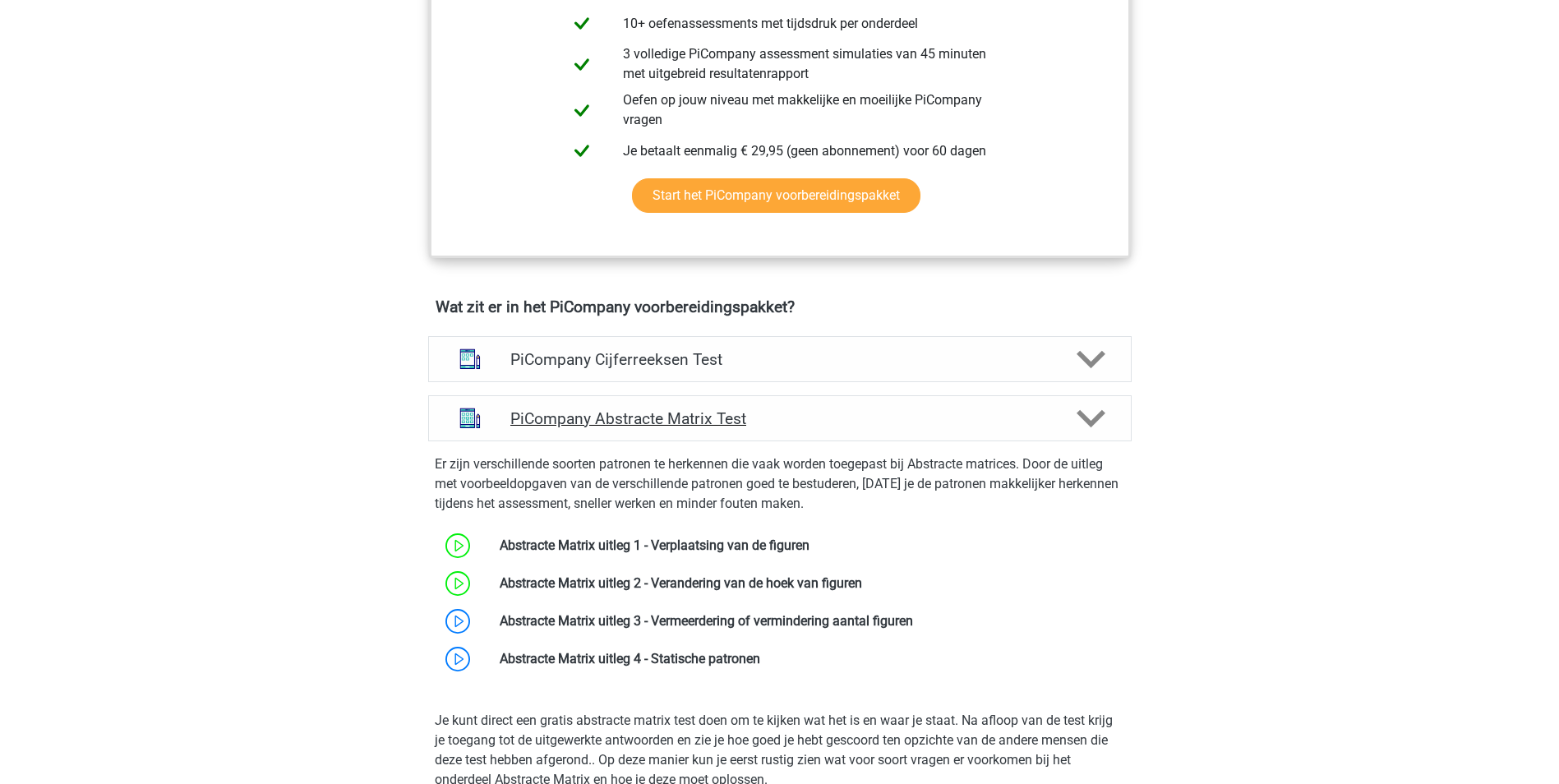
scroll to position [904, 0]
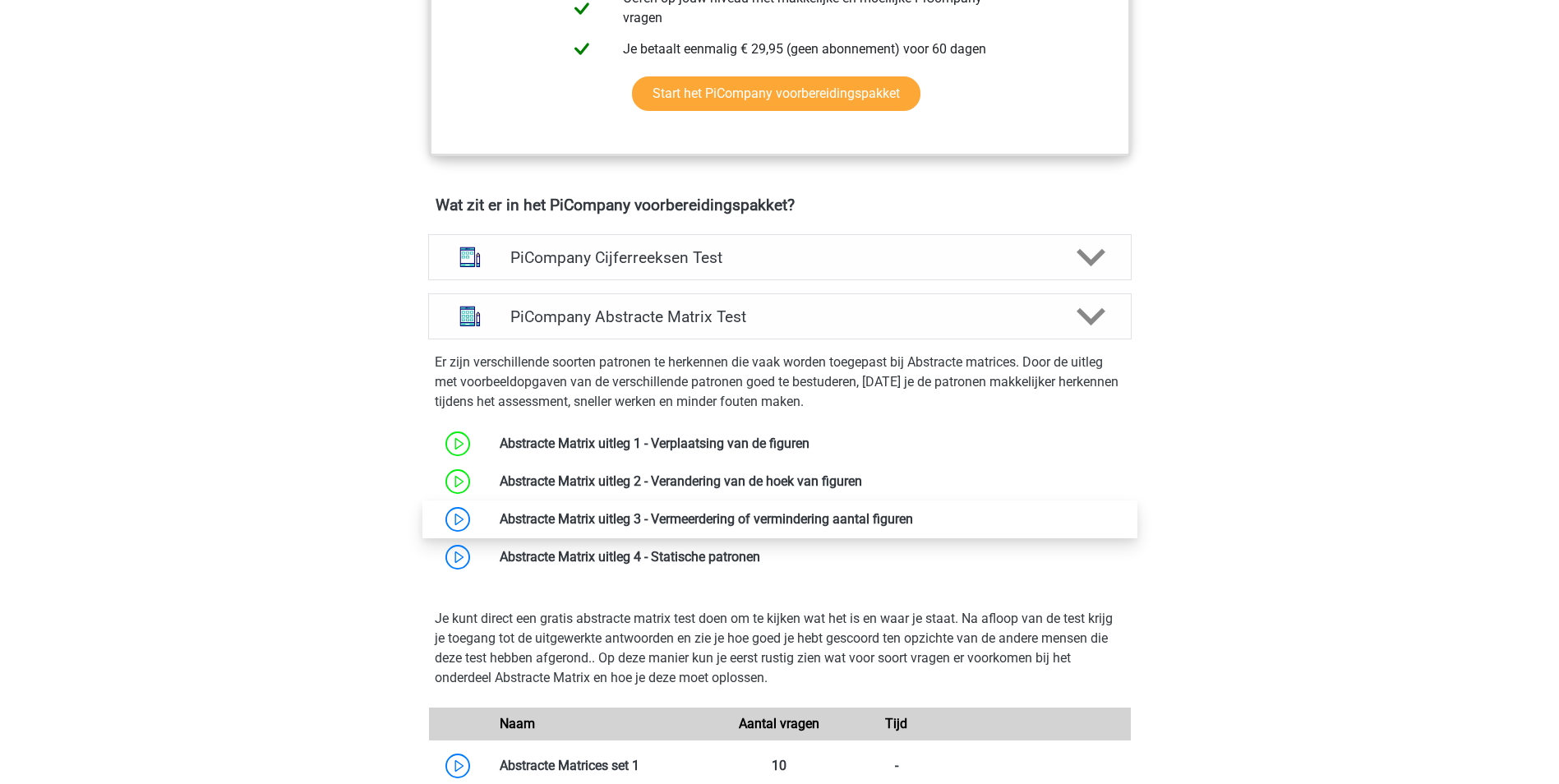
click at [913, 526] on link at bounding box center [913, 518] width 0 height 15
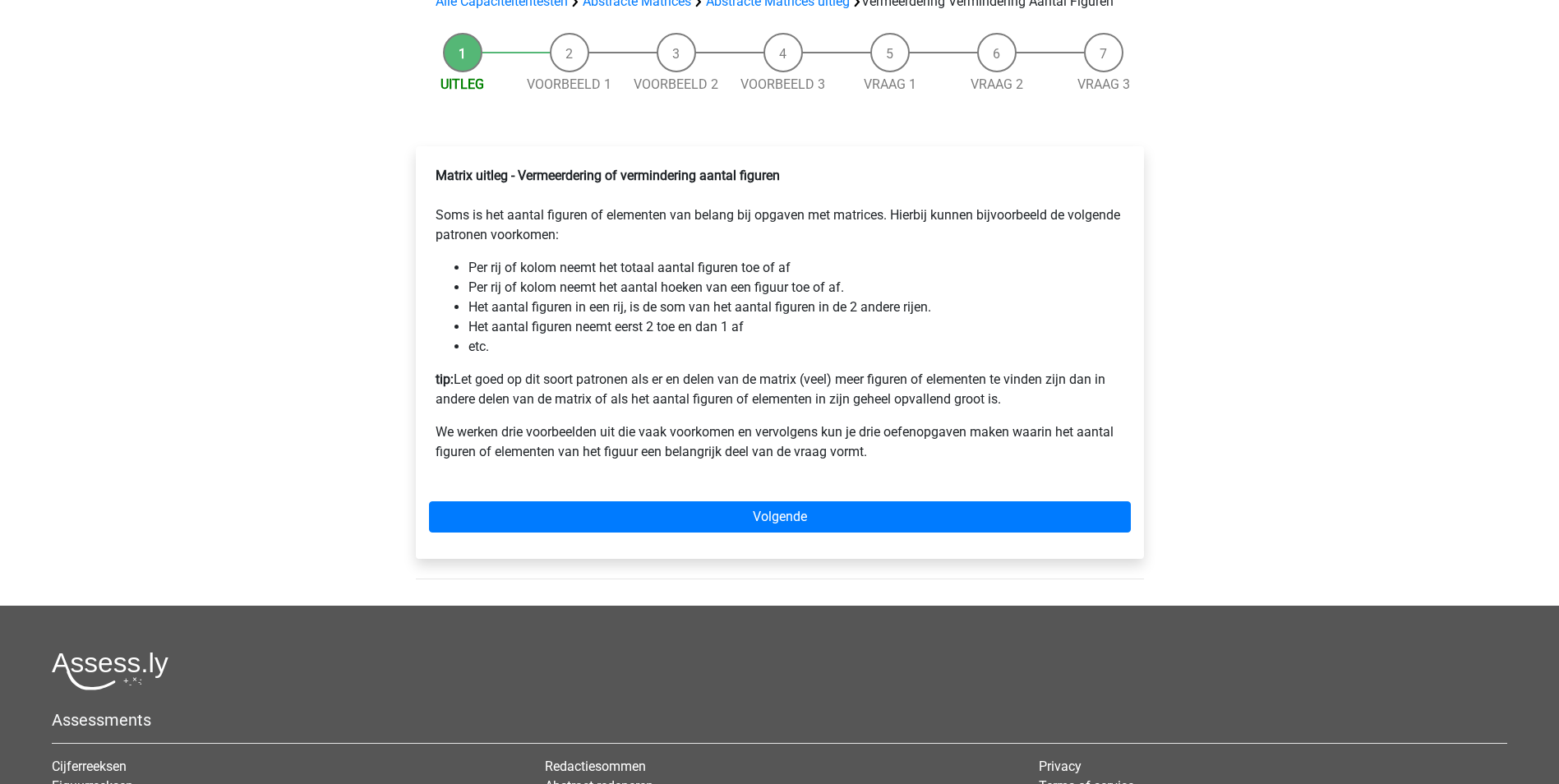
scroll to position [328, 0]
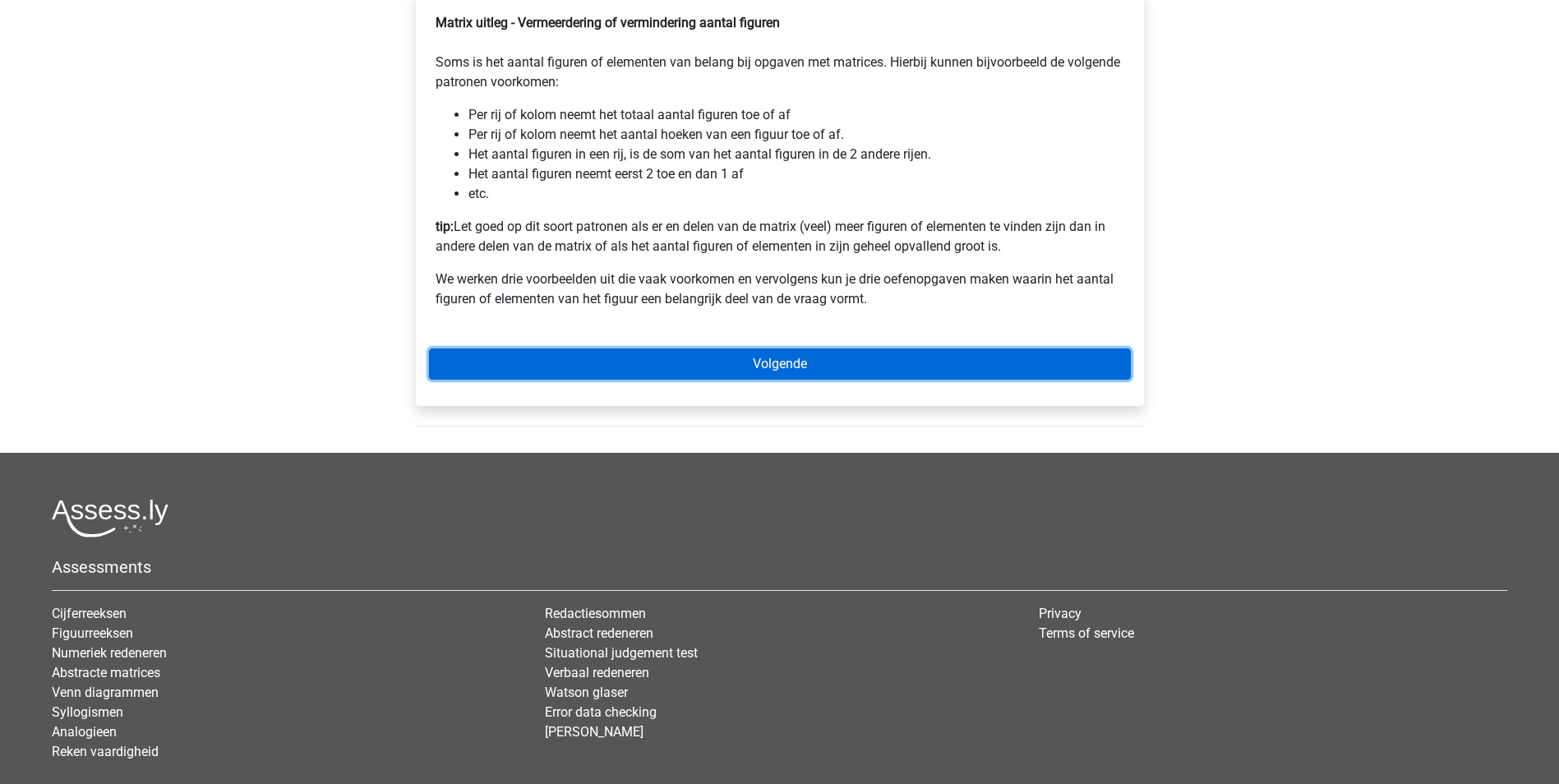
click at [786, 379] on link "Volgende" at bounding box center [780, 364] width 702 height 31
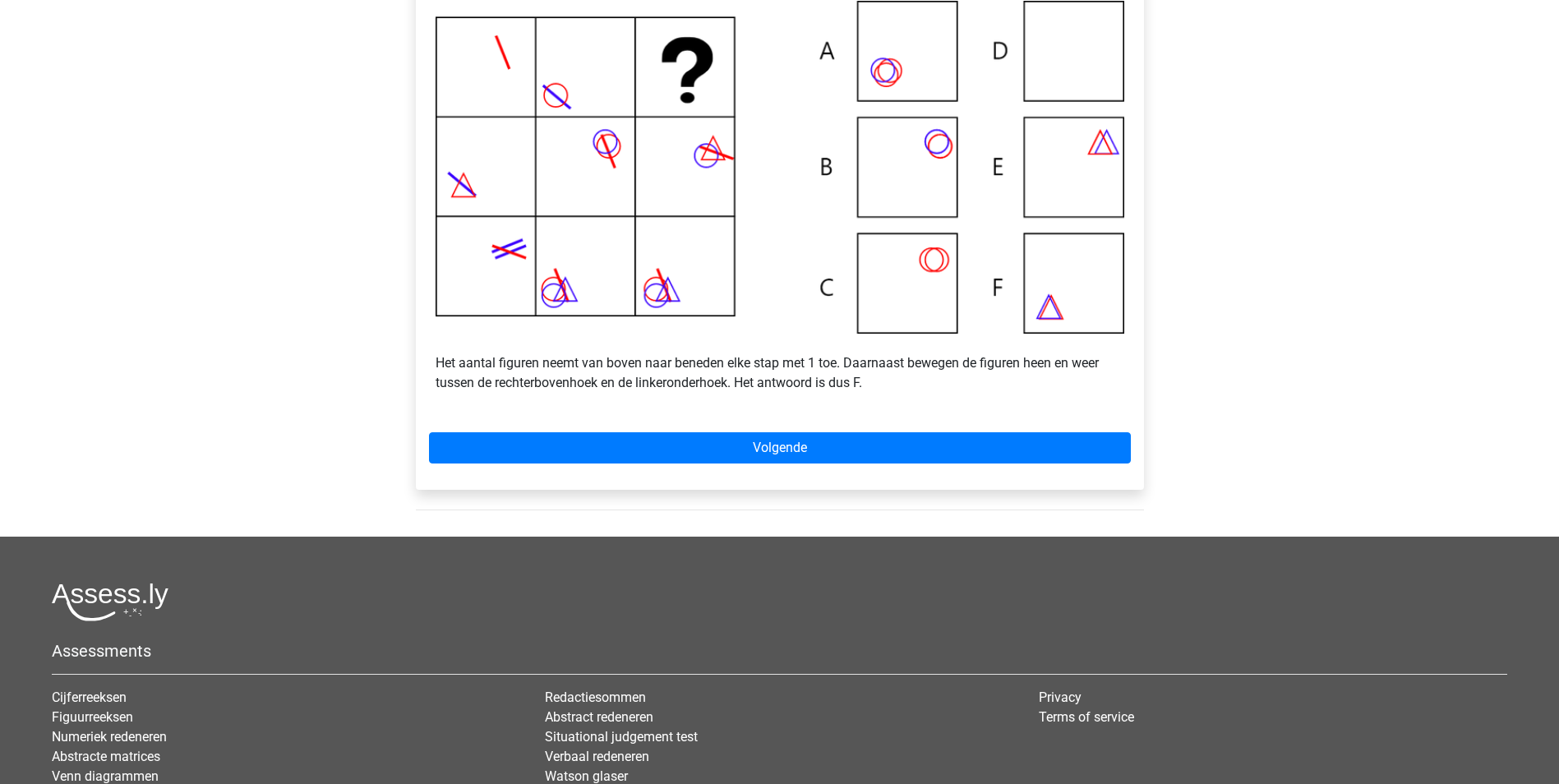
scroll to position [411, 0]
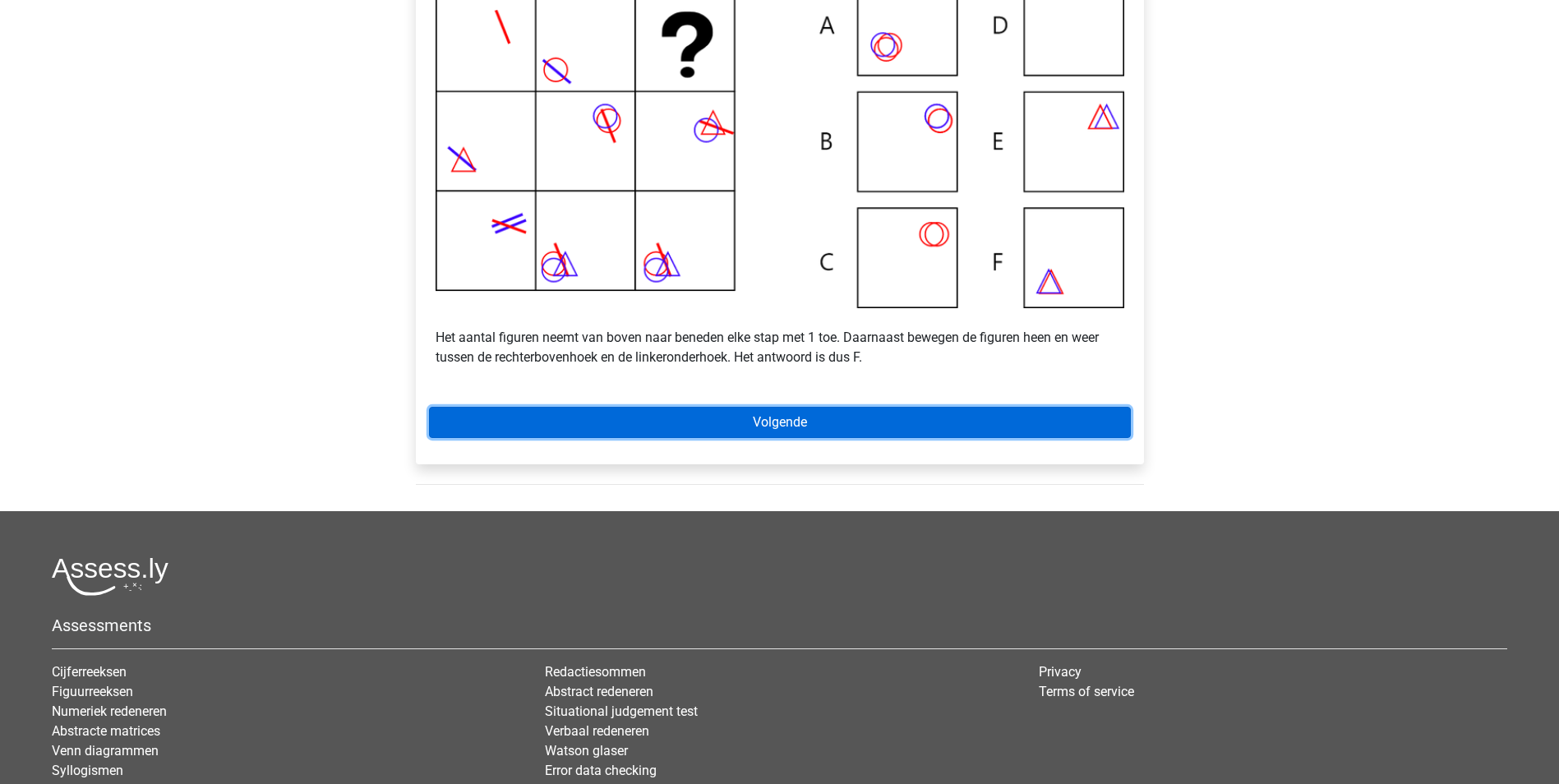
click at [762, 437] on link "Volgende" at bounding box center [780, 422] width 702 height 31
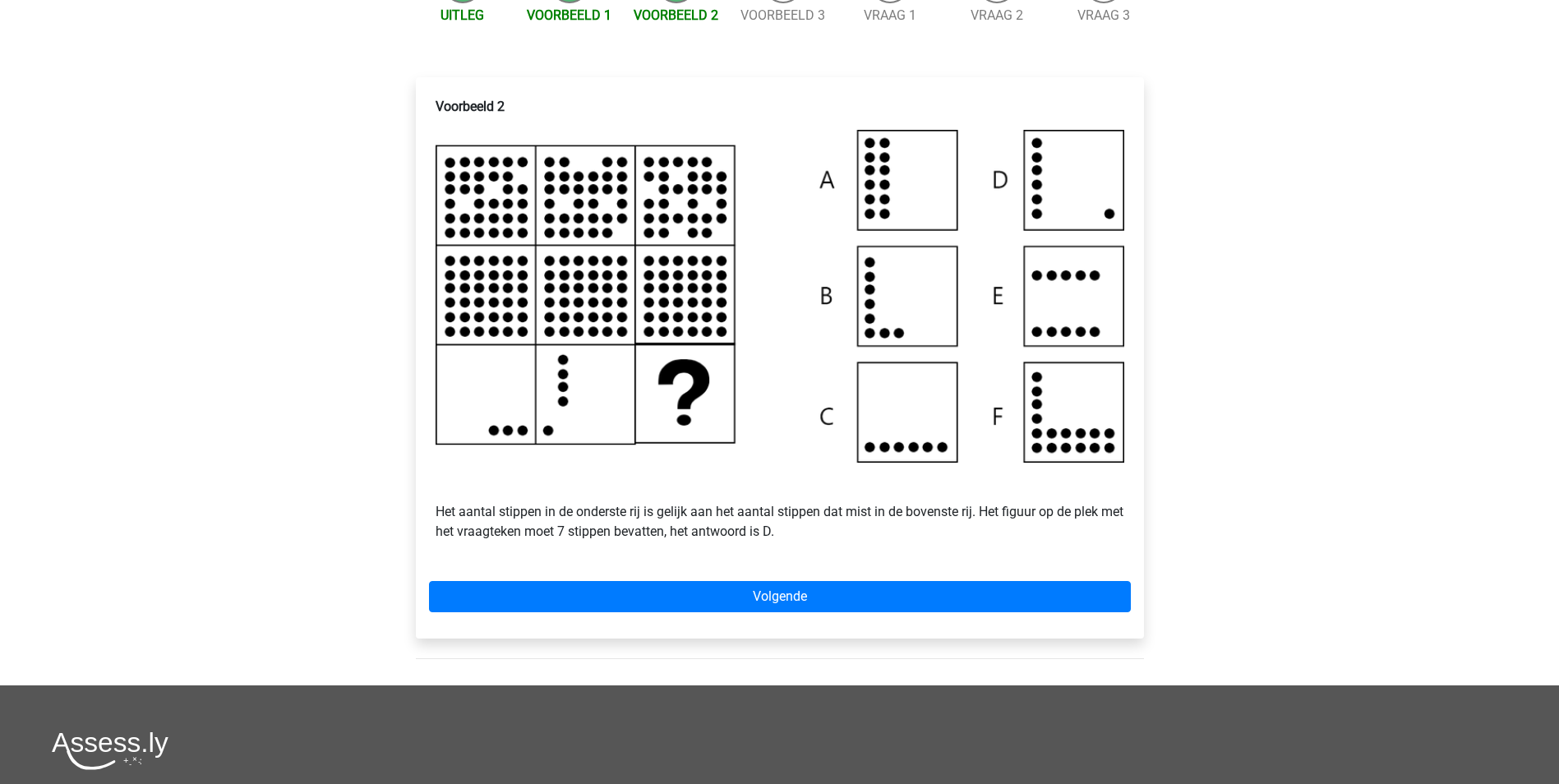
scroll to position [247, 0]
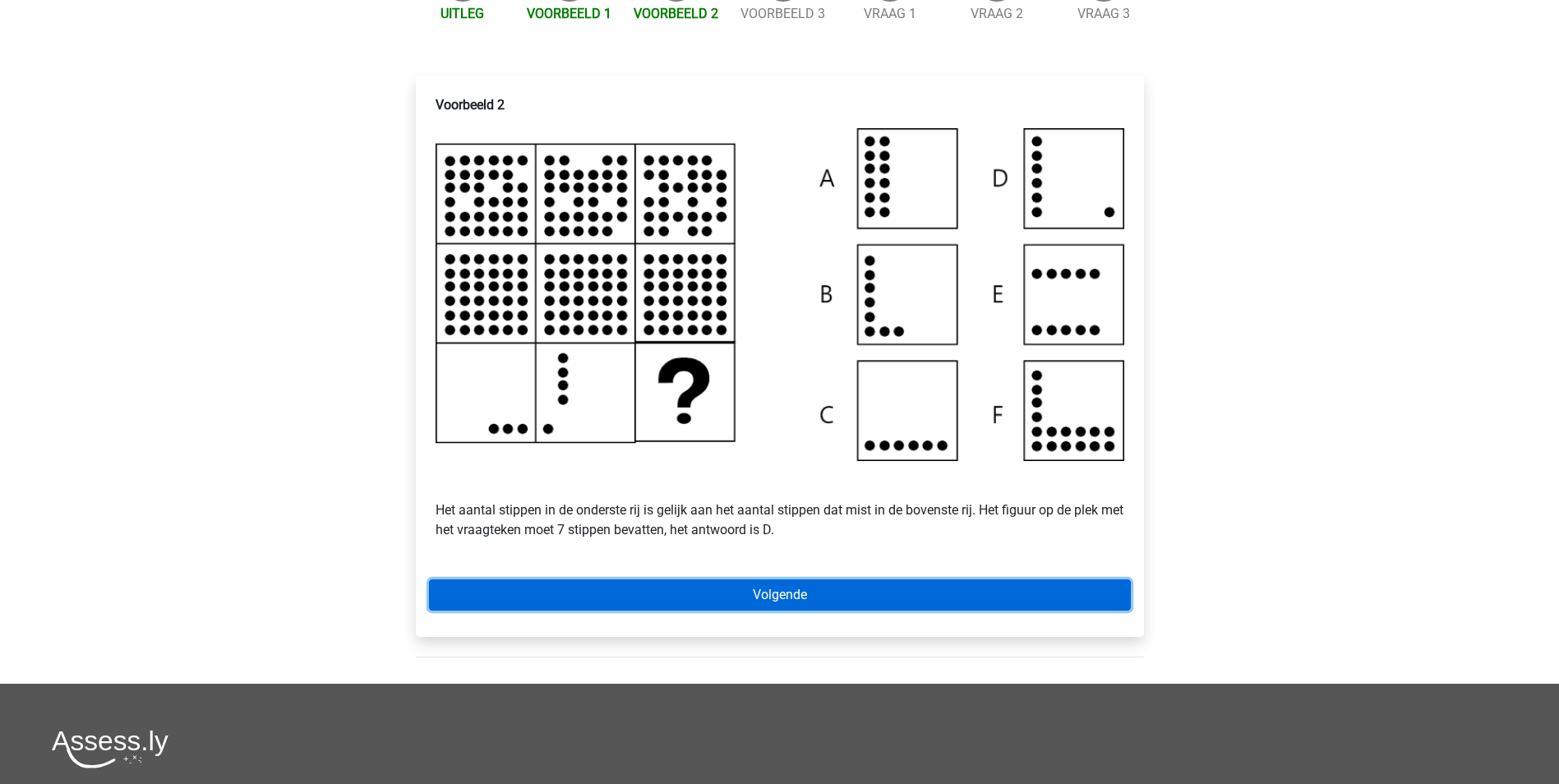
click at [795, 611] on link "Volgende" at bounding box center [780, 594] width 702 height 31
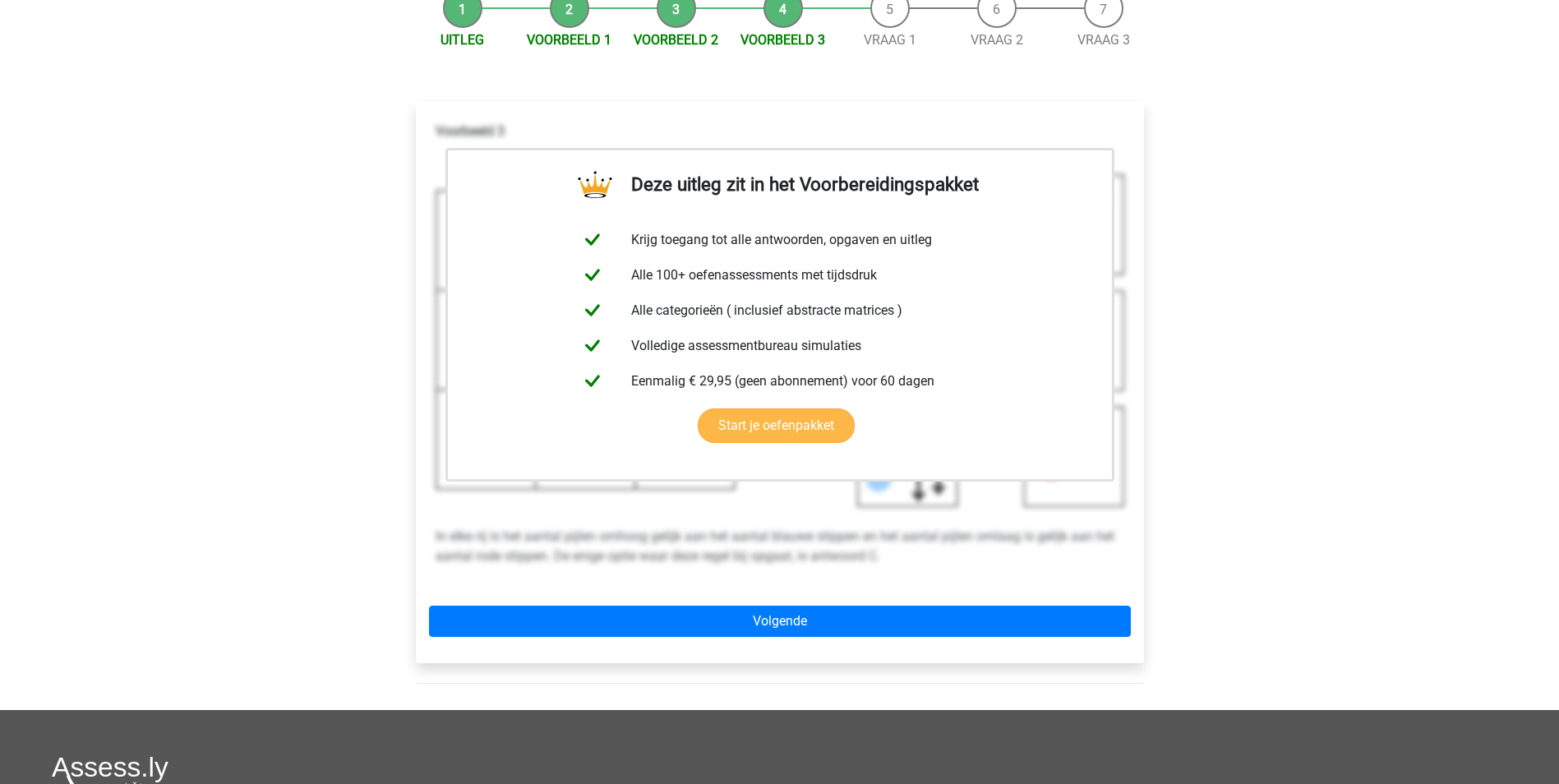
scroll to position [247, 0]
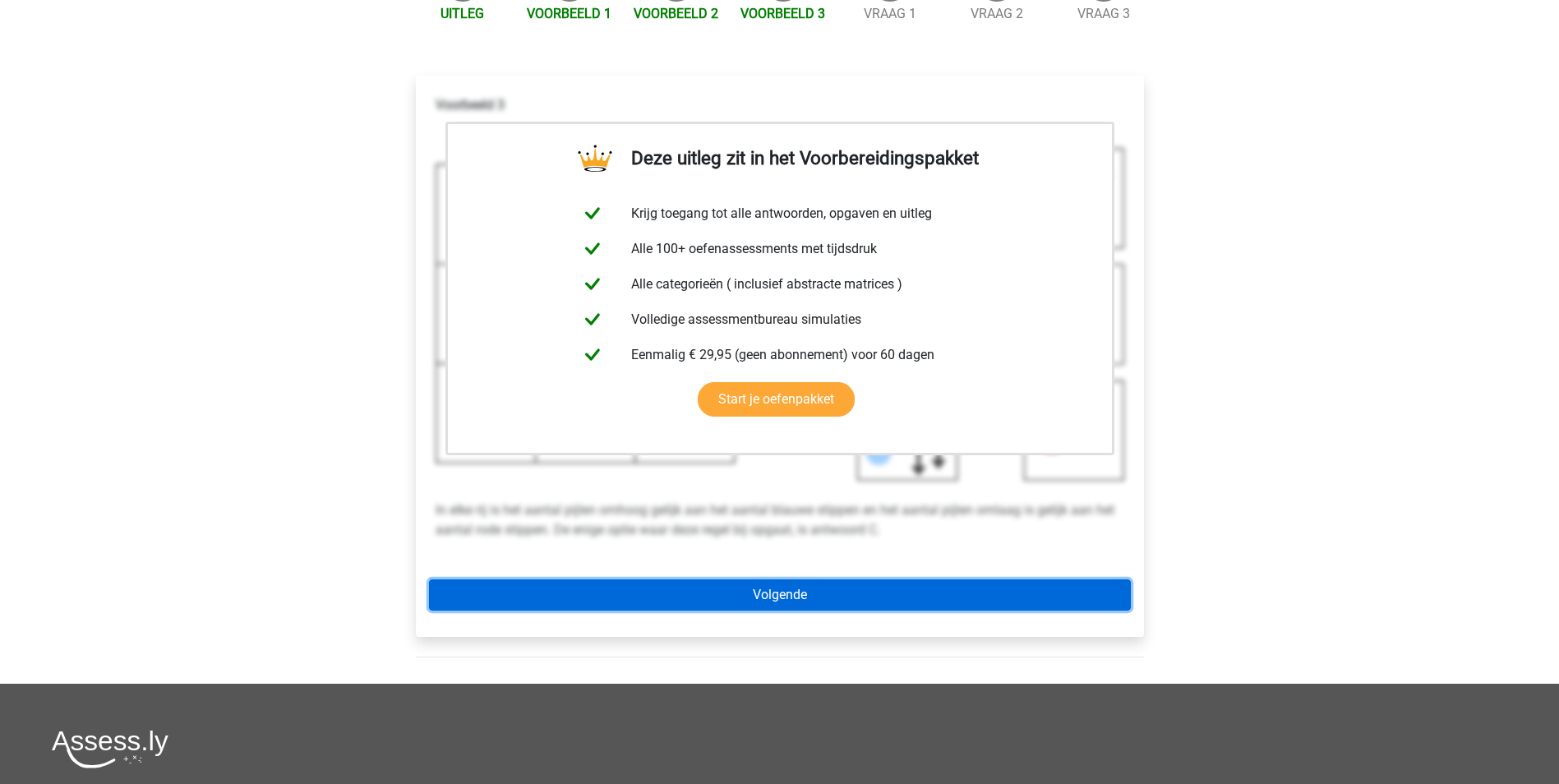
click at [784, 611] on link "Volgende" at bounding box center [780, 594] width 702 height 31
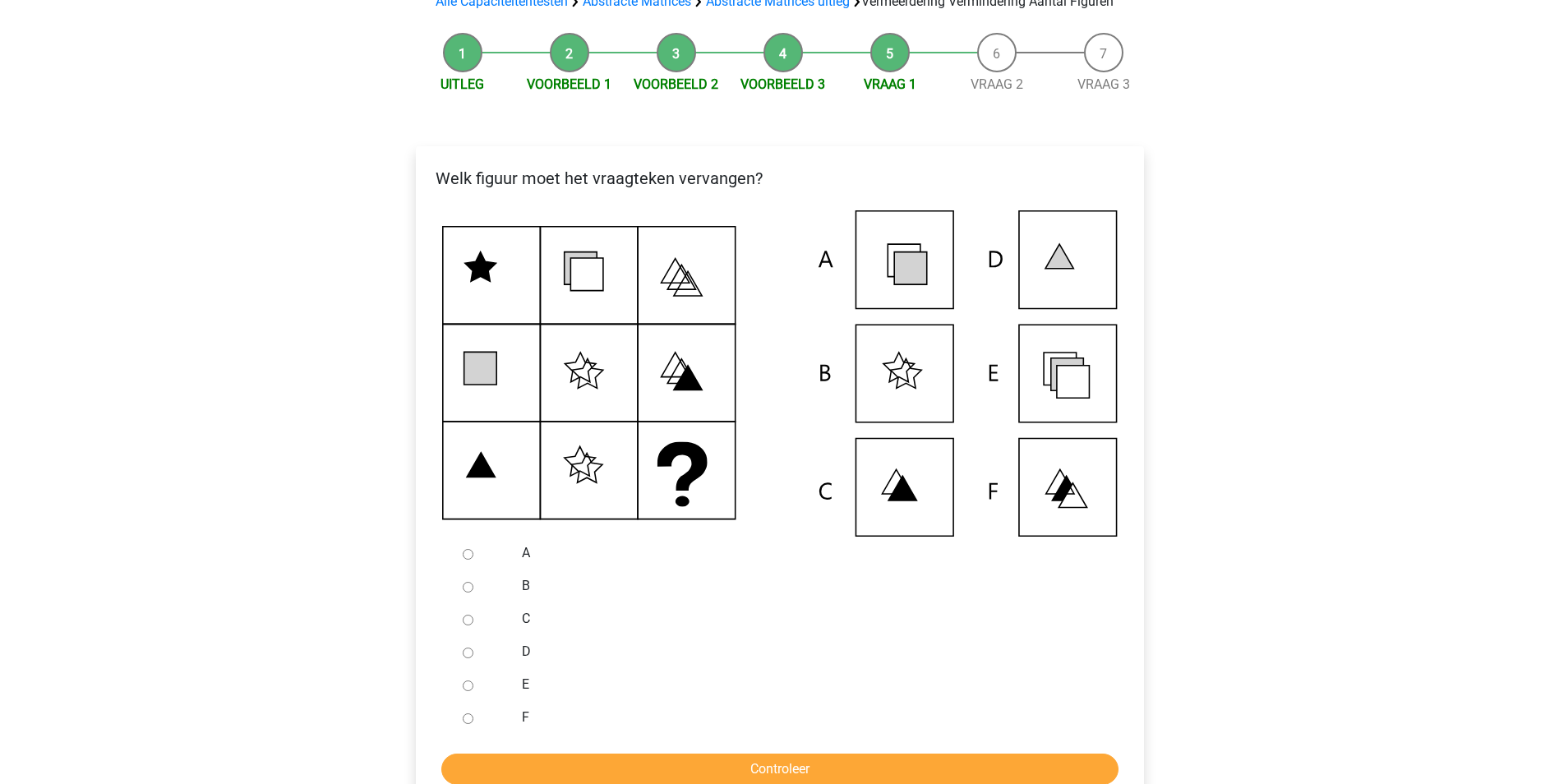
scroll to position [164, 0]
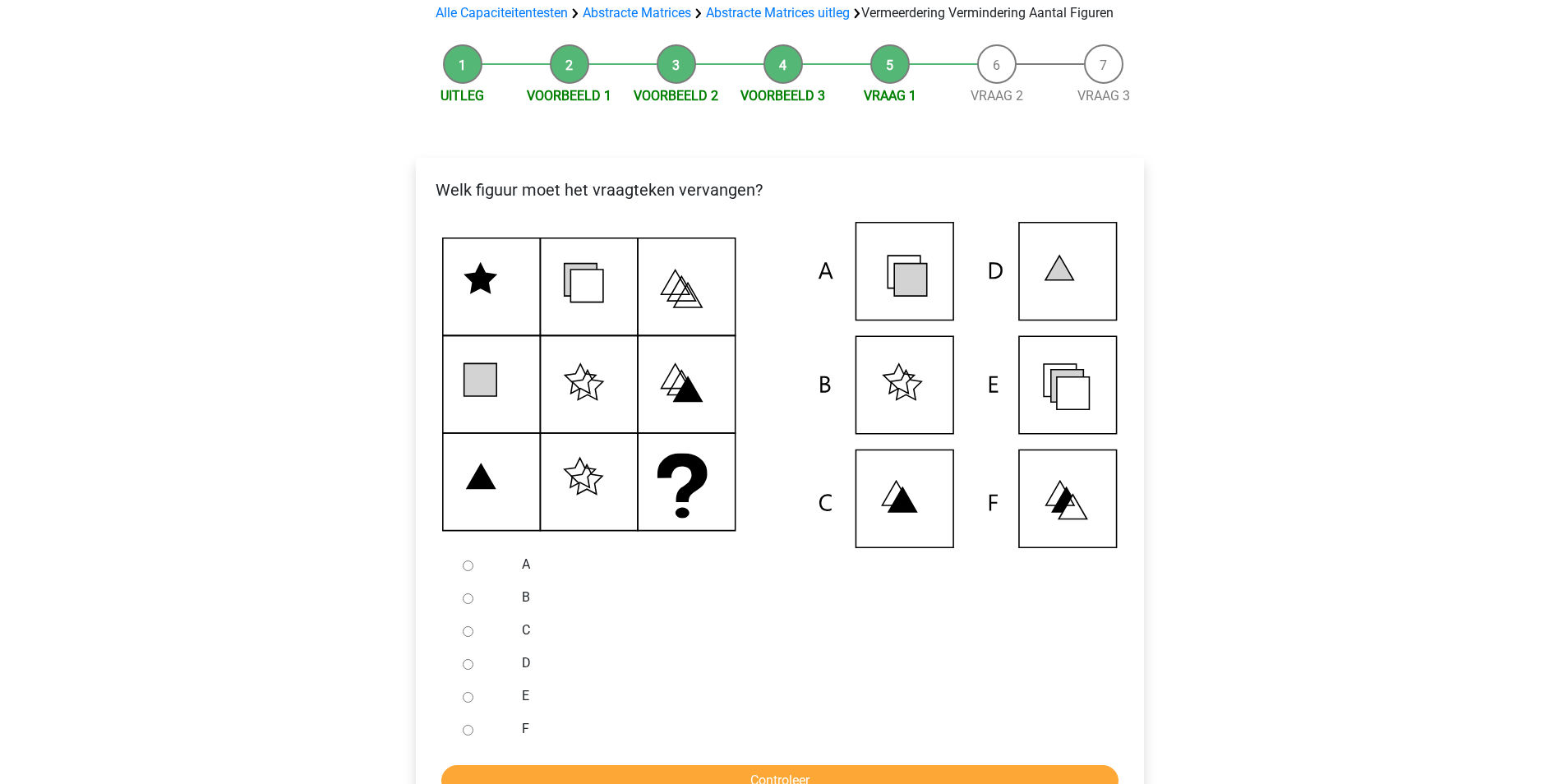
click at [466, 702] on input "E" at bounding box center [469, 697] width 11 height 11
radio input "true"
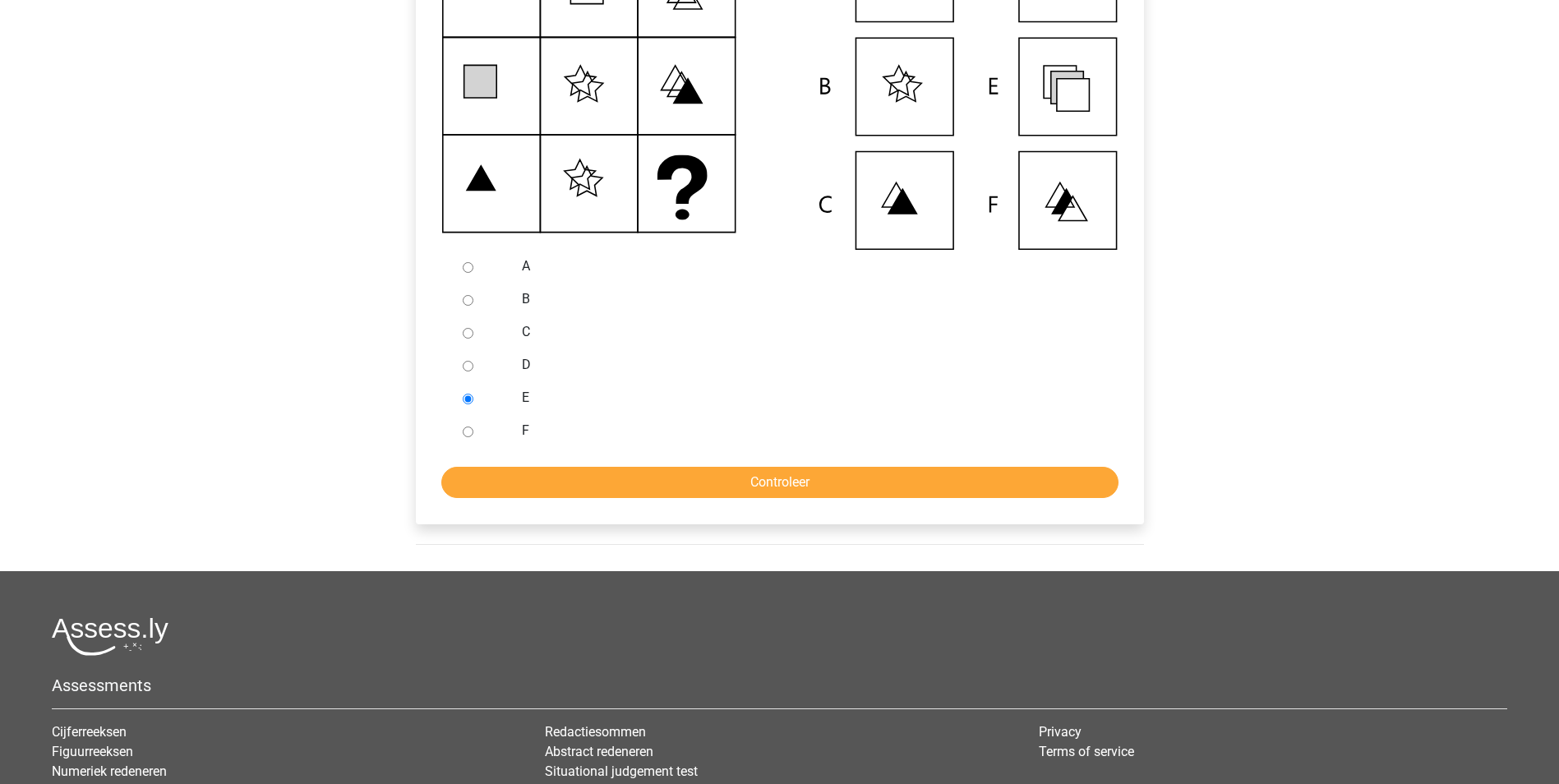
scroll to position [493, 0]
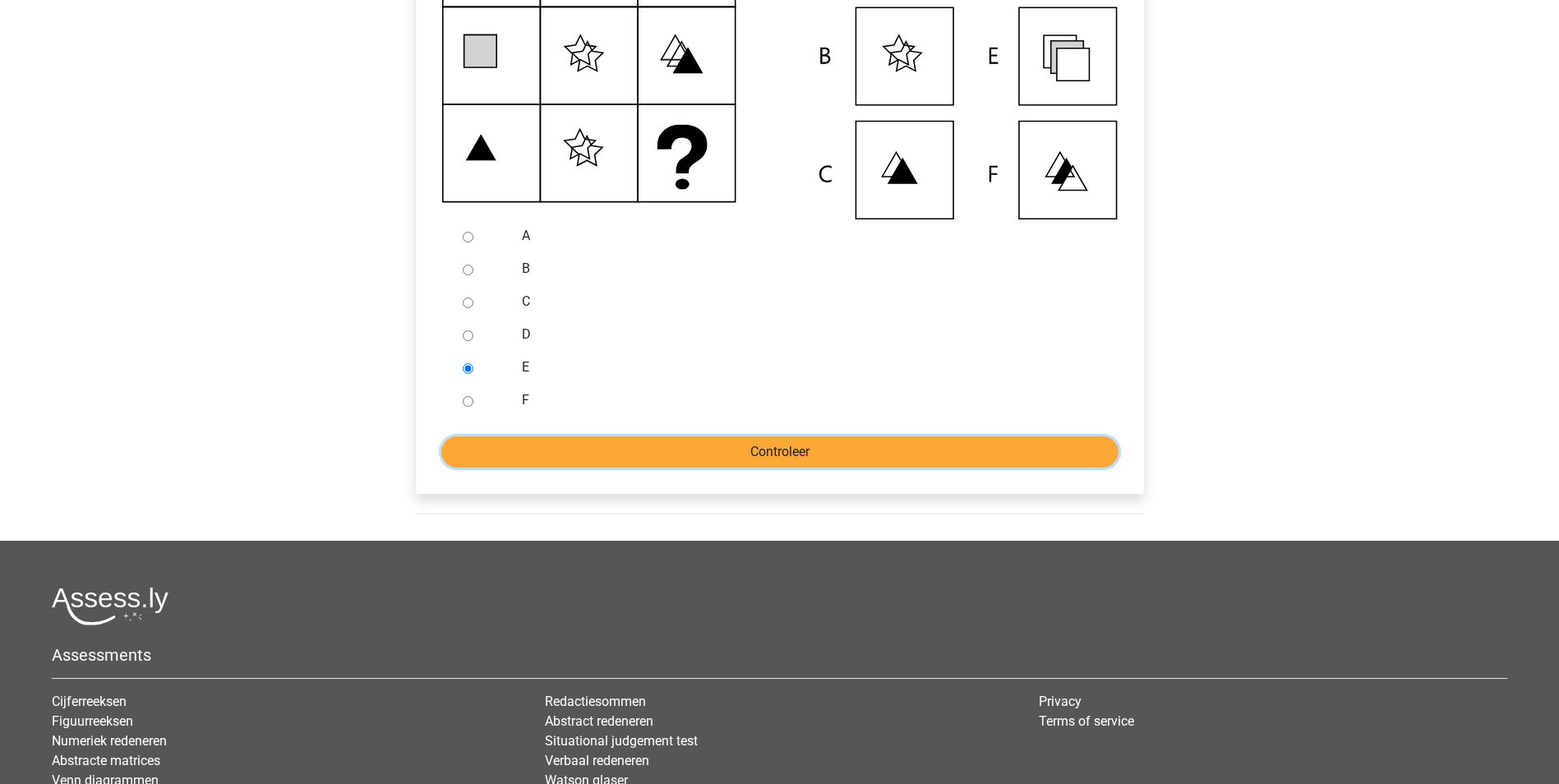
click at [786, 464] on input "Controleer" at bounding box center [780, 452] width 677 height 31
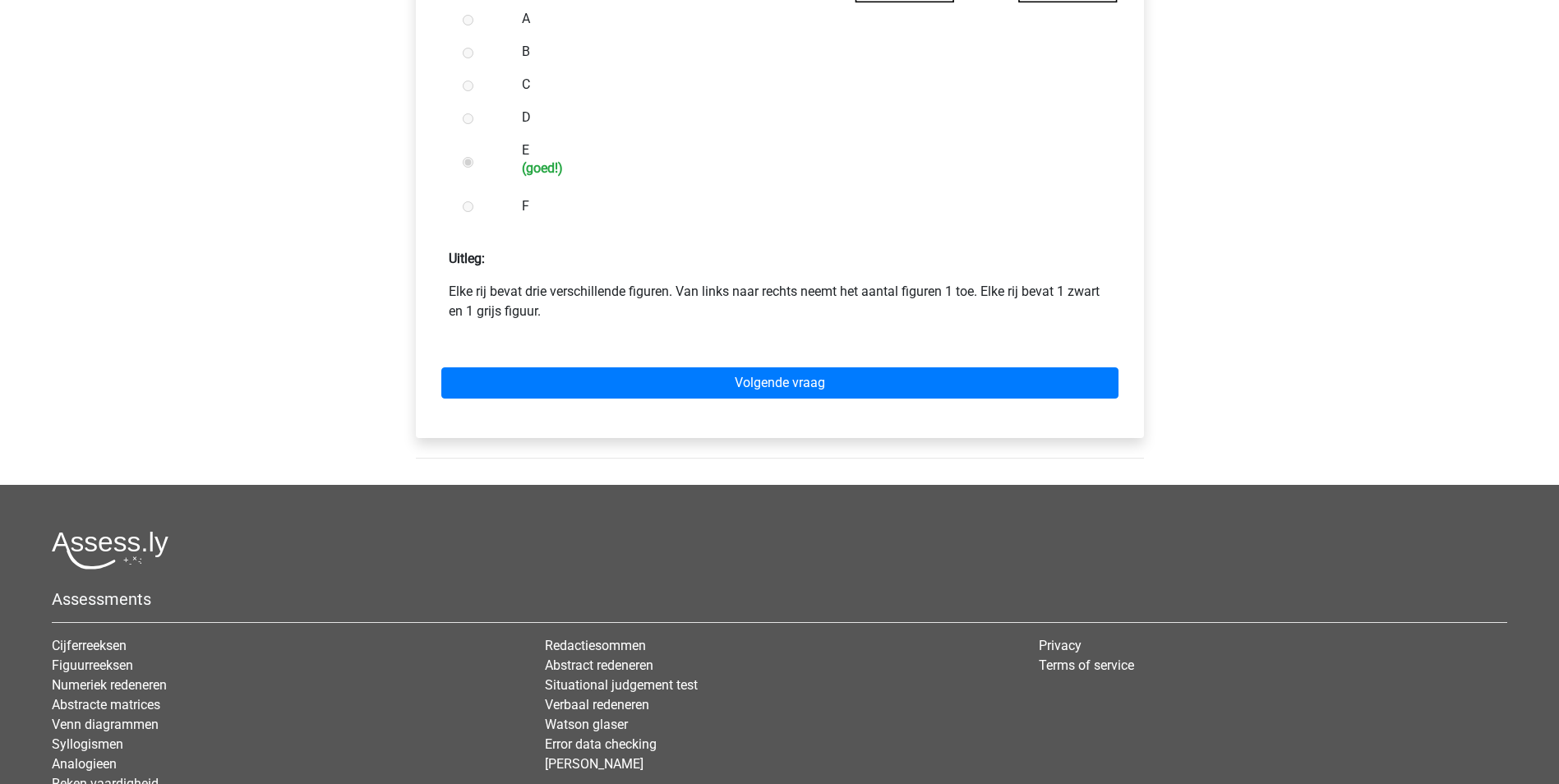
scroll to position [740, 0]
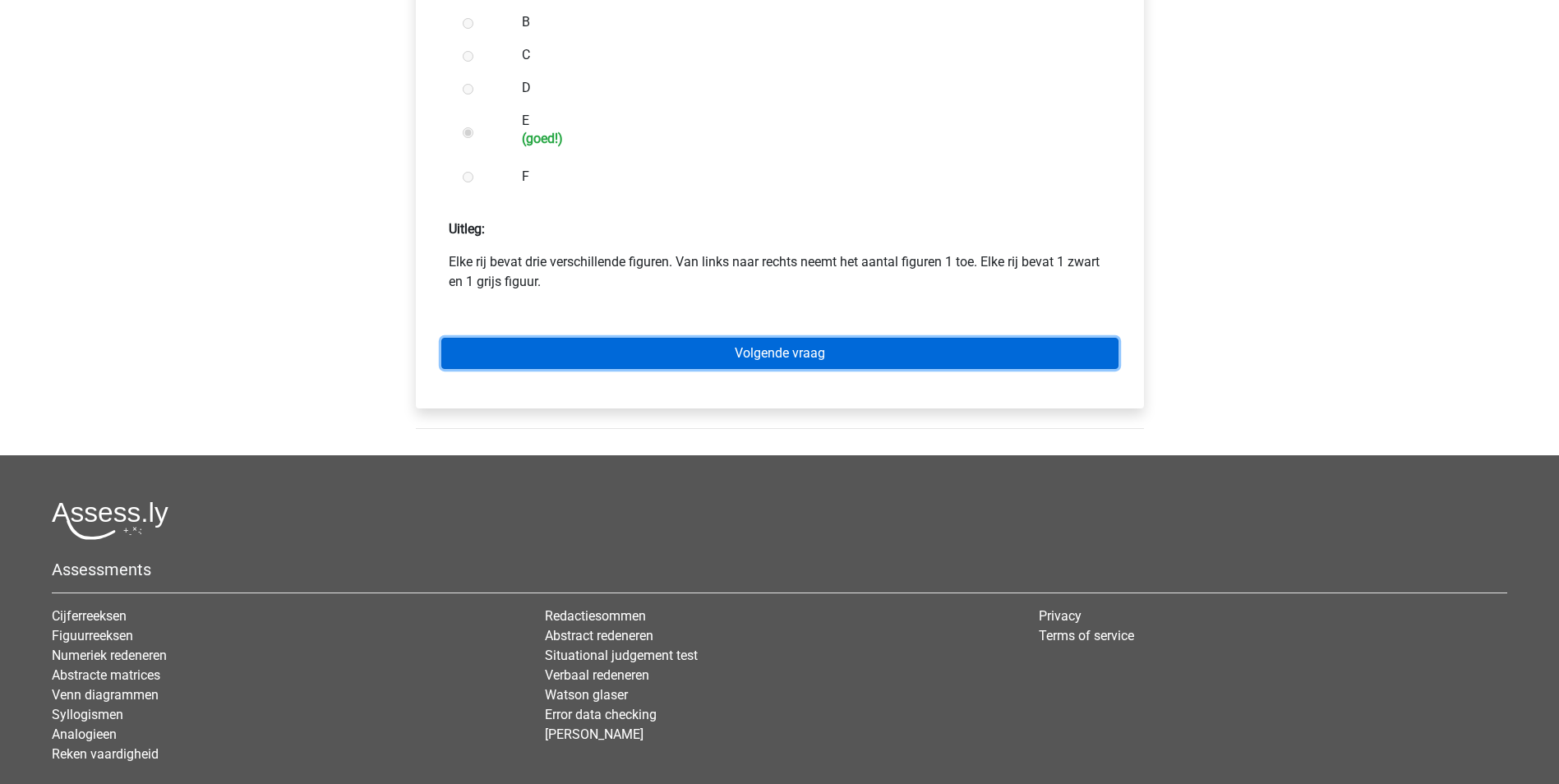
click at [785, 368] on link "Volgende vraag" at bounding box center [780, 353] width 677 height 31
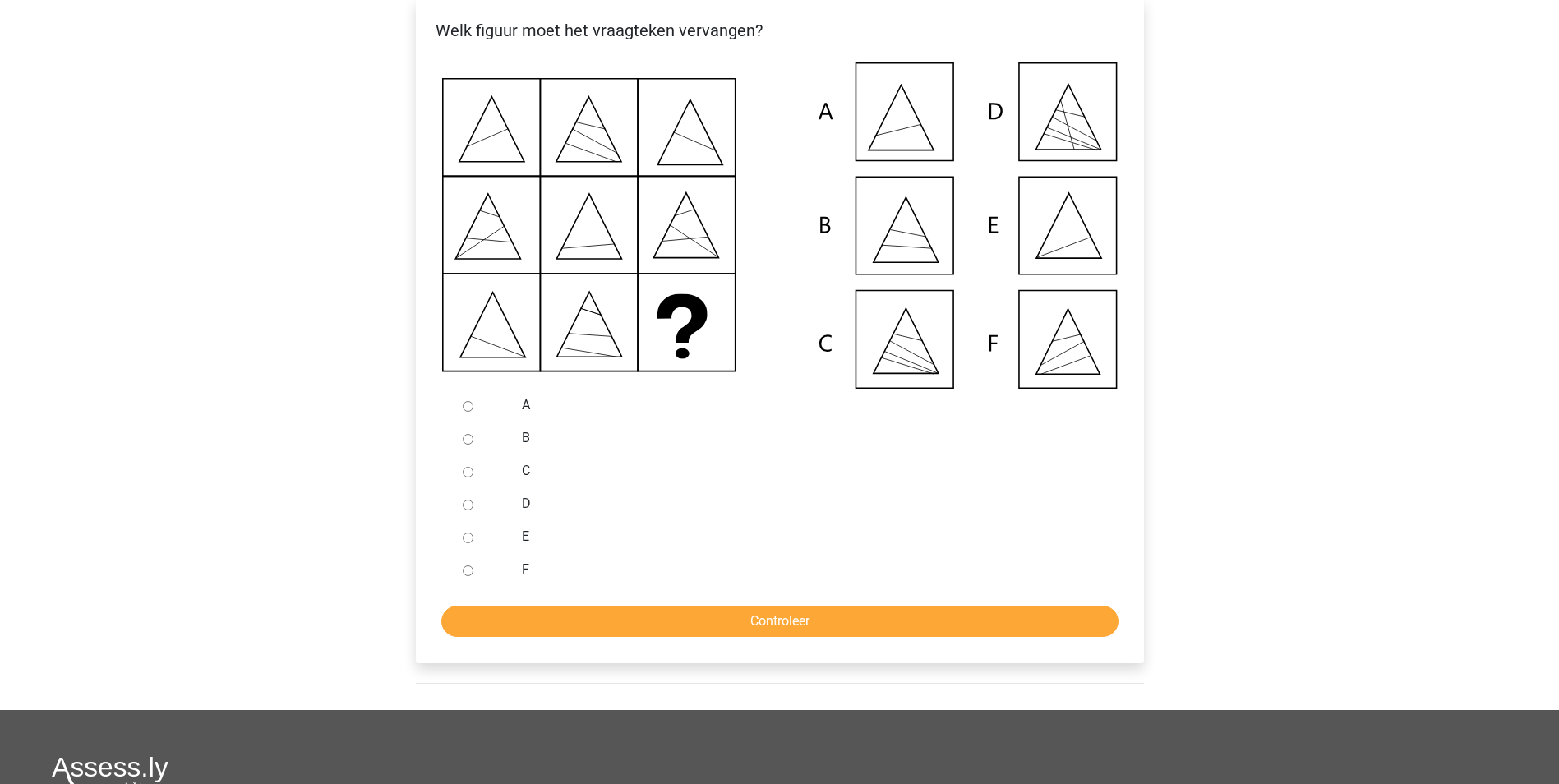
scroll to position [164, 0]
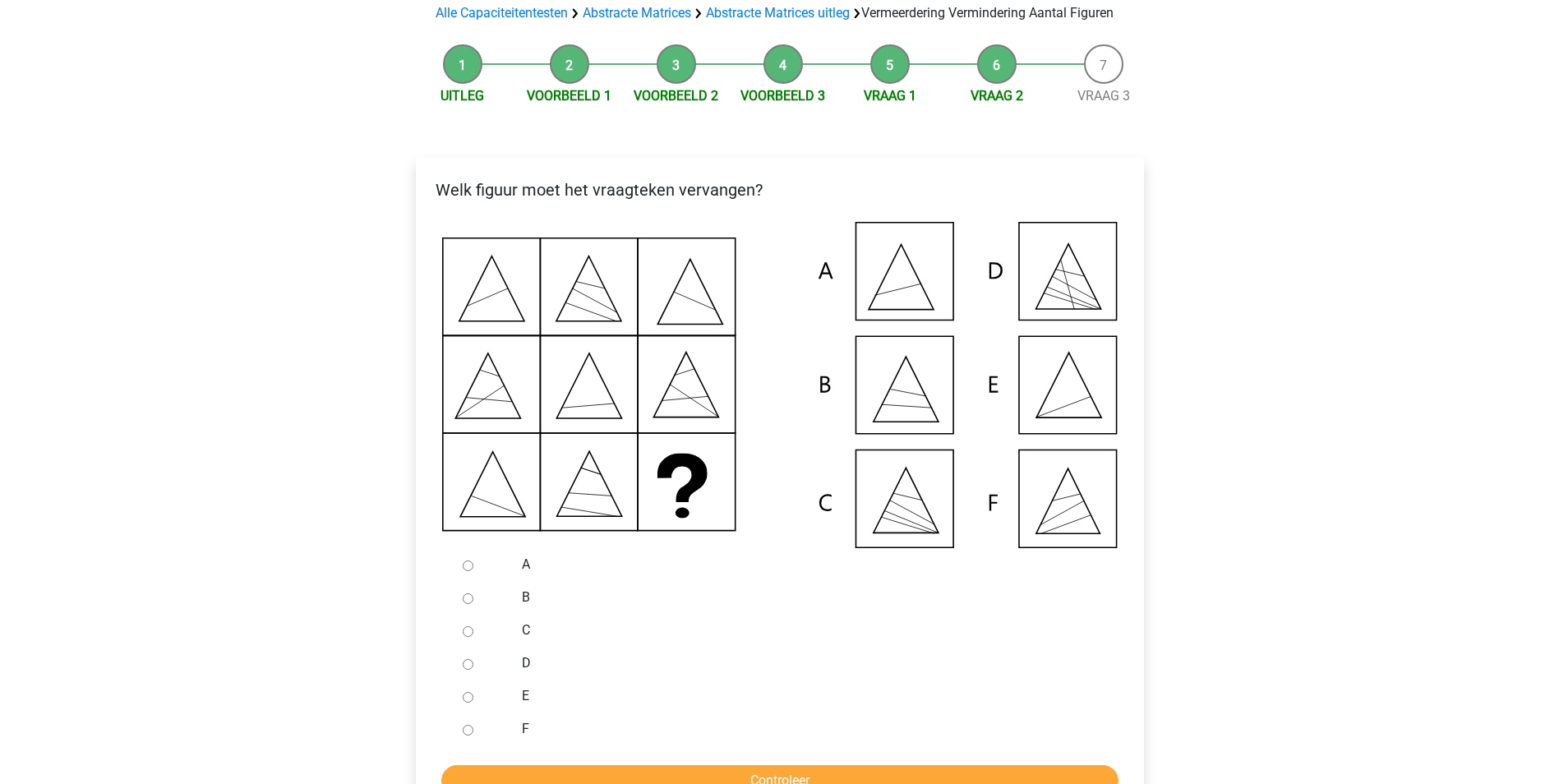
click at [468, 571] on input "A" at bounding box center [469, 565] width 11 height 11
radio input "true"
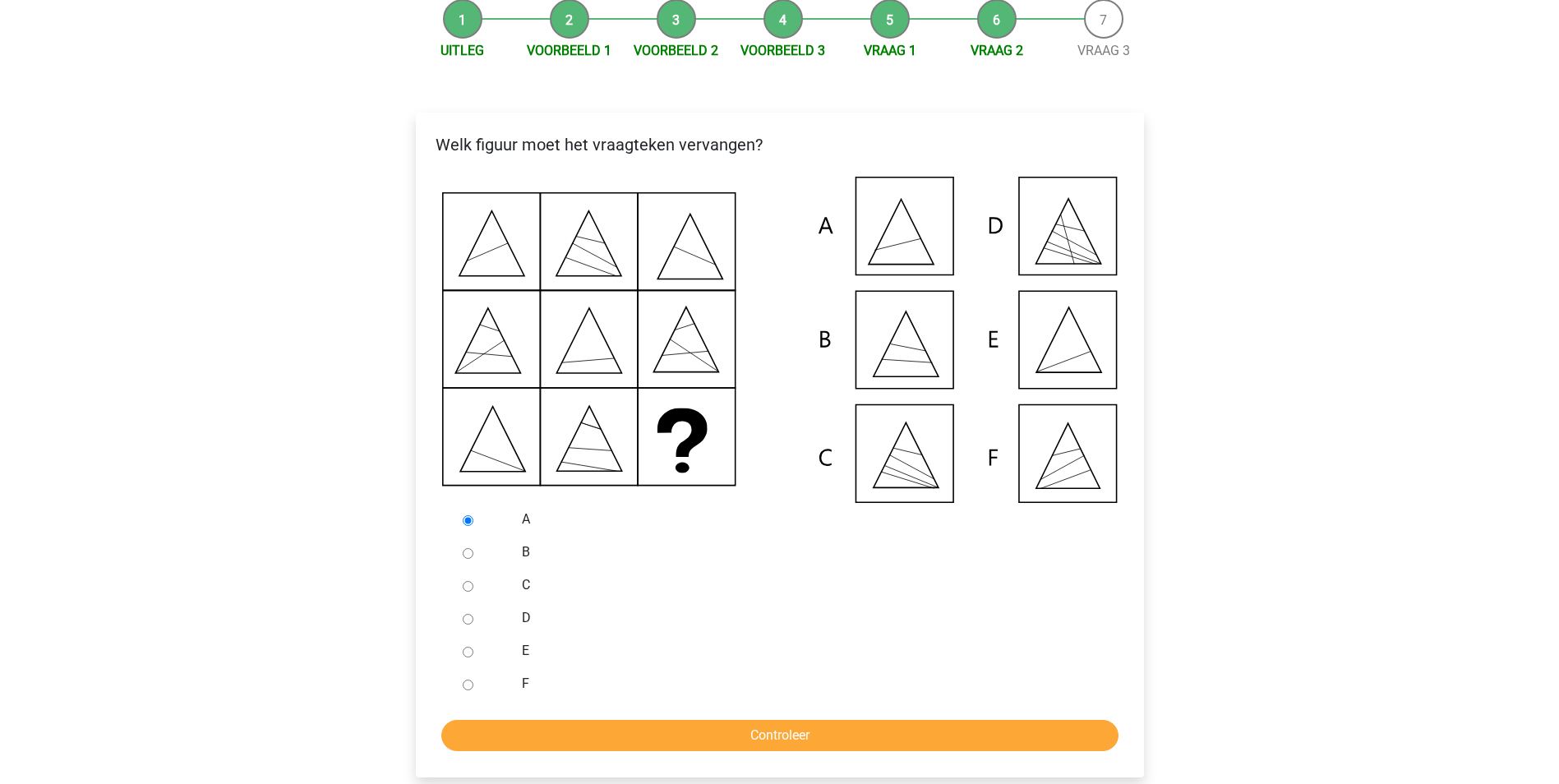
scroll to position [247, 0]
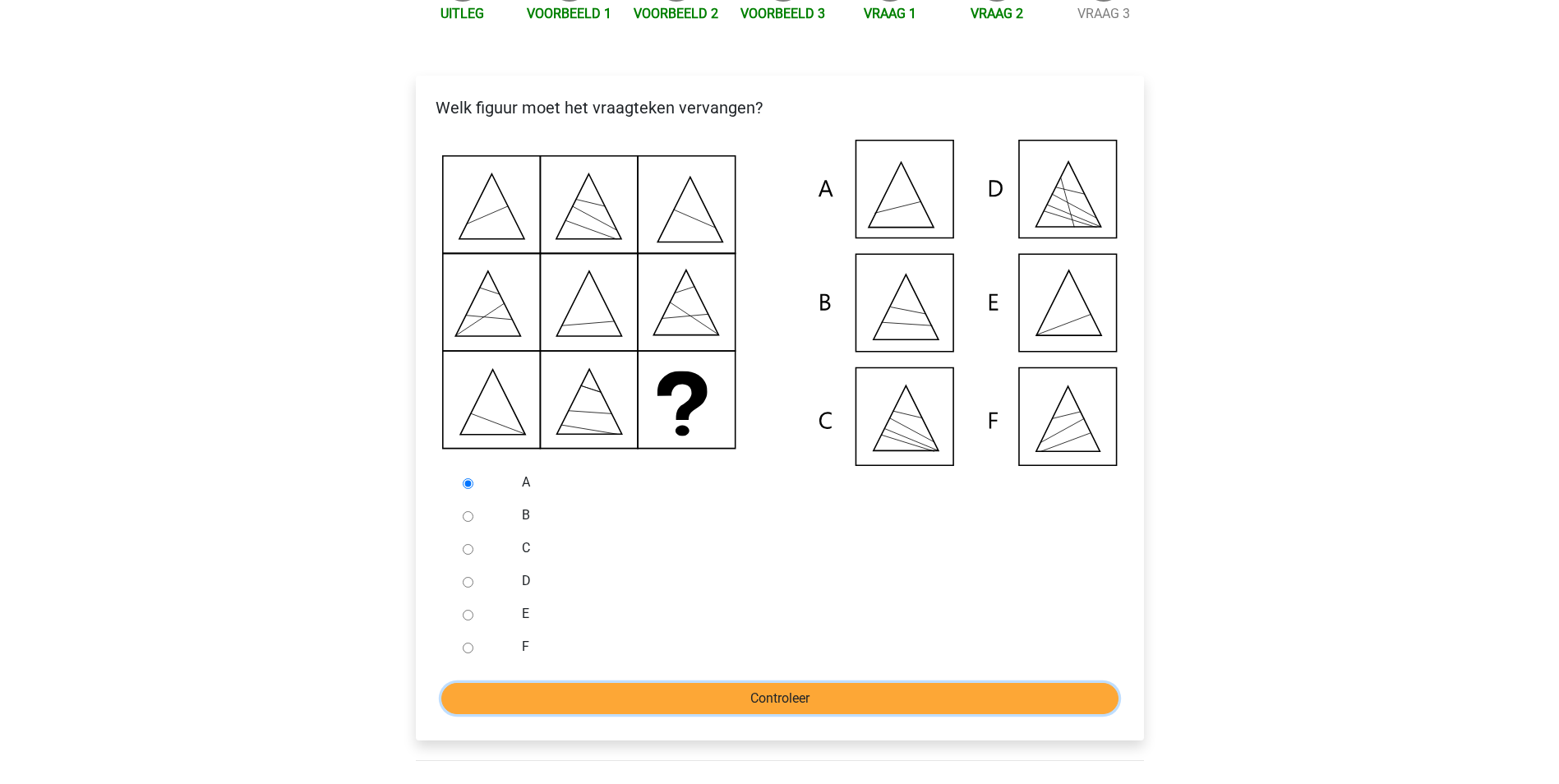
click at [700, 714] on input "Controleer" at bounding box center [780, 698] width 677 height 31
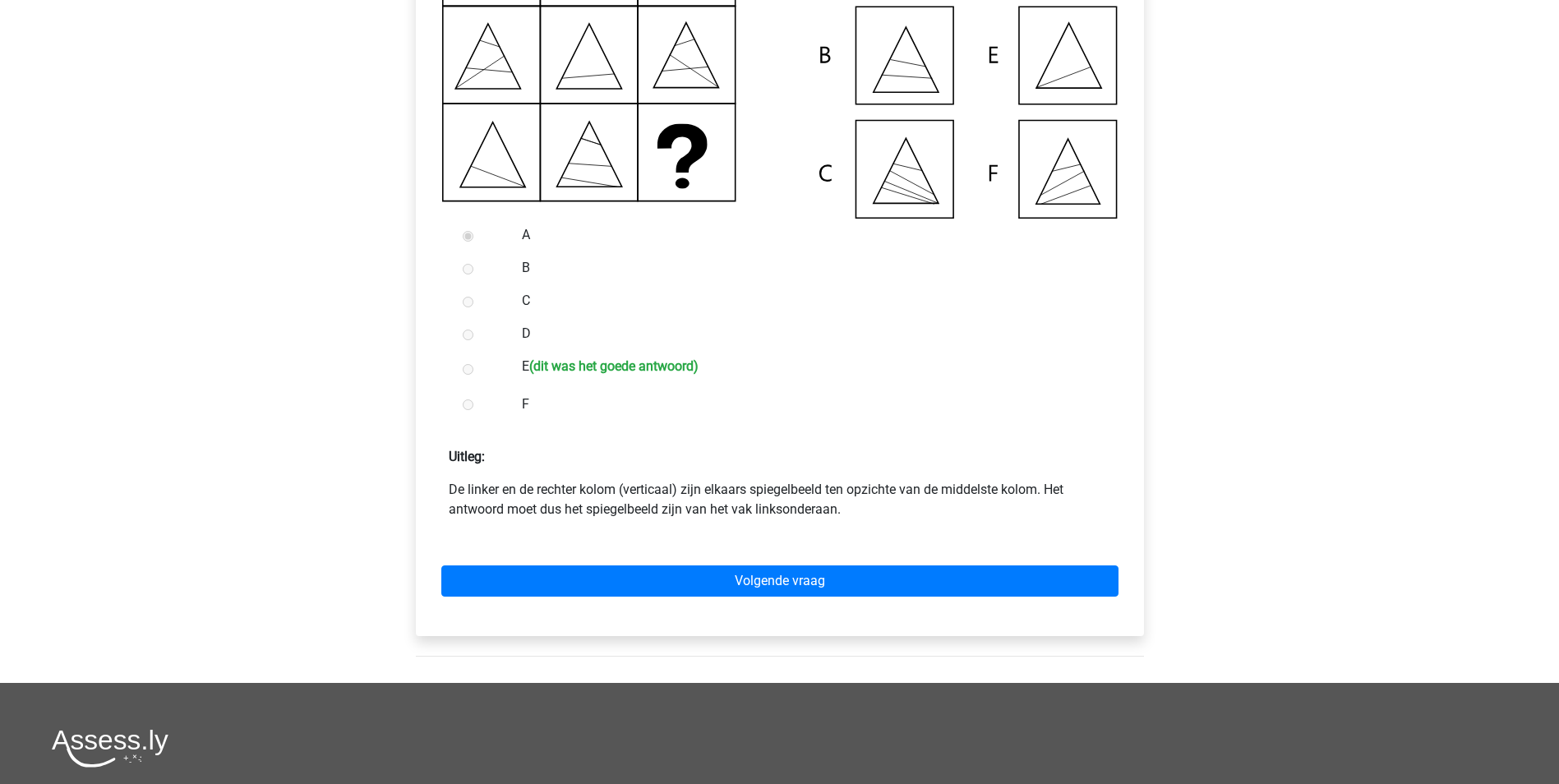
scroll to position [575, 0]
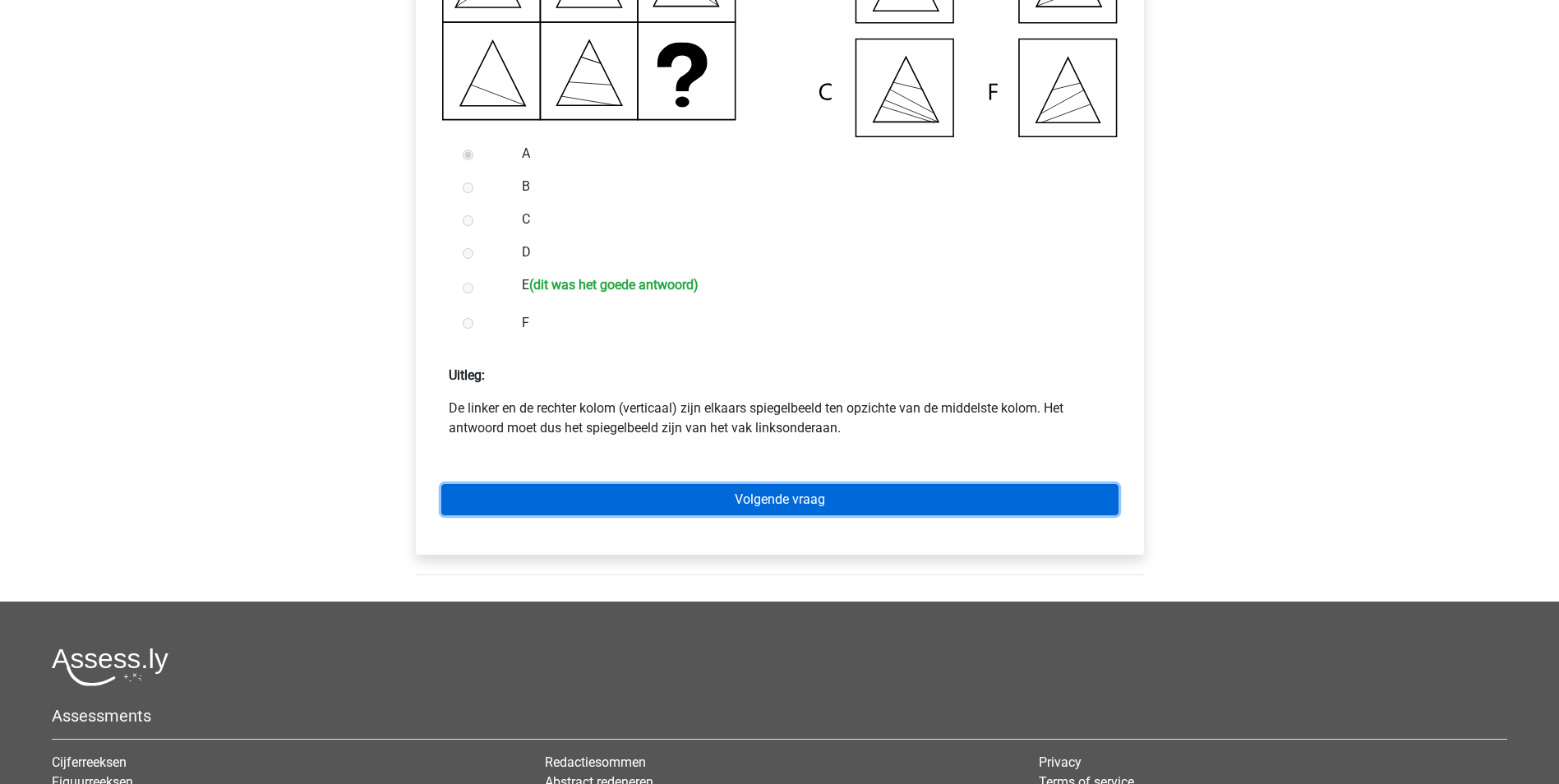
click at [769, 515] on link "Volgende vraag" at bounding box center [780, 499] width 677 height 31
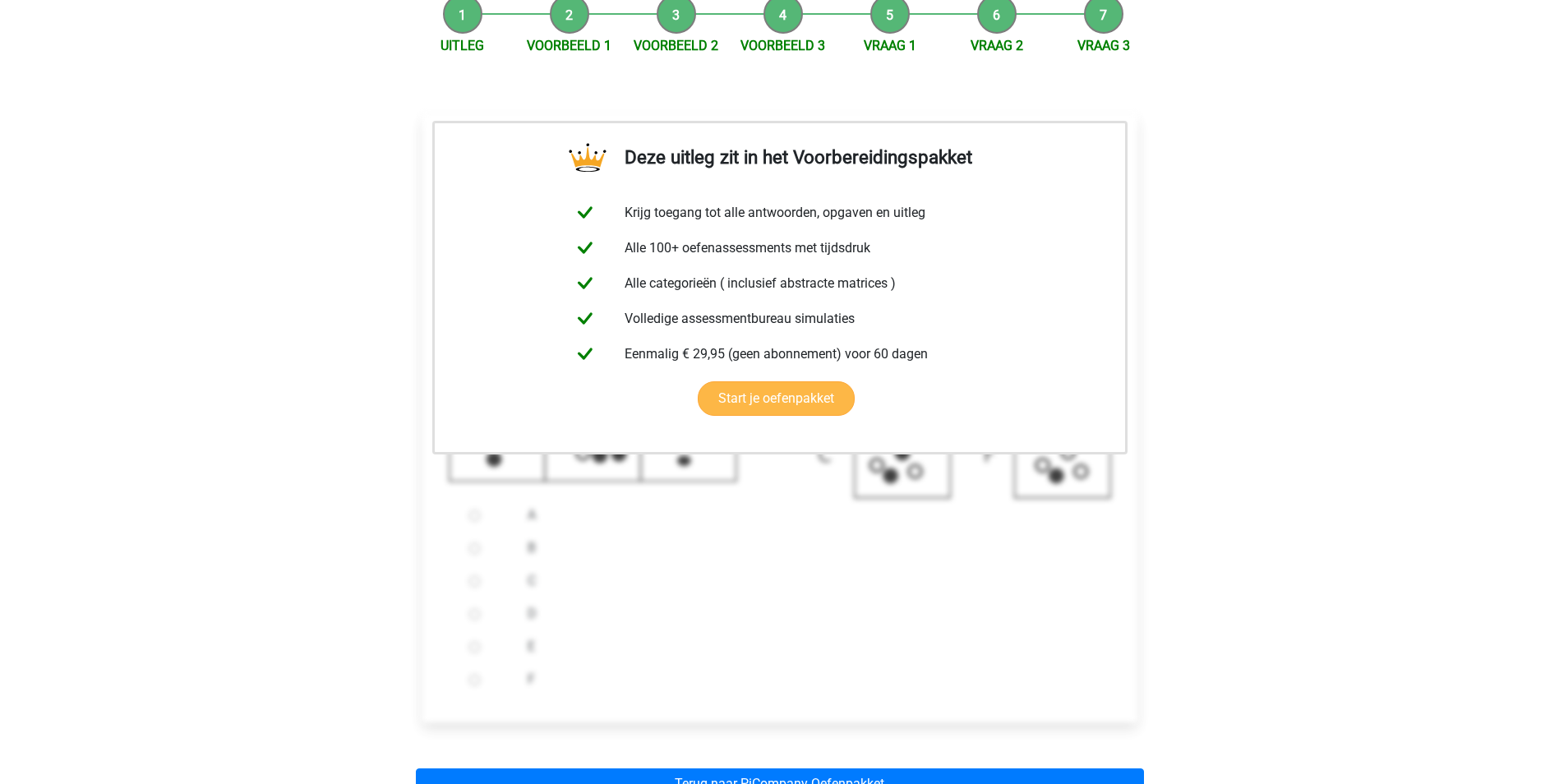
scroll to position [328, 0]
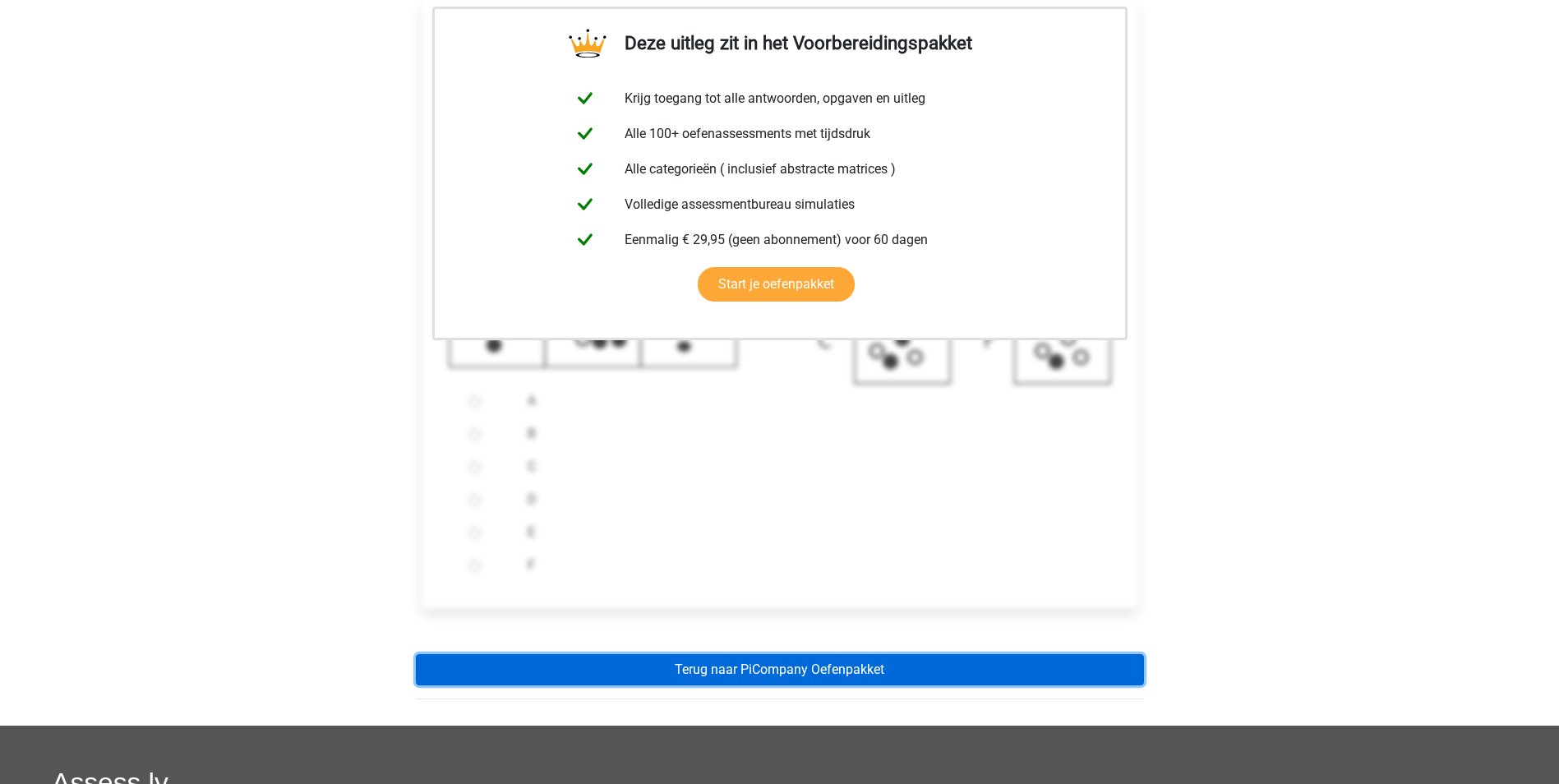
click at [802, 685] on link "Terug naar PiCompany Oefenpakket" at bounding box center [780, 670] width 728 height 31
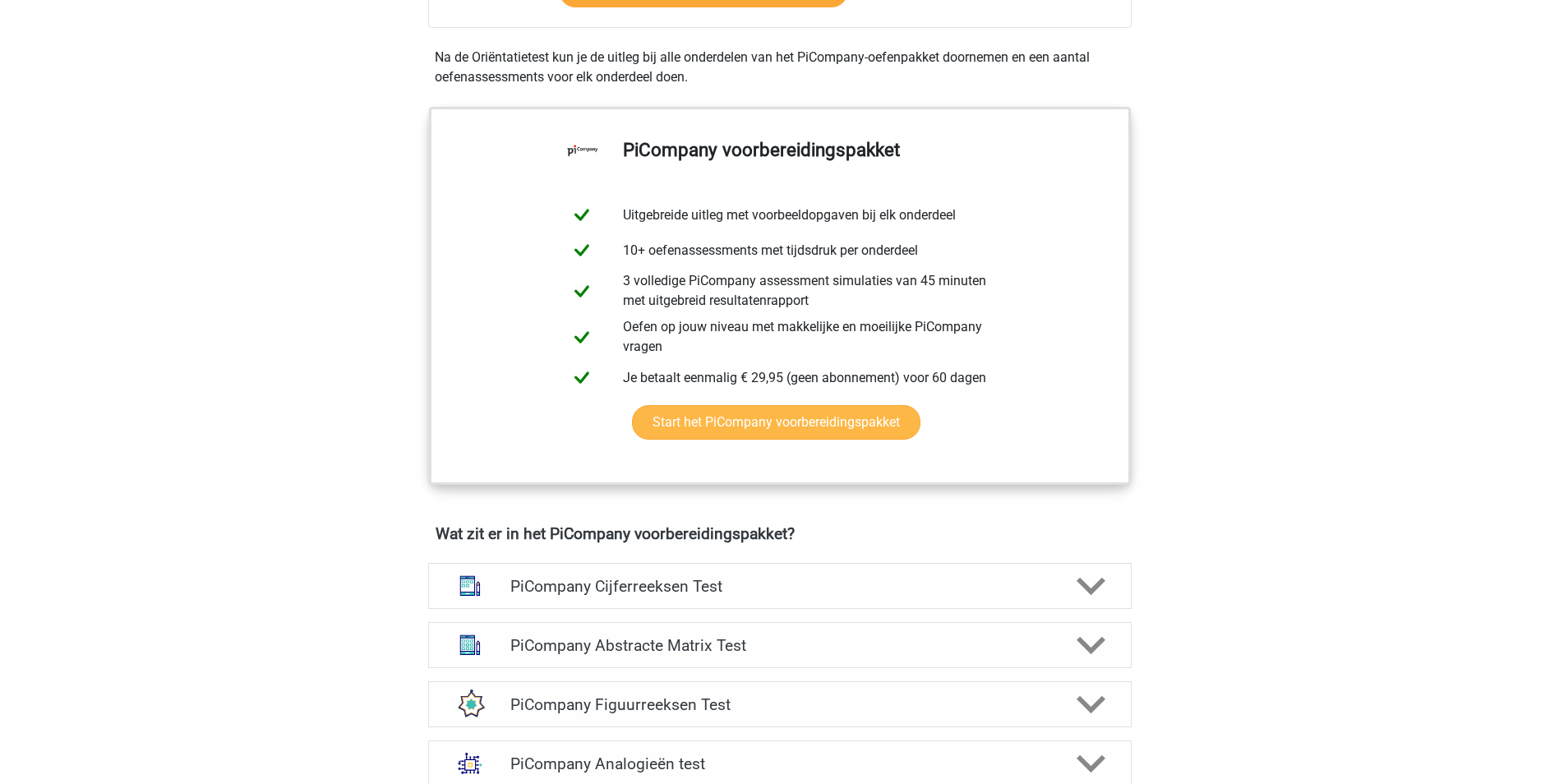
scroll to position [657, 0]
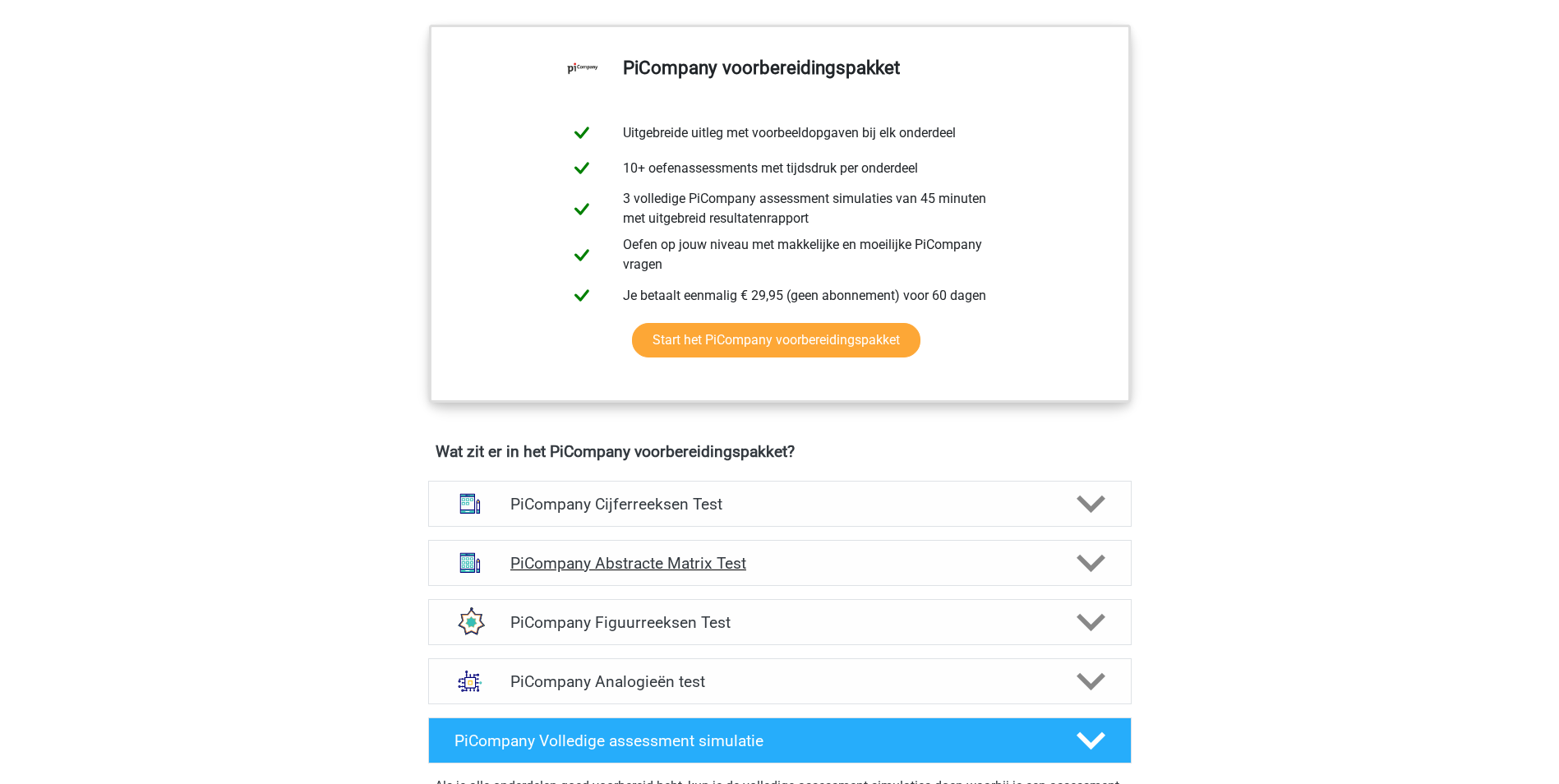
click at [1079, 577] on icon at bounding box center [1091, 564] width 29 height 29
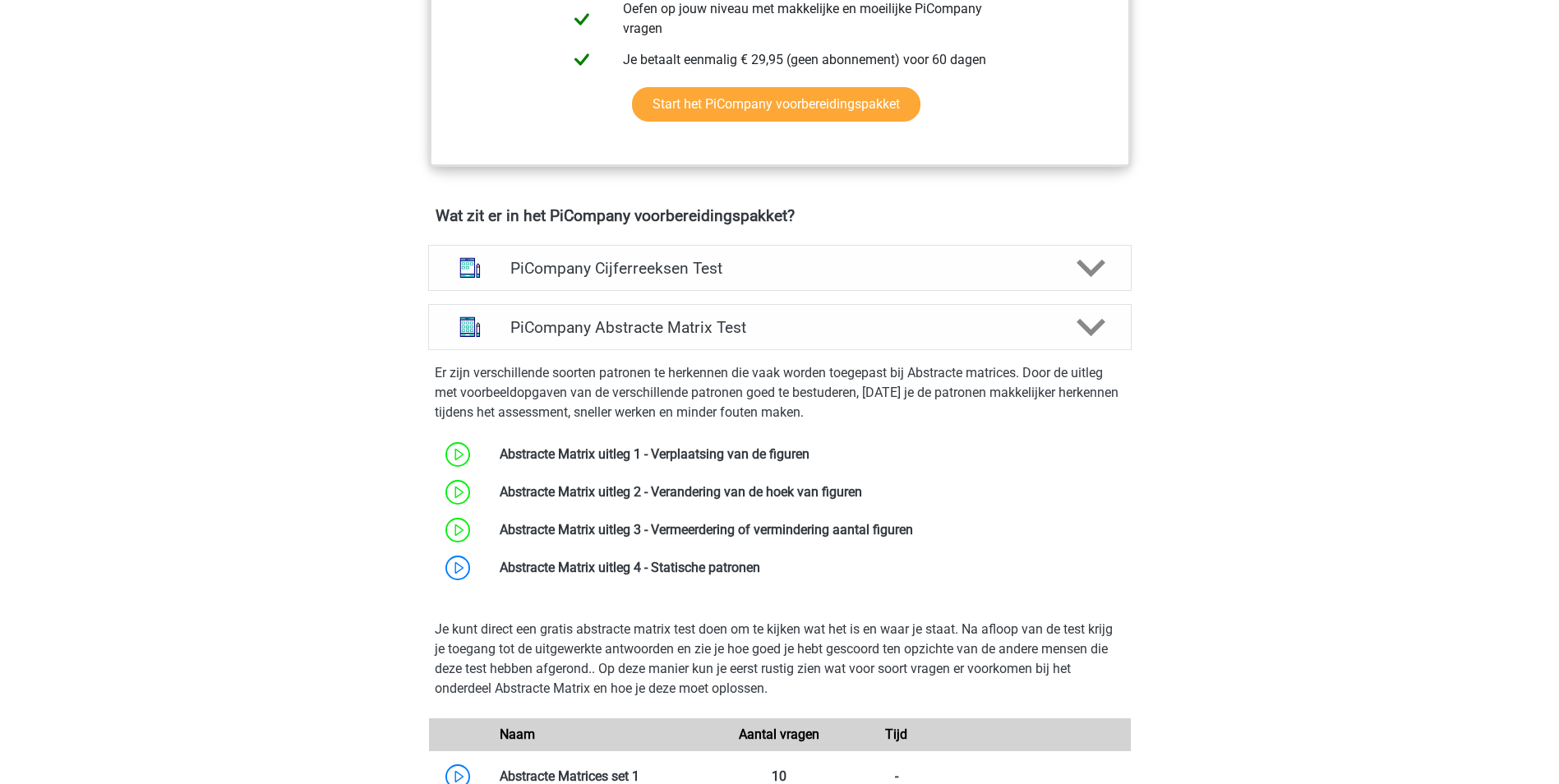
scroll to position [1068, 0]
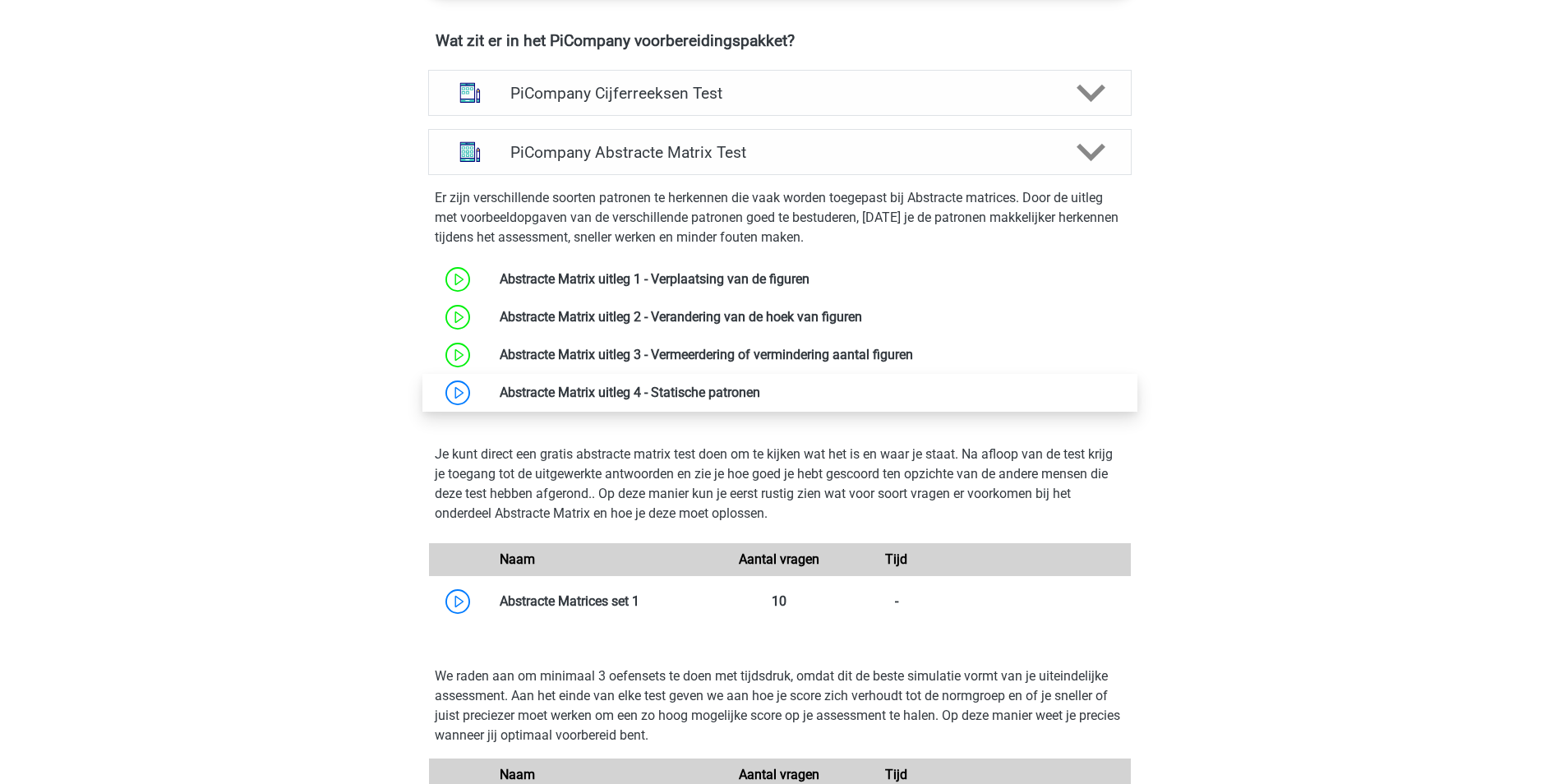
click at [760, 400] on link at bounding box center [760, 392] width 0 height 15
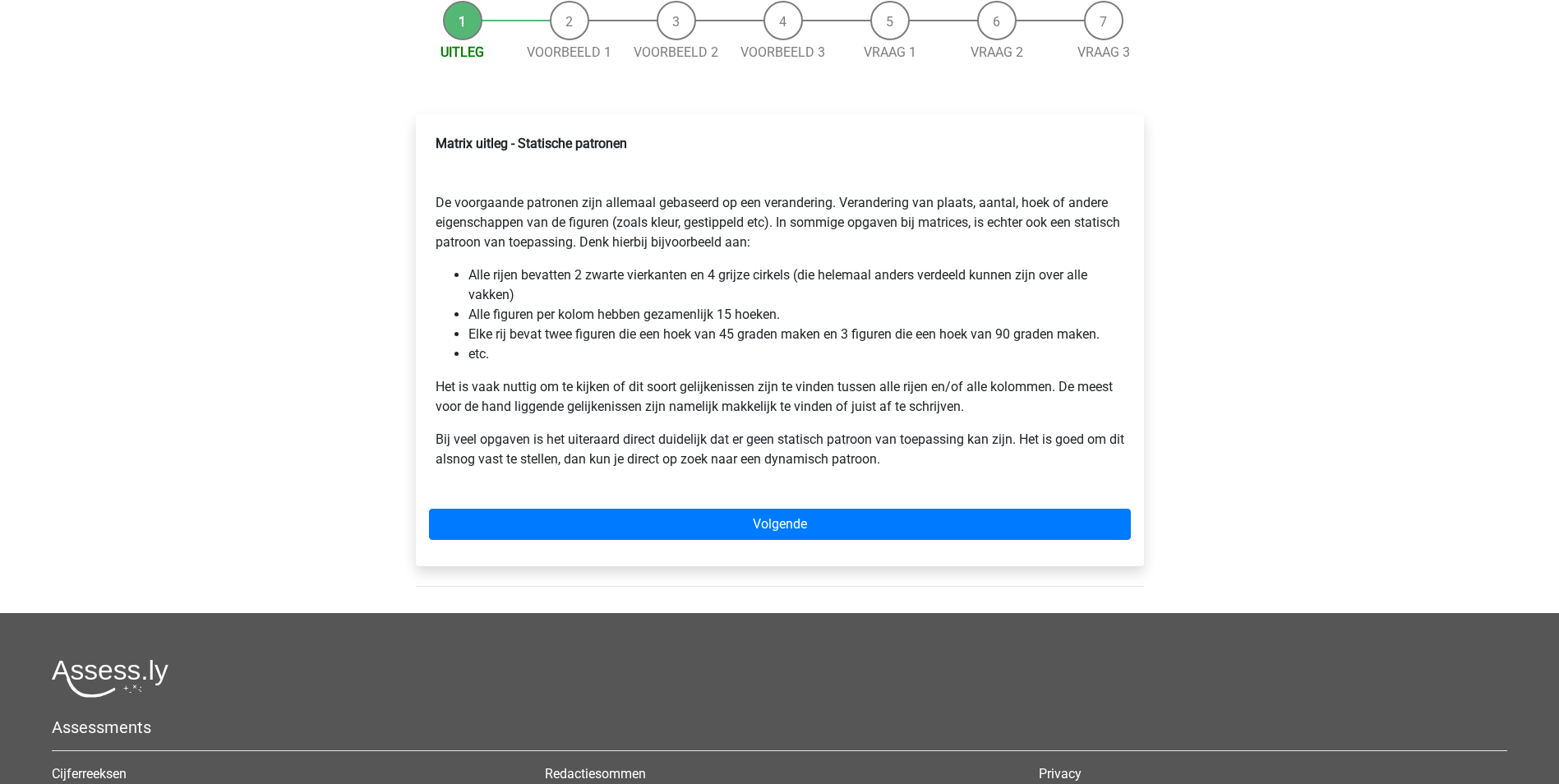
scroll to position [164, 0]
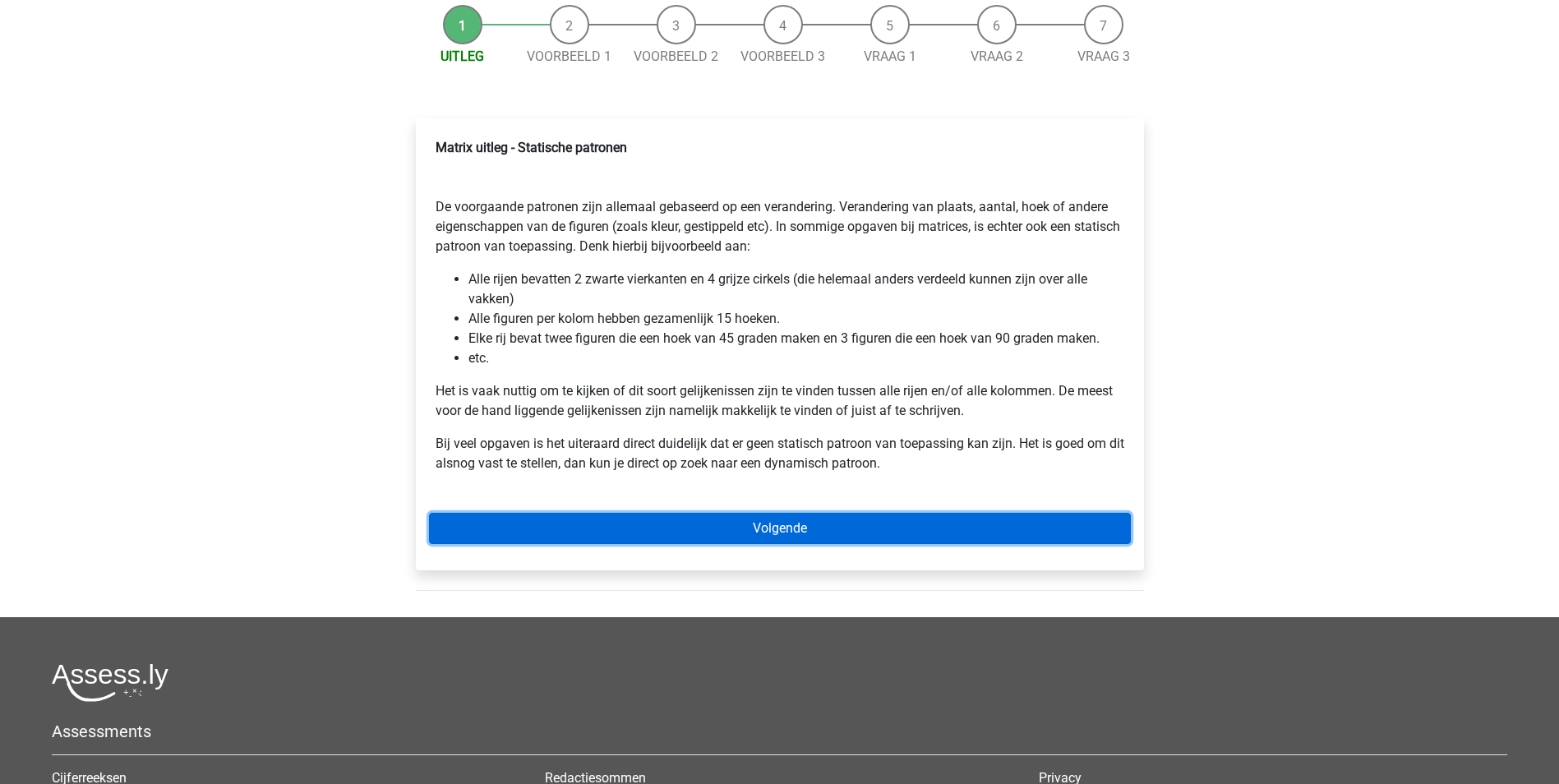
click at [817, 523] on link "Volgende" at bounding box center [780, 528] width 702 height 31
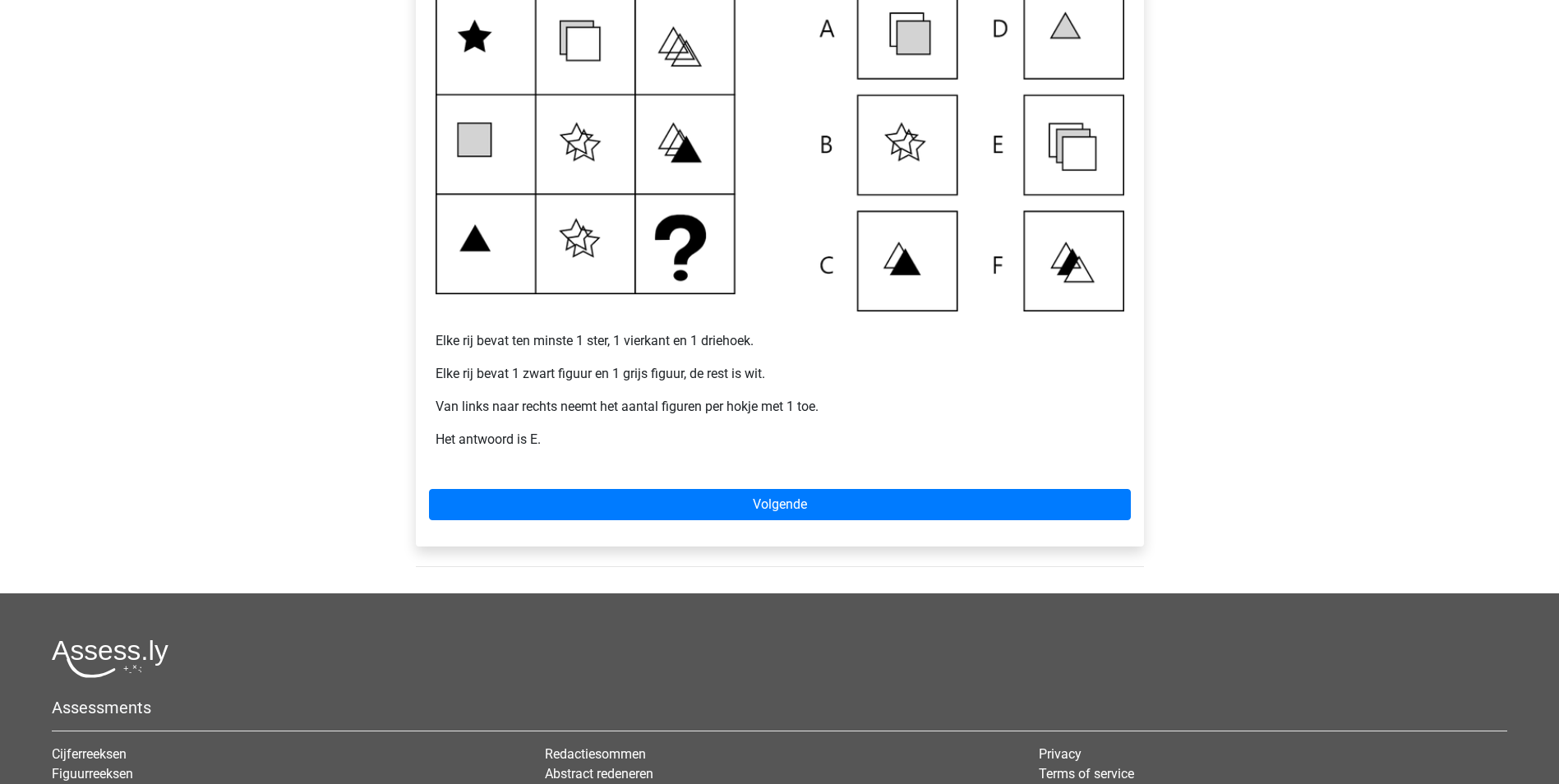
scroll to position [411, 0]
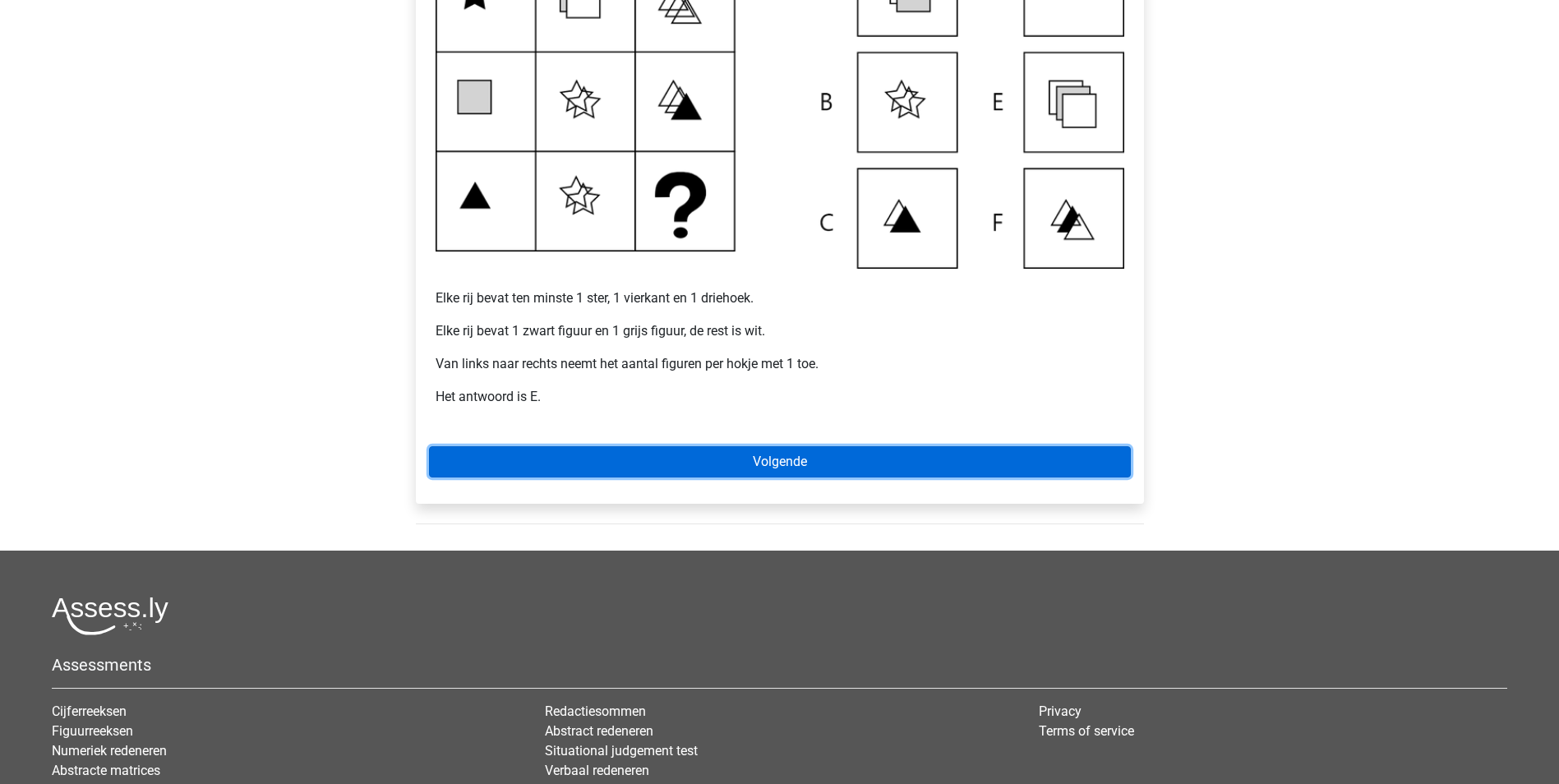
click at [775, 460] on link "Volgende" at bounding box center [780, 462] width 702 height 31
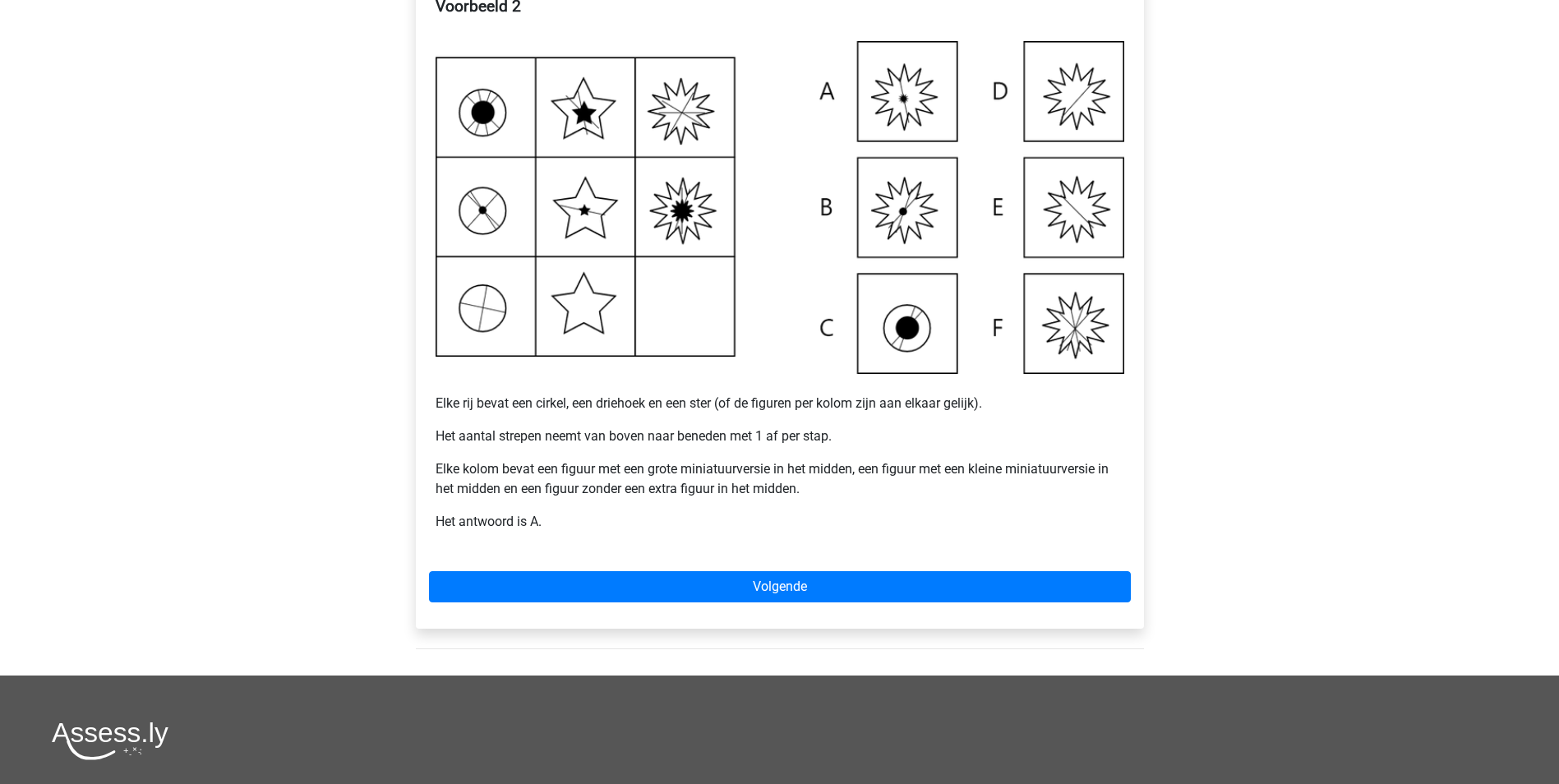
scroll to position [328, 0]
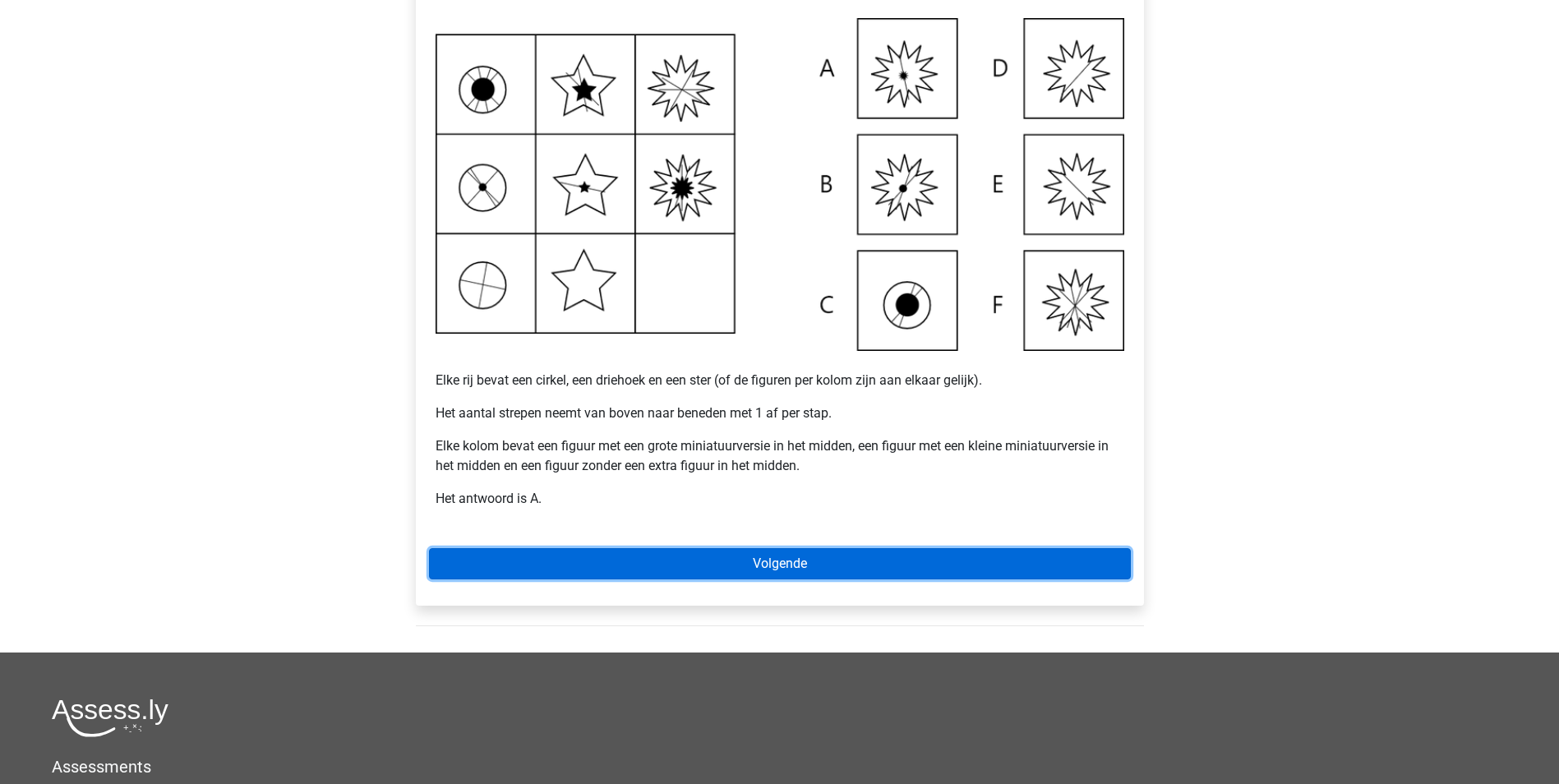
click at [775, 559] on link "Volgende" at bounding box center [780, 564] width 702 height 31
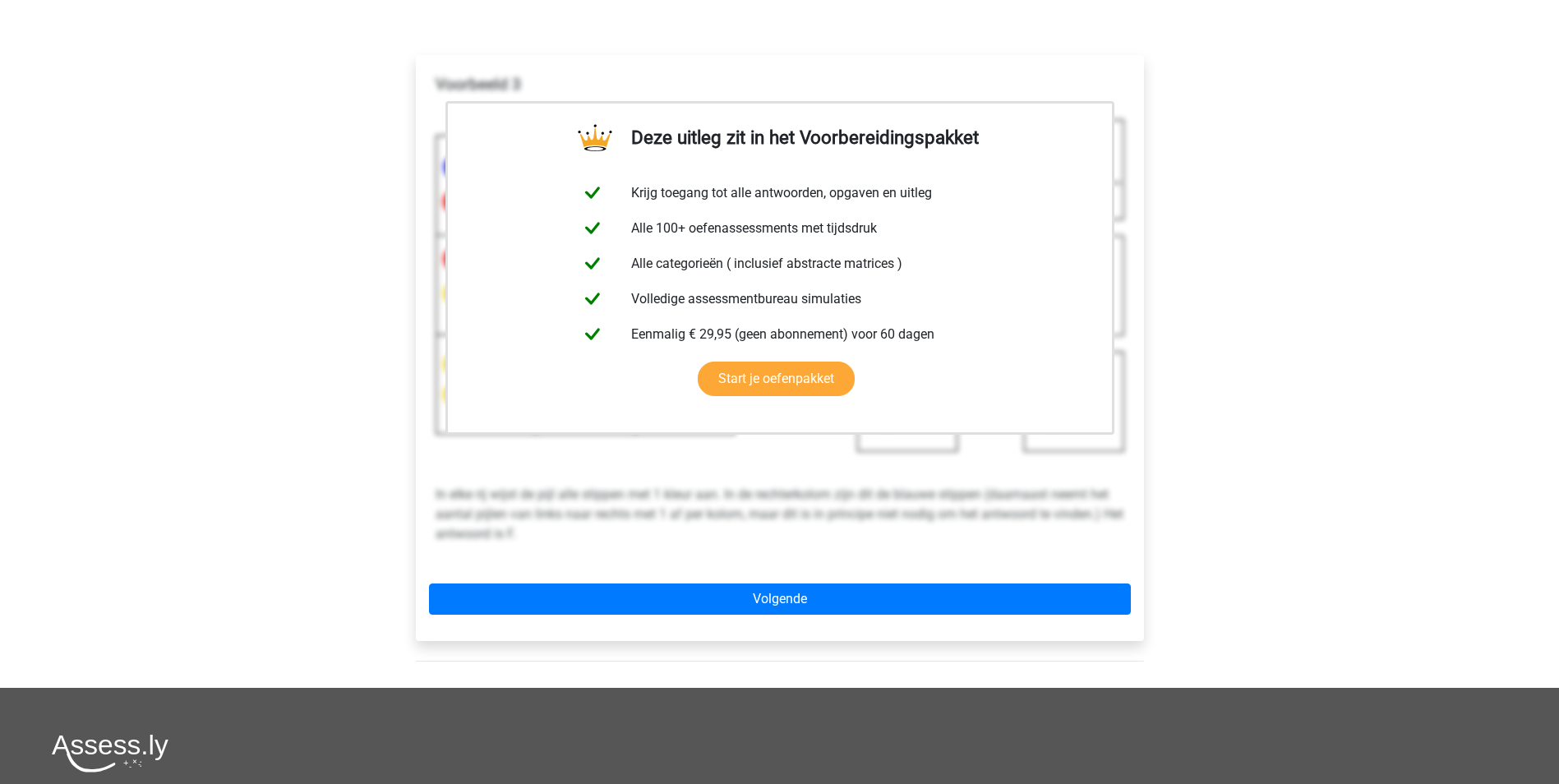
scroll to position [247, 0]
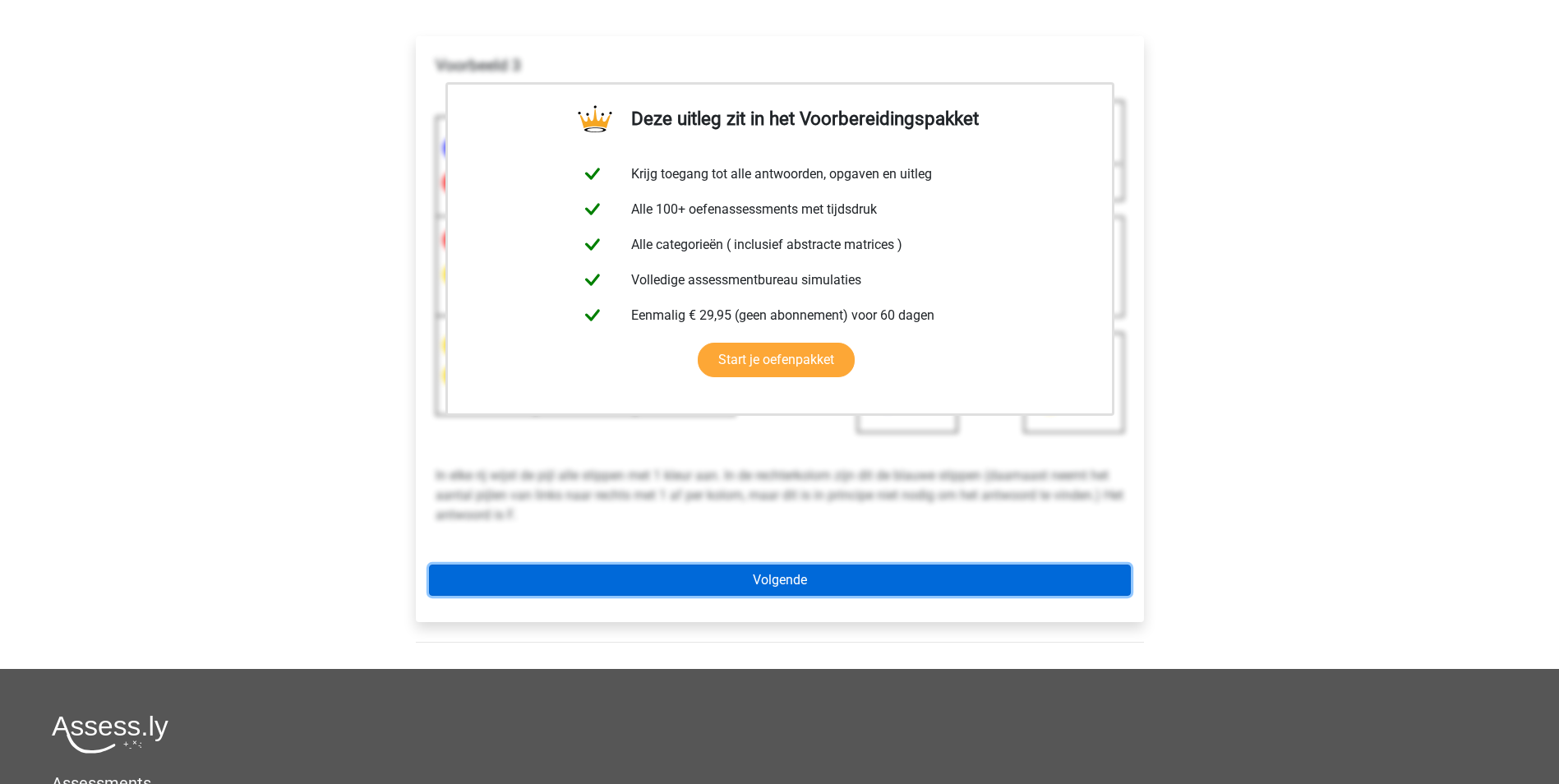
click at [802, 581] on link "Volgende" at bounding box center [780, 580] width 702 height 31
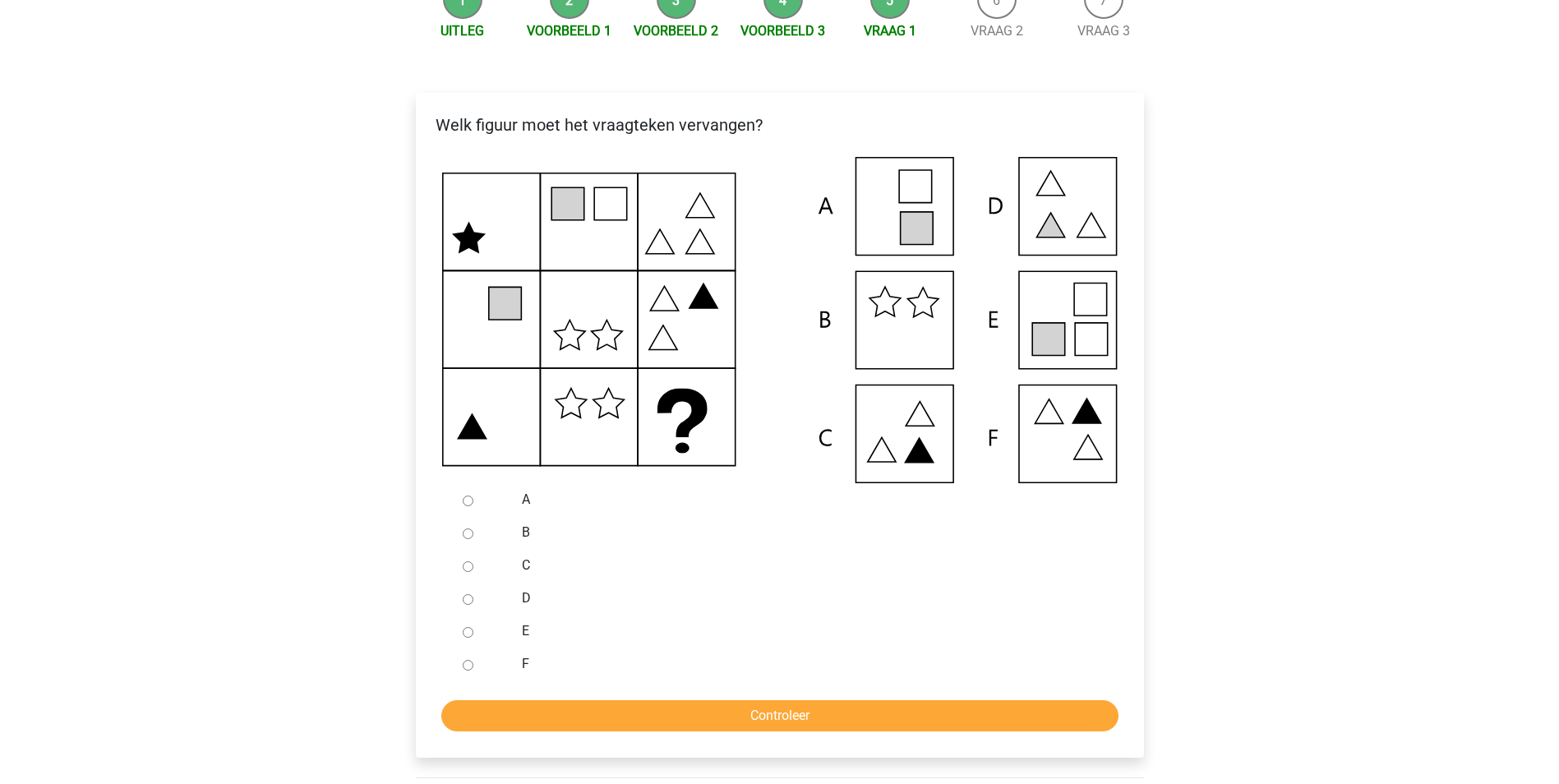
scroll to position [164, 0]
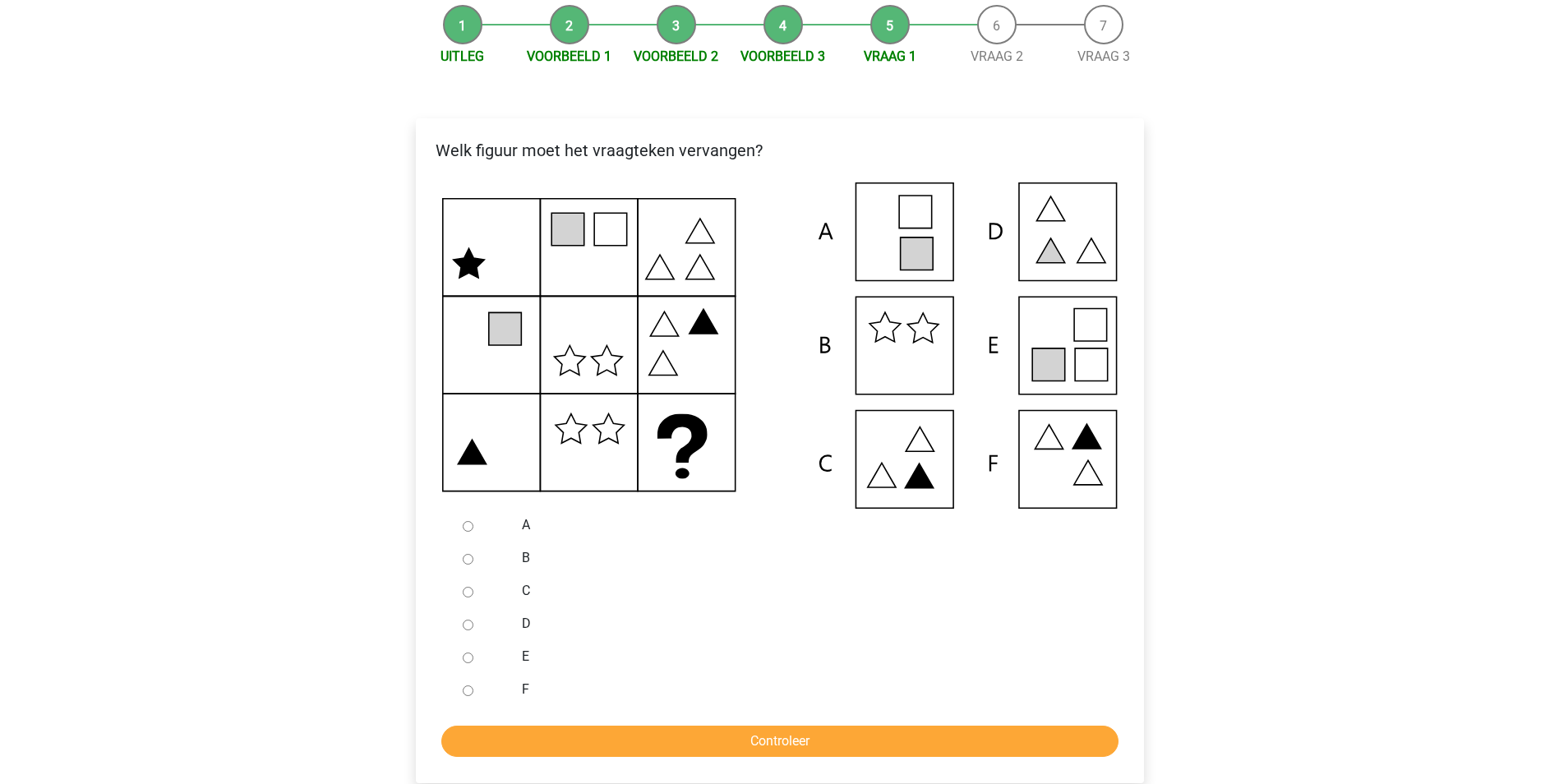
click at [468, 657] on input "E" at bounding box center [469, 658] width 11 height 11
radio input "true"
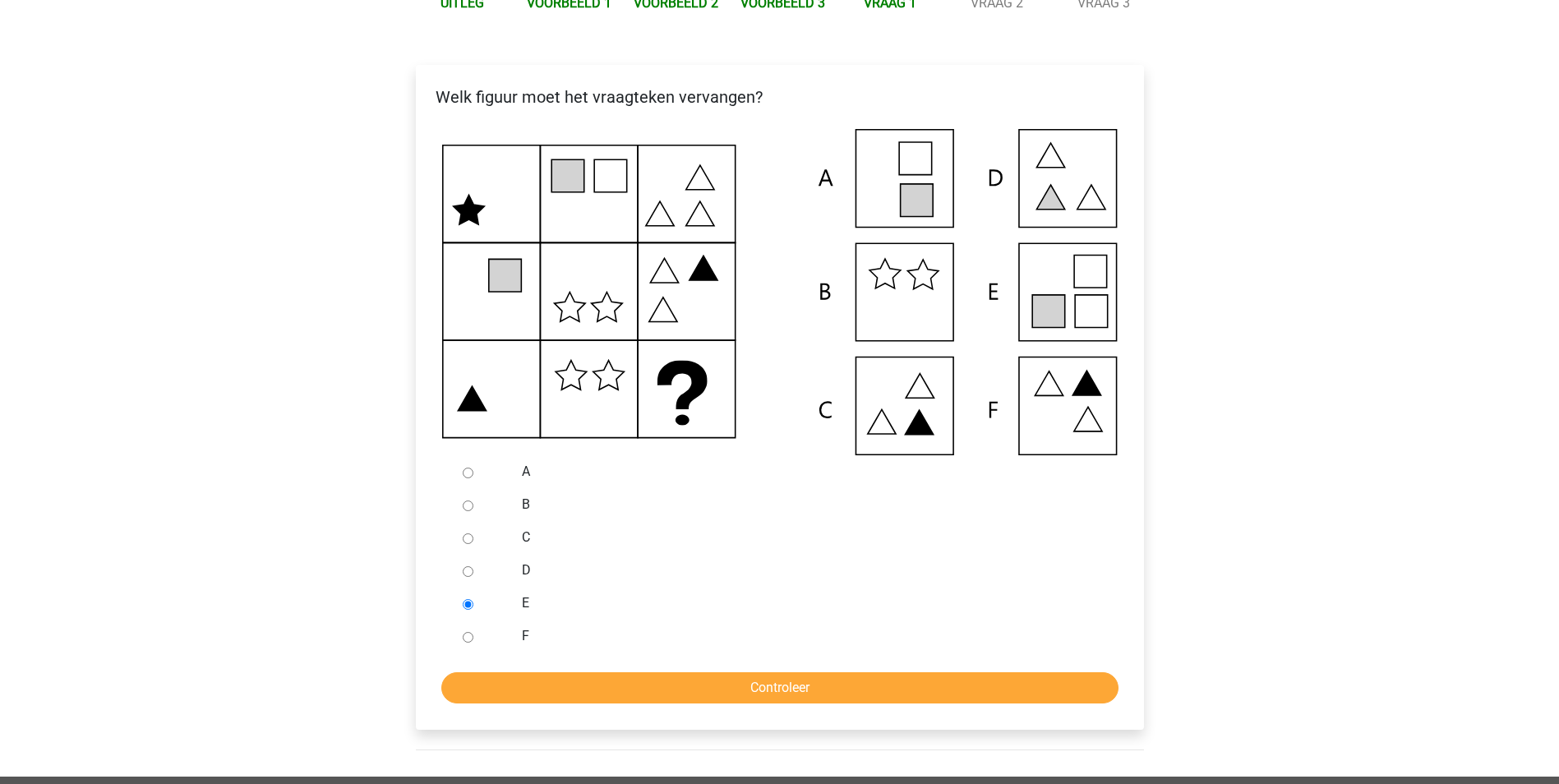
scroll to position [247, 0]
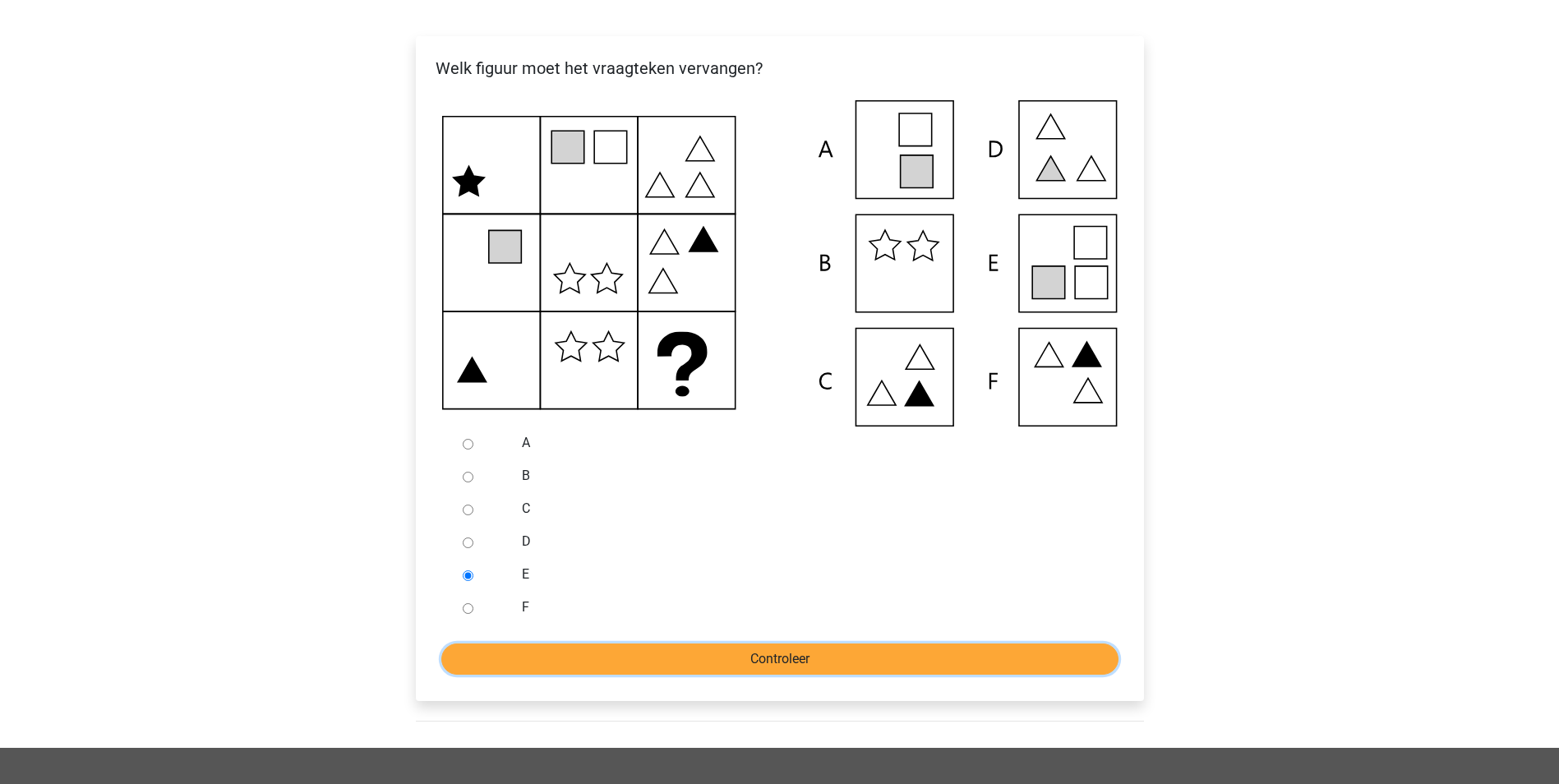
click at [787, 662] on input "Controleer" at bounding box center [780, 659] width 677 height 31
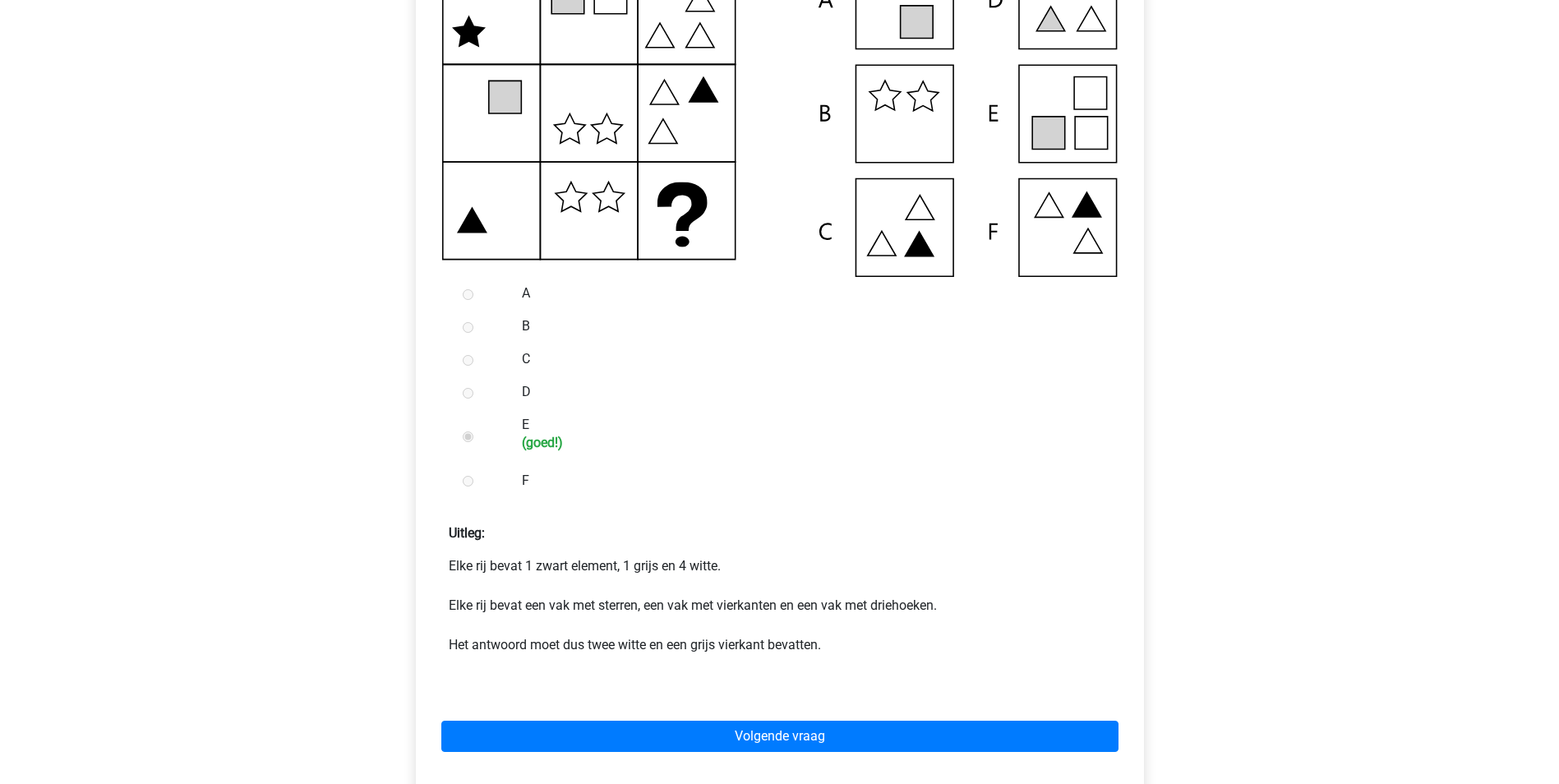
scroll to position [493, 0]
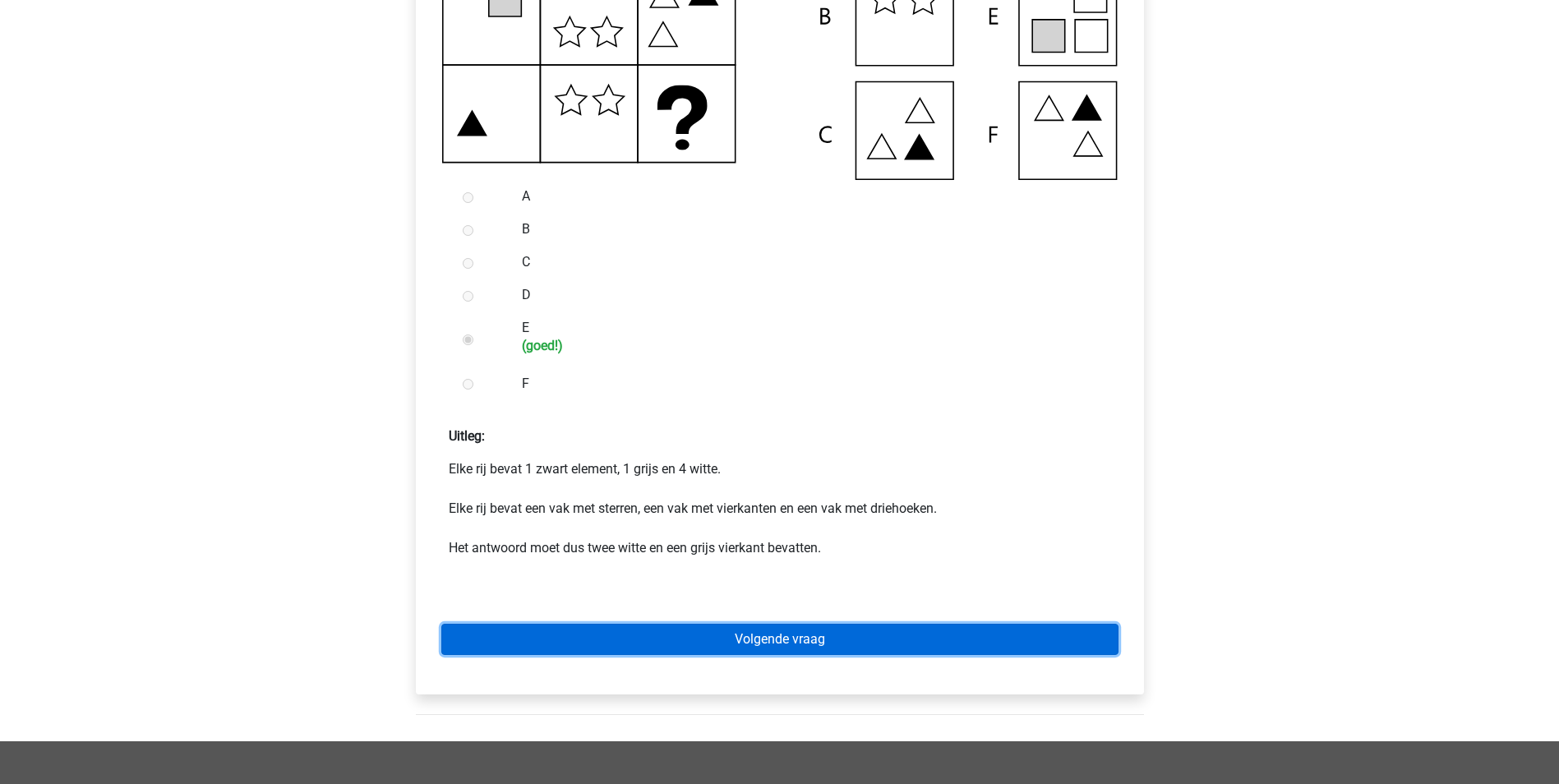
click at [787, 644] on link "Volgende vraag" at bounding box center [780, 639] width 677 height 31
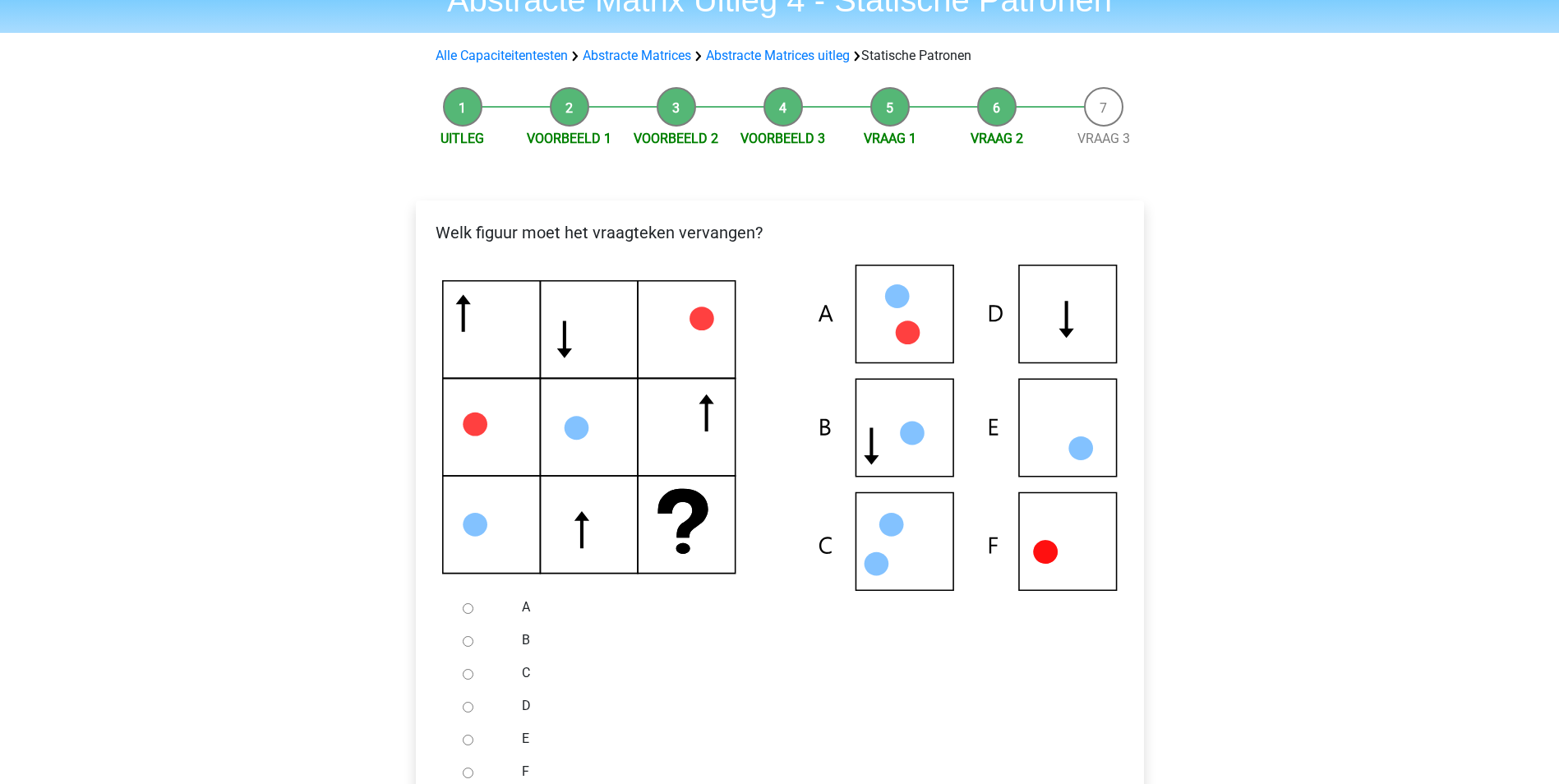
scroll to position [164, 0]
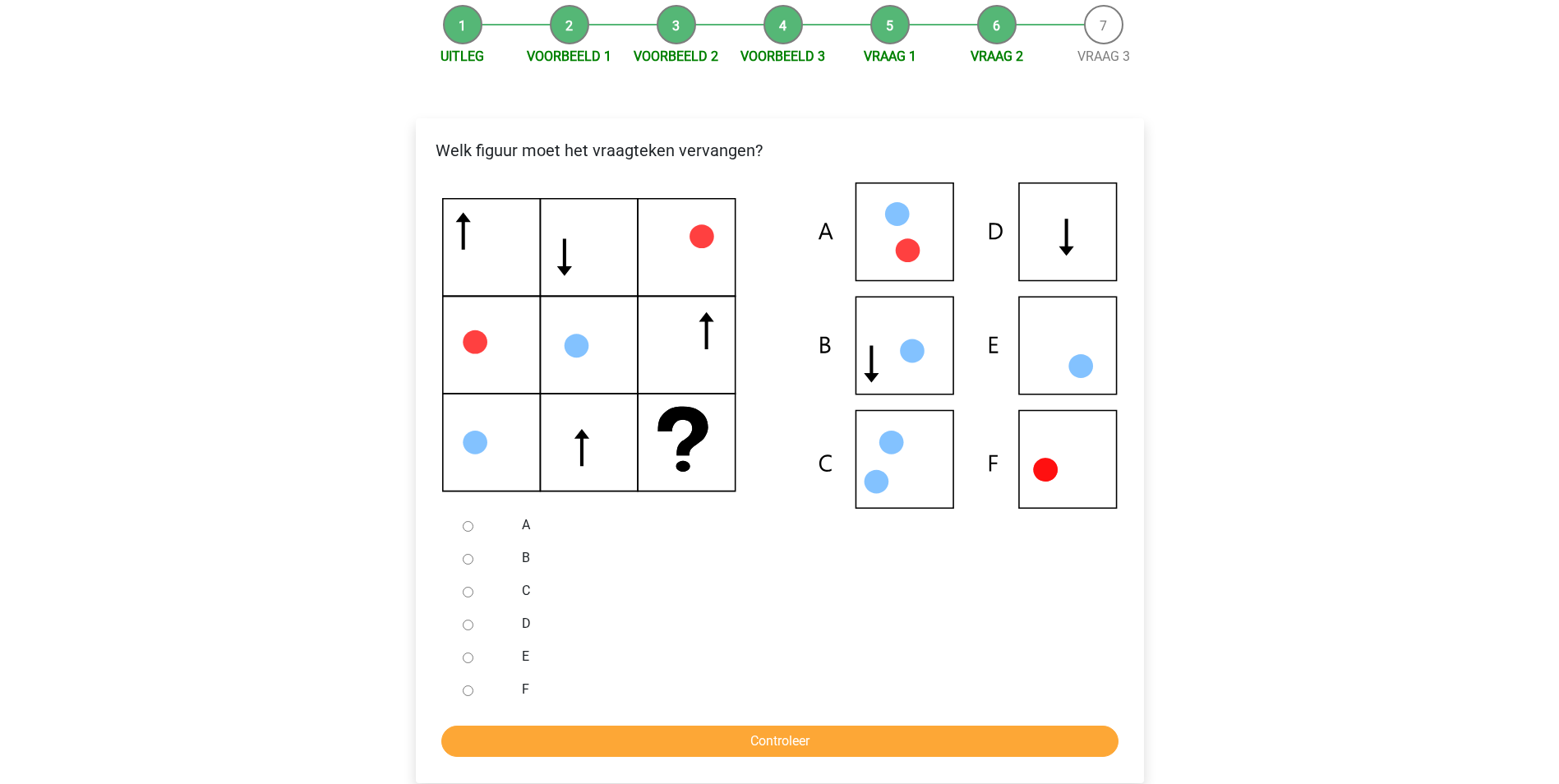
click at [469, 653] on input "E" at bounding box center [469, 658] width 11 height 11
radio input "true"
click at [655, 740] on input "Controleer" at bounding box center [780, 740] width 677 height 31
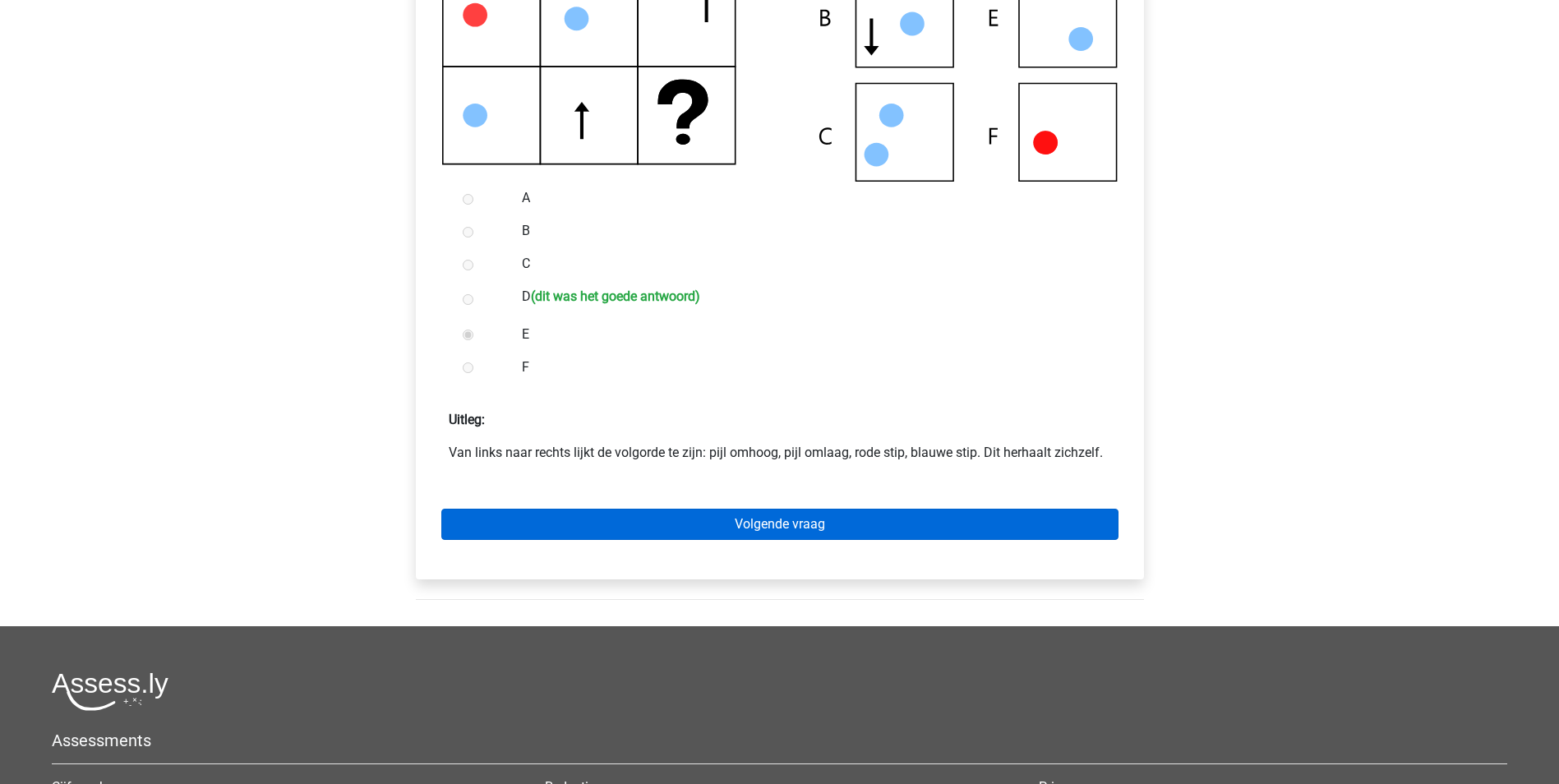
scroll to position [493, 0]
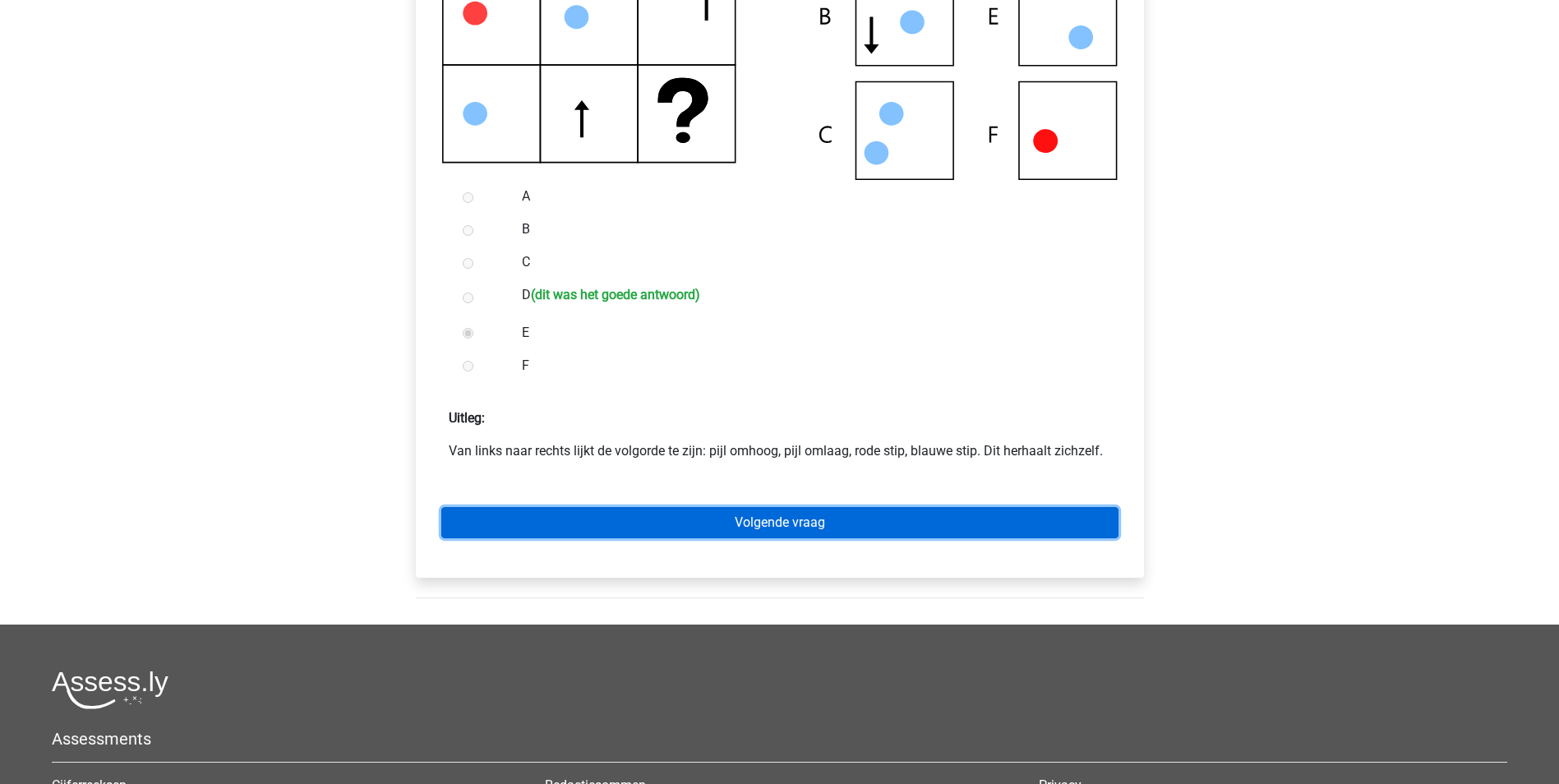
click at [731, 528] on link "Volgende vraag" at bounding box center [780, 523] width 677 height 31
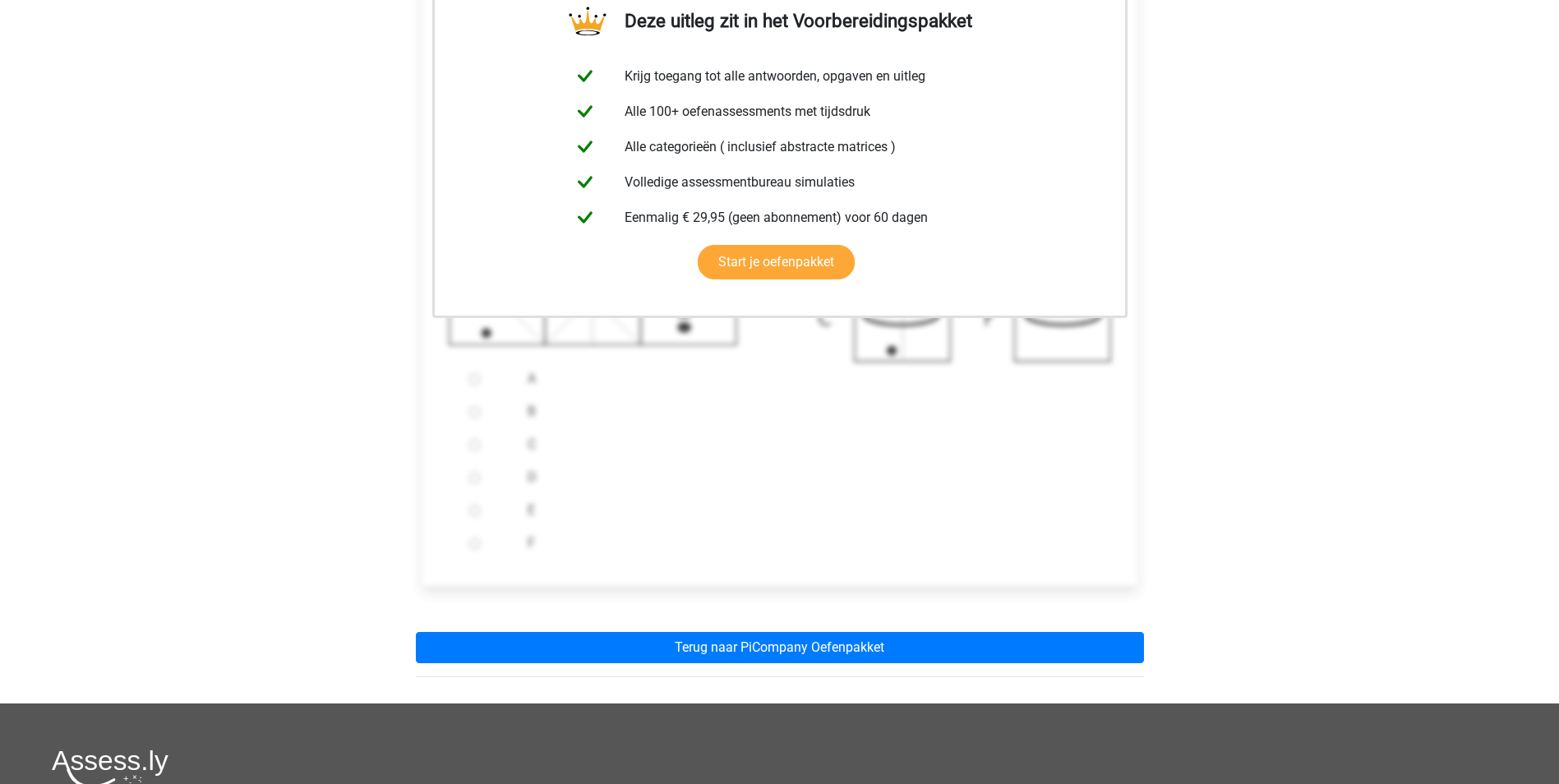
scroll to position [328, 0]
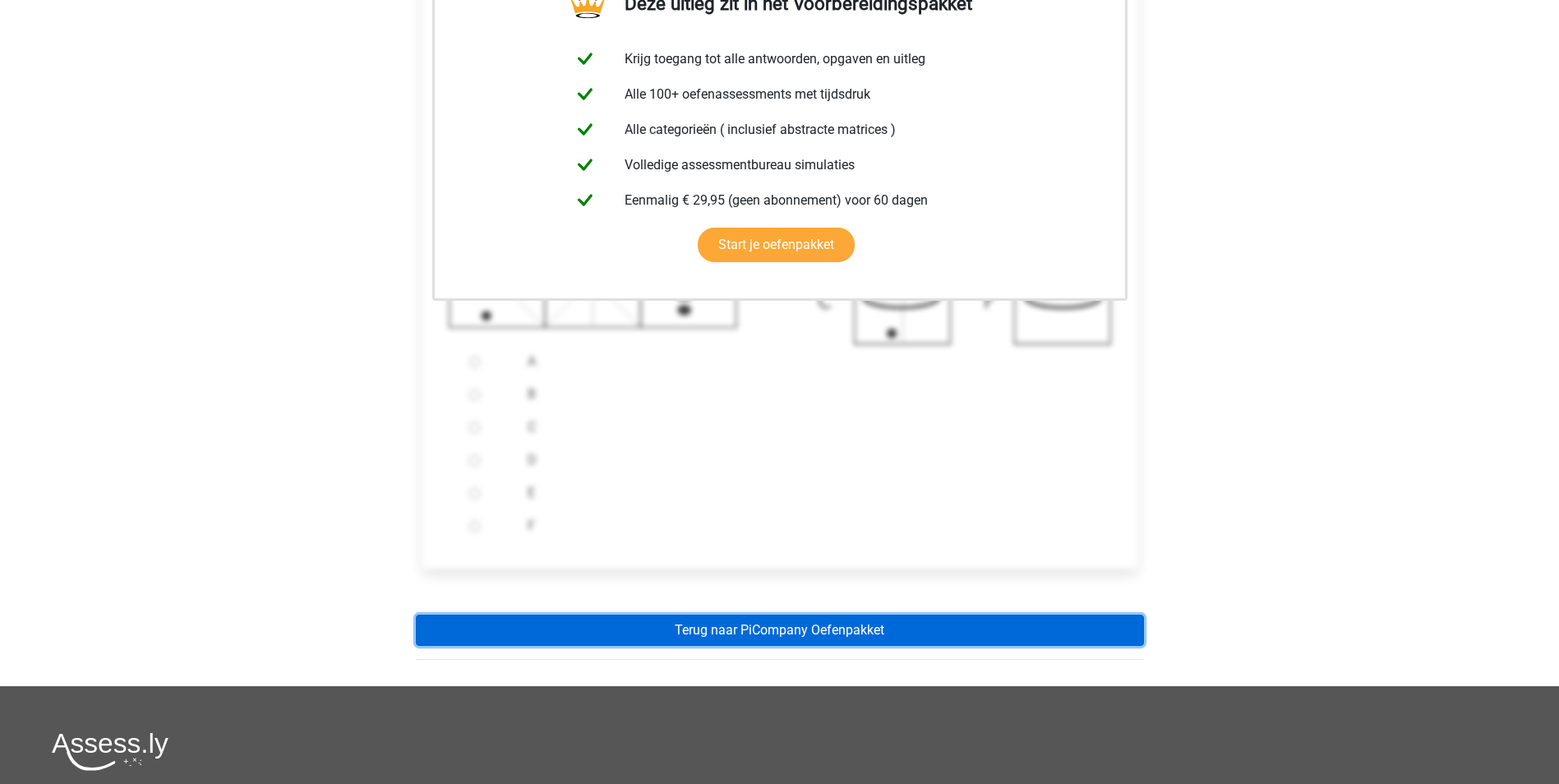
click at [756, 628] on link "Terug naar PiCompany Oefenpakket" at bounding box center [780, 630] width 728 height 31
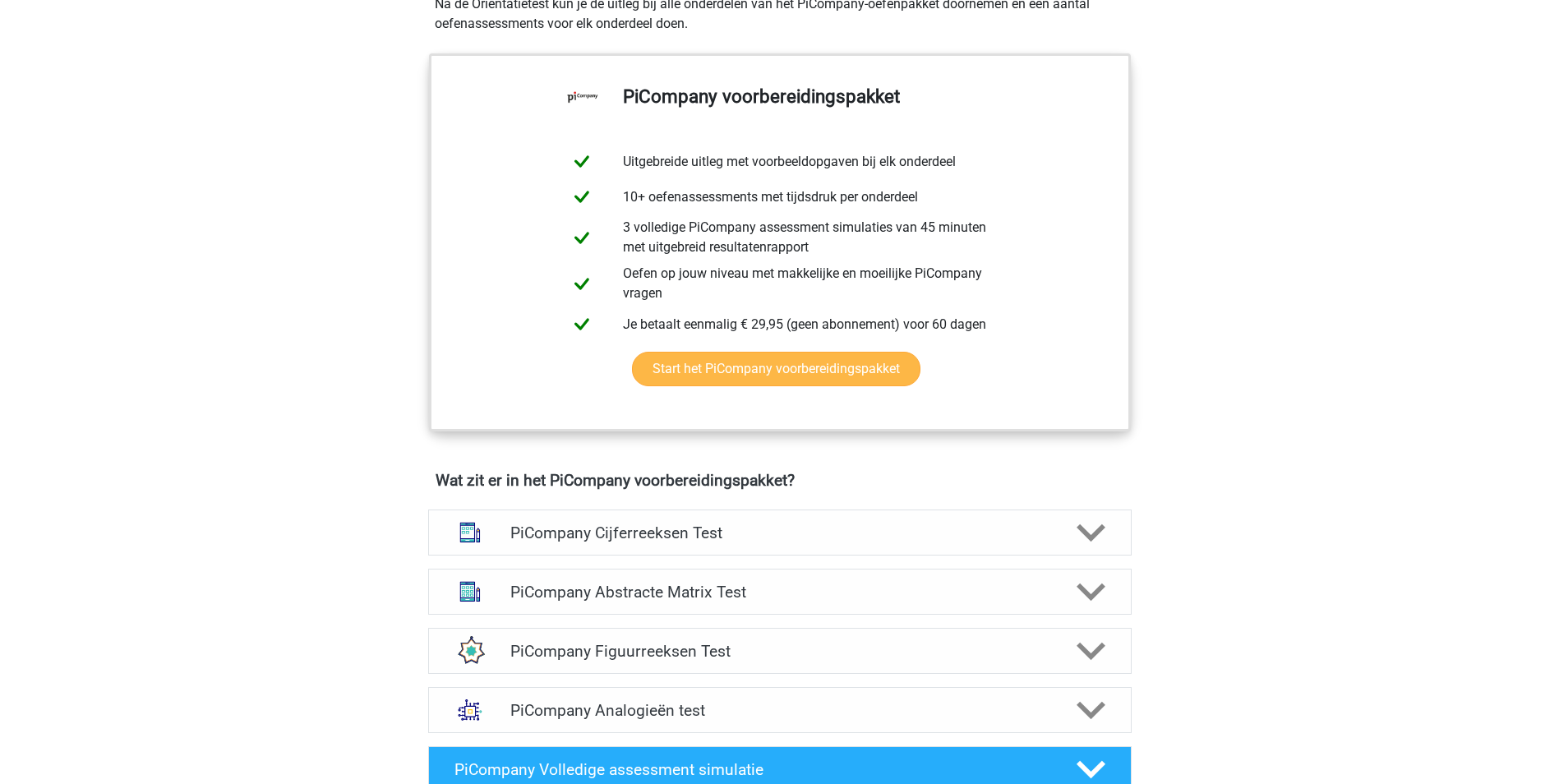
scroll to position [657, 0]
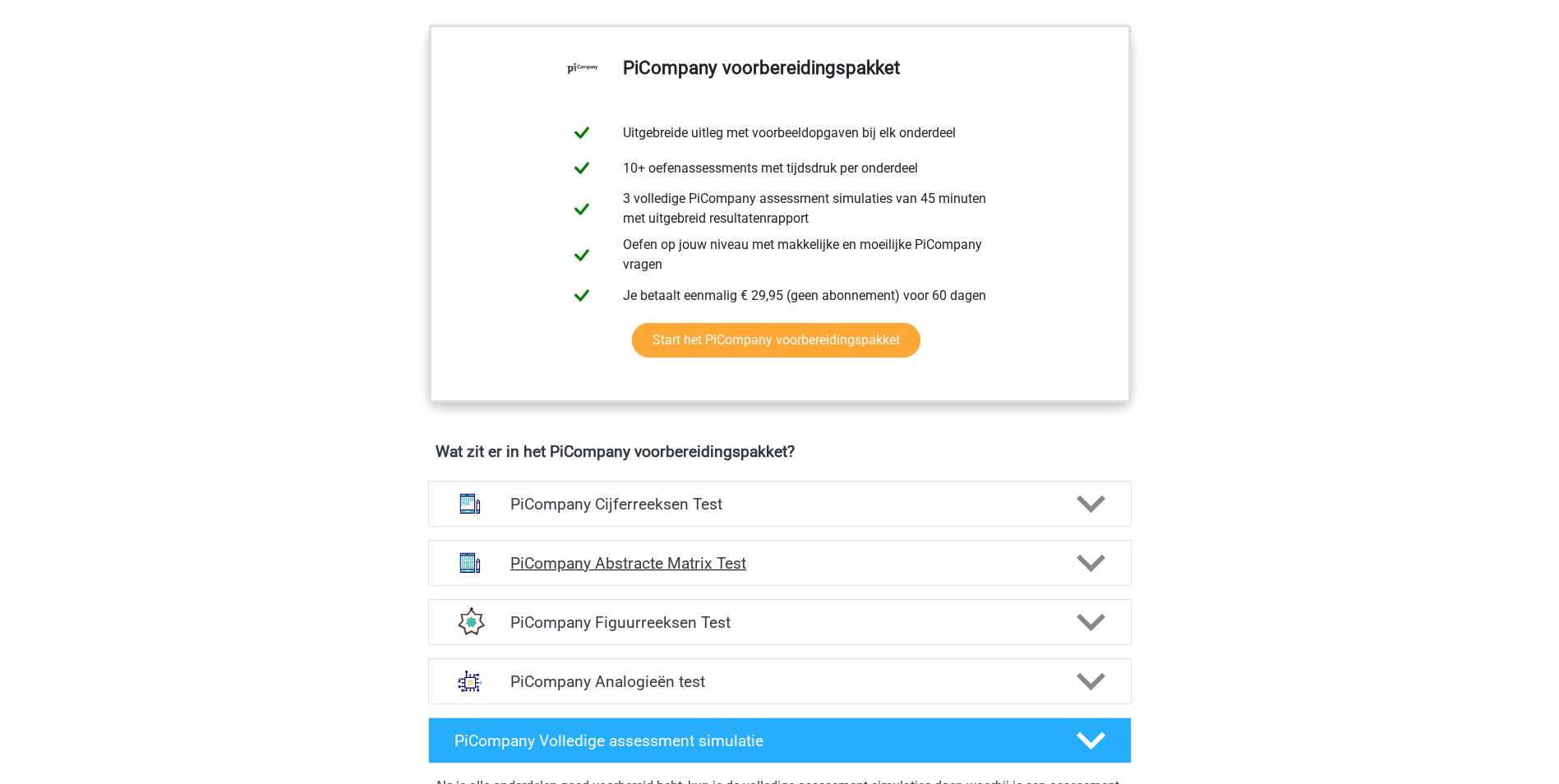
click at [1099, 577] on icon at bounding box center [1091, 564] width 29 height 29
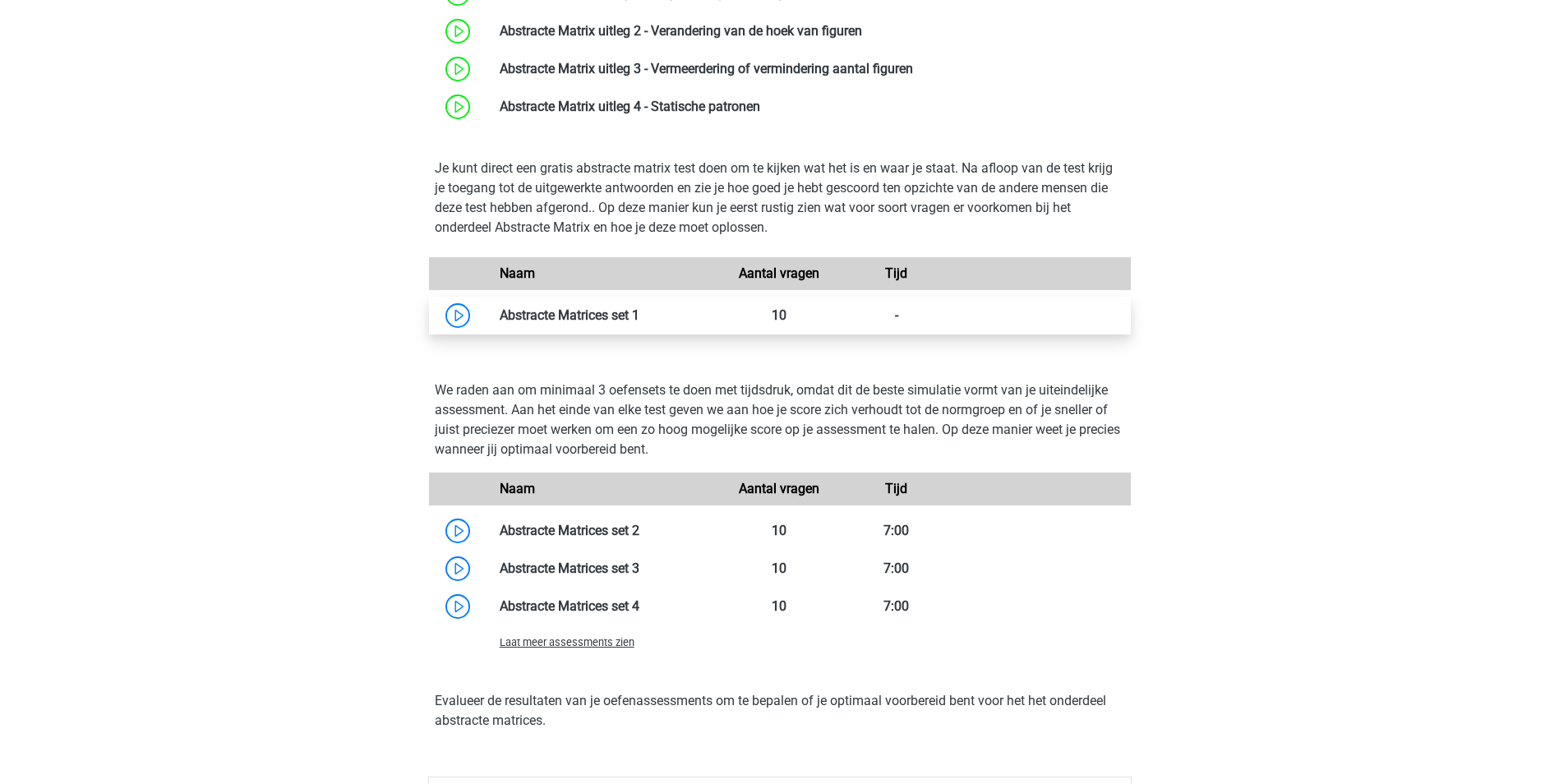
scroll to position [1396, 0]
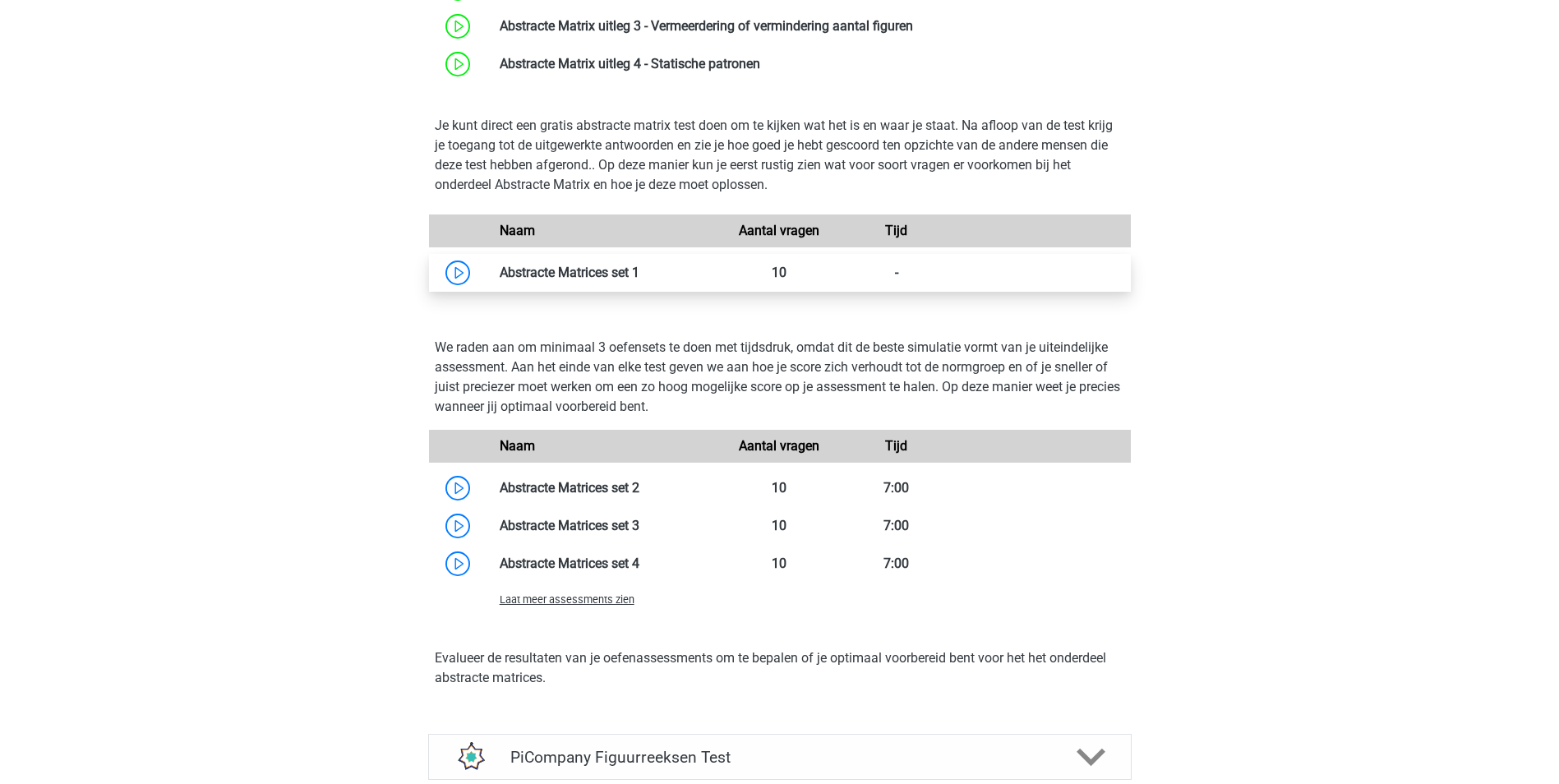
click at [639, 280] on link at bounding box center [639, 271] width 0 height 15
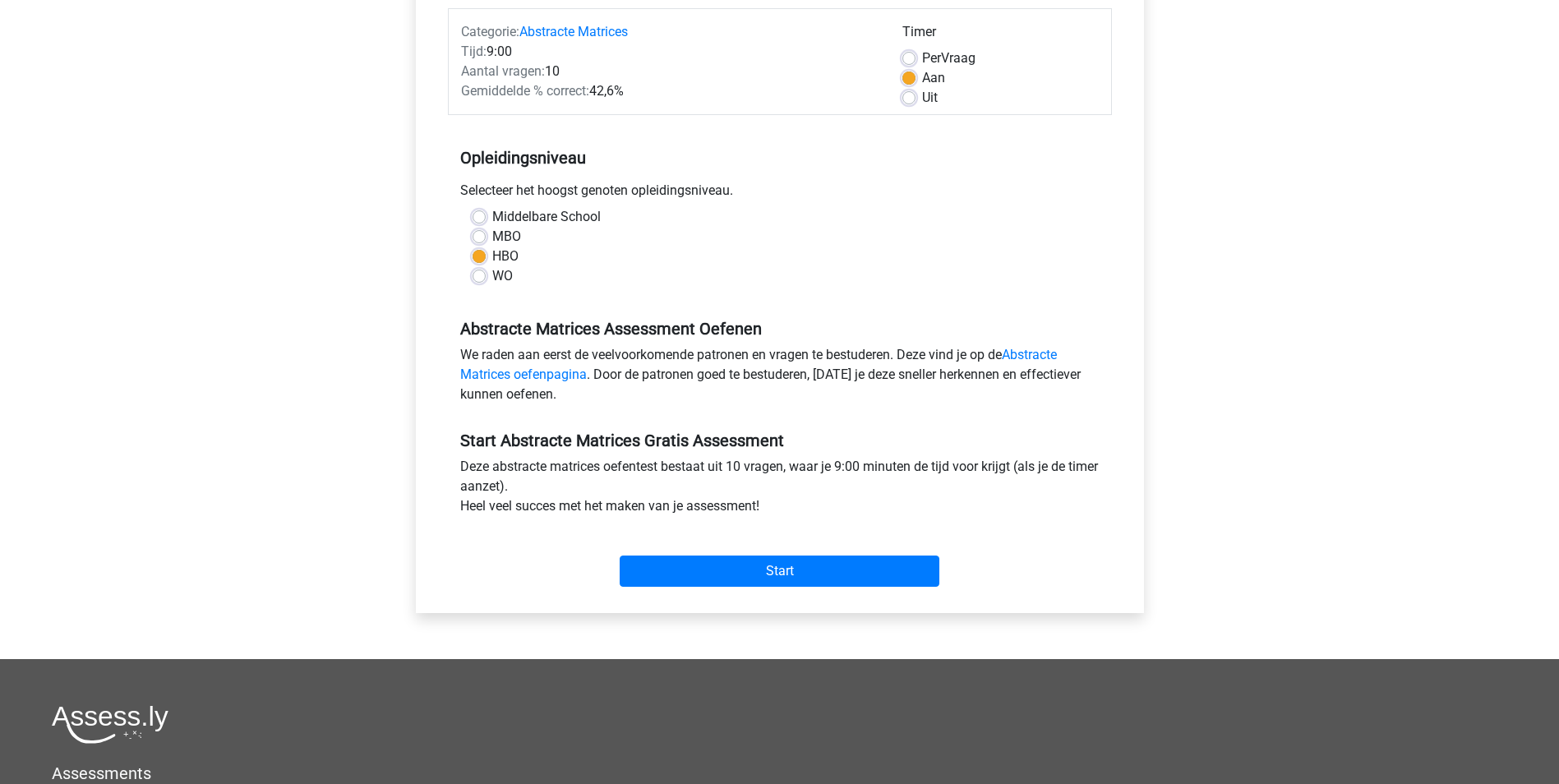
scroll to position [247, 0]
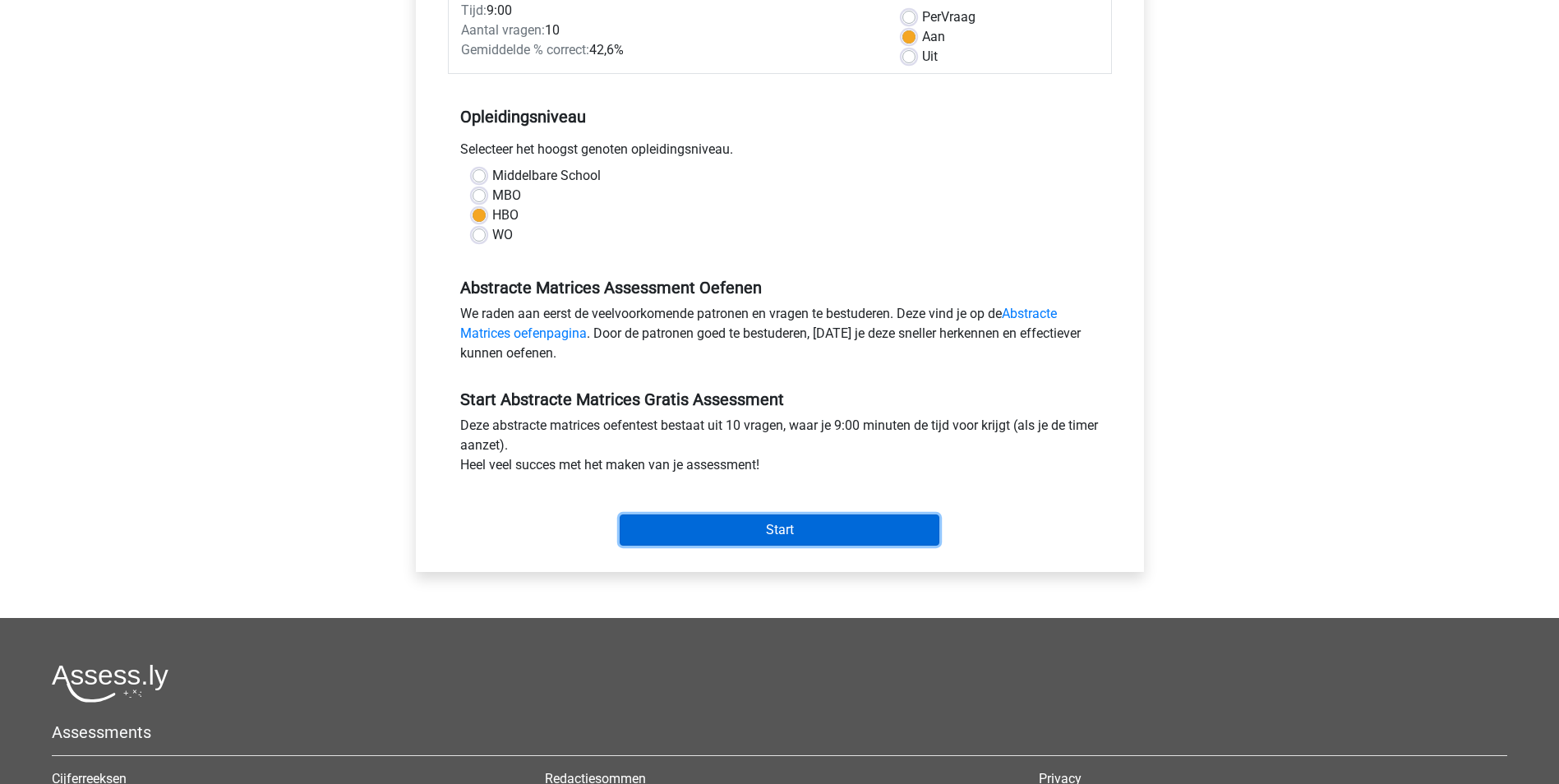
click at [759, 529] on input "Start" at bounding box center [780, 530] width 320 height 31
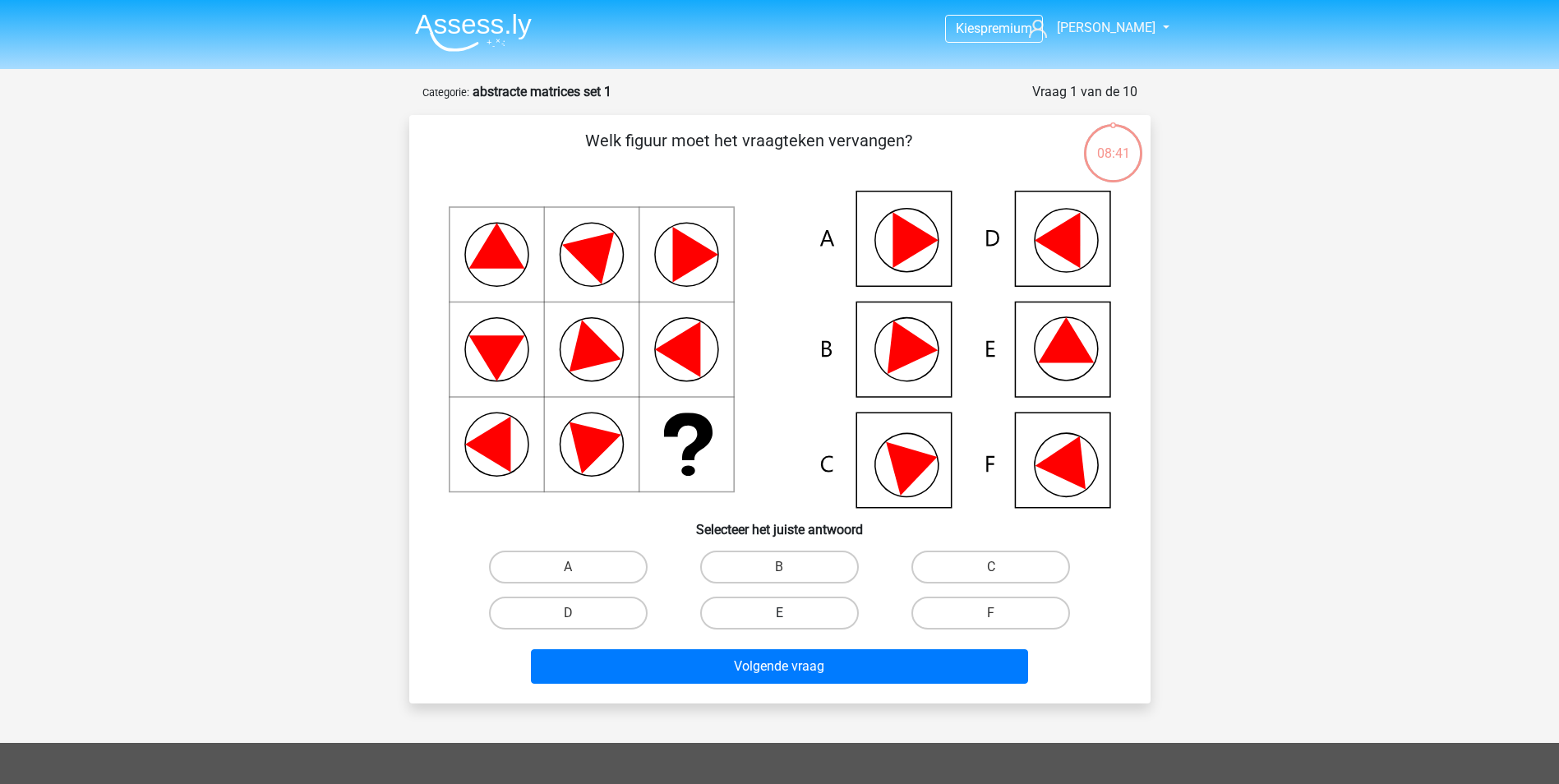
click at [815, 613] on label "E" at bounding box center [779, 612] width 159 height 33
click at [790, 613] on input "E" at bounding box center [784, 618] width 11 height 11
radio input "true"
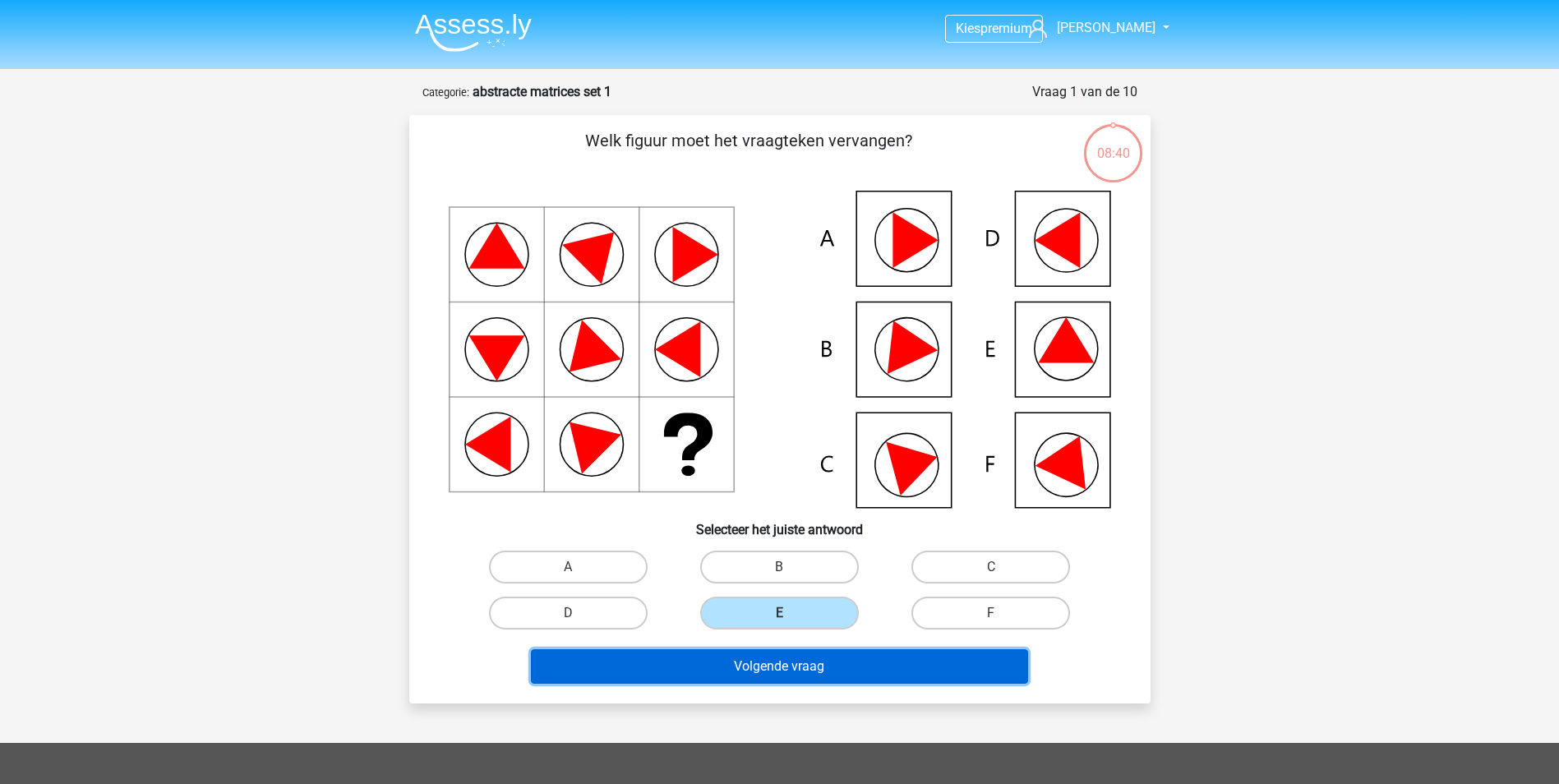
click at [824, 668] on button "Volgende vraag" at bounding box center [780, 666] width 498 height 34
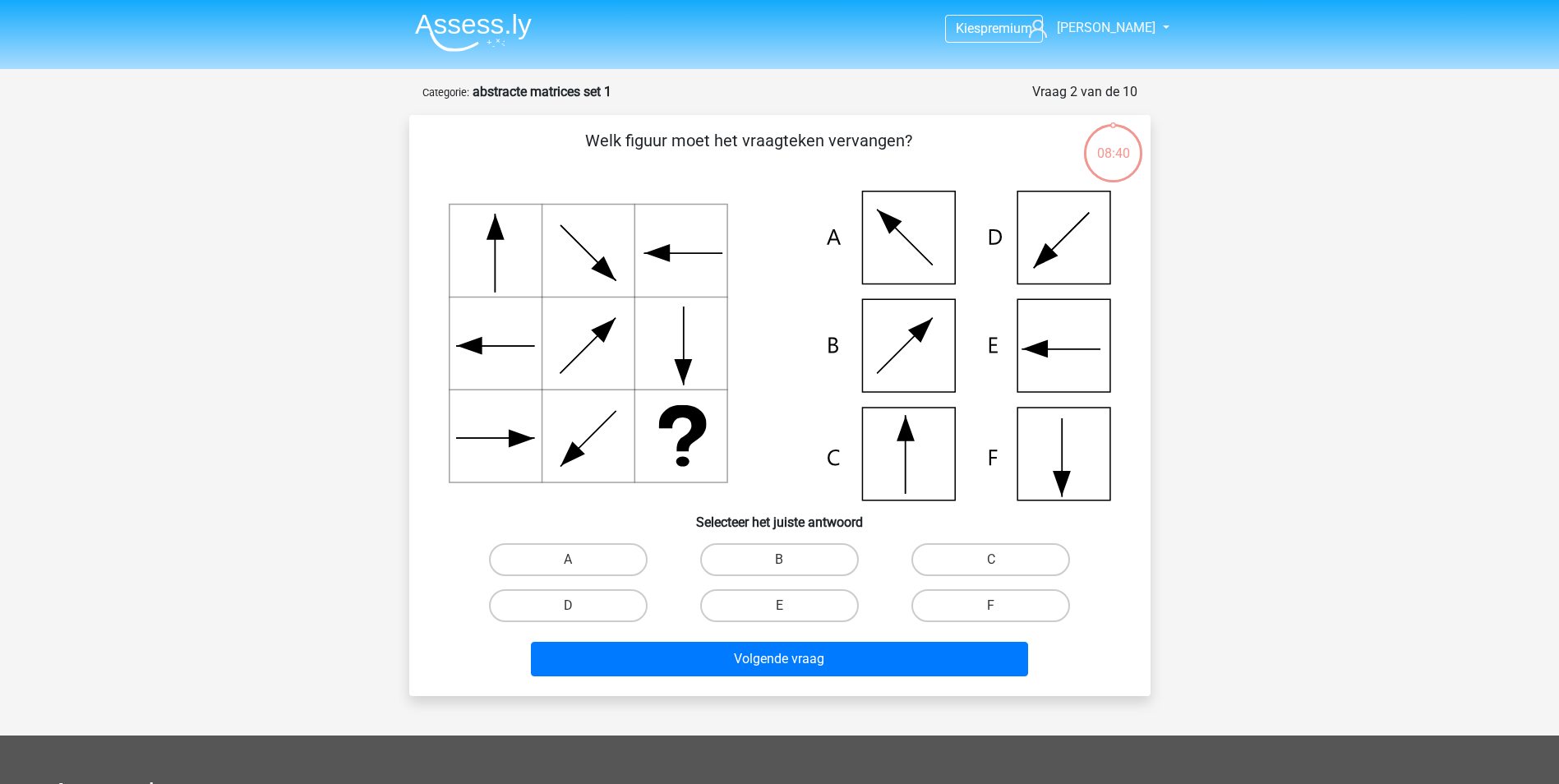
scroll to position [83, 0]
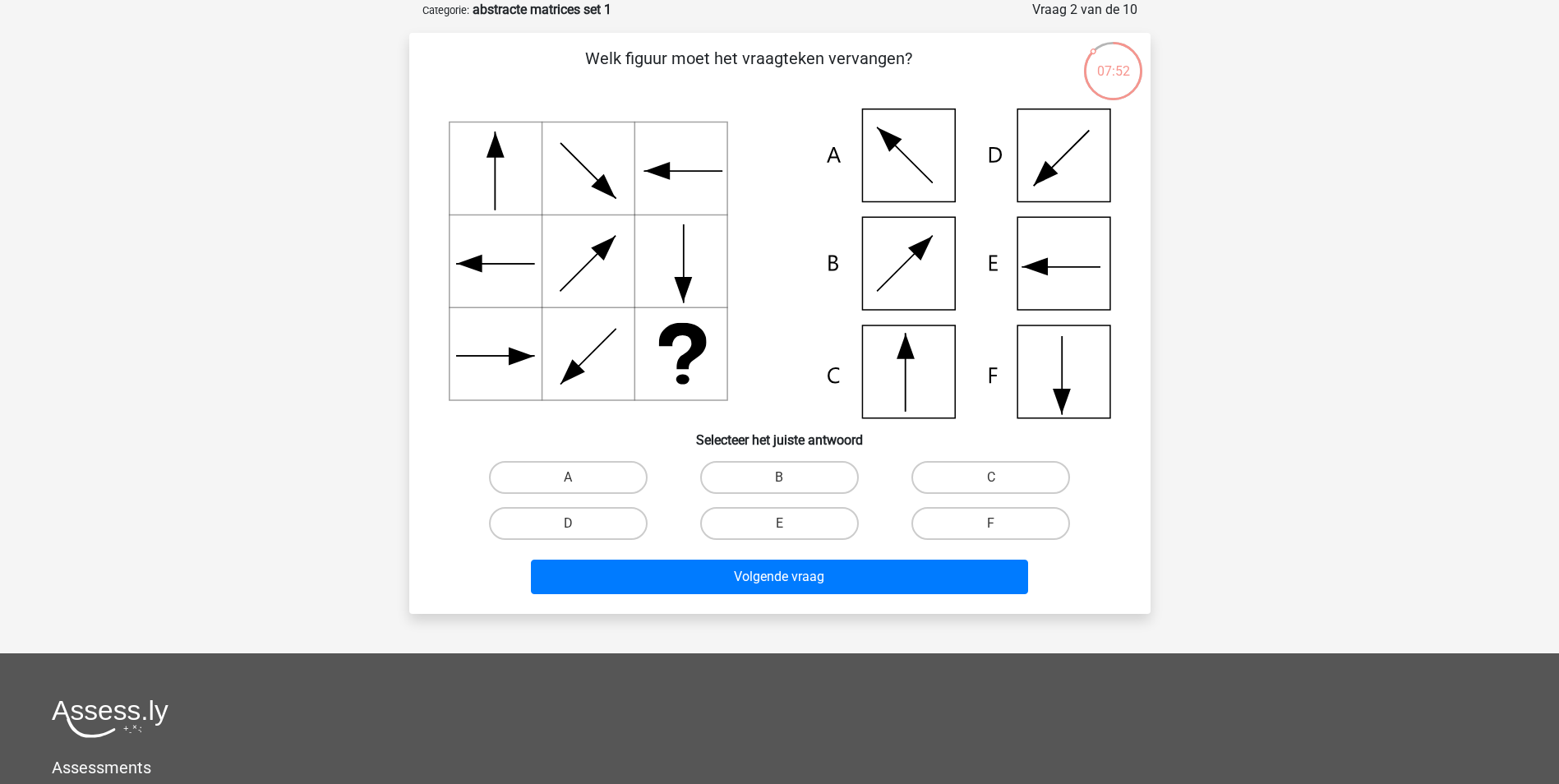
click at [903, 371] on icon at bounding box center [780, 262] width 663 height 309
click at [1001, 473] on label "C" at bounding box center [991, 477] width 159 height 33
click at [1001, 477] on input "C" at bounding box center [997, 483] width 11 height 11
radio input "true"
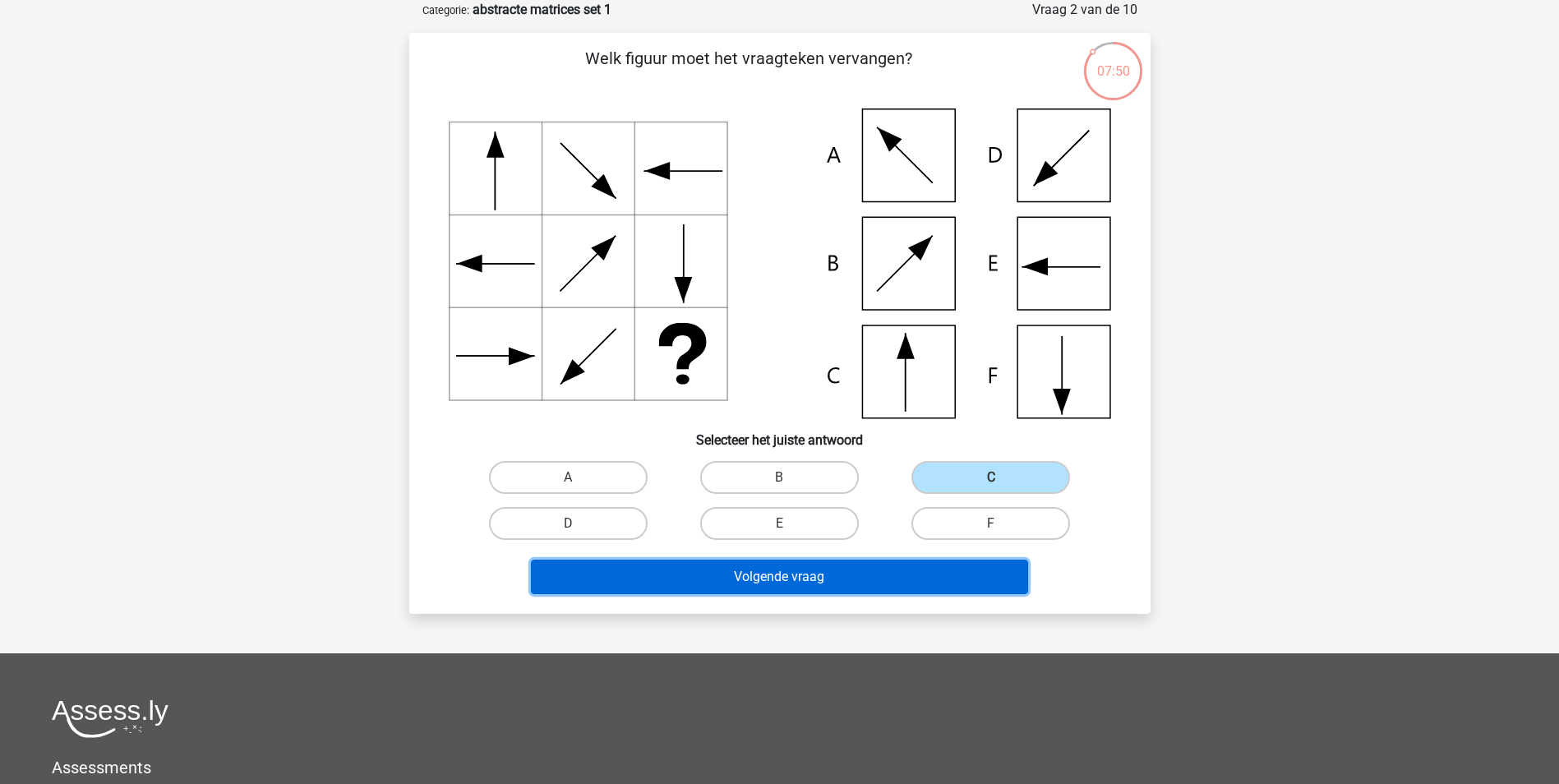
click at [779, 570] on button "Volgende vraag" at bounding box center [780, 576] width 498 height 34
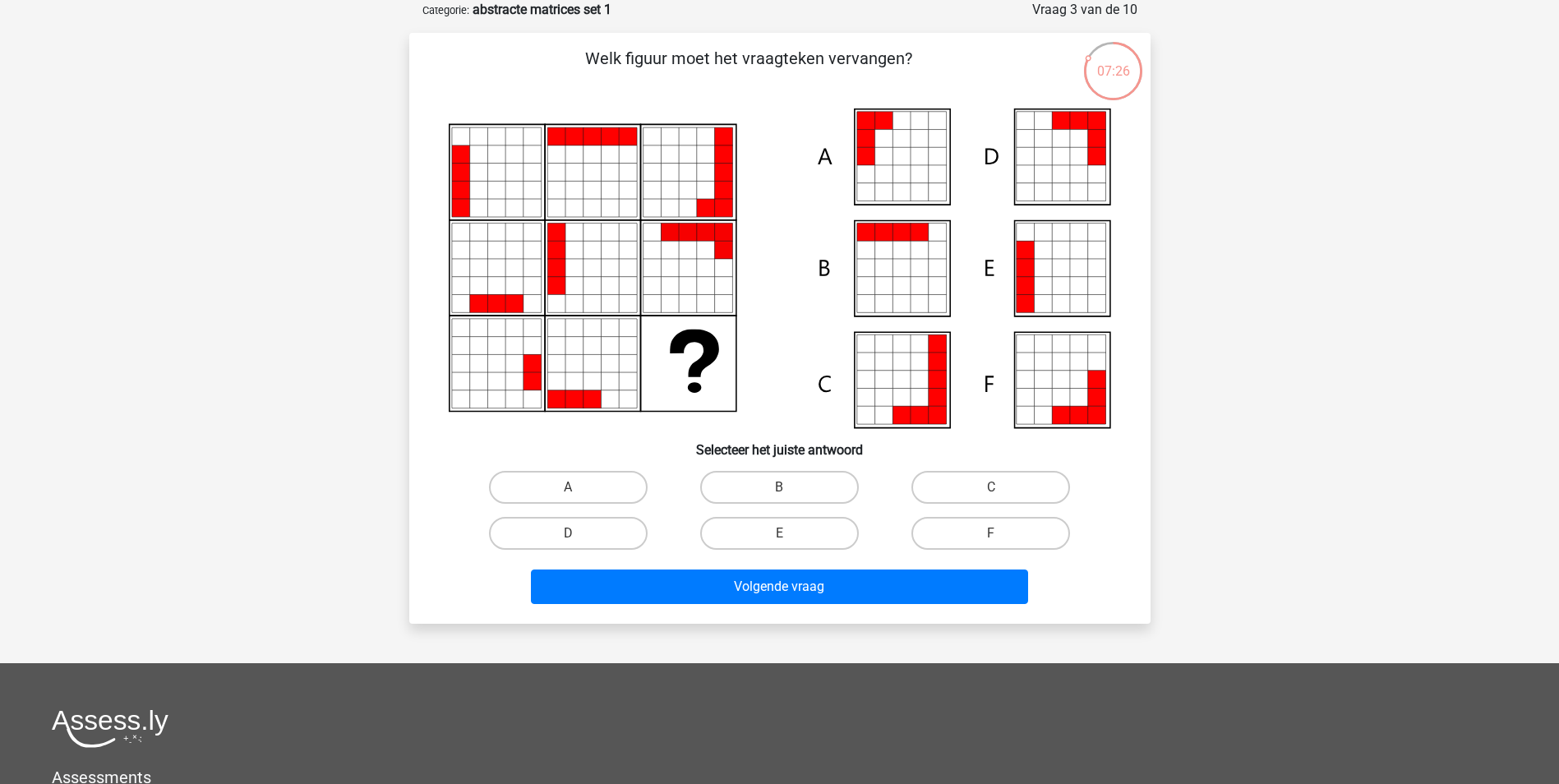
click at [1037, 278] on icon at bounding box center [1043, 286] width 18 height 18
click at [808, 524] on label "E" at bounding box center [779, 533] width 159 height 33
click at [790, 533] on input "E" at bounding box center [784, 538] width 11 height 11
radio input "true"
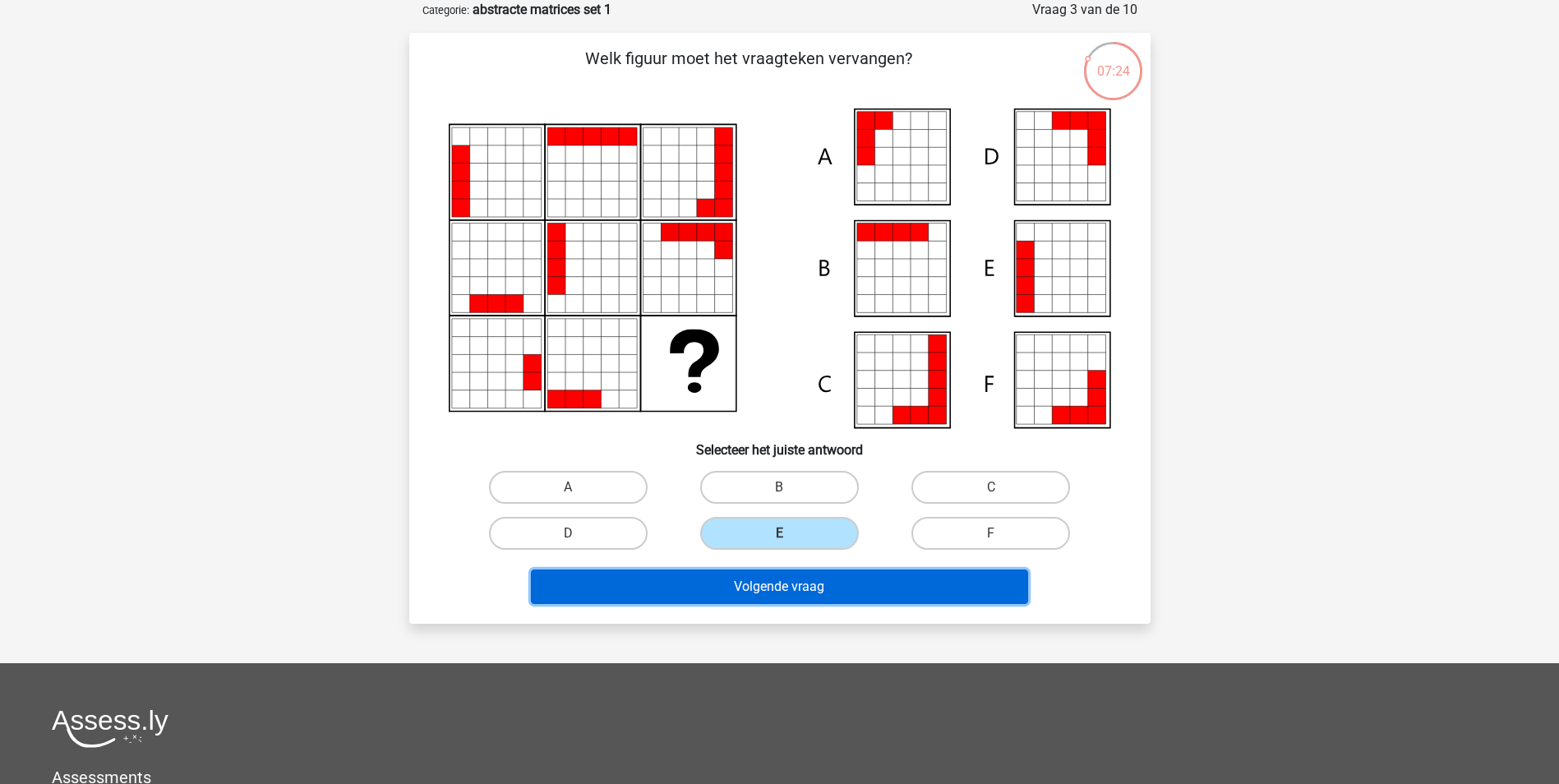
click at [791, 587] on button "Volgende vraag" at bounding box center [780, 586] width 498 height 34
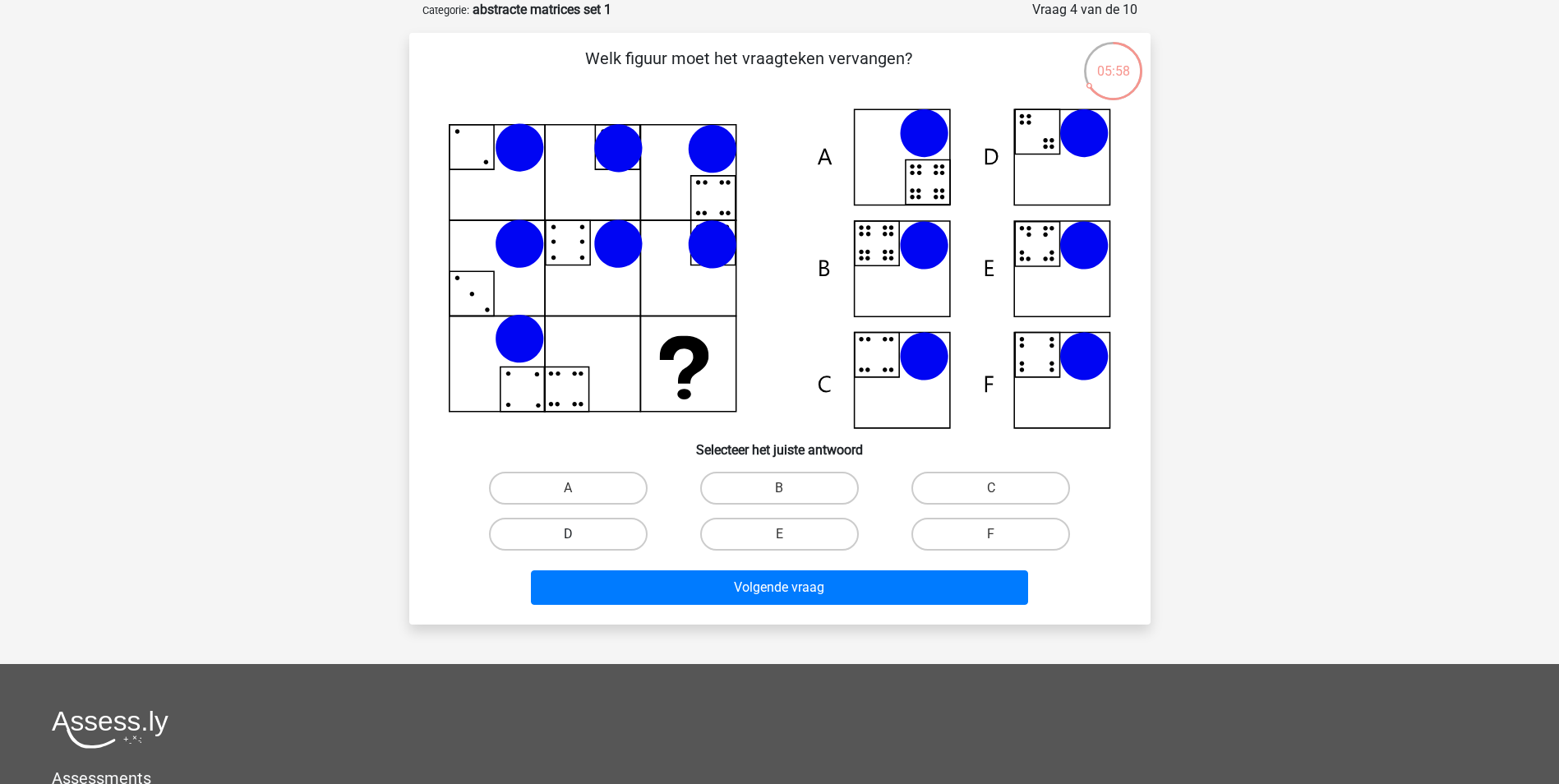
click at [577, 528] on label "D" at bounding box center [568, 534] width 159 height 33
click at [577, 534] on input "D" at bounding box center [573, 539] width 11 height 11
radio input "true"
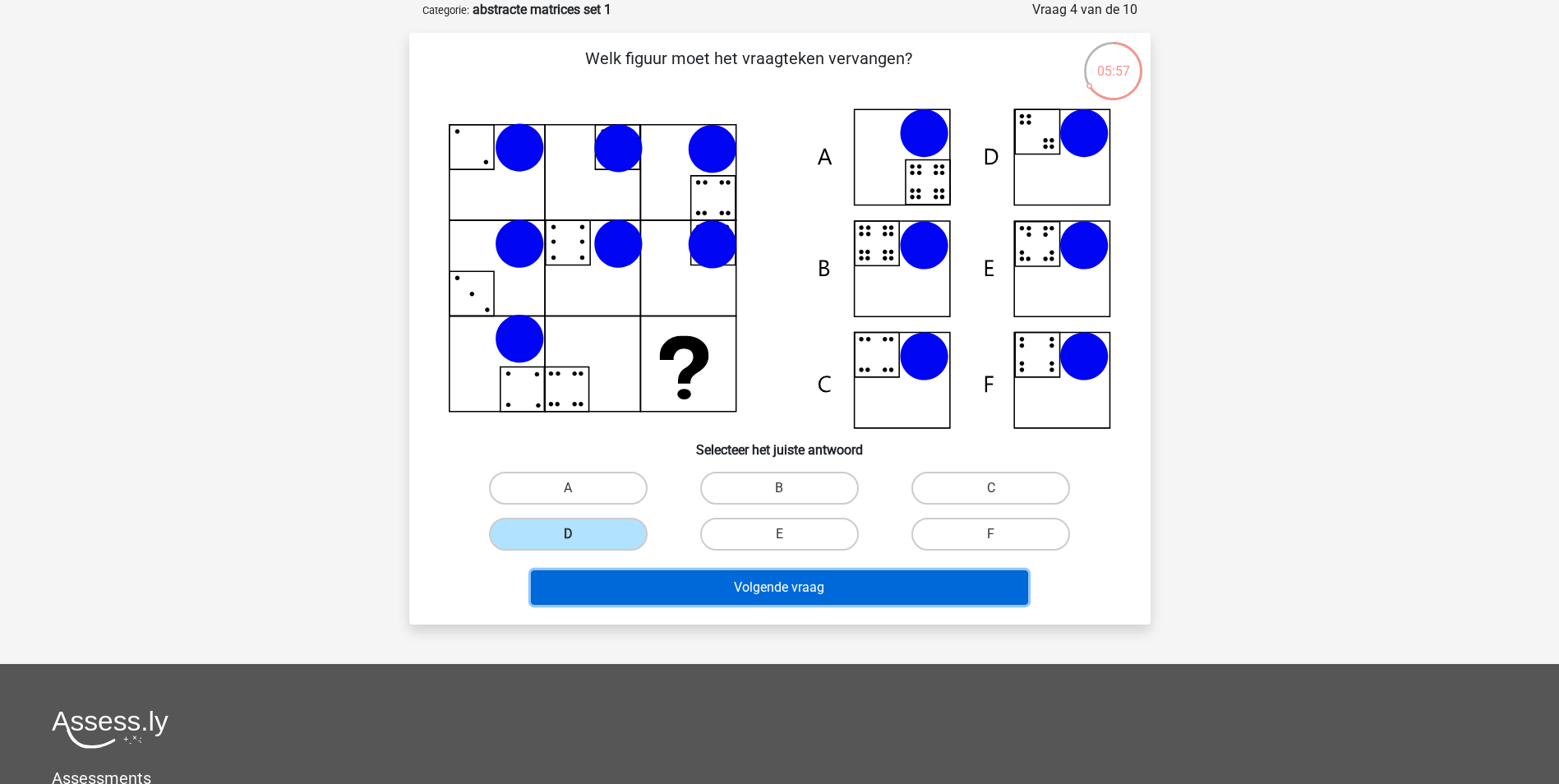
click at [759, 582] on button "Volgende vraag" at bounding box center [780, 587] width 498 height 34
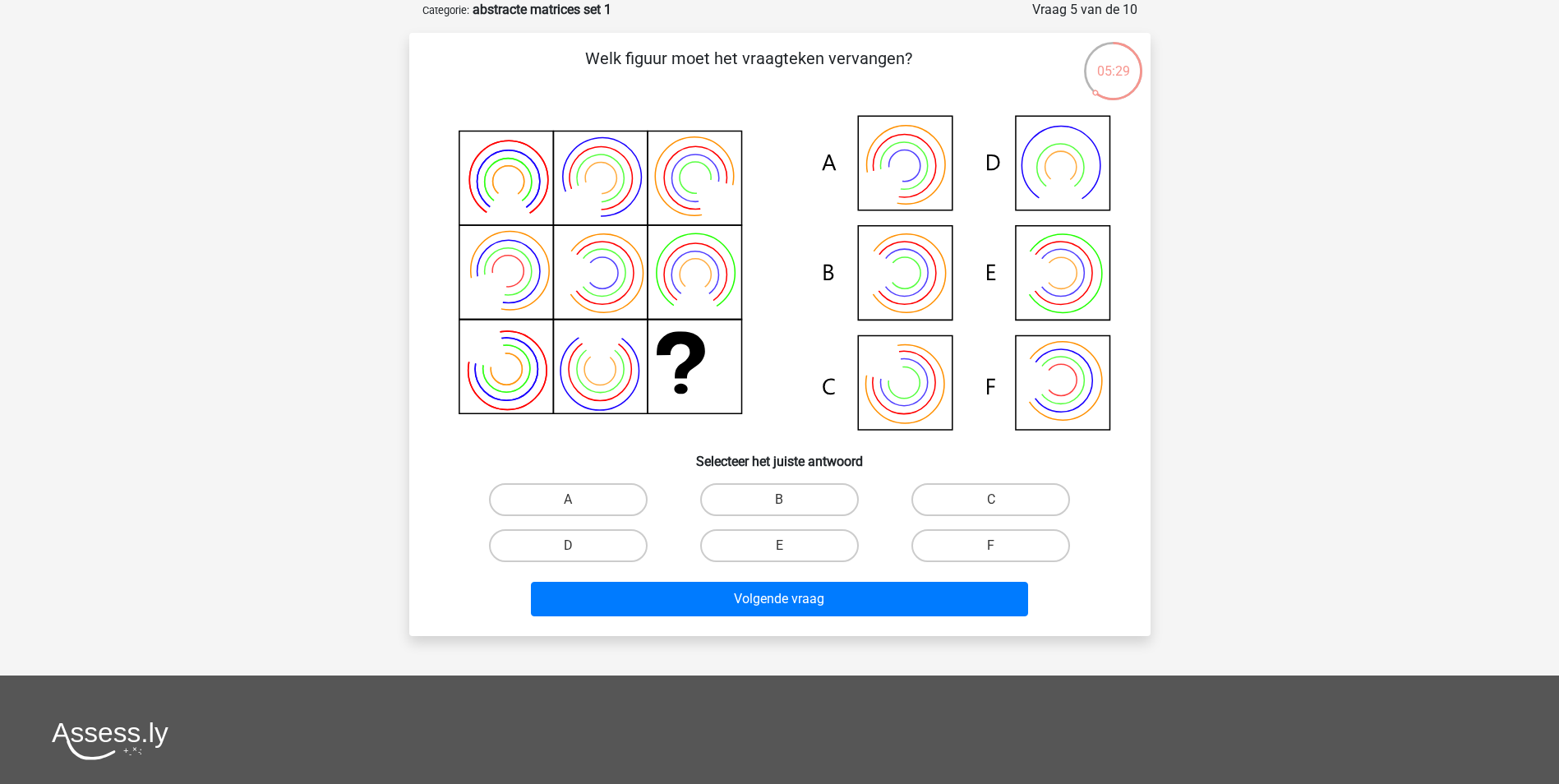
click at [895, 269] on icon at bounding box center [885, 272] width 44 height 55
click at [789, 497] on label "B" at bounding box center [779, 499] width 159 height 33
click at [789, 499] on input "B" at bounding box center [784, 505] width 11 height 11
radio input "true"
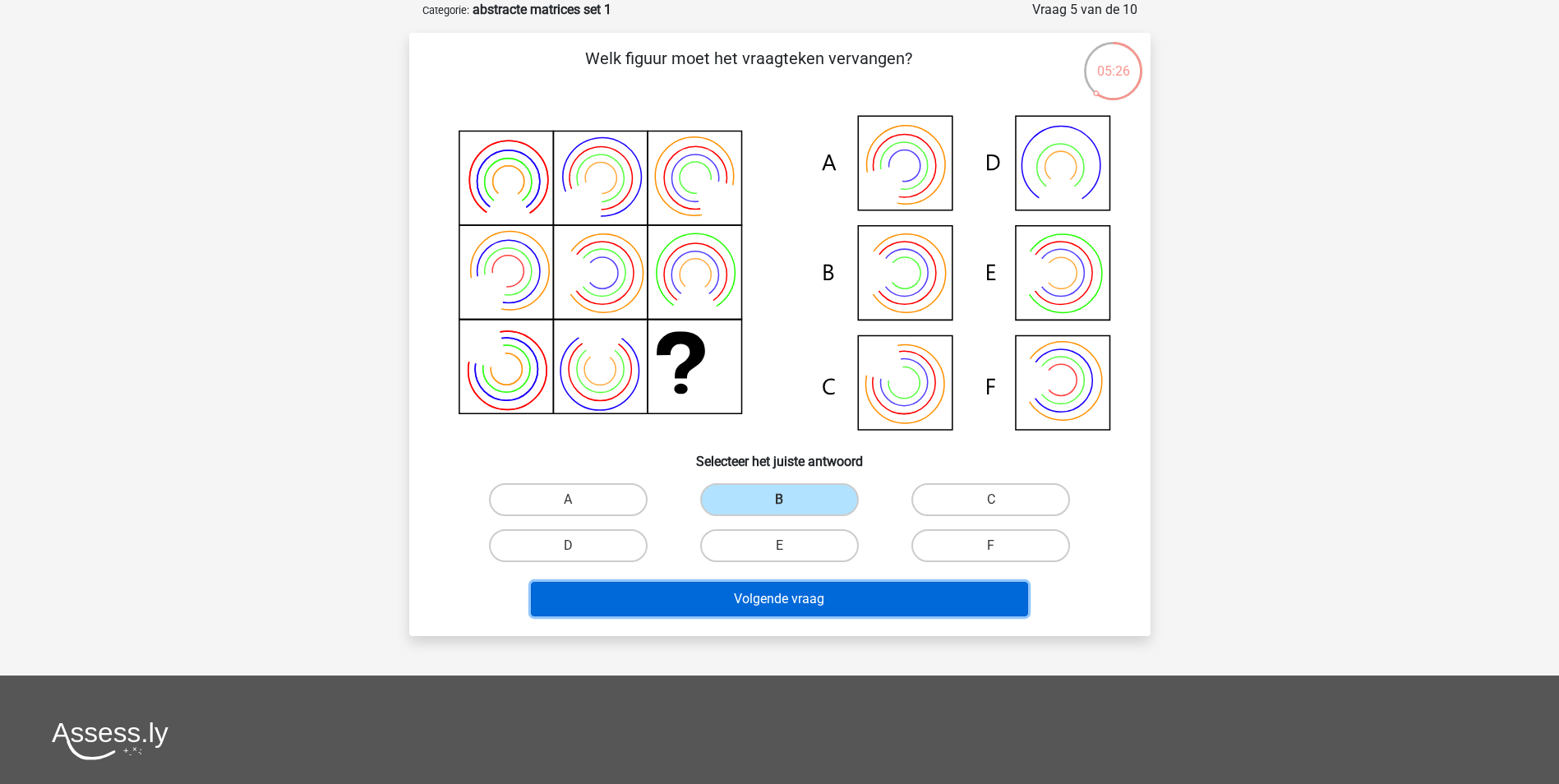
click at [799, 600] on button "Volgende vraag" at bounding box center [780, 599] width 498 height 34
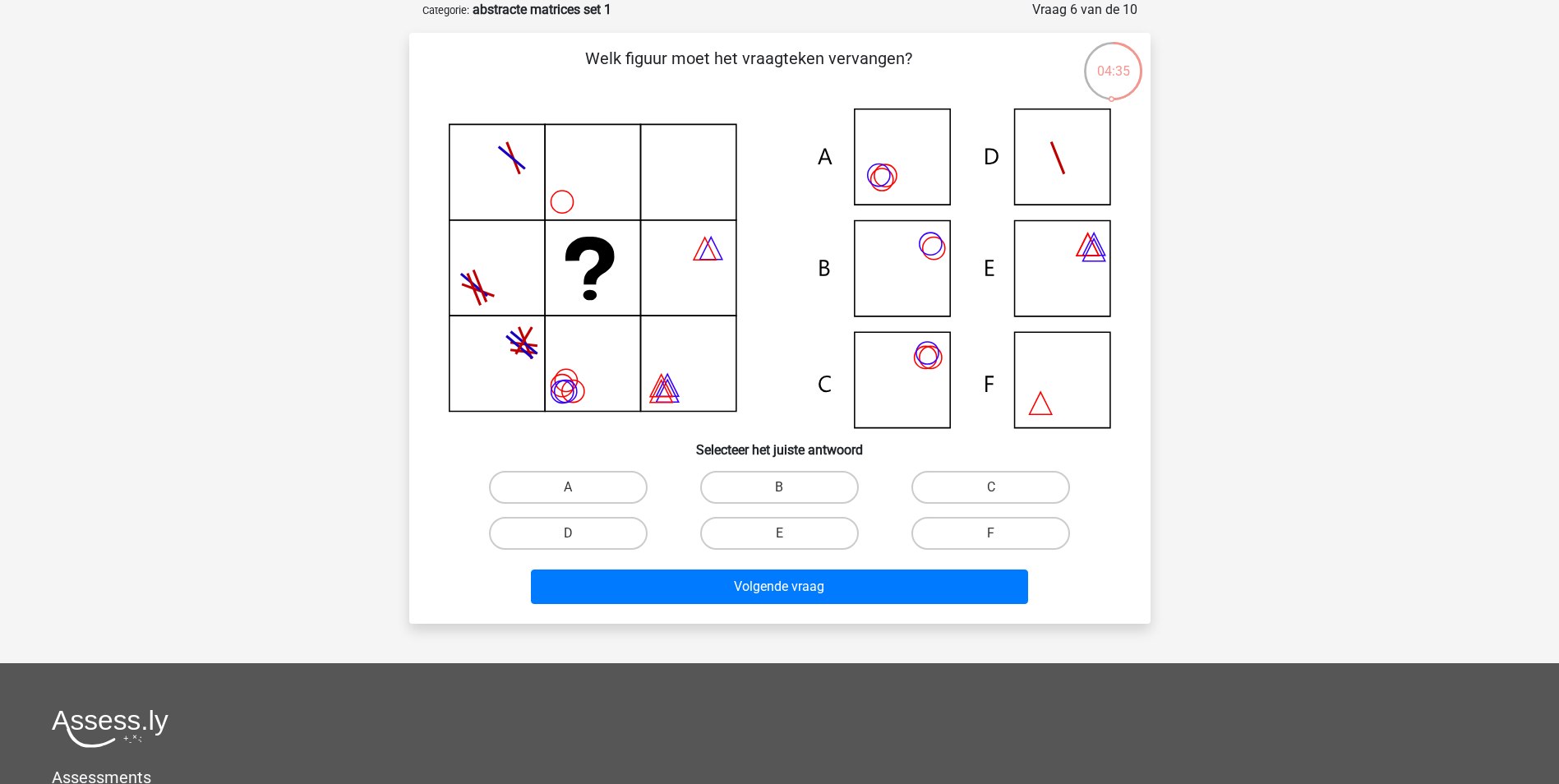
click at [906, 260] on icon at bounding box center [780, 268] width 663 height 319
click at [782, 485] on label "B" at bounding box center [779, 487] width 159 height 33
click at [782, 487] on input "B" at bounding box center [784, 493] width 11 height 11
radio input "true"
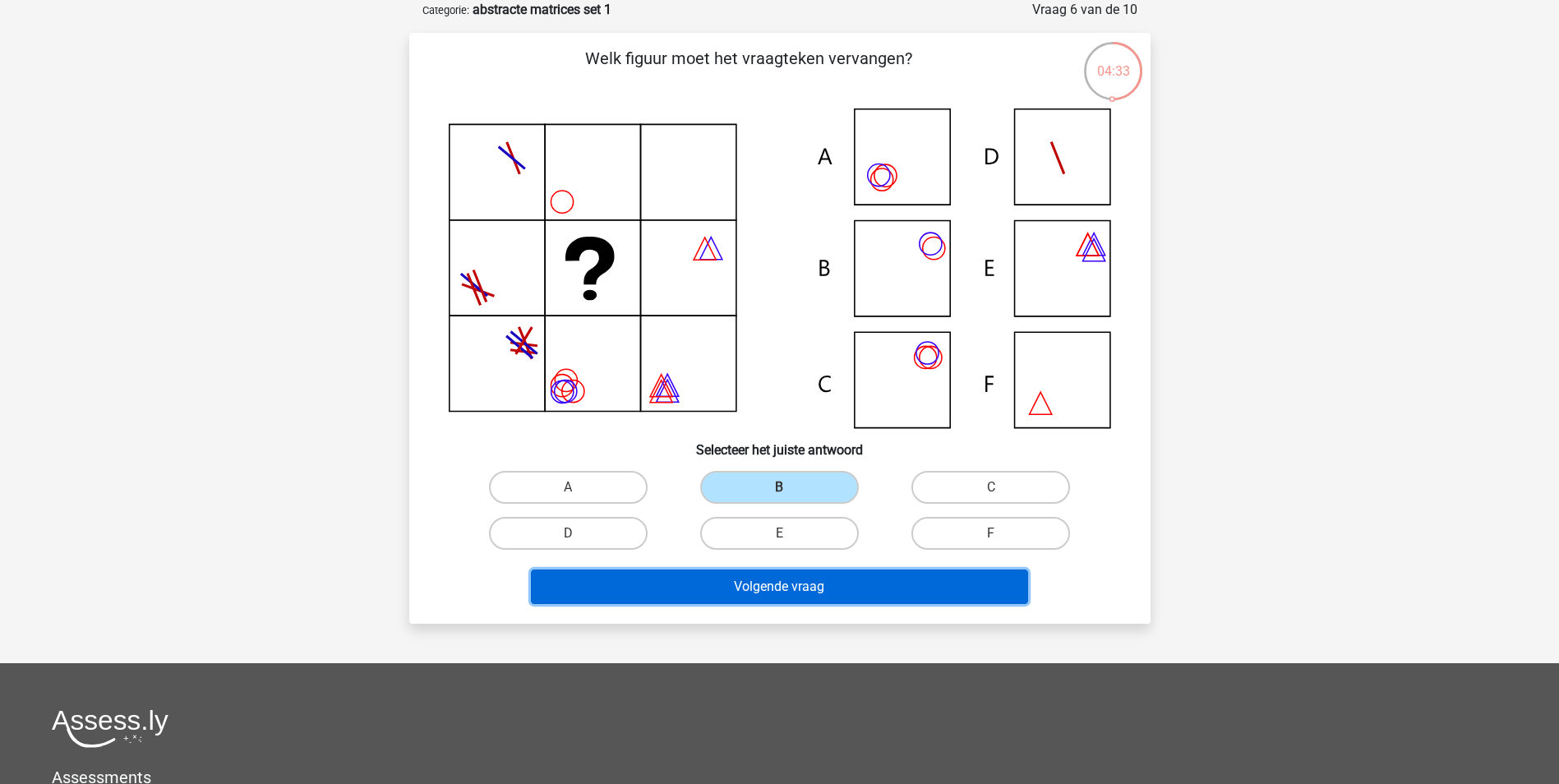
click at [784, 586] on button "Volgende vraag" at bounding box center [780, 586] width 498 height 34
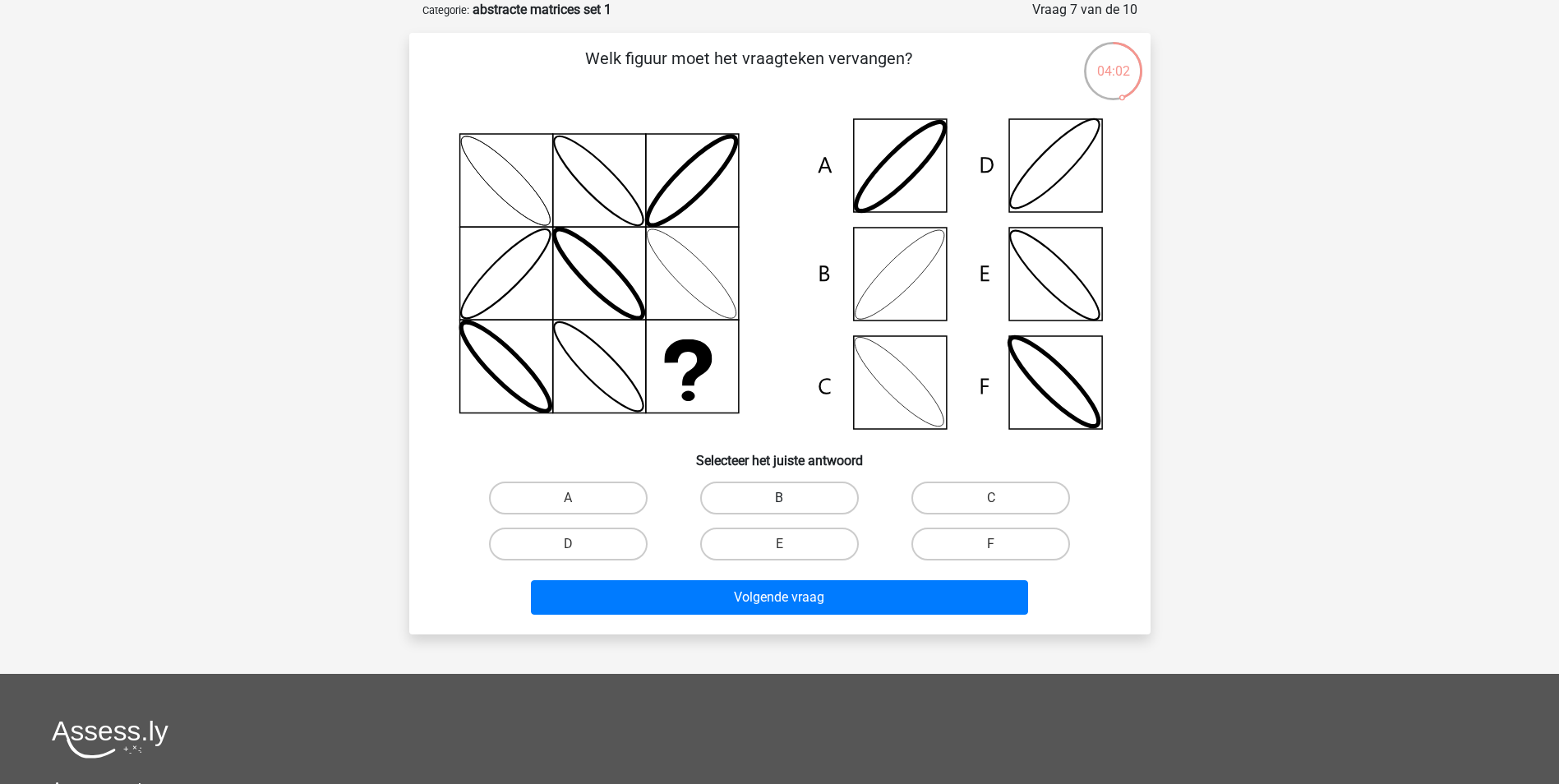
click at [740, 498] on label "B" at bounding box center [779, 497] width 159 height 33
click at [779, 498] on input "B" at bounding box center [784, 504] width 11 height 11
radio input "true"
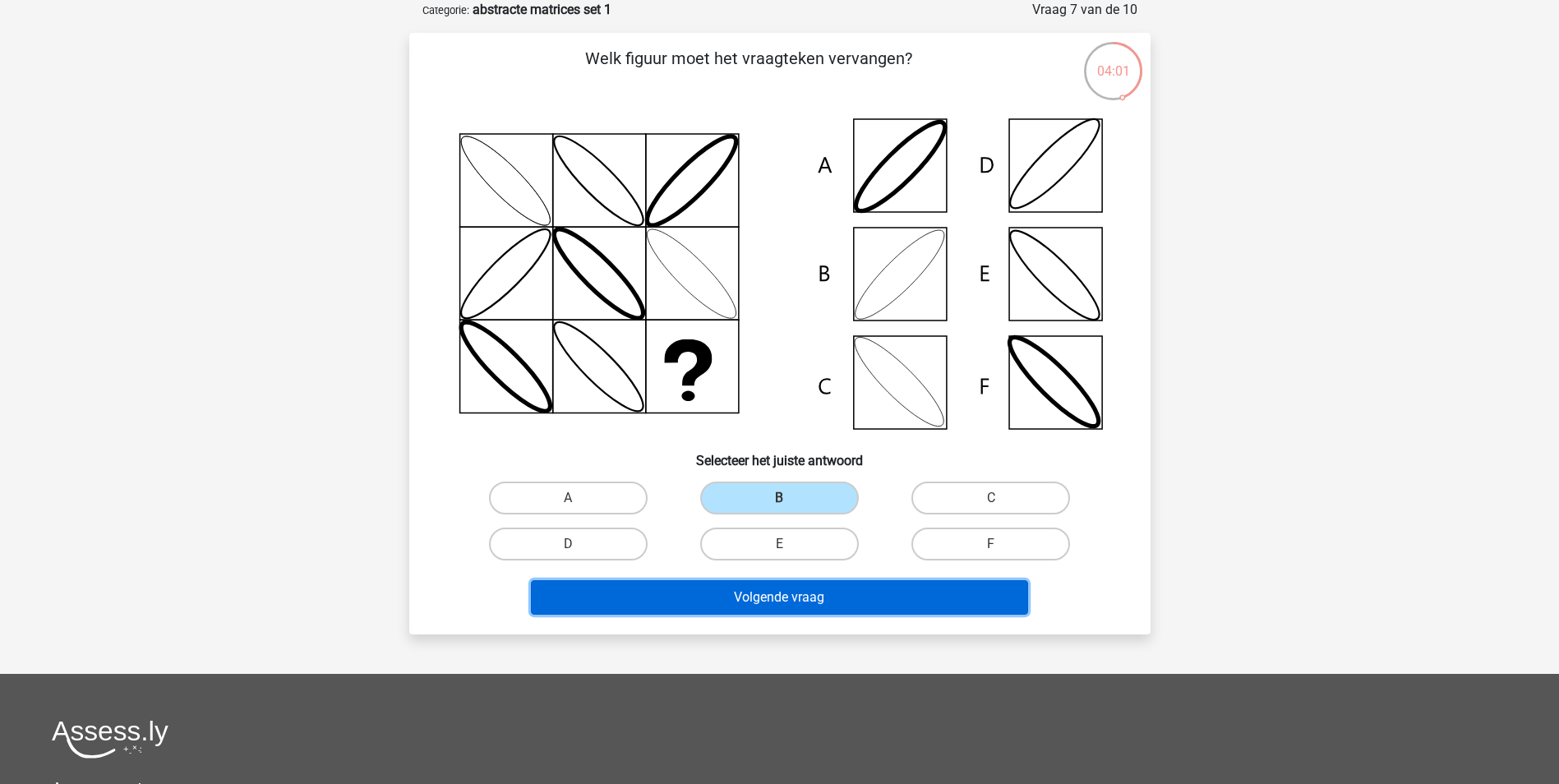
click at [745, 603] on button "Volgende vraag" at bounding box center [780, 597] width 498 height 34
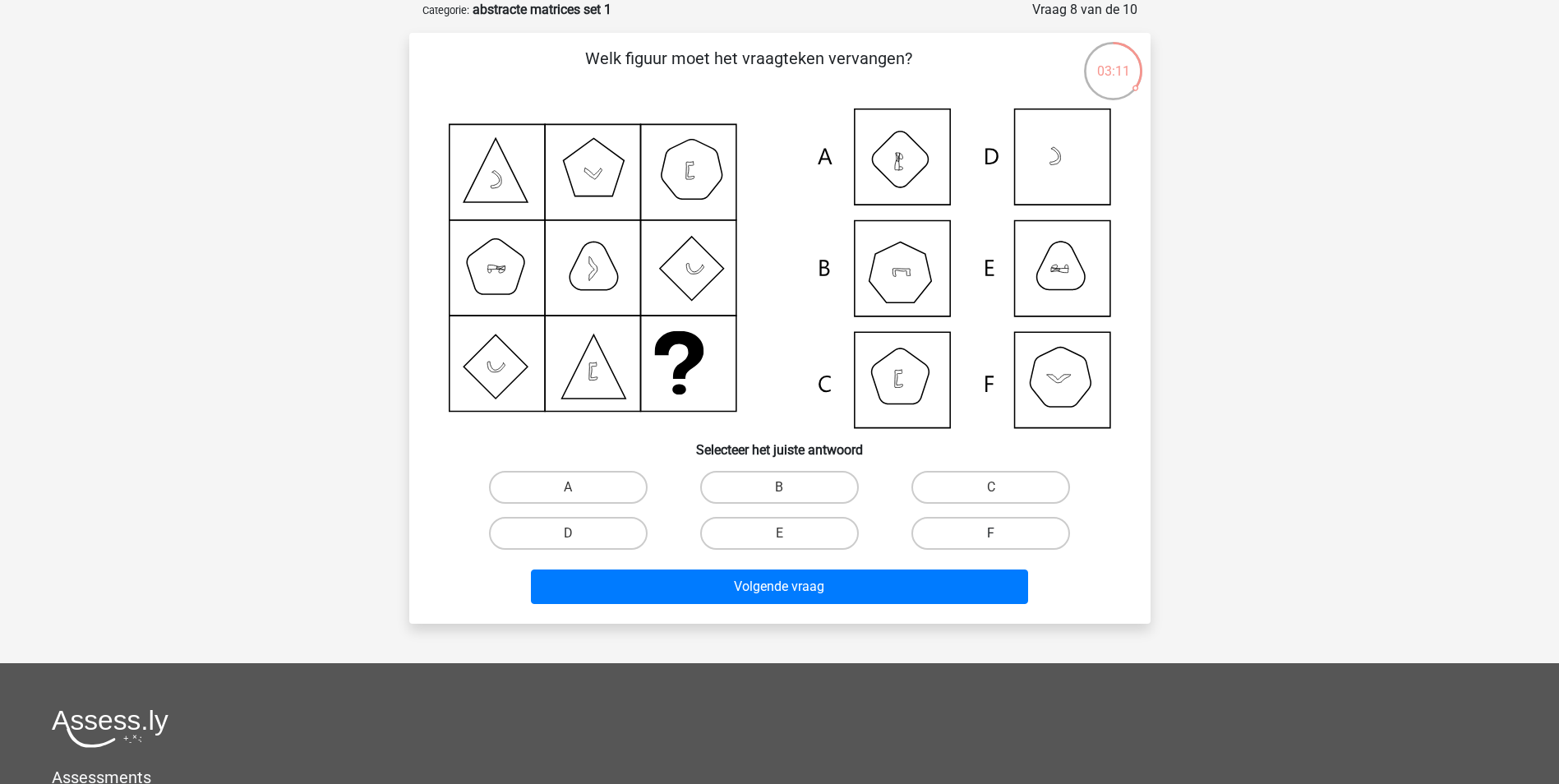
click at [1002, 524] on label "F" at bounding box center [991, 533] width 159 height 33
click at [1002, 533] on input "F" at bounding box center [997, 538] width 11 height 11
radio input "true"
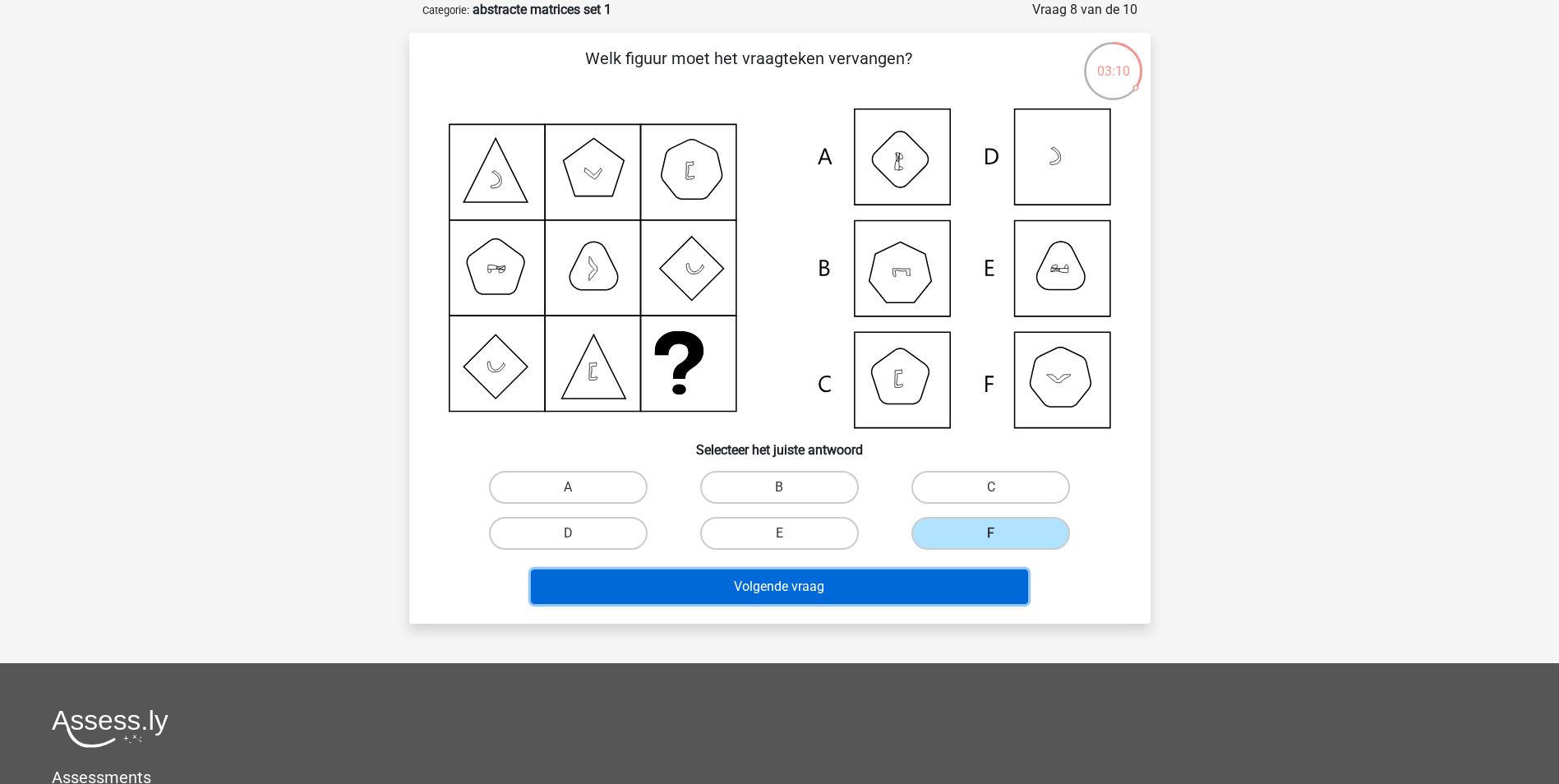
click at [890, 582] on button "Volgende vraag" at bounding box center [780, 586] width 498 height 34
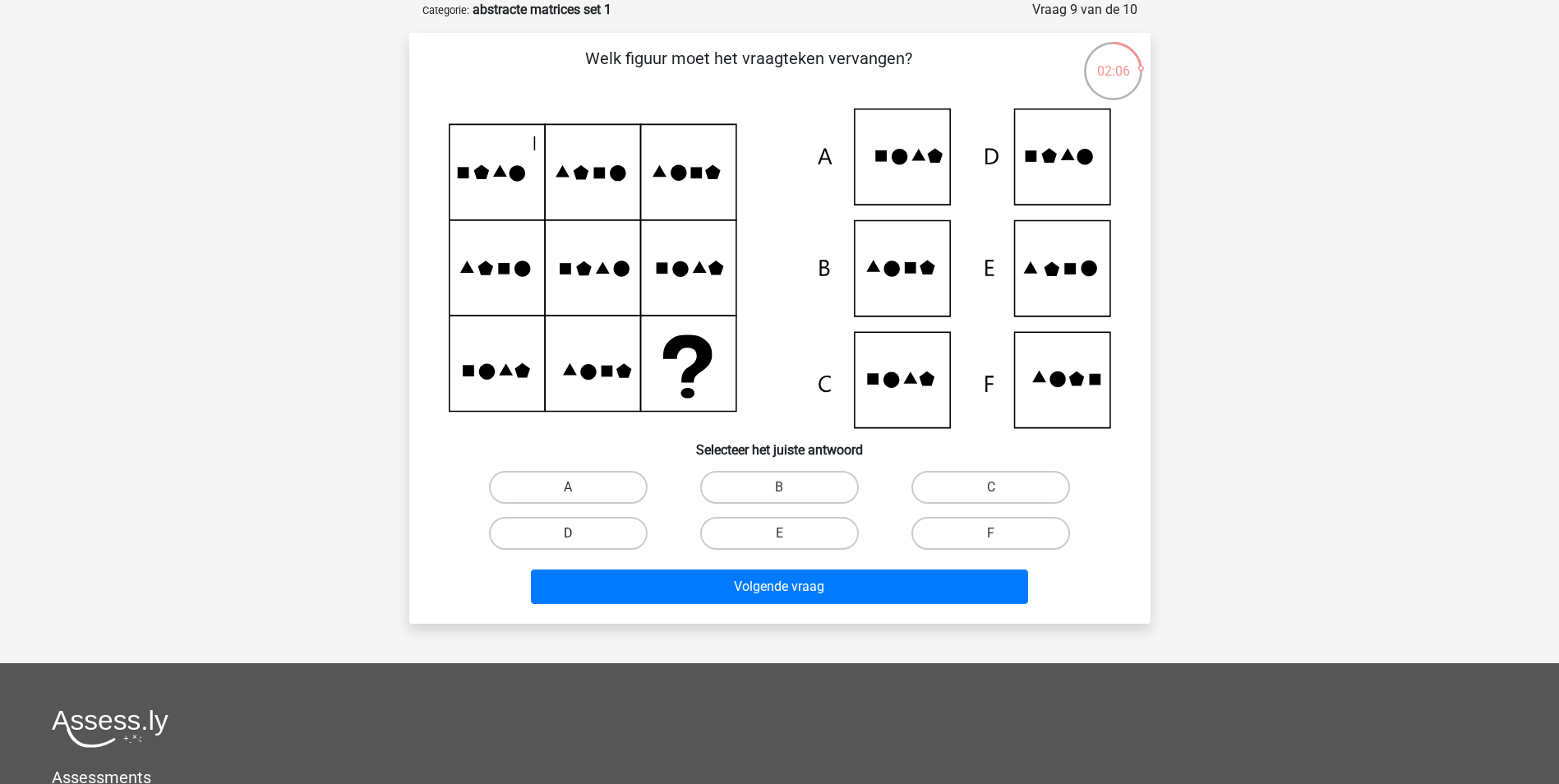
click at [603, 531] on label "D" at bounding box center [568, 533] width 159 height 33
click at [578, 533] on input "D" at bounding box center [573, 538] width 11 height 11
radio input "true"
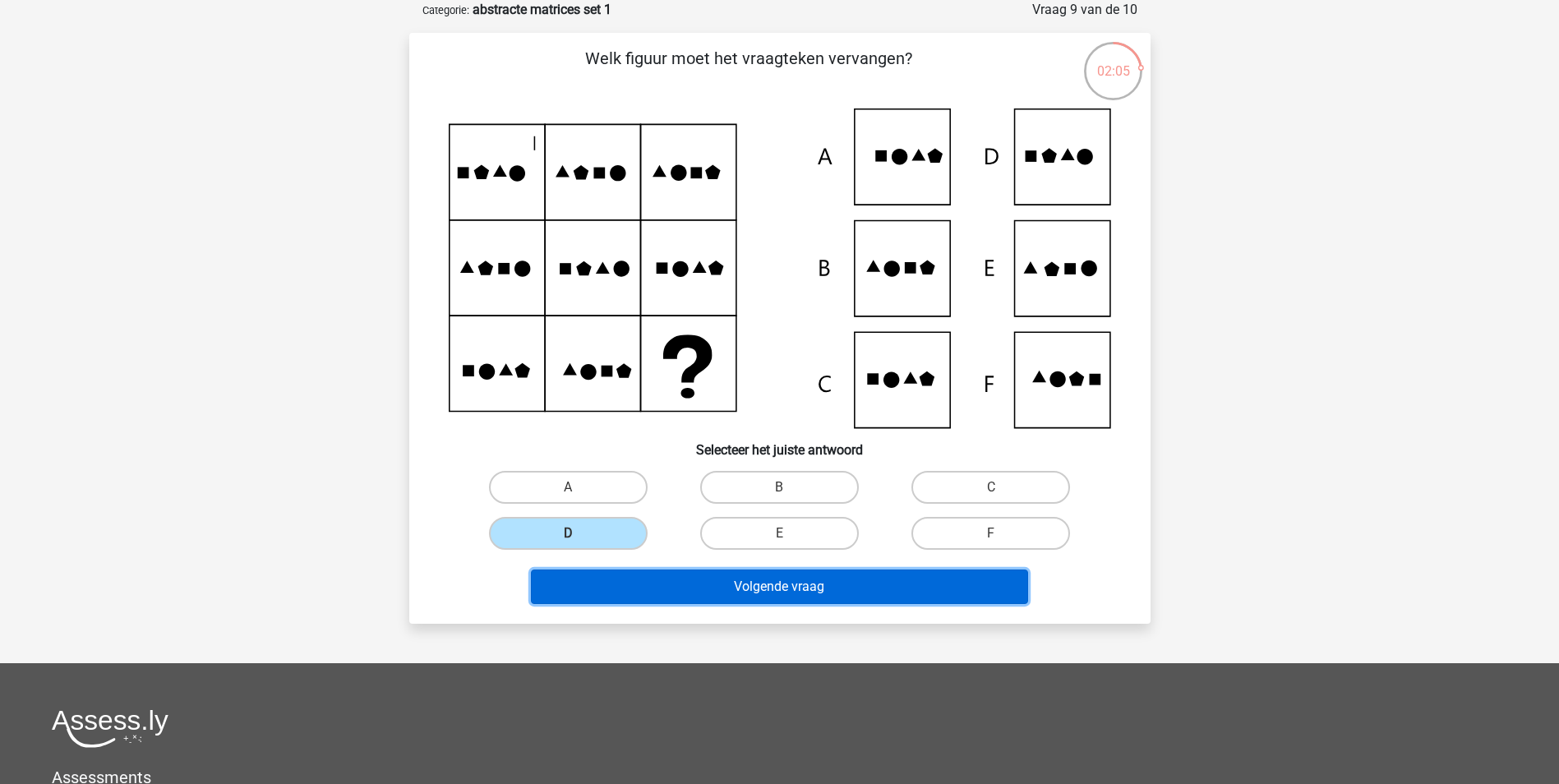
click at [705, 579] on button "Volgende vraag" at bounding box center [780, 586] width 498 height 34
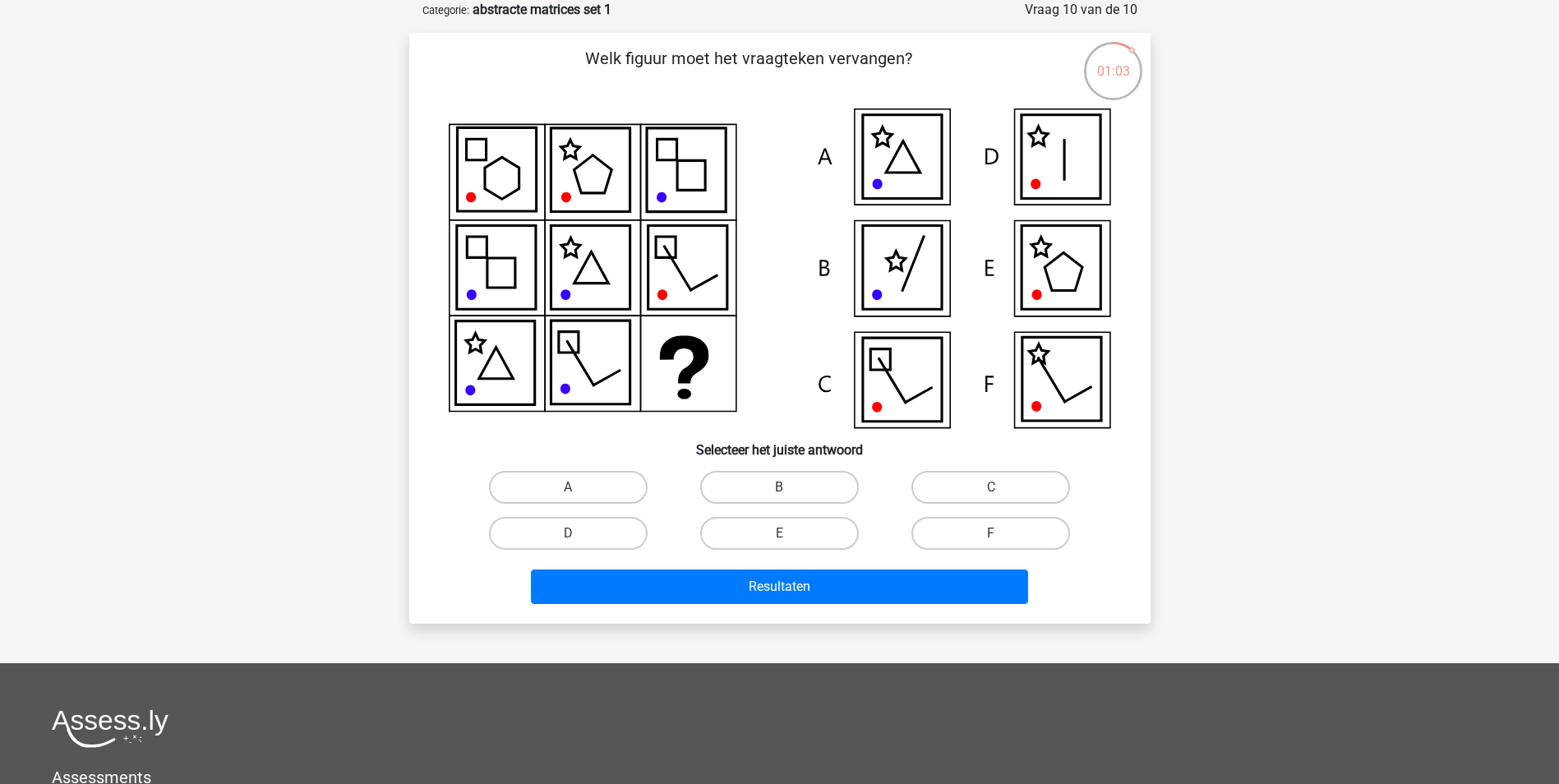
click at [894, 372] on icon at bounding box center [902, 379] width 79 height 83
click at [984, 484] on label "C" at bounding box center [991, 487] width 159 height 33
click at [992, 487] on input "C" at bounding box center [997, 493] width 11 height 11
radio input "true"
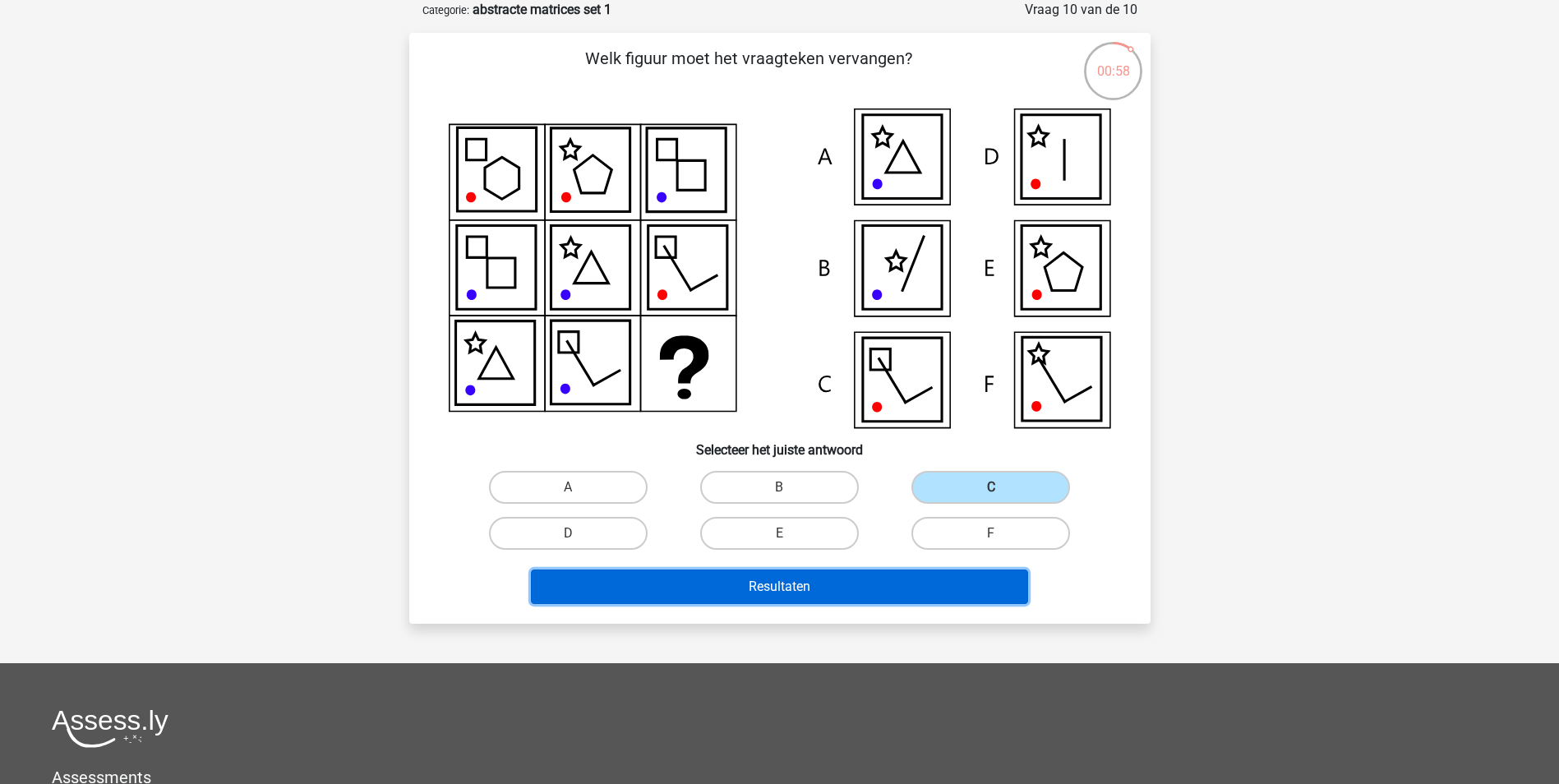
click at [848, 582] on button "Resultaten" at bounding box center [780, 586] width 498 height 34
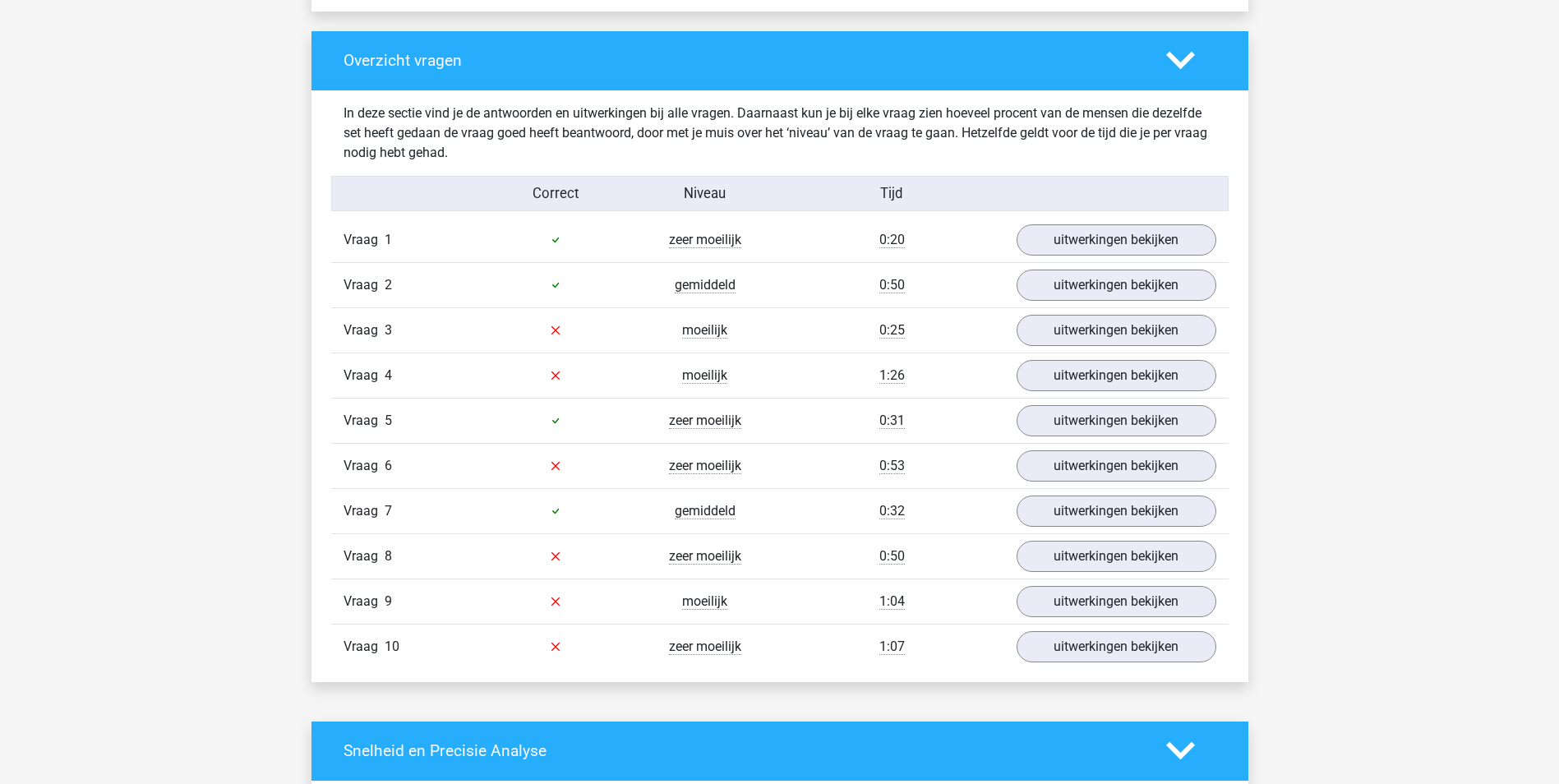
scroll to position [1232, 0]
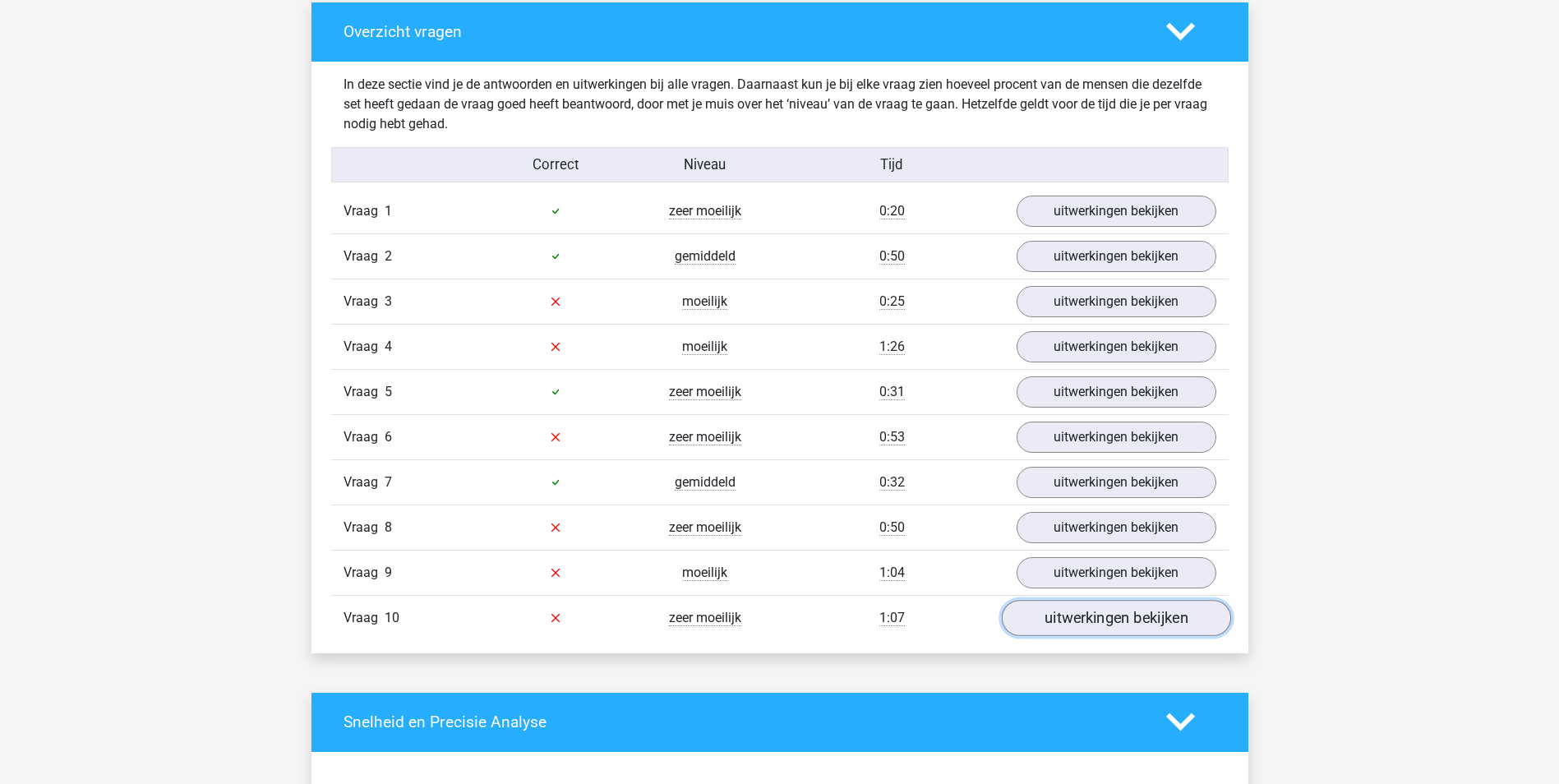
click at [1094, 613] on link "uitwerkingen bekijken" at bounding box center [1116, 618] width 230 height 36
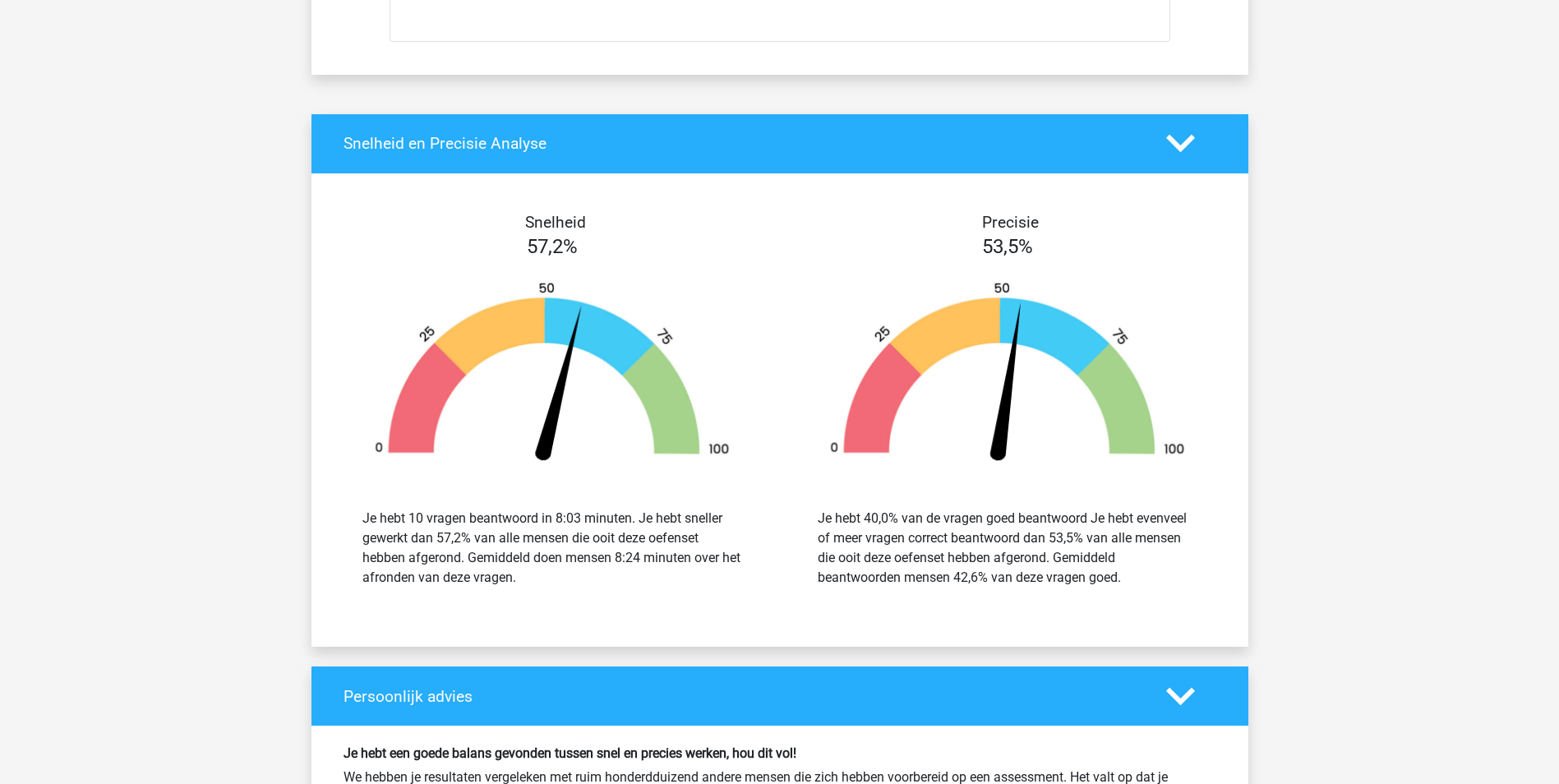
scroll to position [2629, 0]
